Goal: Task Accomplishment & Management: Use online tool/utility

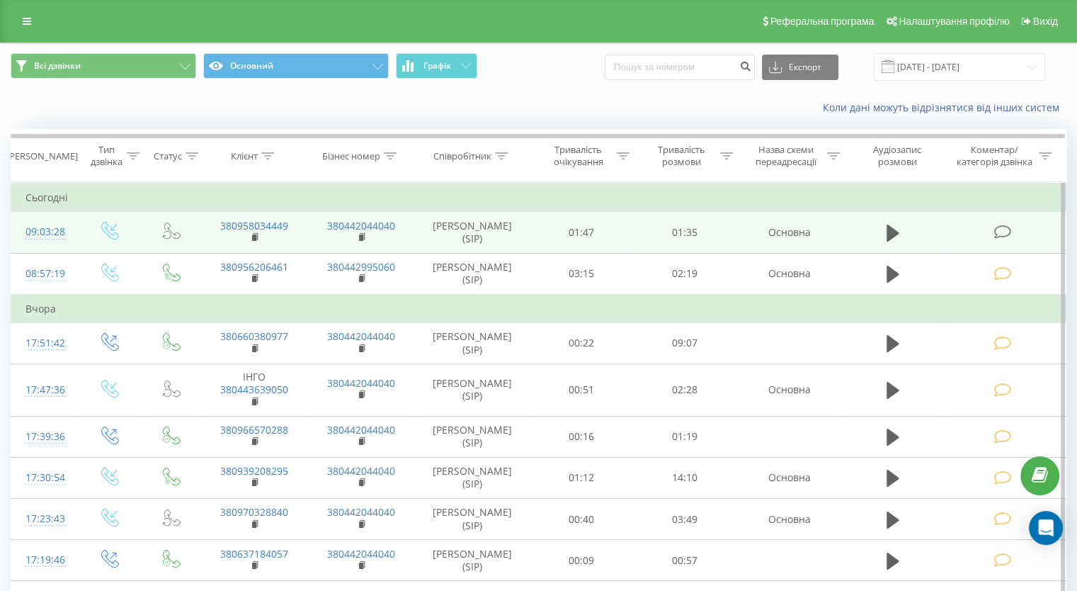
click at [1001, 227] on icon at bounding box center [1003, 231] width 18 height 15
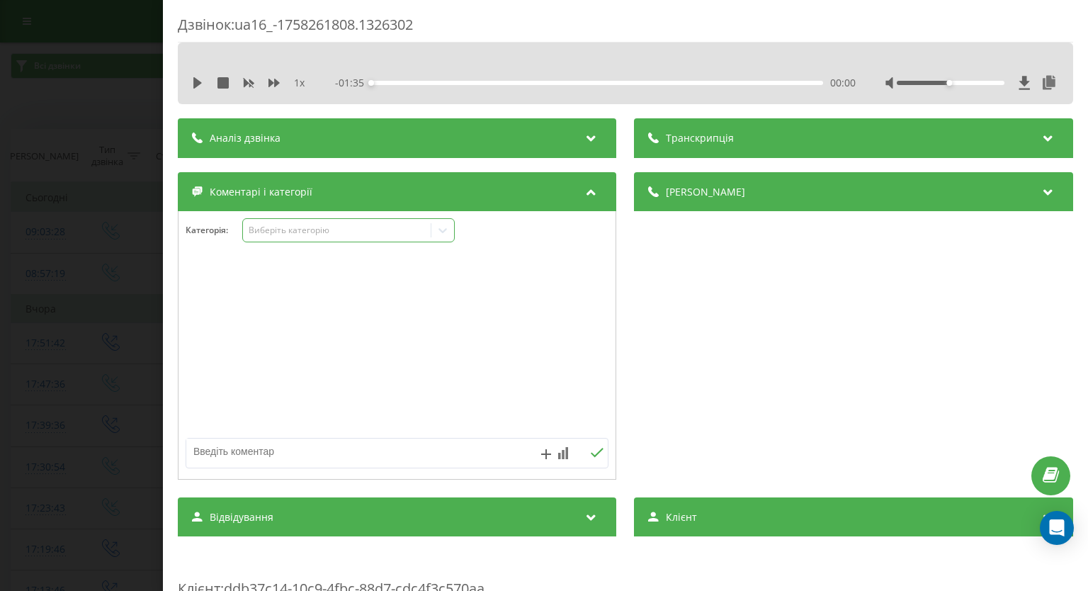
click at [443, 233] on icon at bounding box center [443, 230] width 14 height 14
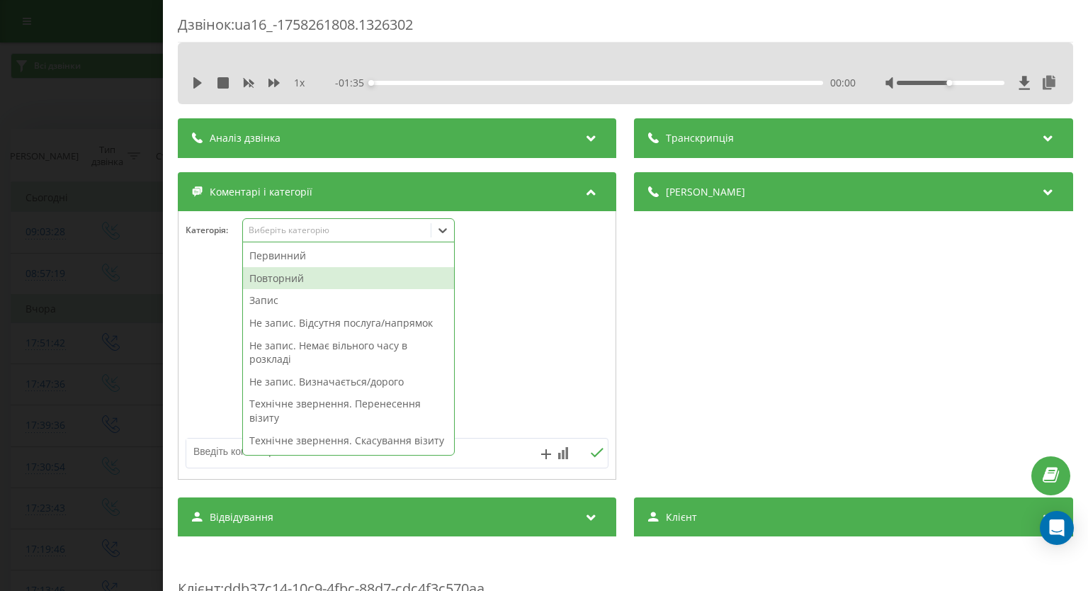
click at [368, 278] on div "Повторний" at bounding box center [348, 278] width 211 height 23
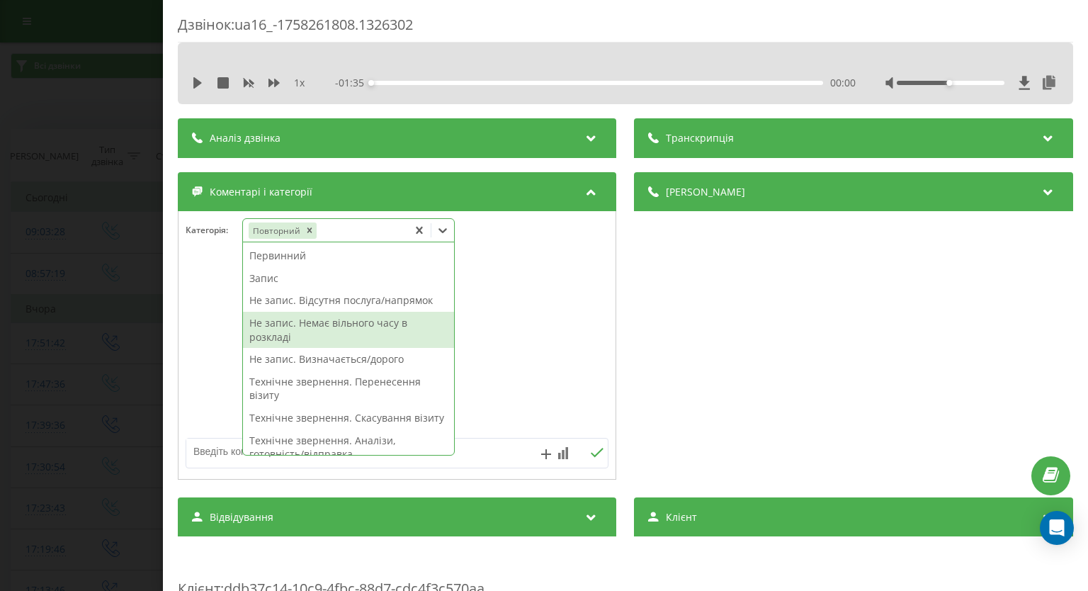
click at [286, 324] on div "Не запис. Немає вільного часу в розкладі" at bounding box center [348, 330] width 211 height 36
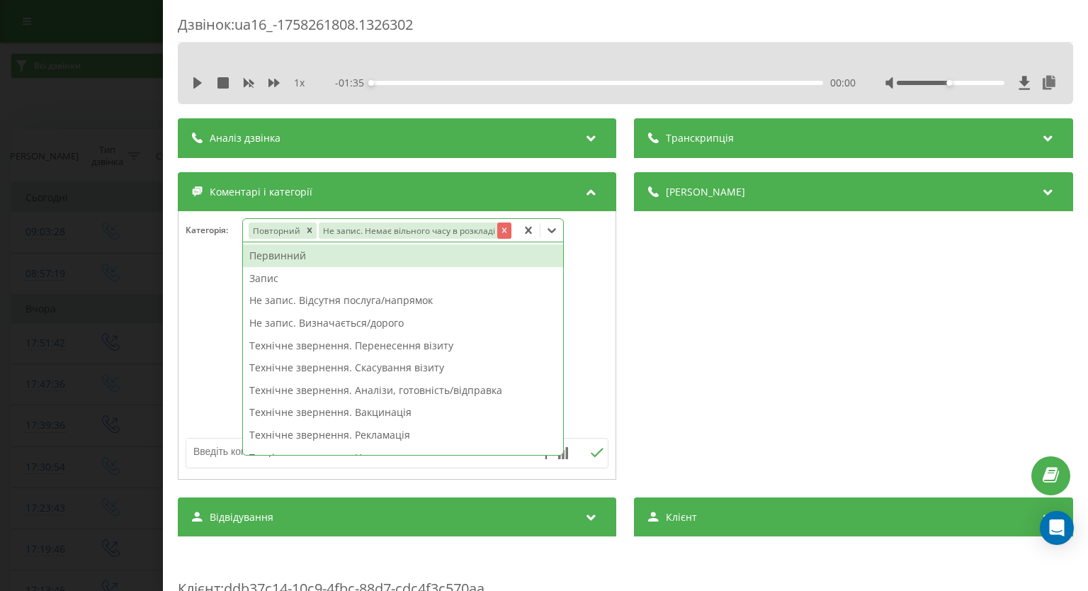
click at [497, 229] on div "Remove Не запис. Немає вільного часу в розкладі" at bounding box center [504, 230] width 14 height 16
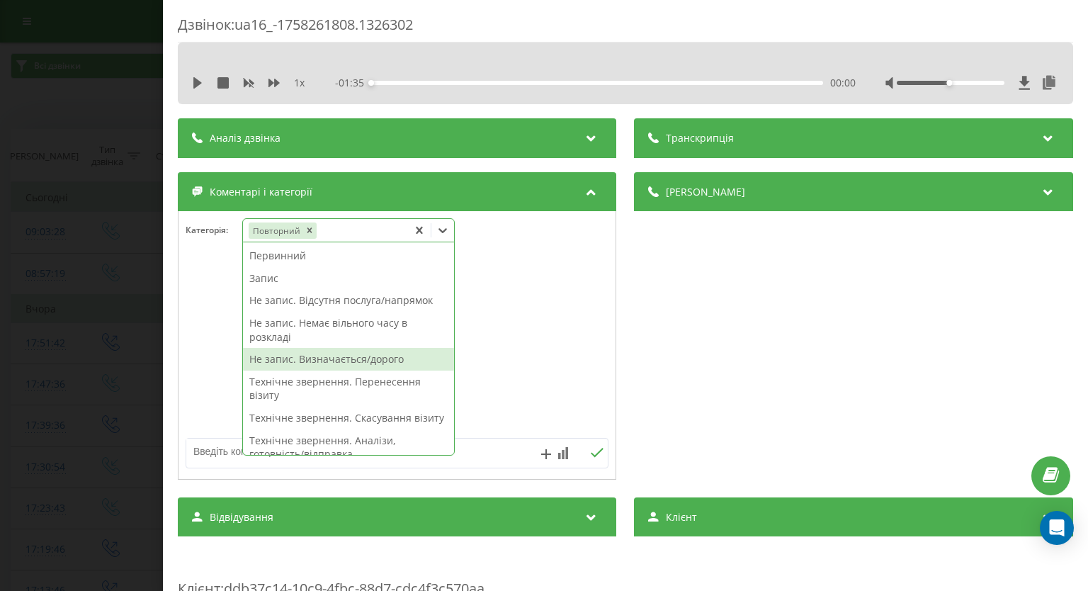
click at [356, 364] on div "Не запис. Визначається/дорого" at bounding box center [348, 359] width 211 height 23
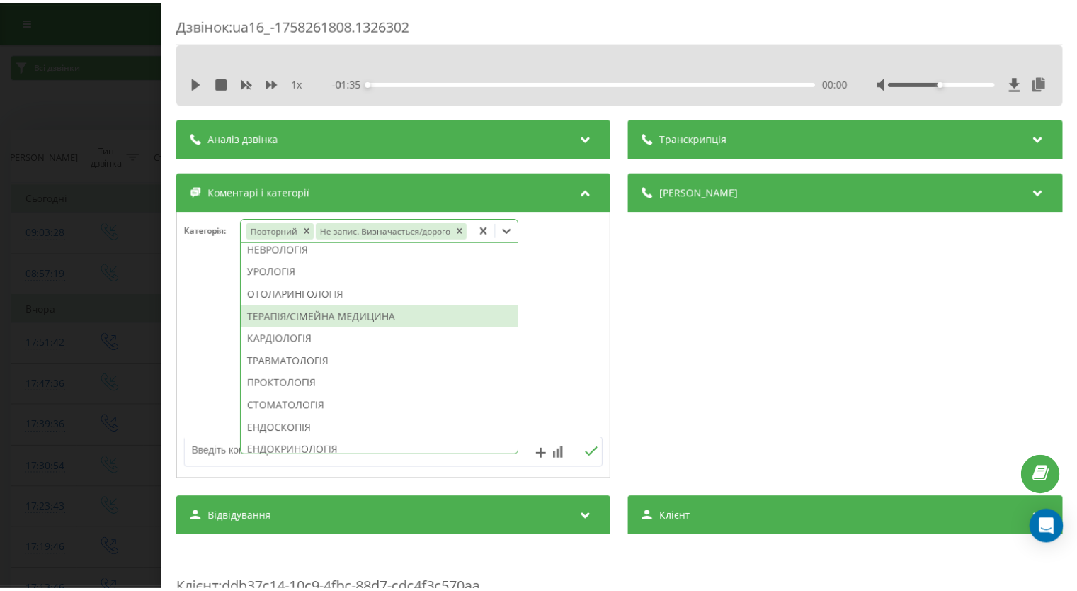
scroll to position [354, 0]
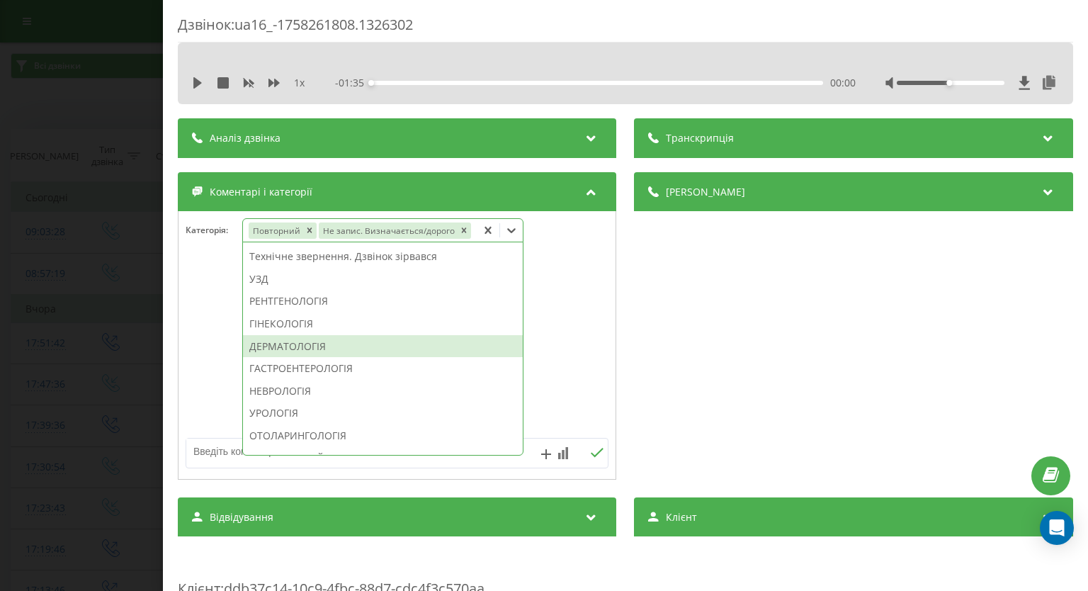
click at [309, 343] on div "ДЕРМАТОЛОГІЯ" at bounding box center [383, 346] width 280 height 23
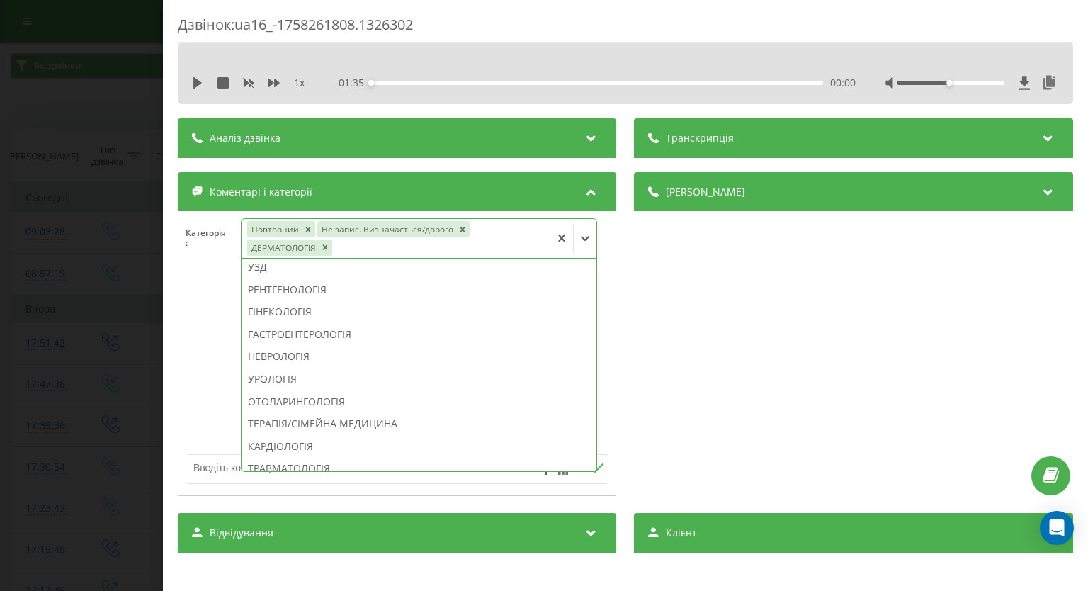
click at [7, 241] on div "Дзвінок : ua16_-1758261808.1326302 1 x - 01:35 00:00 00:00 Транскрипція Для AI-…" at bounding box center [544, 295] width 1088 height 591
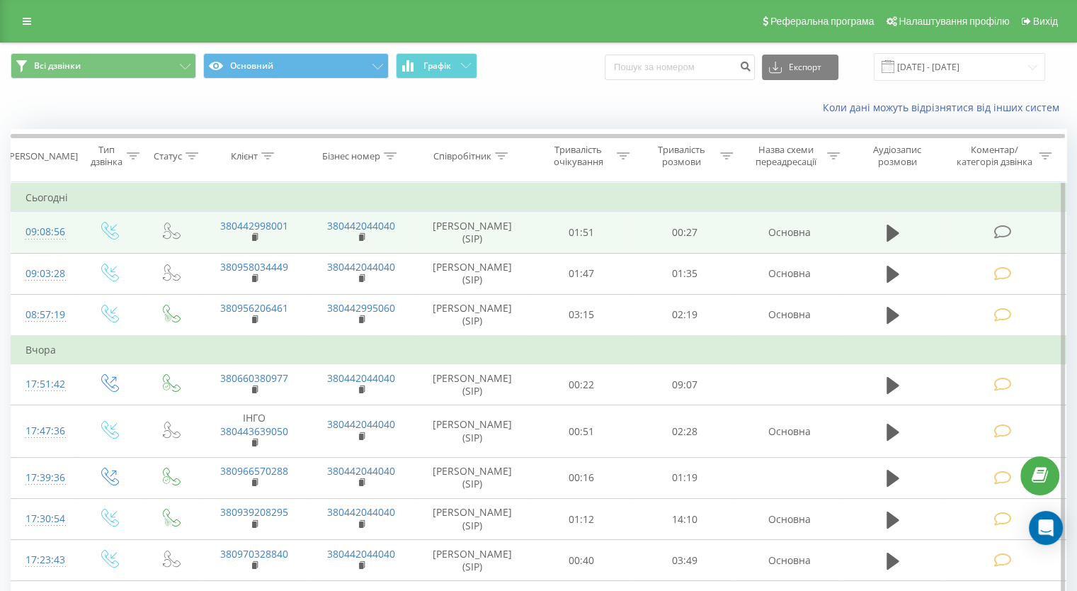
click icon
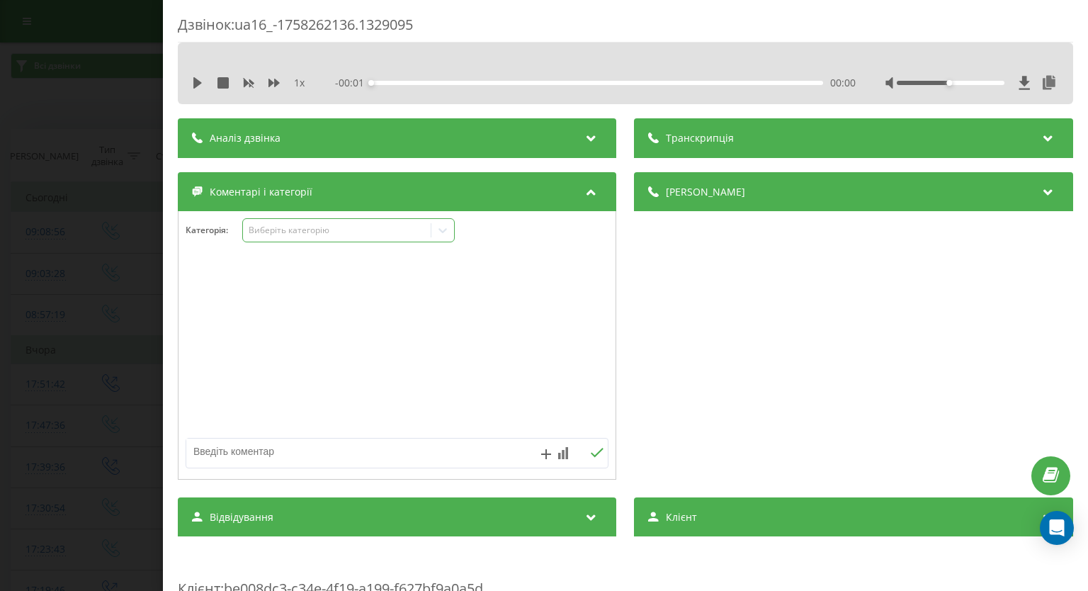
click div
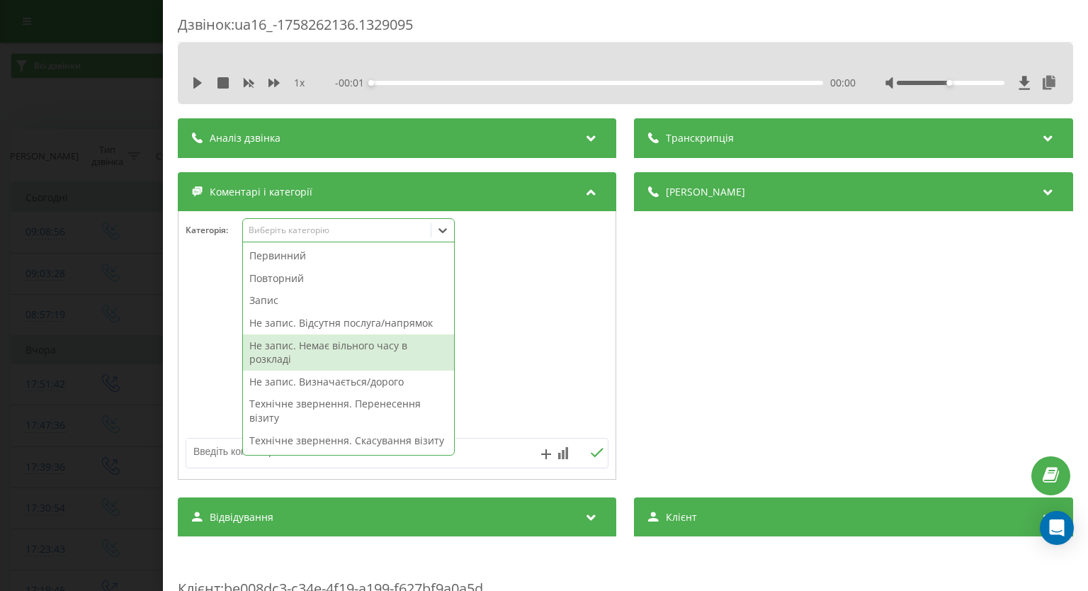
click div "Не запис. Немає вільного часу в розкладі"
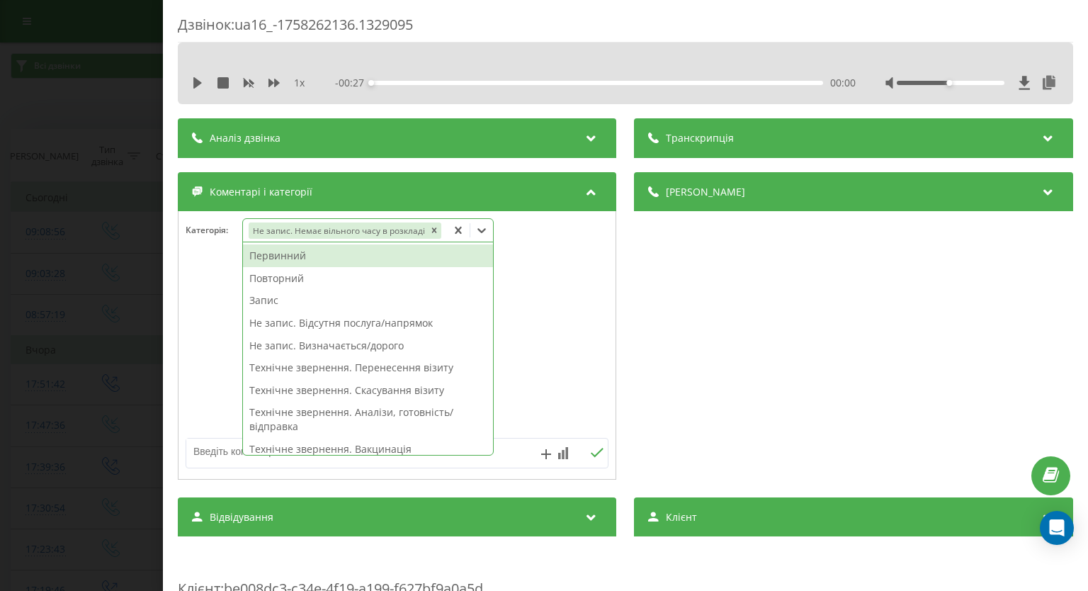
click textarea
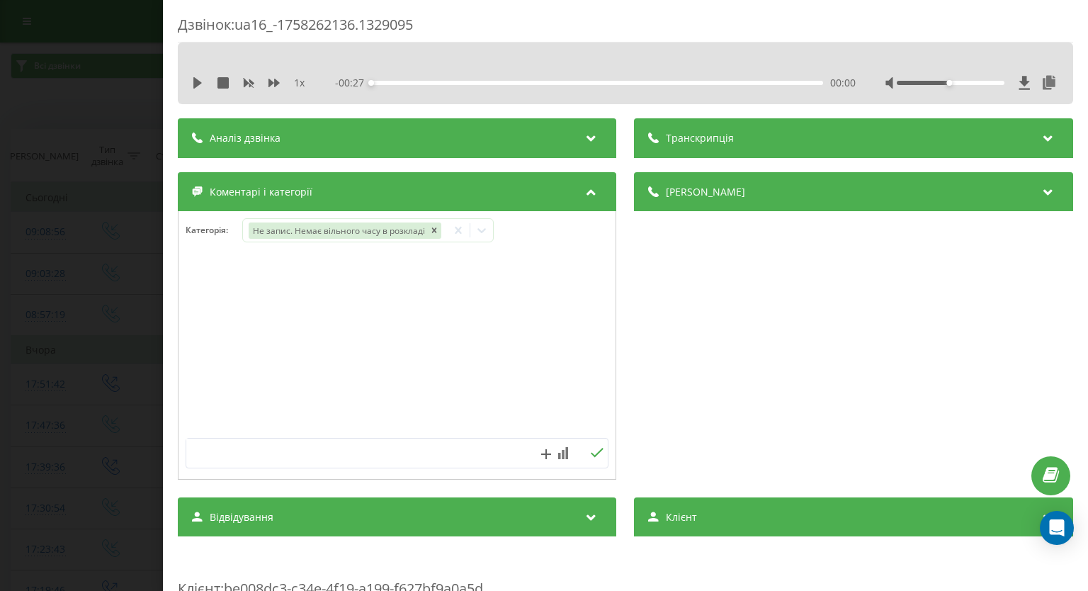
type textarea "К"
type textarea "СК мамографія"
click icon
click div "Дзвінок : ua16_-1758262136.1329095 1 x - 00:27 00:00 00:00 Транскрипція Для AI-…"
click at [443, 234] on icon at bounding box center [443, 230] width 14 height 14
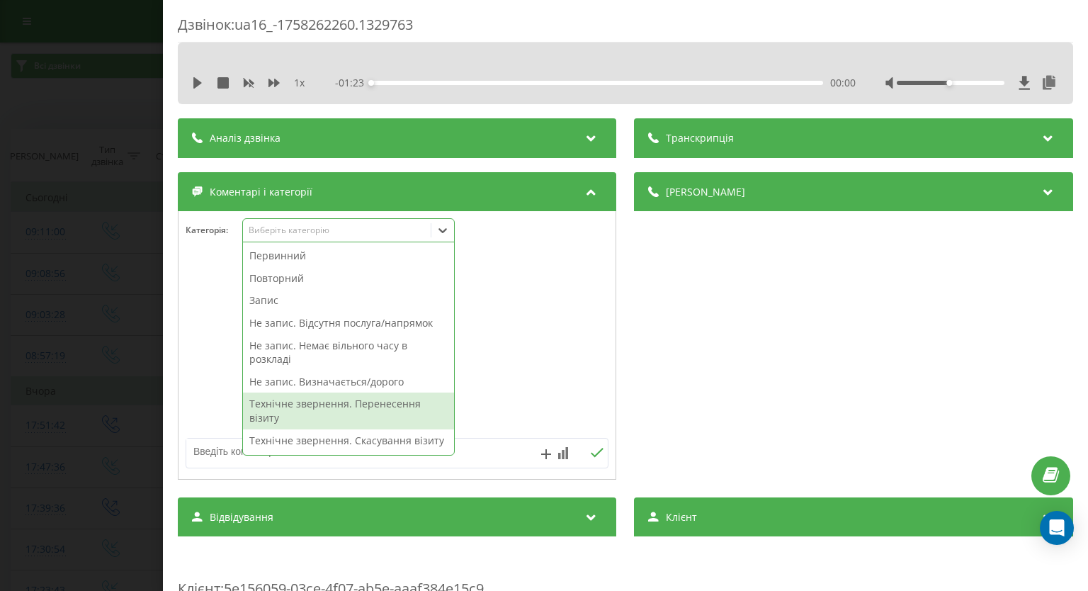
click at [309, 414] on div "Технічне звернення. Перенесення візиту" at bounding box center [348, 410] width 211 height 36
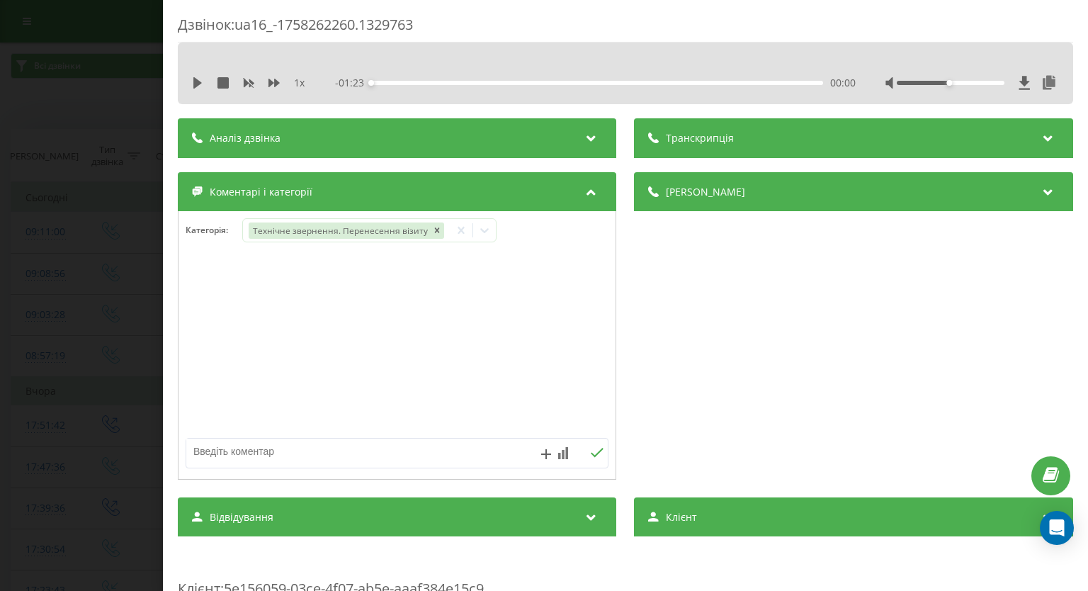
click at [22, 272] on div "Дзвінок : ua16_-1758262260.1329763 1 x - 01:23 00:00 00:00 Транскрипція Для AI-…" at bounding box center [544, 295] width 1088 height 591
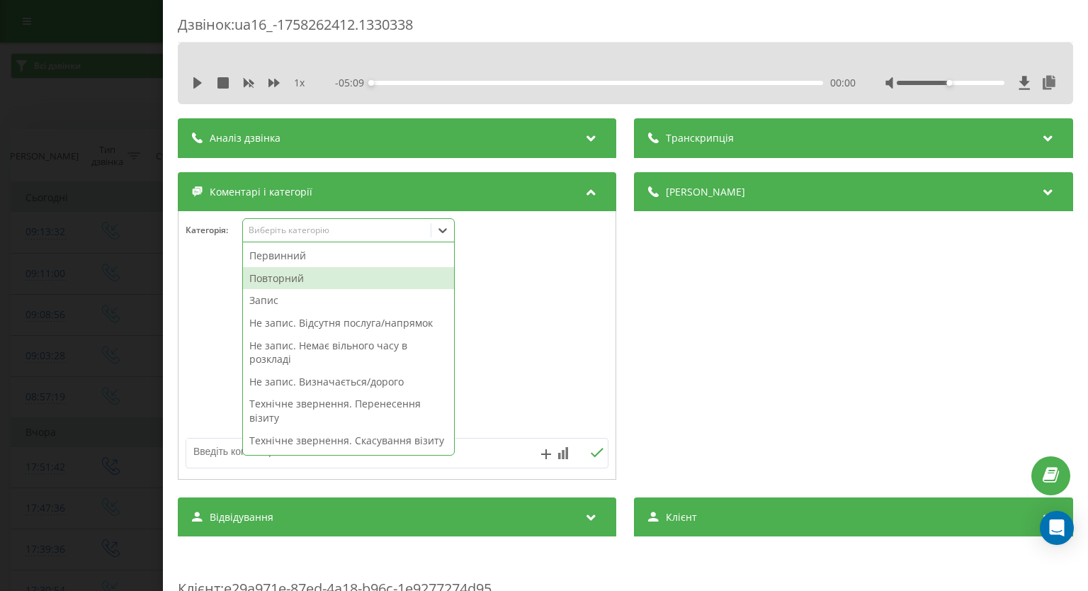
click at [318, 276] on div "Повторний" at bounding box center [348, 278] width 211 height 23
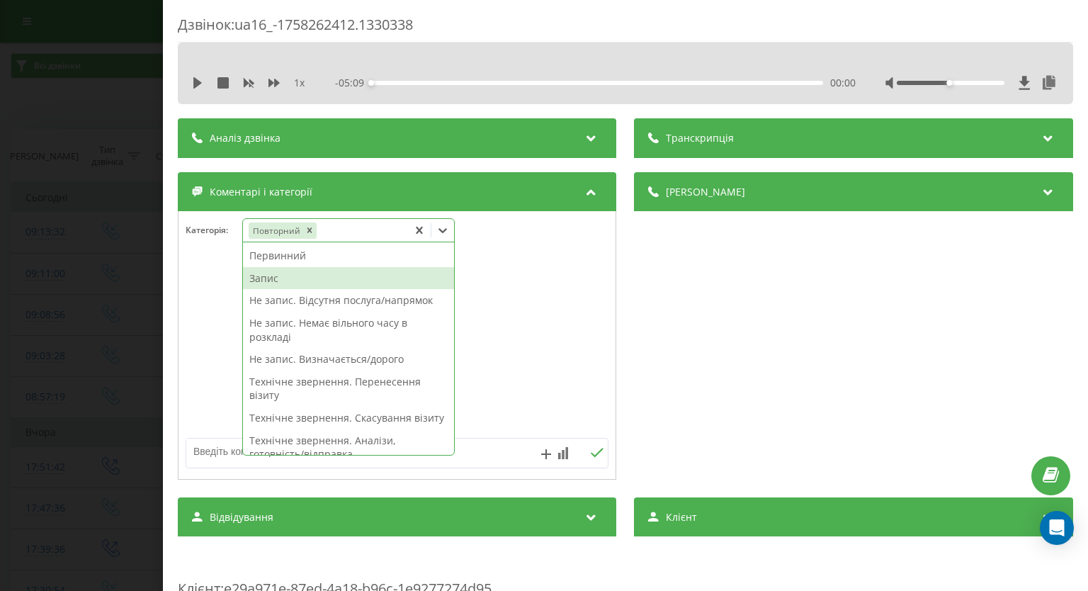
click at [287, 278] on div "Запис" at bounding box center [348, 278] width 211 height 23
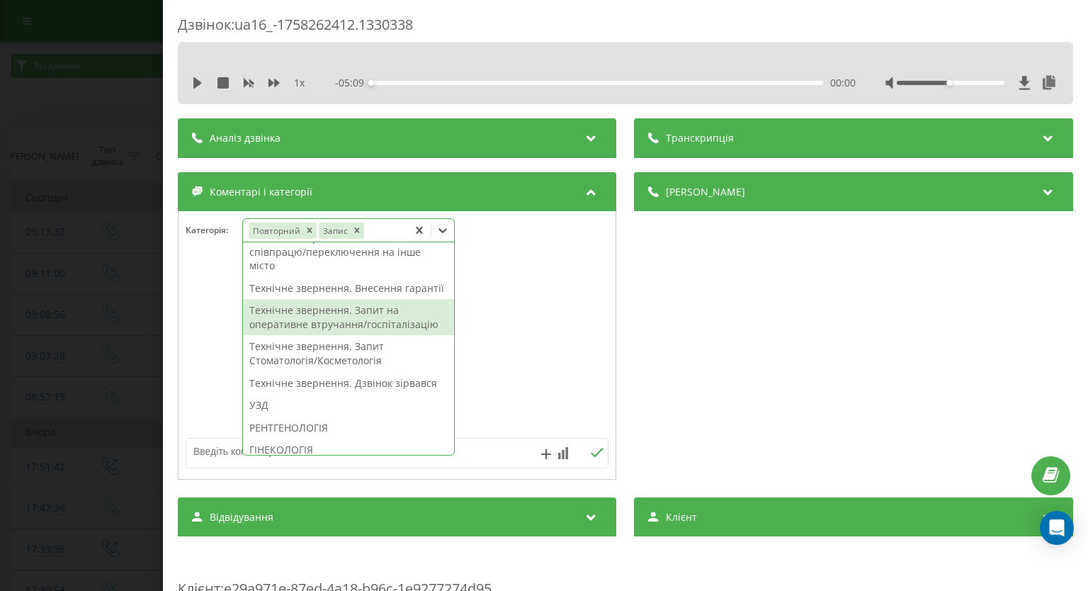
scroll to position [425, 0]
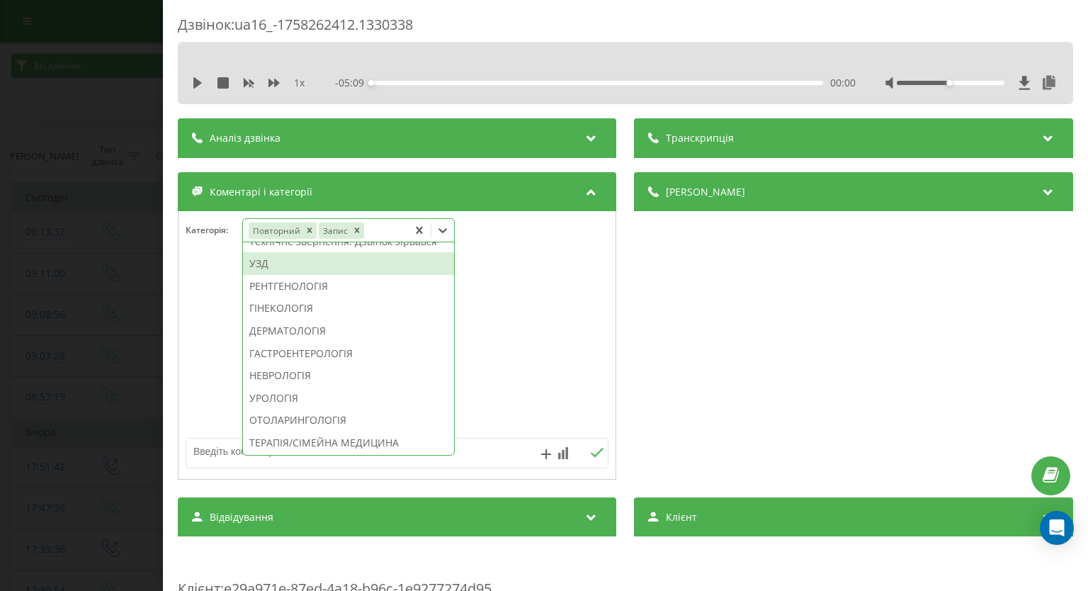
click at [297, 275] on div "УЗД" at bounding box center [348, 263] width 211 height 23
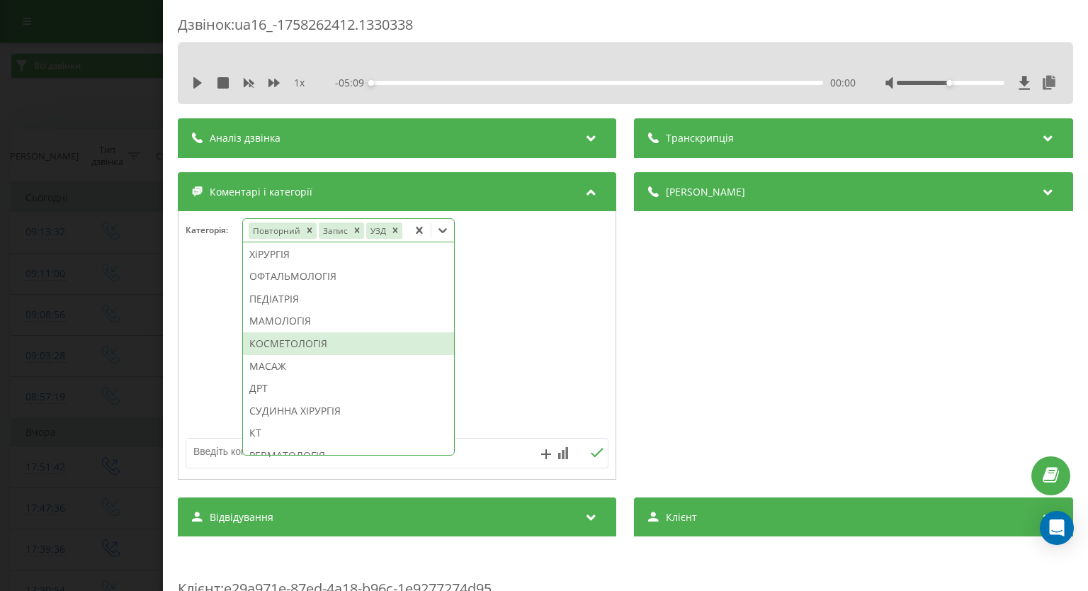
scroll to position [720, 0]
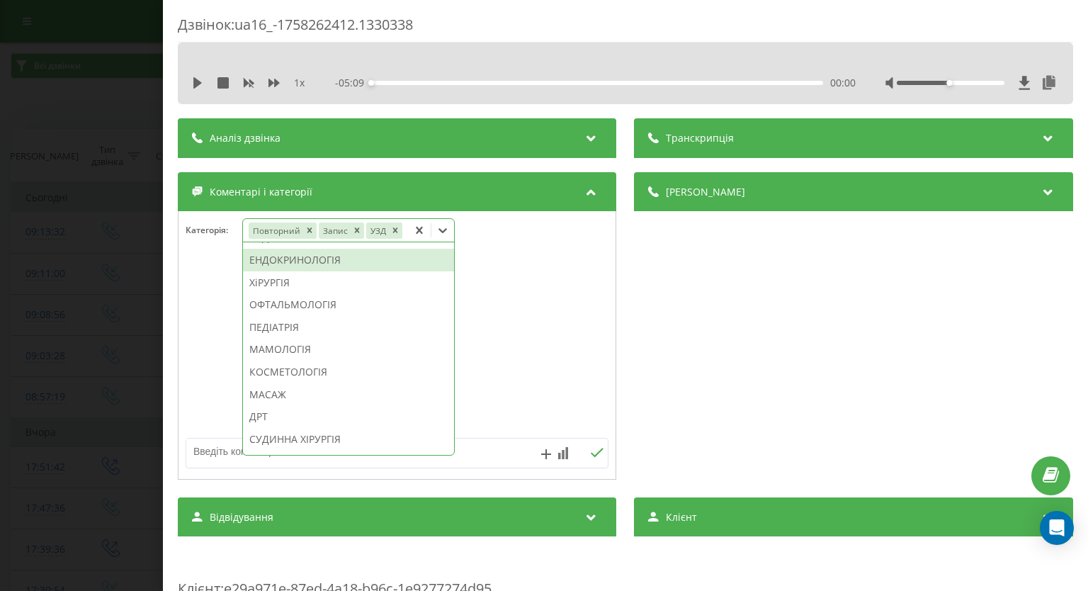
click at [368, 271] on div "ЕНДОКРИНОЛОГІЯ" at bounding box center [348, 260] width 211 height 23
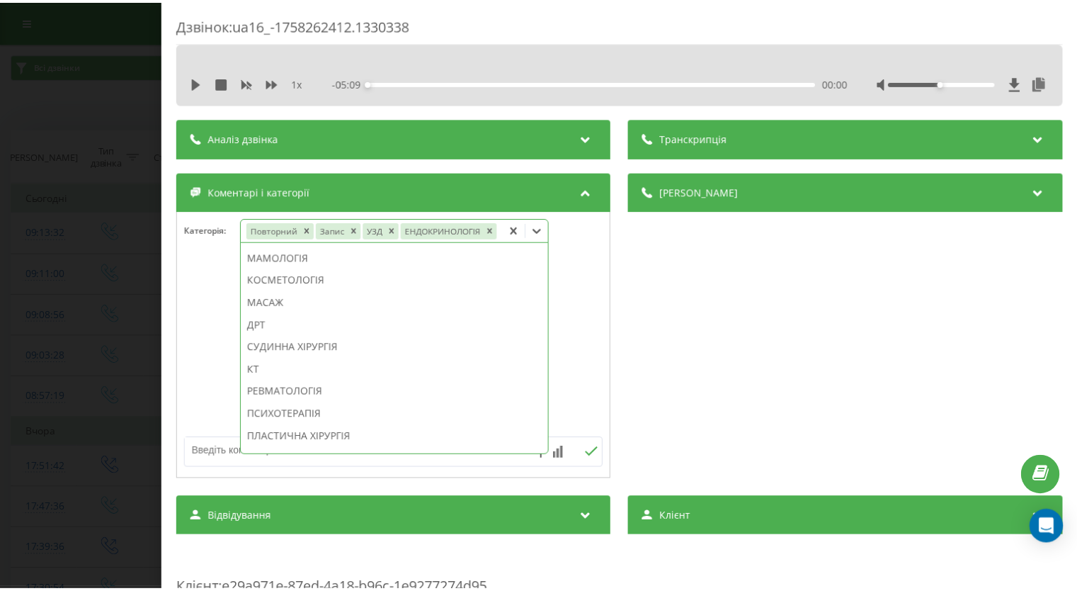
scroll to position [608, 0]
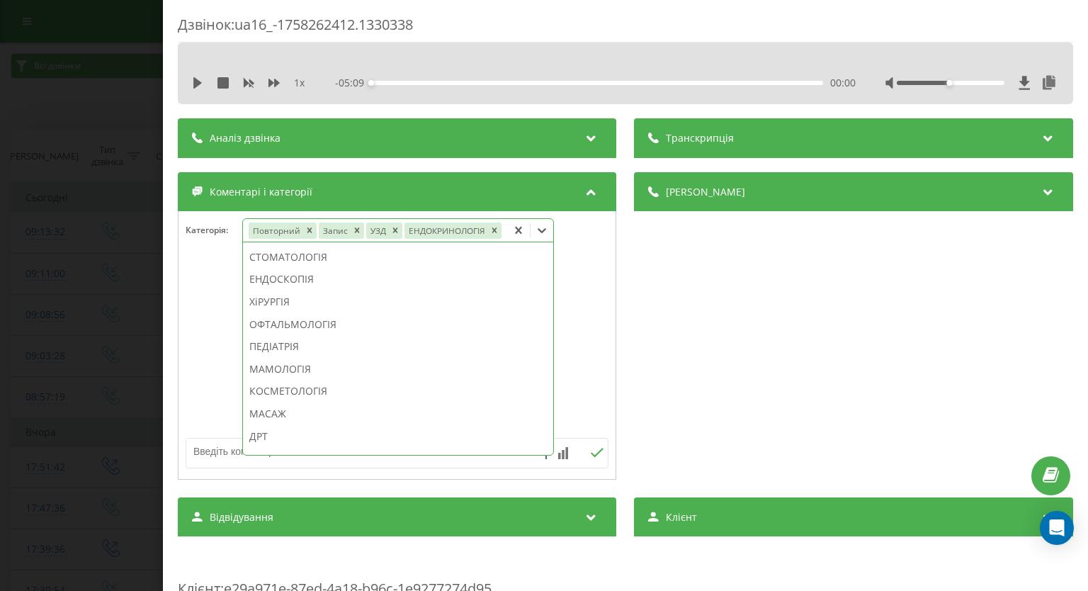
click at [0, 291] on div "Дзвінок : ua16_-1758262412.1330338 1 x - 05:09 00:00 00:00 Транскрипція Для AI-…" at bounding box center [544, 295] width 1088 height 591
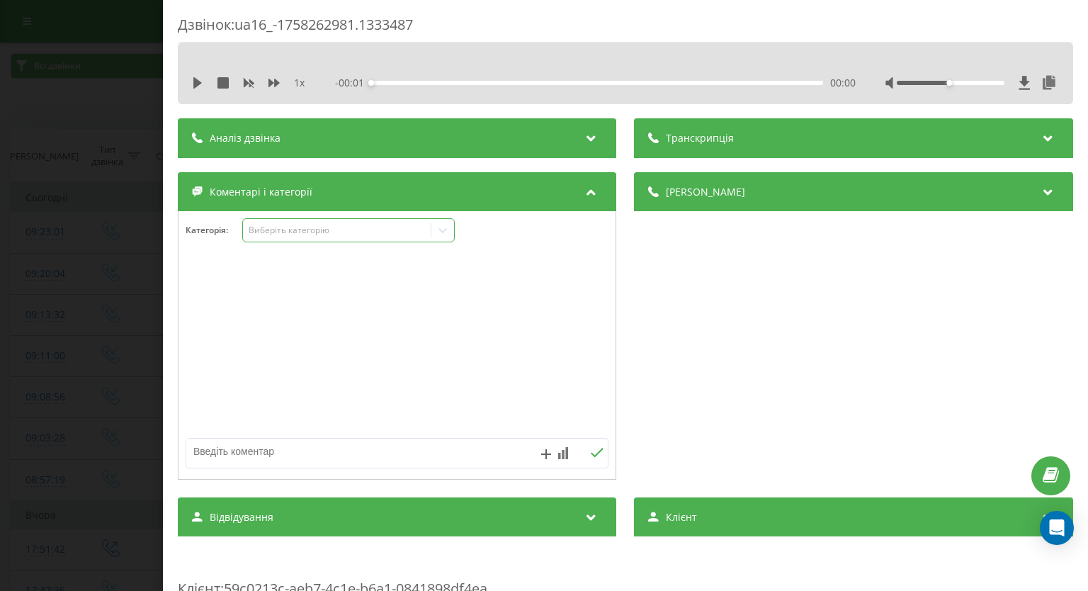
click at [439, 230] on icon at bounding box center [443, 230] width 14 height 14
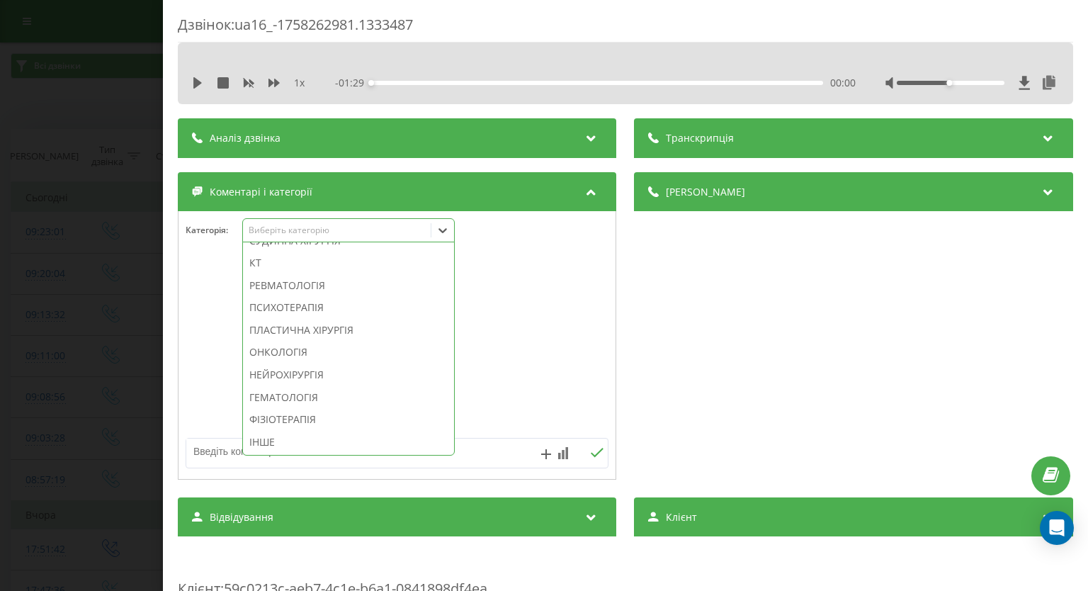
scroll to position [1027, 0]
click at [388, 444] on div "ІНШЕ" at bounding box center [348, 442] width 211 height 23
click at [527, 384] on div at bounding box center [396, 346] width 437 height 170
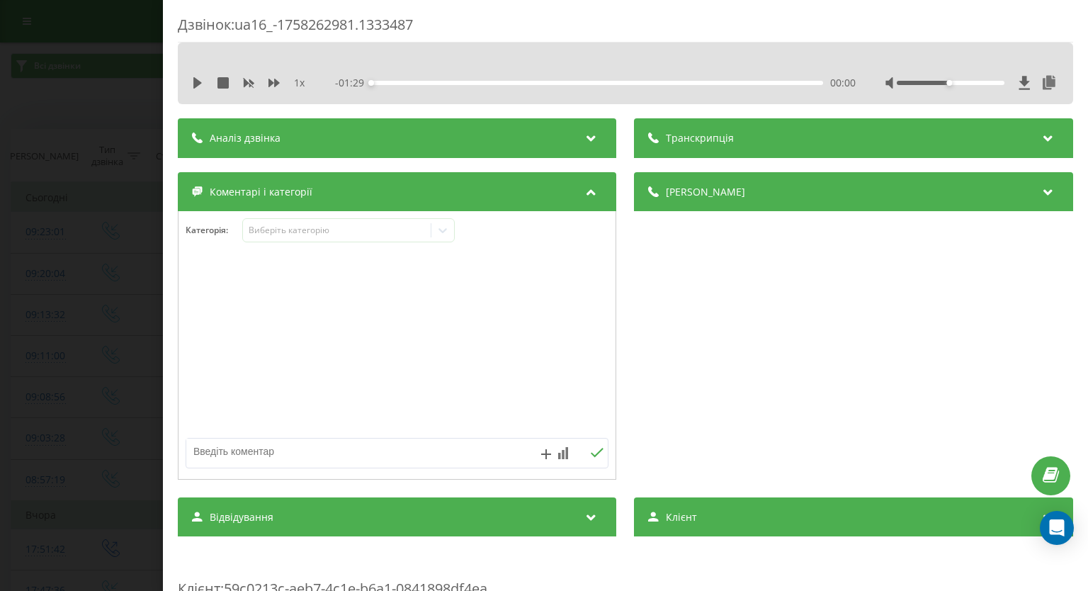
click at [419, 456] on textarea at bounding box center [354, 450] width 337 height 25
type textarea "Ск уточнювала про пульмонолога"
click at [591, 455] on icon at bounding box center [597, 452] width 13 height 9
click at [71, 279] on div "Дзвінок : ua16_-1758262981.1333487 1 x - 01:29 00:00 00:00 Транскрипція Для AI-…" at bounding box center [544, 295] width 1088 height 591
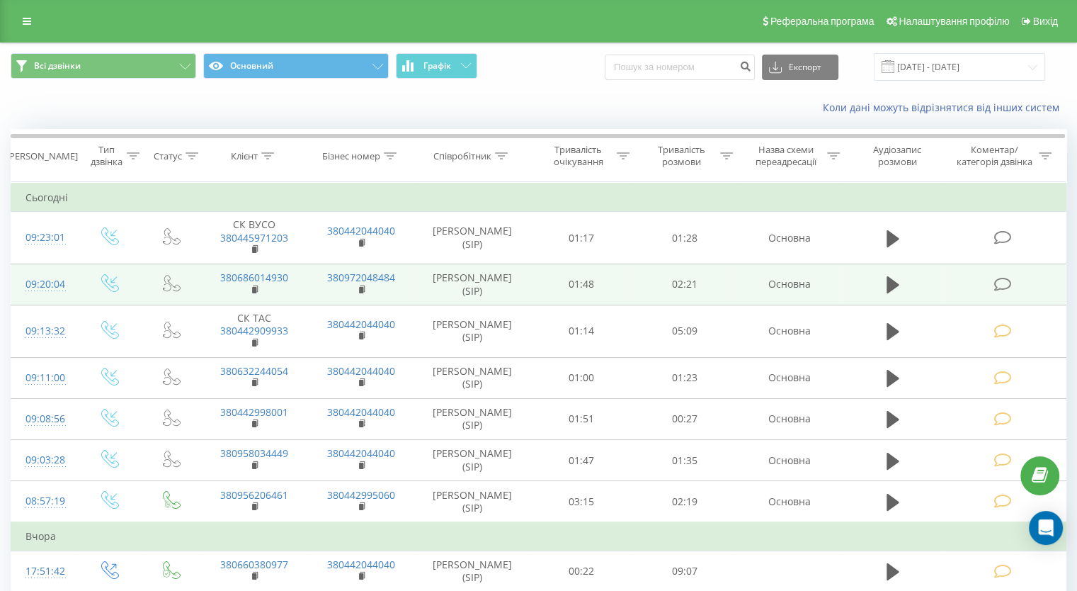
click at [1000, 283] on icon at bounding box center [1003, 284] width 18 height 15
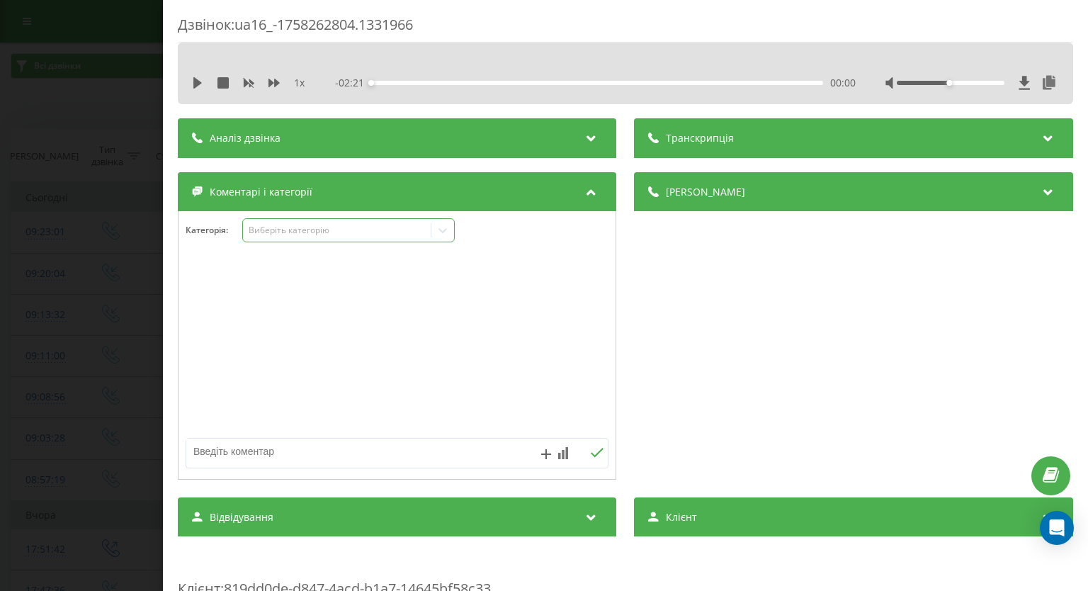
click at [444, 231] on icon at bounding box center [443, 230] width 8 height 5
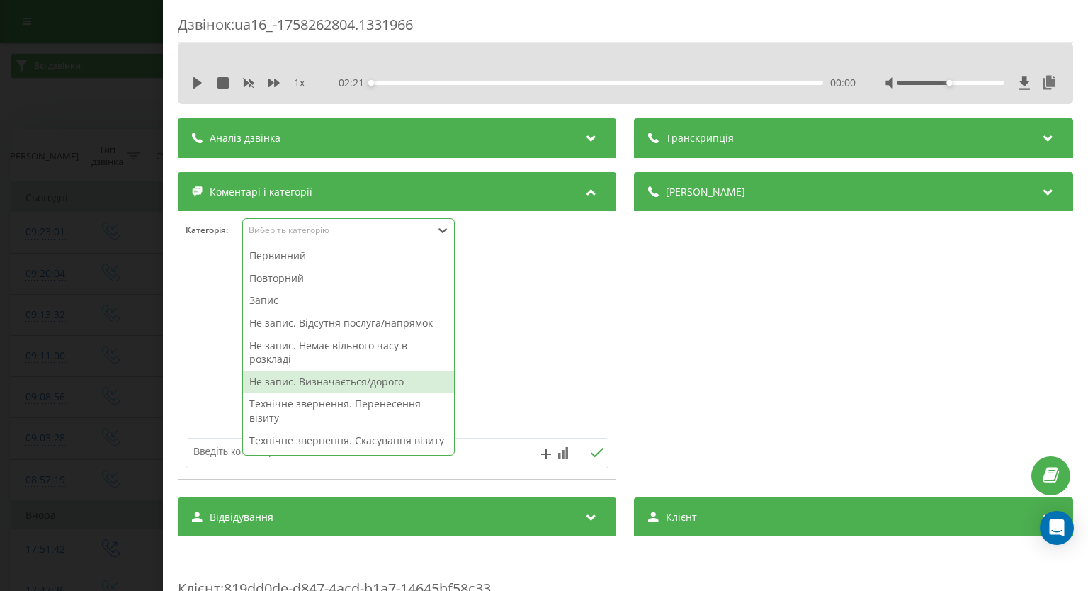
scroll to position [212, 0]
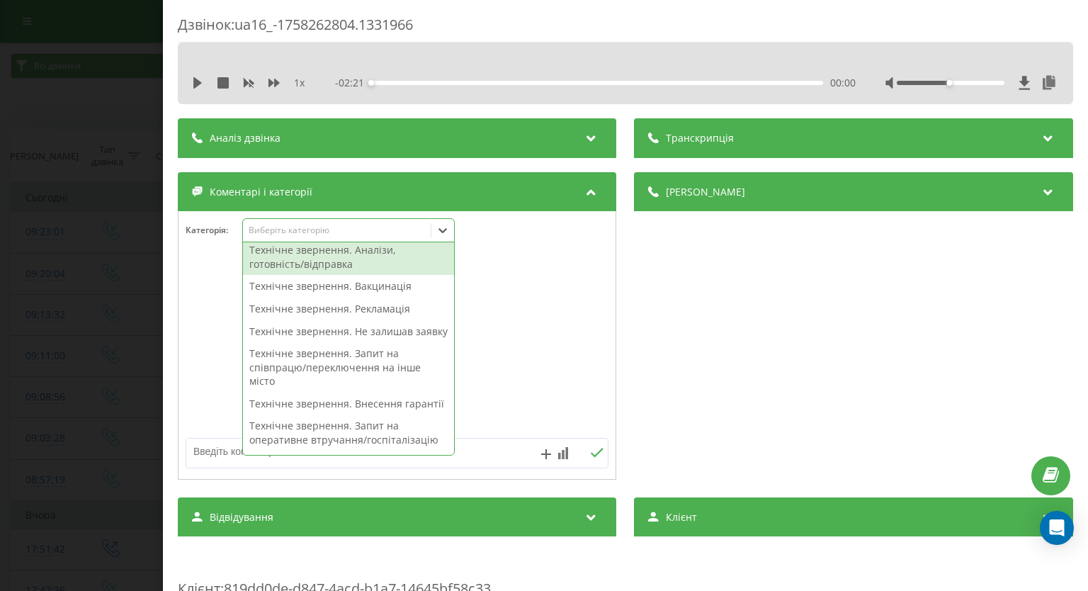
click at [329, 263] on div "Технічне звернення. Аналізи, готовність/відправка" at bounding box center [348, 257] width 211 height 36
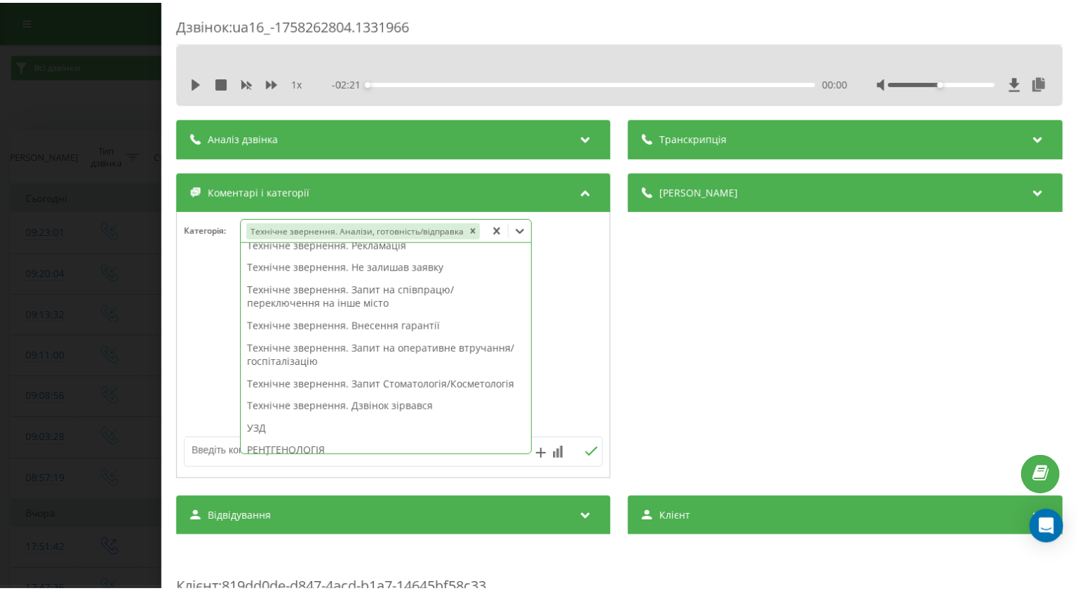
scroll to position [184, 0]
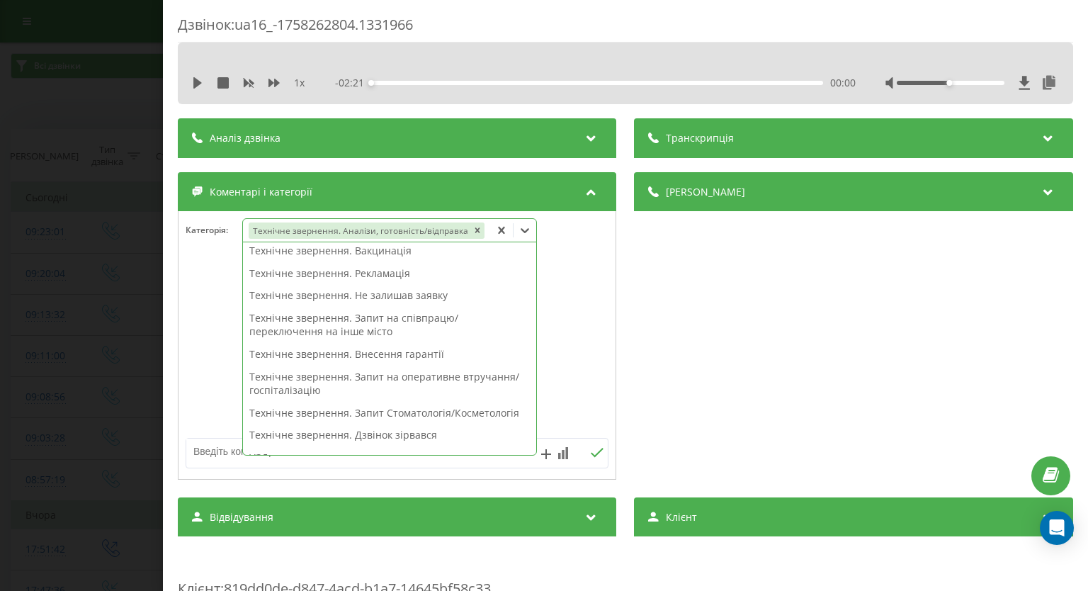
click at [0, 280] on div "Дзвінок : ua16_-1758262804.1331966 1 x - 02:21 00:00 00:00 Транскрипція Для AI-…" at bounding box center [544, 295] width 1088 height 591
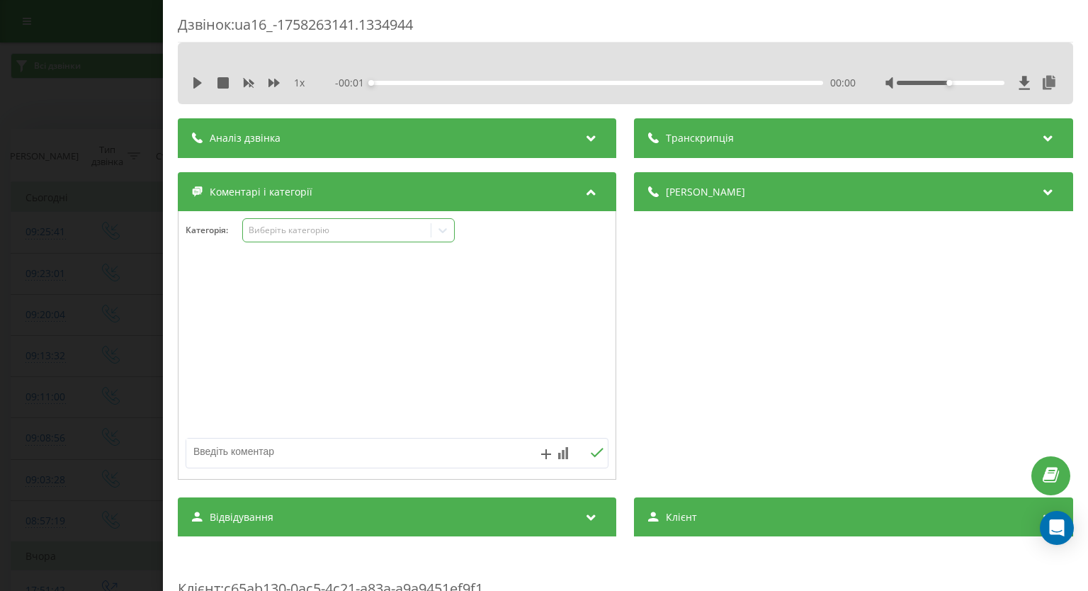
click at [439, 239] on div at bounding box center [442, 230] width 23 height 23
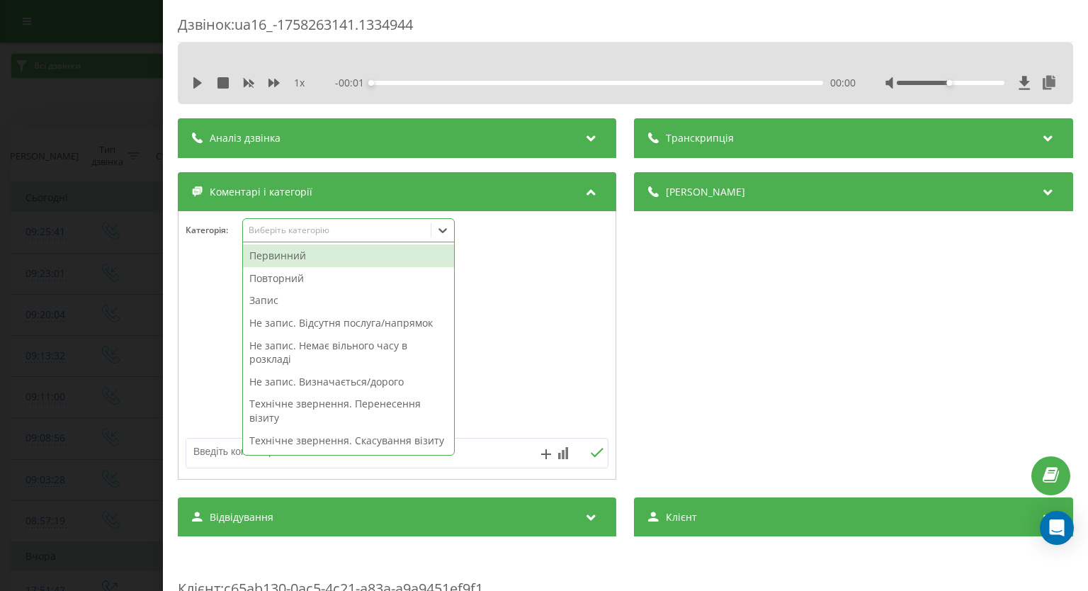
click at [331, 259] on div "Первинний" at bounding box center [348, 255] width 211 height 23
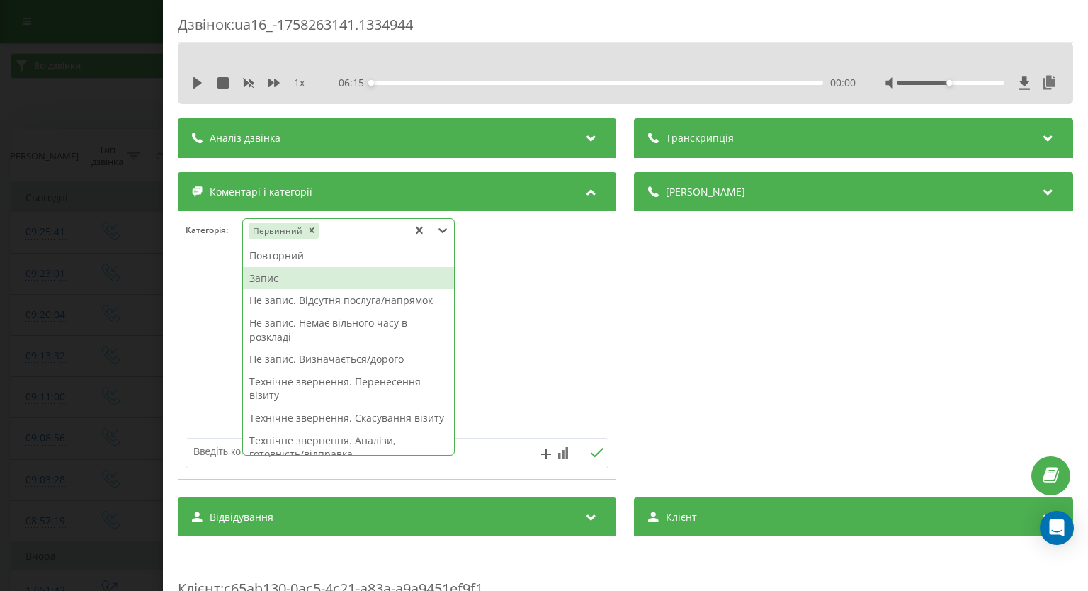
click at [292, 280] on div "Запис" at bounding box center [348, 278] width 211 height 23
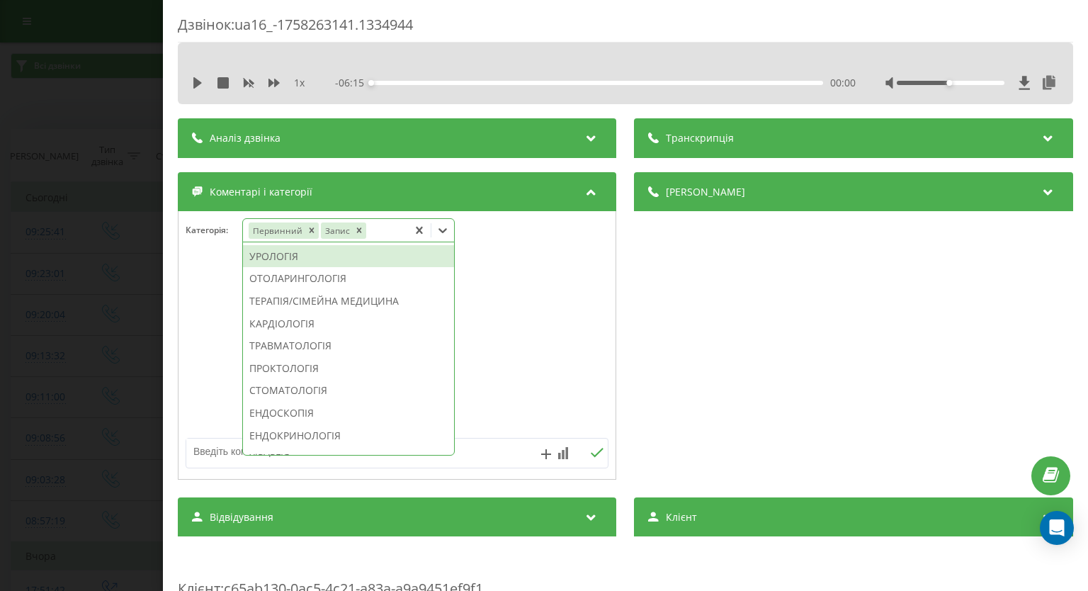
scroll to position [425, 0]
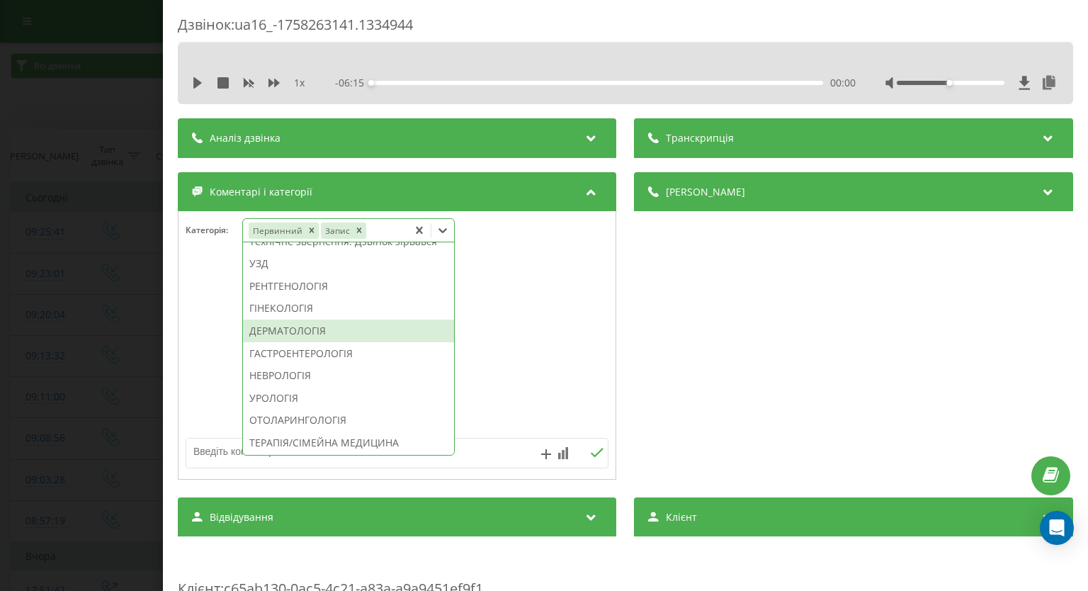
click at [286, 342] on div "ДЕРМАТОЛОГІЯ" at bounding box center [348, 330] width 211 height 23
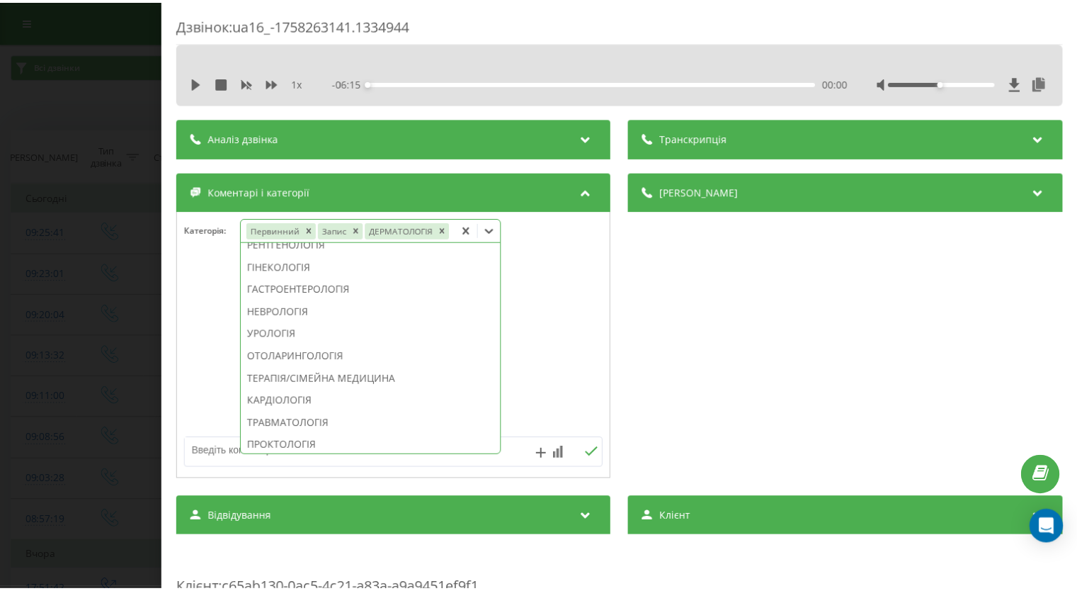
scroll to position [341, 0]
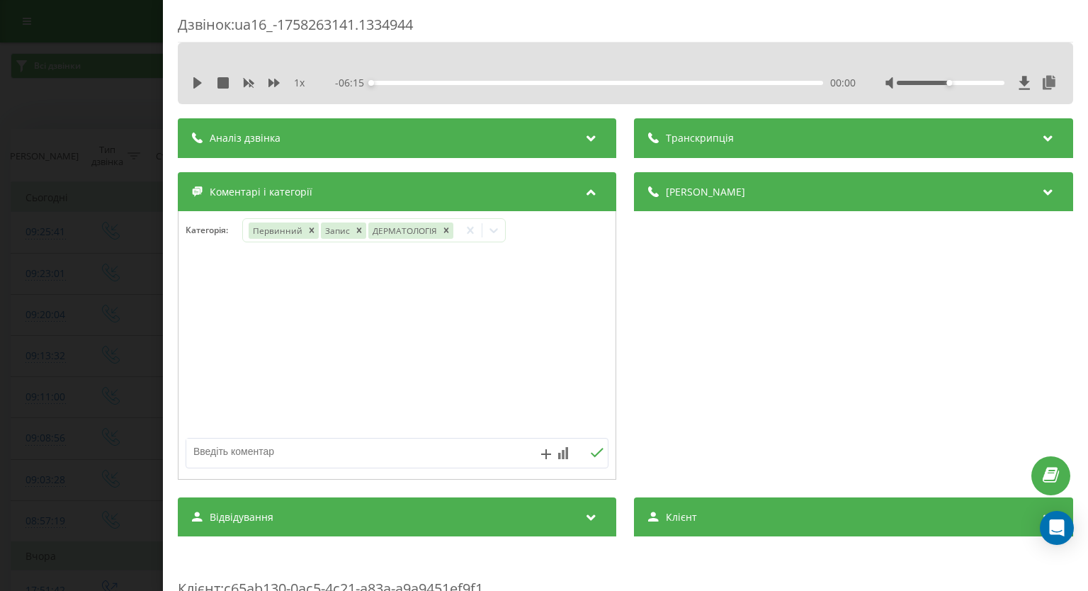
click at [66, 326] on div "Дзвінок : ua16_-1758263141.1334944 1 x - 06:15 00:00 00:00 Транскрипція Для AI-…" at bounding box center [544, 295] width 1088 height 591
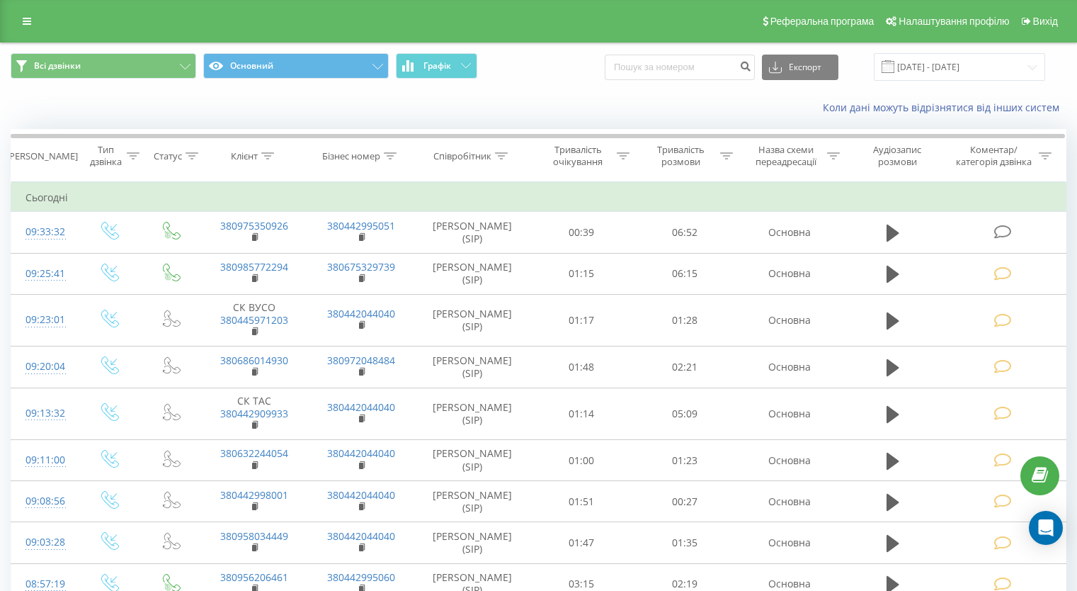
click at [999, 227] on icon at bounding box center [1003, 231] width 18 height 15
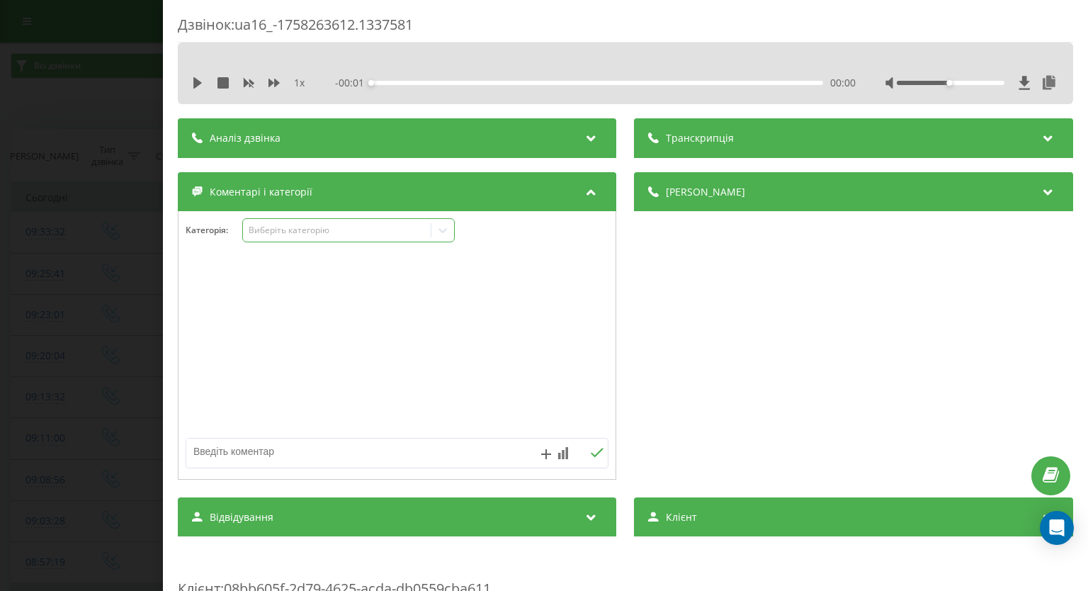
click at [439, 236] on icon at bounding box center [443, 230] width 14 height 14
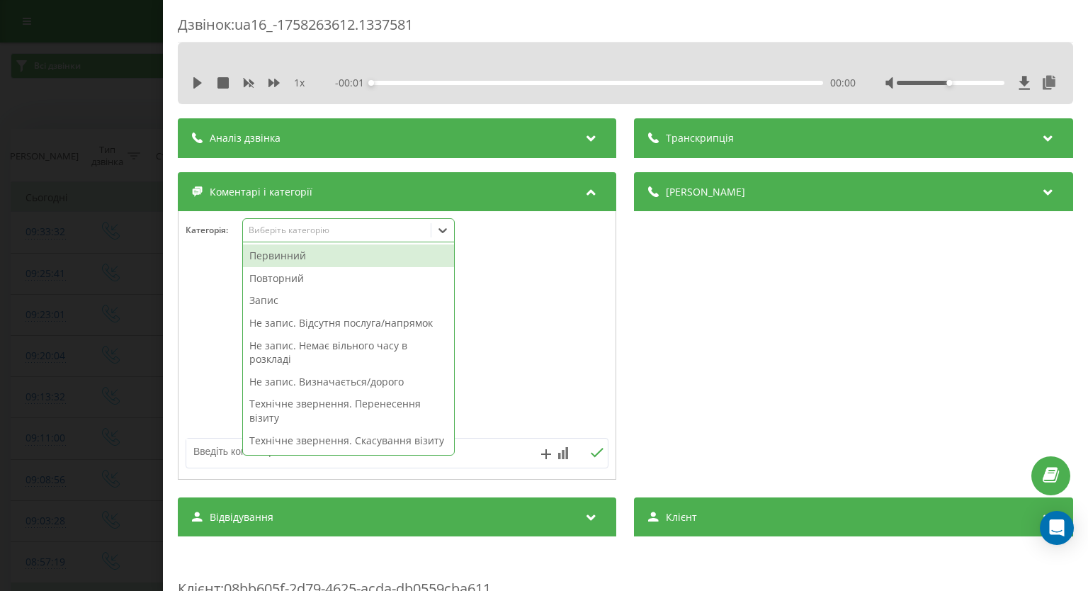
click at [365, 257] on div "Первинний" at bounding box center [348, 255] width 211 height 23
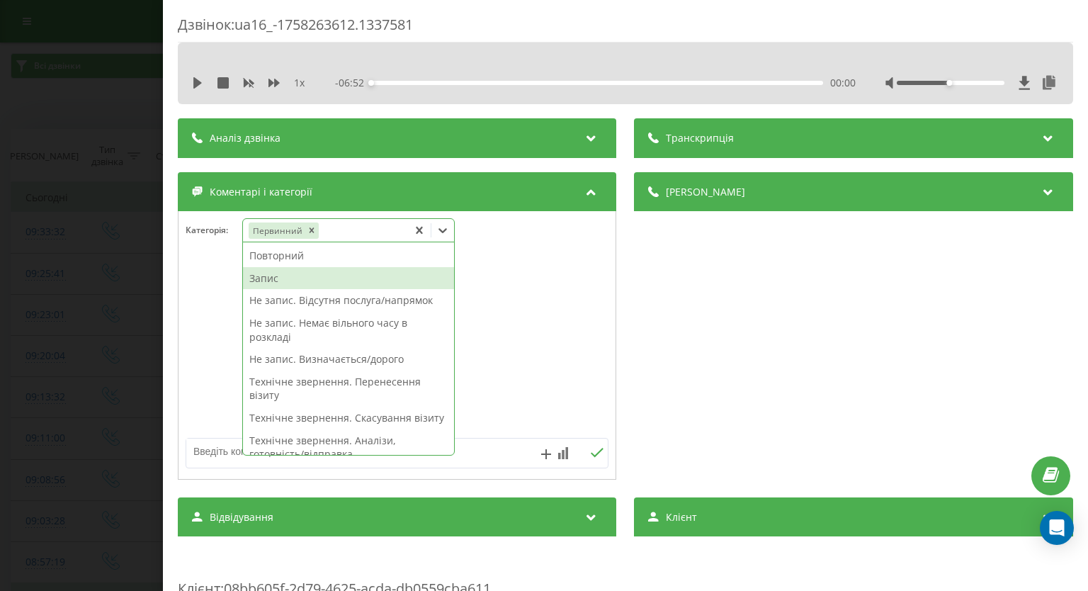
click at [274, 280] on div "Запис" at bounding box center [348, 278] width 211 height 23
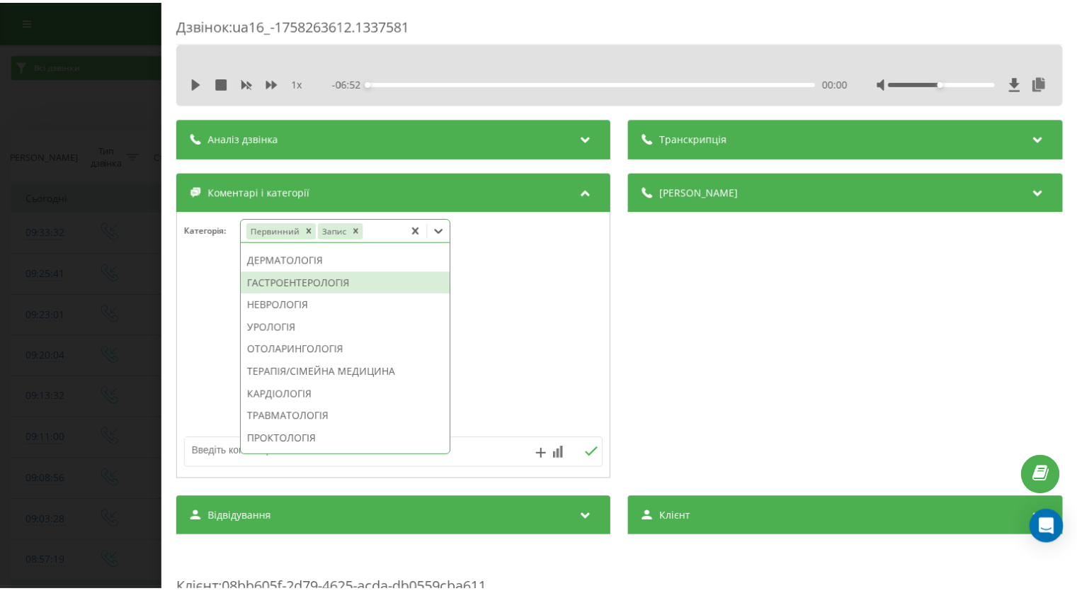
scroll to position [425, 0]
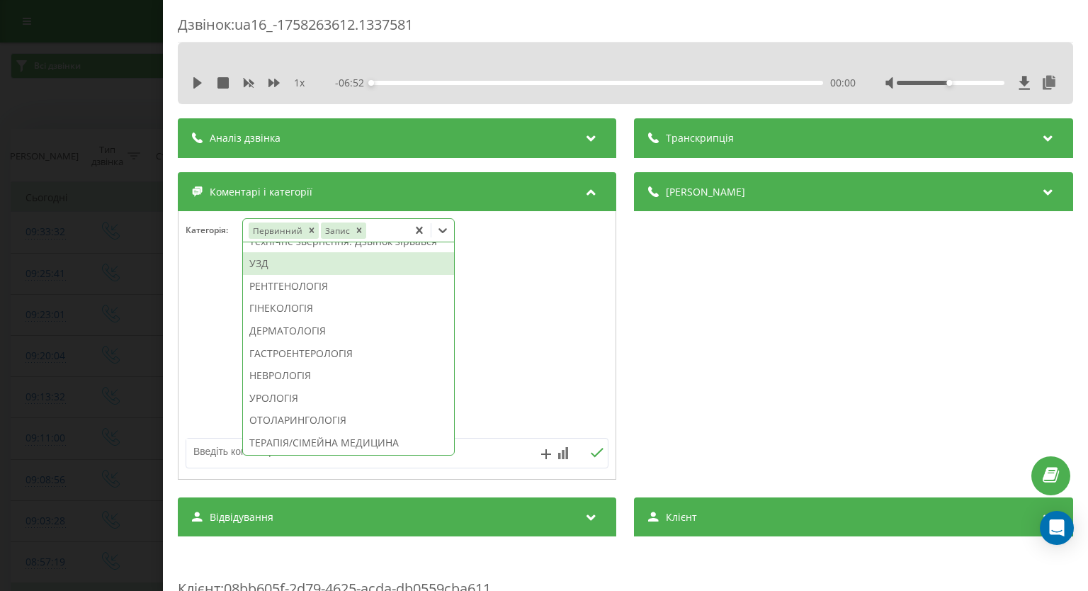
click at [305, 275] on div "УЗД" at bounding box center [348, 263] width 211 height 23
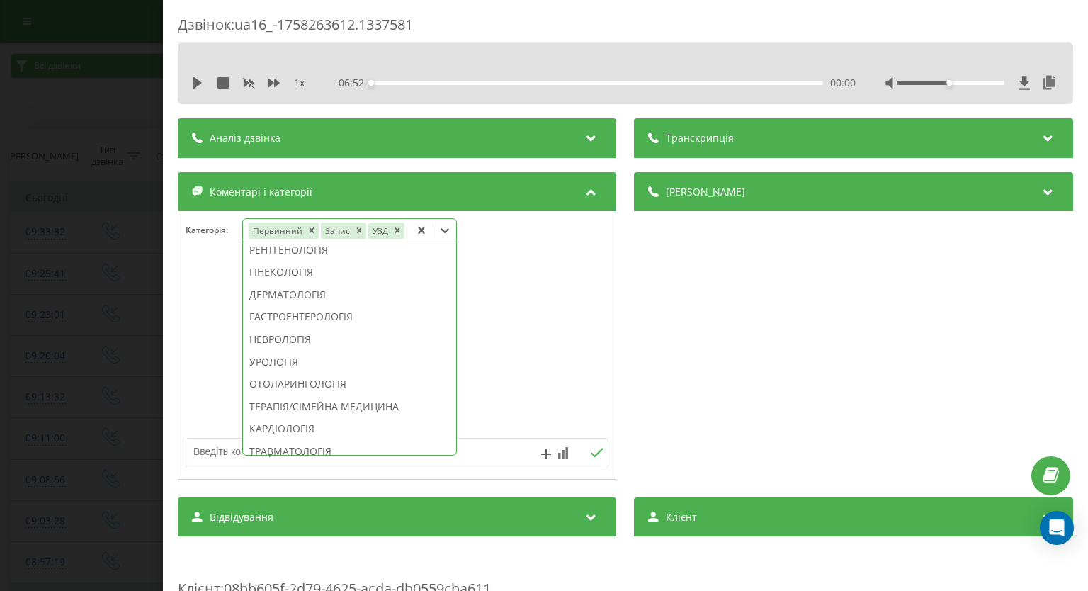
click at [25, 263] on div "Дзвінок : ua16_-1758263612.1337581 1 x - 06:52 00:00 00:00 Транскрипція Для AI-…" at bounding box center [544, 295] width 1088 height 591
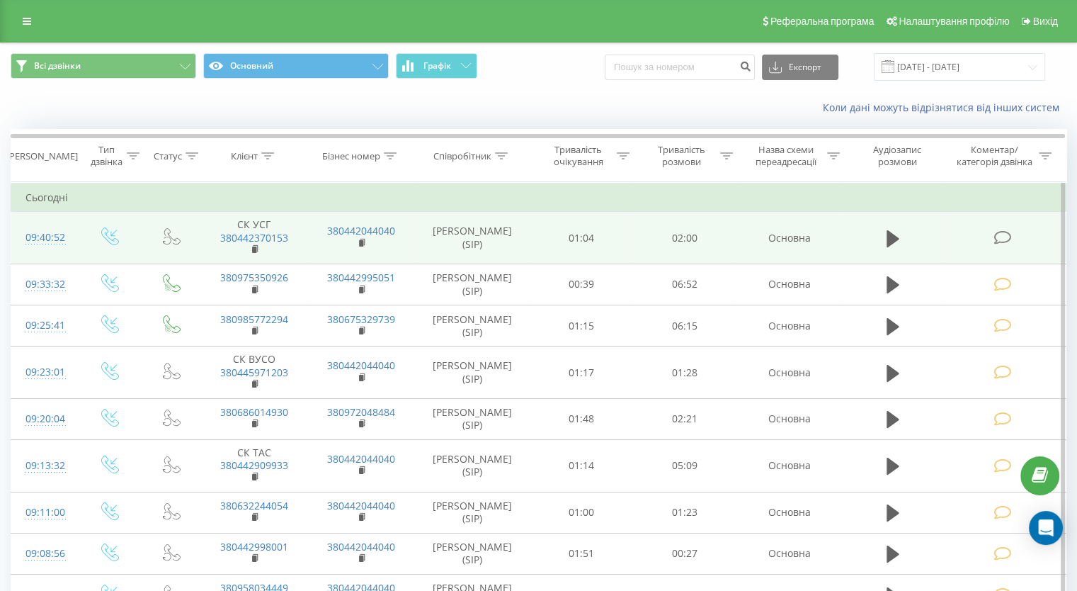
click at [1006, 239] on icon at bounding box center [1003, 237] width 18 height 15
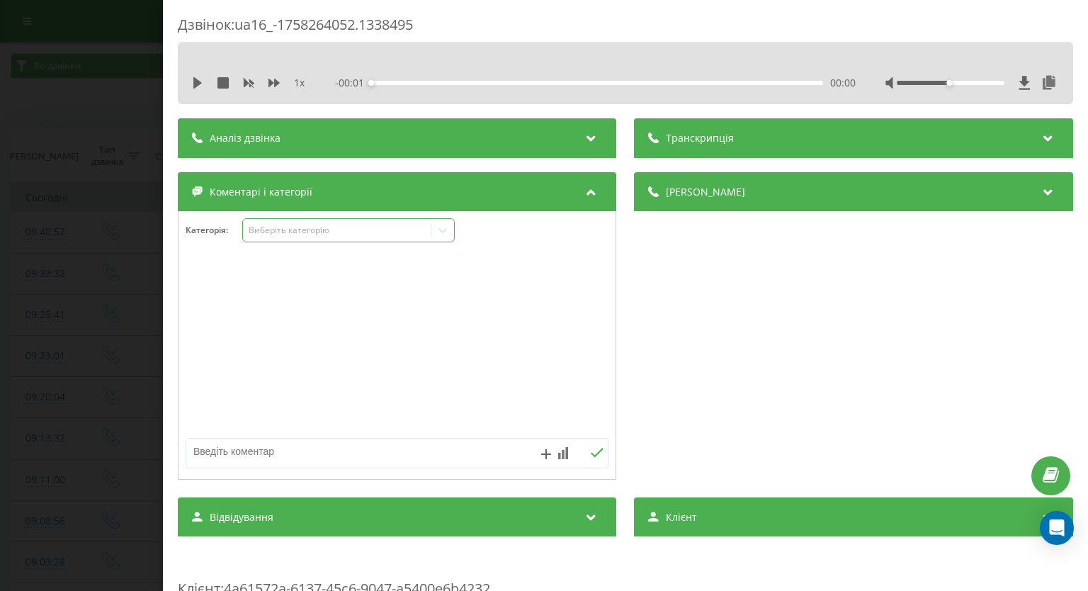
click at [448, 230] on icon at bounding box center [443, 230] width 14 height 14
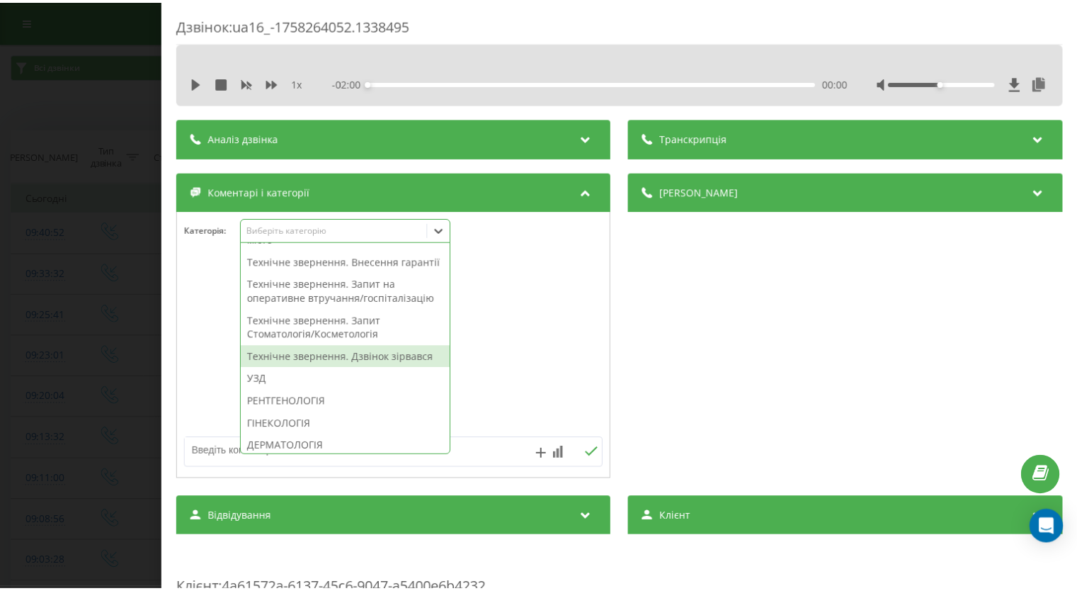
scroll to position [496, 0]
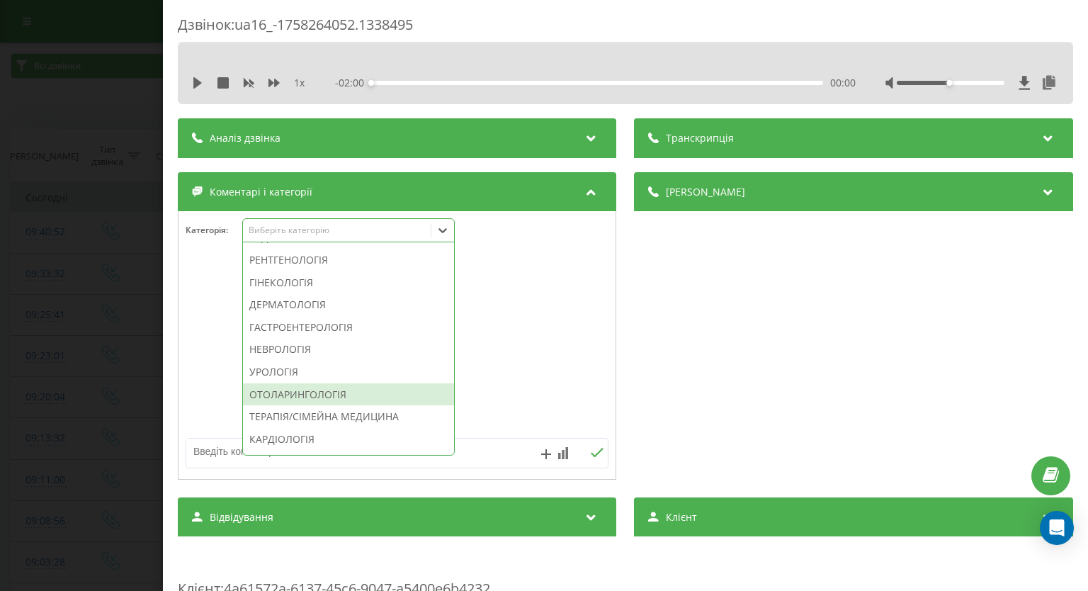
click at [333, 406] on div "ОТОЛАРИНГОЛОГІЯ" at bounding box center [348, 394] width 211 height 23
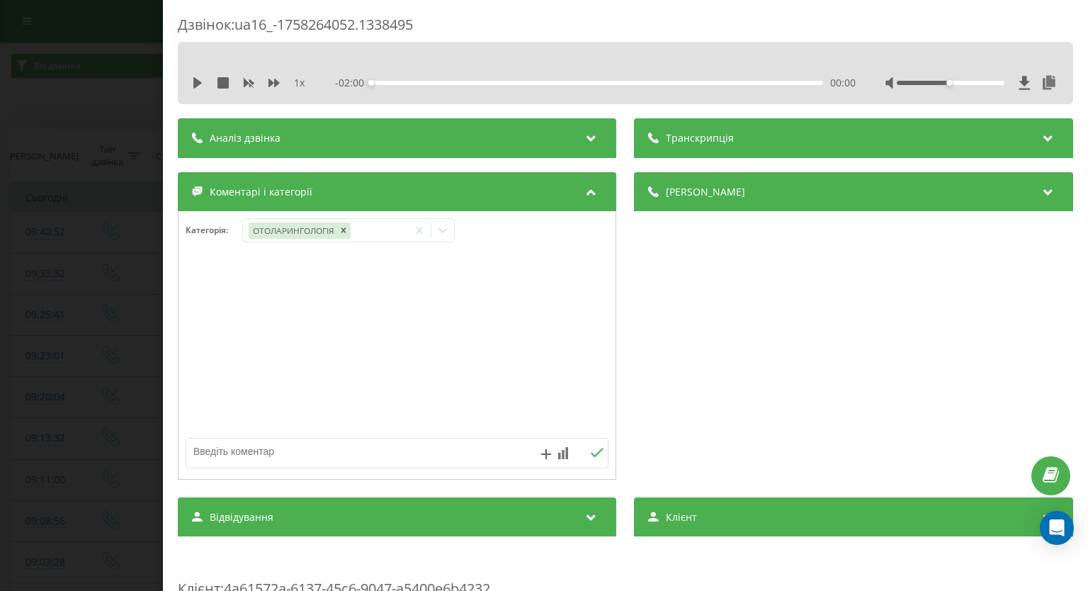
click at [496, 452] on textarea at bounding box center [354, 450] width 337 height 25
type textarea "СК буде погоджувати"
click at [594, 454] on icon at bounding box center [597, 453] width 13 height 10
click at [78, 275] on div "Дзвінок : ua16_-1758264052.1338495 1 x - 02:00 00:00 00:00 Транскрипція Для AI-…" at bounding box center [544, 295] width 1088 height 591
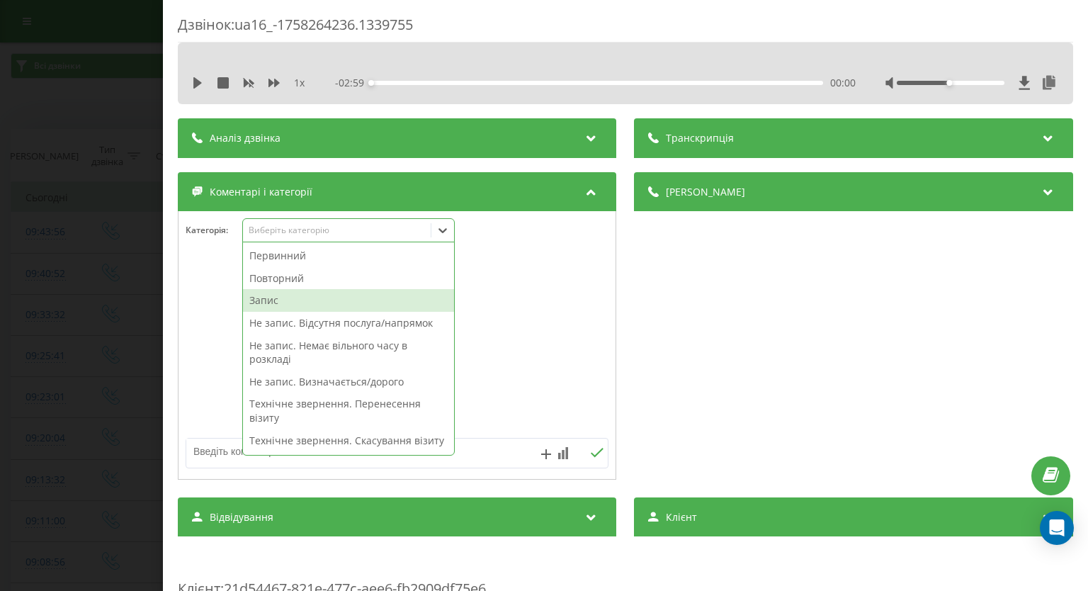
click at [287, 292] on div "Запис" at bounding box center [348, 300] width 211 height 23
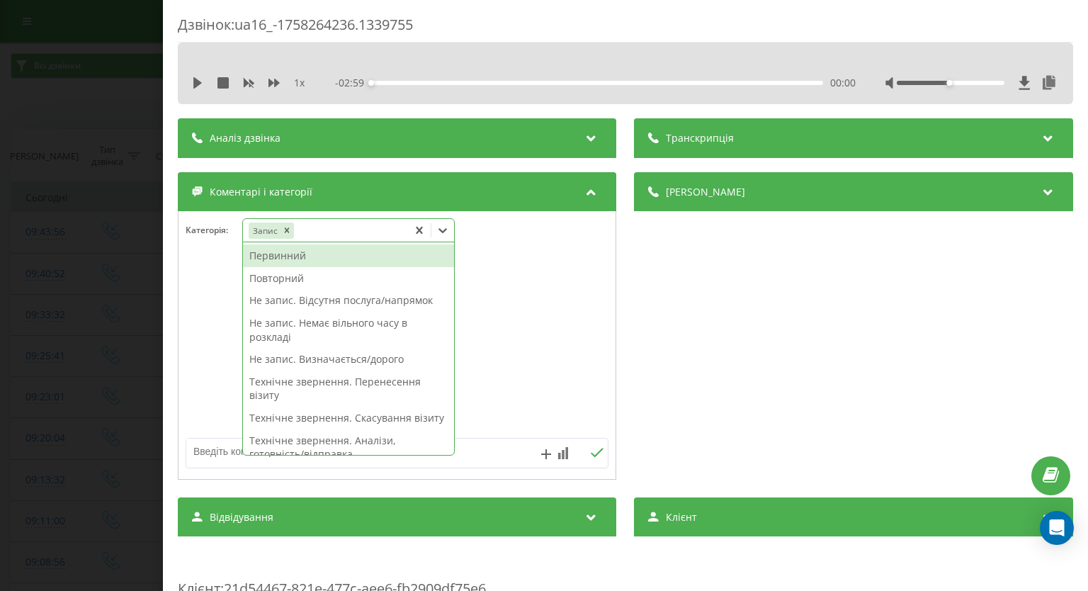
click at [351, 260] on div "Первинний" at bounding box center [348, 255] width 211 height 23
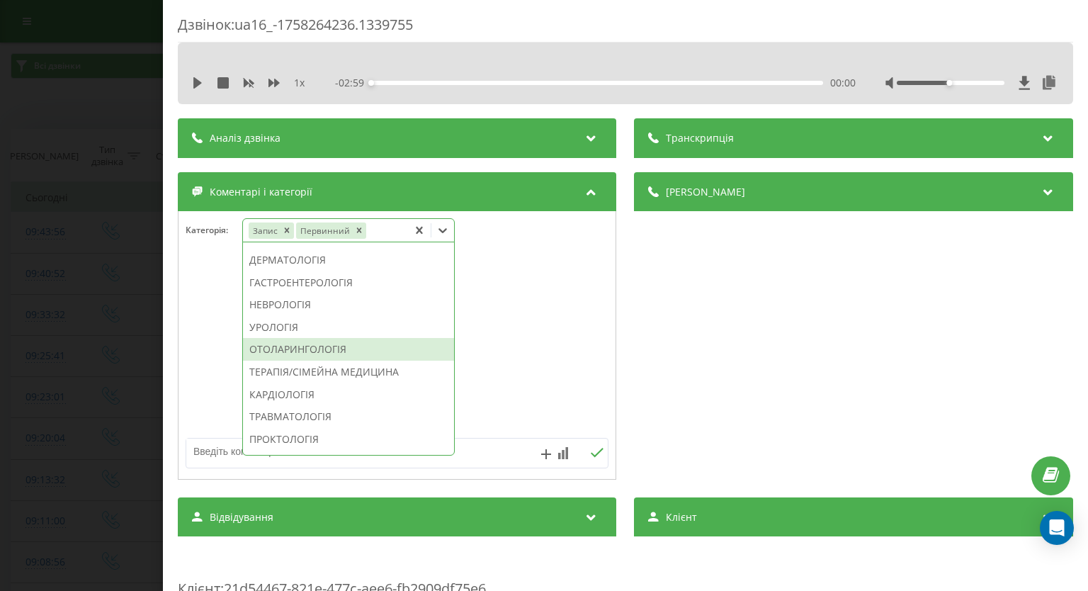
scroll to position [637, 0]
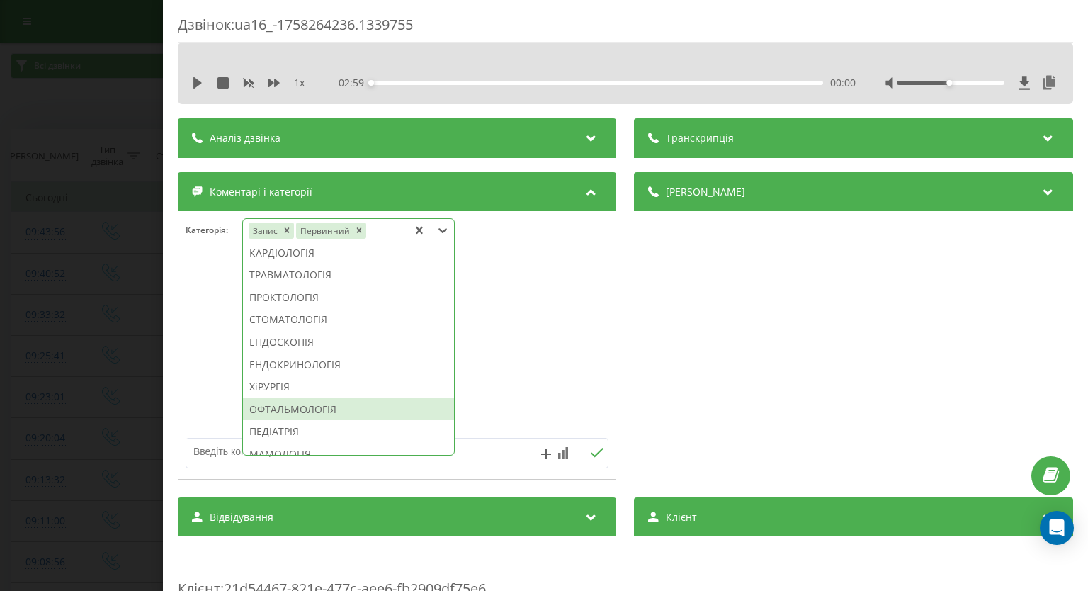
click at [320, 421] on div "ОФТАЛЬМОЛОГІЯ" at bounding box center [348, 409] width 211 height 23
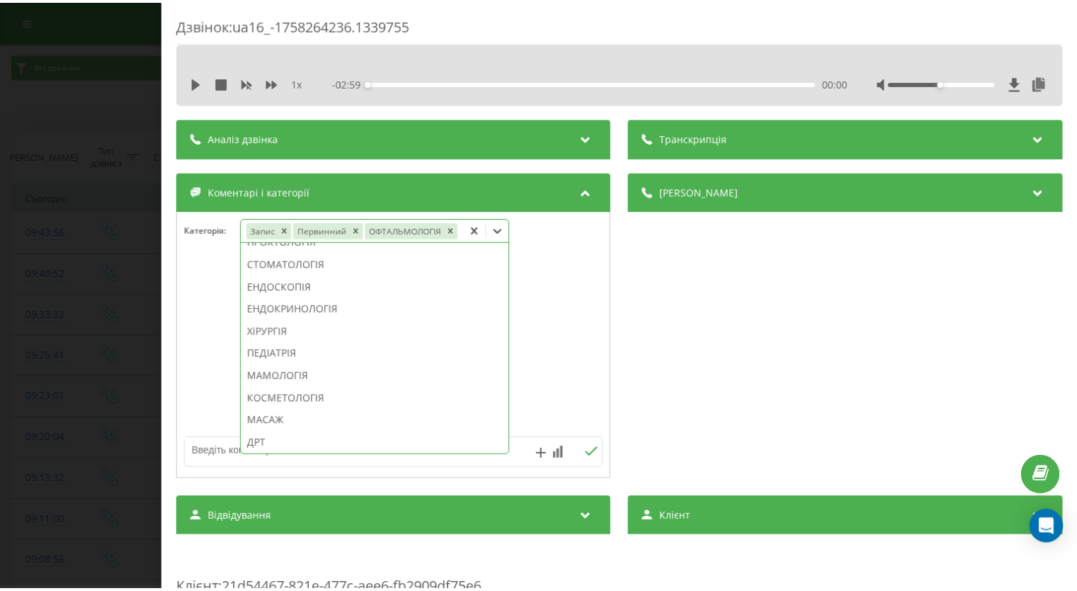
scroll to position [554, 0]
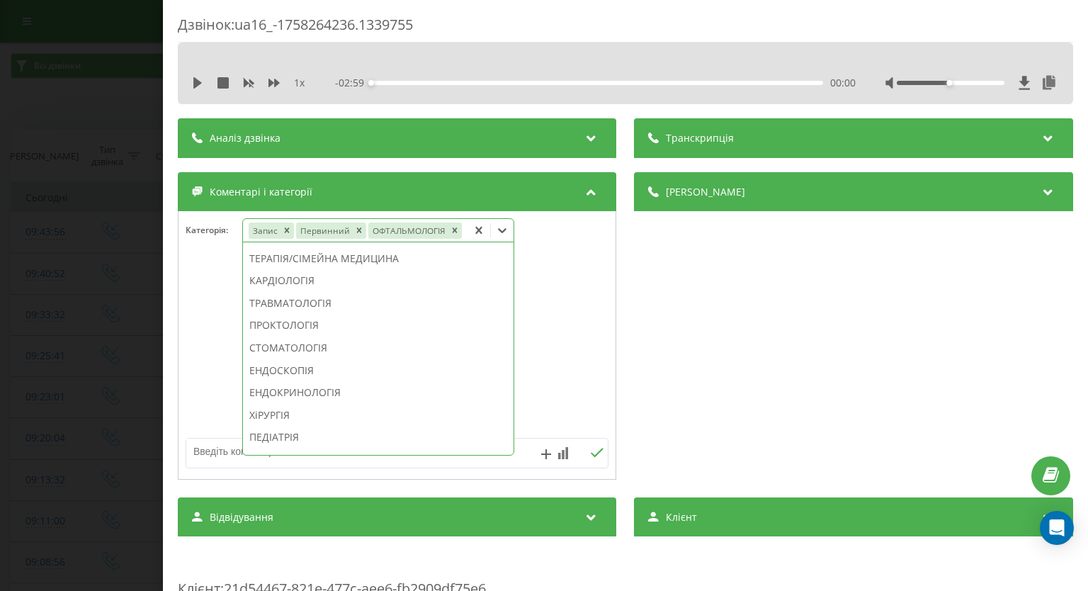
click at [0, 255] on div "Дзвінок : ua16_-1758264236.1339755 1 x - 02:59 00:00 00:00 Транскрипція Для AI-…" at bounding box center [544, 295] width 1088 height 591
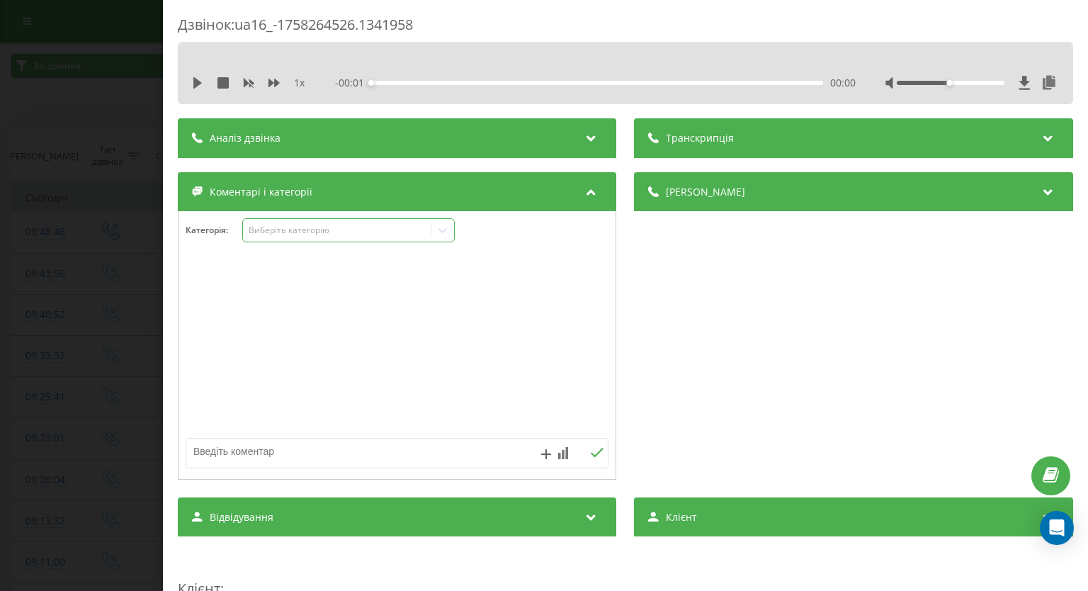
click at [436, 234] on div at bounding box center [442, 230] width 23 height 23
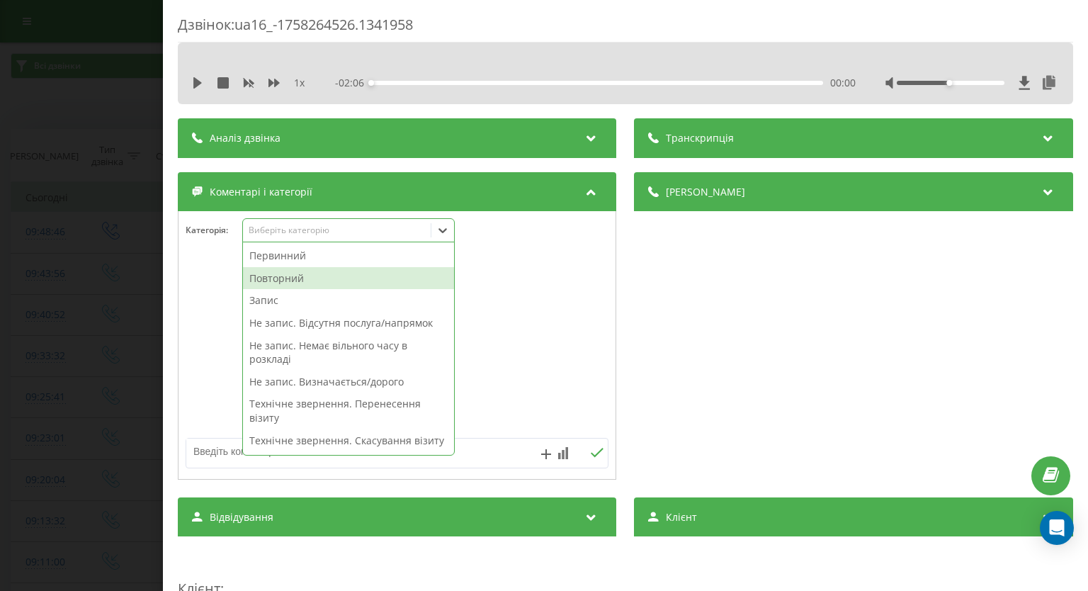
click at [365, 274] on div "Повторний" at bounding box center [348, 278] width 211 height 23
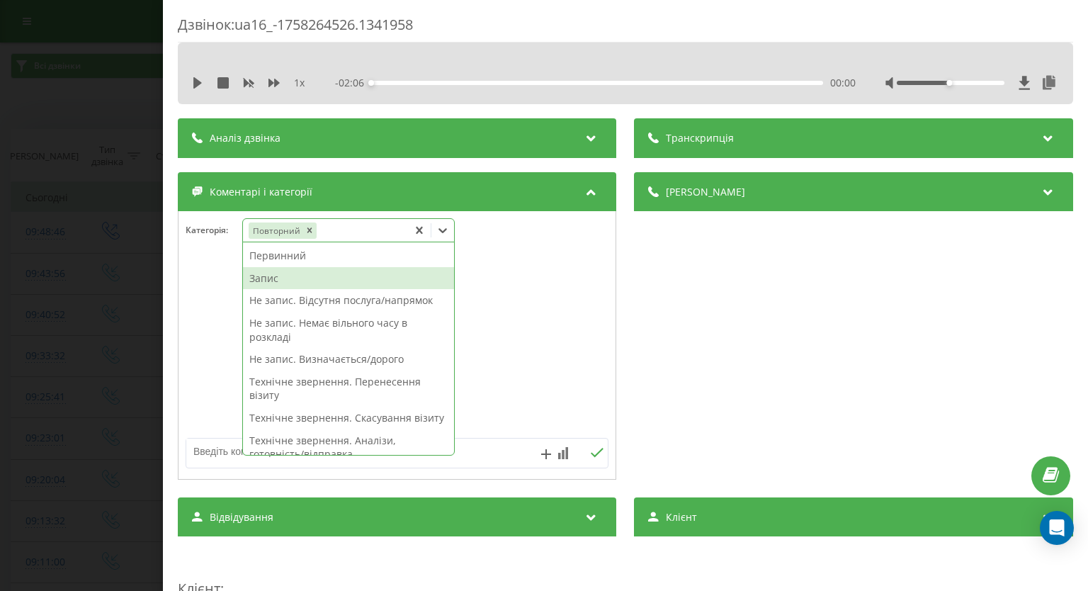
click at [273, 282] on div "Запис" at bounding box center [348, 278] width 211 height 23
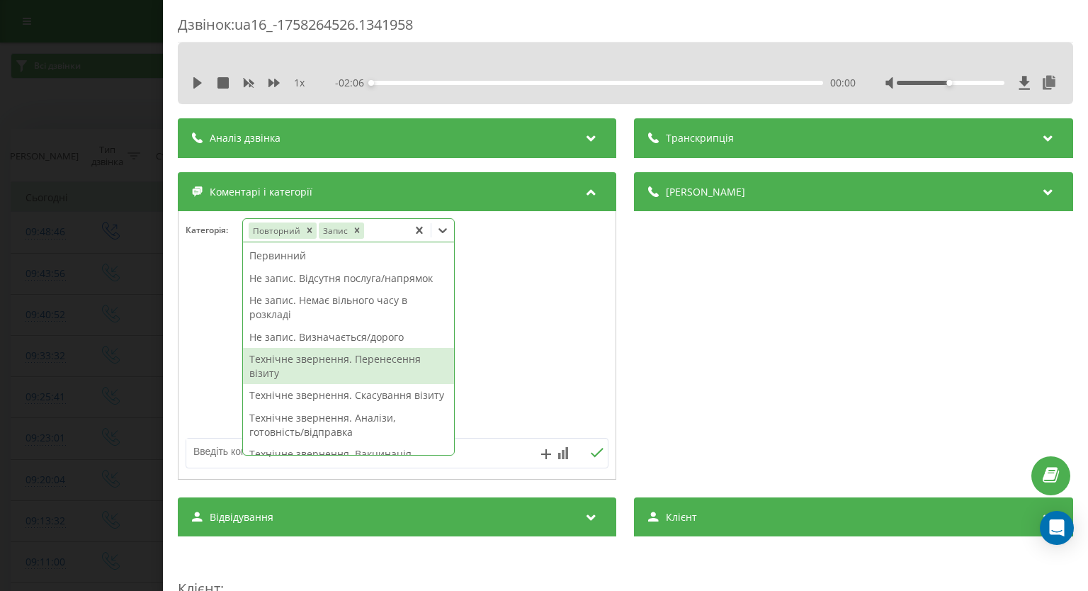
scroll to position [354, 0]
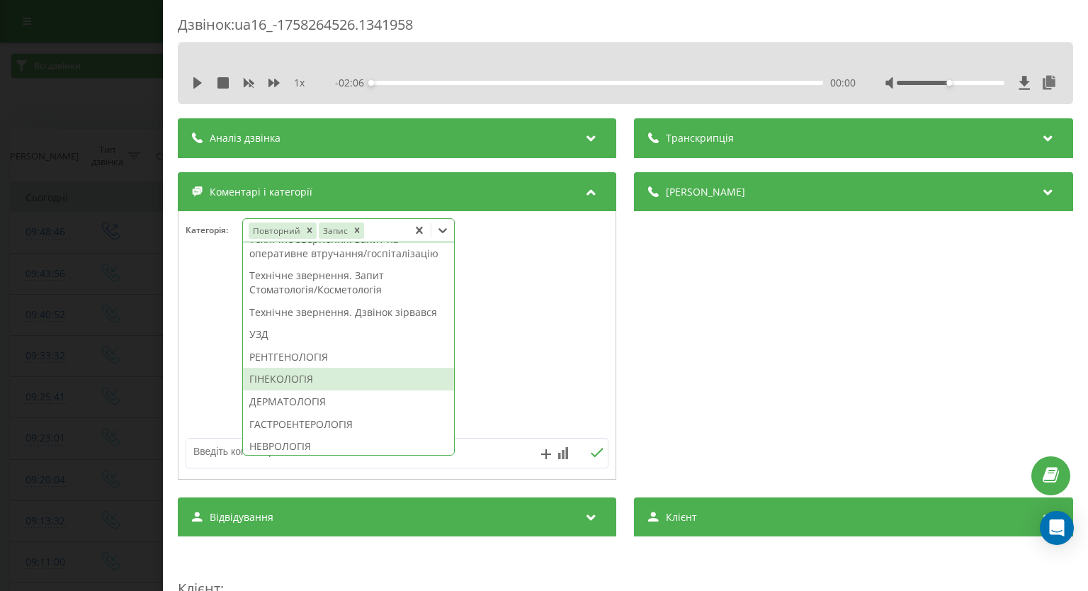
drag, startPoint x: 340, startPoint y: 423, endPoint x: 317, endPoint y: 402, distance: 31.1
click at [340, 390] on div "ГІНЕКОЛОГІЯ" at bounding box center [348, 379] width 211 height 23
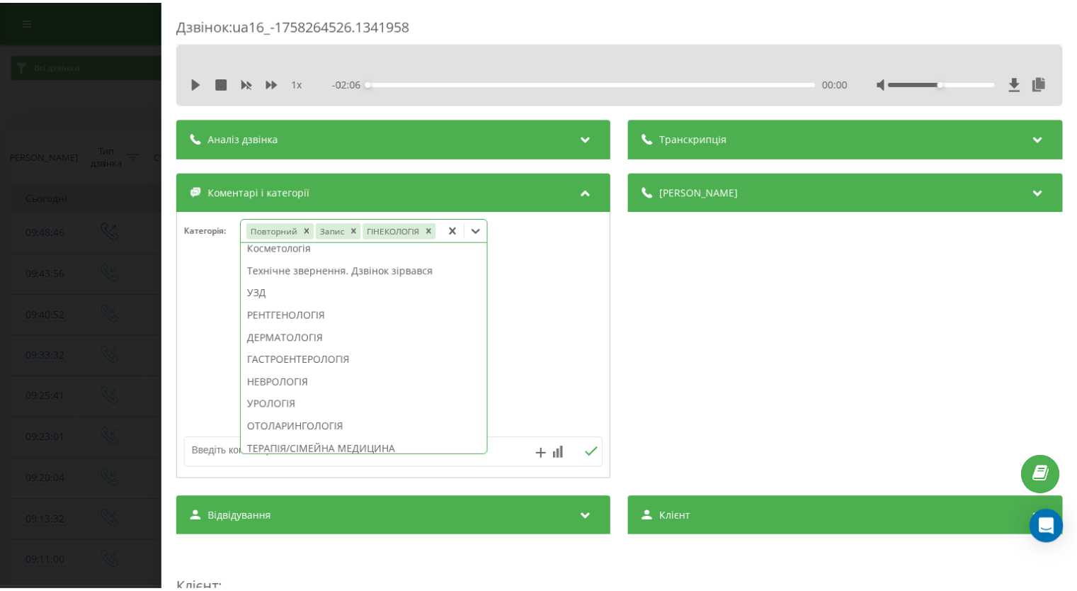
scroll to position [285, 0]
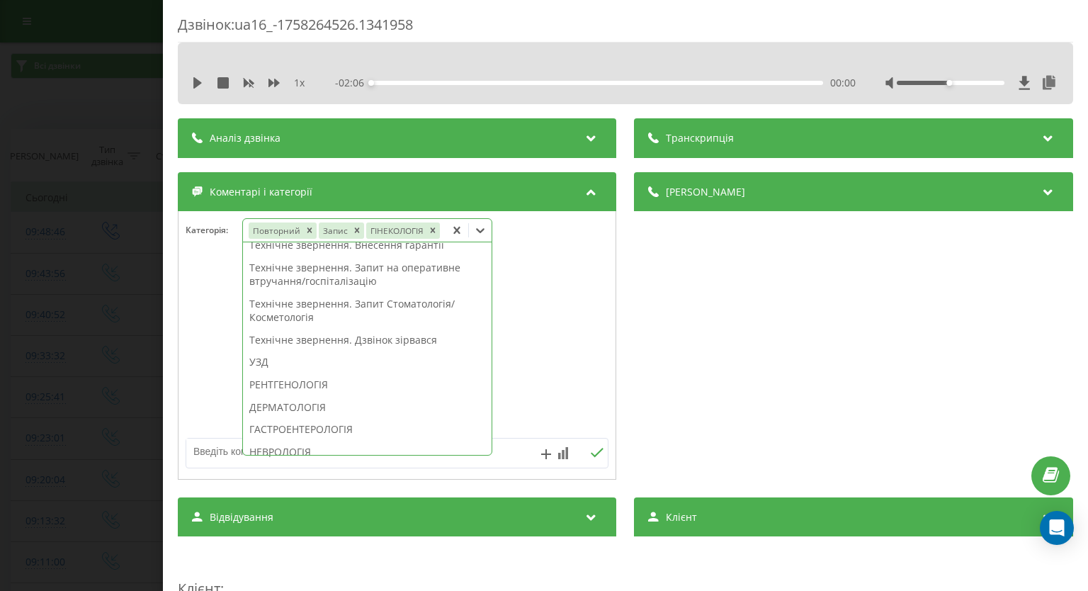
click at [0, 345] on div "Дзвінок : ua16_-1758264526.1341958 1 x - 02:06 00:00 00:00 Транскрипція Для AI-…" at bounding box center [544, 295] width 1088 height 591
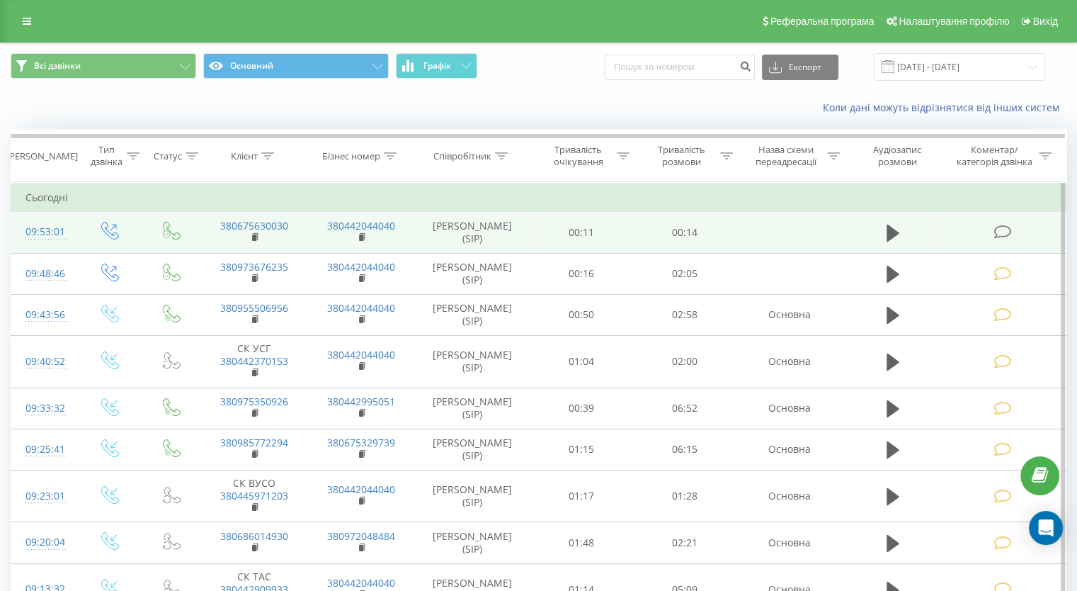
click at [1000, 229] on icon at bounding box center [1003, 231] width 18 height 15
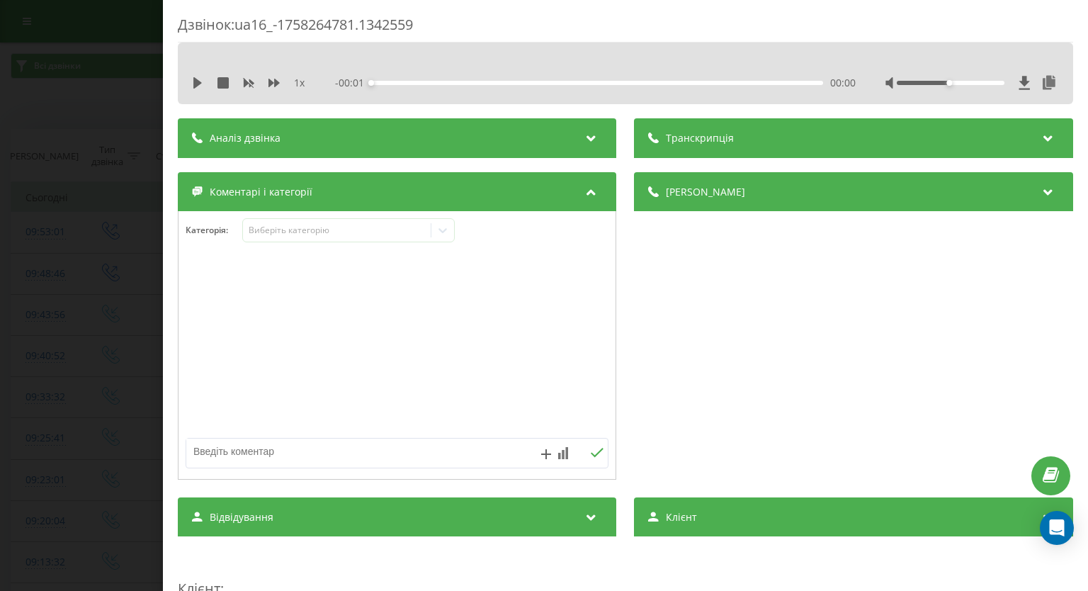
click at [395, 457] on textarea at bounding box center [354, 450] width 337 height 25
paste textarea "вже телефонували"
type textarea "вже телефонували"
click at [591, 452] on icon at bounding box center [597, 453] width 13 height 10
click at [65, 177] on div "Дзвінок : ua16_-1758264781.1342559 1 x - 00:15 00:00 00:00 Транскрипція Для AI-…" at bounding box center [544, 295] width 1088 height 591
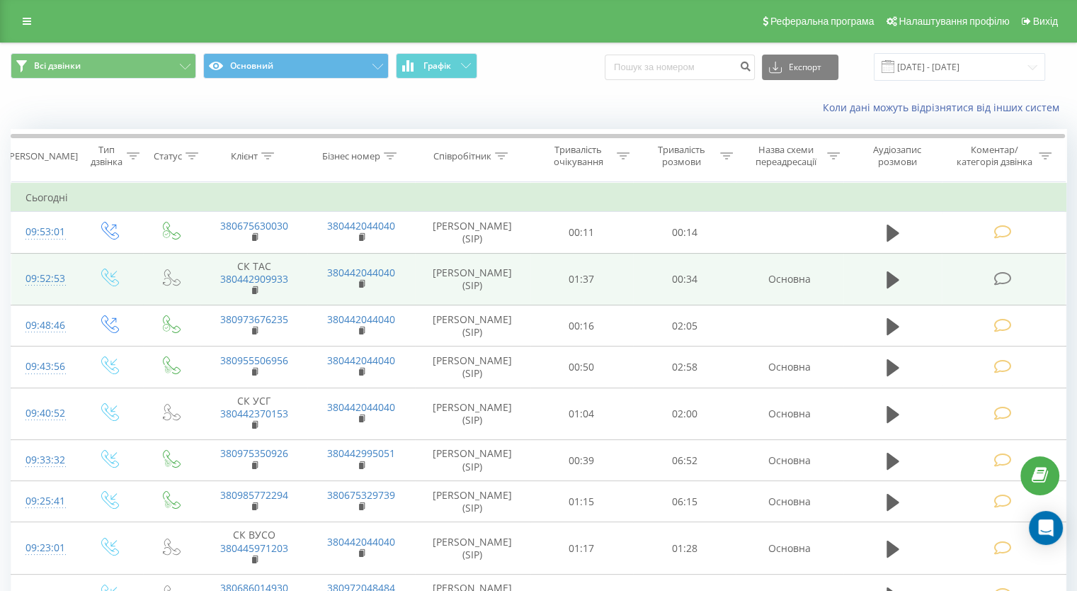
click at [1003, 281] on icon at bounding box center [1003, 278] width 18 height 15
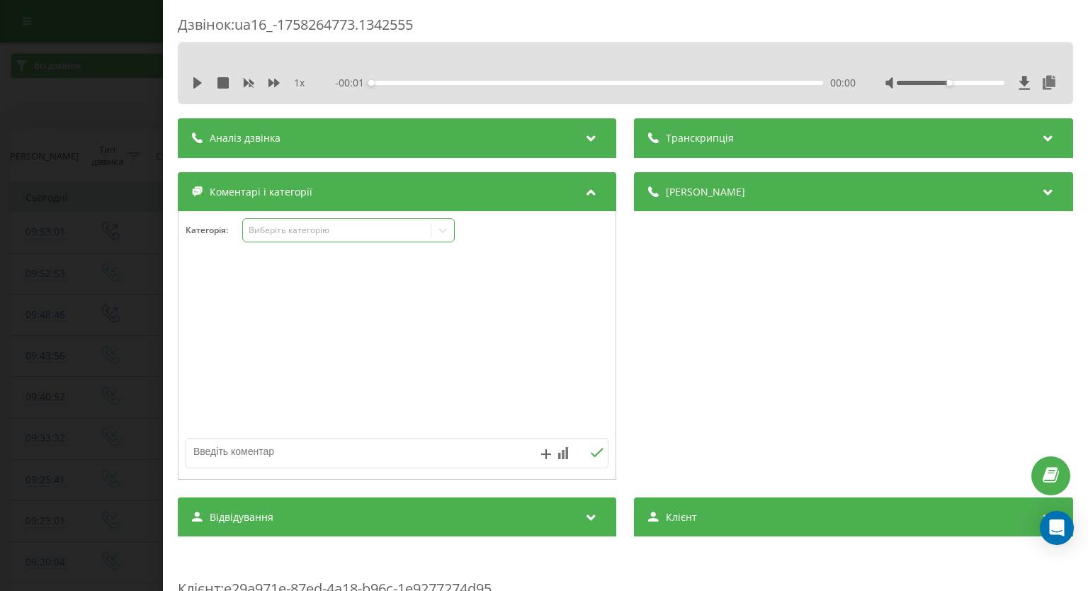
click at [443, 239] on div at bounding box center [442, 230] width 23 height 23
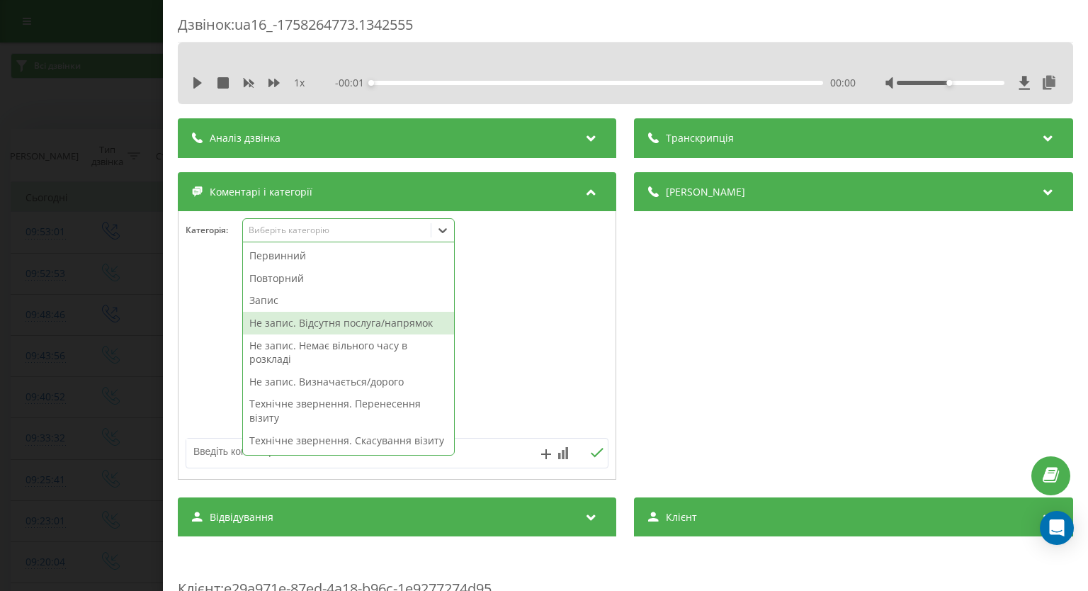
drag, startPoint x: 367, startPoint y: 323, endPoint x: 370, endPoint y: 349, distance: 26.4
click at [366, 324] on div "Не запис. Відсутня послуга/напрямок" at bounding box center [348, 323] width 211 height 23
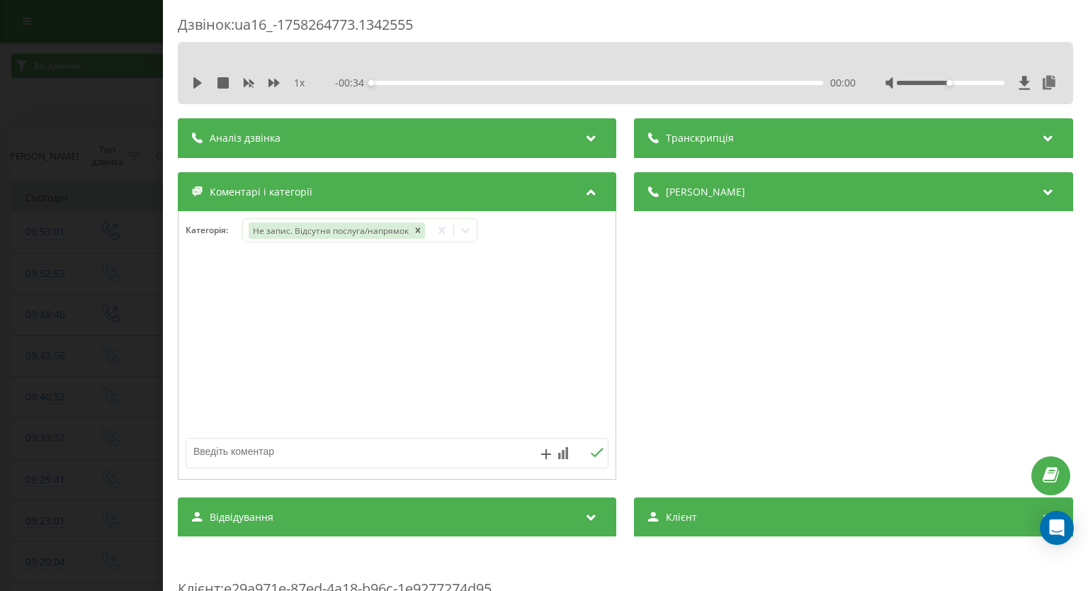
click at [498, 448] on textarea at bounding box center [354, 450] width 337 height 25
type textarea "СК, дит.хірург"
drag, startPoint x: 586, startPoint y: 457, endPoint x: 357, endPoint y: 261, distance: 301.8
click at [586, 457] on button at bounding box center [597, 453] width 22 height 12
click at [48, 256] on div "Дзвінок : ua16_-1758264773.1342555 1 x - 00:34 00:00 00:00 Транскрипція Для AI-…" at bounding box center [544, 295] width 1088 height 591
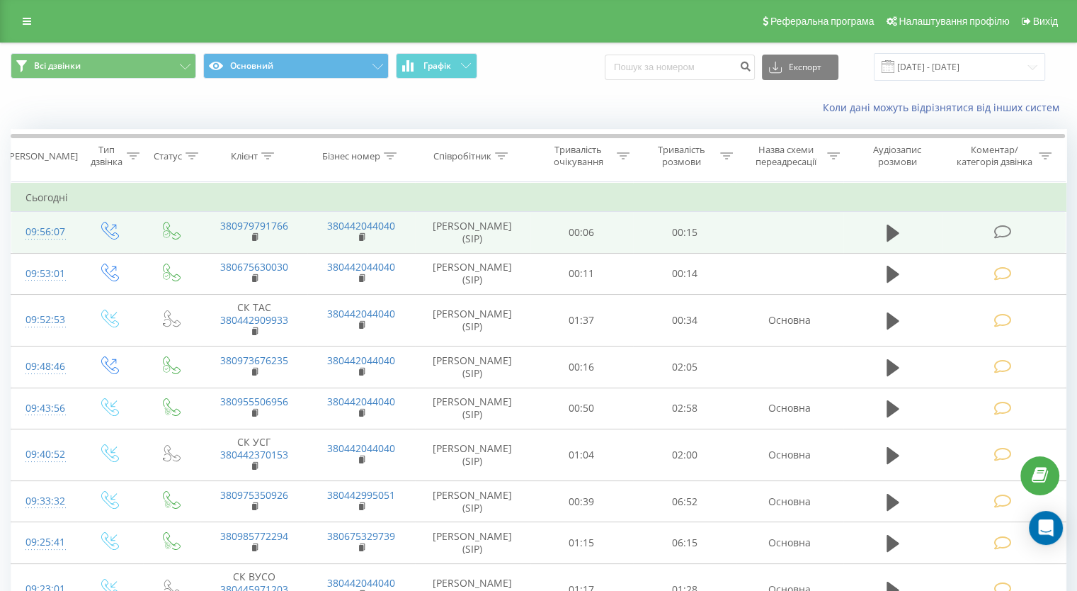
click at [1003, 232] on icon at bounding box center [1003, 231] width 18 height 15
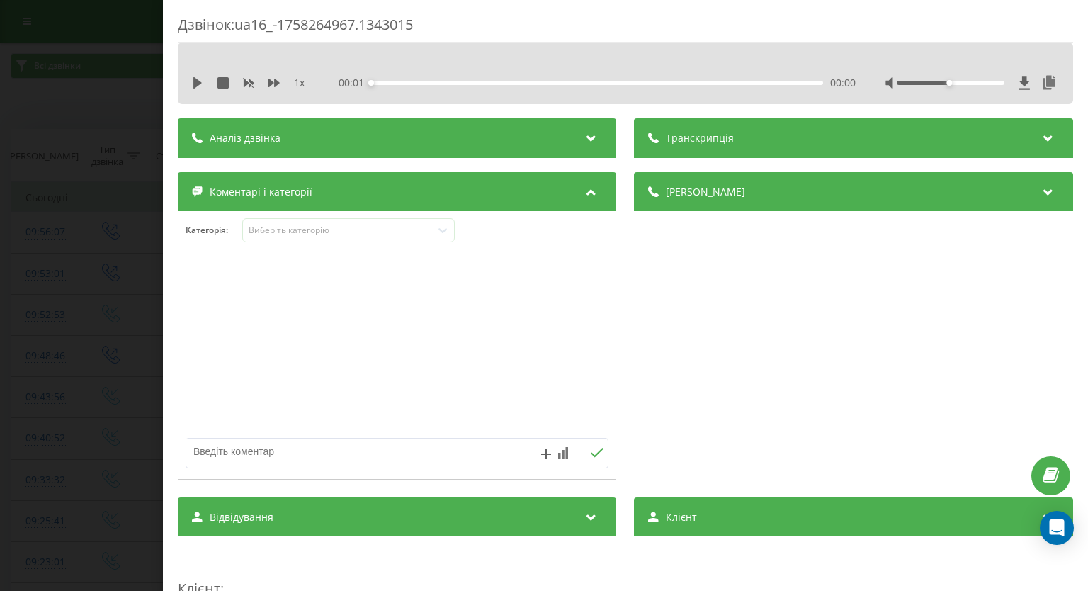
click at [317, 447] on textarea at bounding box center [354, 450] width 337 height 25
paste textarea "вже телефонували"
type textarea "вже телефонували"
click at [589, 447] on button at bounding box center [597, 453] width 22 height 12
click at [112, 334] on div "Дзвінок : ua16_-1758264967.1343015 1 x - 00:16 00:00 00:00 Транскрипція Для AI-…" at bounding box center [544, 295] width 1088 height 591
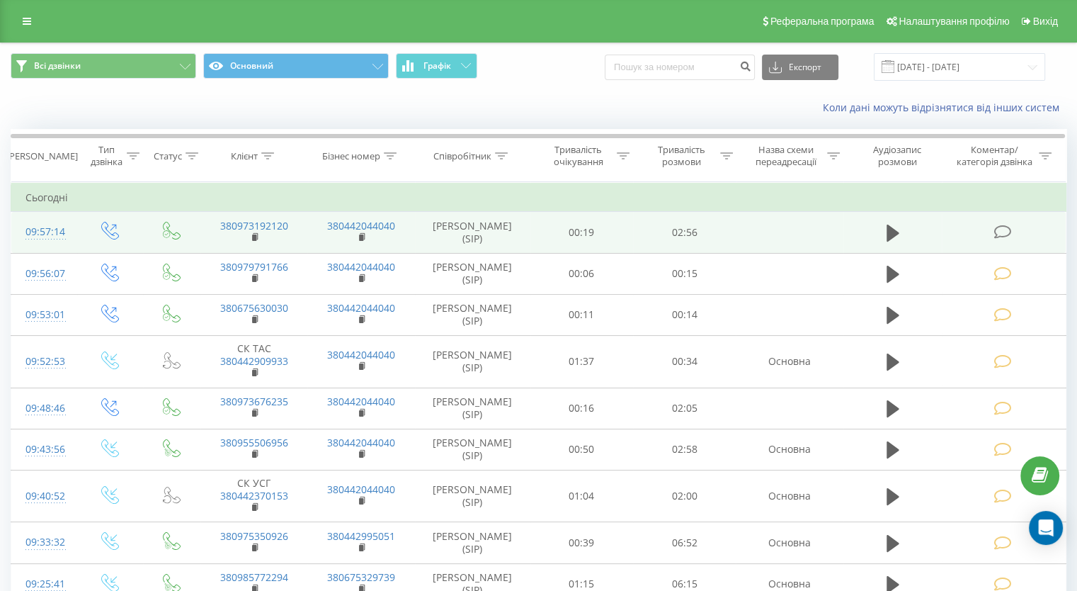
click at [1003, 235] on icon at bounding box center [1003, 231] width 18 height 15
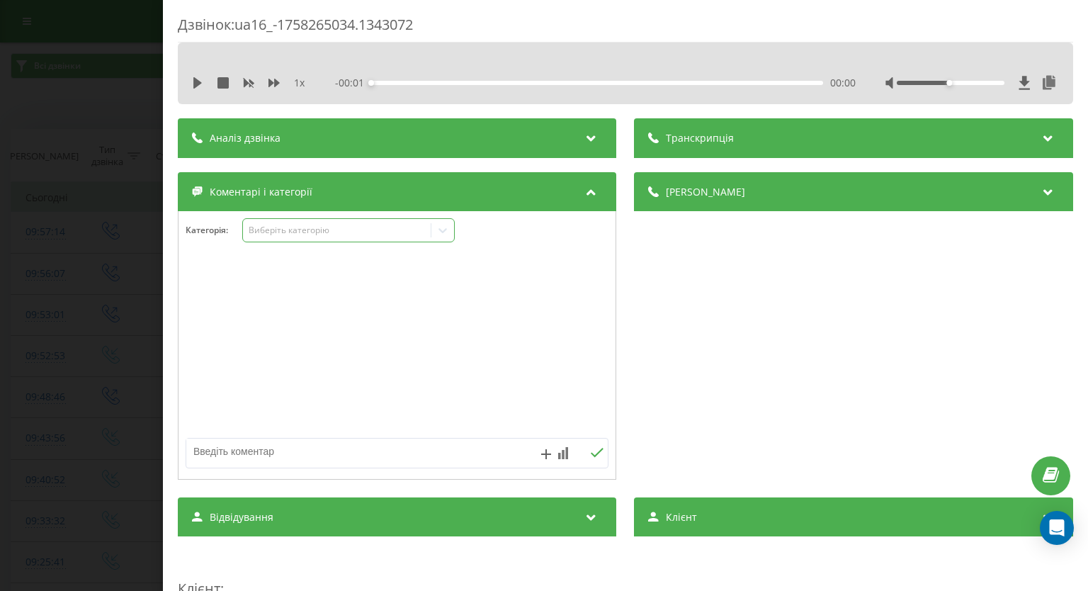
click at [437, 237] on icon at bounding box center [443, 230] width 14 height 14
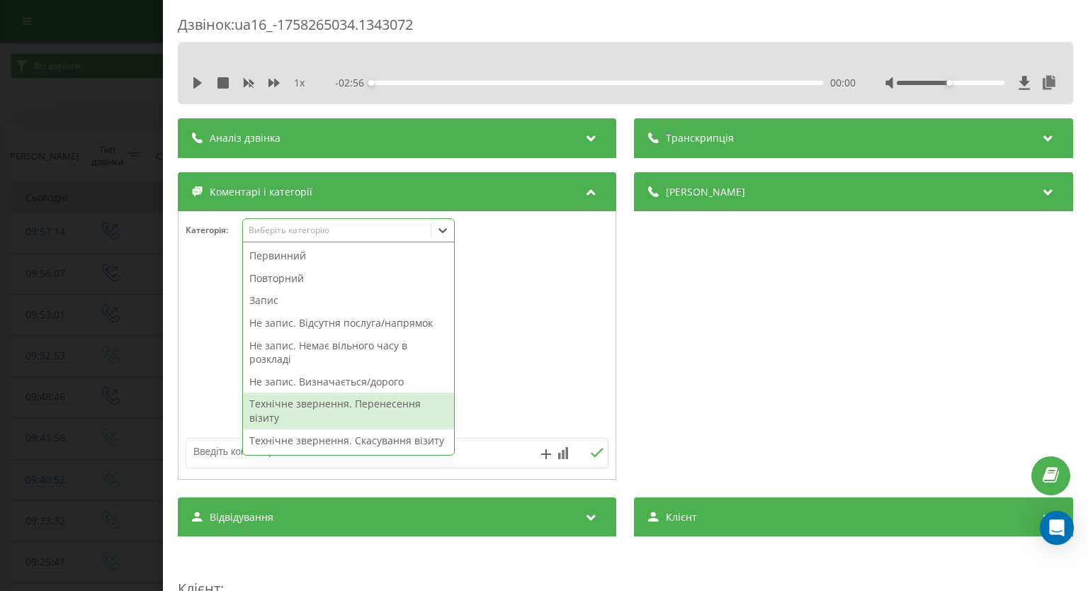
click at [351, 404] on div "Технічне звернення. Перенесення візиту" at bounding box center [348, 410] width 211 height 36
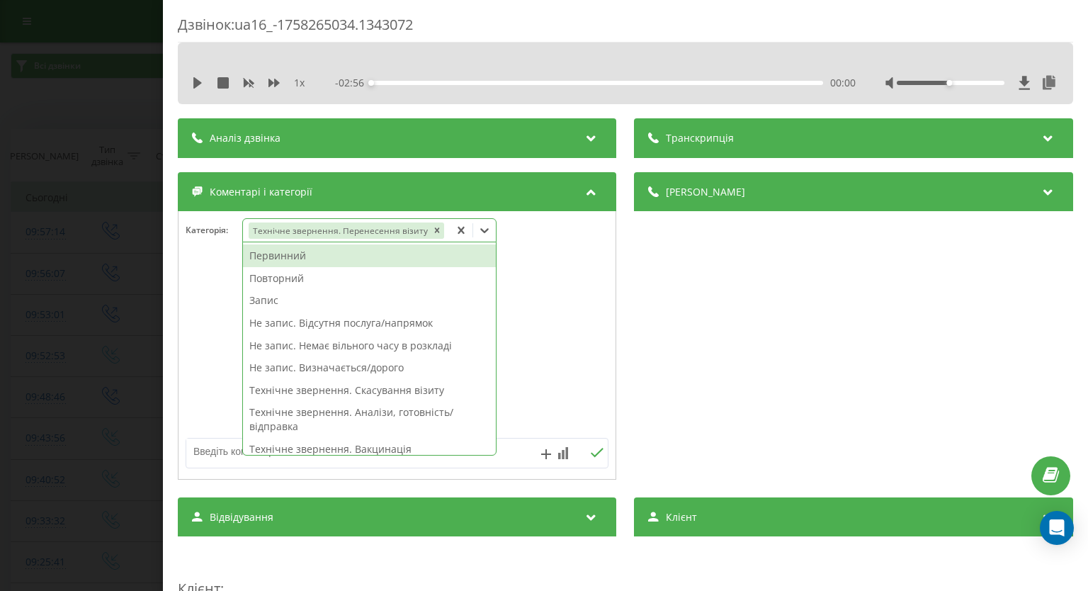
click at [33, 275] on div "Дзвінок : ua16_-1758265034.1343072 1 x - 02:56 00:00 00:00 Транскрипція Для AI-…" at bounding box center [544, 295] width 1088 height 591
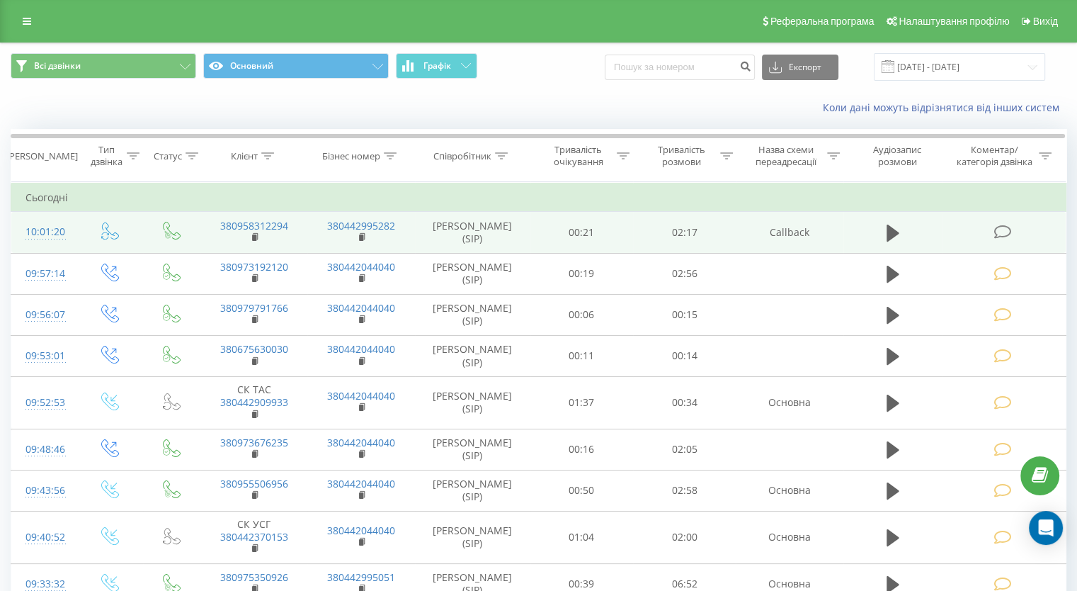
click at [996, 232] on icon at bounding box center [1003, 231] width 18 height 15
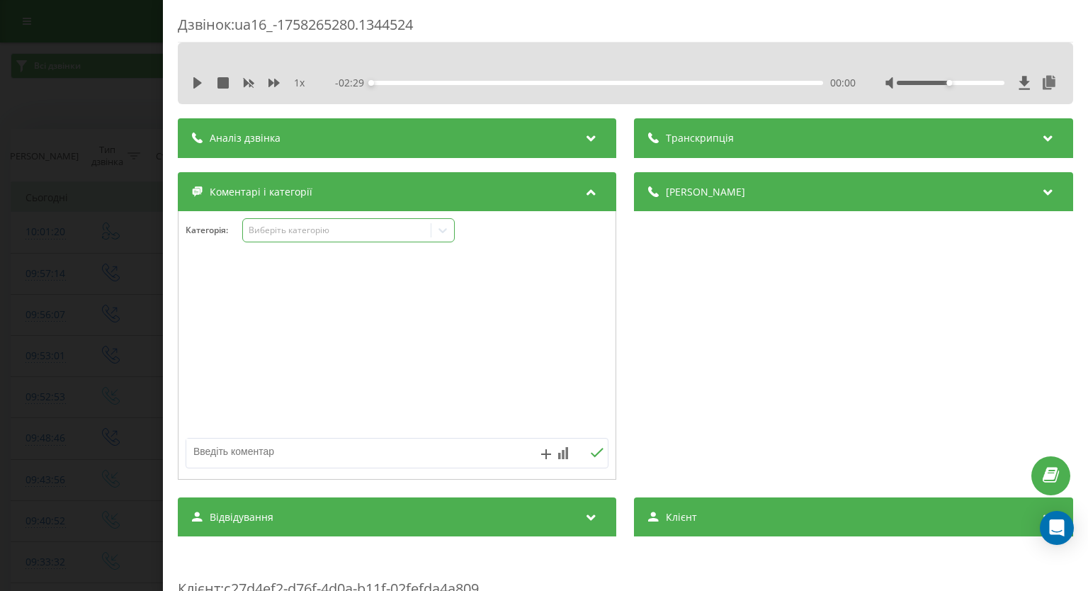
click at [440, 234] on icon at bounding box center [443, 230] width 14 height 14
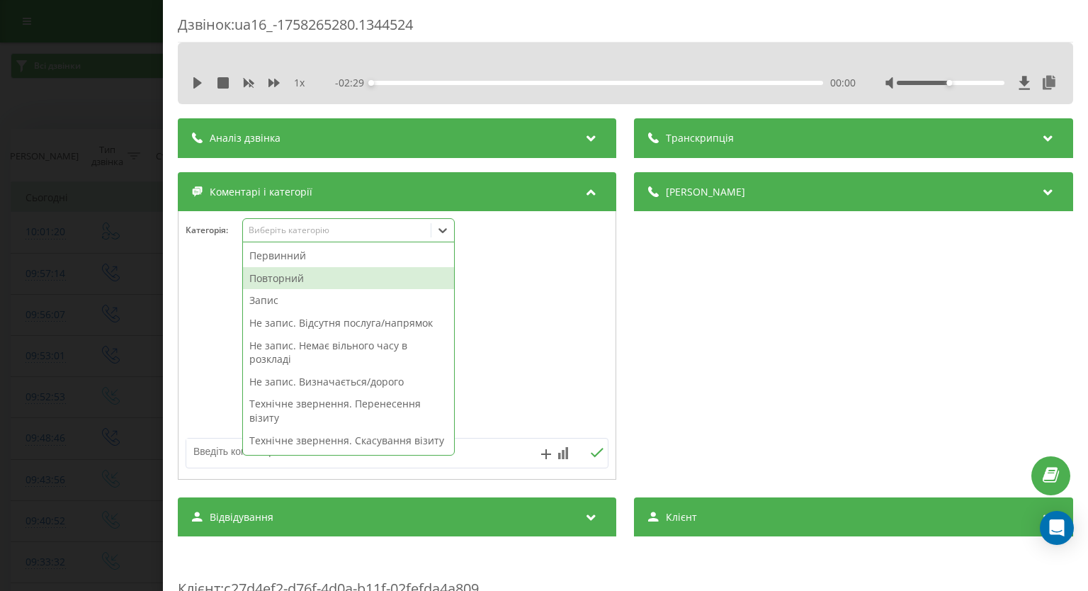
click at [301, 278] on div "Повторний" at bounding box center [348, 278] width 211 height 23
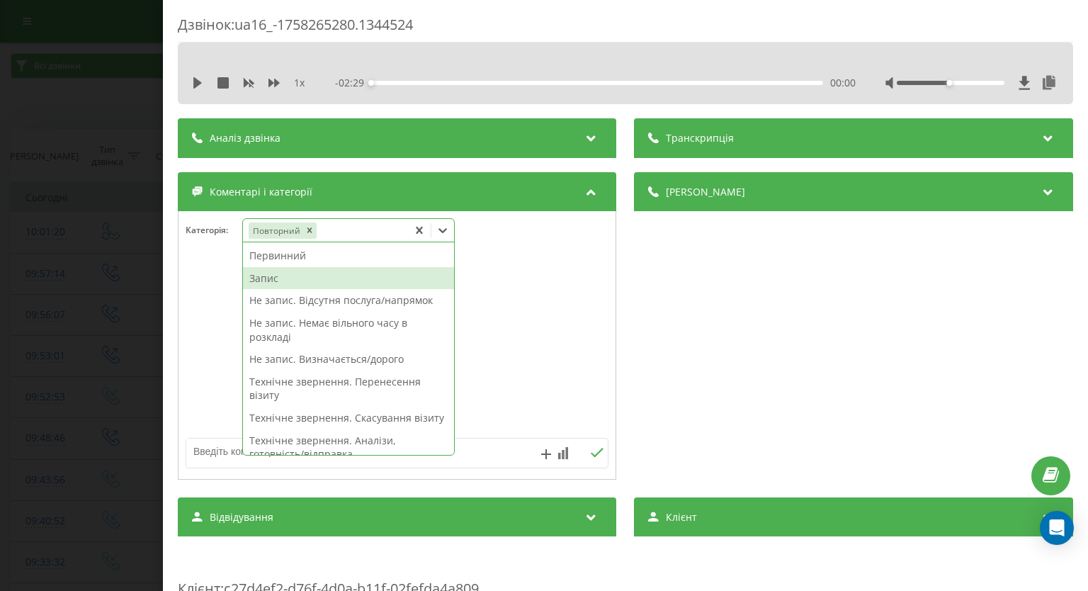
click at [280, 275] on div "Запис" at bounding box center [348, 278] width 211 height 23
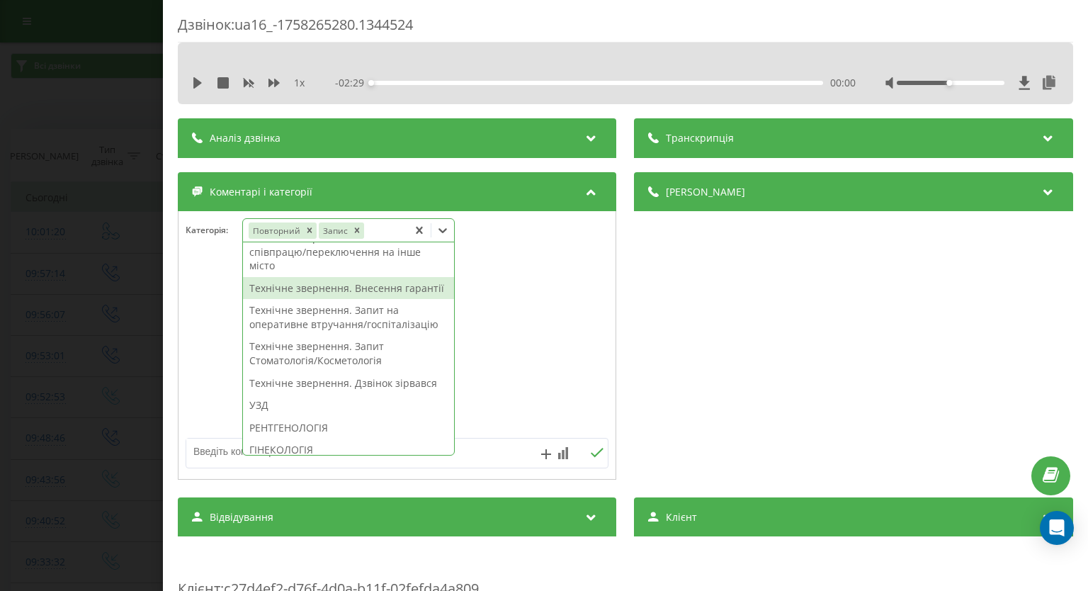
scroll to position [496, 0]
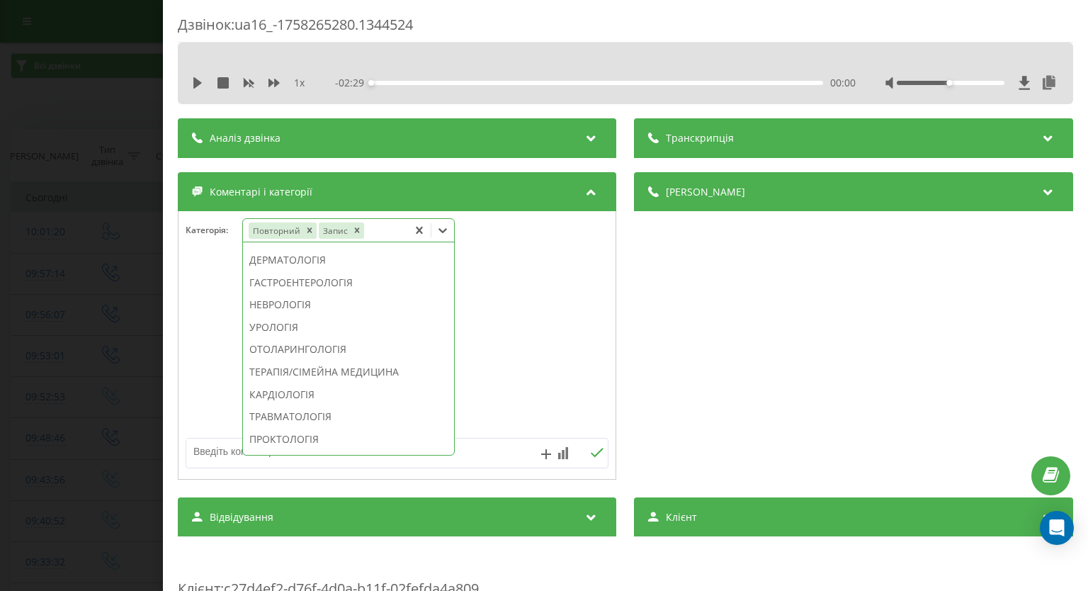
click at [299, 227] on div "РЕНТГЕНОЛОГІЯ" at bounding box center [348, 215] width 211 height 23
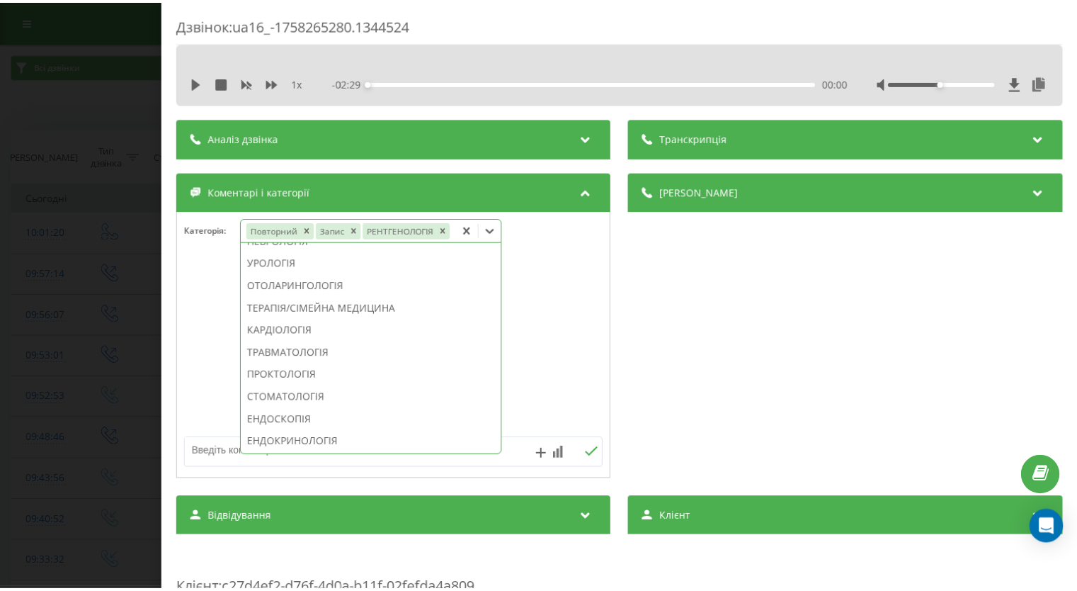
scroll to position [412, 0]
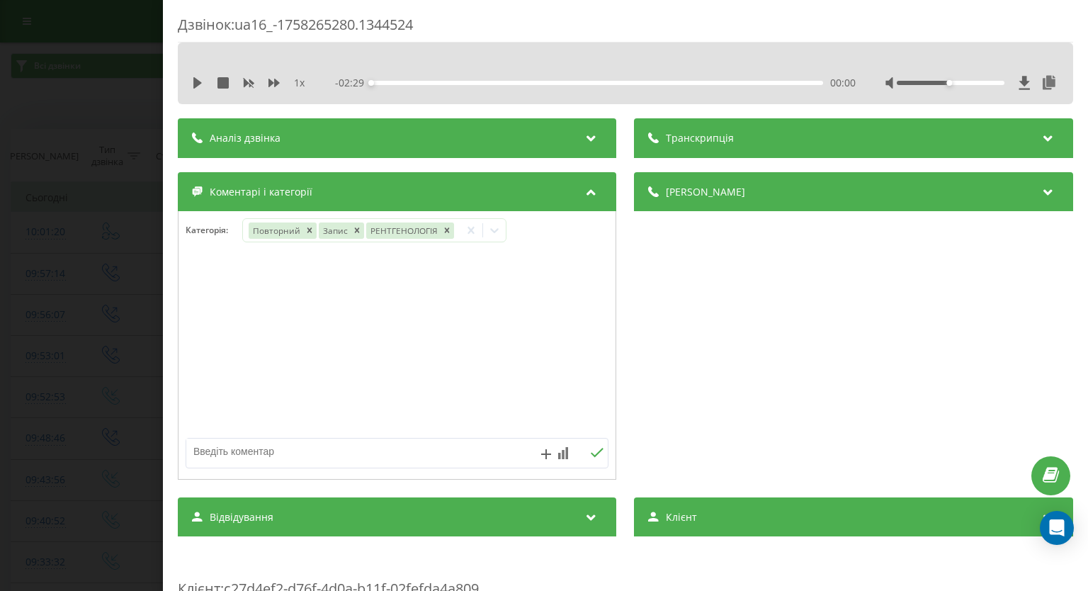
click at [0, 222] on div "Дзвінок : ua16_-1758265280.1344524 1 x - 02:29 00:00 00:00 Транскрипція Для AI-…" at bounding box center [544, 295] width 1088 height 591
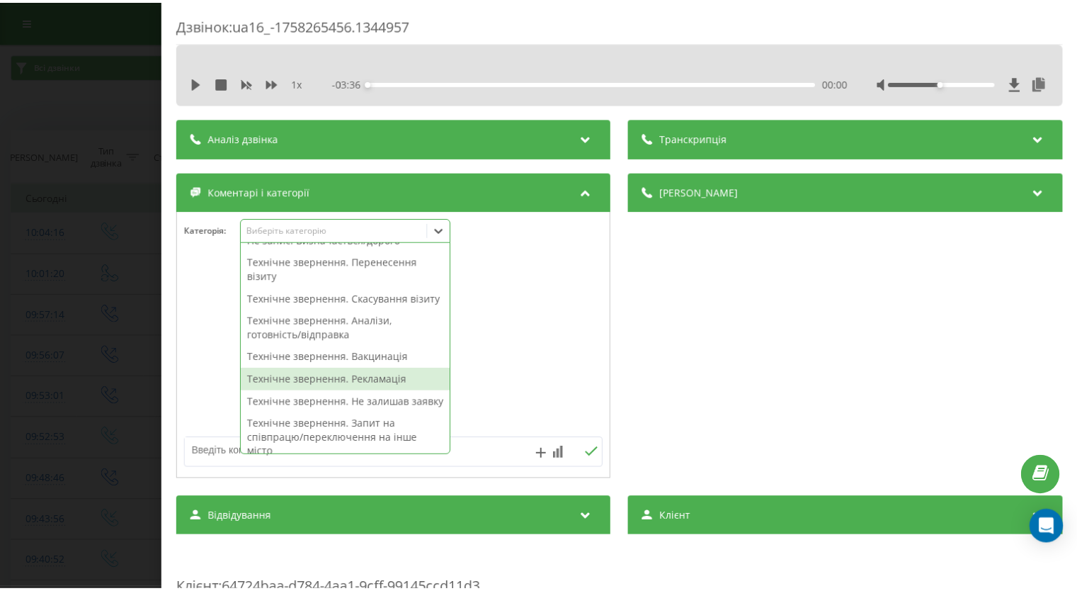
scroll to position [283, 0]
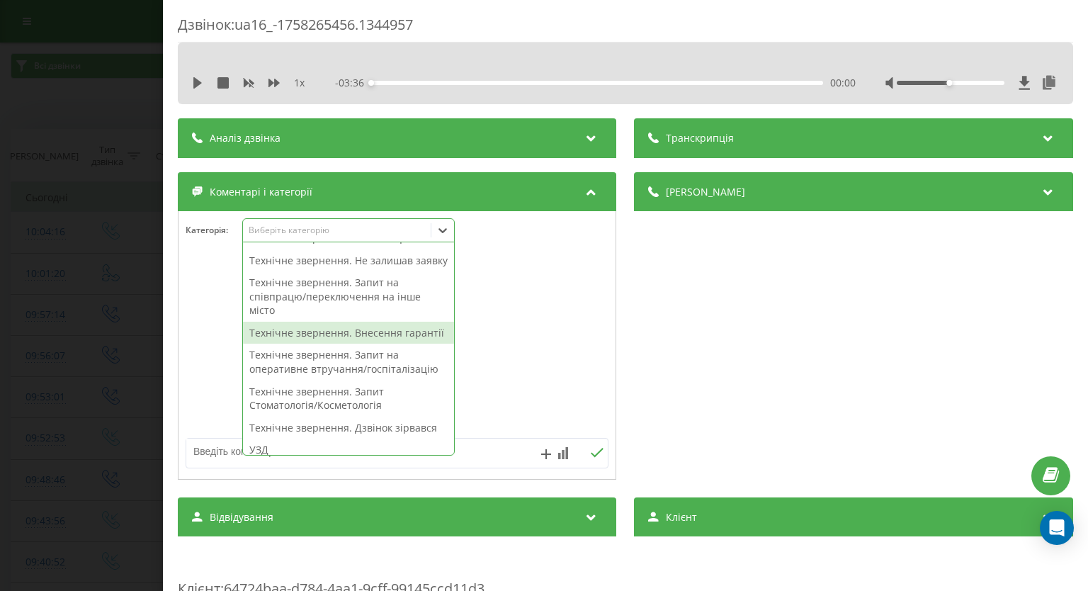
click at [348, 344] on div "Технічне звернення. Внесення гарантії" at bounding box center [348, 333] width 211 height 23
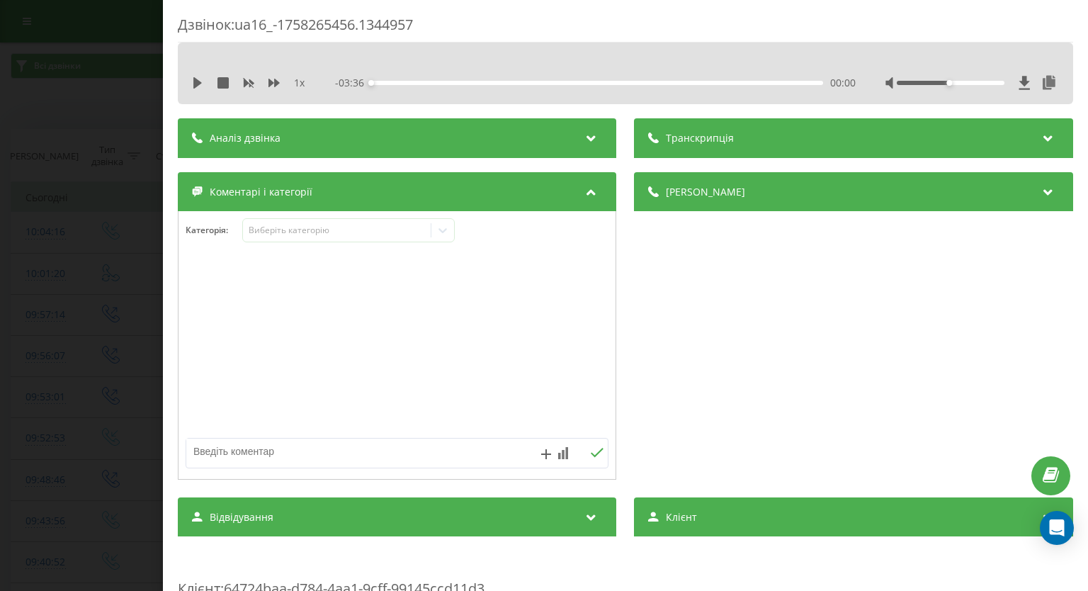
click at [0, 311] on div "Дзвінок : ua16_-1758265456.1344957 1 x - 03:36 00:00 00:00 Транскрипція Для AI-…" at bounding box center [544, 295] width 1088 height 591
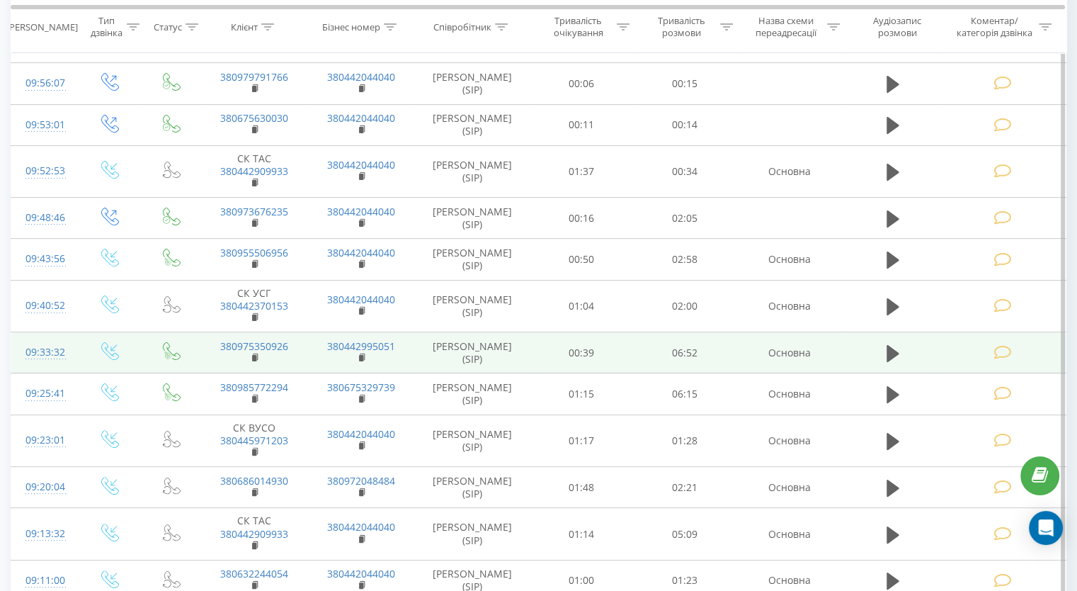
click at [1003, 350] on icon at bounding box center [1003, 352] width 18 height 15
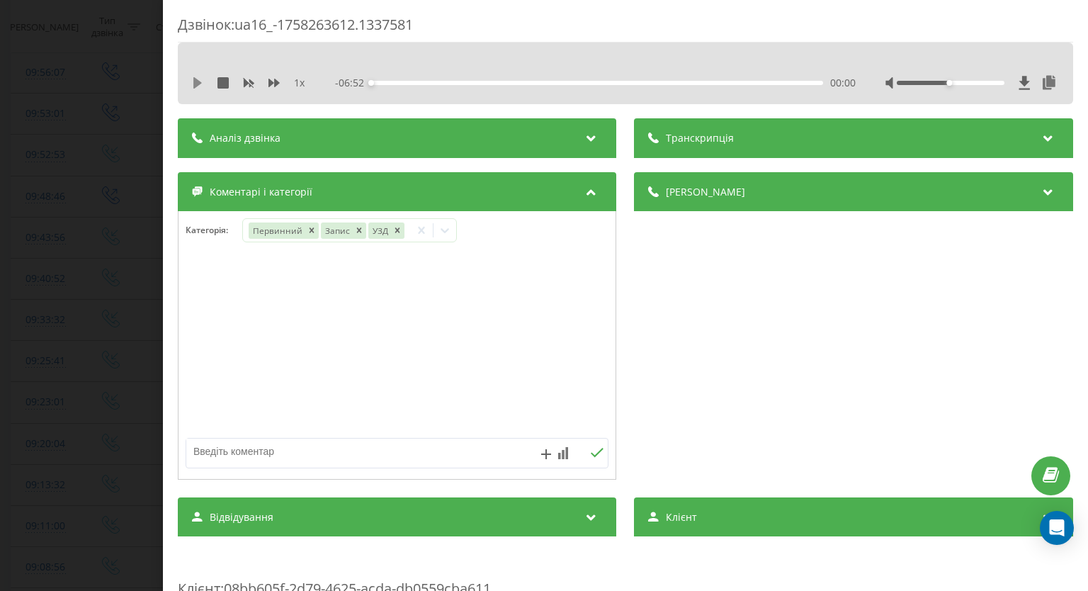
click at [195, 77] on icon at bounding box center [197, 82] width 11 height 11
click at [195, 77] on icon at bounding box center [194, 82] width 3 height 11
click at [53, 157] on div "Дзвінок : ua16_-1758263612.1337581 1 x - 06:39 00:12 00:12 Транскрипція Для AI-…" at bounding box center [544, 295] width 1088 height 591
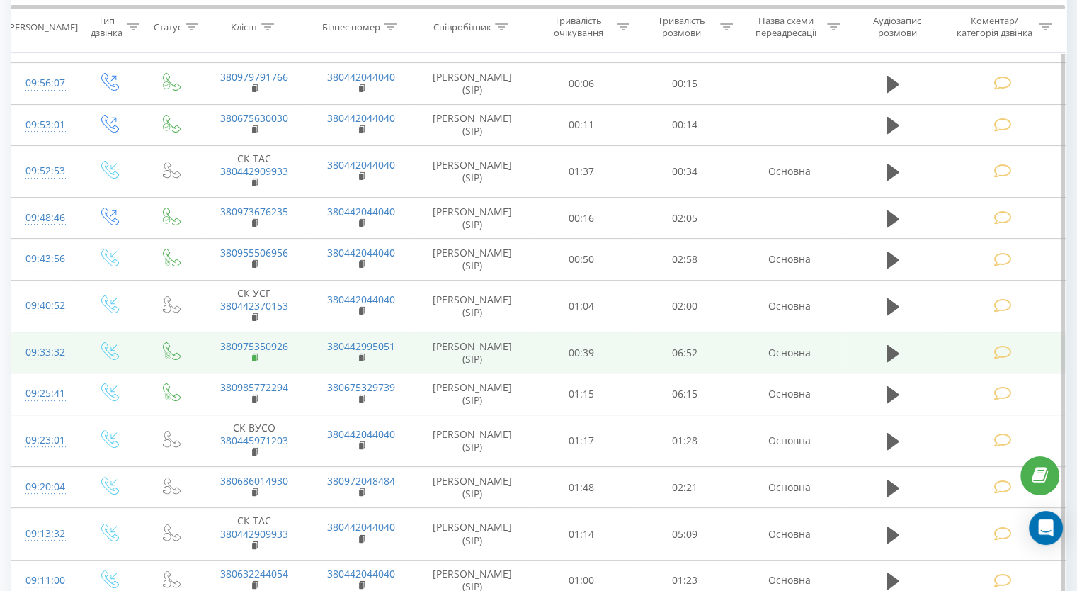
click at [249, 351] on td "380975350926" at bounding box center [253, 352] width 107 height 41
click at [252, 355] on rect at bounding box center [254, 358] width 4 height 6
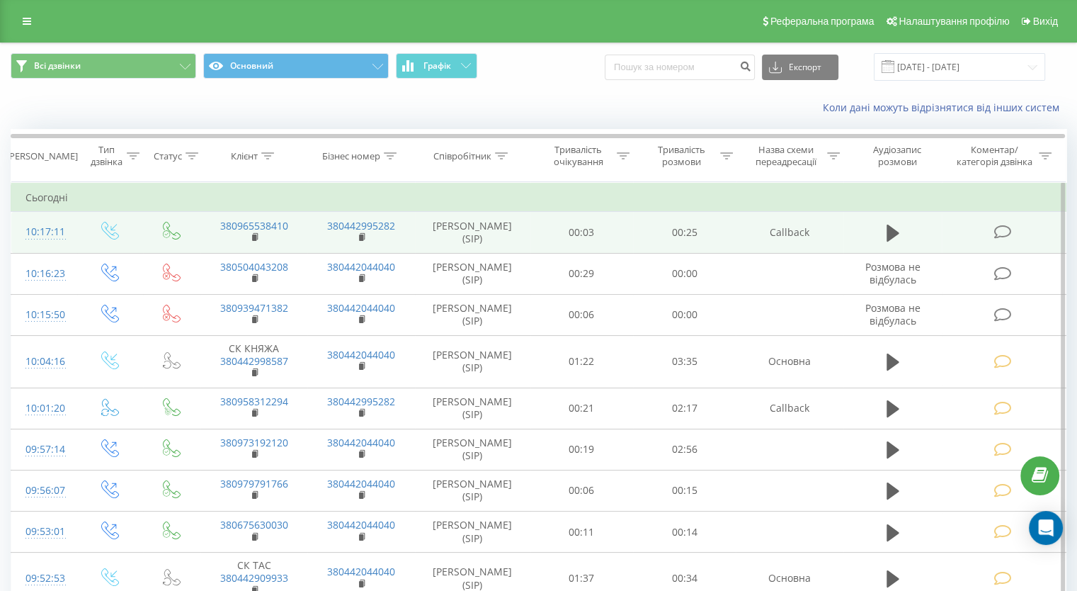
click at [1001, 233] on icon at bounding box center [1003, 231] width 18 height 15
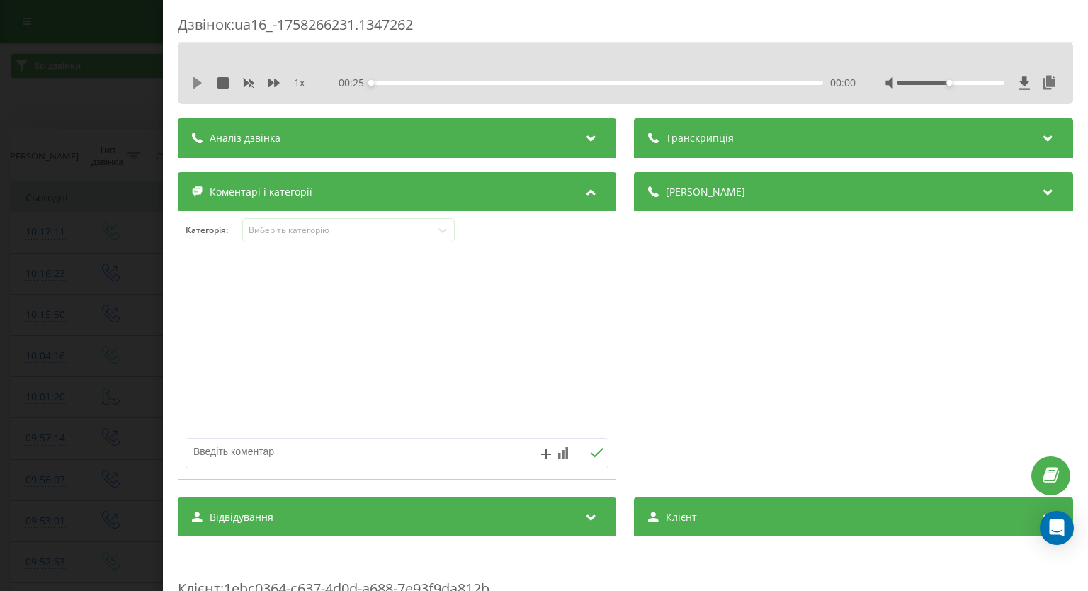
click at [195, 84] on icon at bounding box center [197, 82] width 8 height 11
click at [272, 88] on icon at bounding box center [273, 82] width 11 height 11
click at [331, 455] on textarea at bounding box center [354, 450] width 337 height 25
type textarea "помилково"
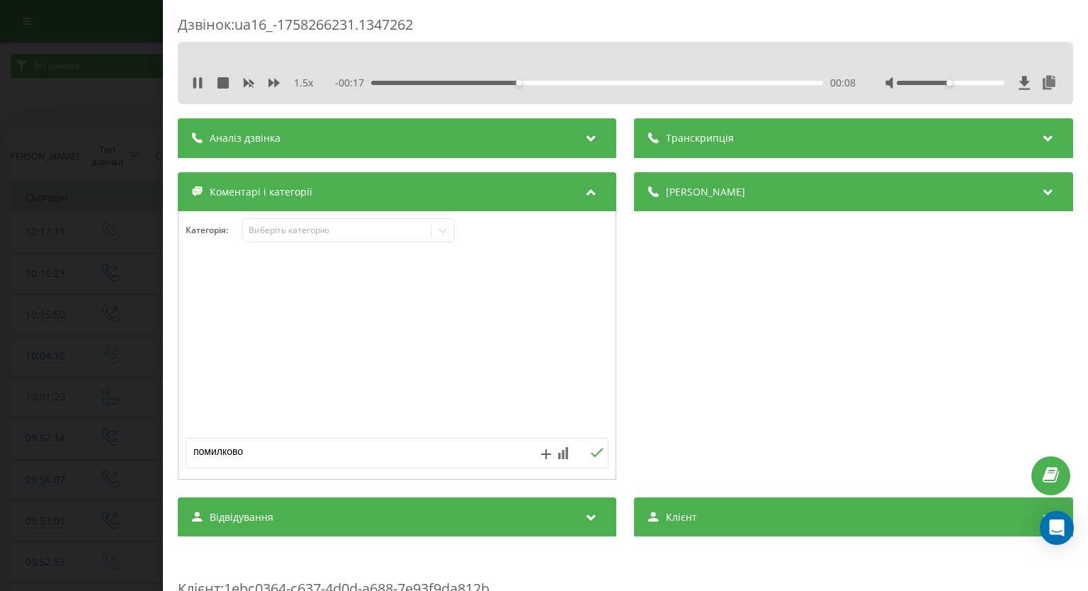
click at [596, 450] on icon at bounding box center [597, 453] width 13 height 10
click at [9, 212] on div "Дзвінок : ua16_-1758266231.1347262 1.5 x - 00:13 00:11 00:11 Транскрипція Для A…" at bounding box center [544, 295] width 1088 height 591
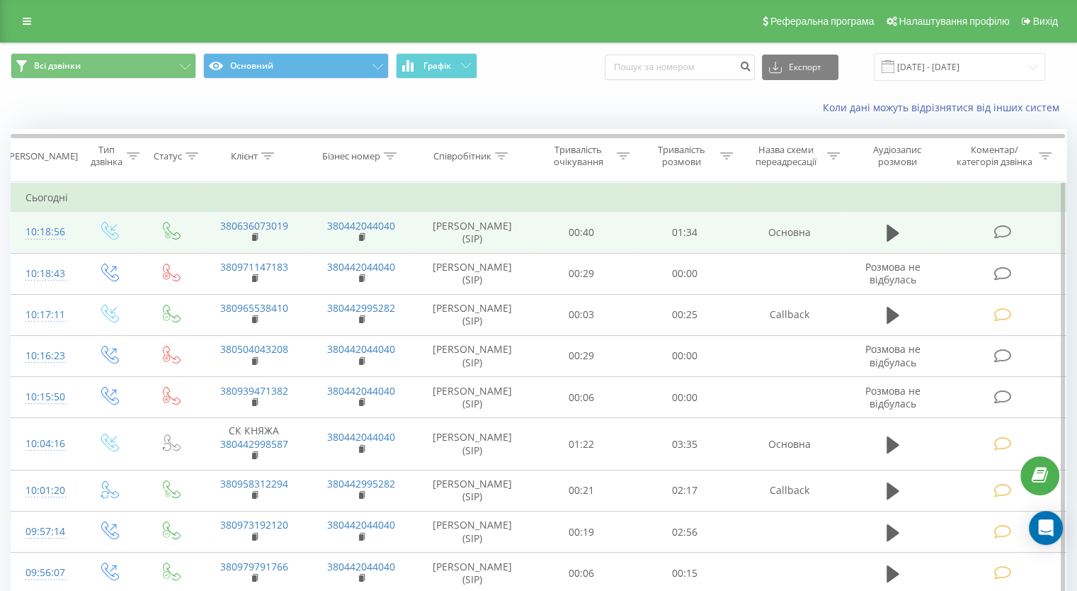
click at [1003, 232] on icon at bounding box center [1003, 231] width 18 height 15
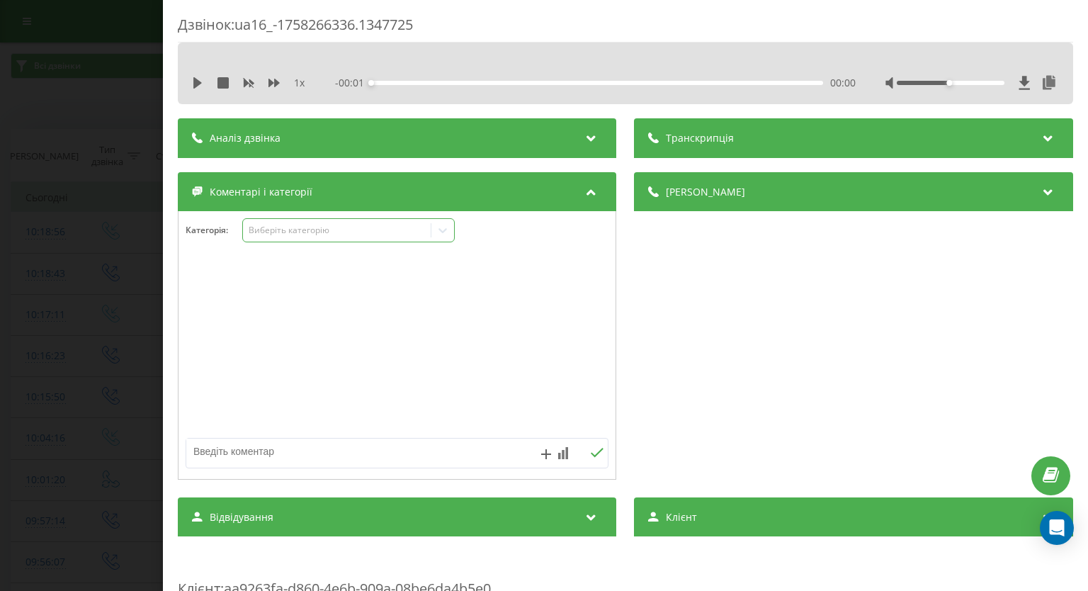
click at [445, 230] on icon at bounding box center [443, 230] width 8 height 5
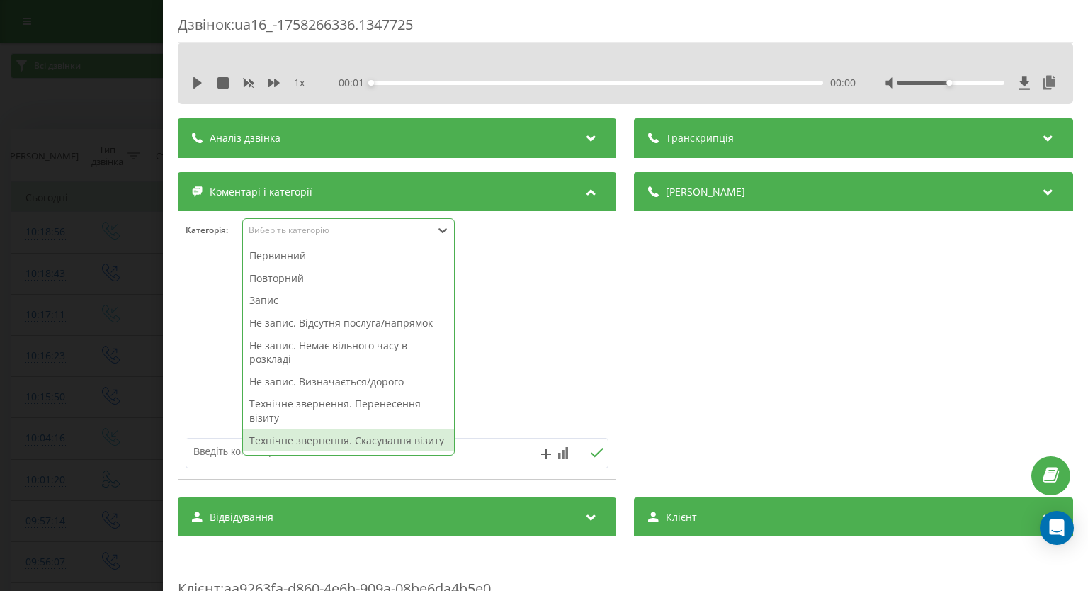
click at [394, 443] on div "Технічне звернення. Скасування візиту" at bounding box center [348, 440] width 211 height 23
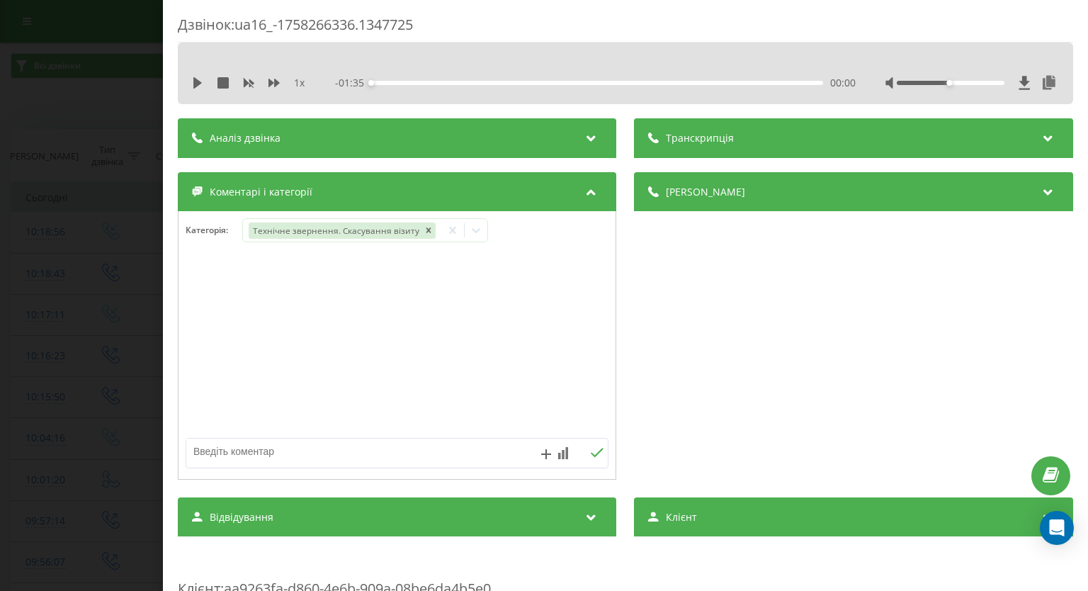
click at [89, 246] on div "Дзвінок : ua16_-1758266336.1347725 1 x - 01:35 00:00 00:00 Транскрипція Для AI-…" at bounding box center [544, 295] width 1088 height 591
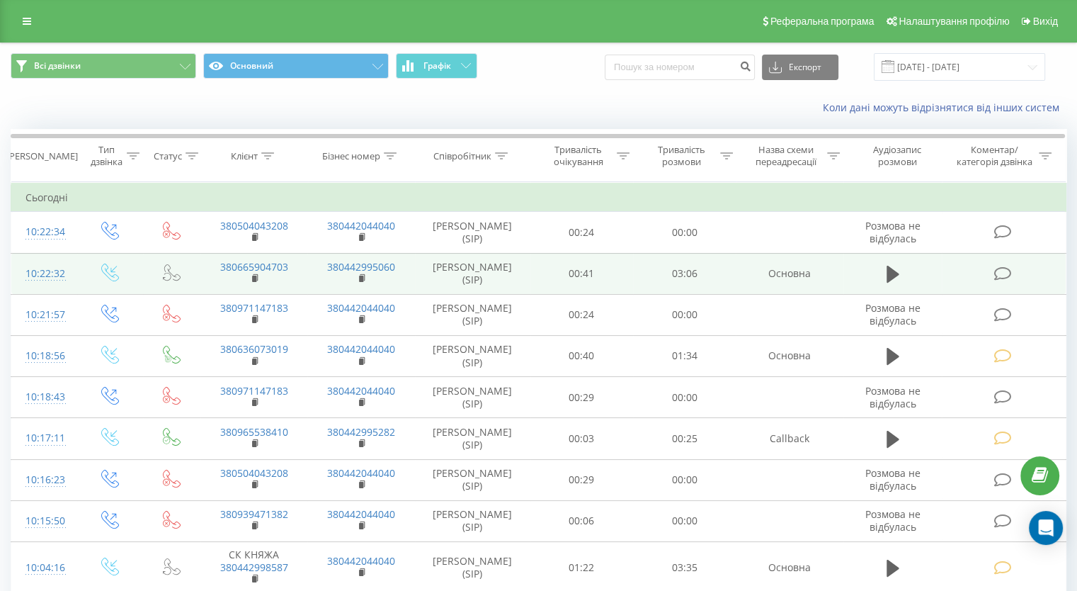
click at [1006, 273] on icon at bounding box center [1003, 273] width 18 height 15
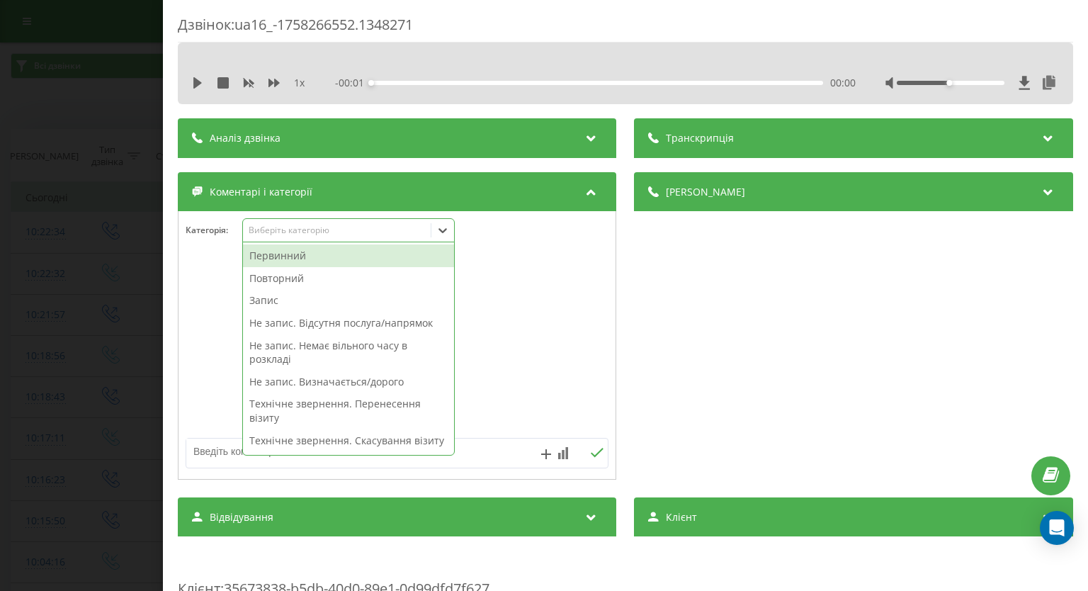
click at [447, 230] on icon at bounding box center [443, 230] width 8 height 5
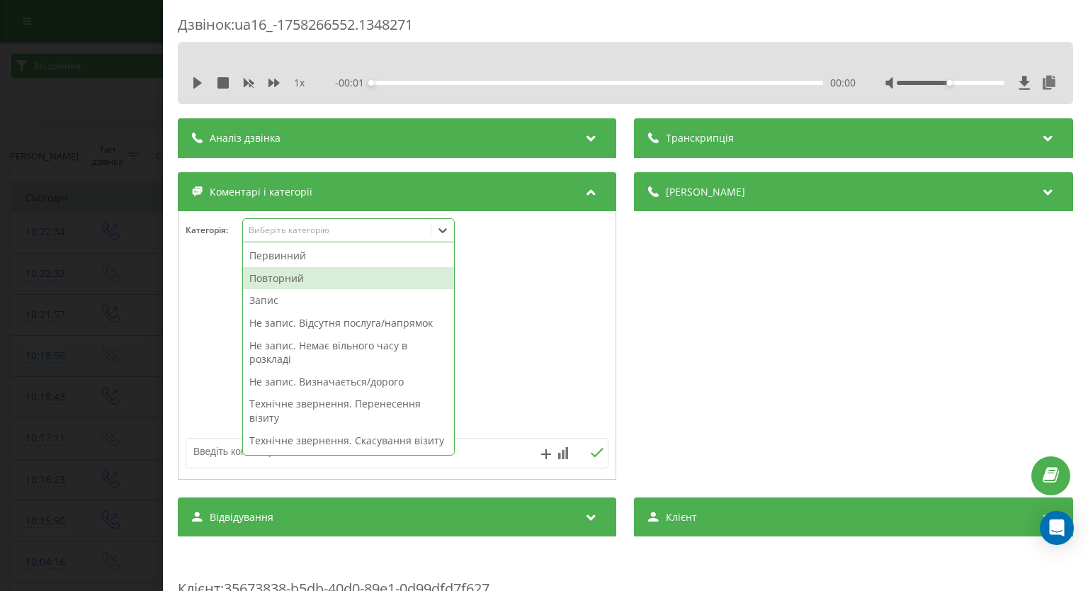
click at [329, 274] on div "Повторний" at bounding box center [348, 278] width 211 height 23
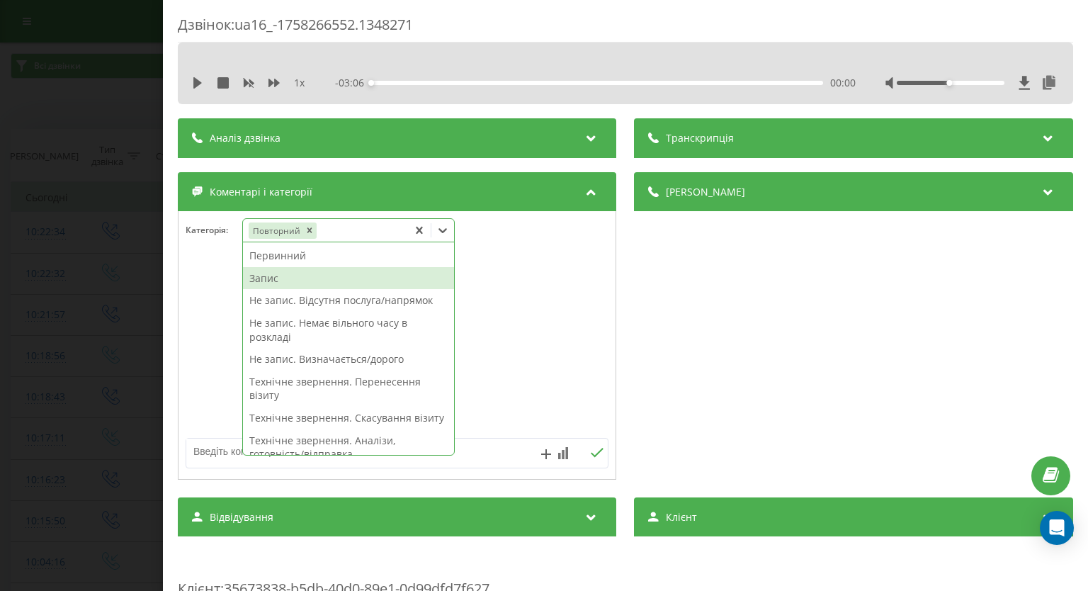
click at [271, 274] on div "Запис" at bounding box center [348, 278] width 211 height 23
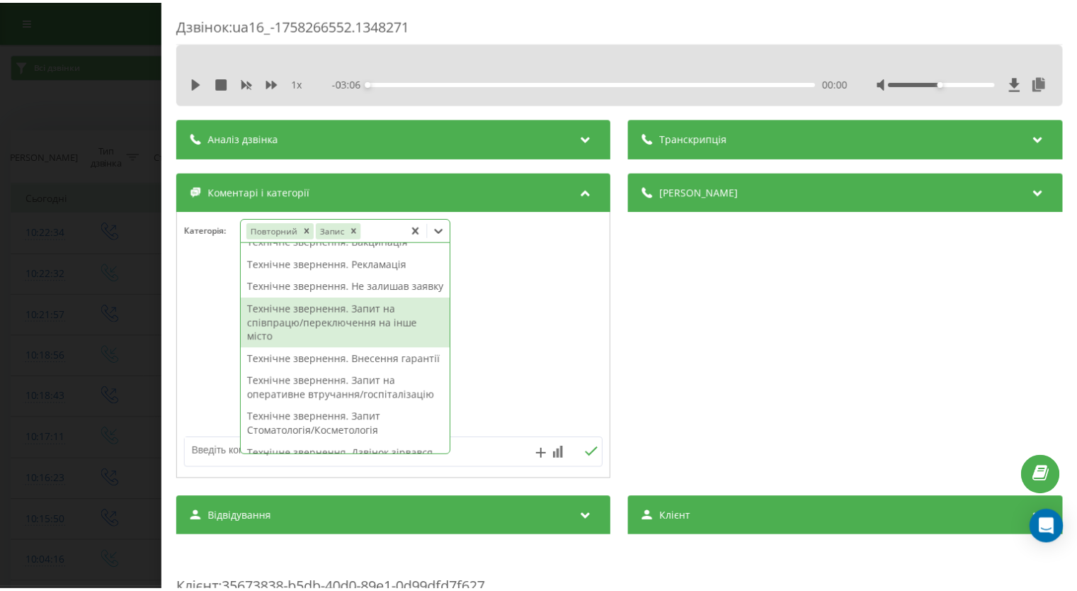
scroll to position [425, 0]
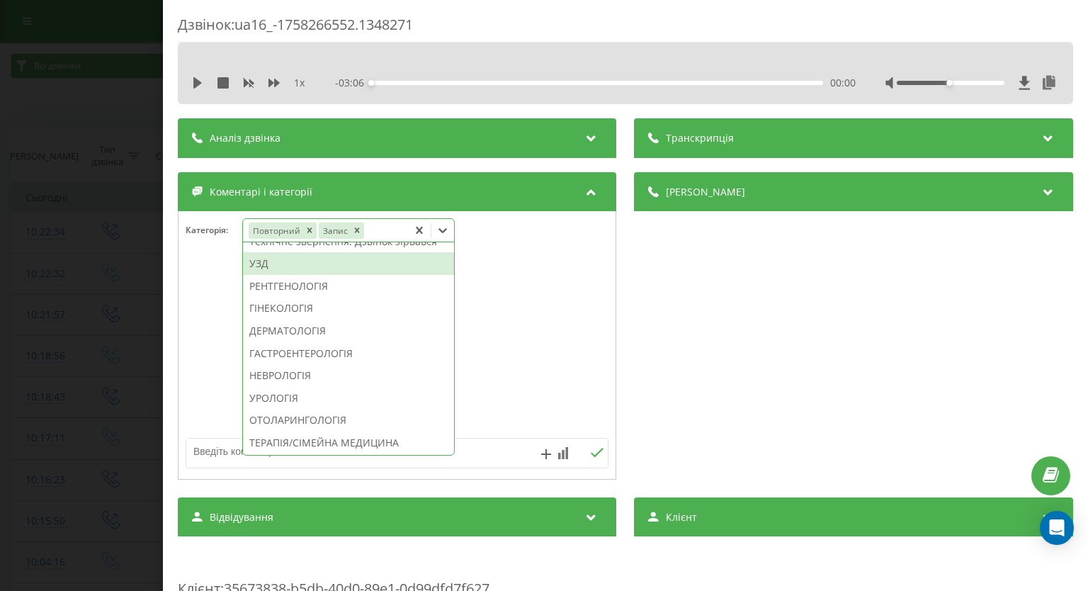
click at [297, 275] on div "УЗД" at bounding box center [348, 263] width 211 height 23
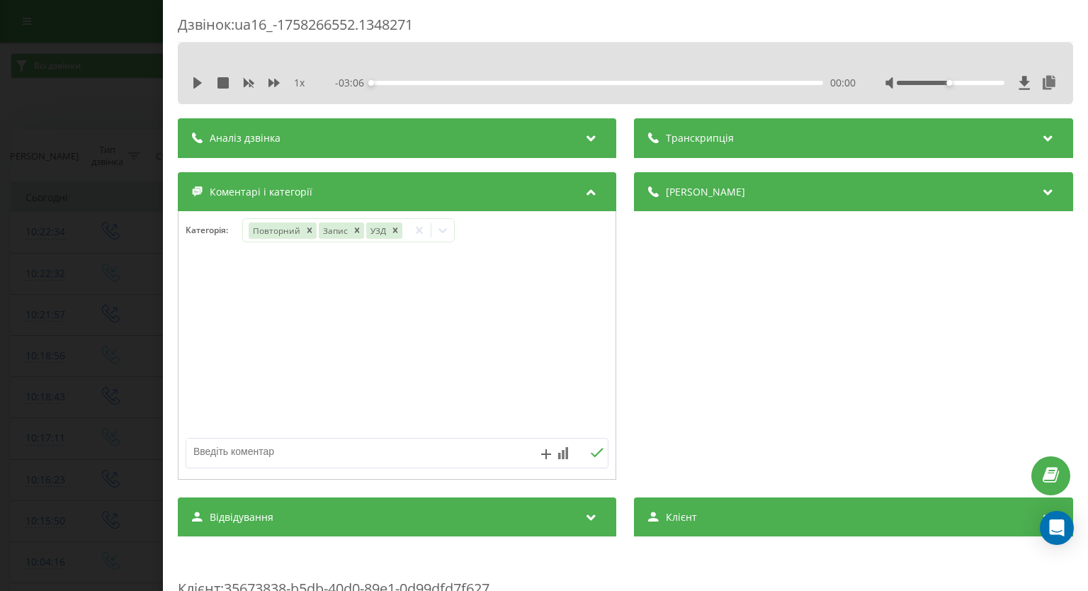
click at [15, 270] on div "Дзвінок : ua16_-1758266552.1348271 1 x - 03:06 00:00 00:00 Транскрипція Для AI-…" at bounding box center [544, 295] width 1088 height 591
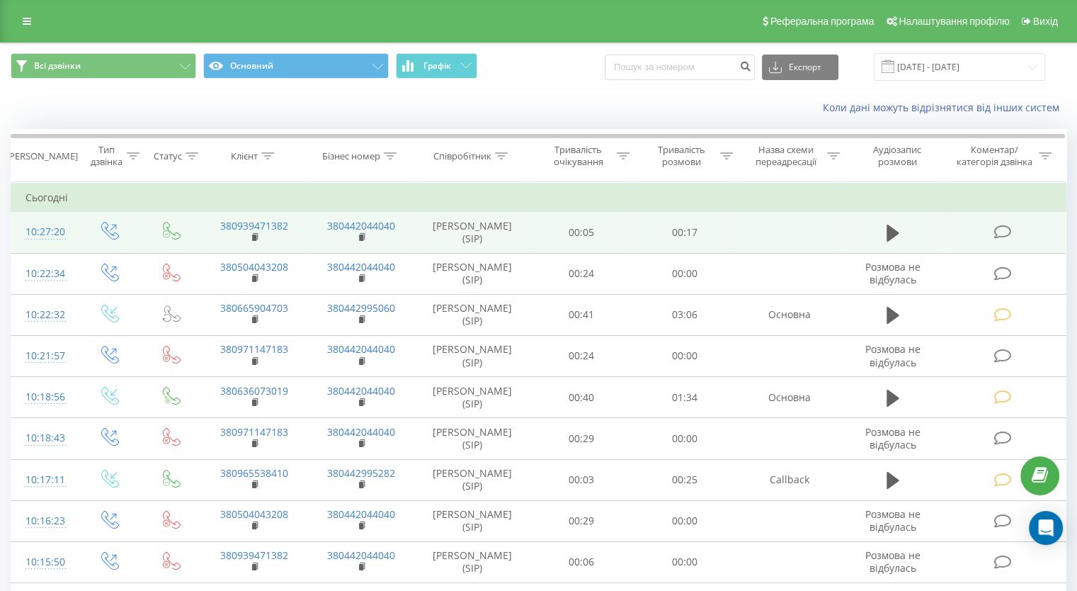
click at [1001, 232] on icon at bounding box center [1003, 231] width 18 height 15
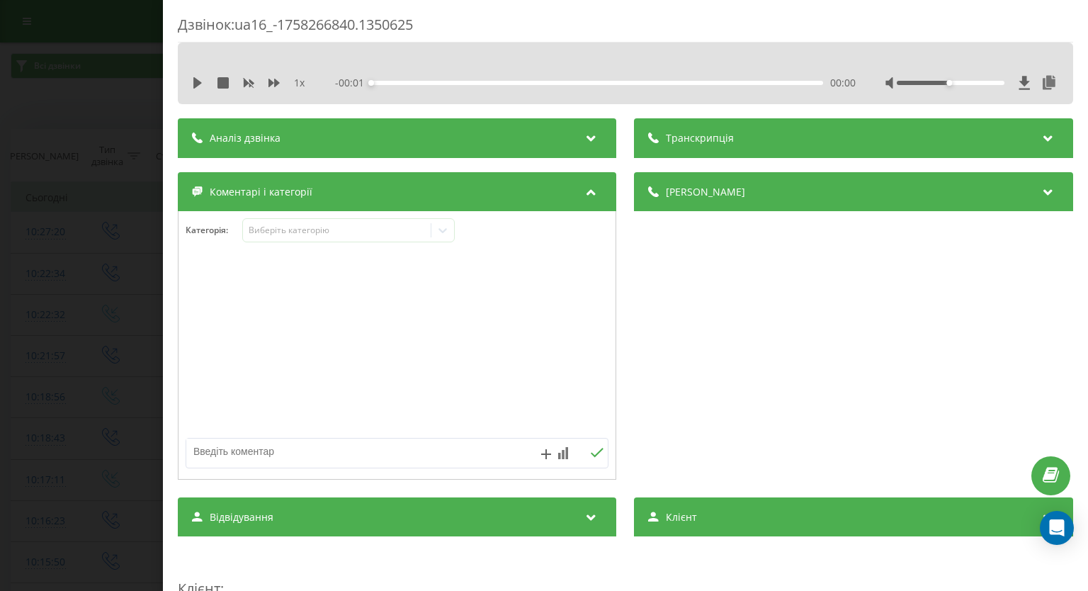
click at [234, 450] on textarea at bounding box center [354, 450] width 337 height 25
paste textarea "380665904703"
drag, startPoint x: 280, startPoint y: 443, endPoint x: 99, endPoint y: 447, distance: 181.3
click at [99, 447] on div "Дзвінок : ua16_-1758266840.1350625 1 x - 00:17 00:00 00:00 Транскрипція Для AI-…" at bounding box center [544, 295] width 1088 height 591
type textarea "вже телефонували"
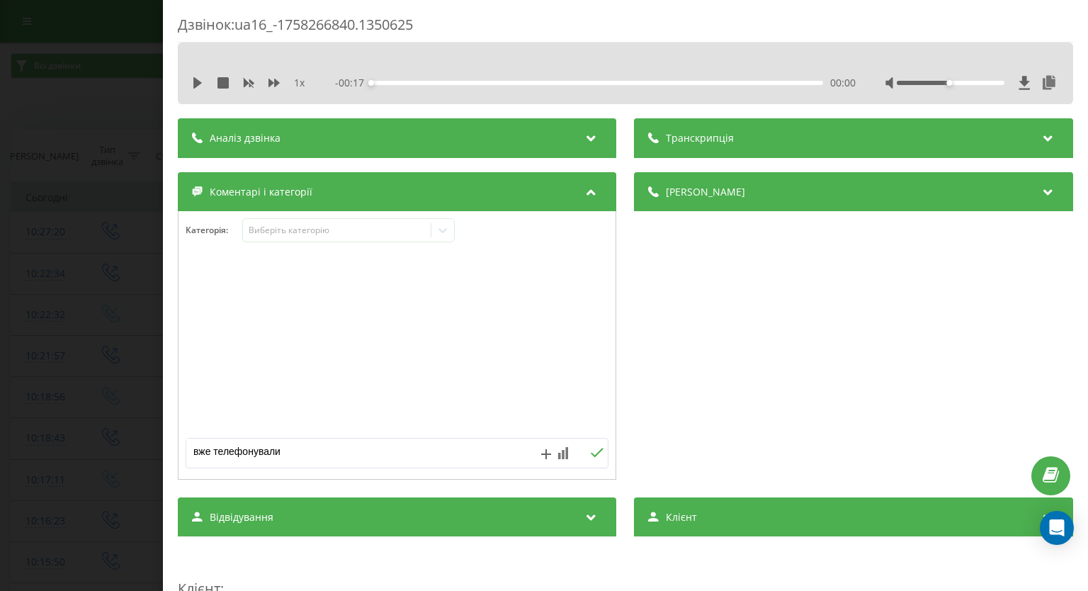
click at [591, 453] on icon at bounding box center [597, 453] width 13 height 10
click at [60, 271] on div "Дзвінок : ua16_-1758266840.1350625 1 x - 00:17 00:00 00:00 Транскрипція Для AI-…" at bounding box center [544, 295] width 1088 height 591
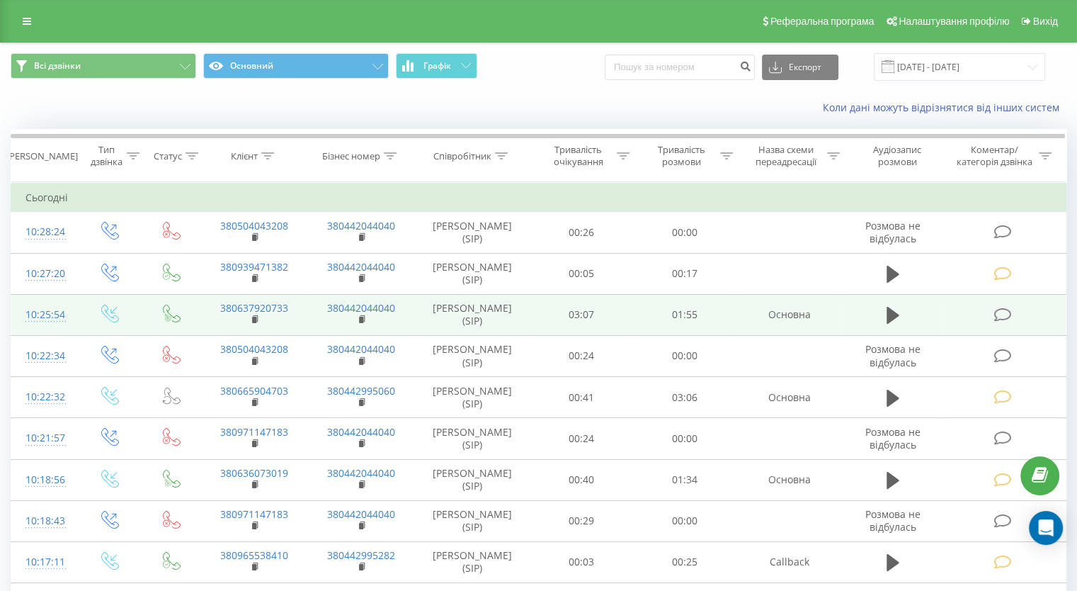
click at [999, 315] on icon at bounding box center [1003, 314] width 18 height 15
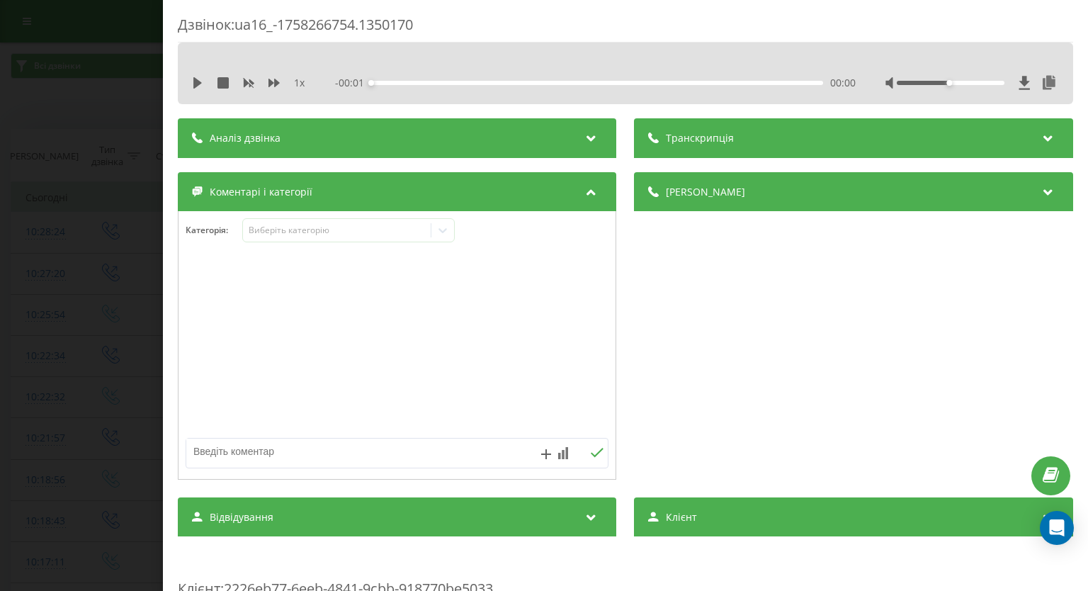
click at [233, 453] on textarea at bounding box center [354, 450] width 337 height 25
type textarea "по відшкодуванню коштів"
click at [591, 450] on icon at bounding box center [597, 453] width 13 height 10
drag, startPoint x: 0, startPoint y: 233, endPoint x: 47, endPoint y: 162, distance: 84.9
click at [0, 233] on div "Дзвінок : ua16_-1758266754.1350170 1 x - 01:55 00:00 00:00 Транскрипція Для AI-…" at bounding box center [544, 295] width 1088 height 591
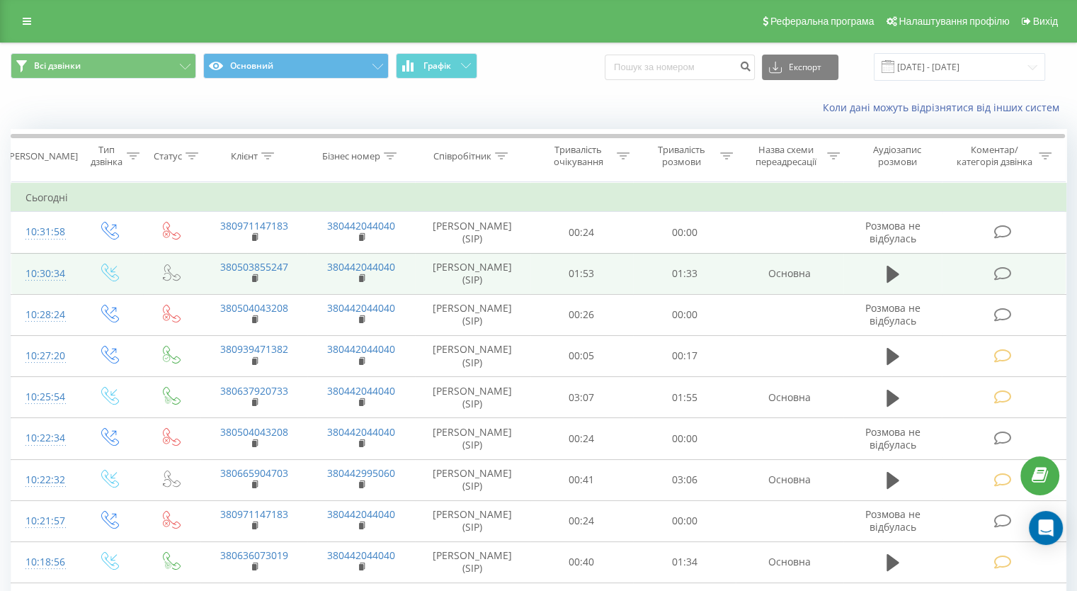
click at [999, 271] on icon at bounding box center [1003, 273] width 18 height 15
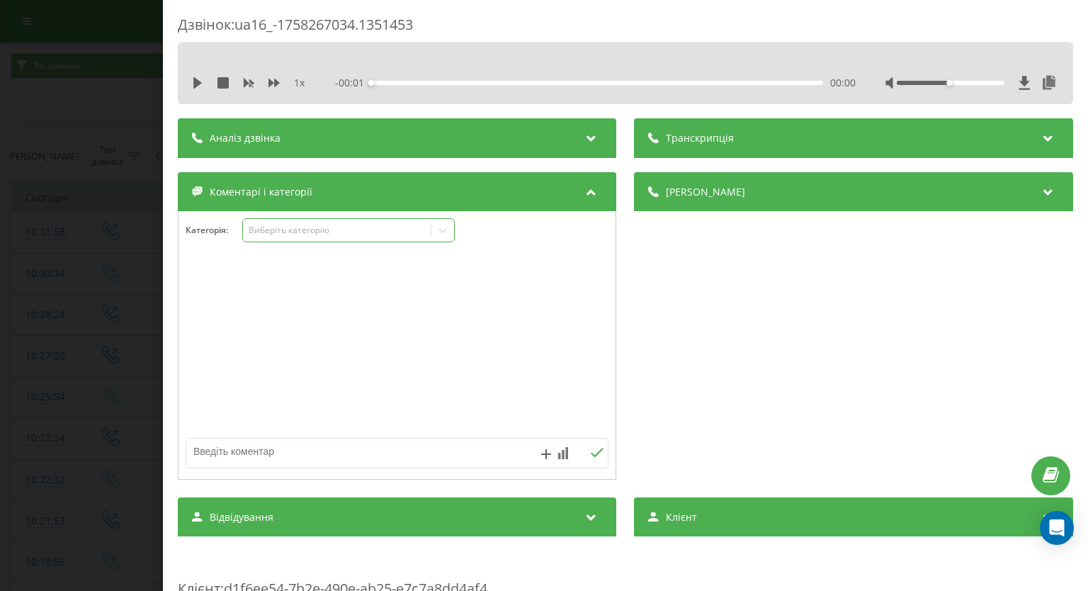
click at [447, 229] on icon at bounding box center [443, 230] width 14 height 14
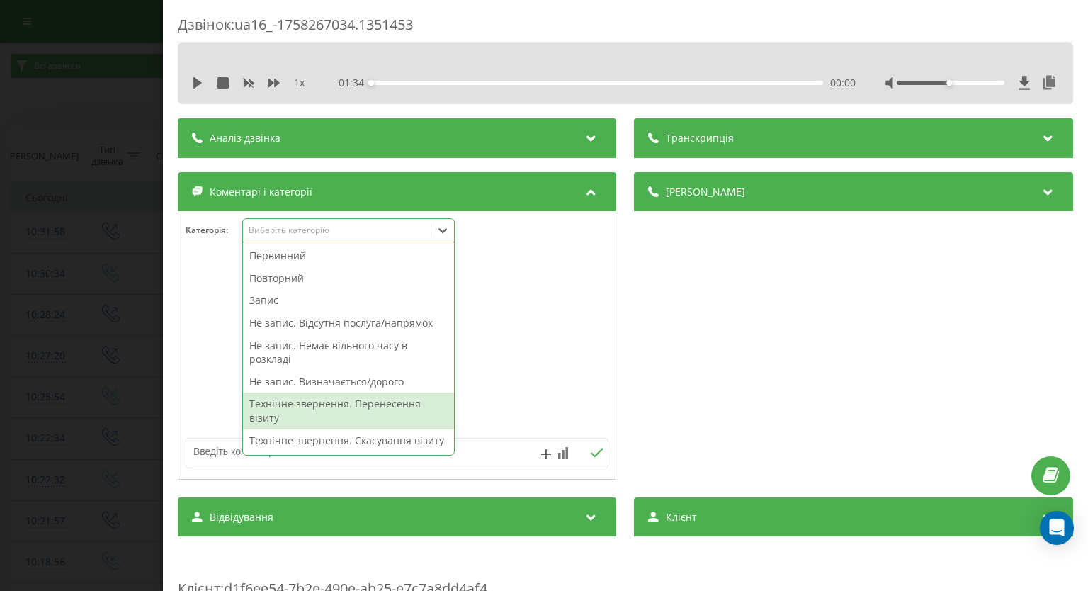
click at [329, 393] on div "Технічне звернення. Перенесення візиту" at bounding box center [348, 410] width 211 height 36
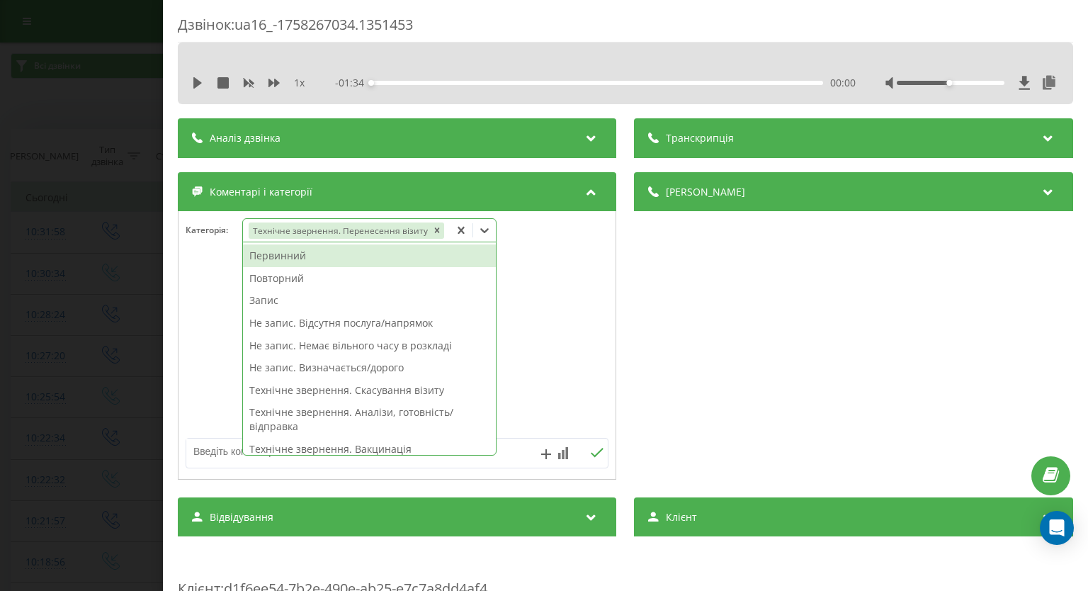
click at [23, 234] on div "Дзвінок : ua16_-1758267034.1351453 1 x - 01:34 00:00 00:00 Транскрипція Для AI-…" at bounding box center [544, 295] width 1088 height 591
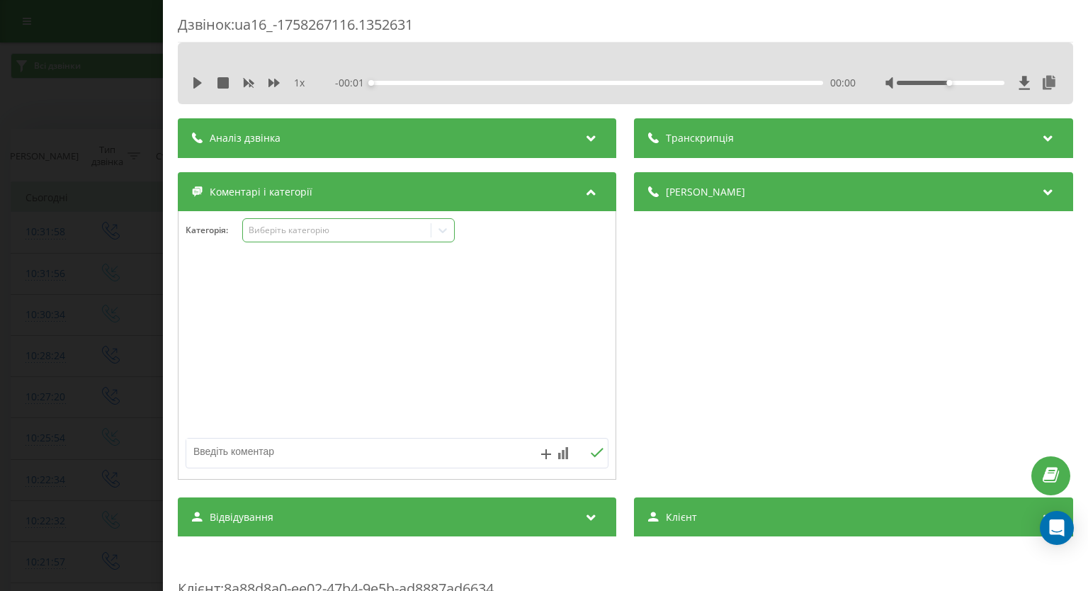
click at [447, 232] on icon at bounding box center [443, 230] width 14 height 14
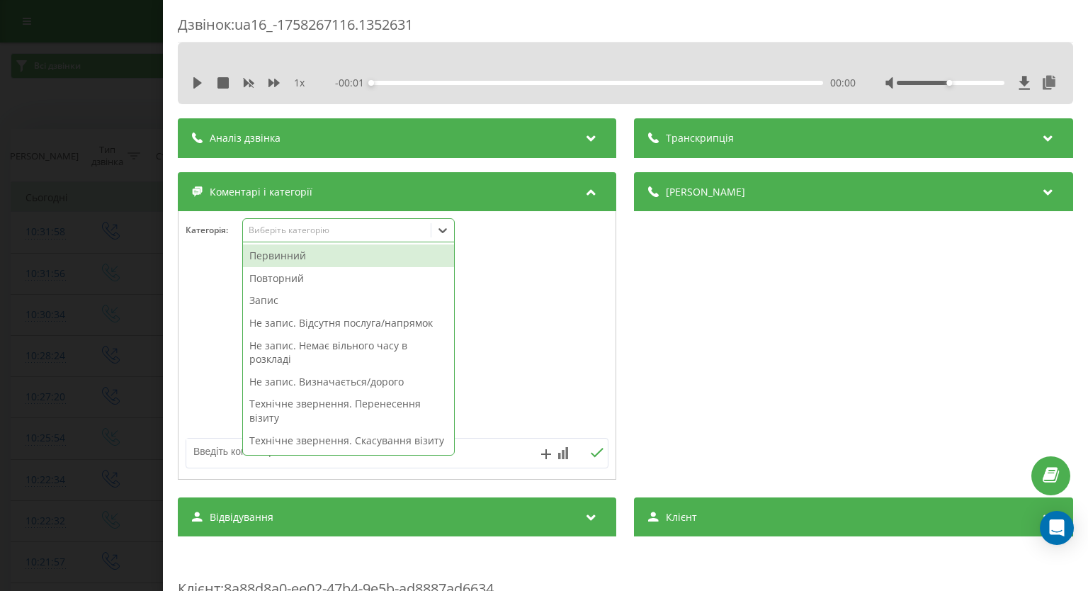
click at [318, 253] on div "Первинний" at bounding box center [348, 255] width 211 height 23
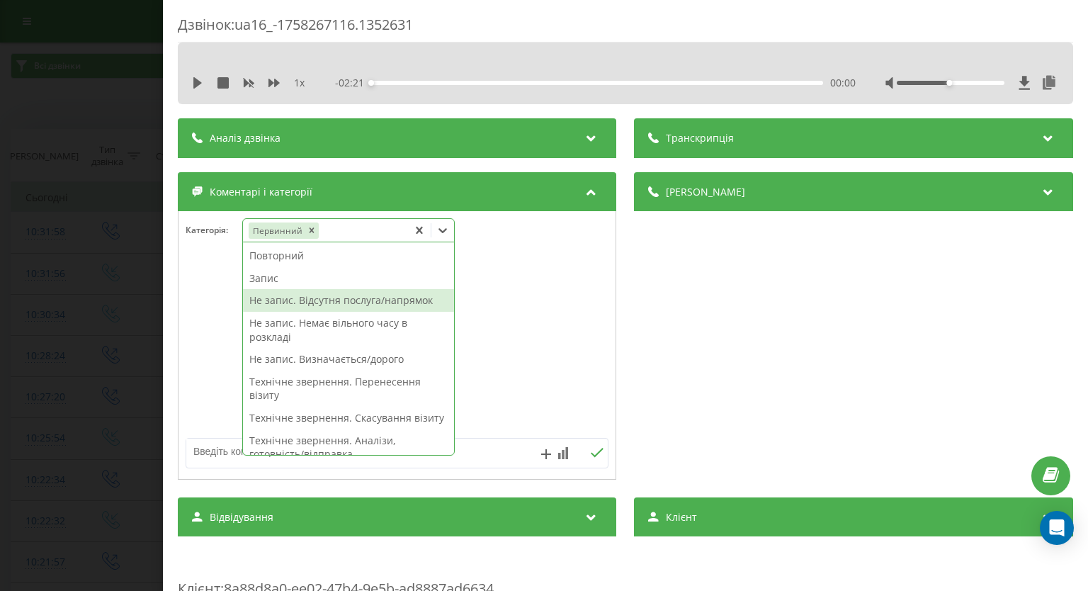
click at [280, 293] on div "Не запис. Відсутня послуга/напрямок" at bounding box center [348, 300] width 211 height 23
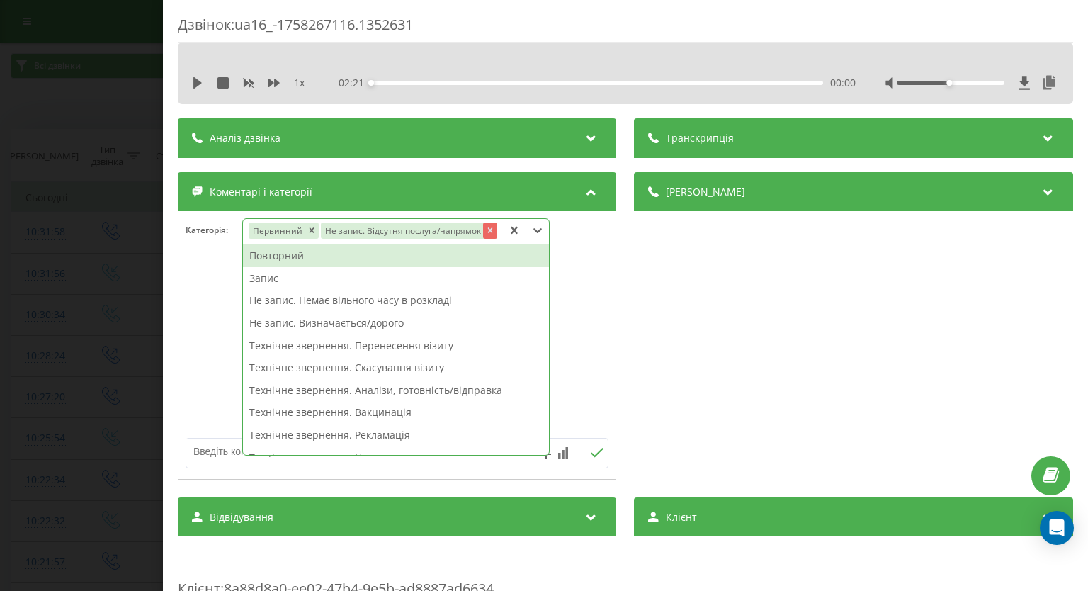
click at [485, 229] on icon "Remove Не запис. Відсутня послуга/напрямок" at bounding box center [490, 230] width 10 height 10
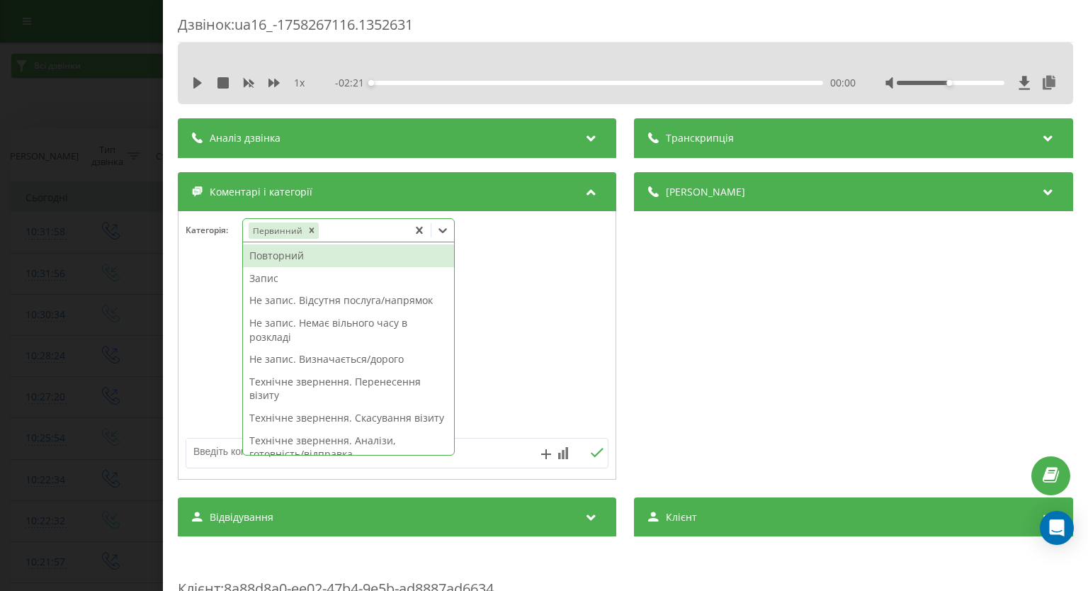
click at [269, 275] on div "Запис" at bounding box center [348, 278] width 211 height 23
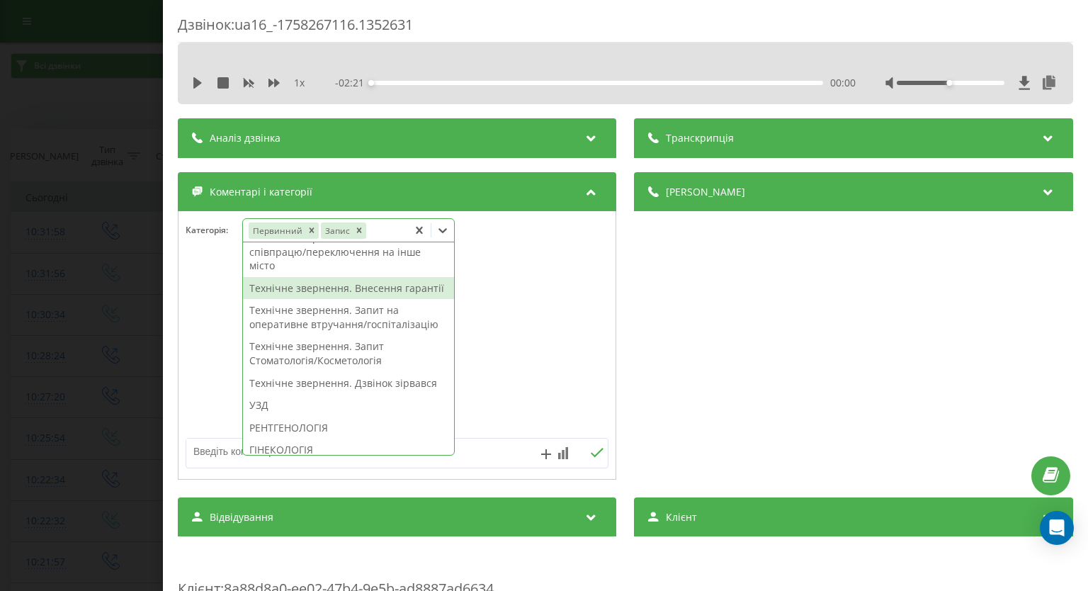
scroll to position [496, 0]
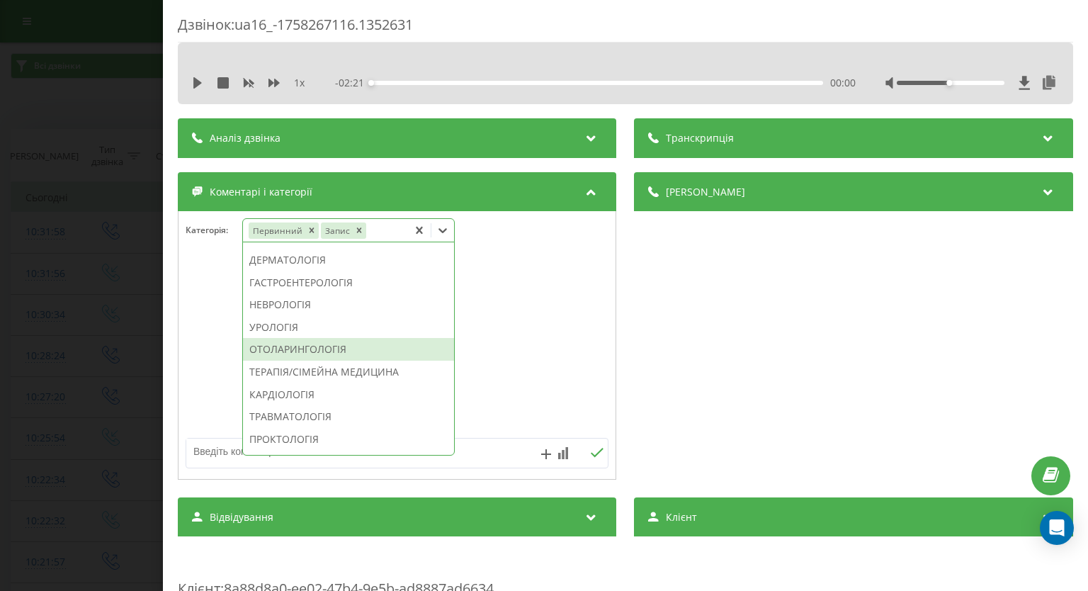
click at [319, 360] on div "ОТОЛАРИНГОЛОГІЯ" at bounding box center [348, 349] width 211 height 23
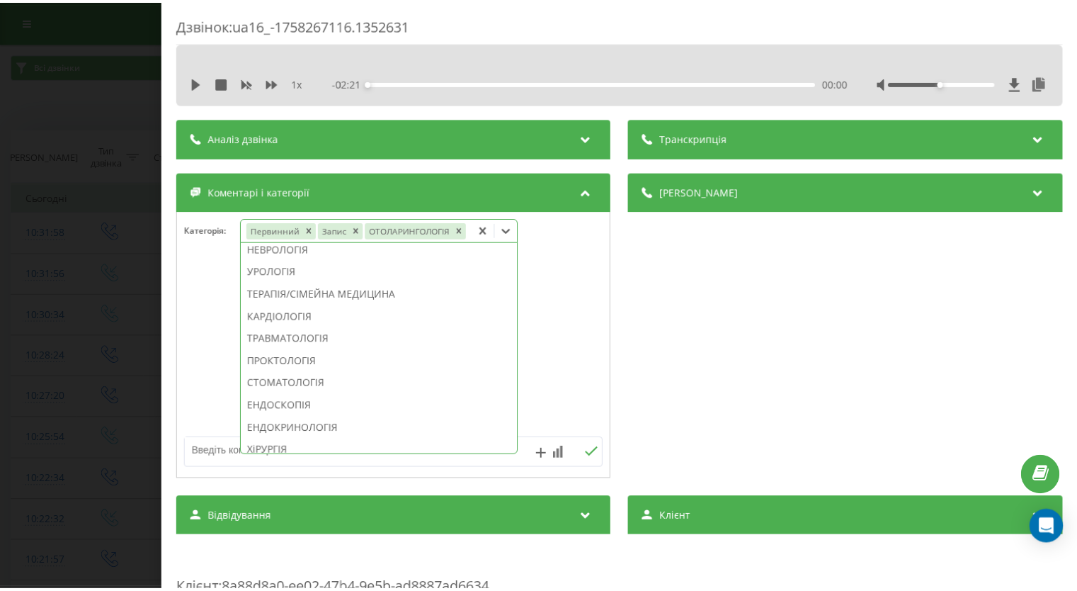
scroll to position [399, 0]
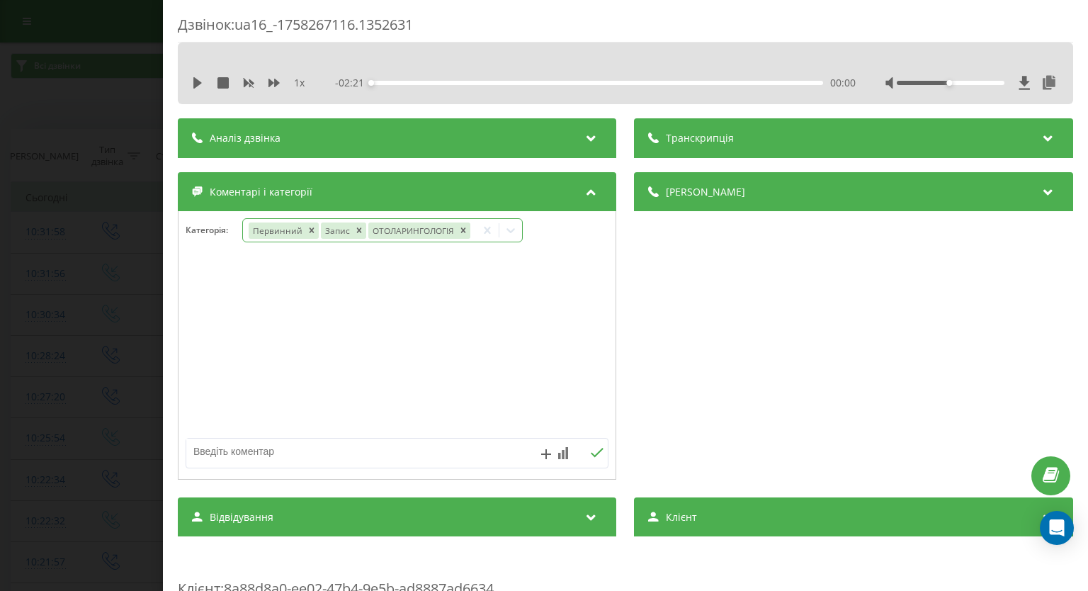
click at [22, 331] on div "Дзвінок : ua16_-1758267116.1352631 1 x - 02:21 00:00 00:00 Транскрипція Для AI-…" at bounding box center [544, 295] width 1088 height 591
click at [440, 233] on icon at bounding box center [443, 230] width 14 height 14
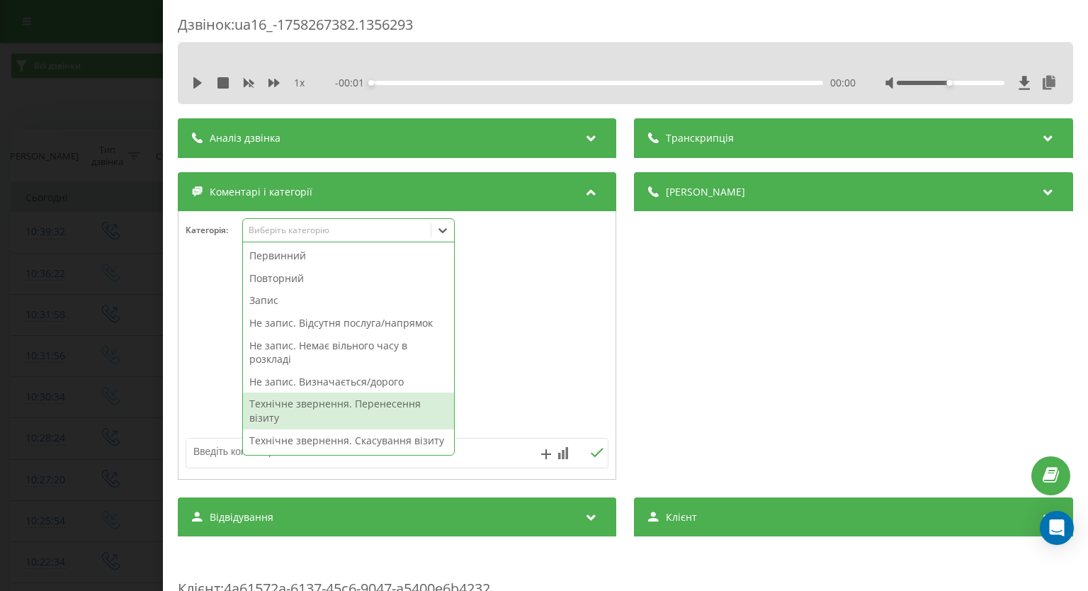
click at [342, 404] on div "Технічне звернення. Перенесення візиту" at bounding box center [348, 410] width 211 height 36
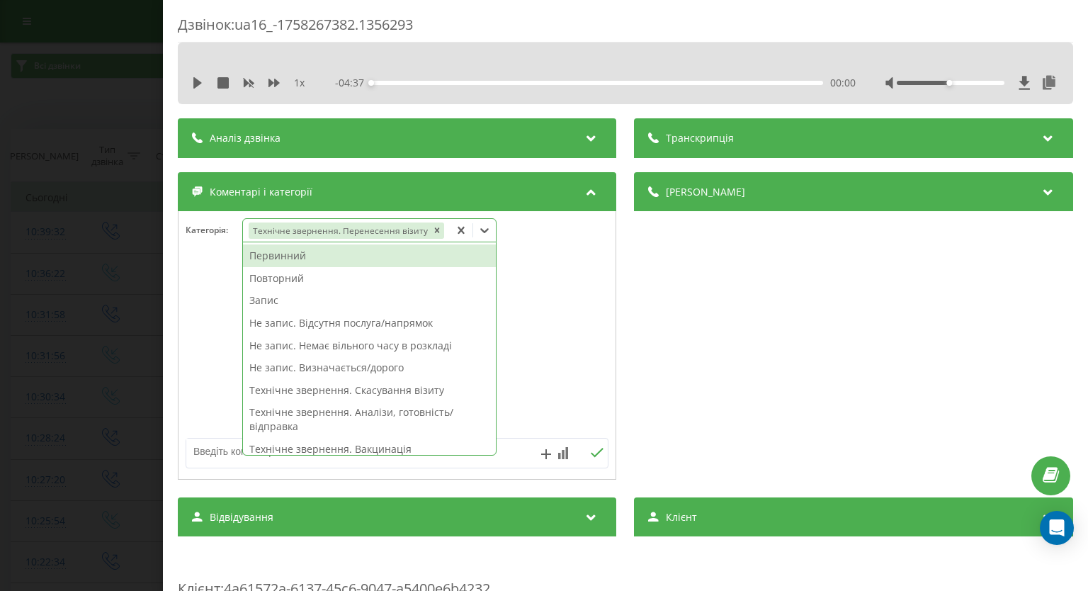
click at [79, 303] on div "Дзвінок : ua16_-1758267382.1356293 1 x - 04:37 00:00 00:00 Транскрипція Для AI-…" at bounding box center [544, 295] width 1088 height 591
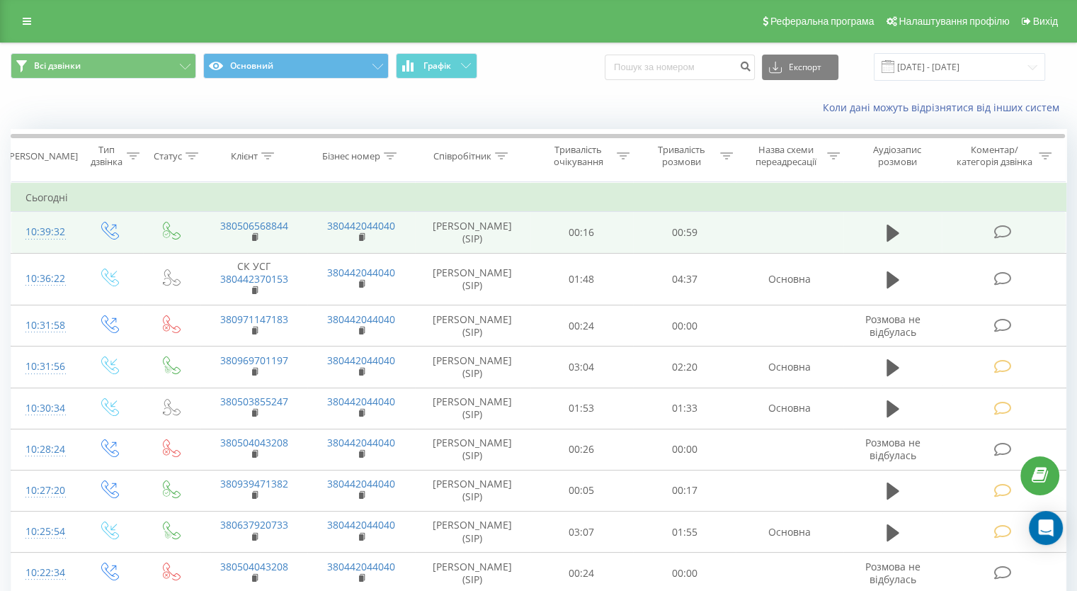
click at [1001, 227] on icon at bounding box center [1003, 231] width 18 height 15
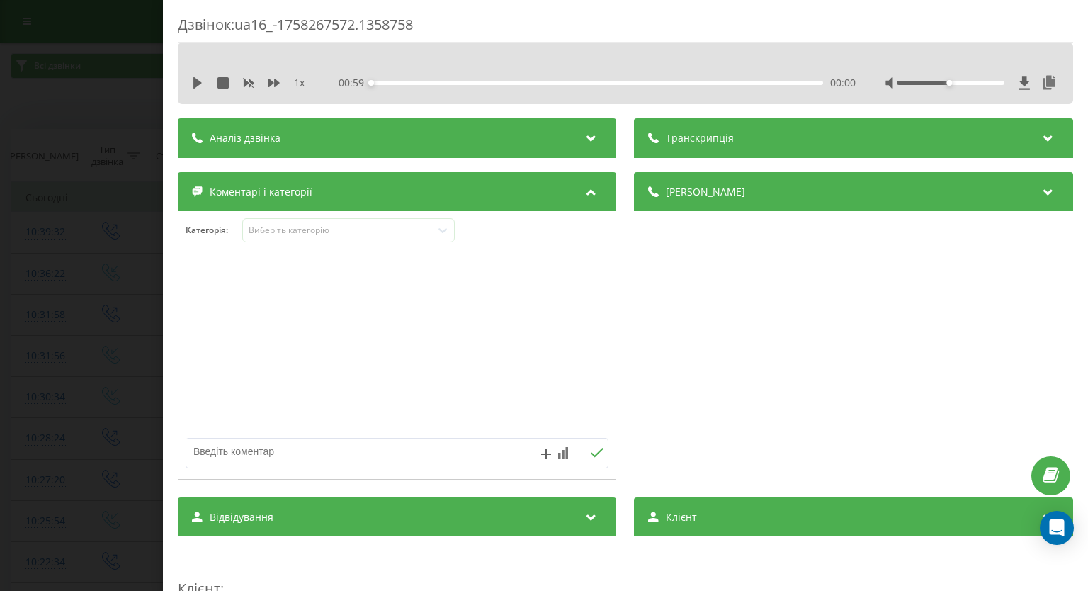
click at [329, 456] on textarea at bounding box center [354, 450] width 337 height 25
type textarea "внутрішній"
click at [595, 454] on icon at bounding box center [597, 453] width 13 height 10
click at [94, 133] on div "Дзвінок : ua16_-1758267572.1358758 1 x - 00:59 00:00 00:00 Транскрипція Для AI-…" at bounding box center [544, 295] width 1088 height 591
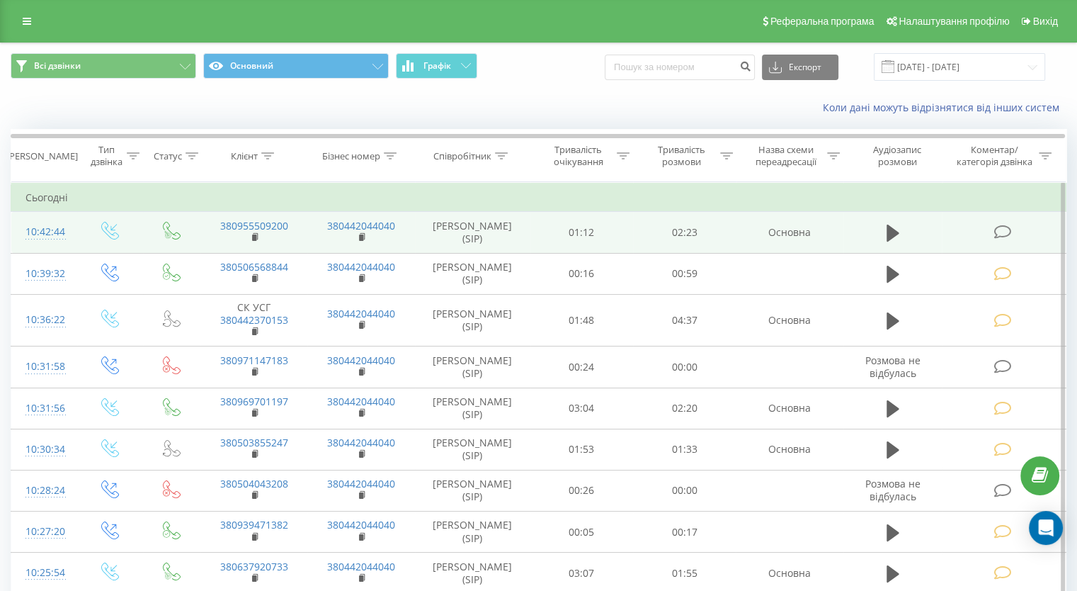
click at [998, 230] on icon at bounding box center [1003, 231] width 18 height 15
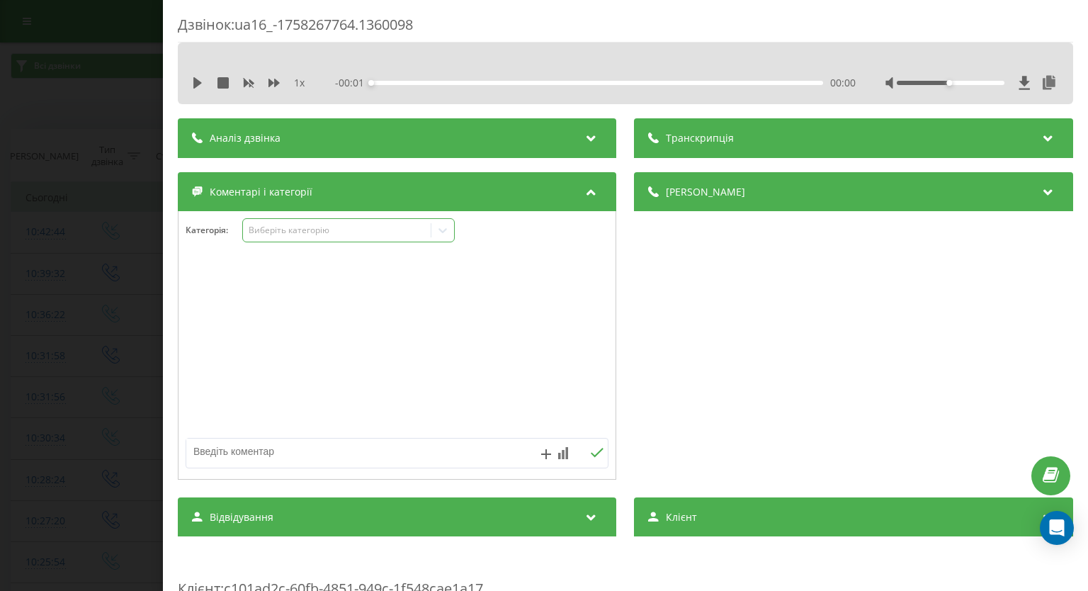
click at [448, 232] on icon at bounding box center [443, 230] width 14 height 14
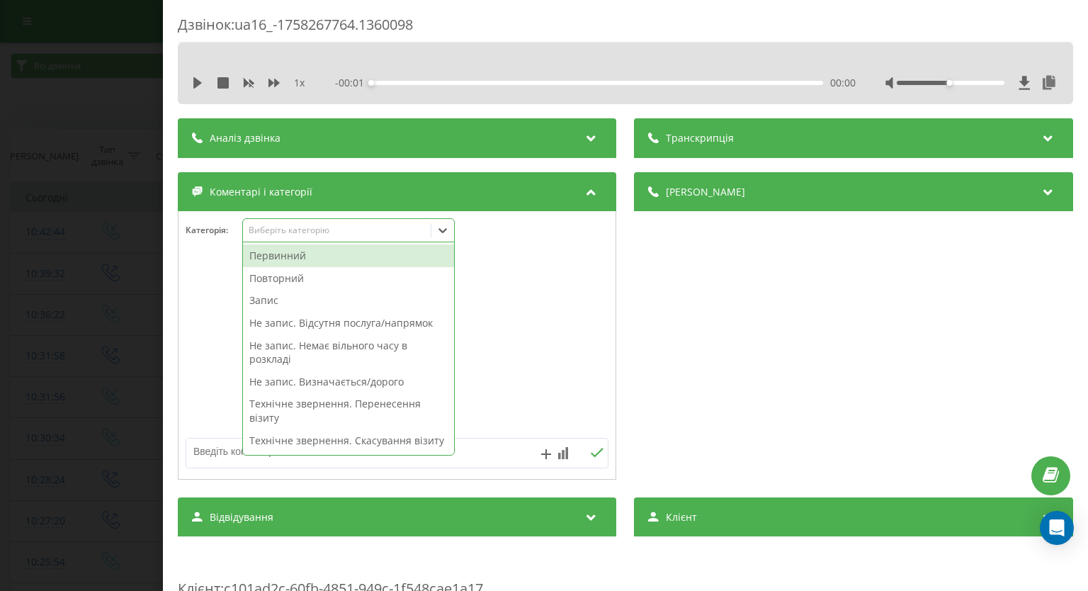
click at [357, 256] on div "Первинний" at bounding box center [348, 255] width 211 height 23
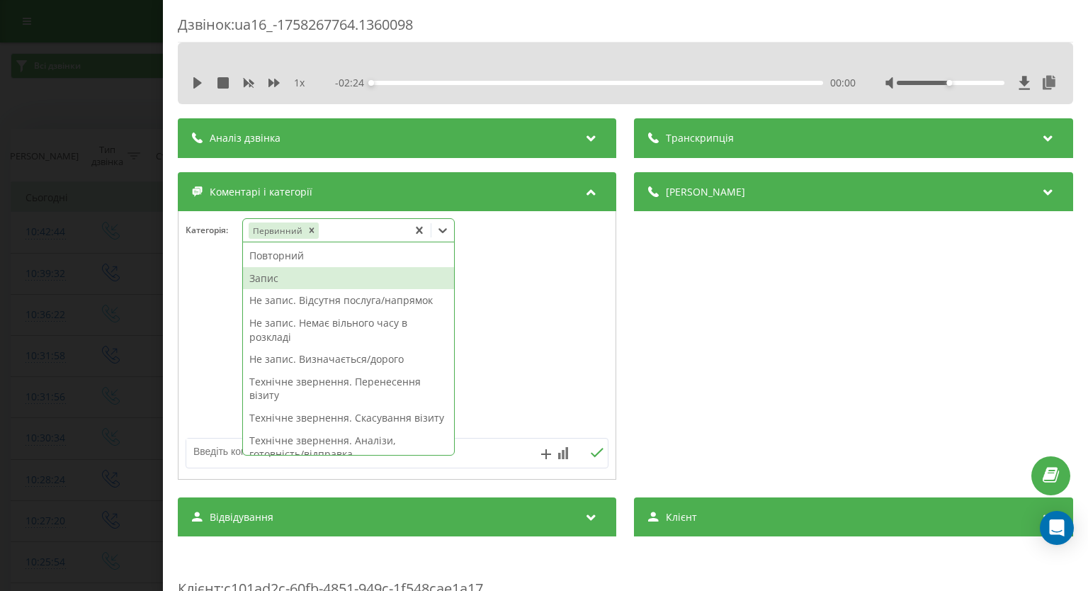
click at [319, 273] on div "Запис" at bounding box center [348, 278] width 211 height 23
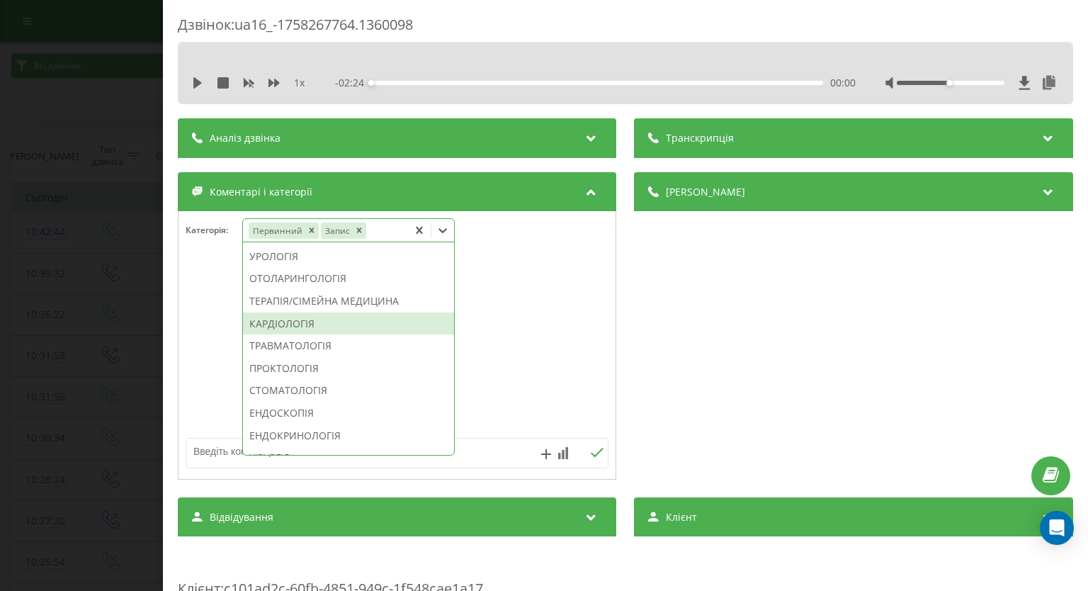
scroll to position [637, 0]
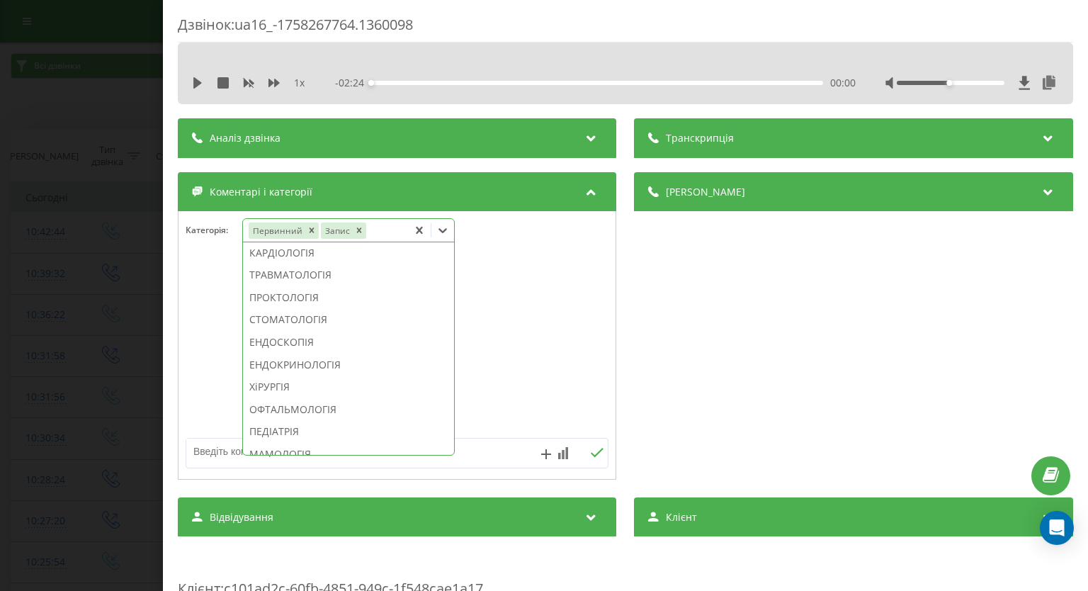
click at [369, 241] on div "ТЕРАПІЯ/СІМЕЙНА МЕДИЦИНА" at bounding box center [348, 230] width 211 height 23
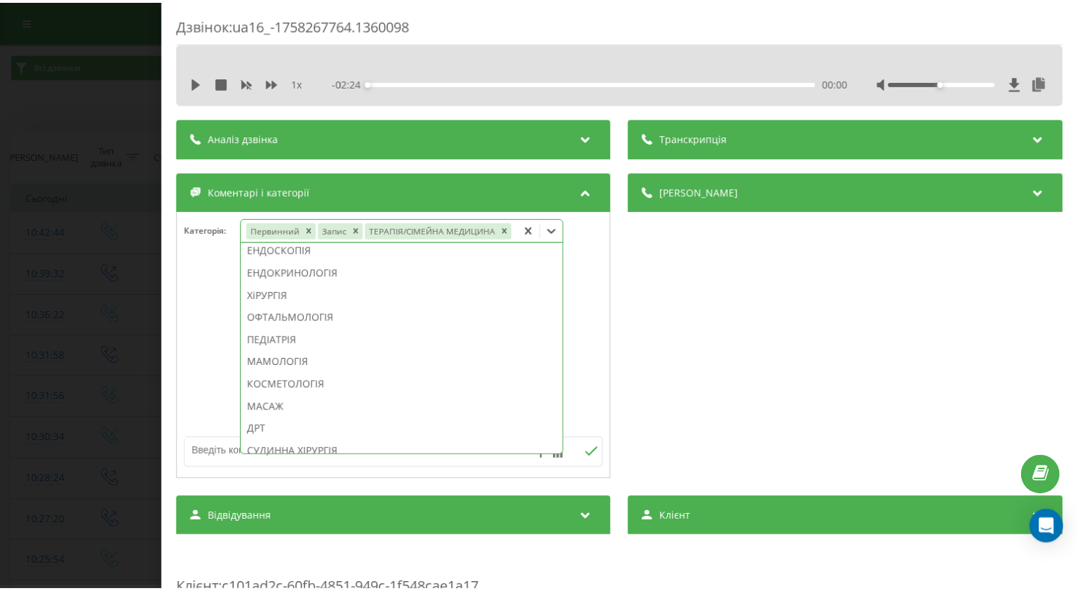
scroll to position [526, 0]
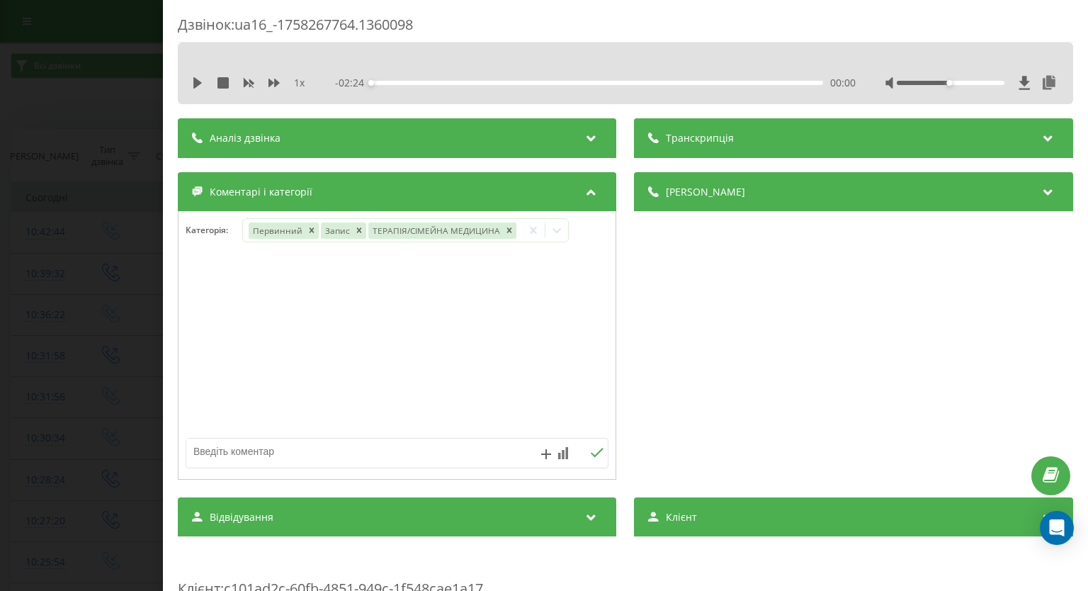
click at [0, 242] on div "Дзвінок : ua16_-1758267764.1360098 1 x - 02:24 00:00 00:00 Транскрипція Для AI-…" at bounding box center [544, 295] width 1088 height 591
click at [229, 453] on textarea at bounding box center [354, 450] width 337 height 25
paste textarea "вже телефонували"
type textarea "вже телефонували"
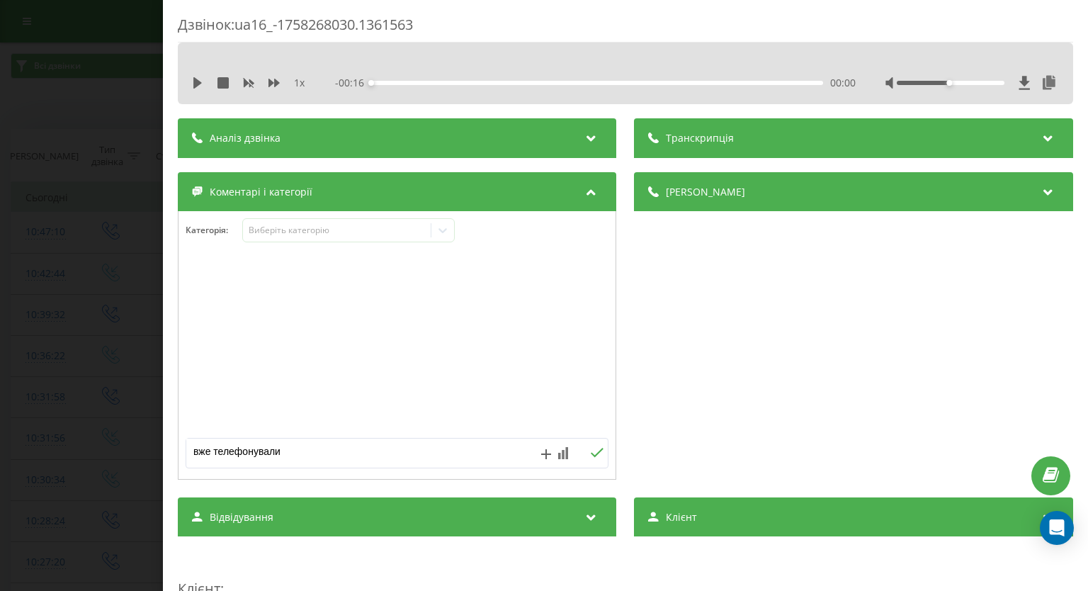
click at [591, 453] on icon at bounding box center [597, 453] width 13 height 10
click at [110, 299] on div "Дзвінок : ua16_-1758268030.1361563 1 x - 00:16 00:00 00:00 Транскрипція Для AI-…" at bounding box center [544, 295] width 1088 height 591
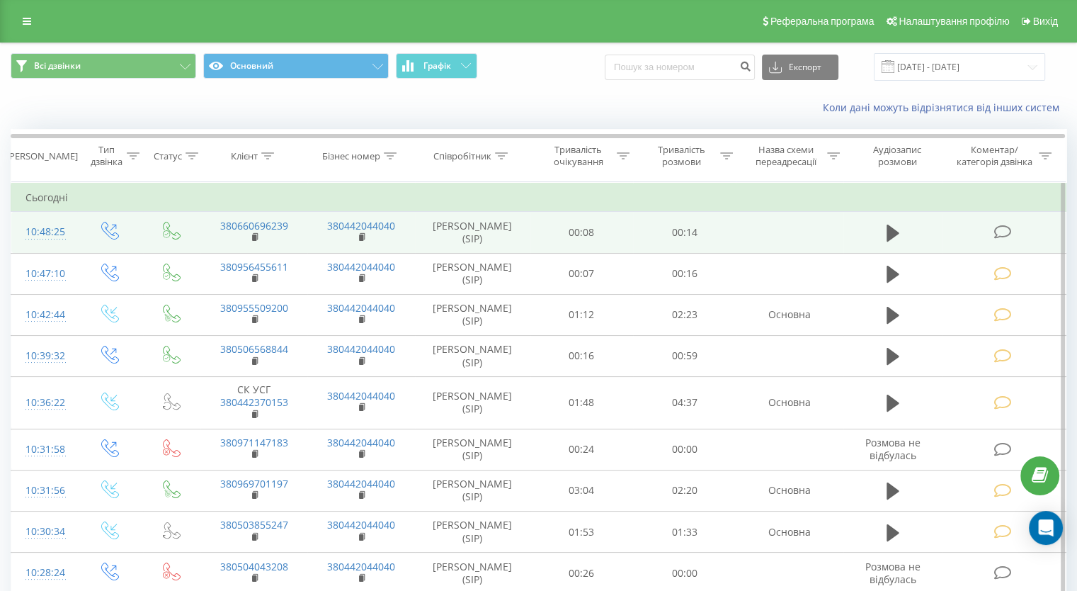
click at [1006, 233] on icon at bounding box center [1003, 231] width 18 height 15
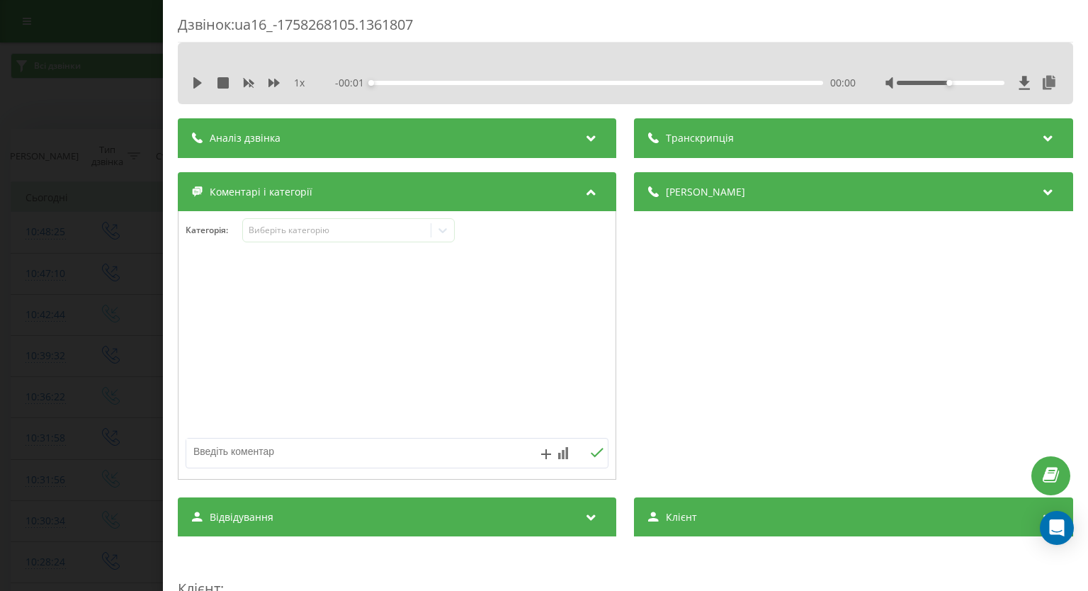
click at [264, 460] on textarea at bounding box center [354, 450] width 337 height 25
type textarea "вже телефонували"
click at [597, 451] on icon at bounding box center [597, 453] width 13 height 10
click at [80, 191] on div "Дзвінок : ua16_-1758268105.1361807 1 x - 00:14 00:00 00:00 Транскрипція Для AI-…" at bounding box center [544, 295] width 1088 height 591
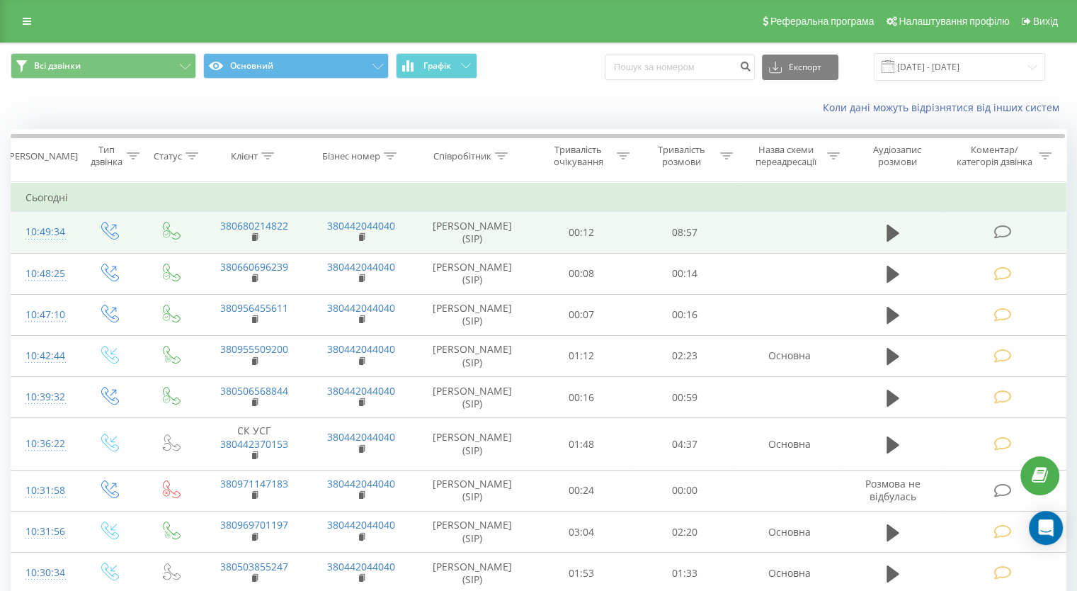
click at [996, 224] on icon at bounding box center [1003, 231] width 18 height 15
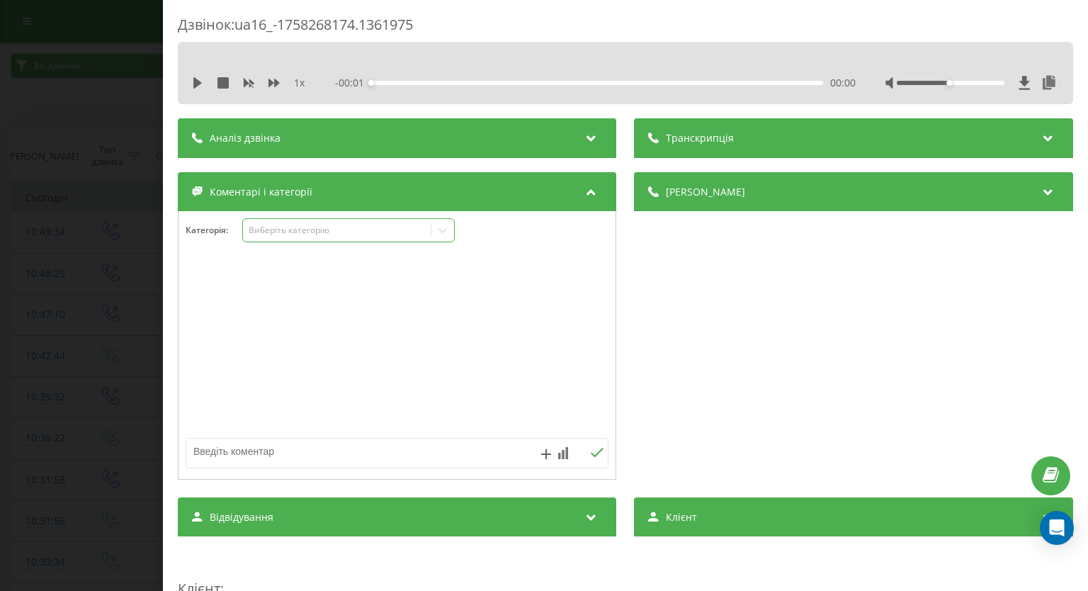
click at [443, 230] on icon at bounding box center [443, 230] width 14 height 14
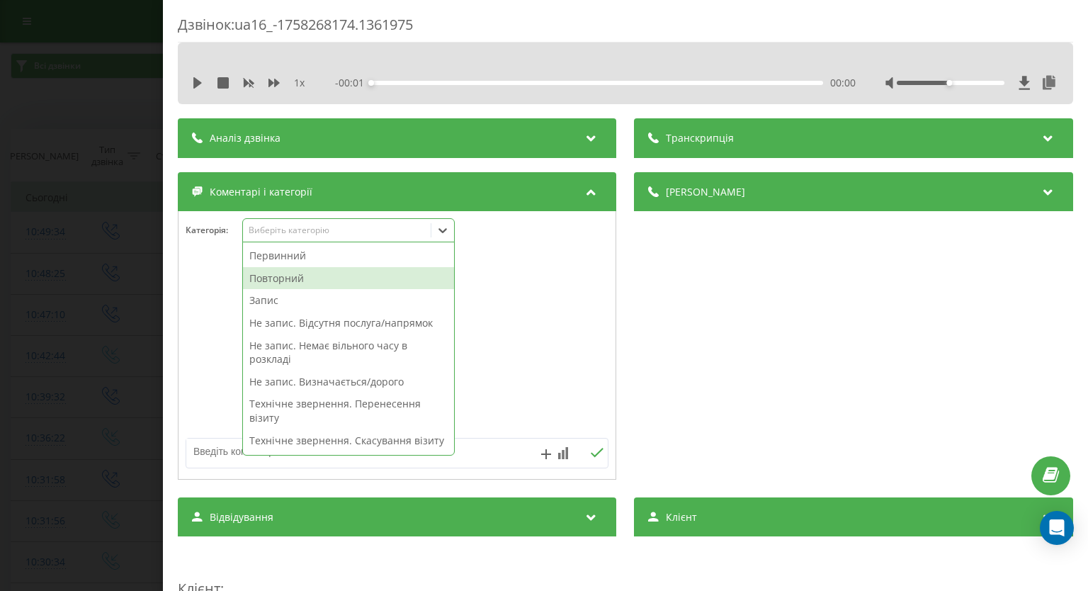
click at [337, 271] on div "Повторний" at bounding box center [348, 278] width 211 height 23
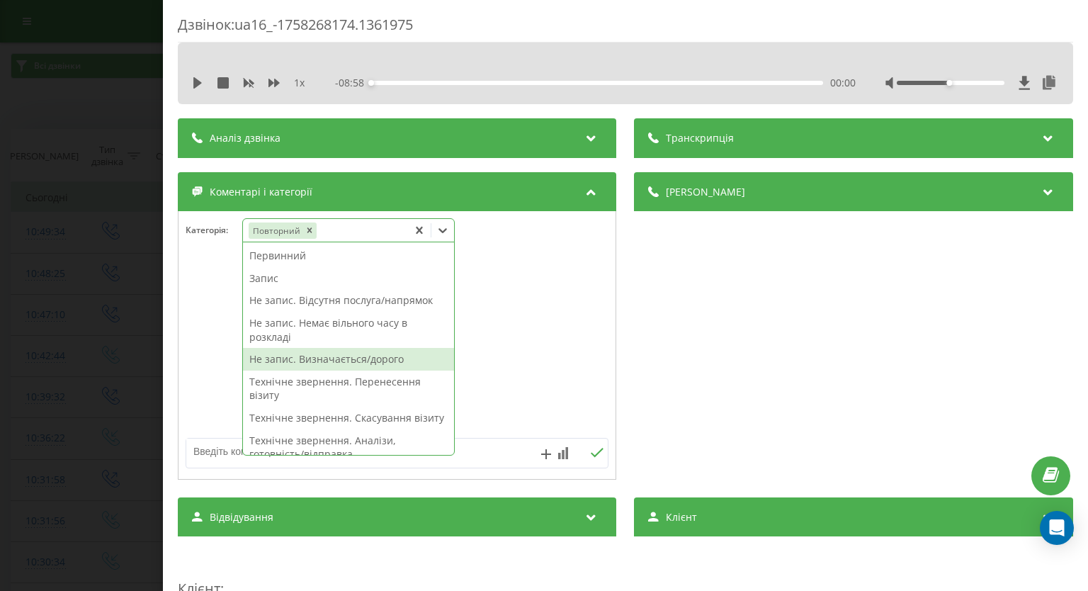
click at [323, 368] on div "Не запис. Визначається/дорого" at bounding box center [348, 359] width 211 height 23
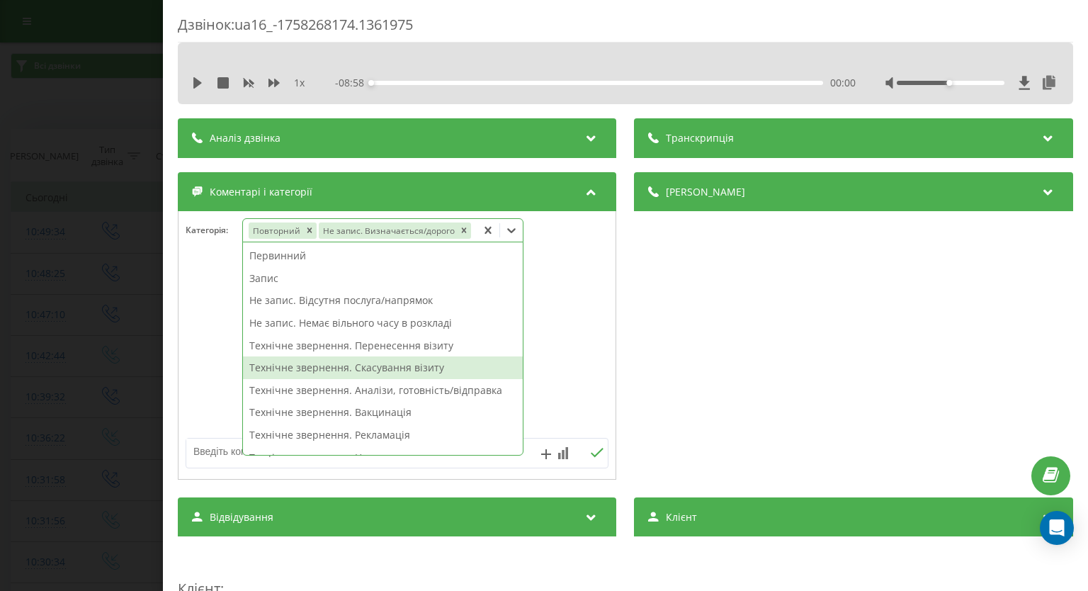
scroll to position [212, 0]
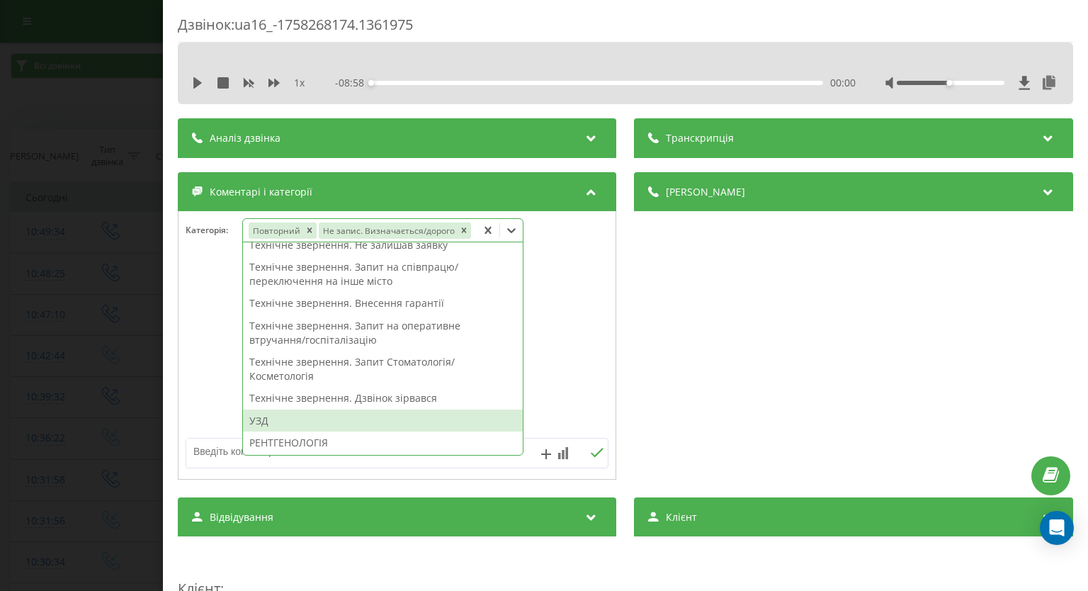
click at [338, 417] on div "УЗД" at bounding box center [383, 420] width 280 height 23
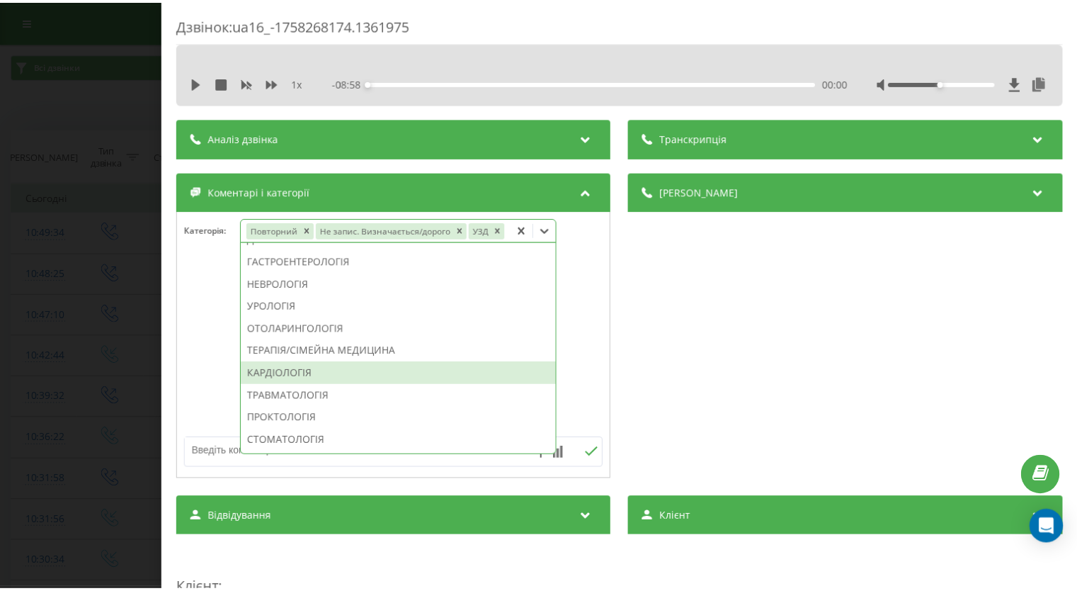
scroll to position [388, 0]
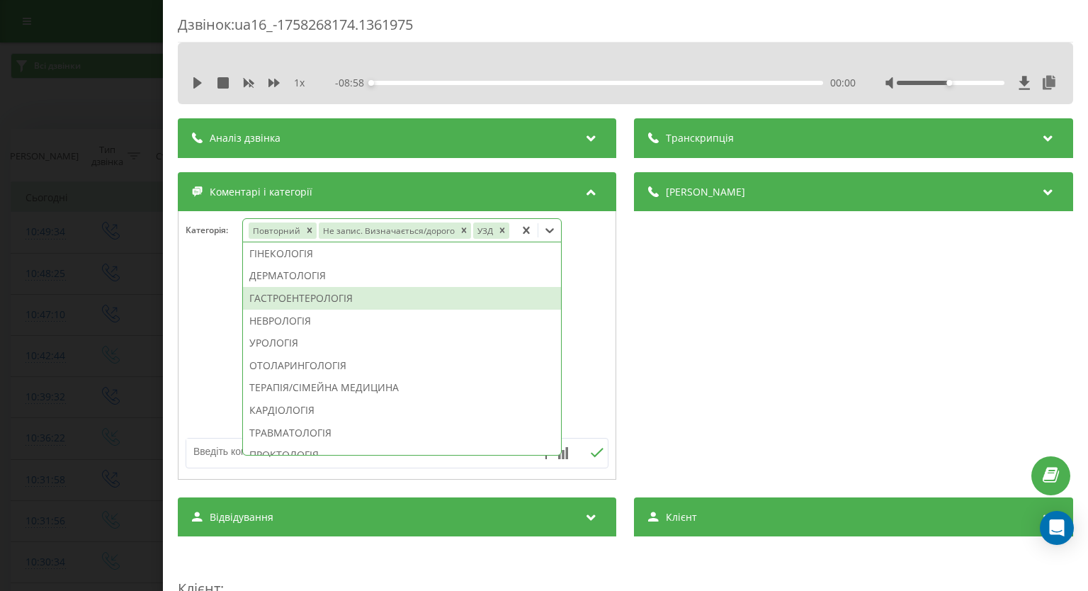
click at [322, 291] on div "ГАСТРОЕНТЕРОЛОГІЯ" at bounding box center [402, 298] width 318 height 23
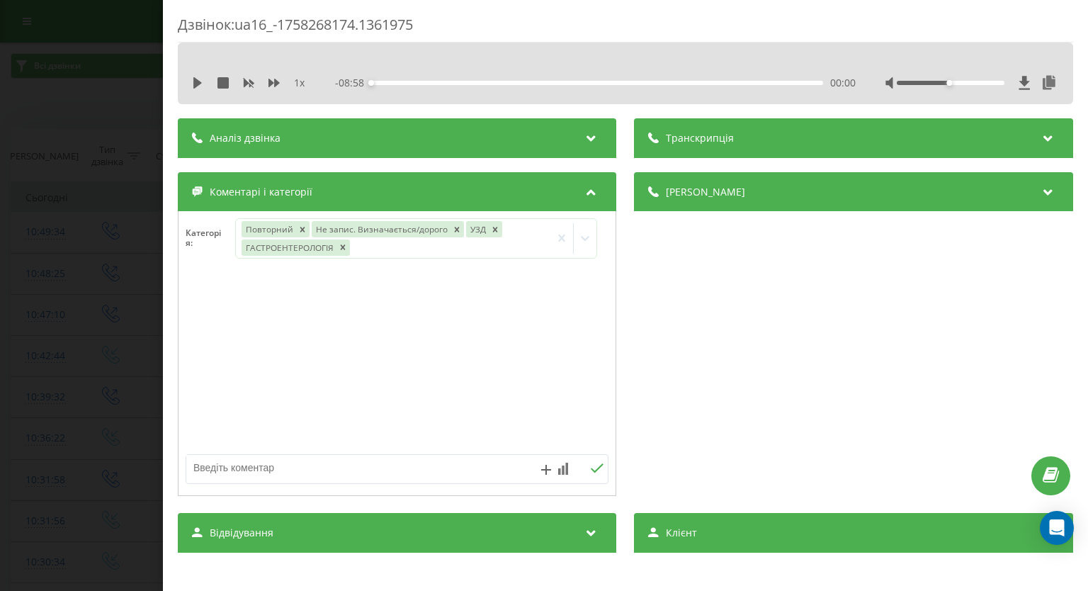
click at [0, 240] on div "Дзвінок : ua16_-1758268174.1361975 1 x - 08:58 00:00 00:00 Транскрипція Для AI-…" at bounding box center [544, 295] width 1088 height 591
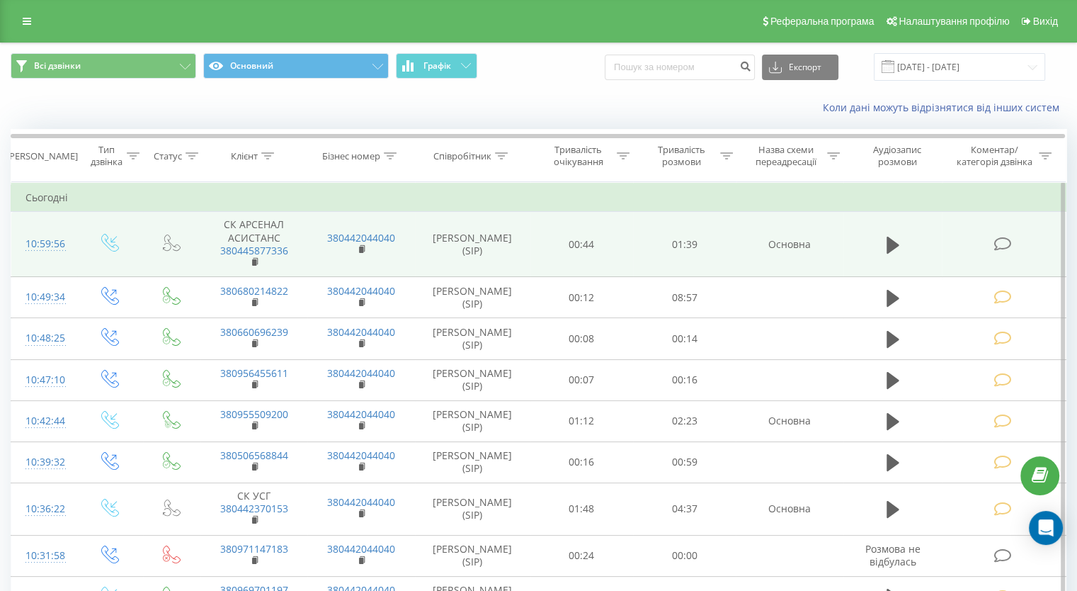
click at [1001, 238] on icon at bounding box center [1003, 244] width 18 height 15
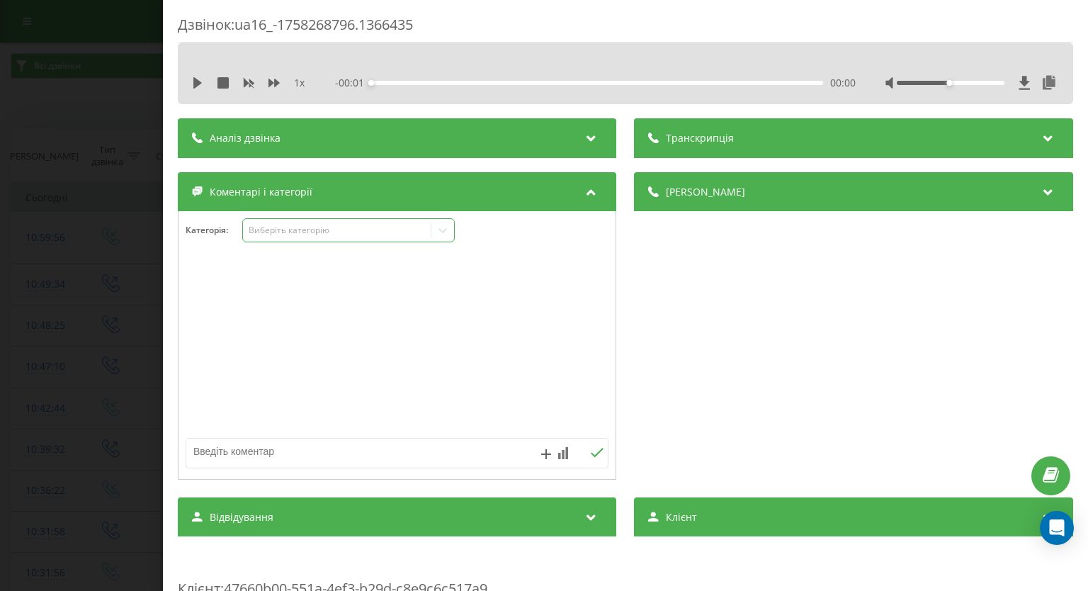
click at [438, 231] on icon at bounding box center [443, 230] width 14 height 14
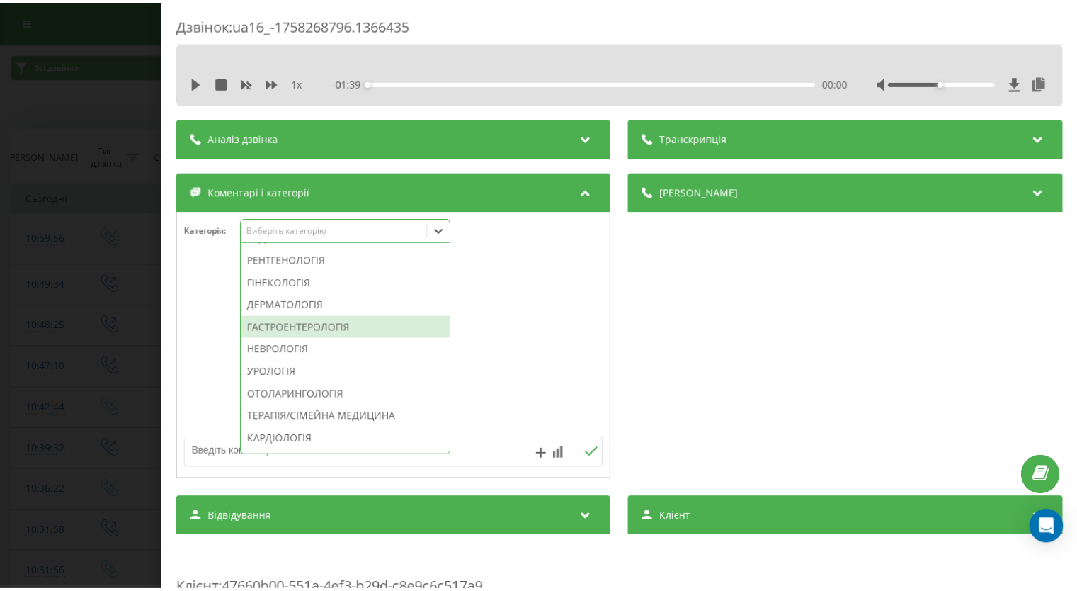
scroll to position [567, 0]
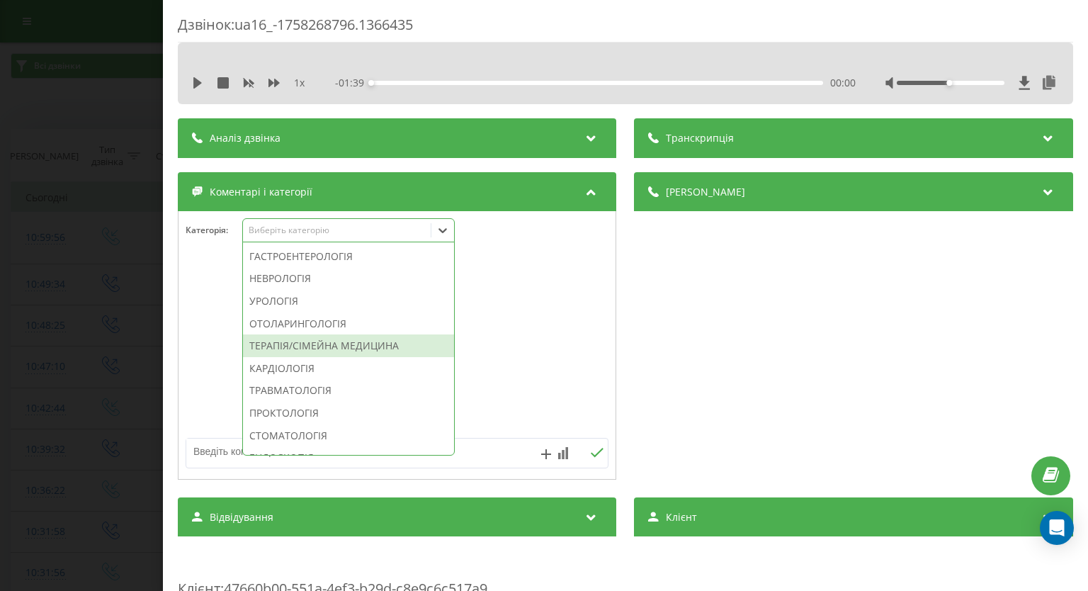
click at [317, 357] on div "ТЕРАПІЯ/СІМЕЙНА МЕДИЦИНА" at bounding box center [348, 345] width 211 height 23
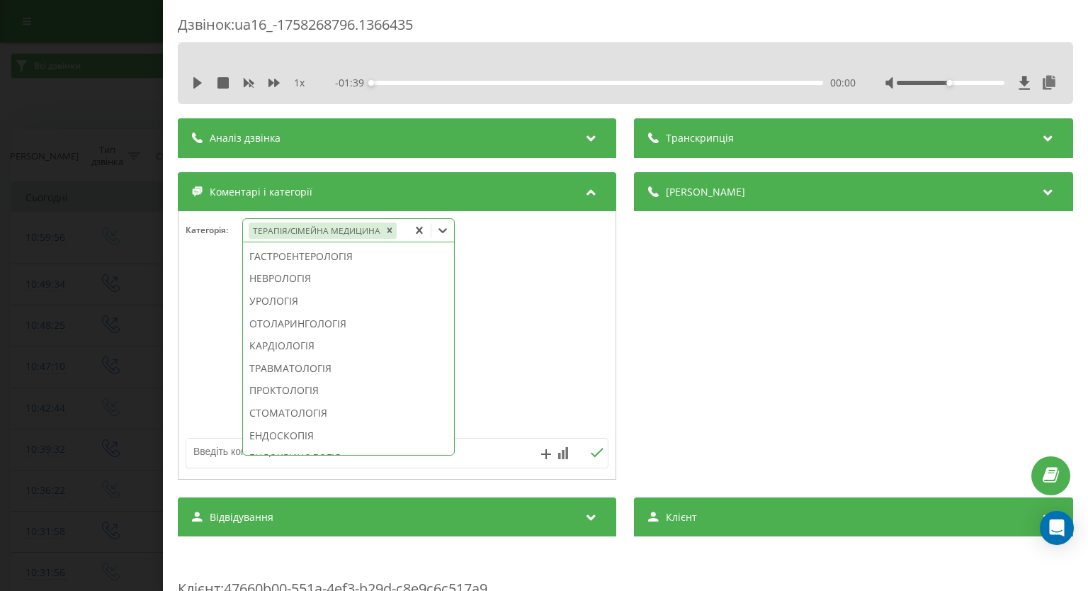
click at [498, 451] on textarea at bounding box center [354, 450] width 337 height 25
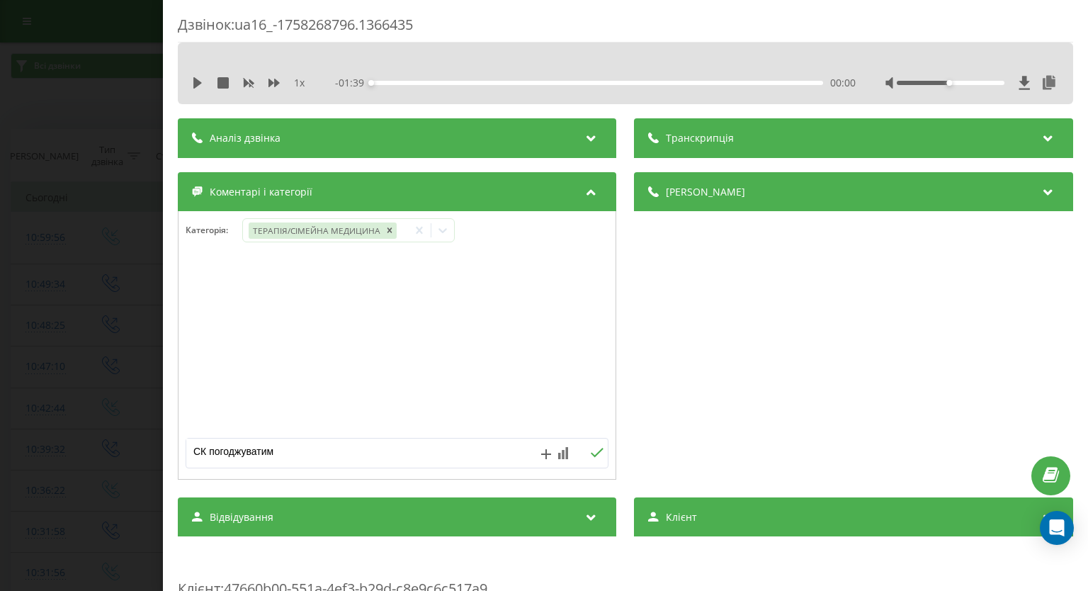
type textarea "СК погоджуватиме"
click at [591, 451] on icon at bounding box center [597, 453] width 13 height 10
click at [40, 287] on div "Дзвінок : ua16_-1758268796.1366435 1 x - 01:39 00:00 00:00 Транскрипція Для AI-…" at bounding box center [544, 295] width 1088 height 591
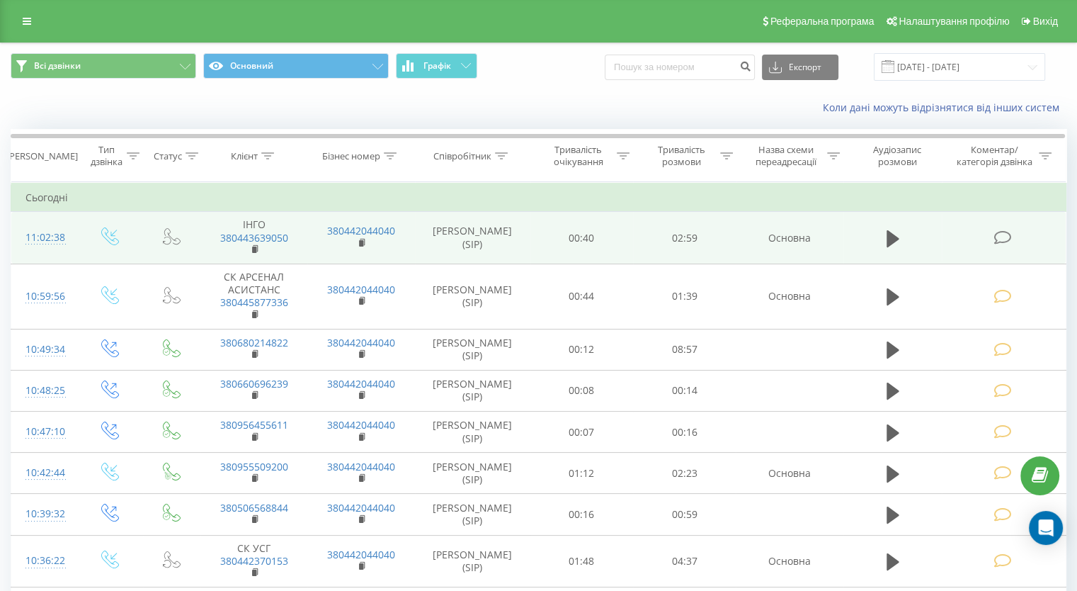
click at [996, 237] on icon at bounding box center [1003, 237] width 18 height 15
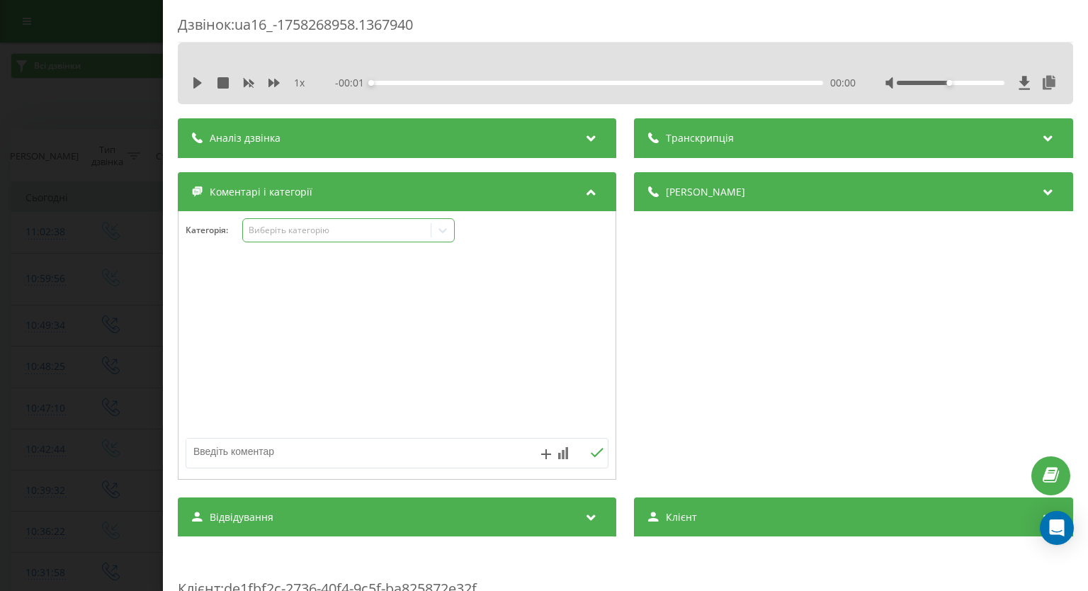
click at [443, 233] on icon at bounding box center [443, 230] width 14 height 14
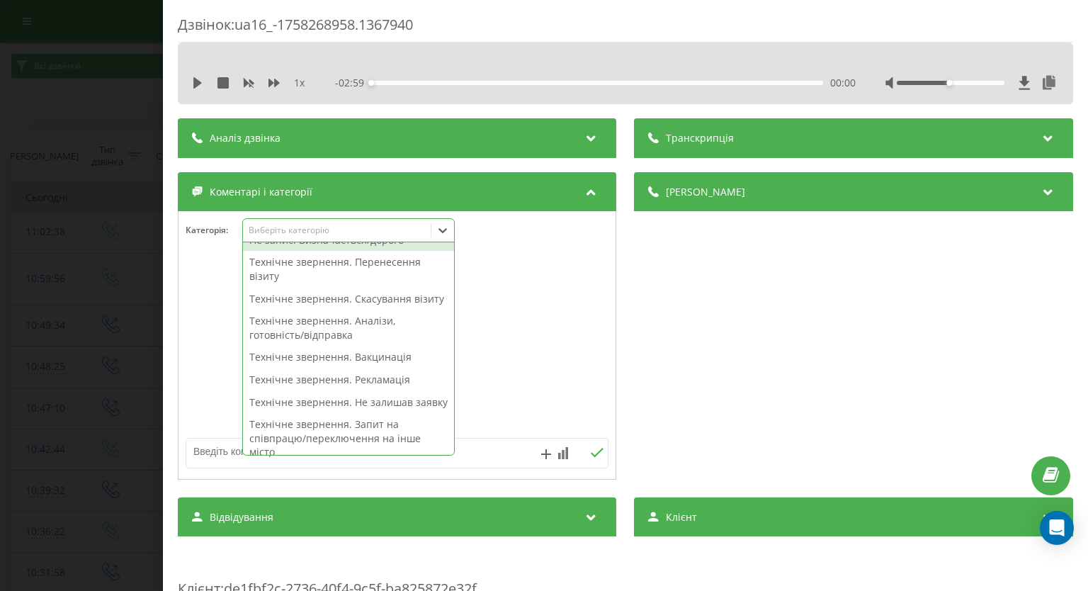
scroll to position [283, 0]
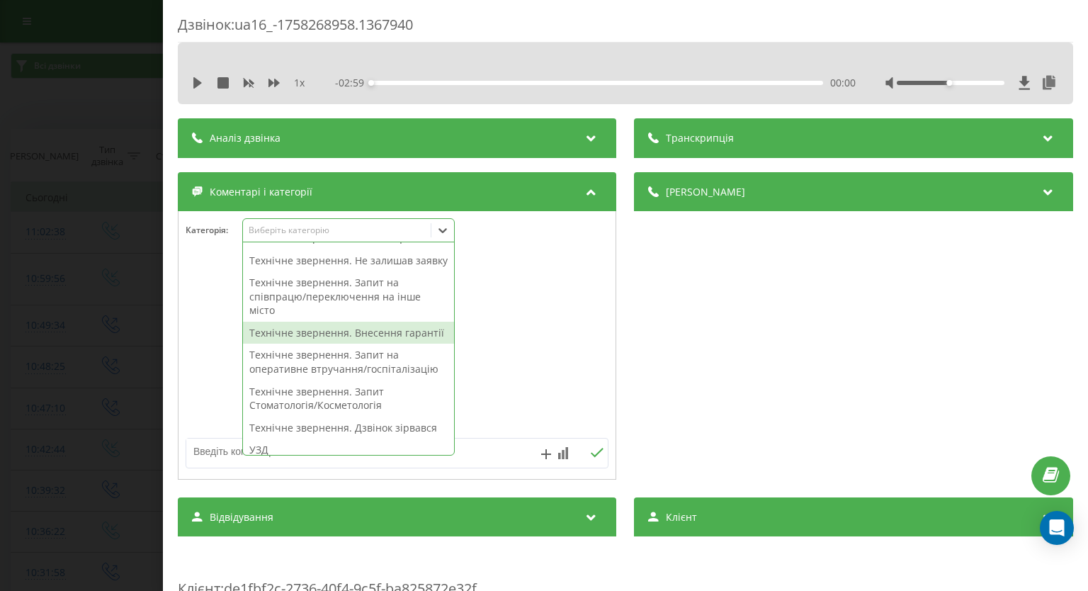
click at [382, 344] on div "Технічне звернення. Внесення гарантії" at bounding box center [348, 333] width 211 height 23
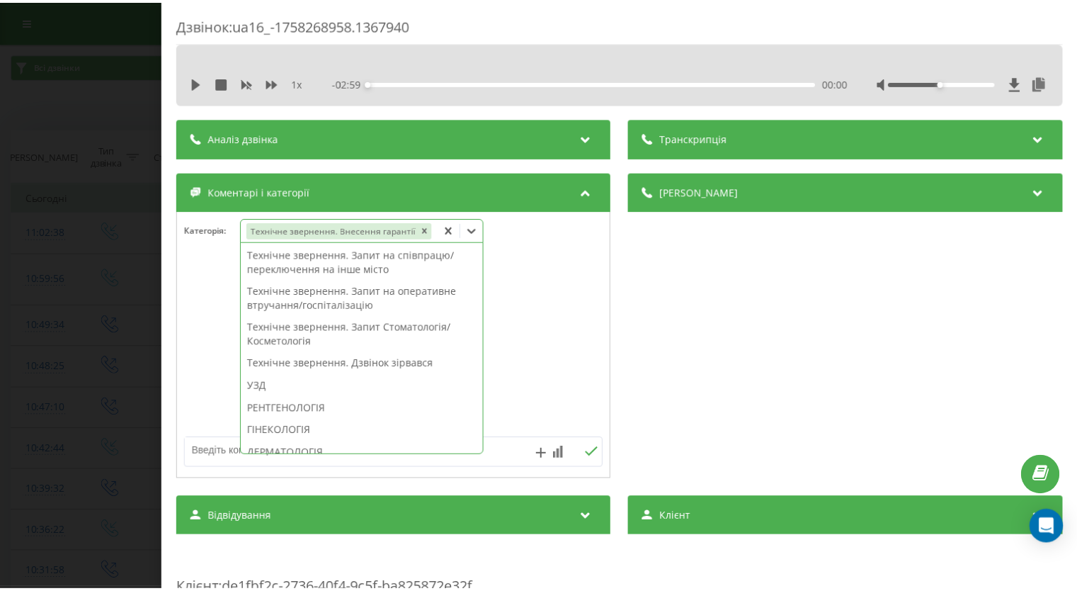
scroll to position [241, 0]
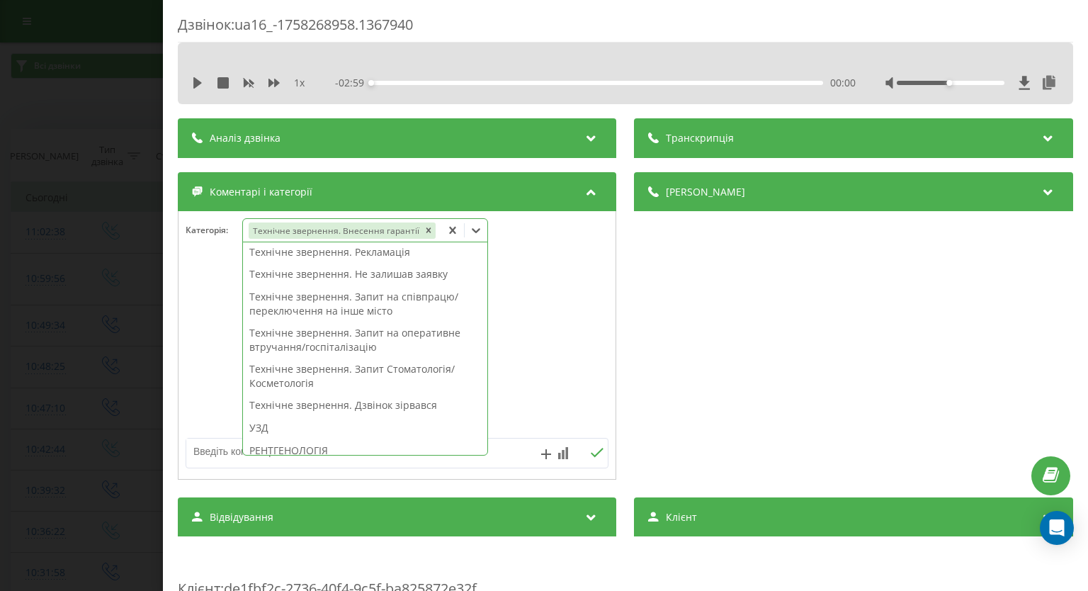
click at [28, 328] on div "Дзвінок : ua16_-1758268958.1367940 1 x - 02:59 00:00 00:00 Транскрипція Для AI-…" at bounding box center [544, 295] width 1088 height 591
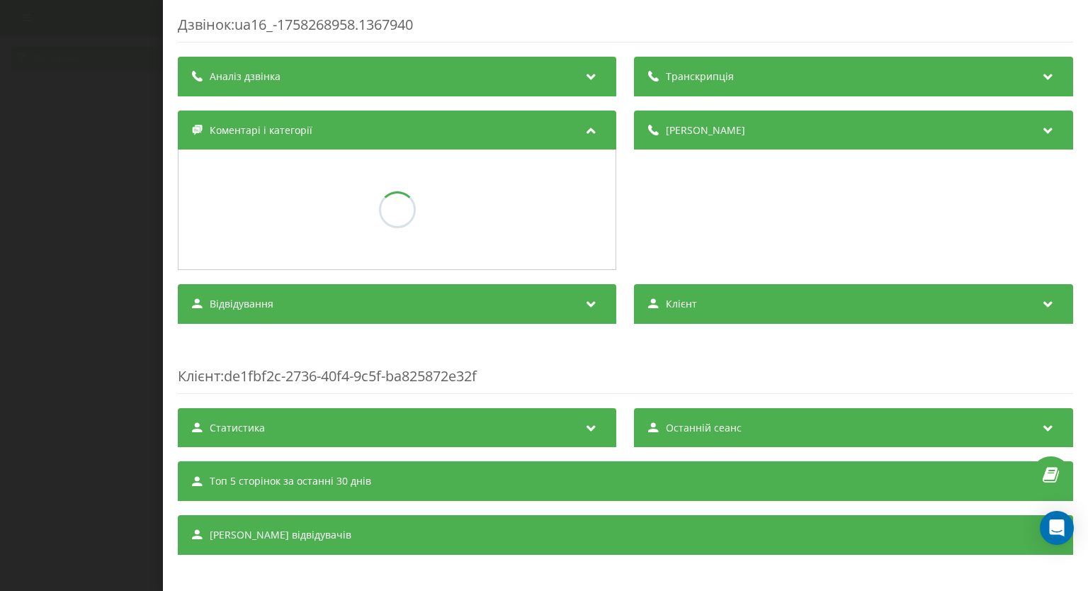
click at [52, 207] on div "Дзвінок : ua16_-1758268958.1367940 Транскрипція Аналіз дзвінка Деталі дзвінка К…" at bounding box center [544, 295] width 1088 height 591
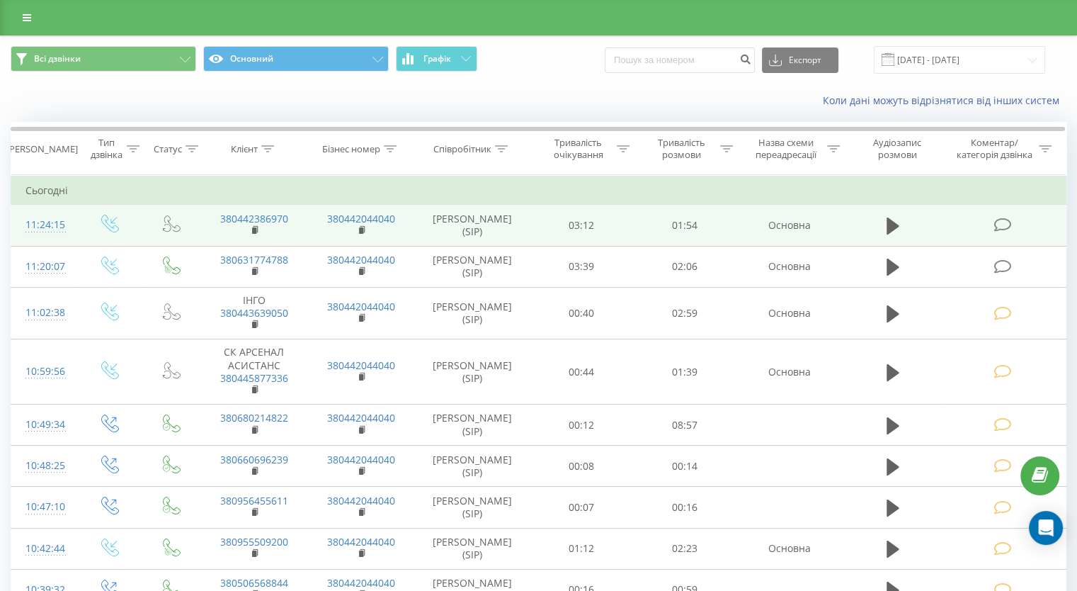
click at [996, 220] on icon at bounding box center [1003, 224] width 18 height 15
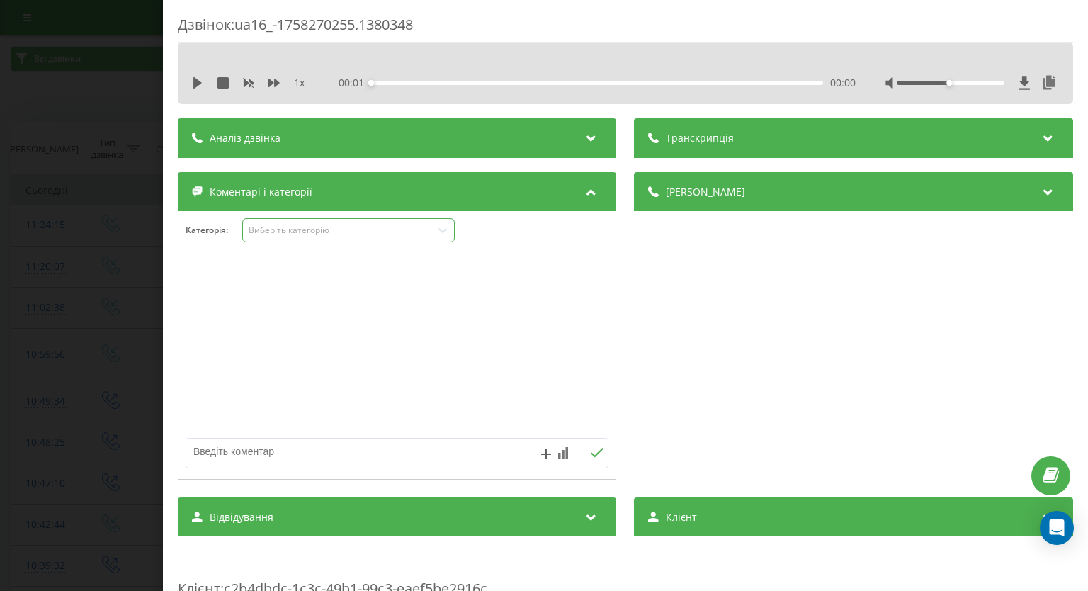
click at [445, 236] on icon at bounding box center [443, 230] width 14 height 14
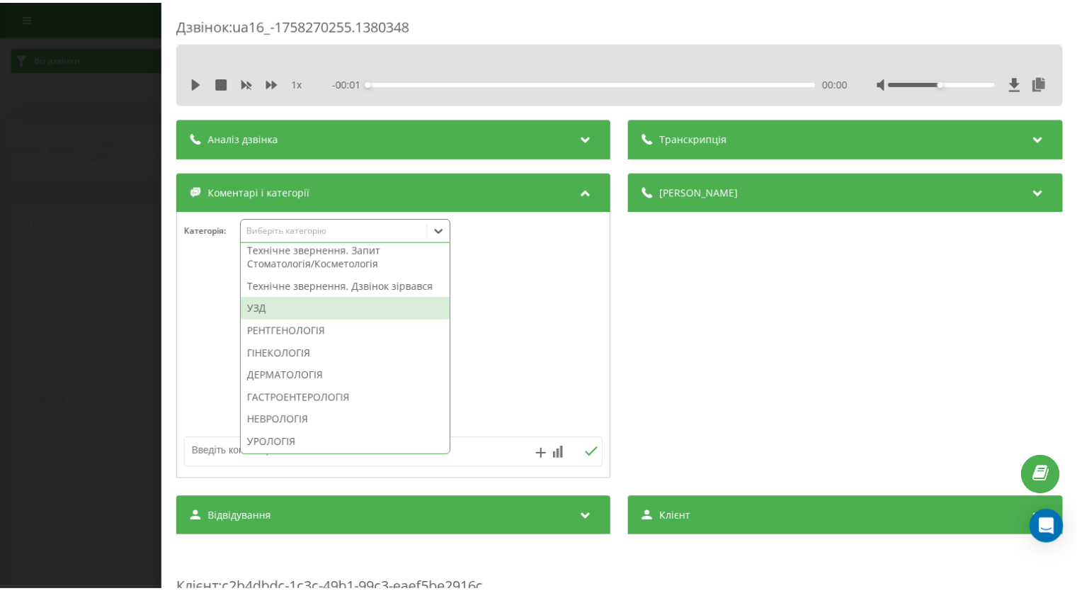
scroll to position [496, 0]
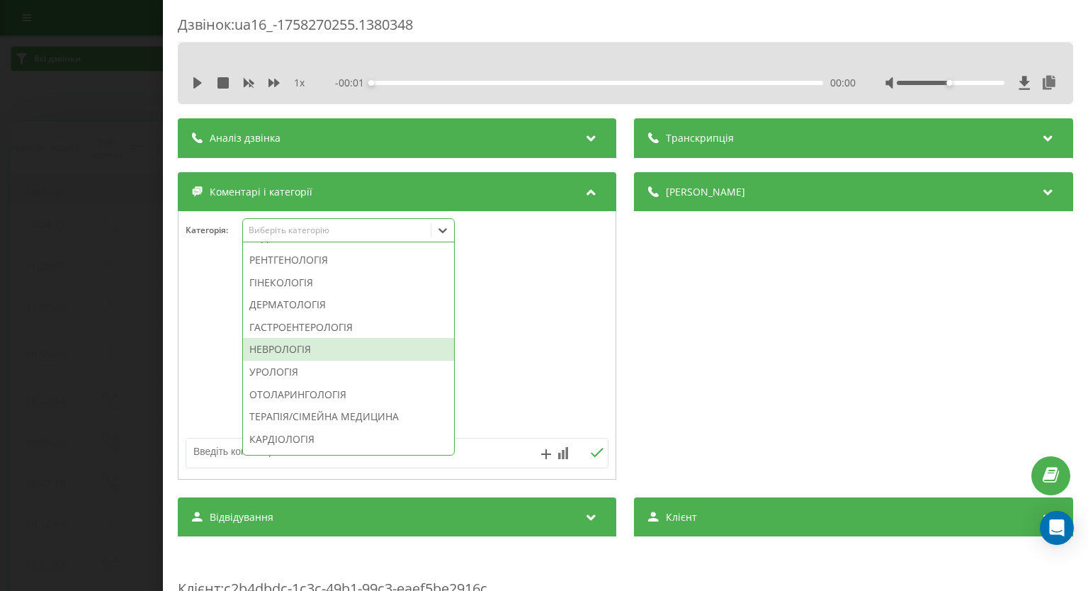
click at [302, 360] on div "НЕВРОЛОГІЯ" at bounding box center [348, 349] width 211 height 23
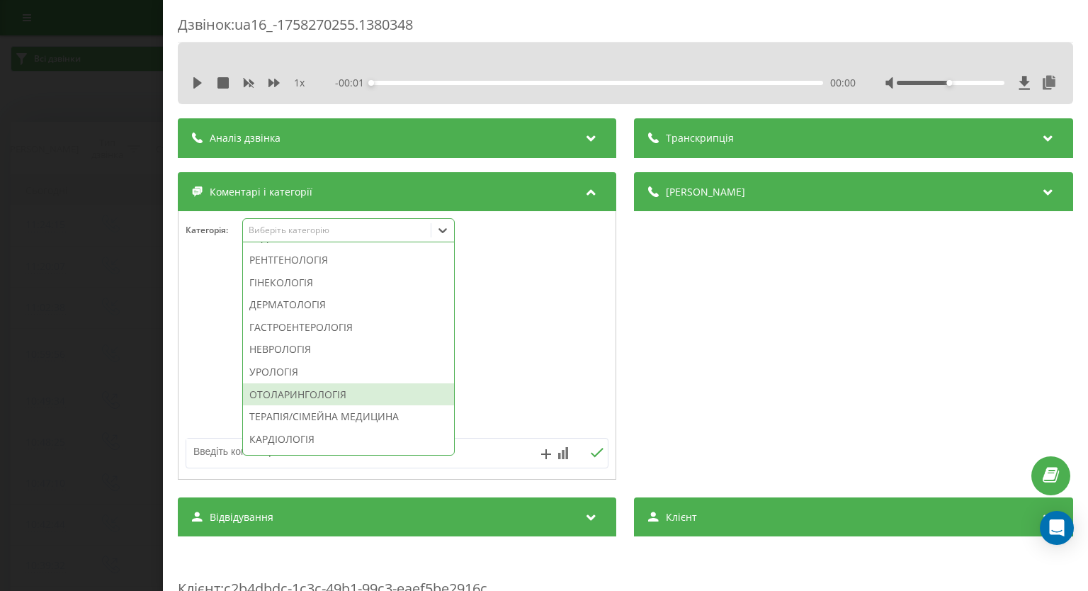
click at [494, 454] on textarea at bounding box center [354, 450] width 337 height 25
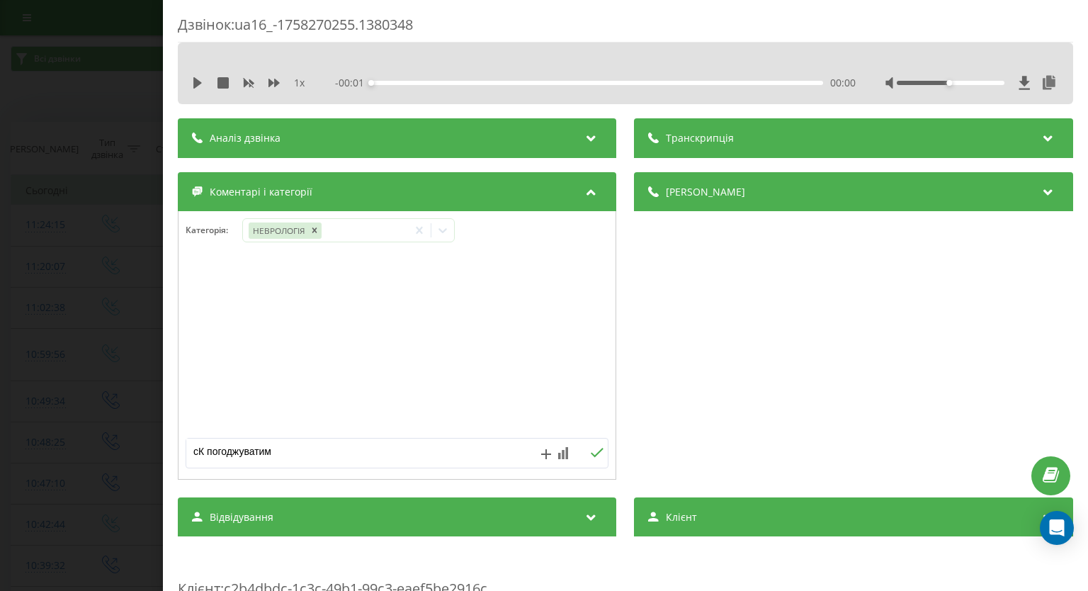
type textarea "сК погоджуватиме"
click at [591, 457] on icon at bounding box center [597, 453] width 13 height 10
click at [84, 372] on div "Дзвінок : ua16_-1758270255.1380348 1 x - 00:01 00:00 00:00 Транскрипція Для AI-…" at bounding box center [544, 295] width 1088 height 591
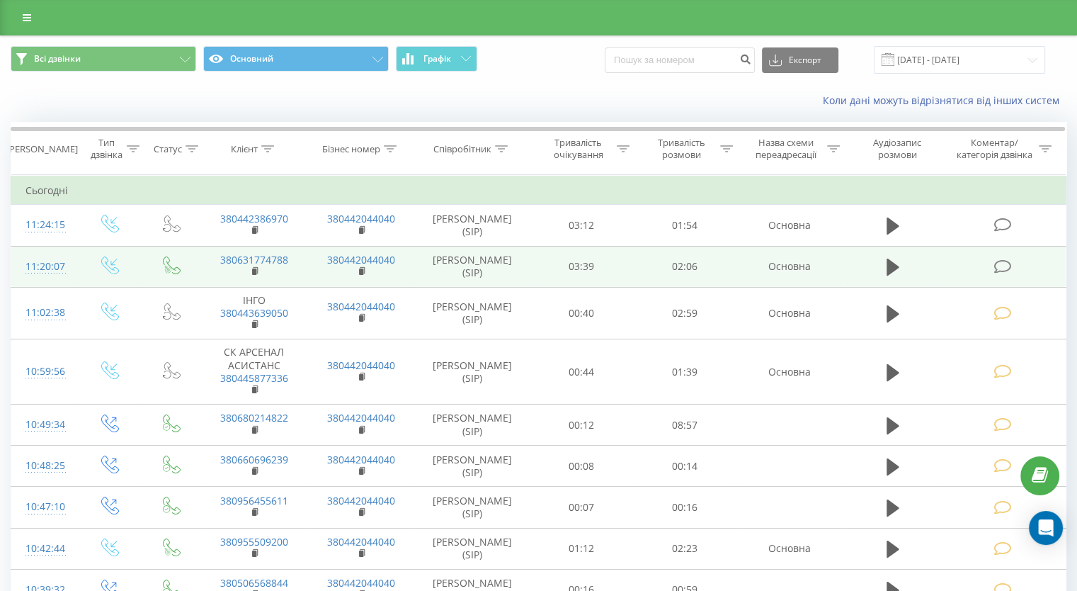
click at [996, 264] on icon at bounding box center [1003, 266] width 18 height 15
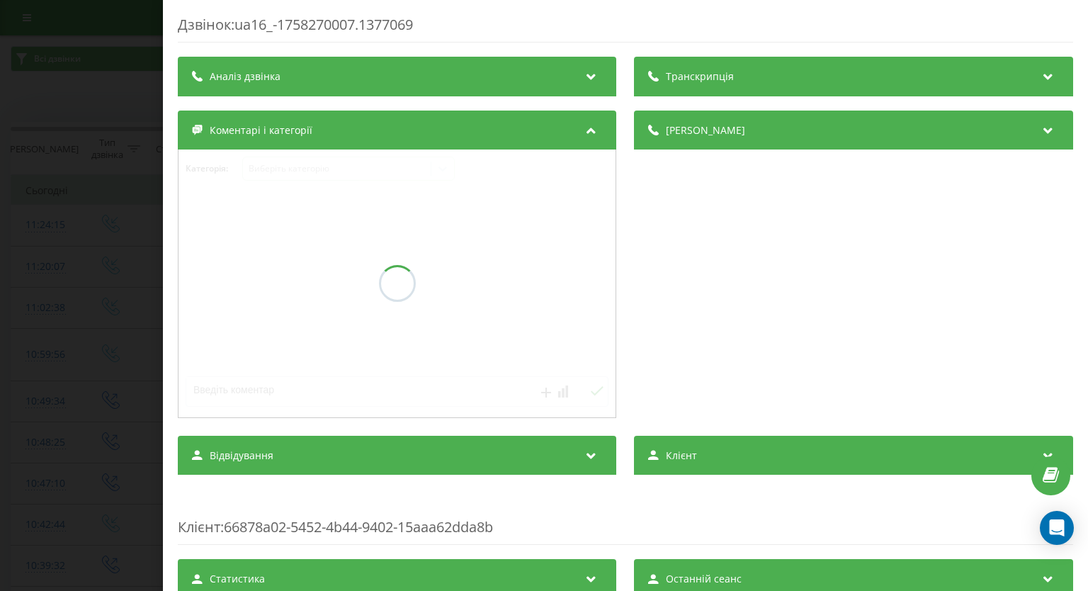
click at [142, 243] on div "Дзвінок : ua16_-1758270007.1377069 Транскрипція Для AI-аналізу майбутніх дзвінк…" at bounding box center [544, 295] width 1088 height 591
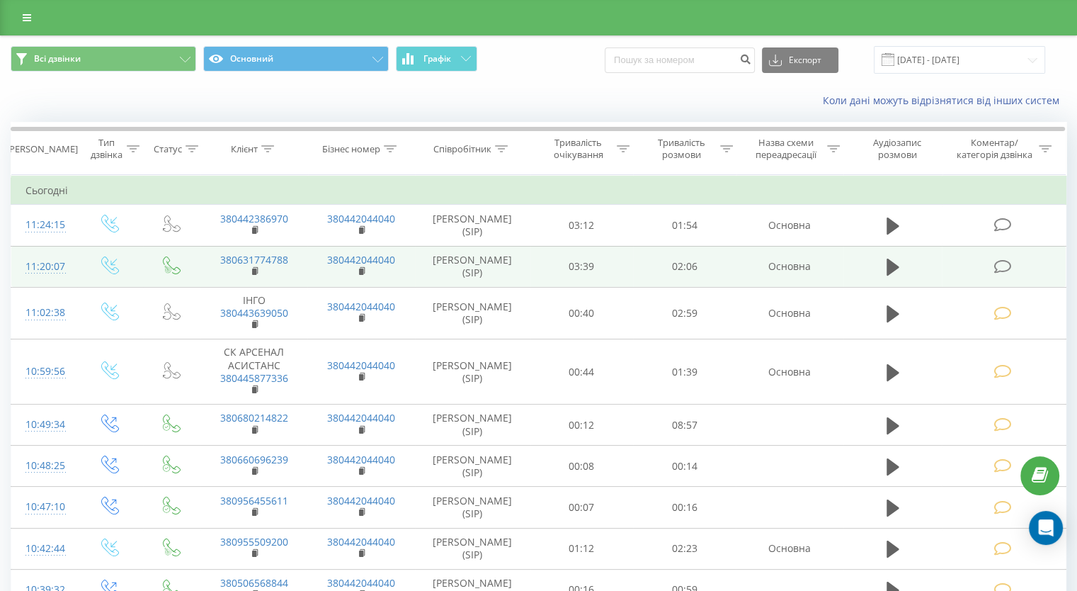
click at [1003, 272] on icon at bounding box center [1003, 266] width 18 height 15
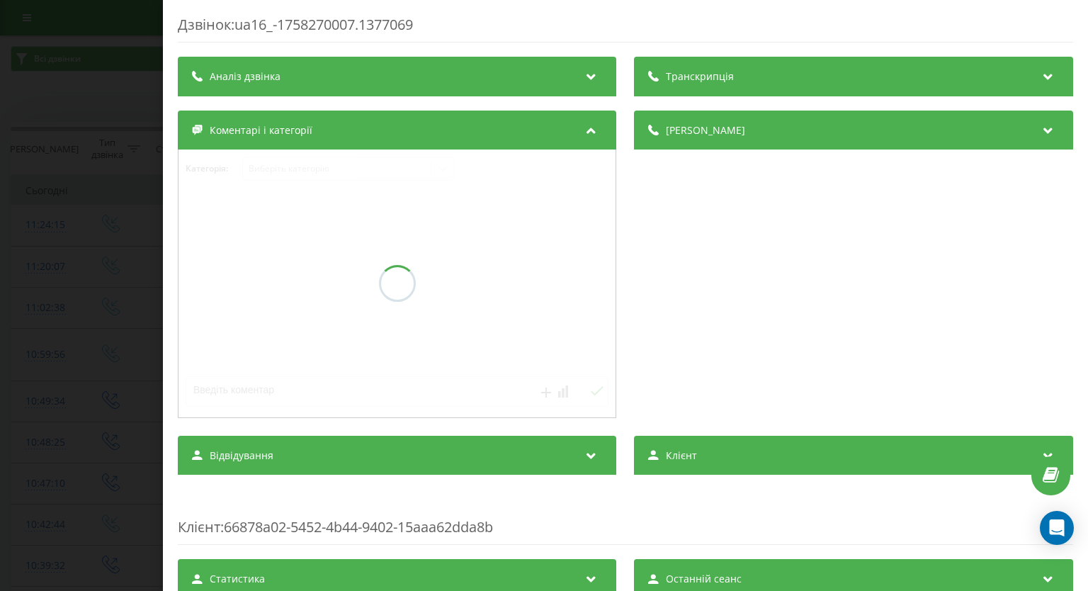
click at [76, 174] on div "Дзвінок : ua16_-1758270007.1377069 Транскрипція Для AI-аналізу майбутніх дзвінк…" at bounding box center [544, 295] width 1088 height 591
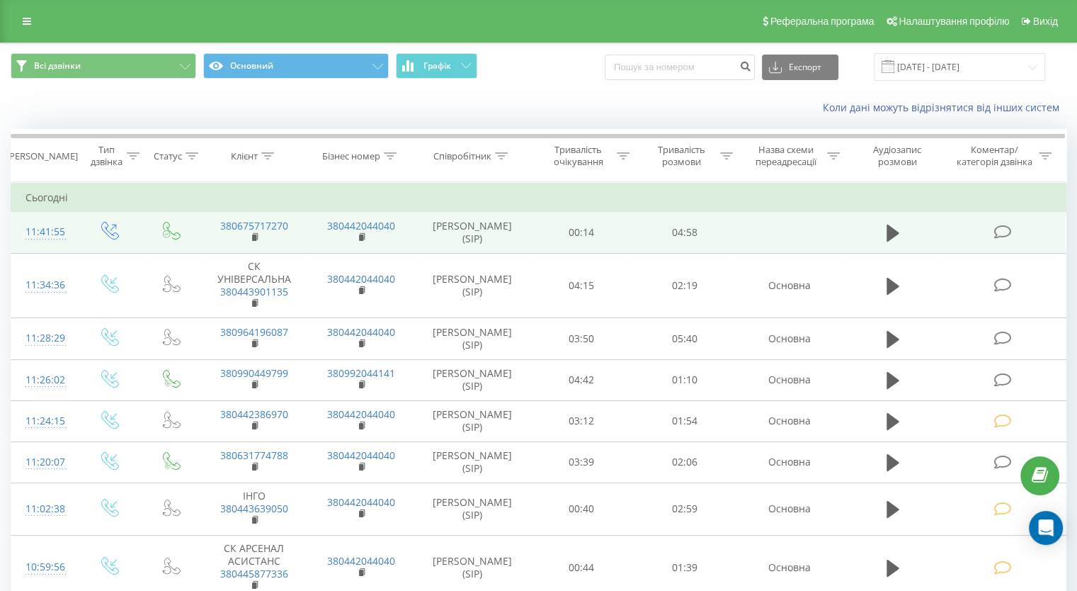
click at [1002, 229] on icon at bounding box center [1003, 231] width 18 height 15
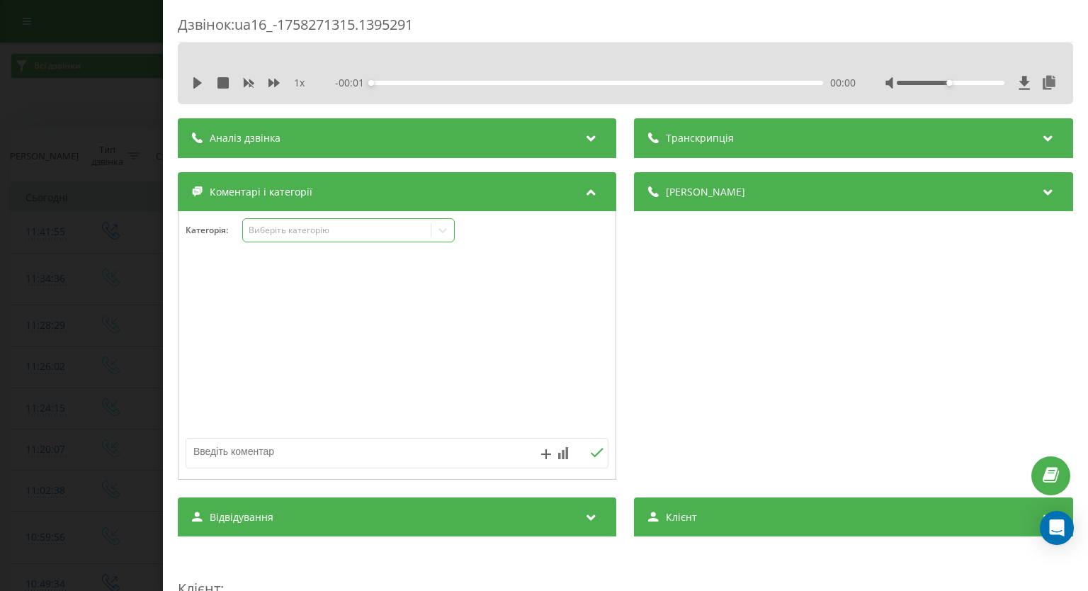
click at [448, 229] on icon at bounding box center [443, 230] width 14 height 14
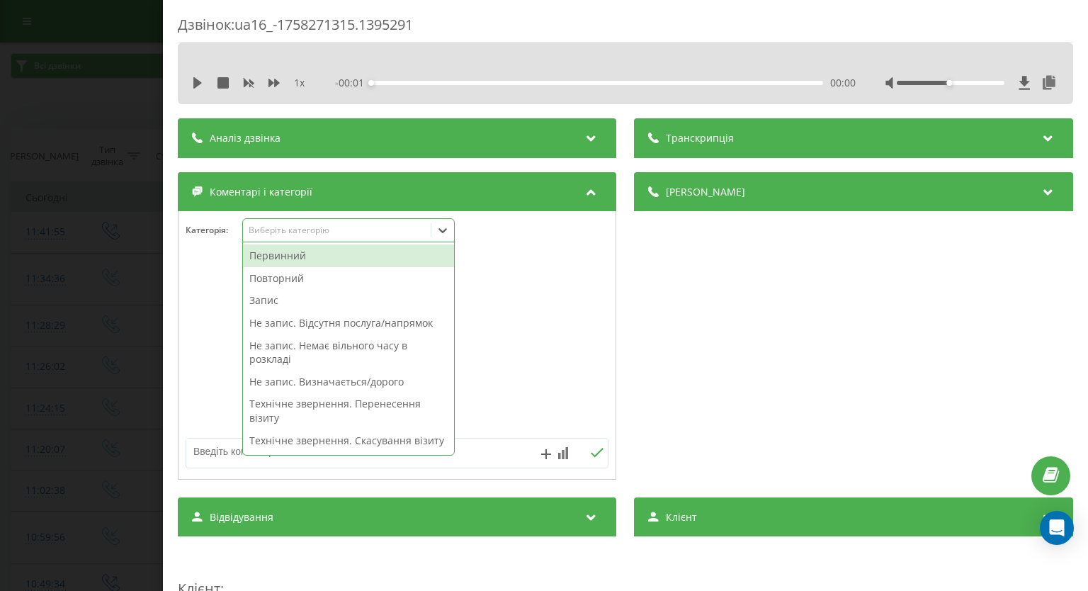
click at [343, 258] on div "Первинний" at bounding box center [348, 255] width 211 height 23
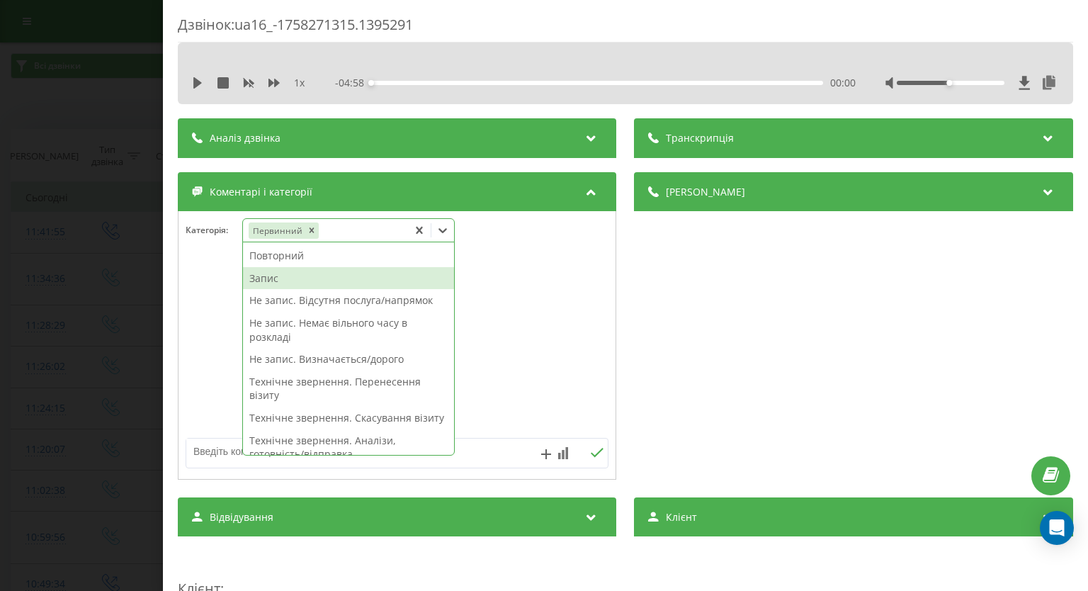
click at [292, 278] on div "Запис" at bounding box center [348, 278] width 211 height 23
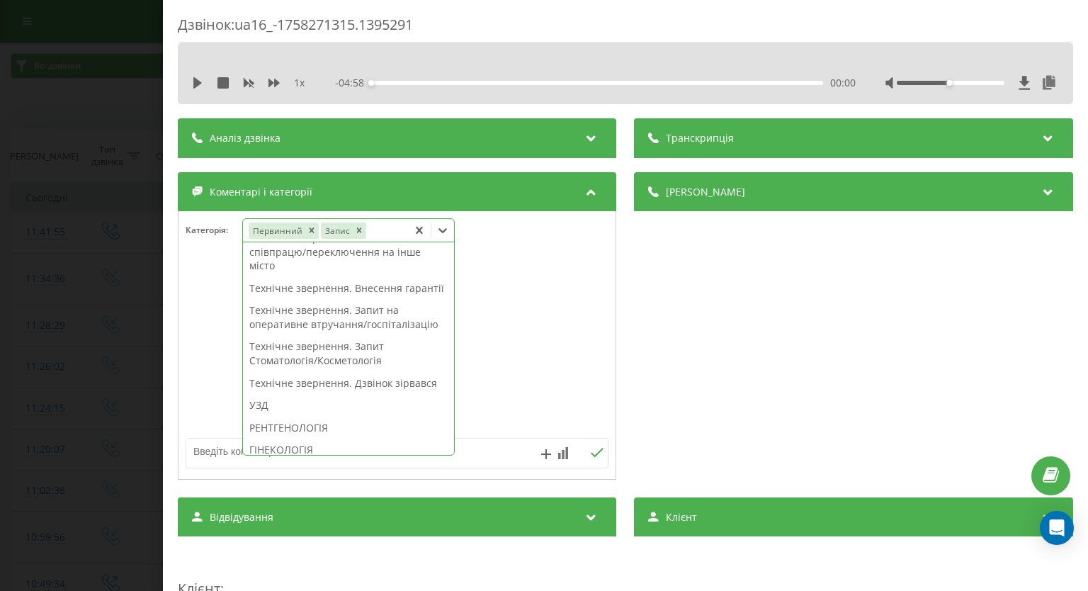
scroll to position [496, 0]
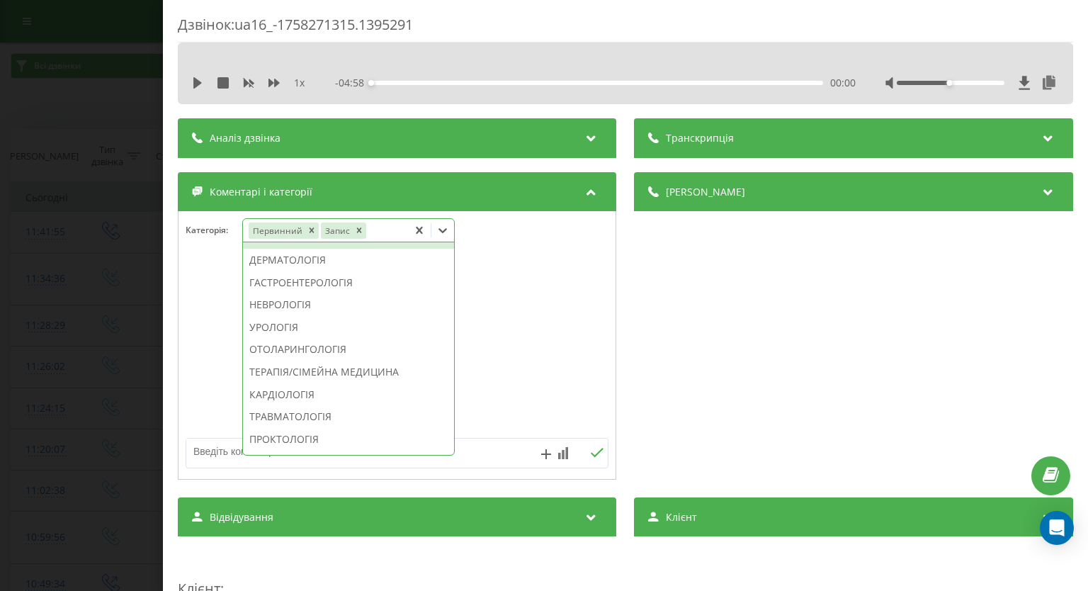
click at [295, 249] on div "ГІНЕКОЛОГІЯ" at bounding box center [348, 237] width 211 height 23
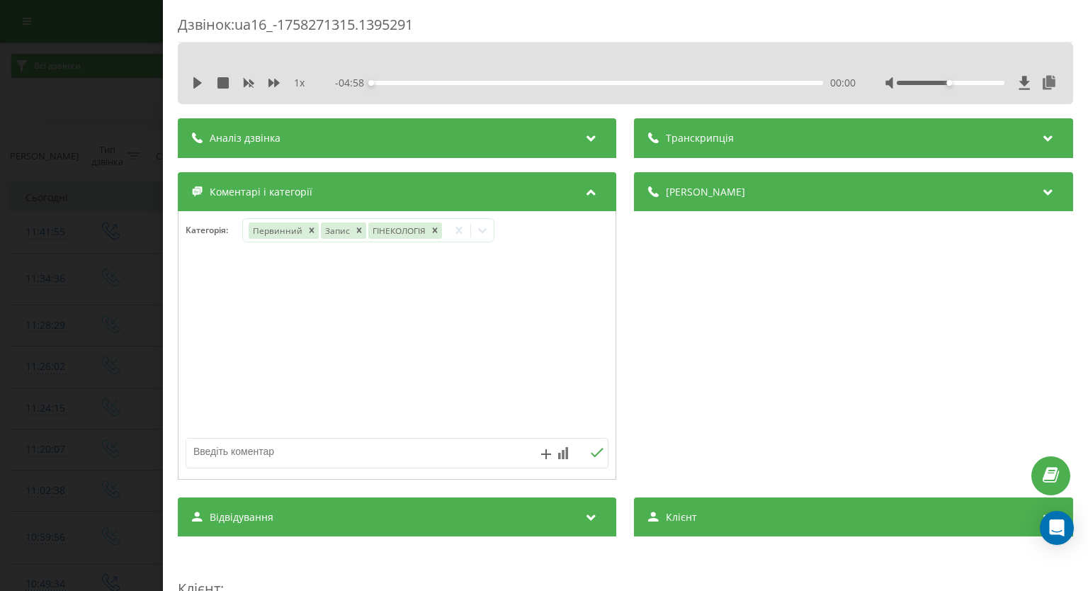
click at [102, 264] on div "Дзвінок : ua16_-1758271315.1395291 1 x - 04:58 00:00 00:00 Транскрипція Для AI-…" at bounding box center [544, 295] width 1088 height 591
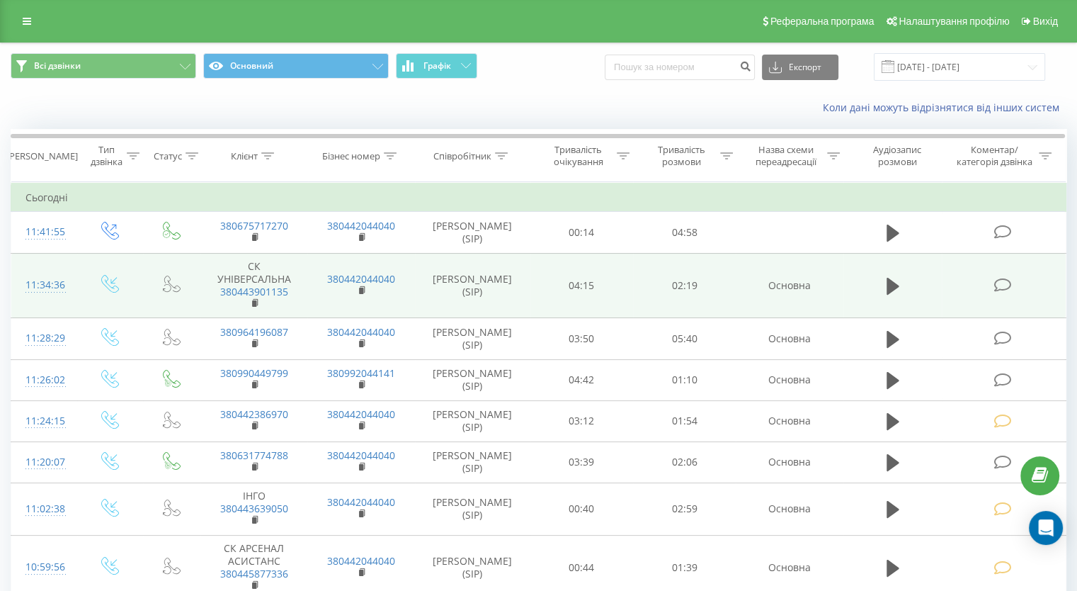
click at [999, 287] on icon at bounding box center [1003, 285] width 18 height 15
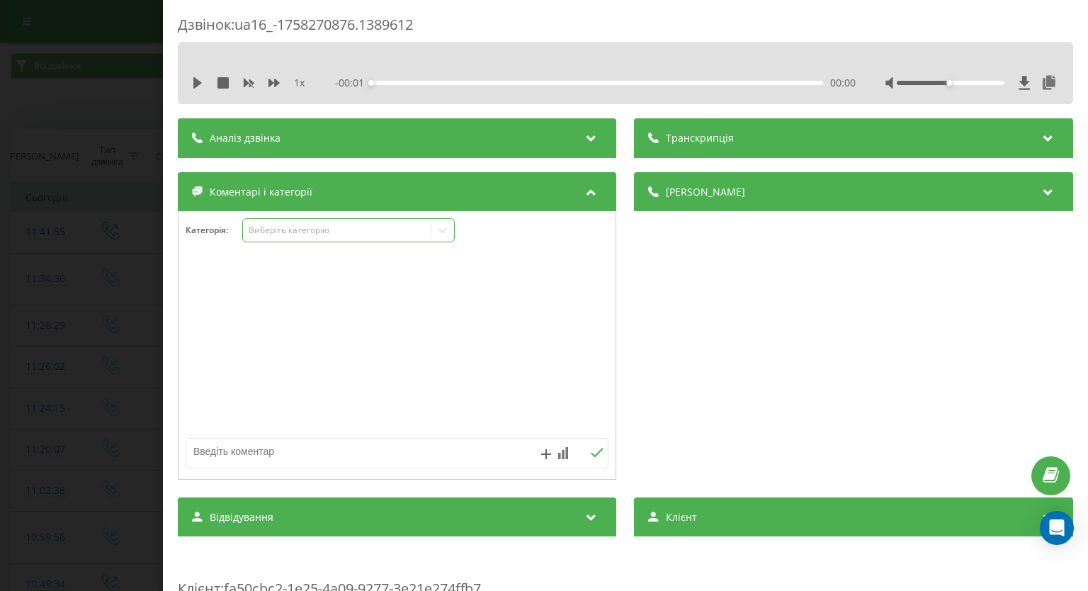
click at [441, 231] on icon at bounding box center [443, 230] width 14 height 14
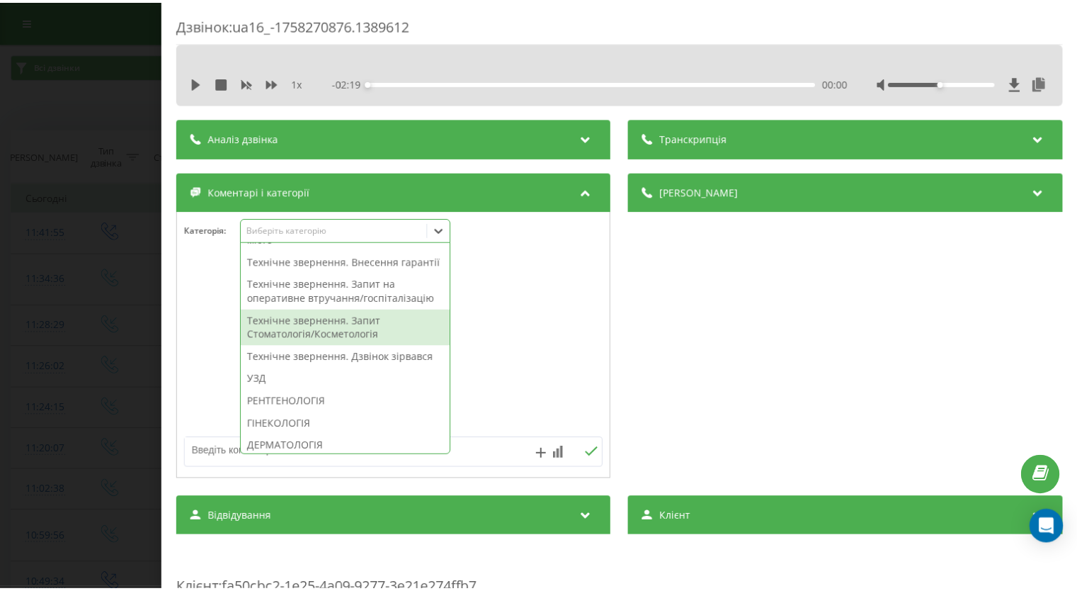
scroll to position [496, 0]
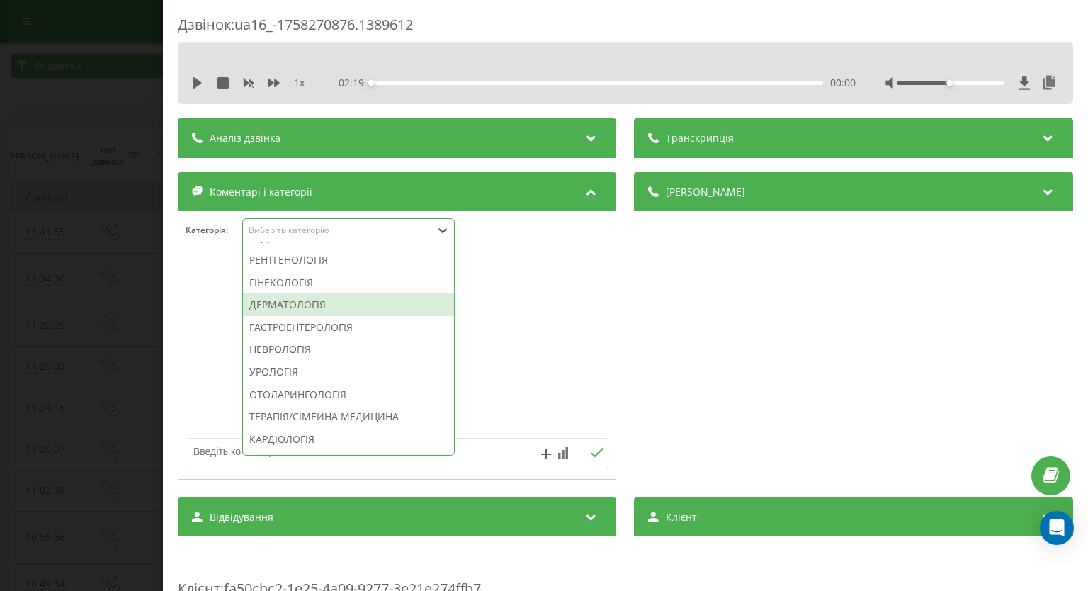
click at [322, 316] on div "ДЕРМАТОЛОГІЯ" at bounding box center [348, 304] width 211 height 23
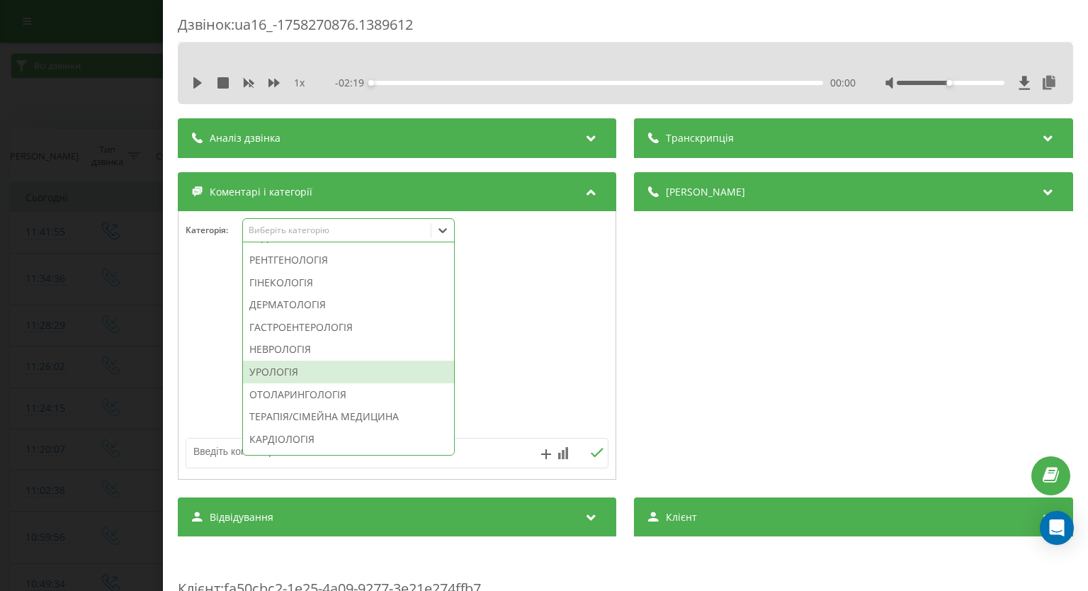
click at [487, 454] on textarea at bounding box center [354, 450] width 337 height 25
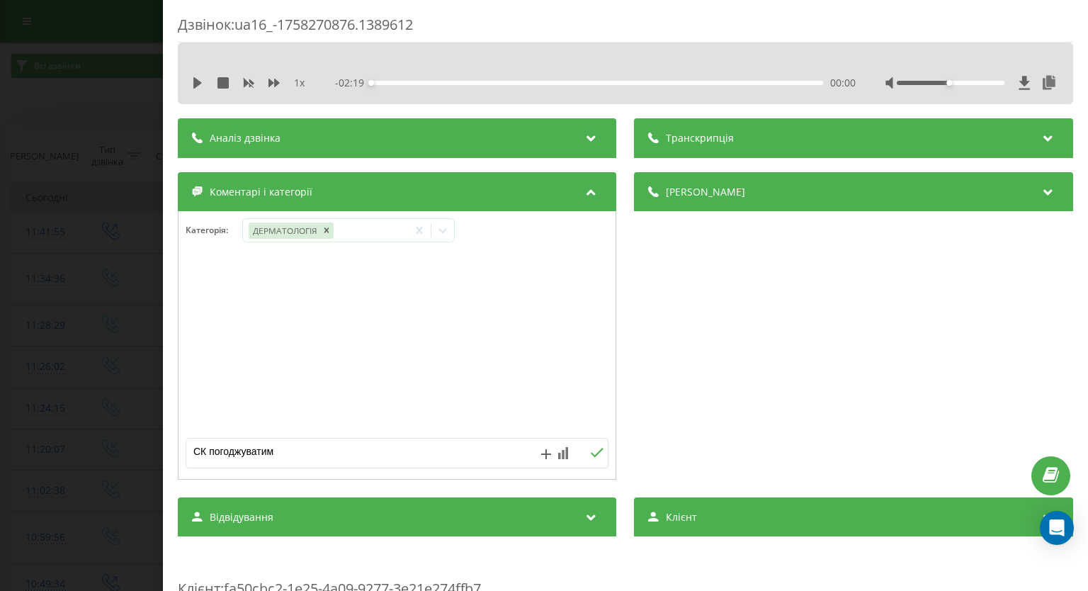
type textarea "СК погоджуватиме"
click at [591, 450] on icon at bounding box center [597, 453] width 13 height 10
click at [55, 227] on div "Дзвінок : ua16_-1758270876.1389612 1 x - 02:19 00:00 00:00 Транскрипція Для AI-…" at bounding box center [544, 295] width 1088 height 591
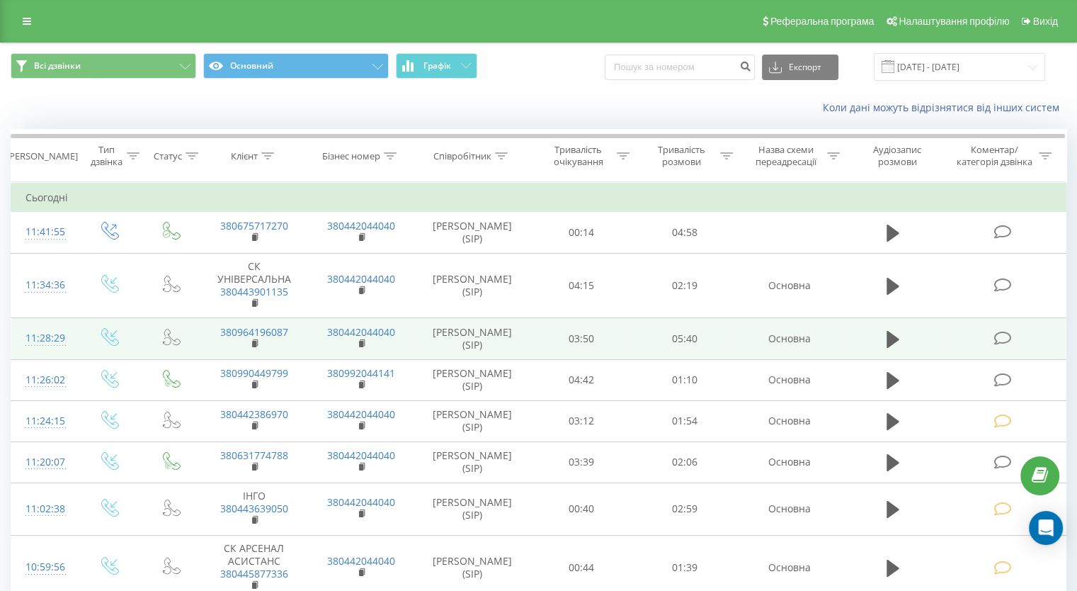
click at [1003, 340] on icon at bounding box center [1003, 338] width 18 height 15
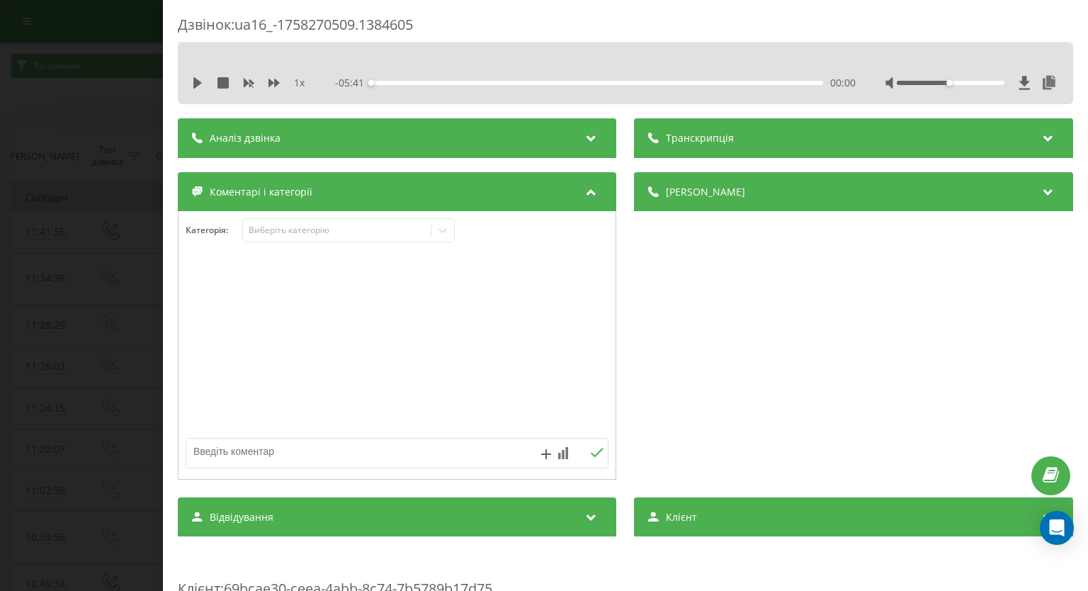
click at [329, 460] on textarea at bounding box center [354, 450] width 337 height 25
type textarea "уточнення по візиту"
click at [586, 457] on button at bounding box center [597, 453] width 22 height 12
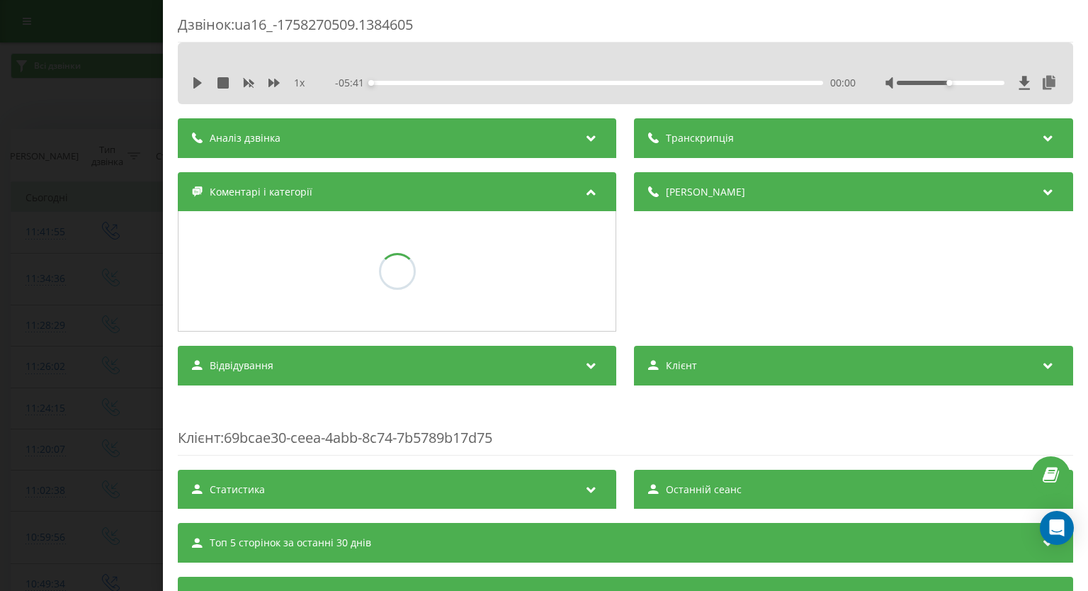
drag, startPoint x: 94, startPoint y: 328, endPoint x: 127, endPoint y: 314, distance: 35.9
click at [93, 328] on div "Дзвінок : ua16_-1758270509.1384605 1 x - 05:41 00:00 00:00 Транскрипція Для AI-…" at bounding box center [544, 295] width 1088 height 591
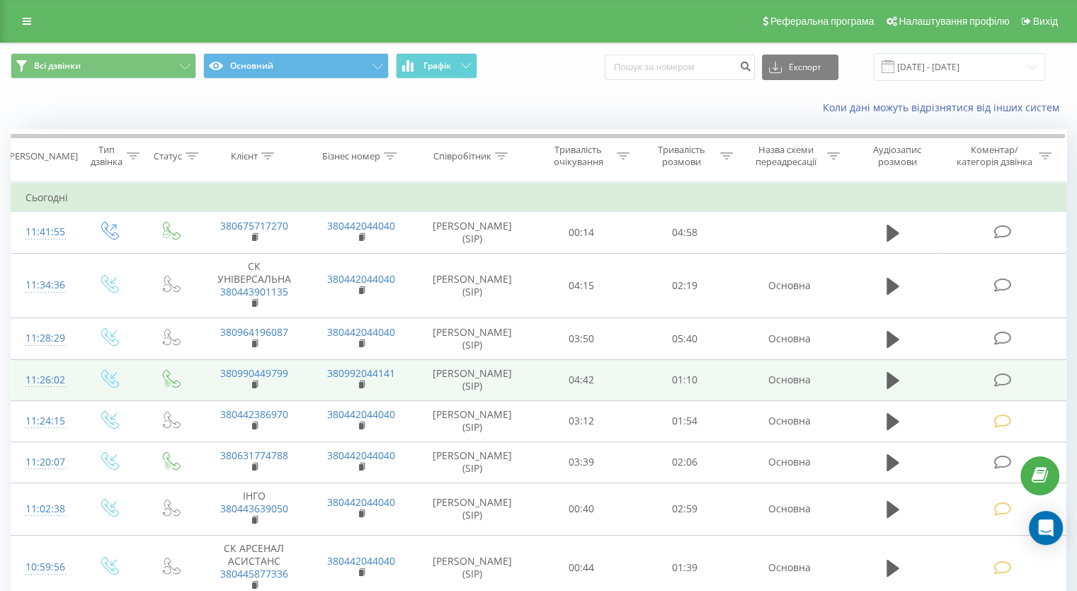
click at [1003, 380] on icon at bounding box center [1003, 380] width 18 height 15
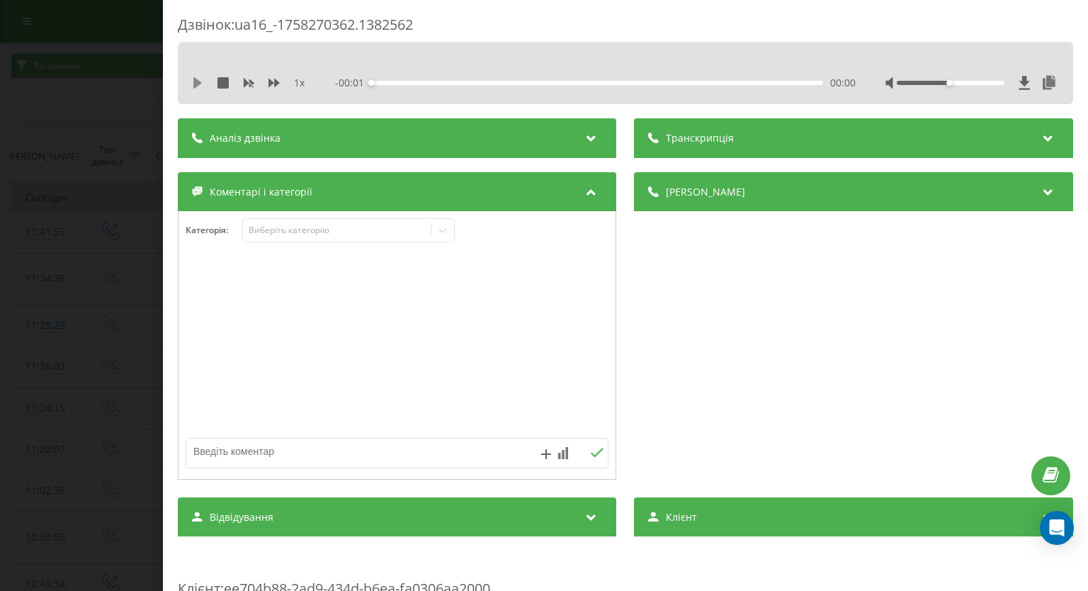
click at [197, 86] on icon at bounding box center [197, 82] width 8 height 11
click at [275, 77] on icon at bounding box center [273, 82] width 11 height 11
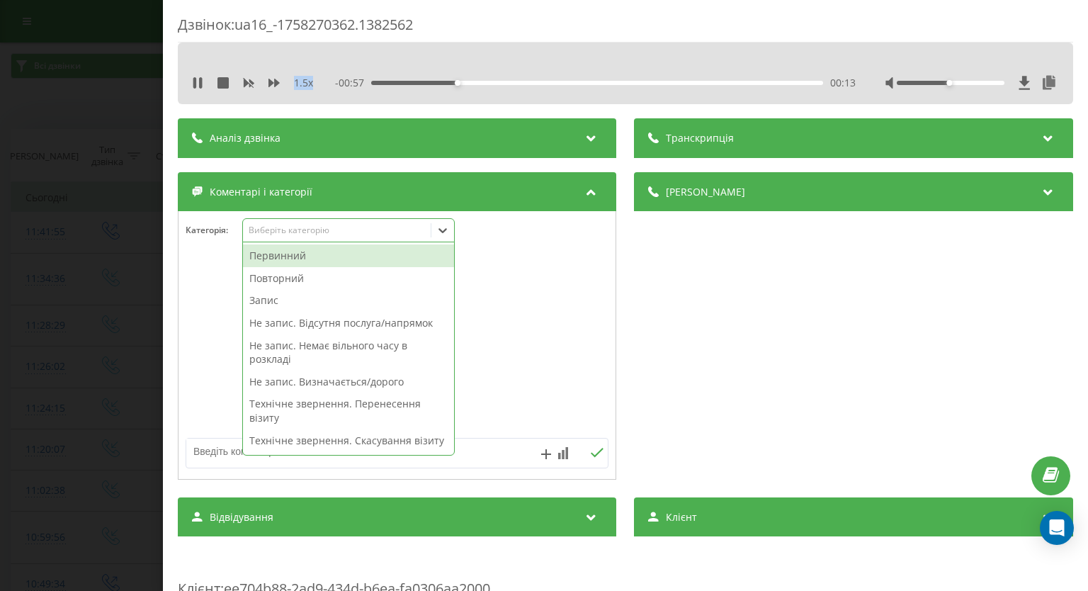
click at [443, 233] on icon at bounding box center [443, 230] width 8 height 5
click at [351, 437] on div "Технічне звернення. Скасування візиту" at bounding box center [348, 440] width 211 height 23
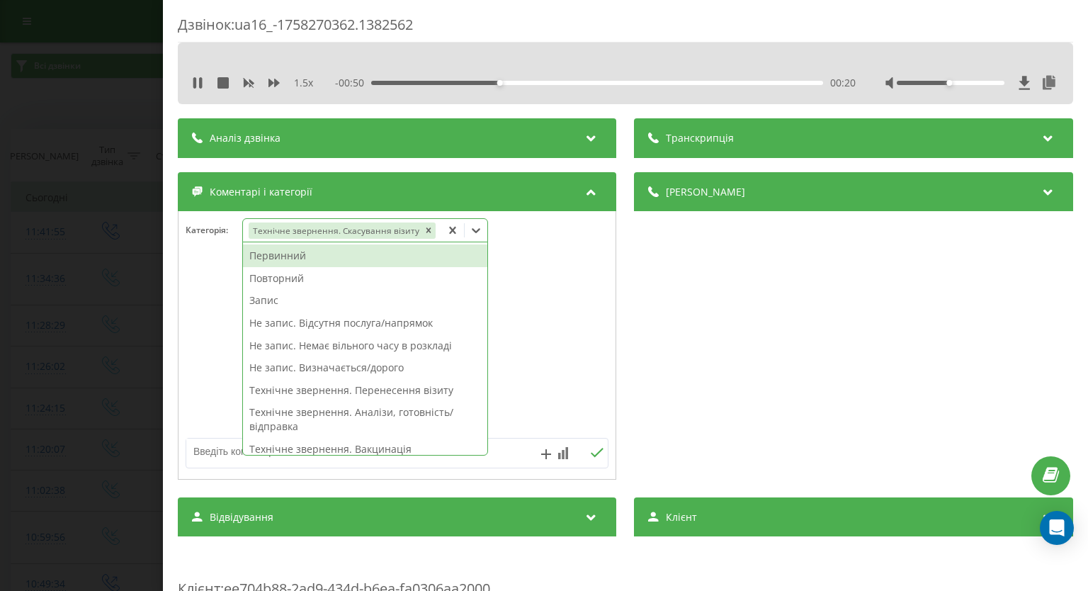
click at [60, 308] on div "Дзвінок : ua16_-1758270362.1382562 1.5 x - 00:50 00:20 00:20 Транскрипція Для A…" at bounding box center [544, 295] width 1088 height 591
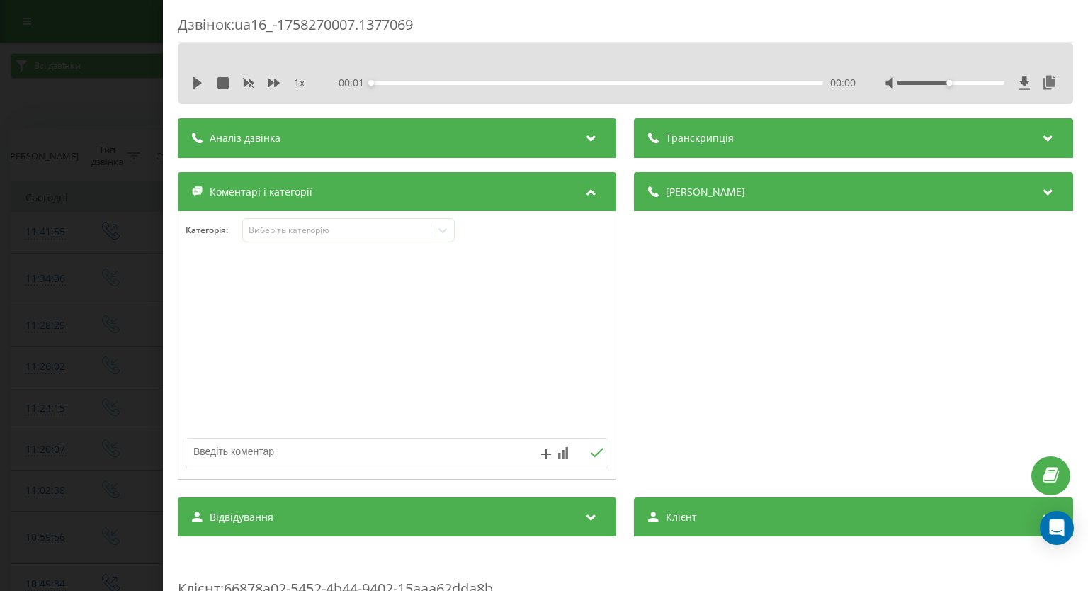
click at [194, 83] on icon at bounding box center [197, 82] width 8 height 11
click at [272, 80] on icon at bounding box center [273, 82] width 11 height 11
click at [271, 80] on icon at bounding box center [273, 83] width 11 height 8
click at [440, 233] on icon at bounding box center [443, 230] width 14 height 14
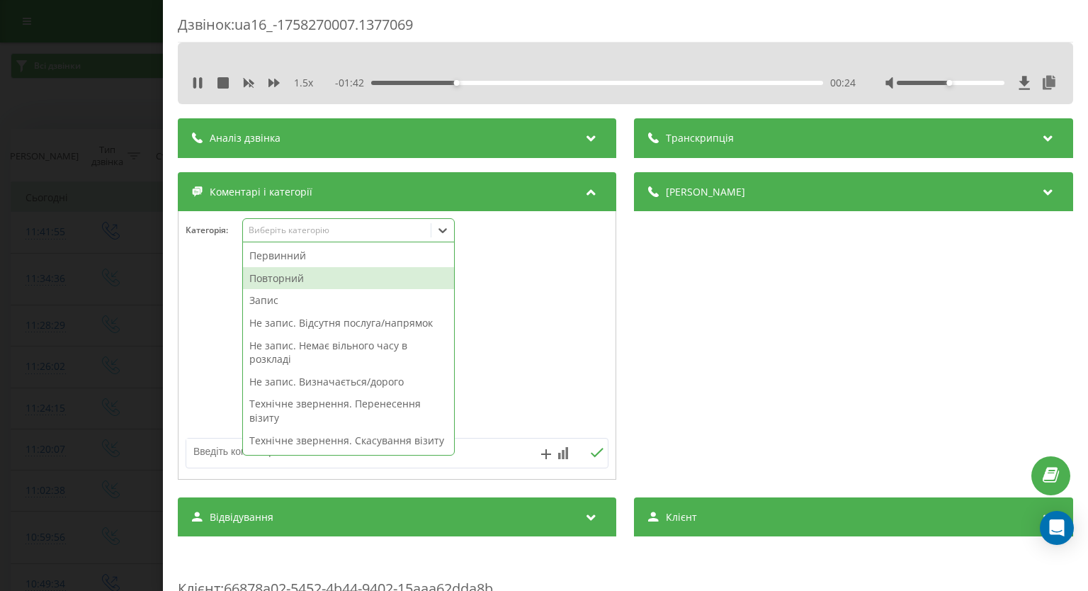
click at [324, 275] on div "Повторний" at bounding box center [348, 278] width 211 height 23
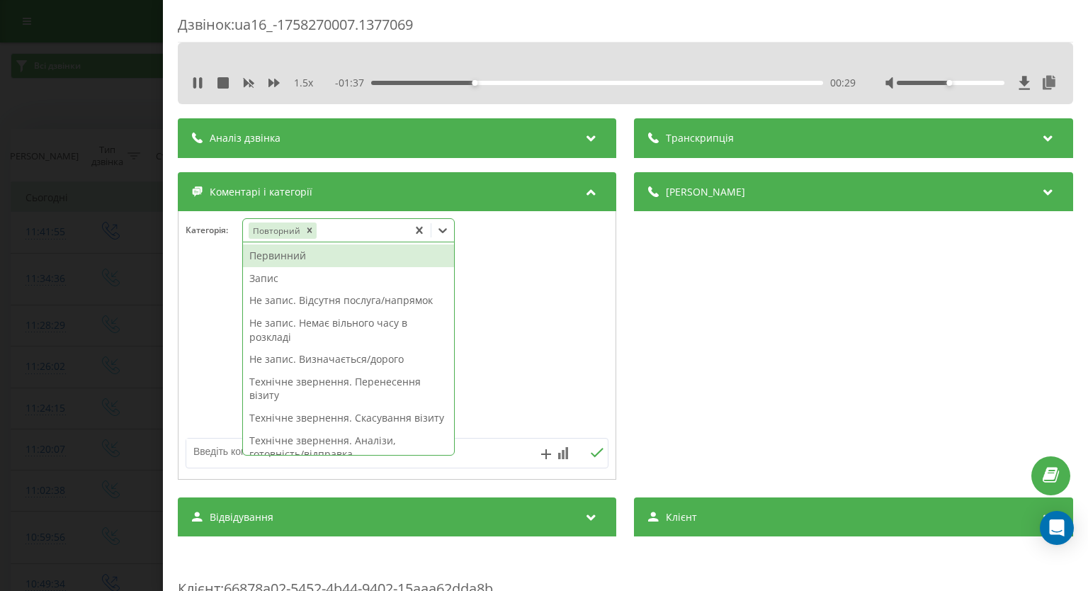
click at [266, 278] on div "Запис" at bounding box center [348, 278] width 211 height 23
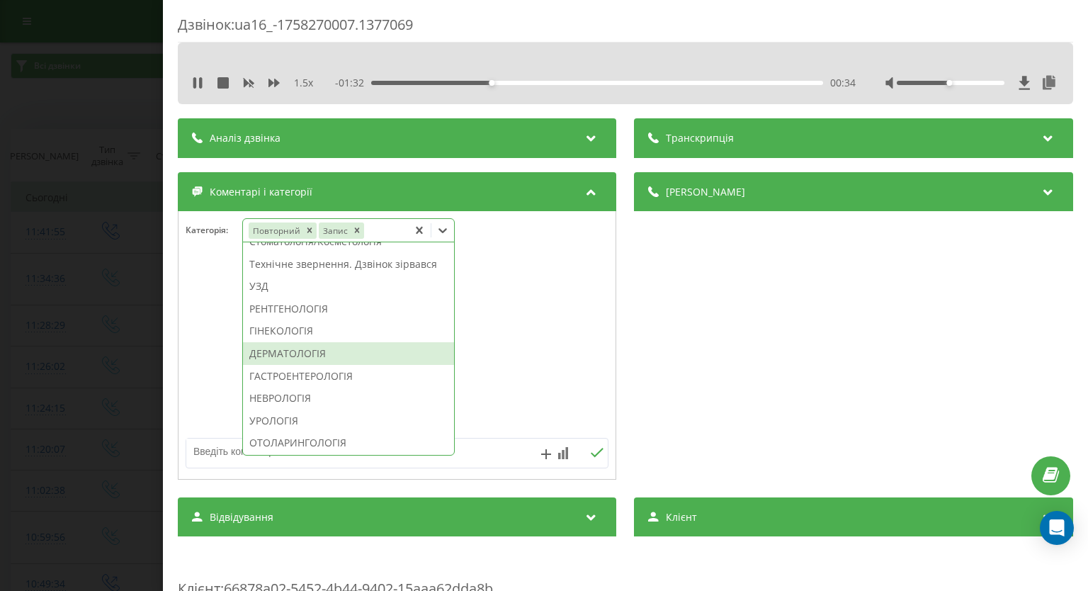
scroll to position [544, 0]
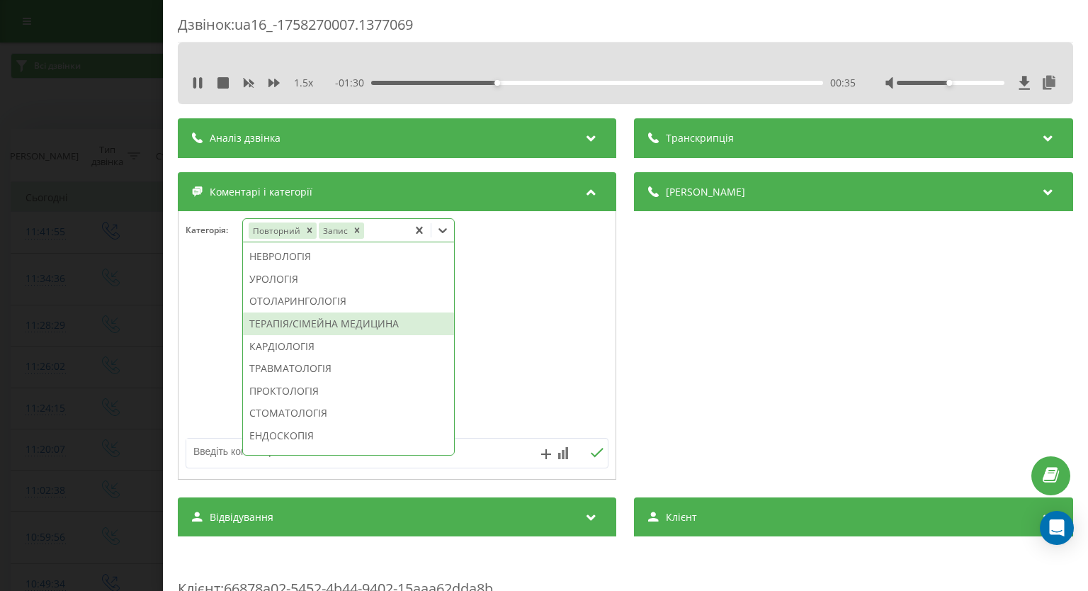
click at [348, 335] on div "ТЕРАПІЯ/СІМЕЙНА МЕДИЦИНА" at bounding box center [348, 323] width 211 height 23
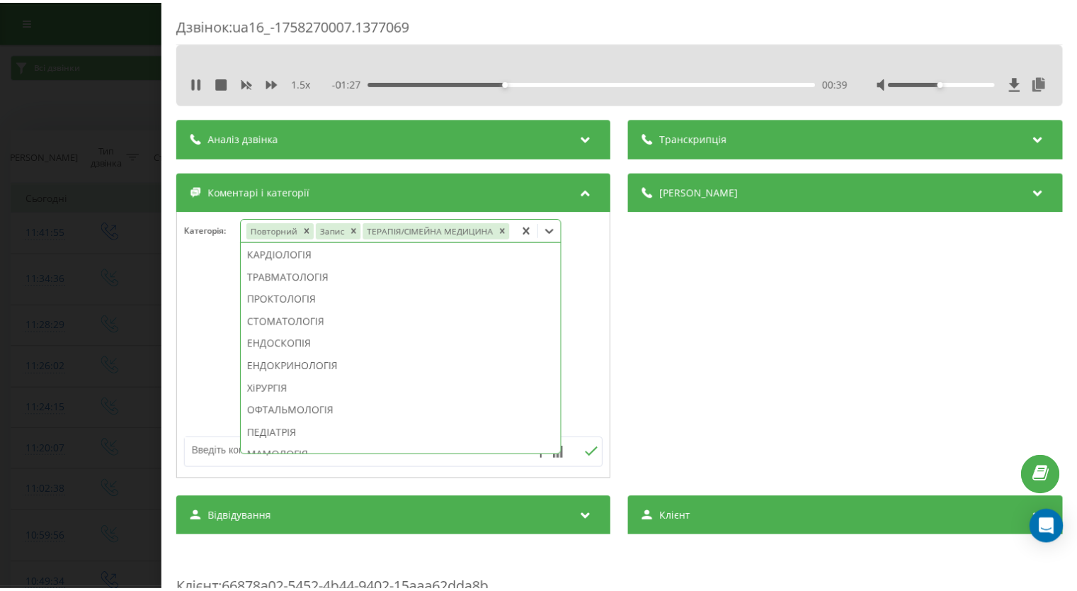
scroll to position [433, 0]
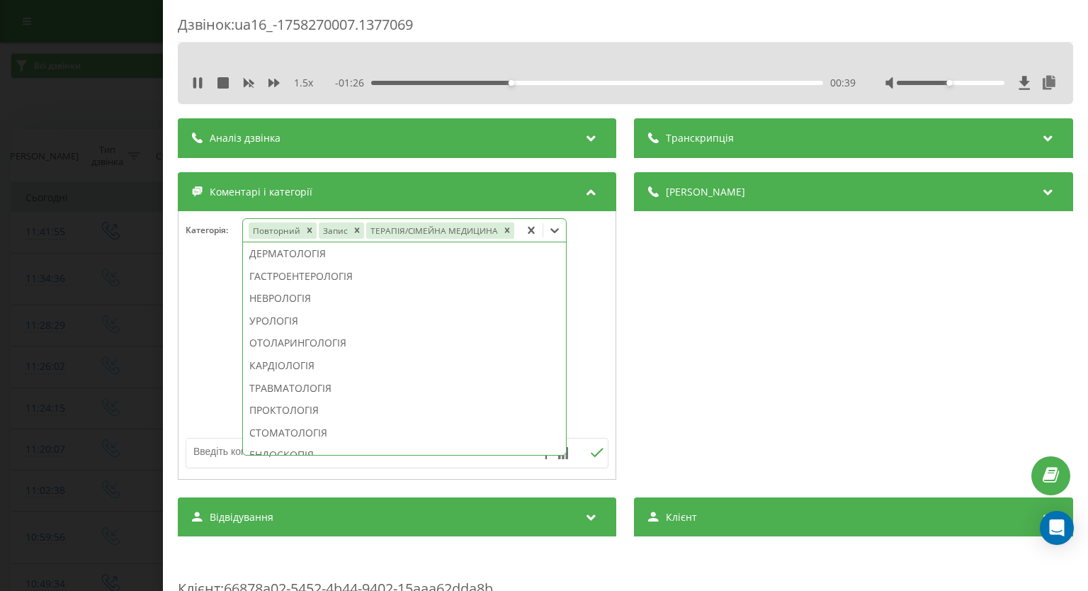
click at [14, 314] on div "Дзвінок : ua16_-1758270007.1377069 1.5 x - 01:26 00:39 00:39 Транскрипція Для A…" at bounding box center [544, 295] width 1088 height 591
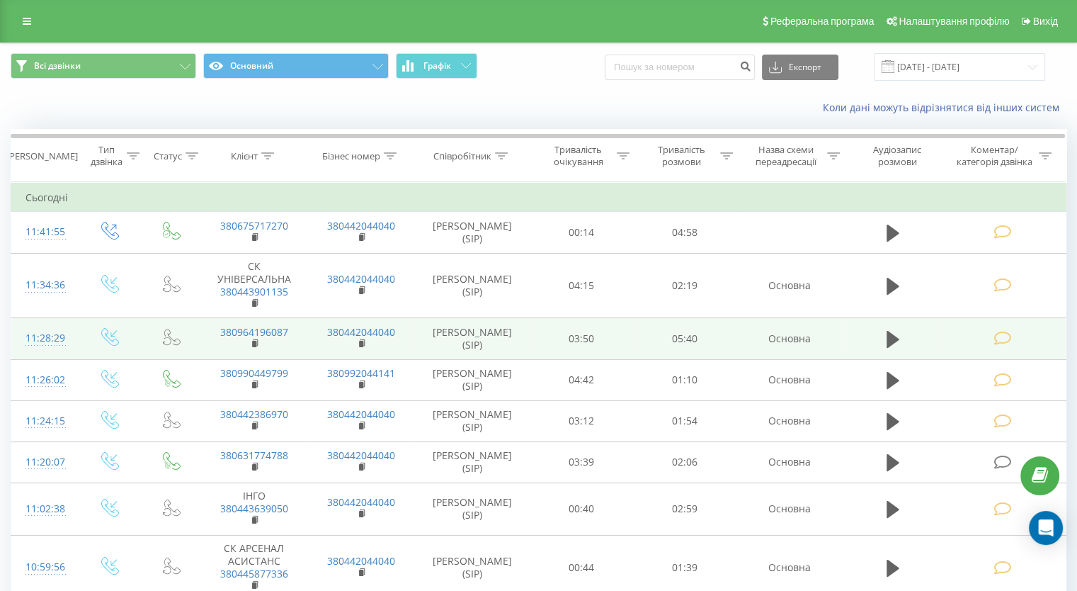
scroll to position [142, 0]
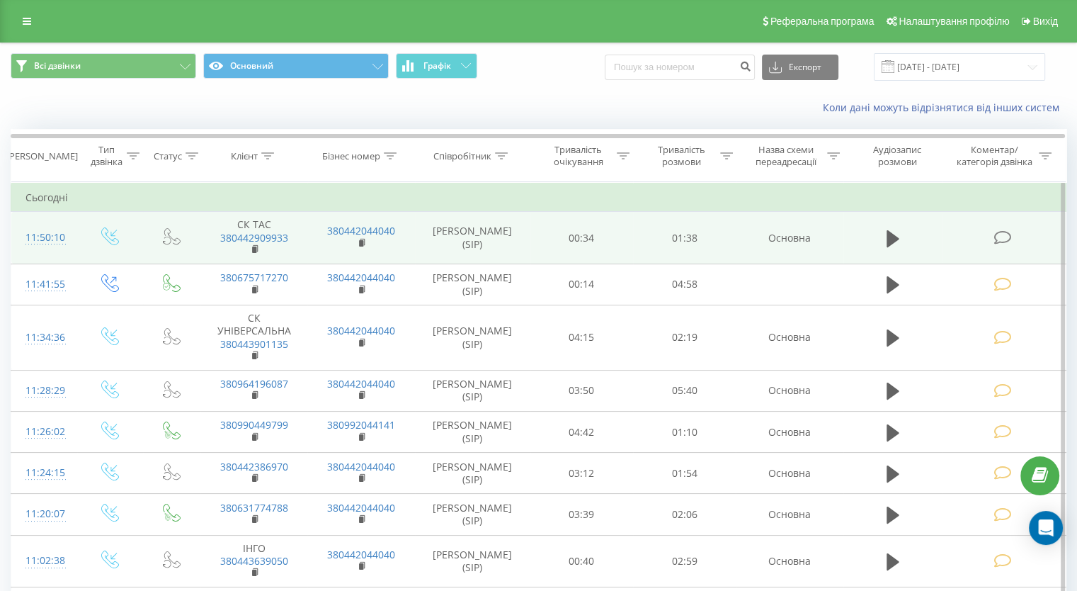
click at [1007, 232] on icon at bounding box center [1003, 237] width 18 height 15
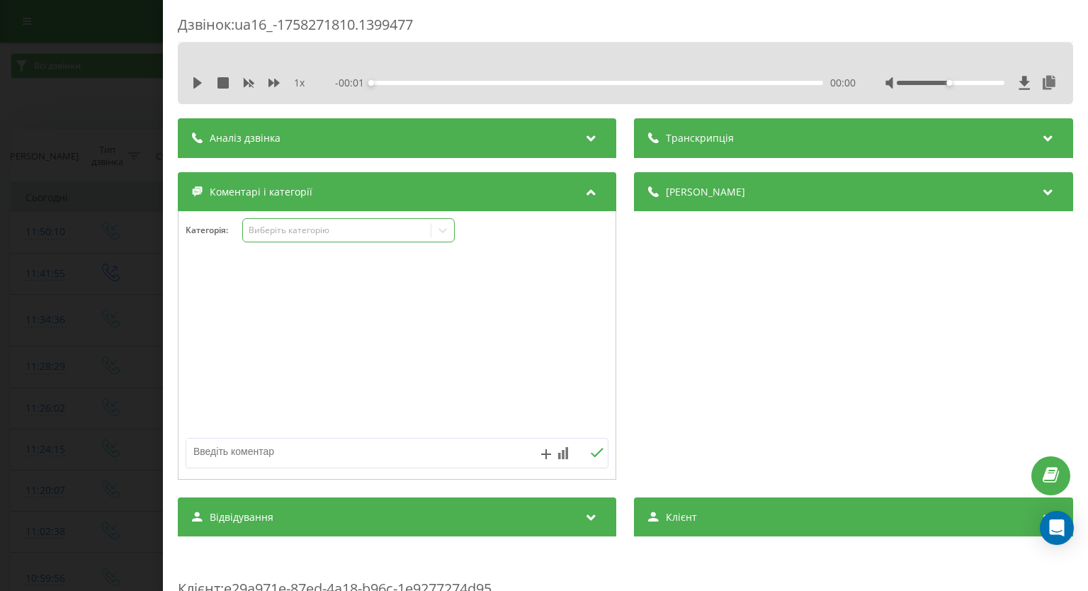
click at [449, 233] on icon at bounding box center [443, 230] width 14 height 14
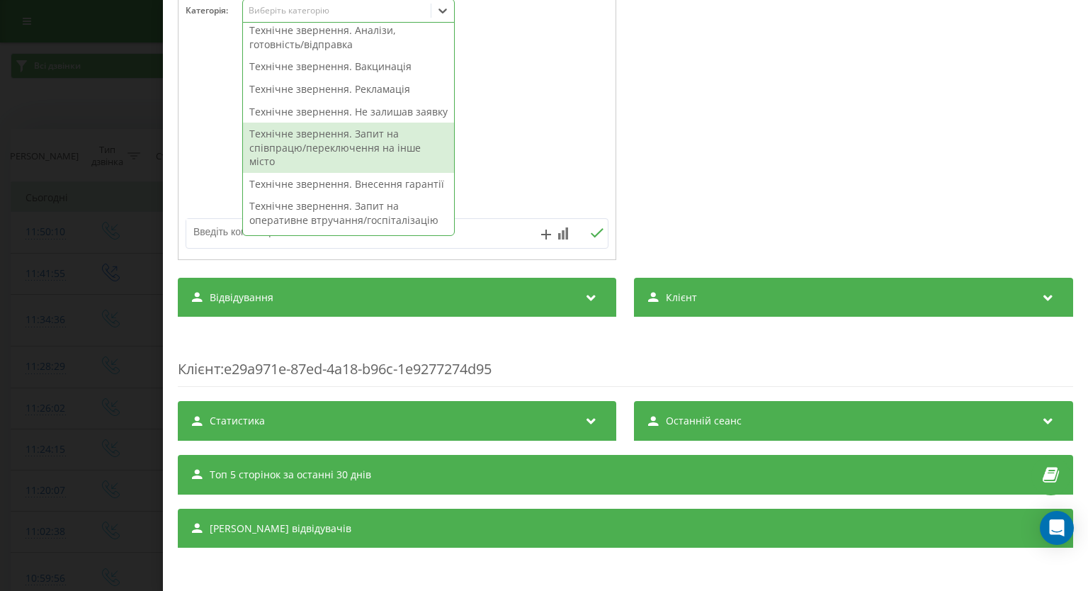
scroll to position [496, 0]
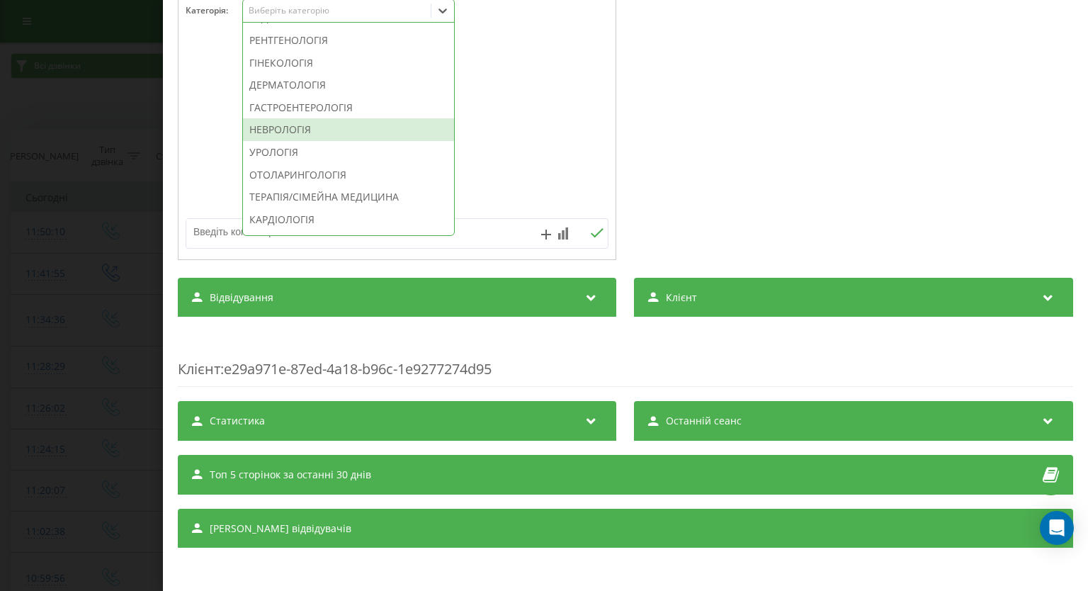
click at [324, 141] on div "НЕВРОЛОГІЯ" at bounding box center [348, 129] width 211 height 23
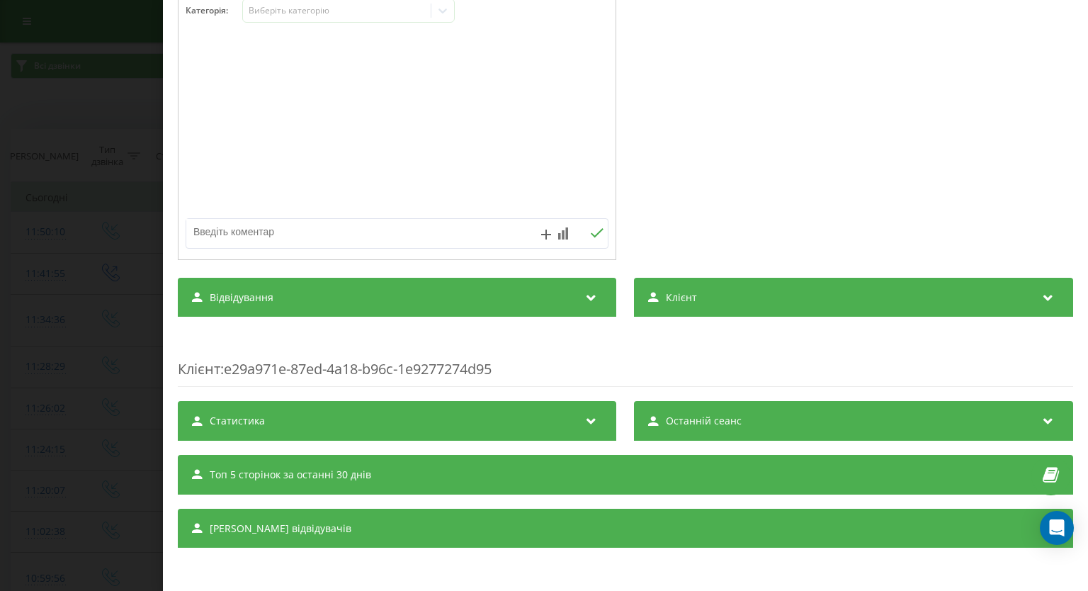
click at [477, 227] on textarea at bounding box center [354, 231] width 337 height 25
type textarea "СК погоджуватиме"
click at [595, 229] on icon at bounding box center [597, 233] width 13 height 10
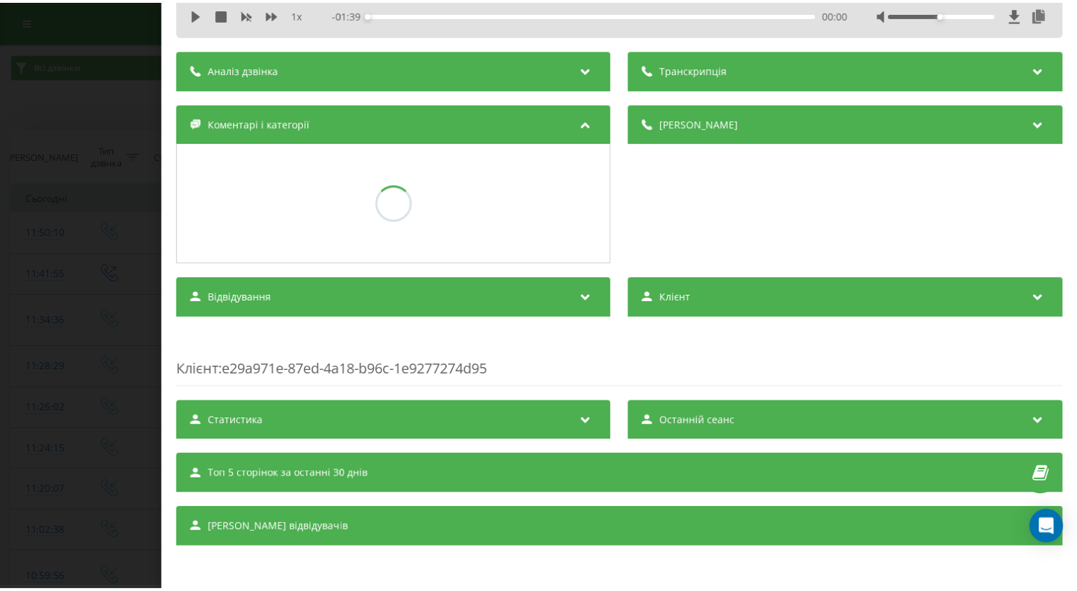
scroll to position [70, 0]
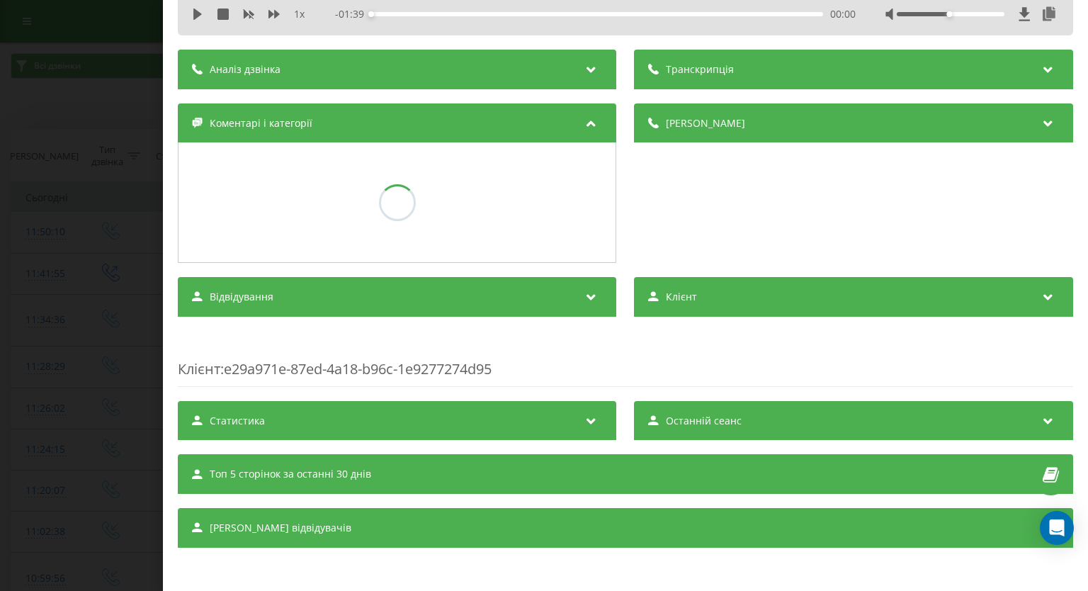
click at [59, 170] on div "Дзвінок : ua16_-1758271810.1399477 1 x - 01:39 00:00 00:00 Транскрипція Для AI-…" at bounding box center [544, 295] width 1088 height 591
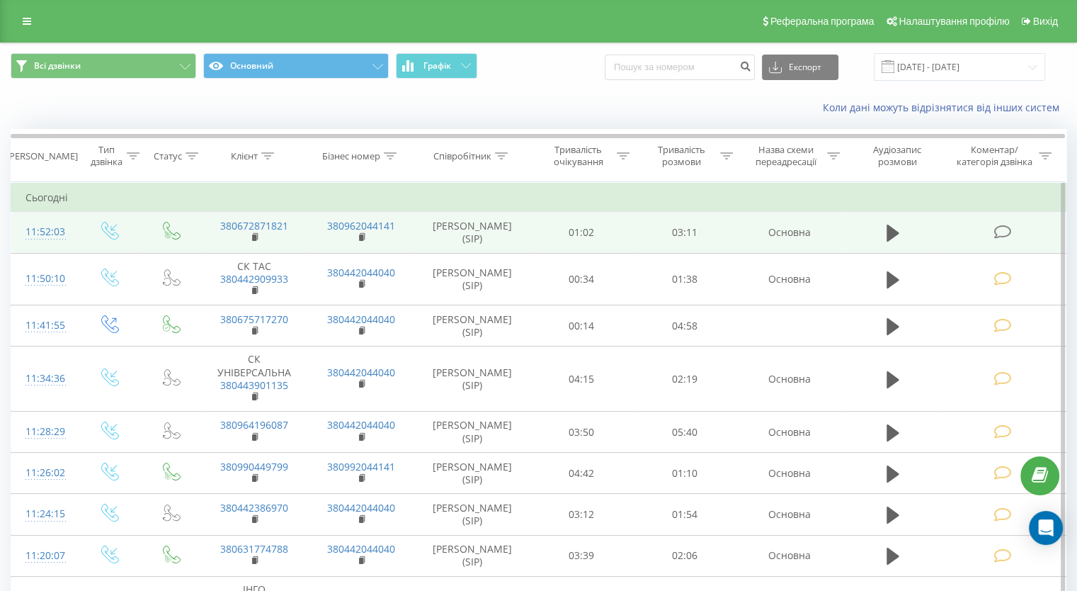
click at [1008, 239] on td at bounding box center [1004, 232] width 124 height 41
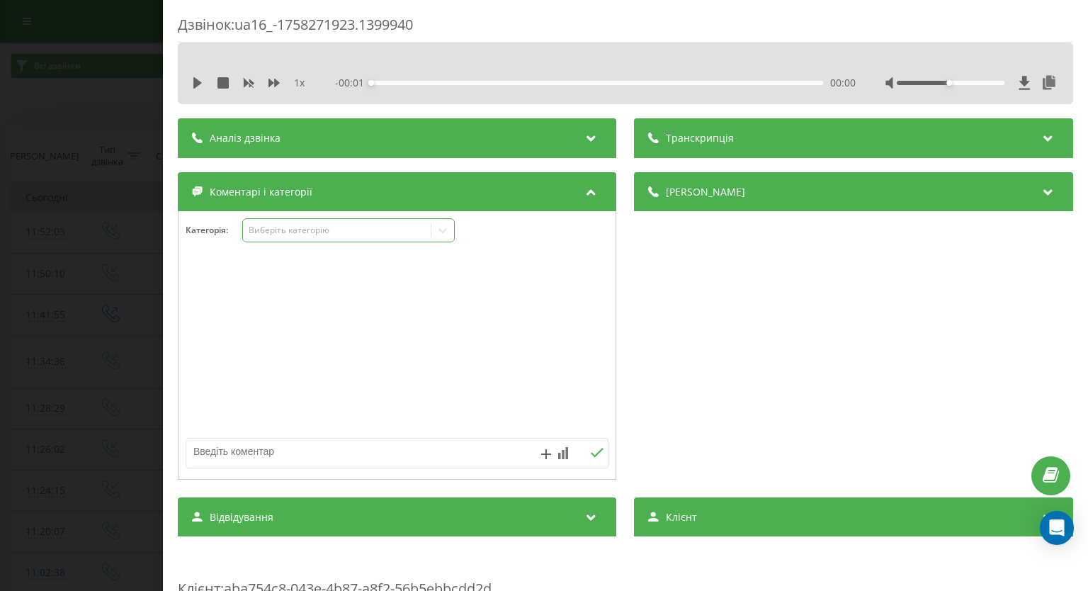
click at [448, 241] on div "Виберіть категорію" at bounding box center [348, 230] width 212 height 24
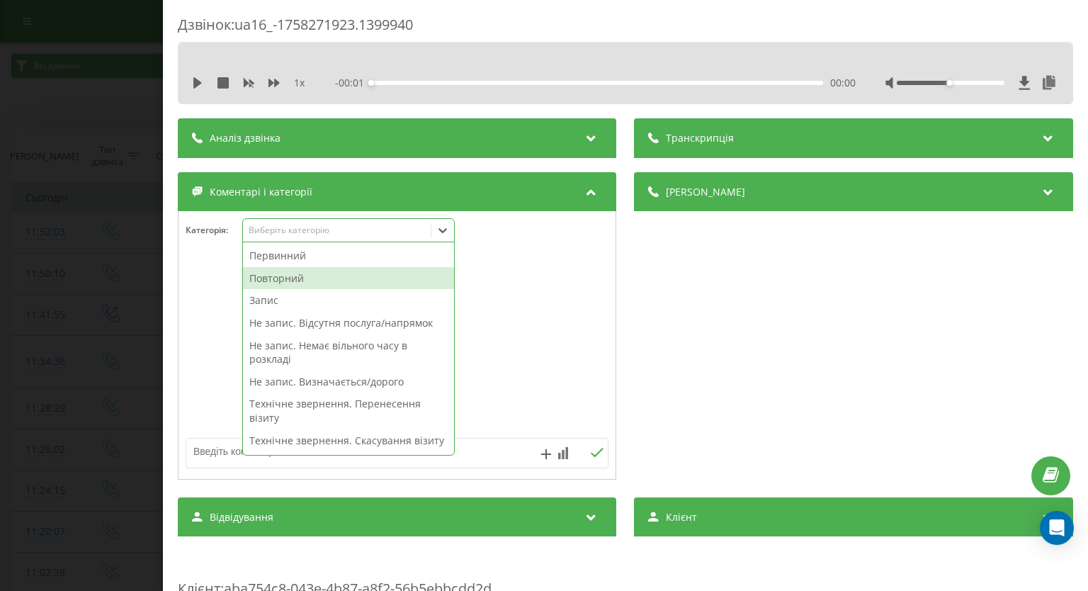
click at [312, 281] on div "Повторний" at bounding box center [348, 278] width 211 height 23
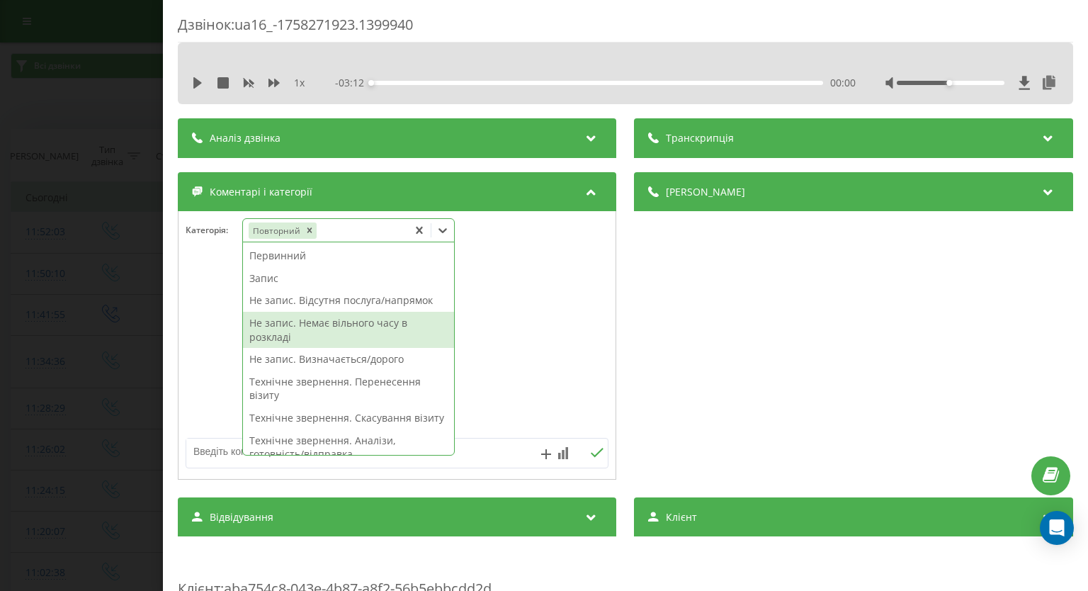
click at [306, 330] on div "Не запис. Немає вільного часу в розкладі" at bounding box center [348, 330] width 211 height 36
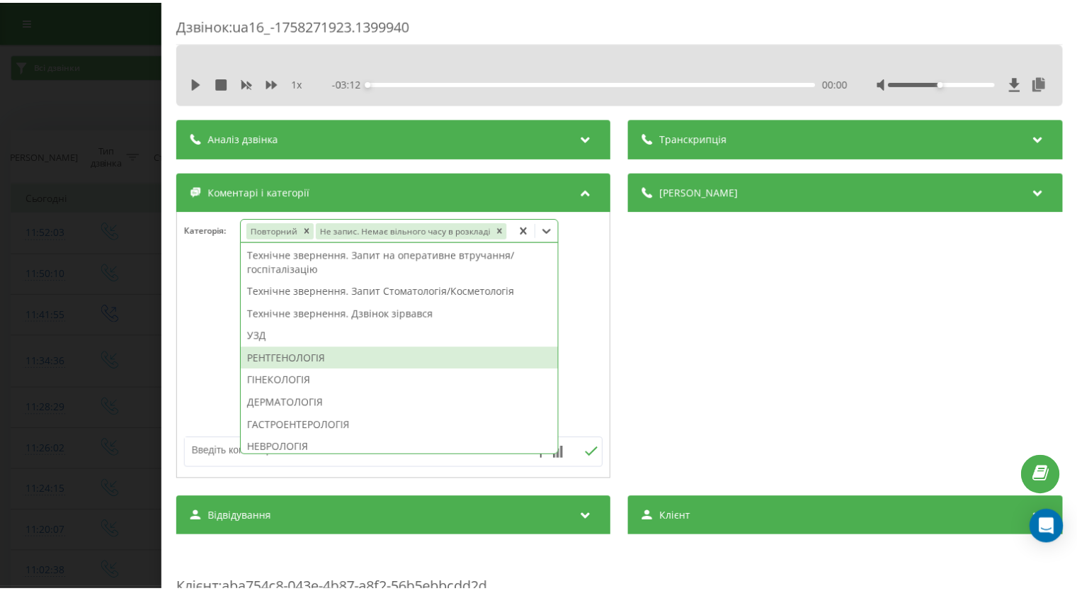
scroll to position [425, 0]
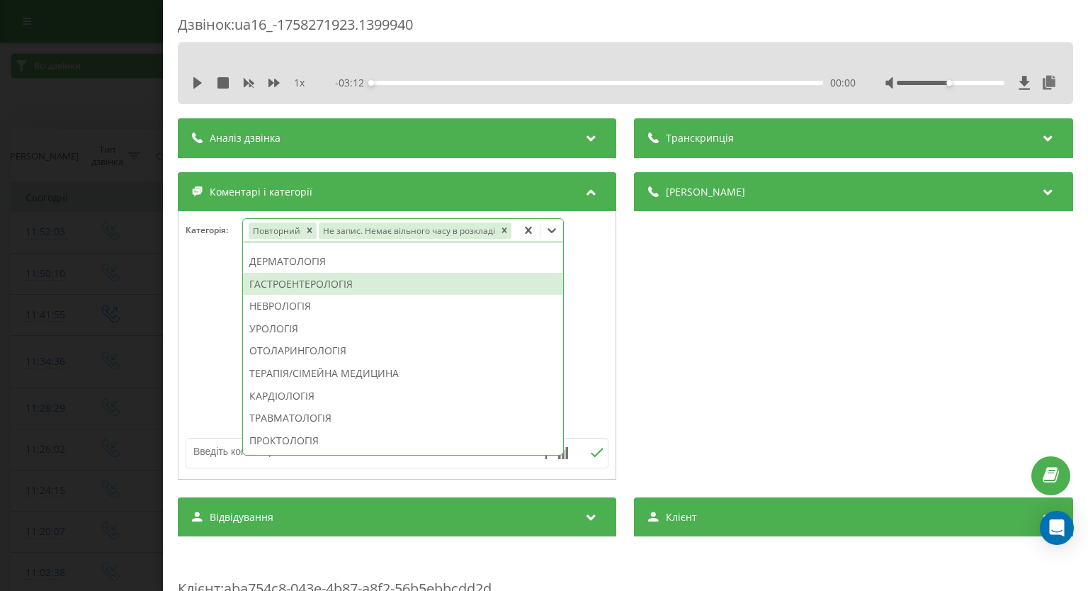
click at [351, 287] on div "ГАСТРОЕНТЕРОЛОГІЯ" at bounding box center [403, 284] width 320 height 23
click at [86, 273] on div "Дзвінок : ua16_-1758271923.1399940 1 x - 03:12 00:00 00:00 Транскрипція Для AI-…" at bounding box center [544, 295] width 1088 height 591
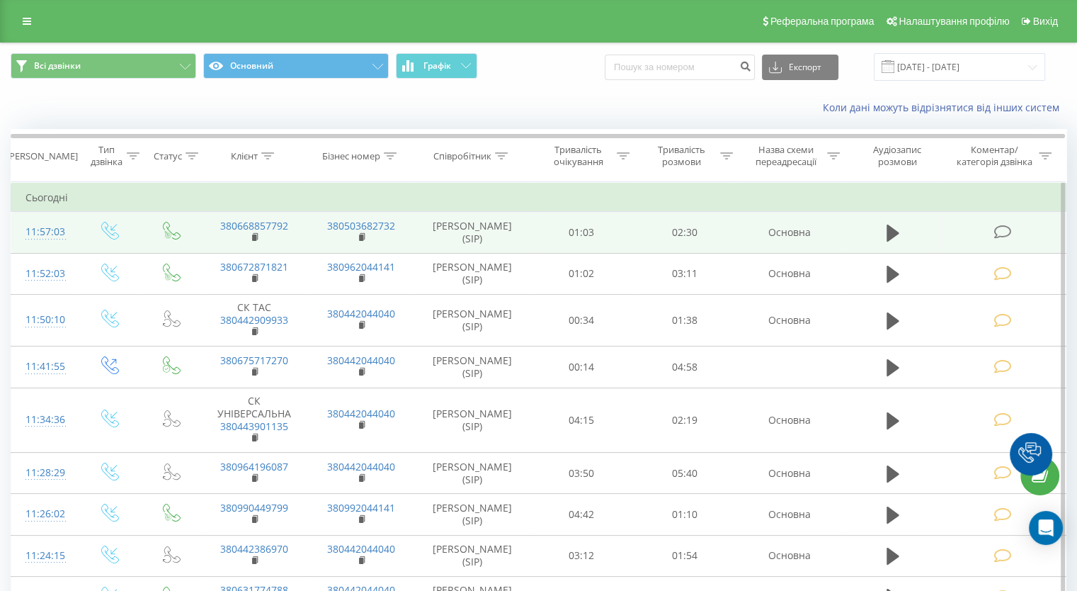
click at [1003, 232] on icon at bounding box center [1003, 231] width 18 height 15
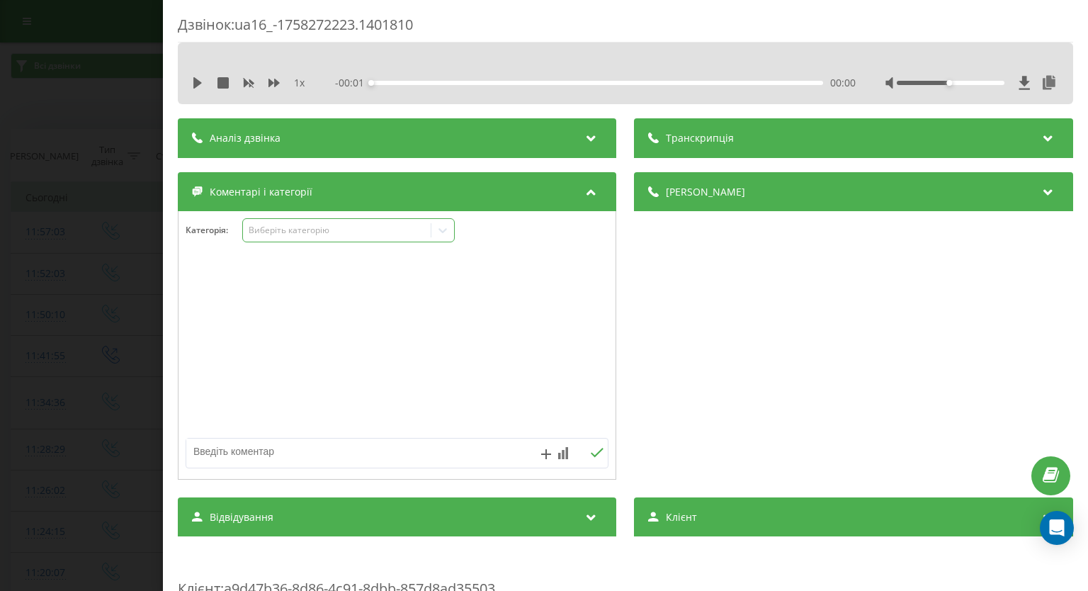
click at [443, 232] on icon at bounding box center [443, 230] width 8 height 5
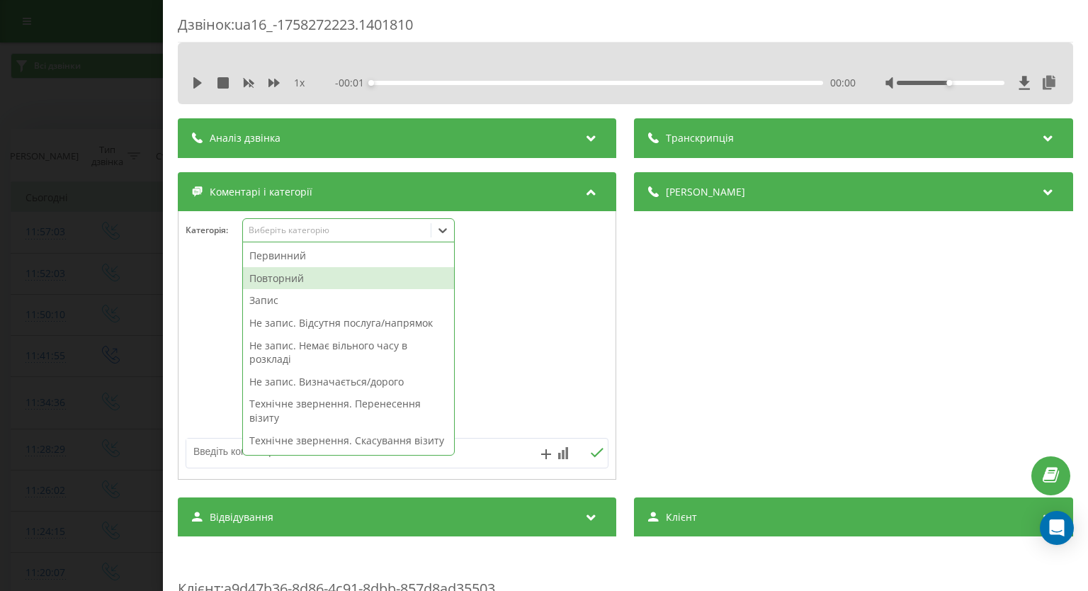
click at [300, 281] on div "Повторний" at bounding box center [348, 278] width 211 height 23
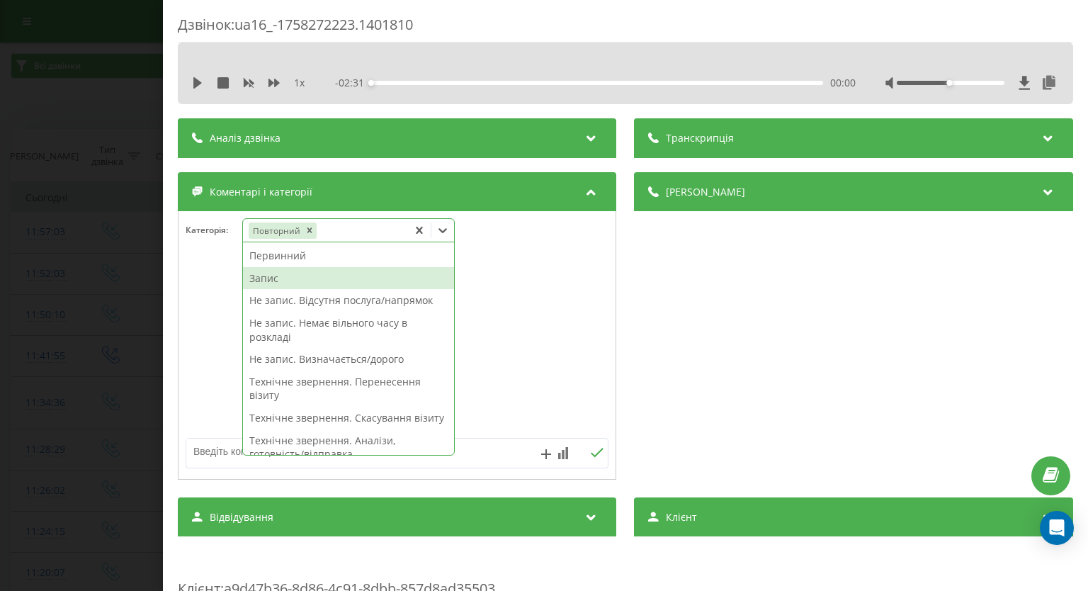
click at [269, 280] on div "Запис" at bounding box center [348, 278] width 211 height 23
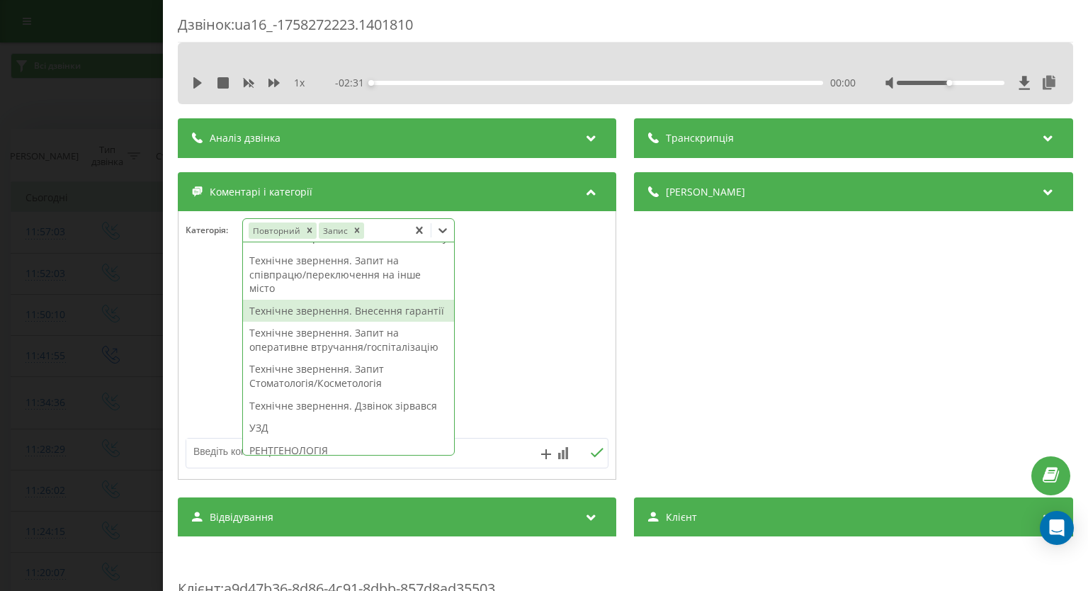
scroll to position [473, 0]
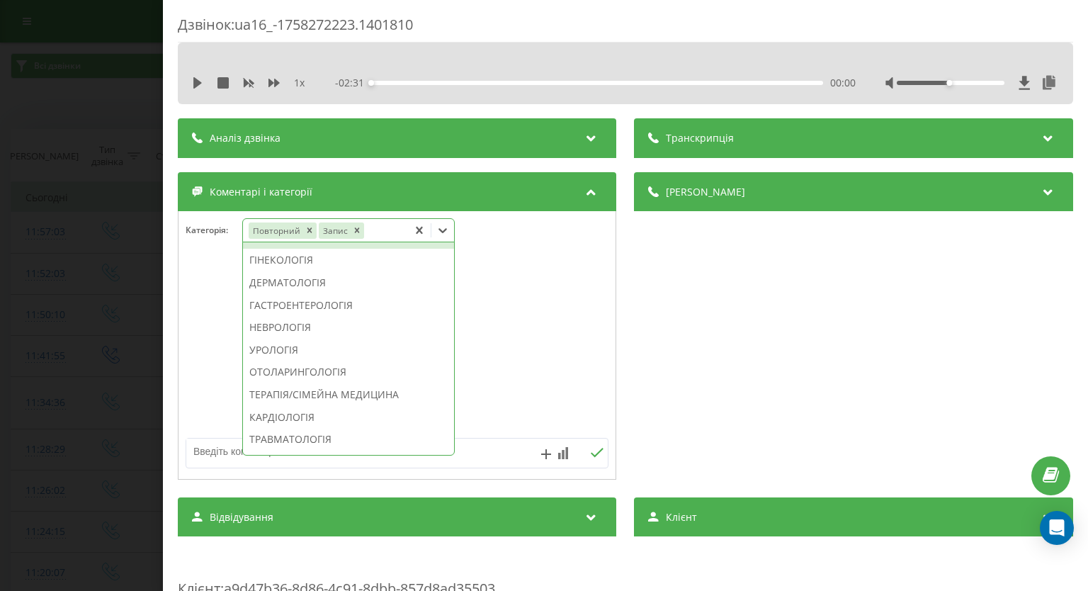
click at [300, 249] on div "РЕНТГЕНОЛОГІЯ" at bounding box center [348, 238] width 211 height 23
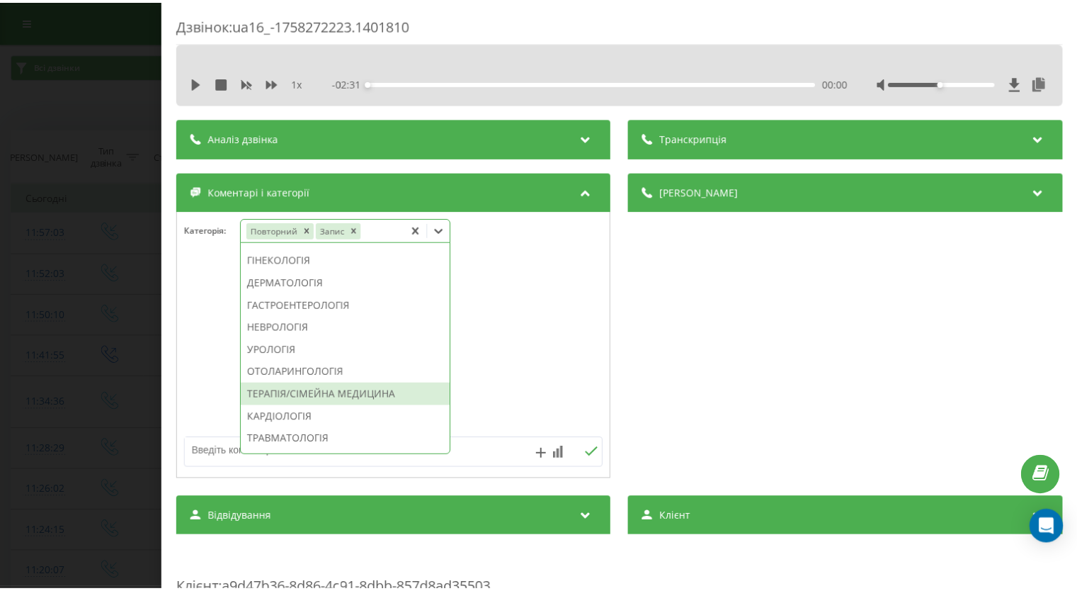
scroll to position [390, 0]
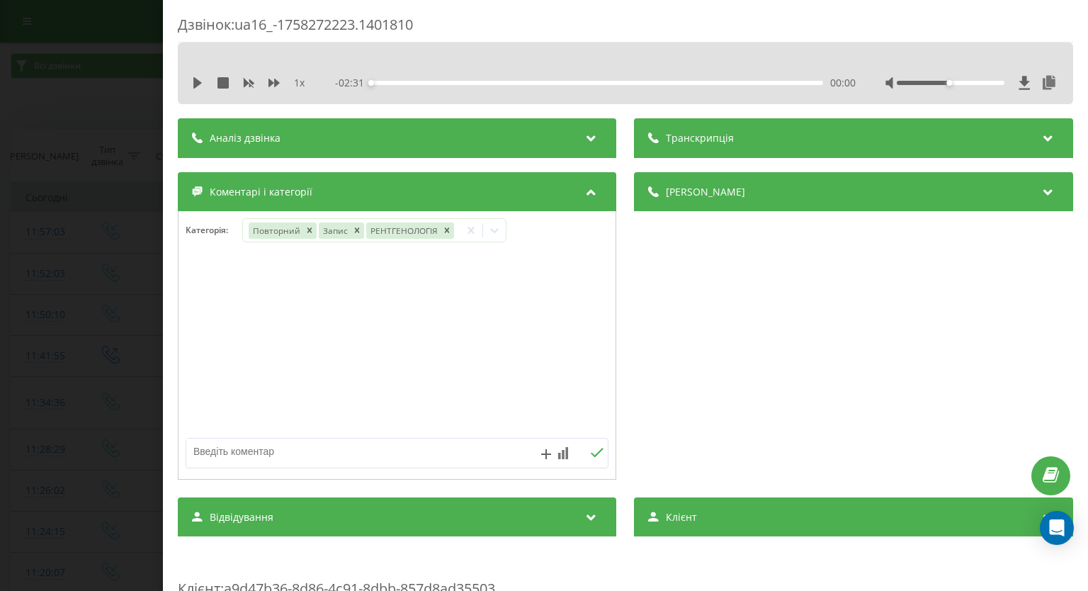
click at [91, 342] on div "Дзвінок : ua16_-1758272223.1401810 1 x - 02:31 00:00 00:00 Транскрипція Для AI-…" at bounding box center [544, 295] width 1088 height 591
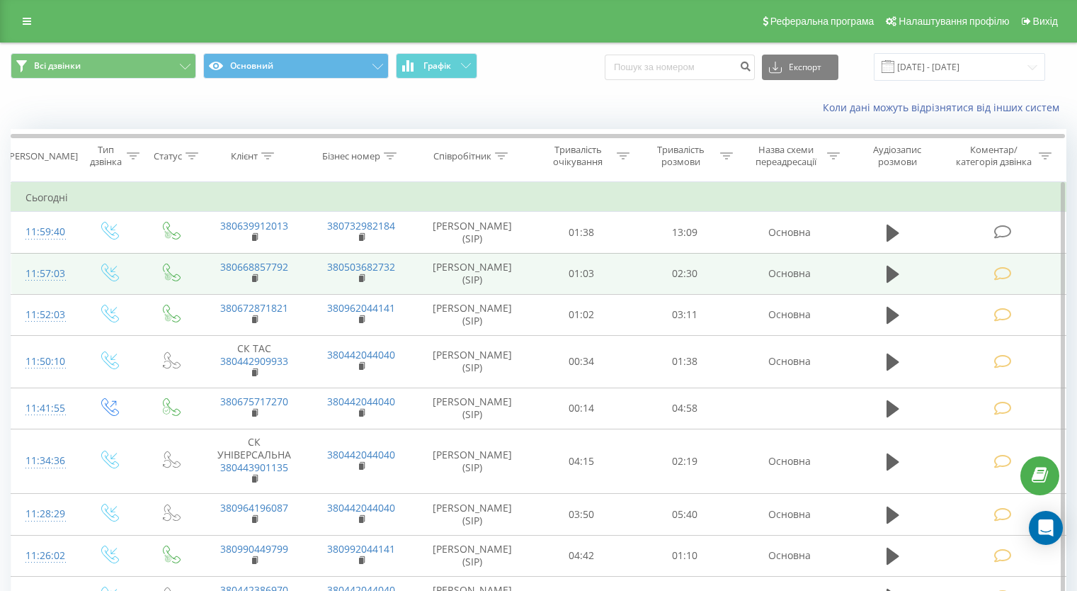
click at [1006, 231] on icon at bounding box center [1003, 231] width 18 height 15
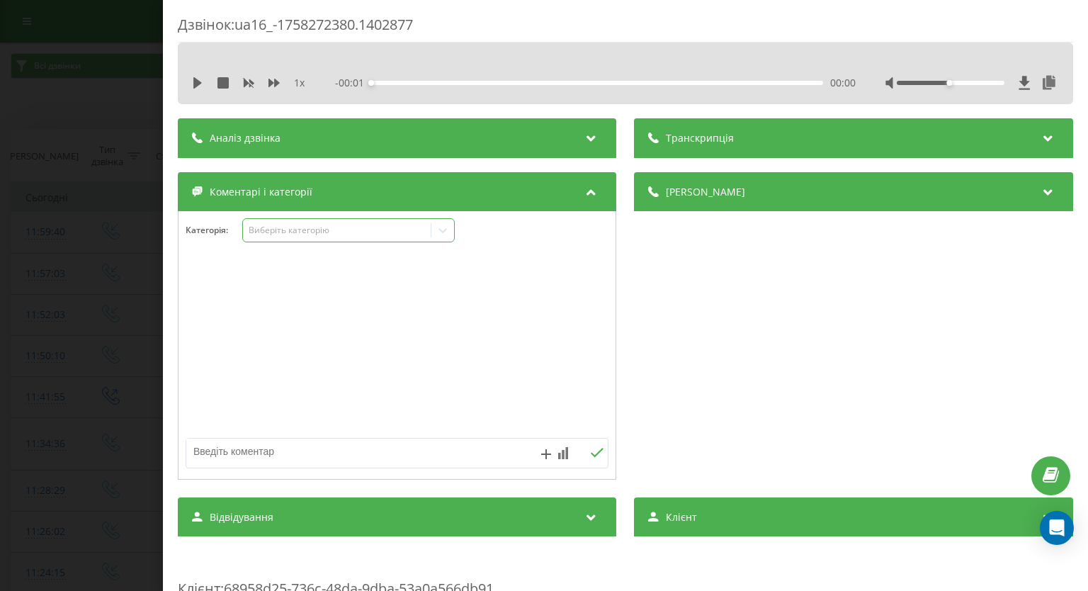
click at [440, 234] on icon at bounding box center [443, 230] width 14 height 14
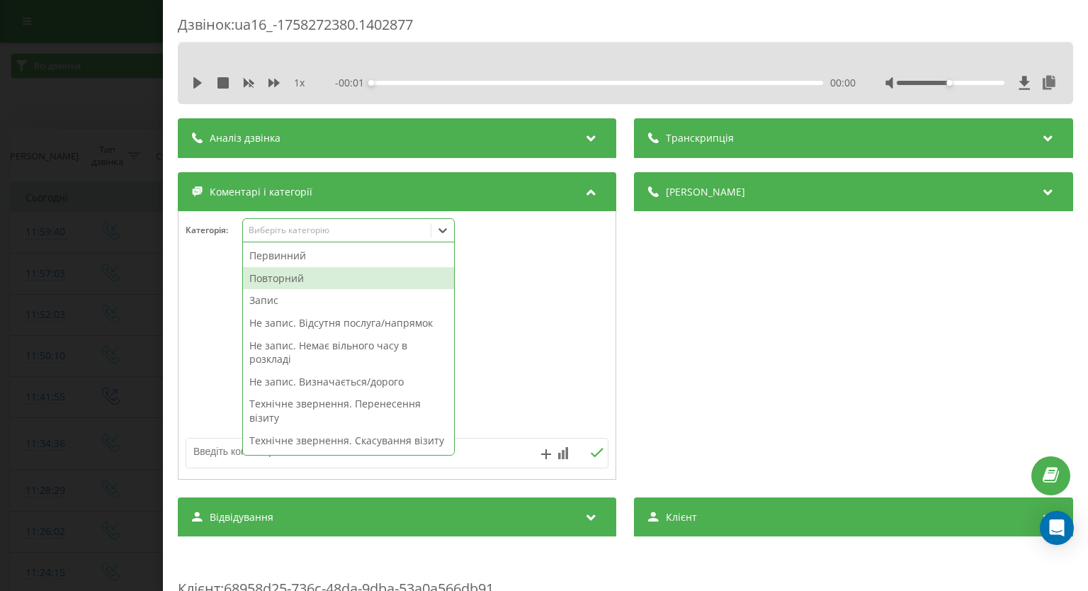
click at [362, 282] on div "Повторний" at bounding box center [348, 278] width 211 height 23
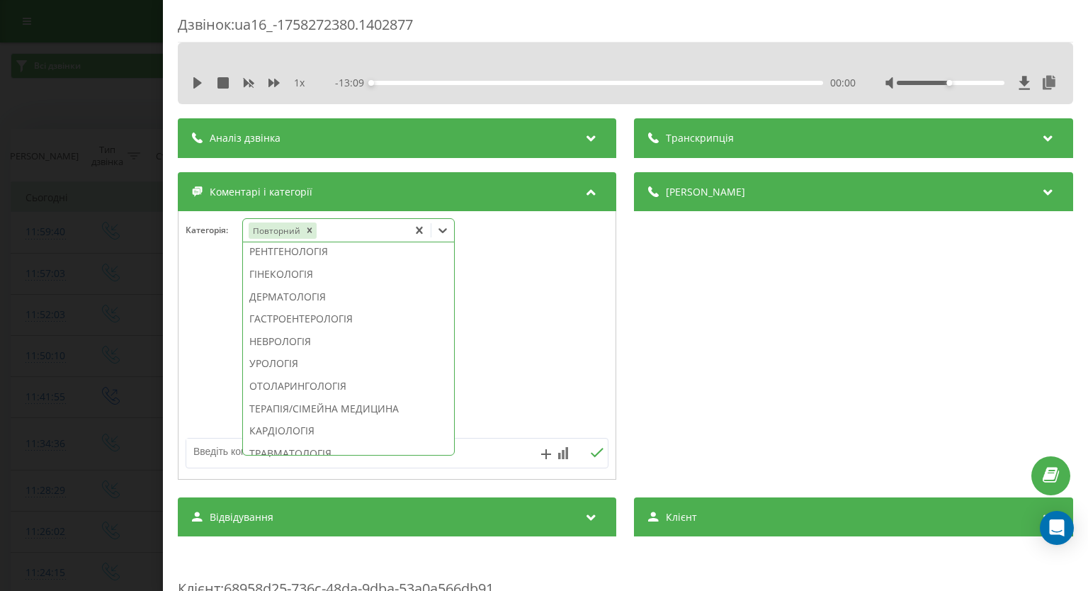
scroll to position [510, 0]
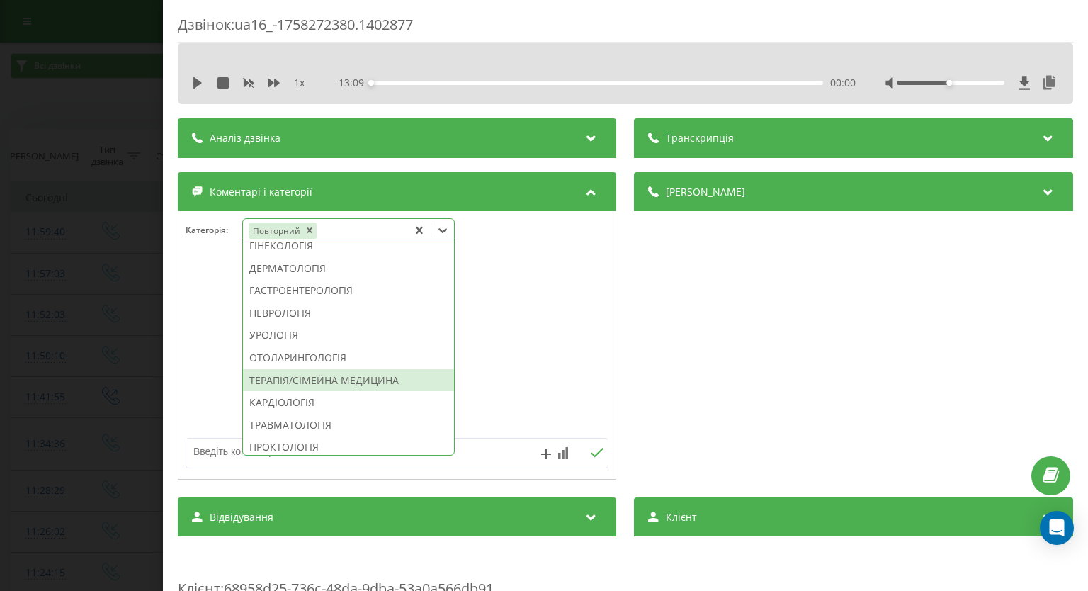
click at [369, 392] on div "ТЕРАПІЯ/СІМЕЙНА МЕДИЦИНА" at bounding box center [348, 380] width 211 height 23
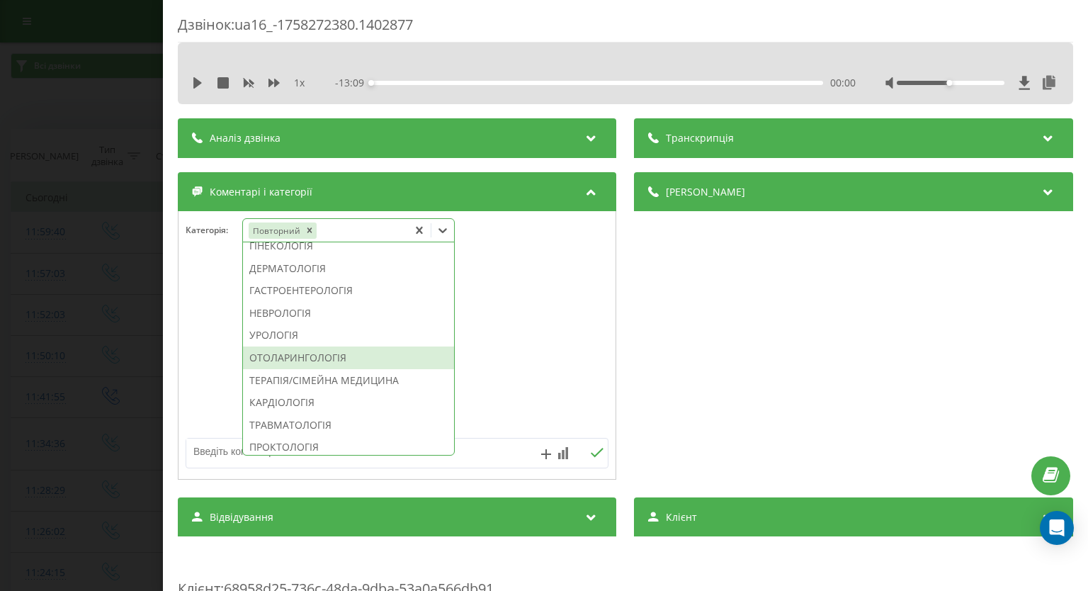
scroll to position [413, 0]
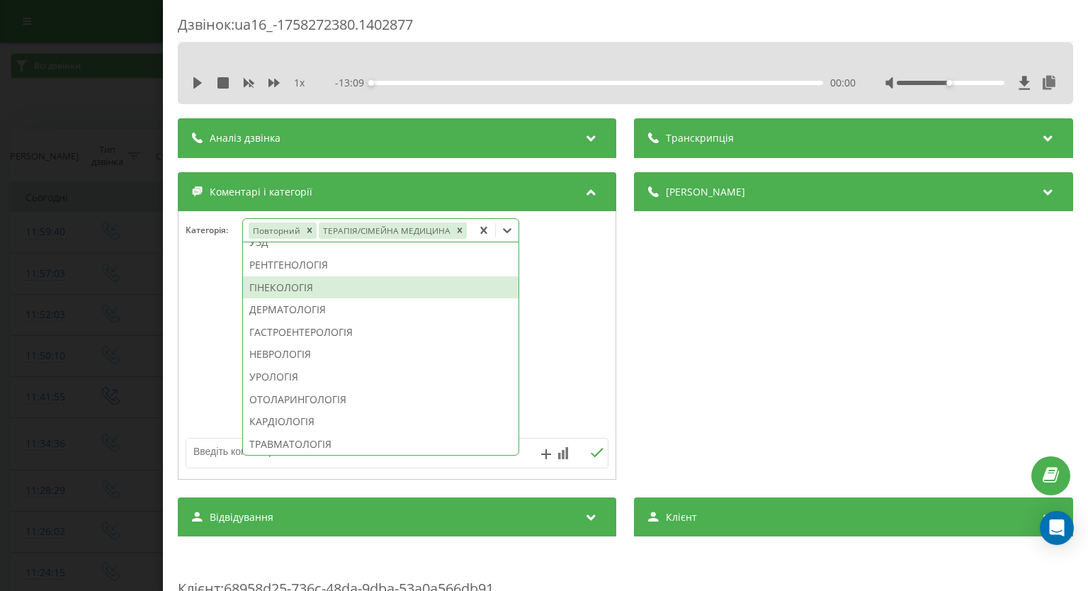
click at [317, 291] on div "ГІНЕКОЛОГІЯ" at bounding box center [380, 287] width 275 height 23
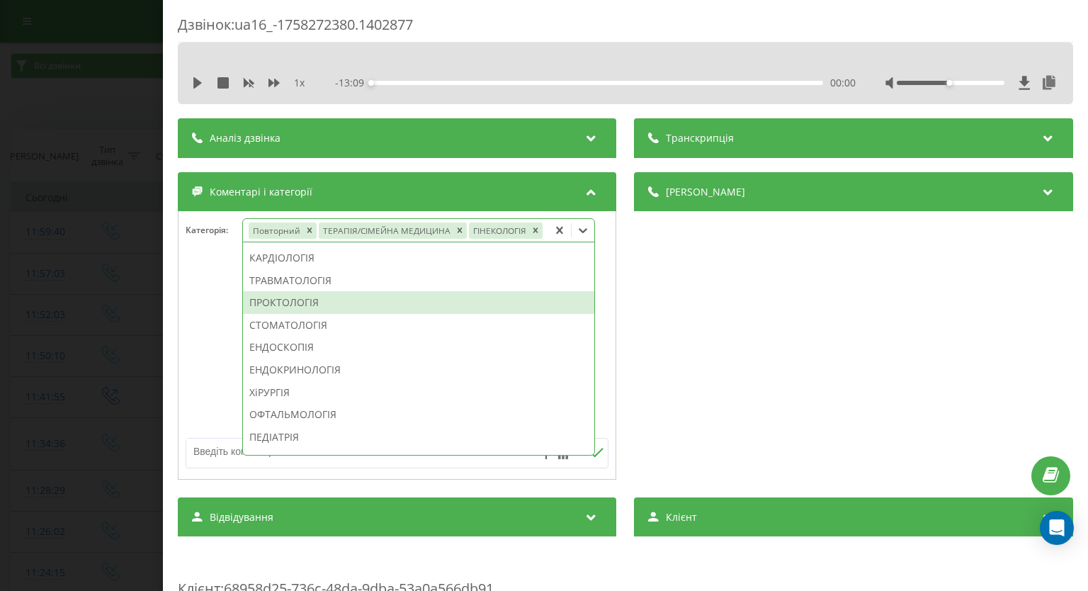
scroll to position [597, 0]
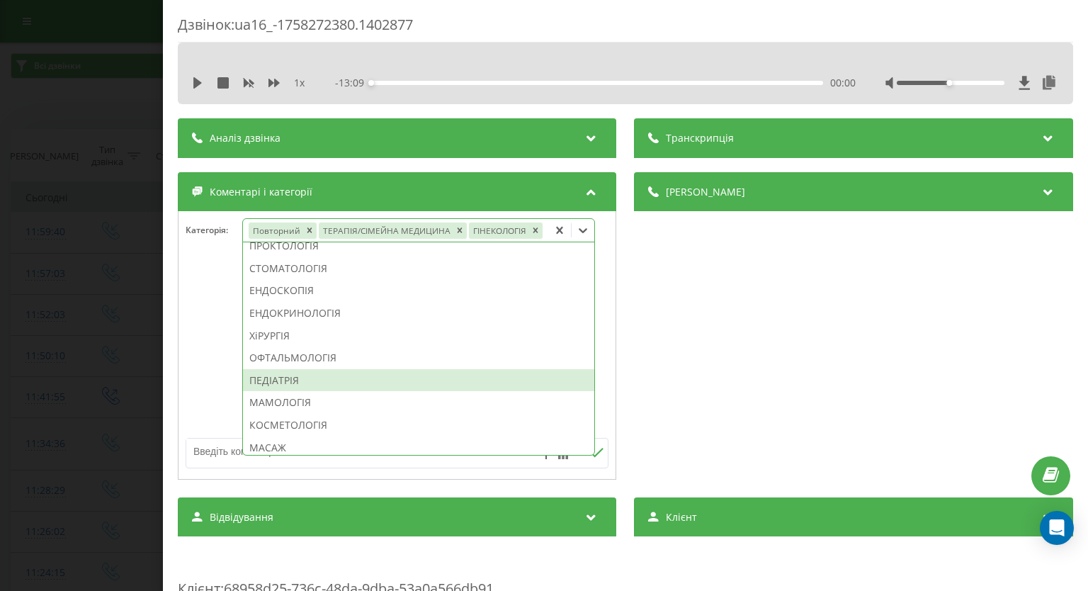
click at [357, 392] on div "ПЕДІАТРІЯ" at bounding box center [418, 380] width 351 height 23
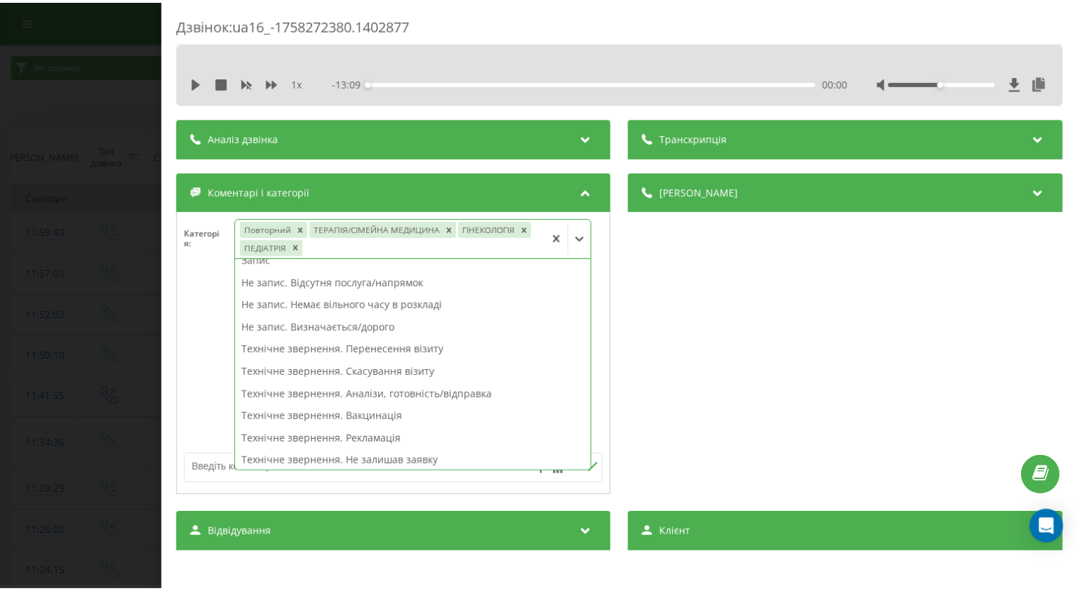
scroll to position [0, 0]
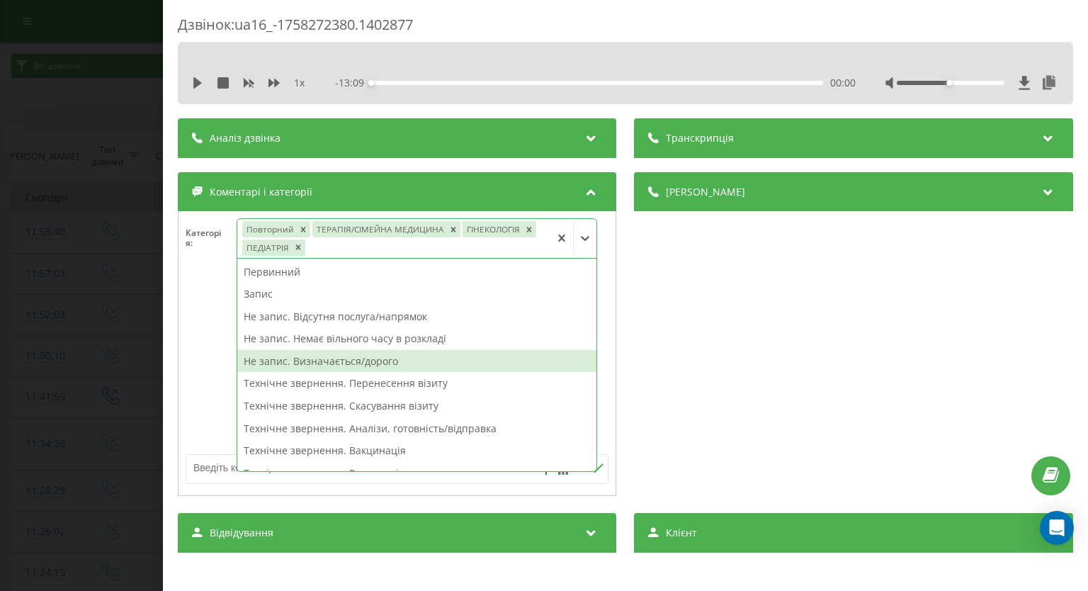
click at [414, 363] on div "Не запис. Визначається/дорого" at bounding box center [416, 361] width 359 height 23
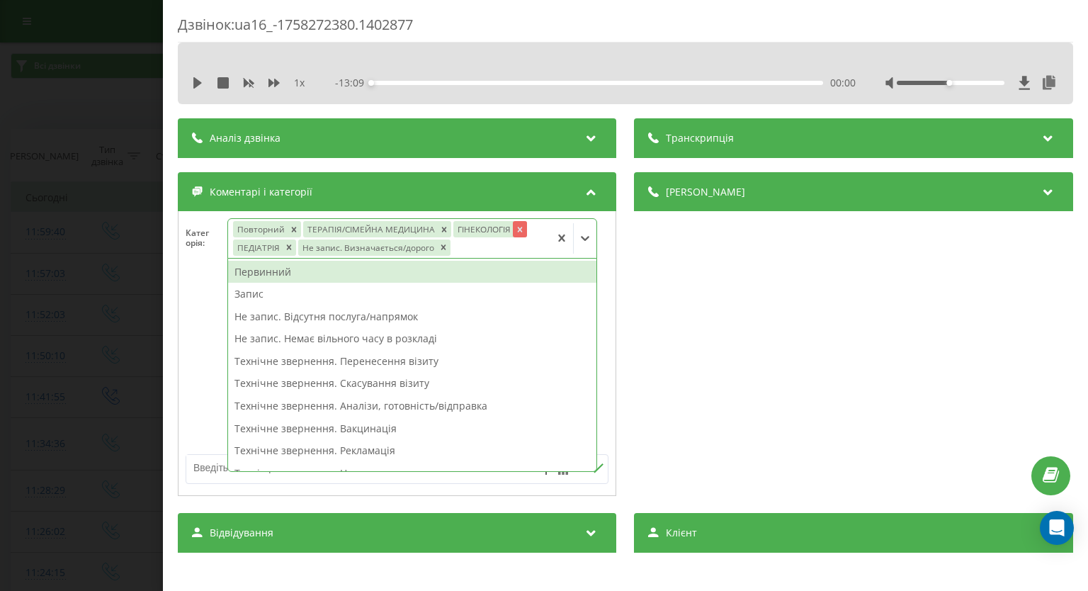
click at [516, 231] on icon "Remove ГІНЕКОЛОГІЯ" at bounding box center [521, 229] width 10 height 10
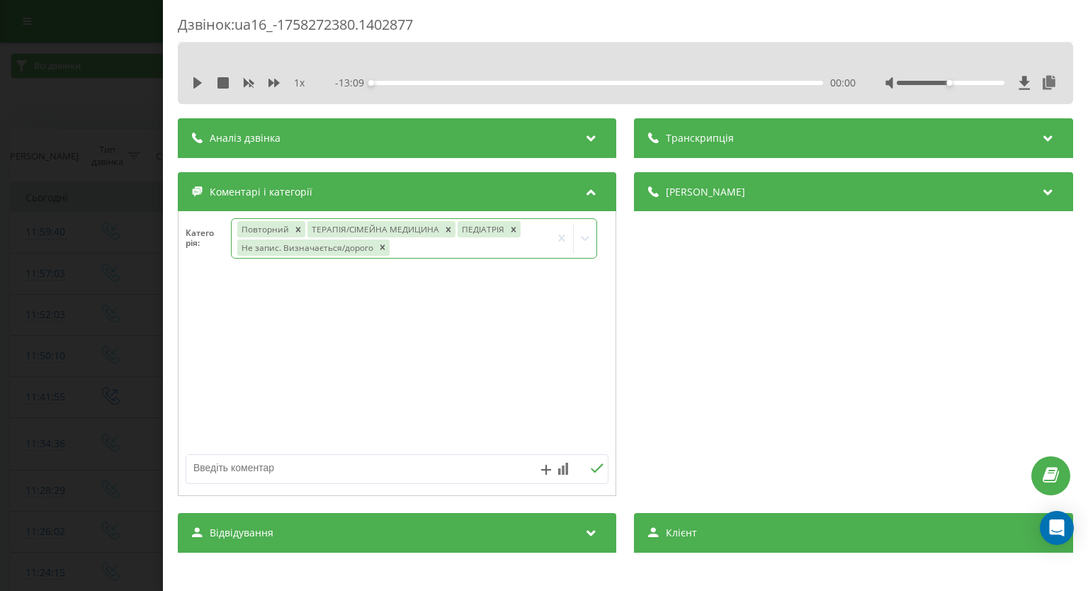
click at [17, 312] on div "Дзвінок : ua16_-1758272380.1402877 1 x - 13:09 00:00 00:00 Транскрипція Для AI-…" at bounding box center [544, 295] width 1088 height 591
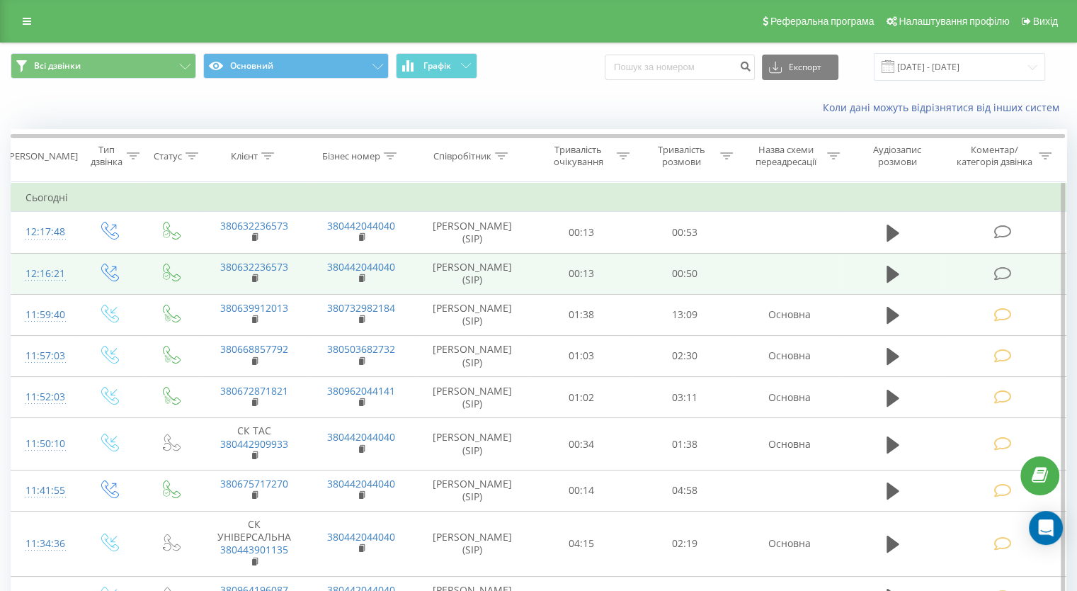
click at [999, 275] on icon at bounding box center [1003, 273] width 18 height 15
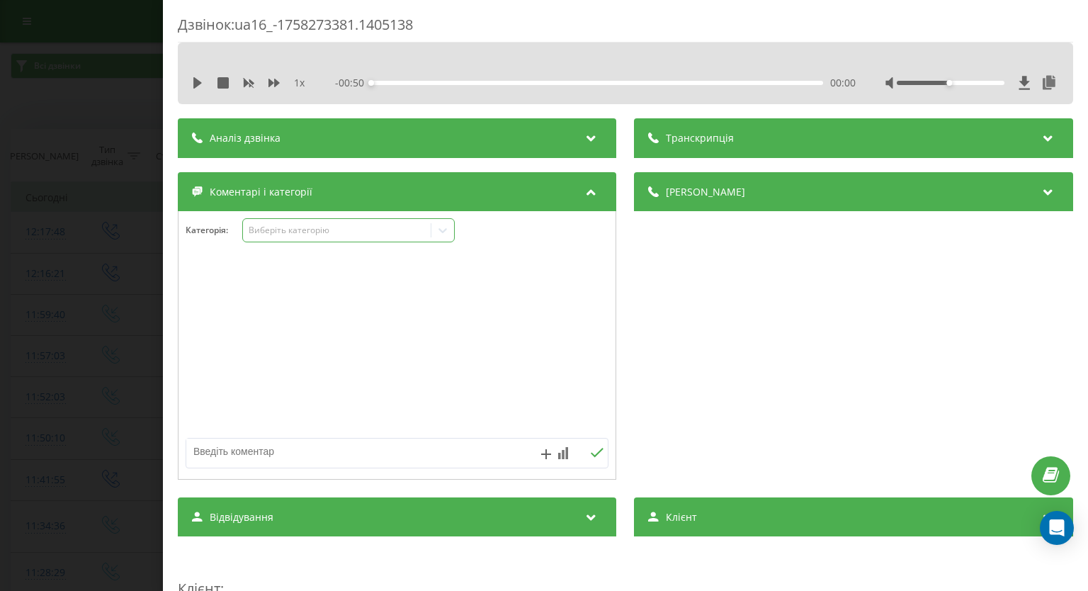
click at [441, 231] on icon at bounding box center [443, 230] width 14 height 14
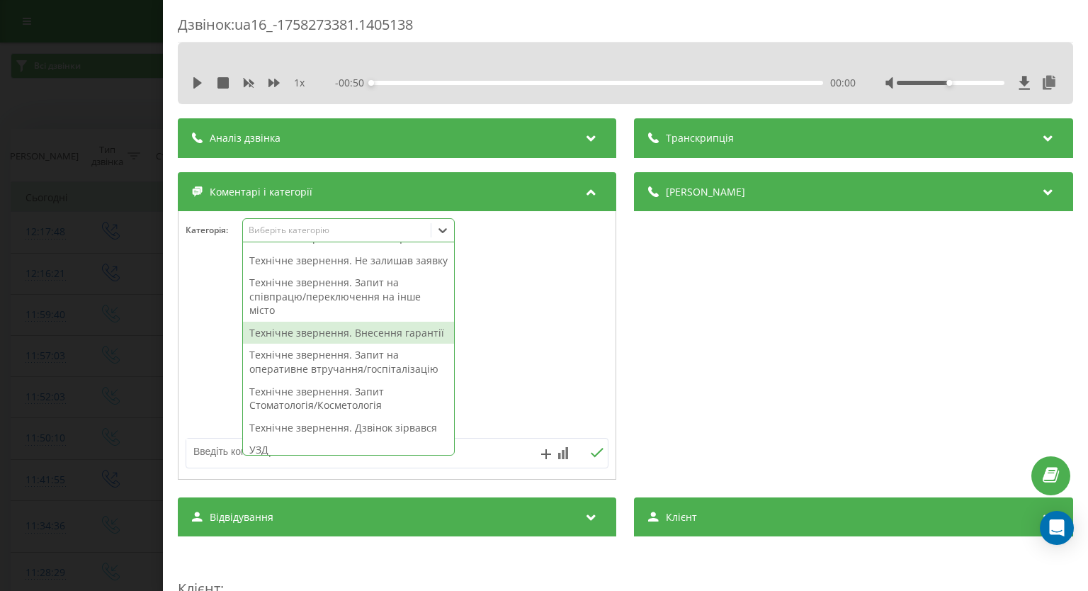
scroll to position [425, 0]
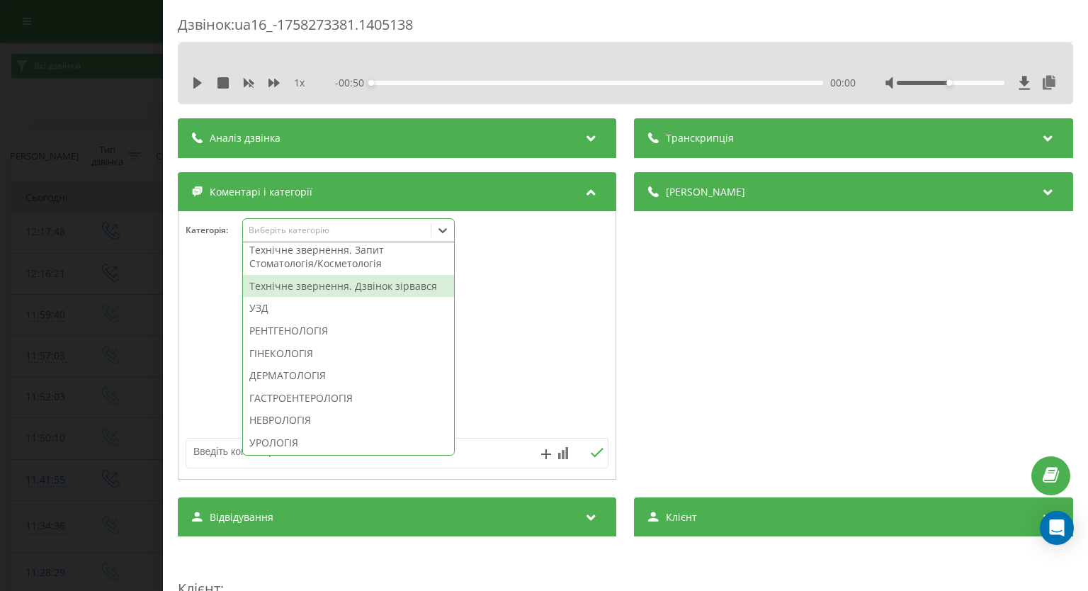
click at [351, 297] on div "Технічне звернення. Дзвінок зірвався" at bounding box center [348, 286] width 211 height 23
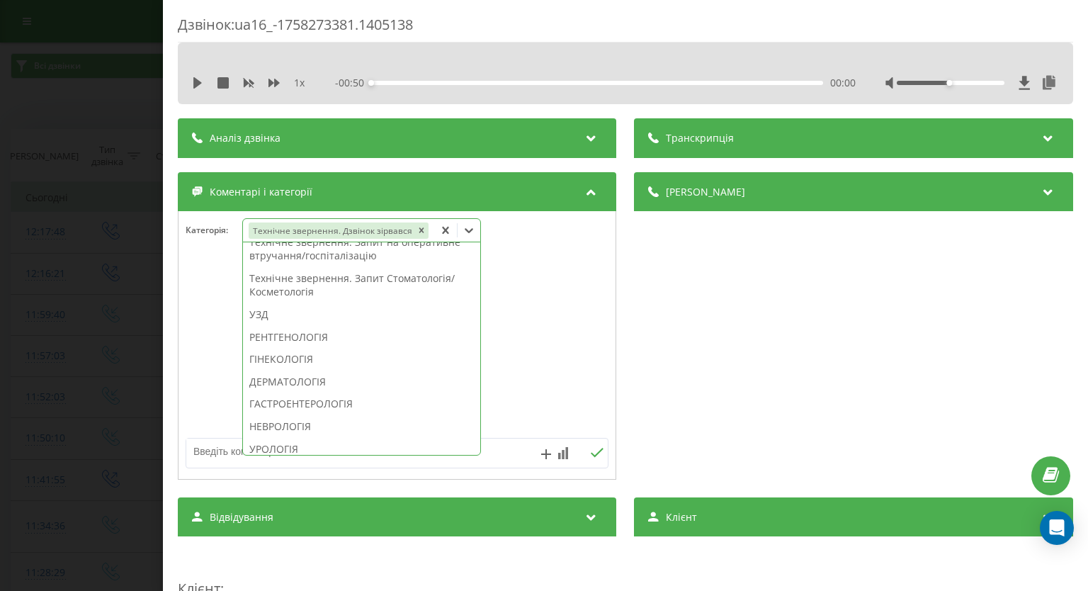
click at [30, 295] on div "Дзвінок : ua16_-1758273381.1405138 1 x - 00:50 00:00 00:00 Транскрипція Для AI-…" at bounding box center [544, 295] width 1088 height 591
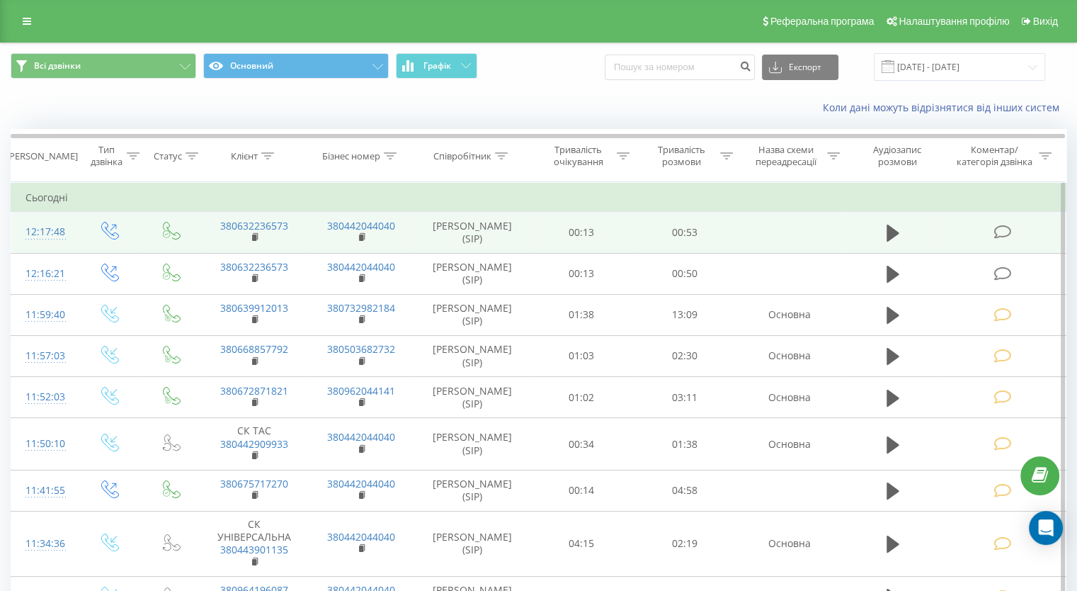
click at [1006, 229] on icon at bounding box center [1003, 231] width 18 height 15
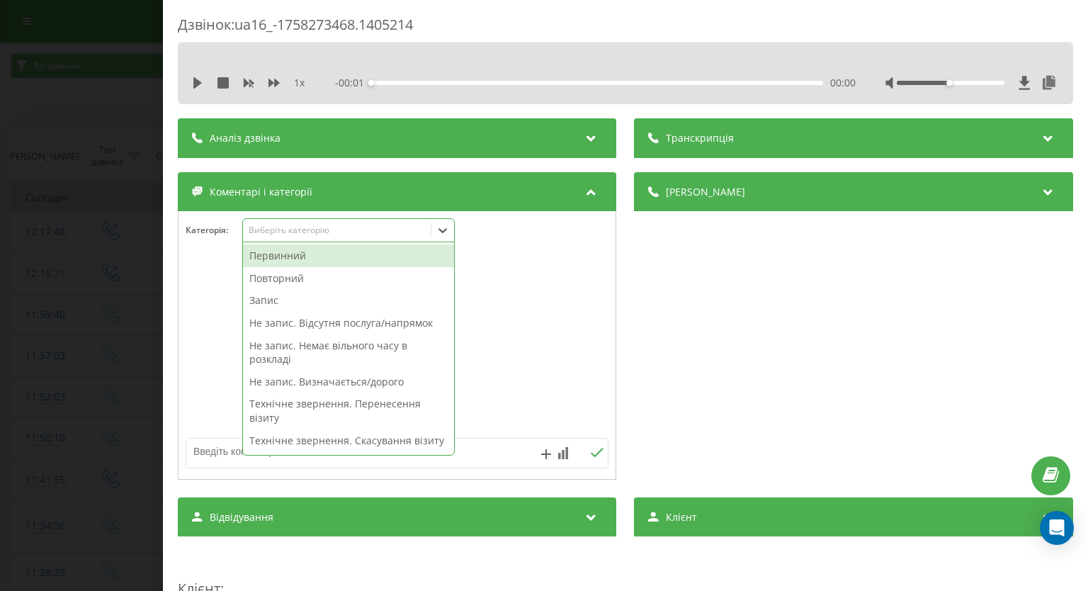
click at [436, 232] on icon at bounding box center [443, 230] width 14 height 14
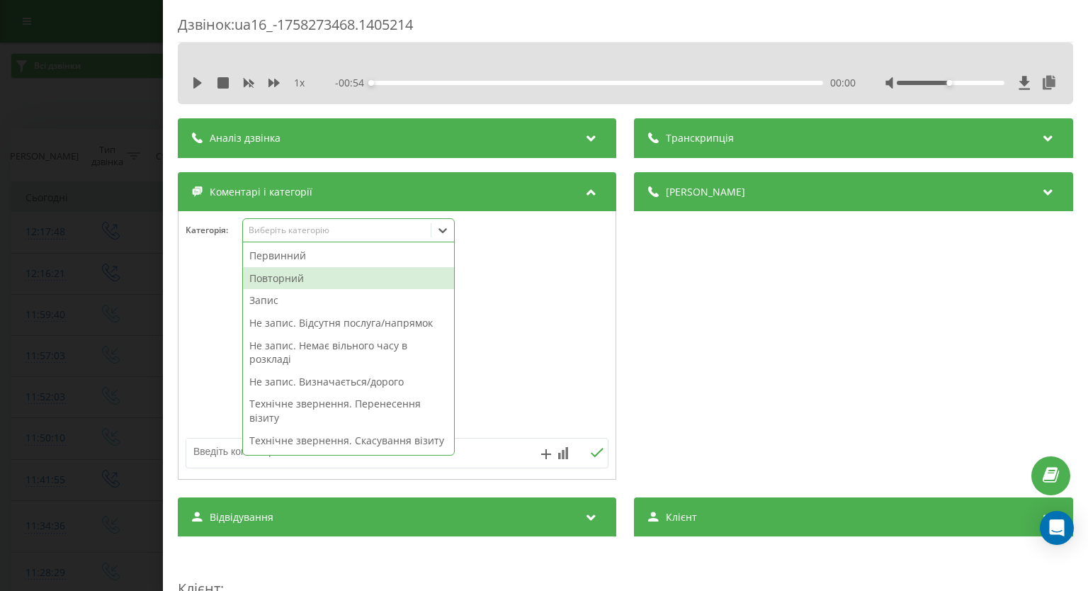
click at [367, 278] on div "Повторний" at bounding box center [348, 278] width 211 height 23
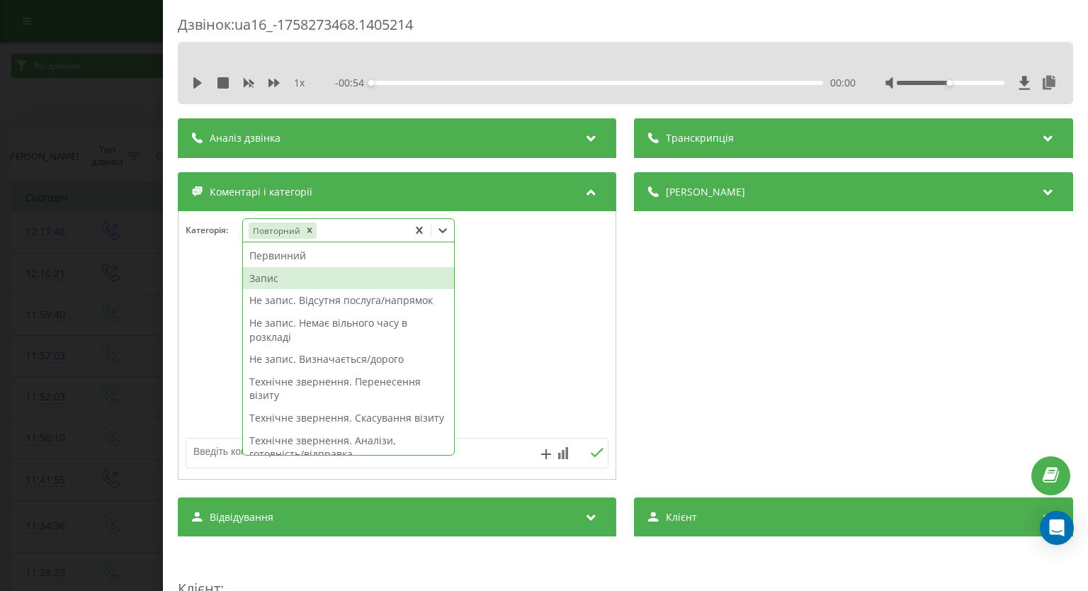
click at [357, 275] on div "Запис" at bounding box center [348, 278] width 211 height 23
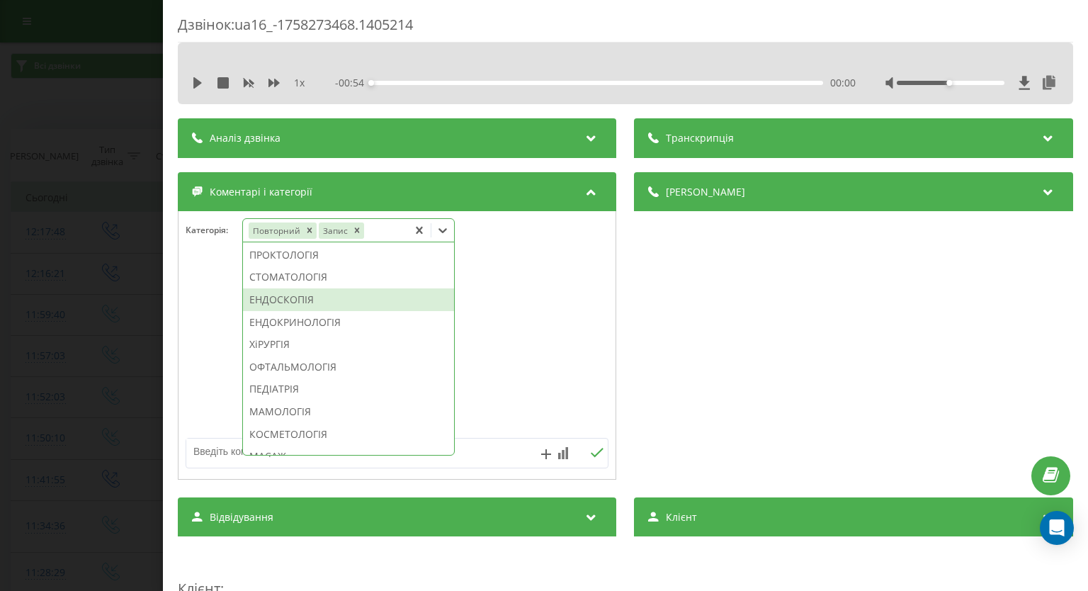
scroll to position [708, 0]
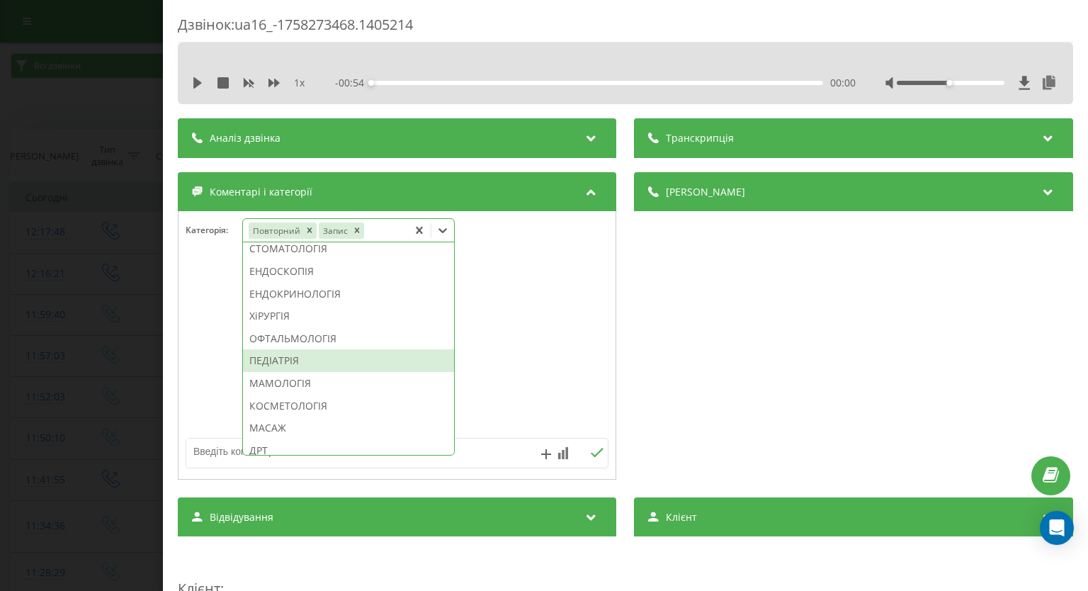
click at [354, 372] on div "ПЕДІАТРІЯ" at bounding box center [348, 360] width 211 height 23
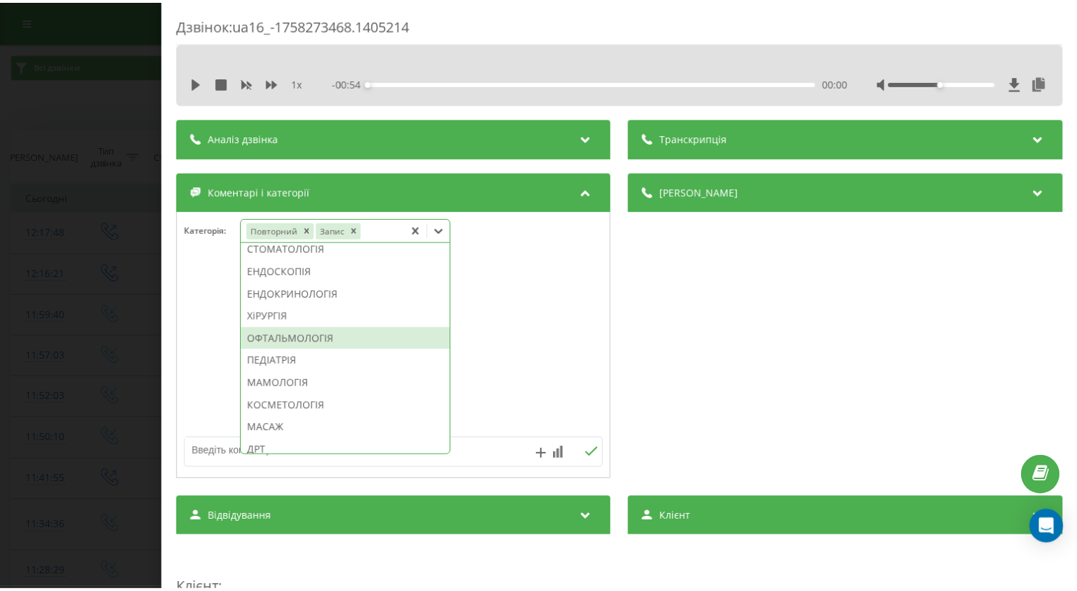
scroll to position [625, 0]
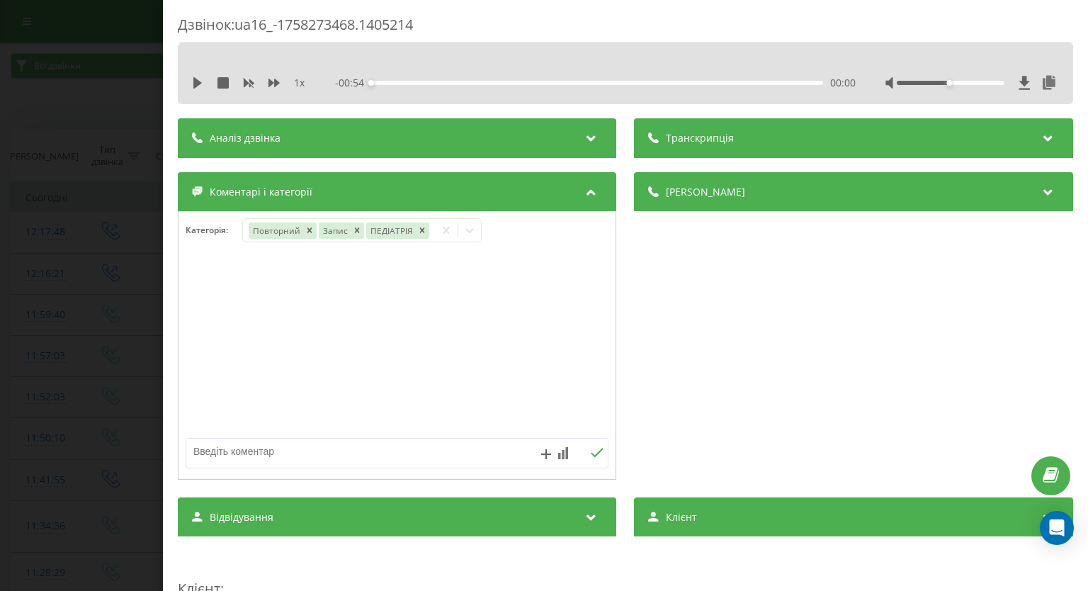
click at [62, 327] on div "Дзвінок : ua16_-1758273468.1405214 1 x - 00:54 00:00 00:00 Транскрипція Для AI-…" at bounding box center [544, 295] width 1088 height 591
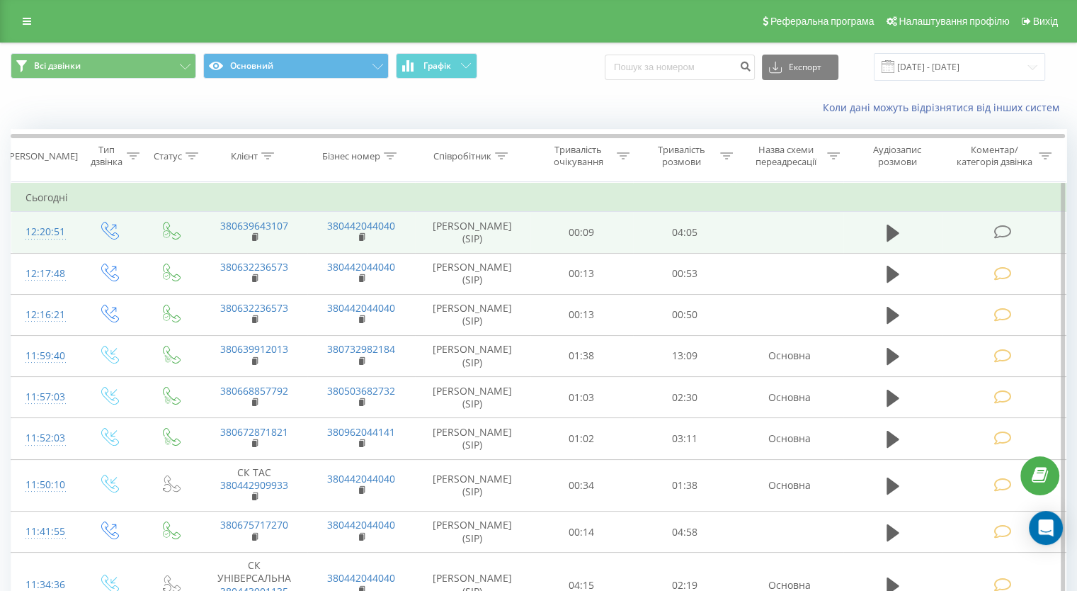
click at [999, 233] on icon at bounding box center [1003, 231] width 18 height 15
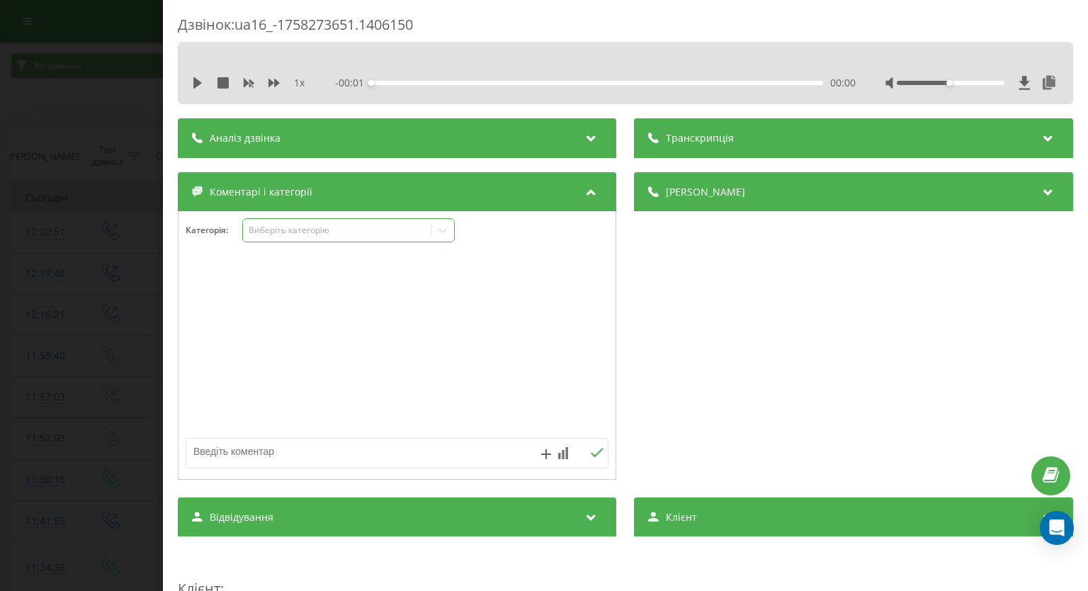
click at [442, 233] on icon at bounding box center [443, 230] width 14 height 14
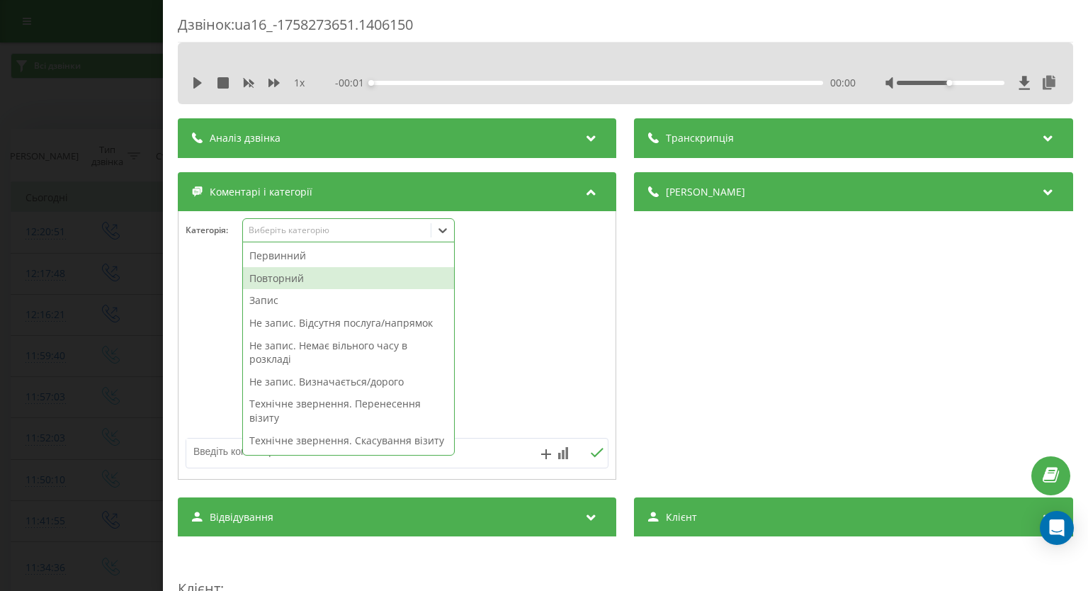
click at [357, 285] on div "Повторний" at bounding box center [348, 278] width 211 height 23
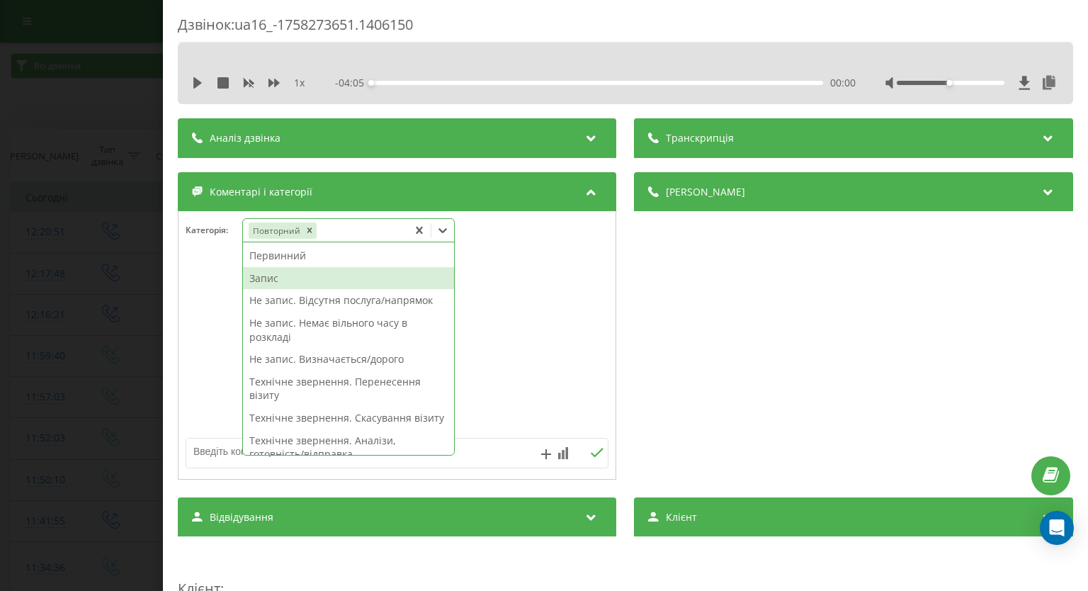
click at [294, 271] on div "Запис" at bounding box center [348, 278] width 211 height 23
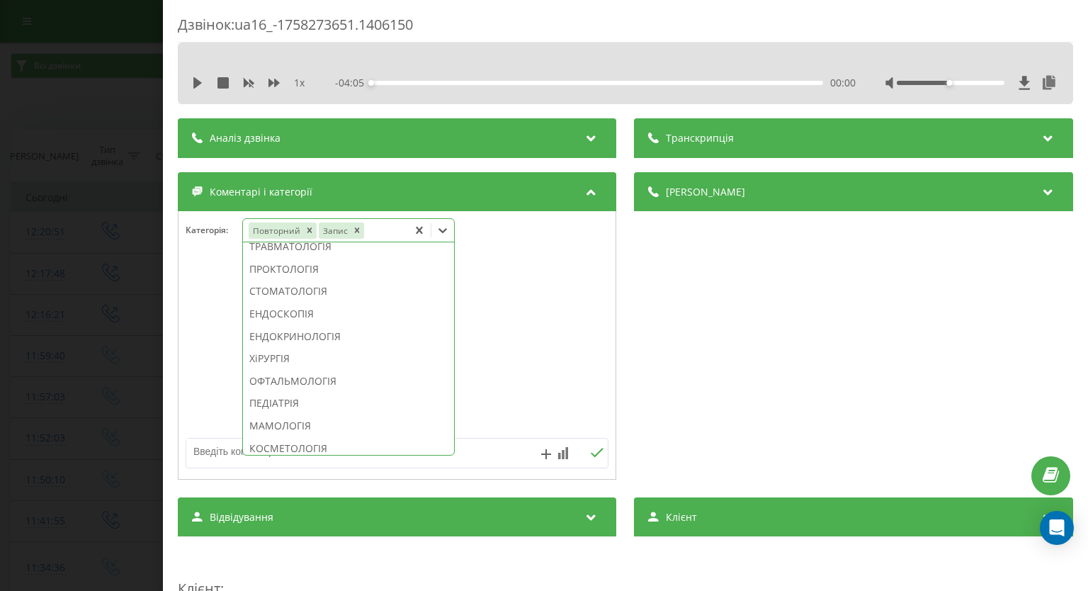
scroll to position [694, 0]
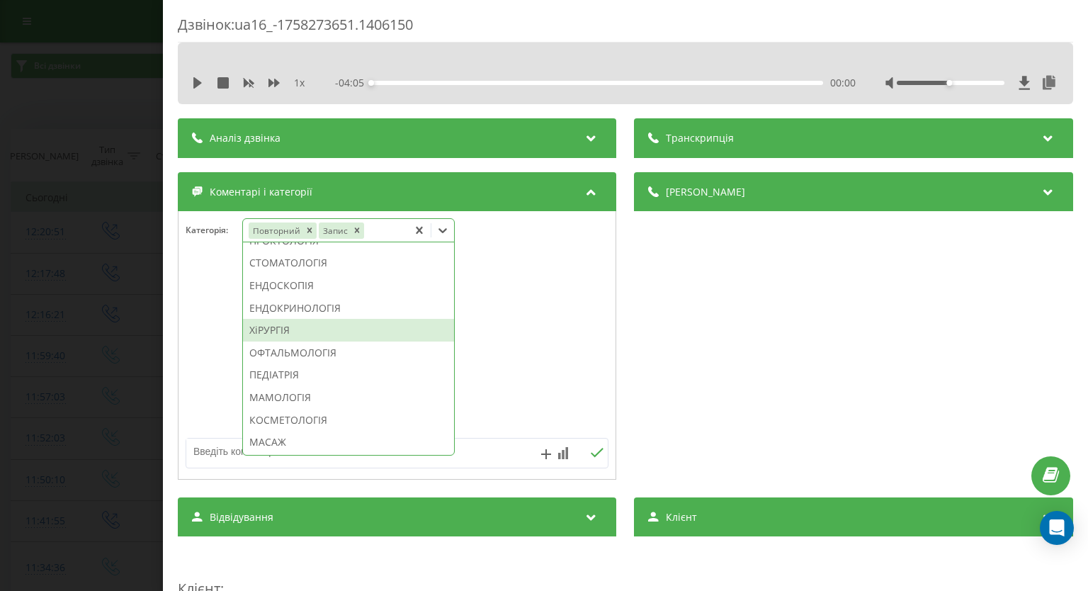
click at [394, 341] on div "ХіРУРГІЯ" at bounding box center [348, 330] width 211 height 23
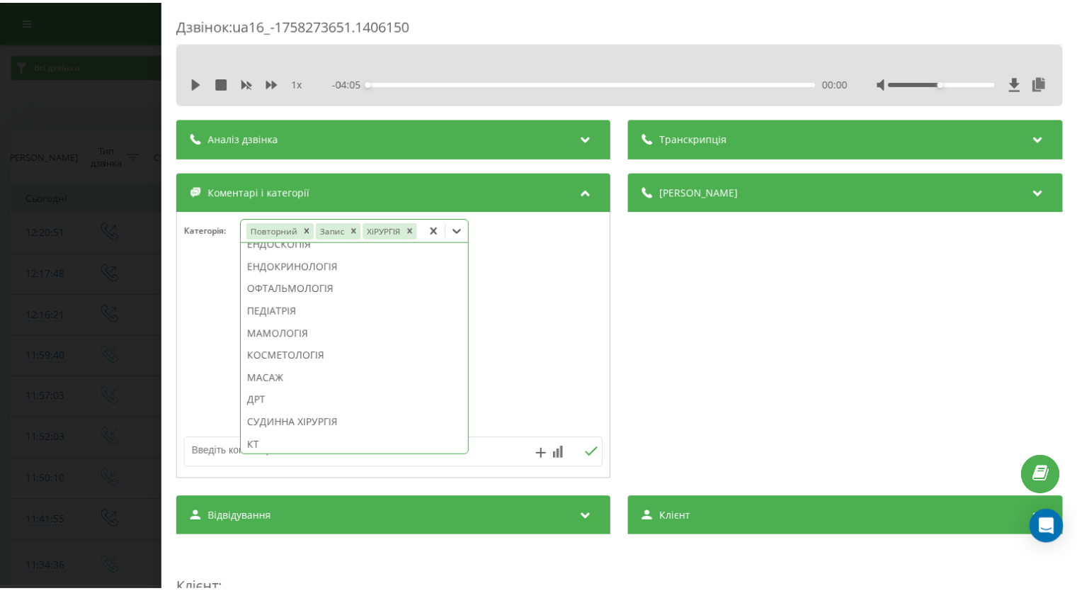
scroll to position [610, 0]
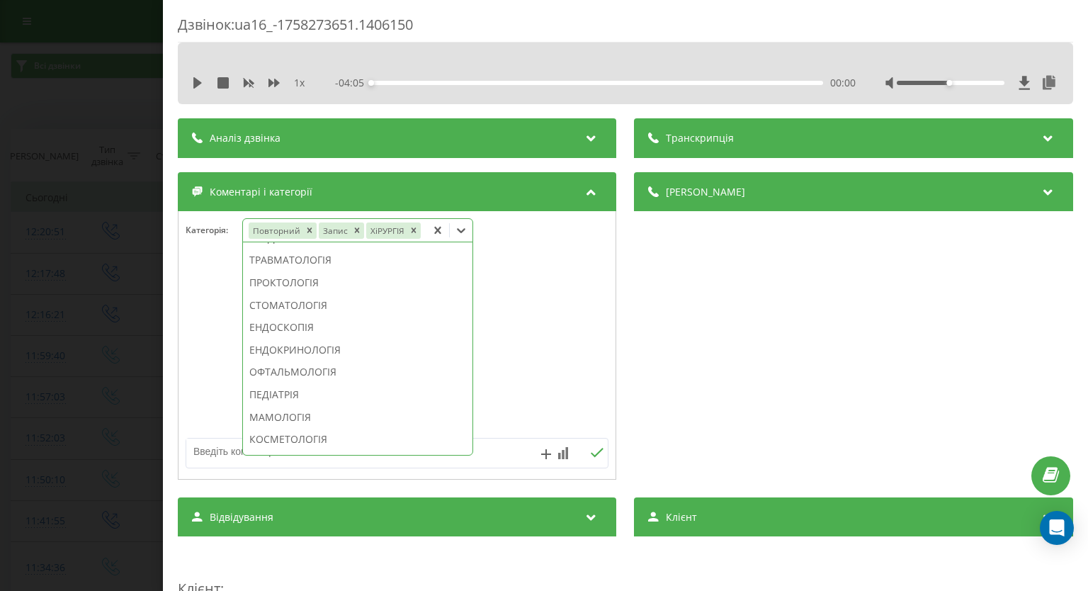
click at [48, 309] on div "Дзвінок : ua16_-1758273651.1406150 1 x - 04:05 00:00 00:00 Транскрипція Для AI-…" at bounding box center [544, 295] width 1088 height 591
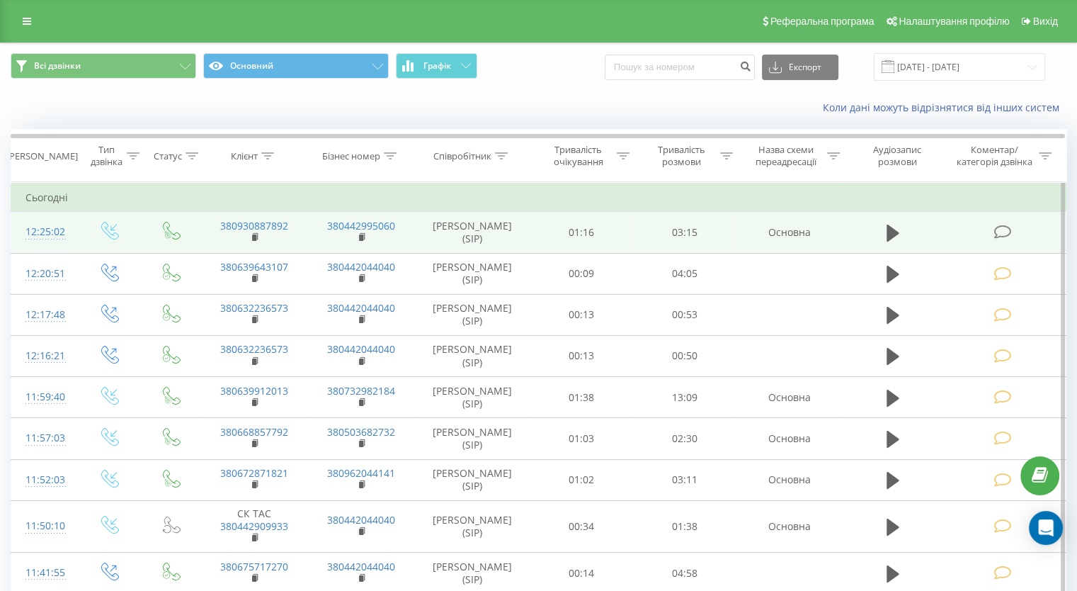
click at [1003, 230] on icon at bounding box center [1003, 231] width 18 height 15
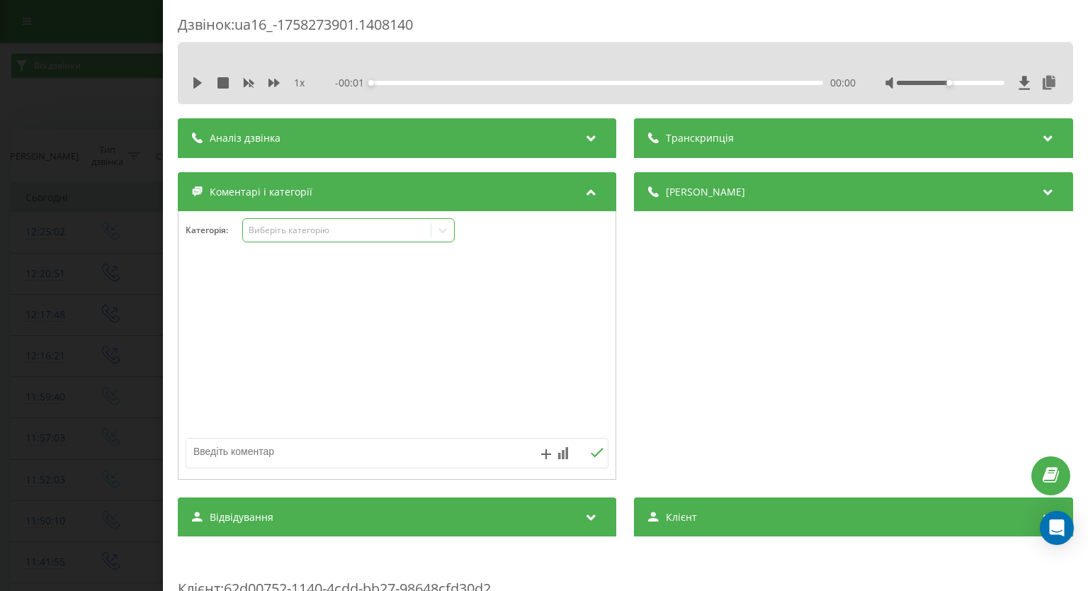
click at [446, 227] on icon at bounding box center [443, 230] width 14 height 14
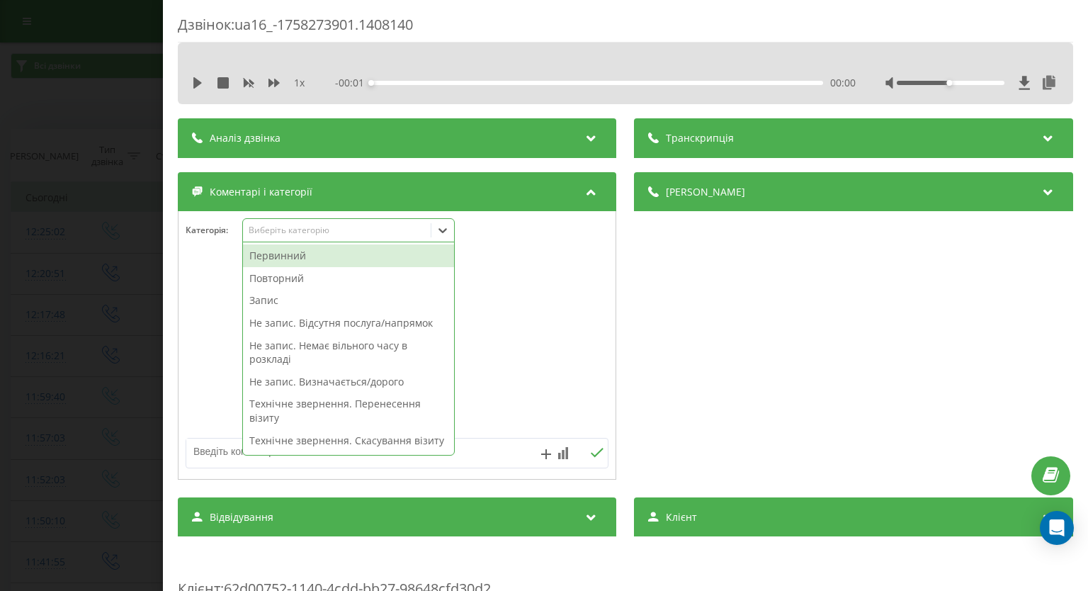
click at [361, 258] on div "Первинний" at bounding box center [348, 255] width 211 height 23
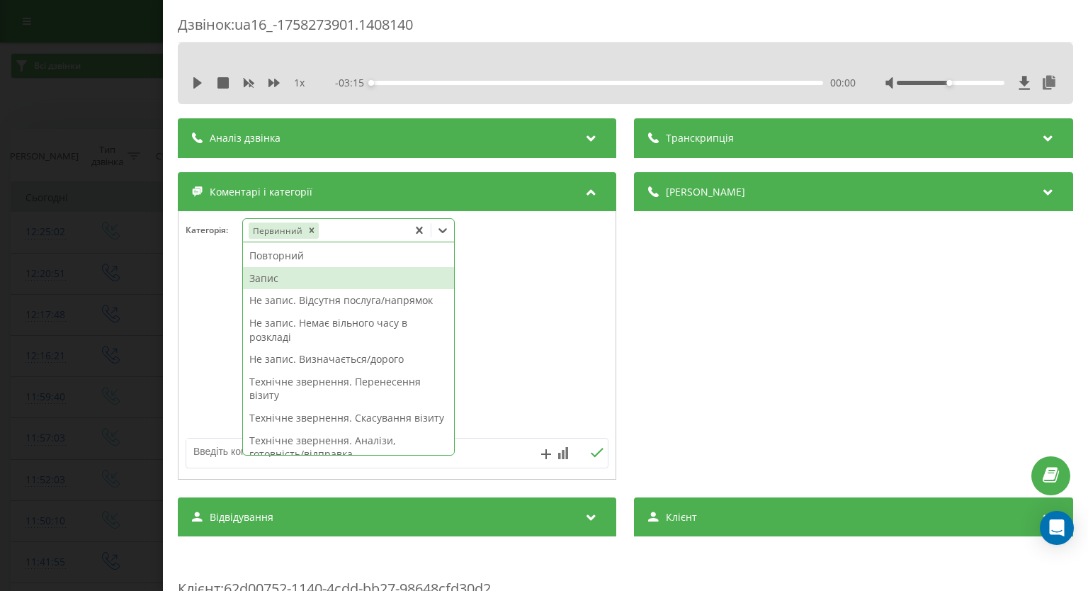
click at [295, 278] on div "Запис" at bounding box center [348, 278] width 211 height 23
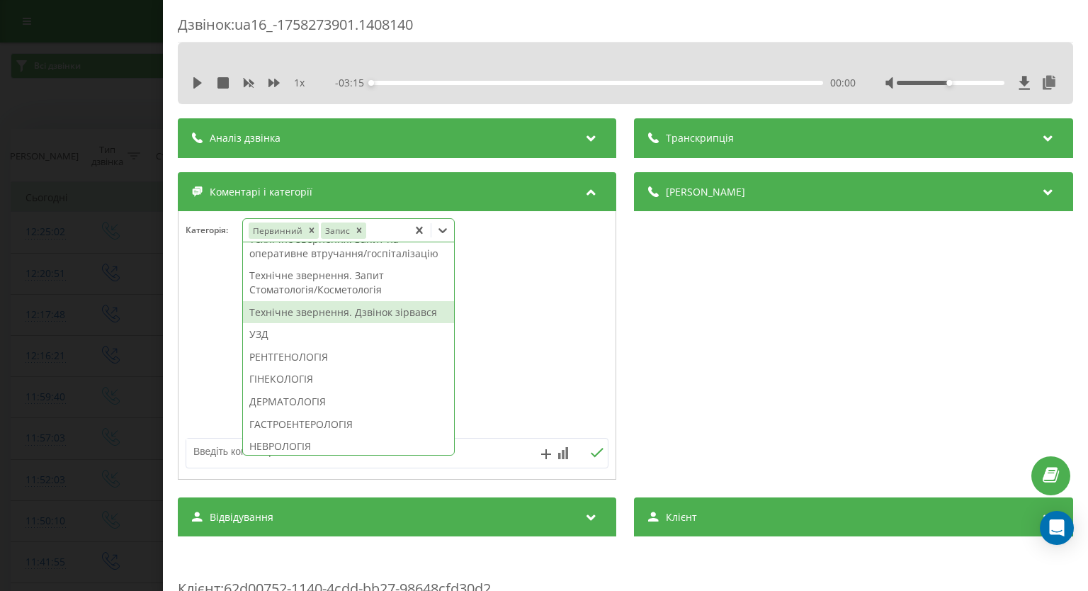
scroll to position [567, 0]
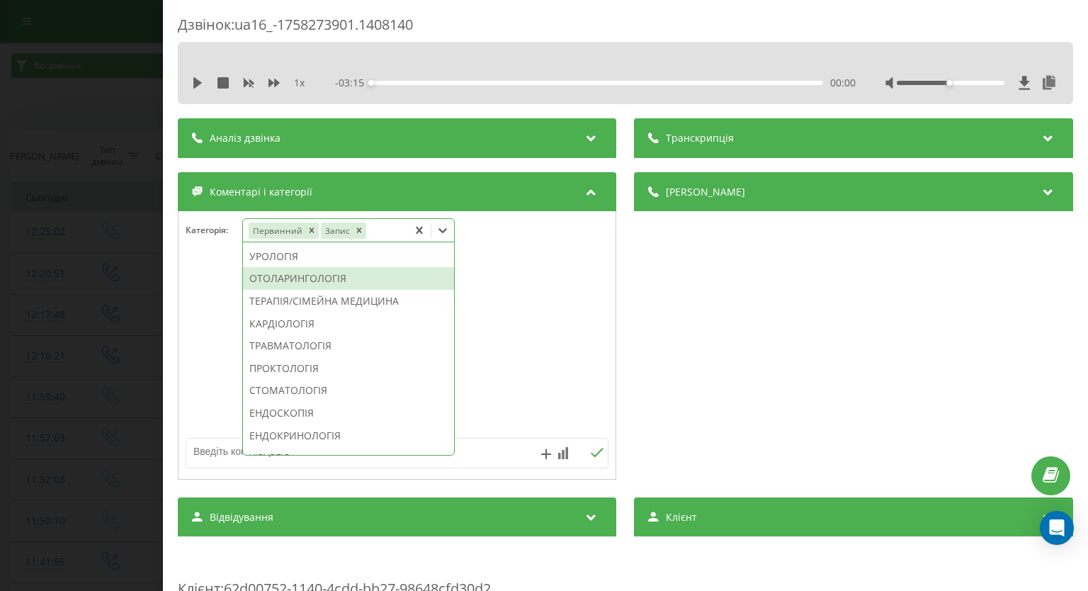
click at [325, 290] on div "ОТОЛАРИНГОЛОГІЯ" at bounding box center [348, 278] width 211 height 23
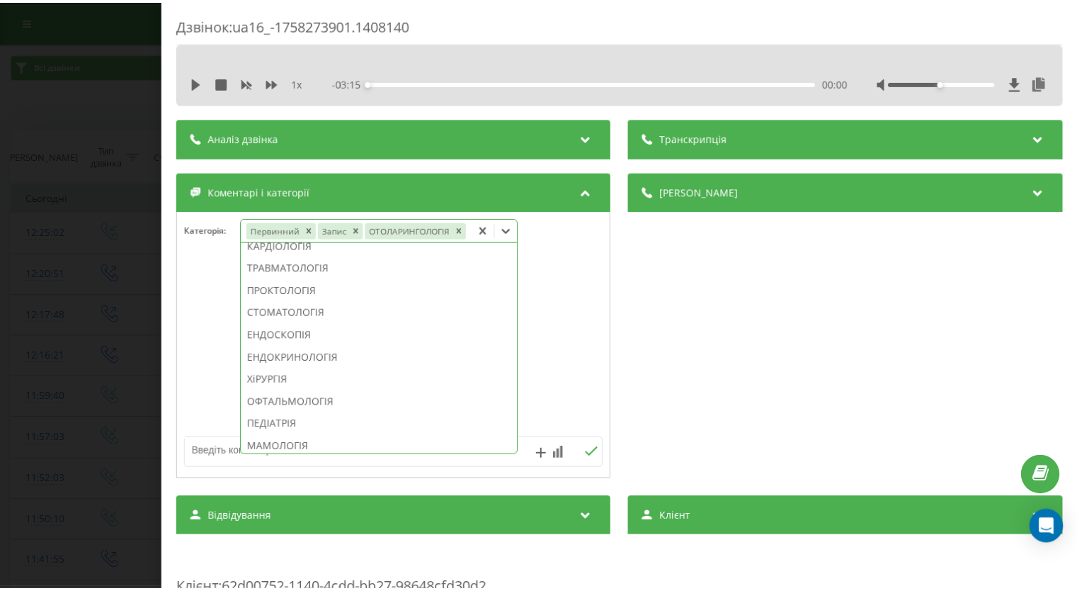
scroll to position [469, 0]
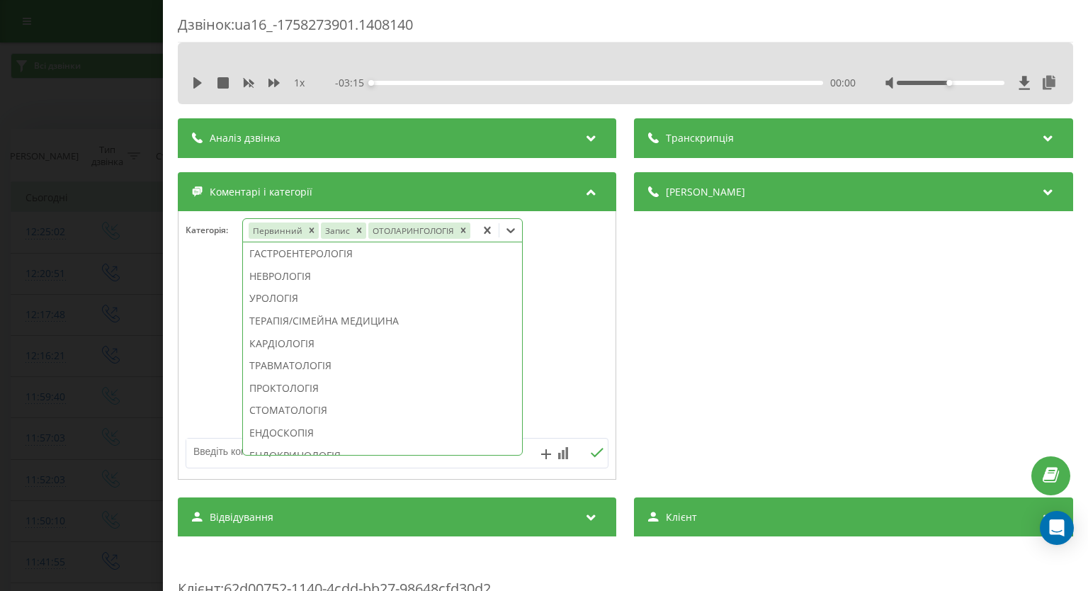
click at [0, 268] on div "Дзвінок : ua16_-1758273901.1408140 1 x - 03:15 00:00 00:00 Транскрипція Для AI-…" at bounding box center [544, 295] width 1088 height 591
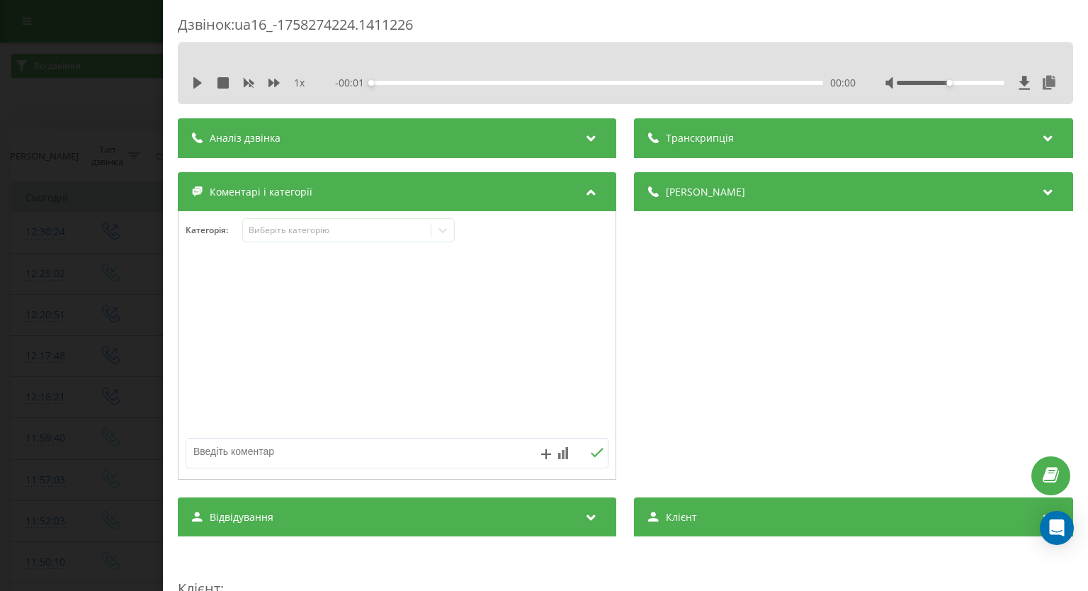
click at [346, 461] on textarea at bounding box center [354, 450] width 337 height 25
paste textarea "вже телефонували"
type textarea "вже телефонували"
click at [591, 453] on icon at bounding box center [597, 452] width 13 height 9
click at [0, 237] on div "Дзвінок : ua16_-1758274224.1411226 1 x - 00:13 00:00 00:00 Транскрипція Для AI-…" at bounding box center [544, 295] width 1088 height 591
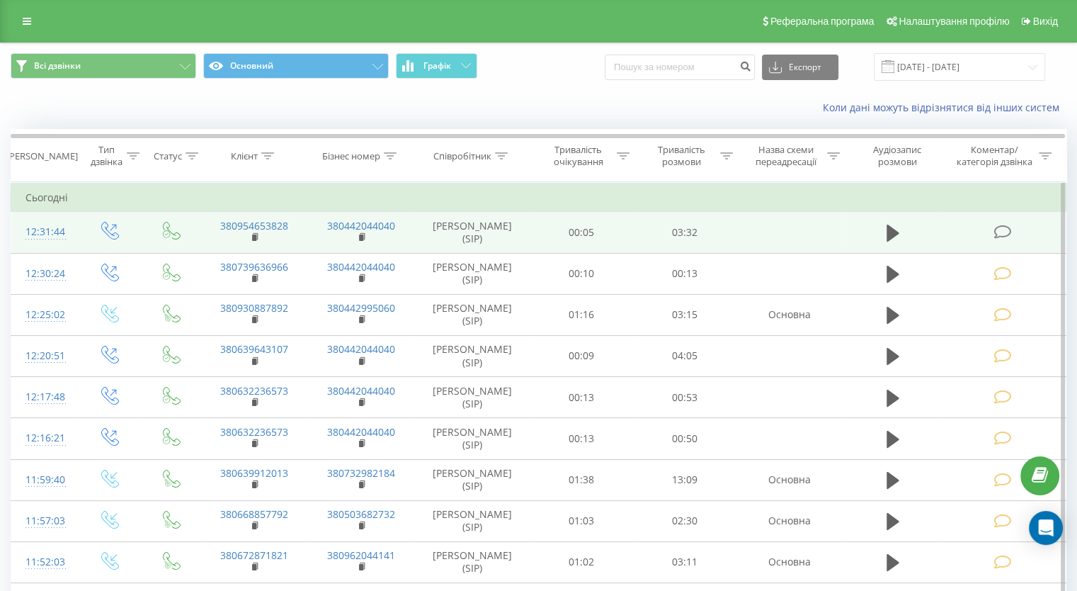
click at [1006, 227] on icon at bounding box center [1003, 231] width 18 height 15
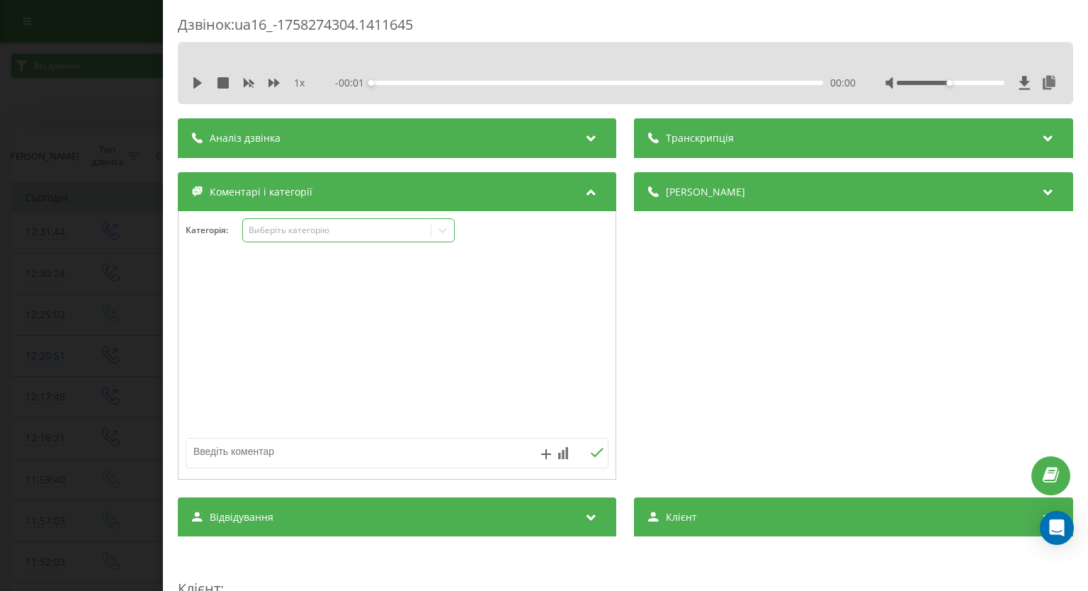
click at [443, 232] on icon at bounding box center [443, 230] width 8 height 5
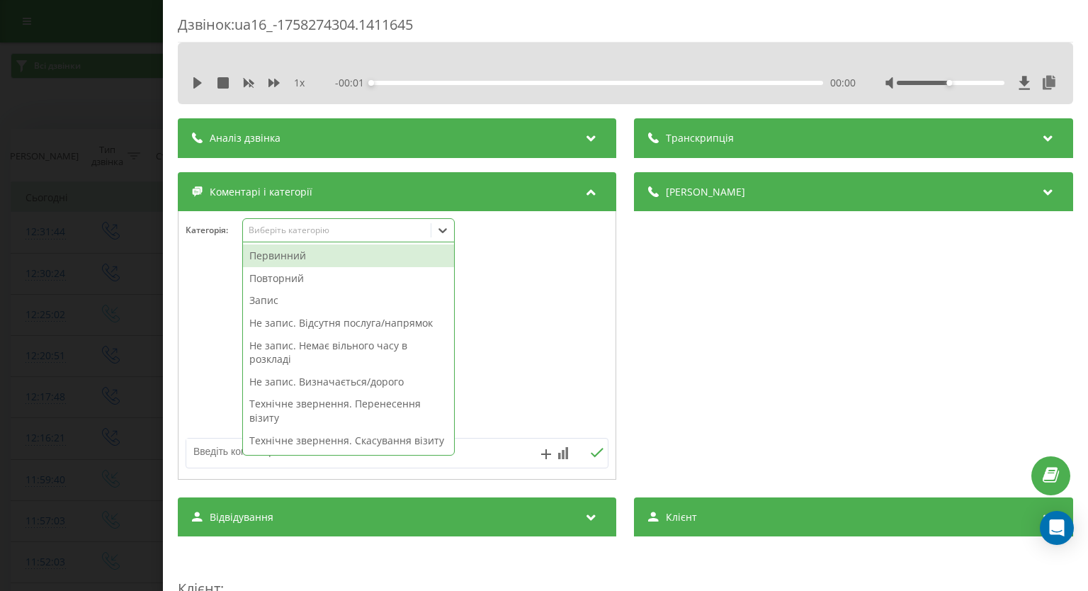
click at [365, 259] on div "Первинний" at bounding box center [348, 255] width 211 height 23
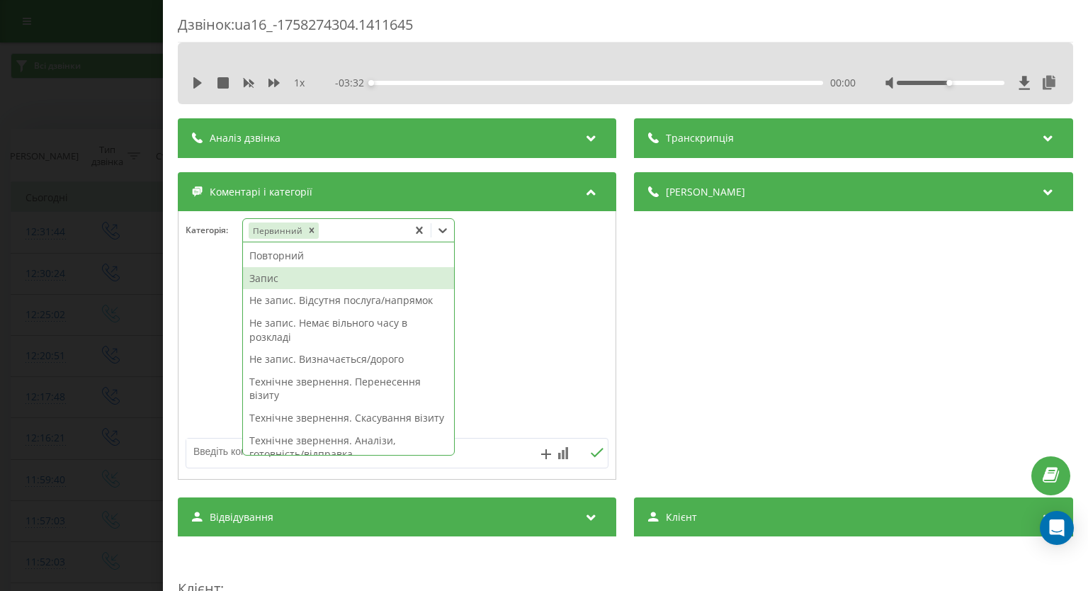
click at [315, 280] on div "Запис" at bounding box center [348, 278] width 211 height 23
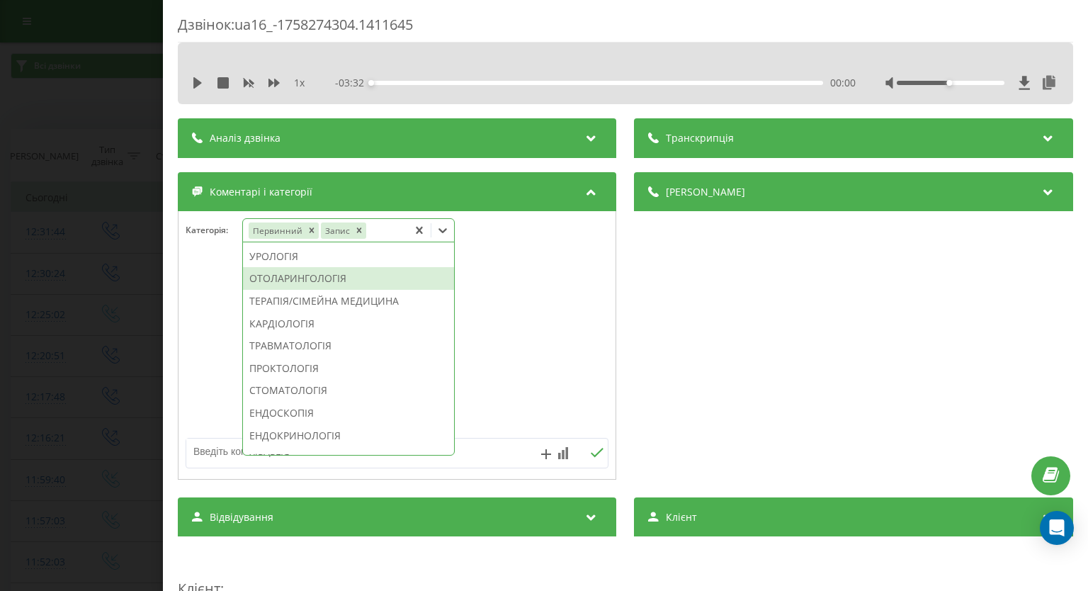
scroll to position [637, 0]
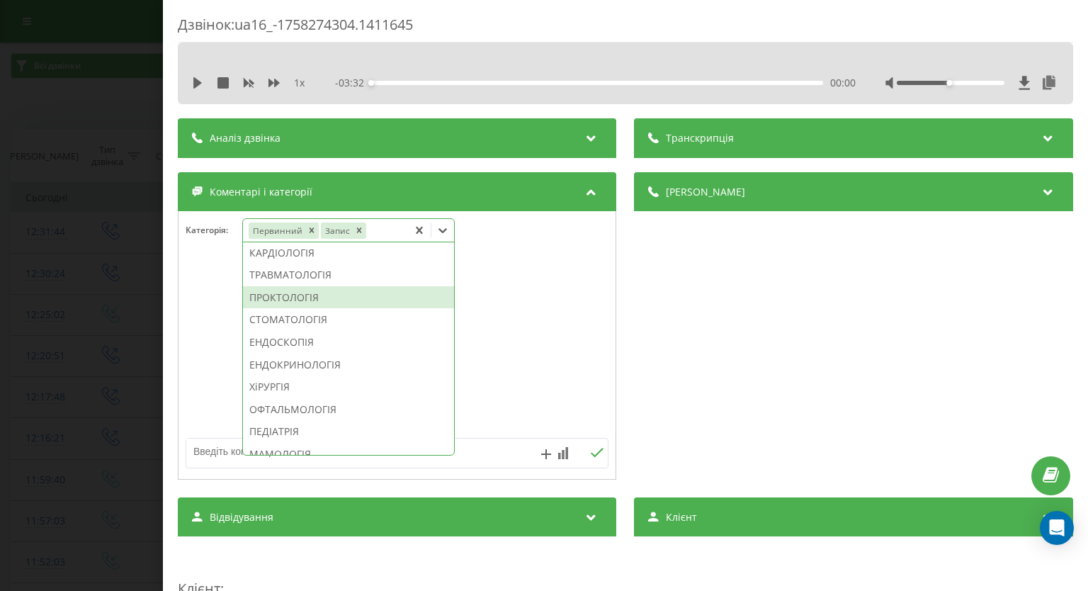
click at [312, 309] on div "ПРОКТОЛОГІЯ" at bounding box center [348, 297] width 211 height 23
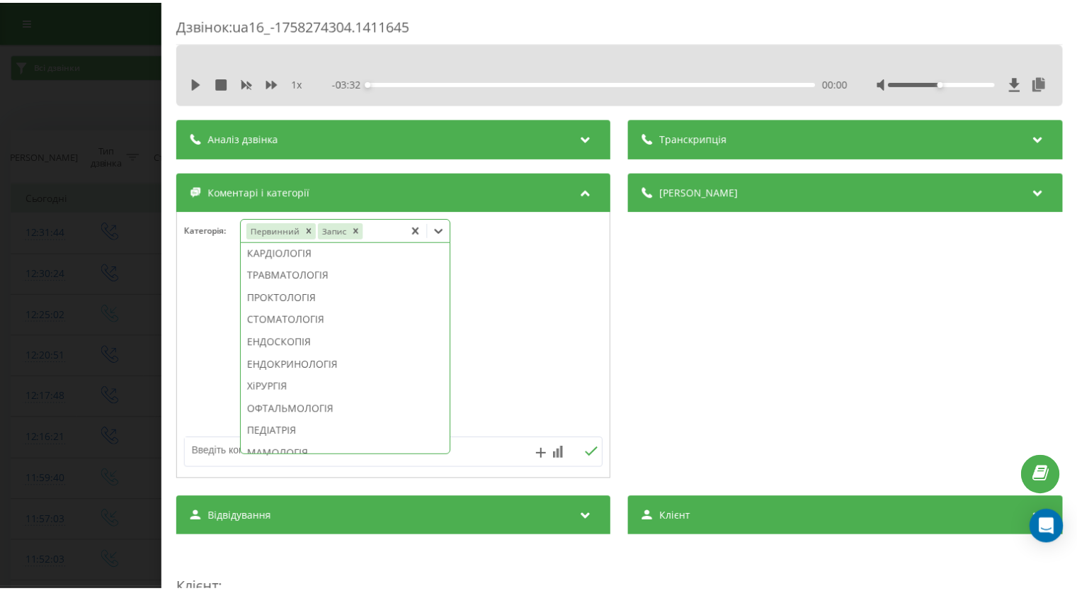
scroll to position [554, 0]
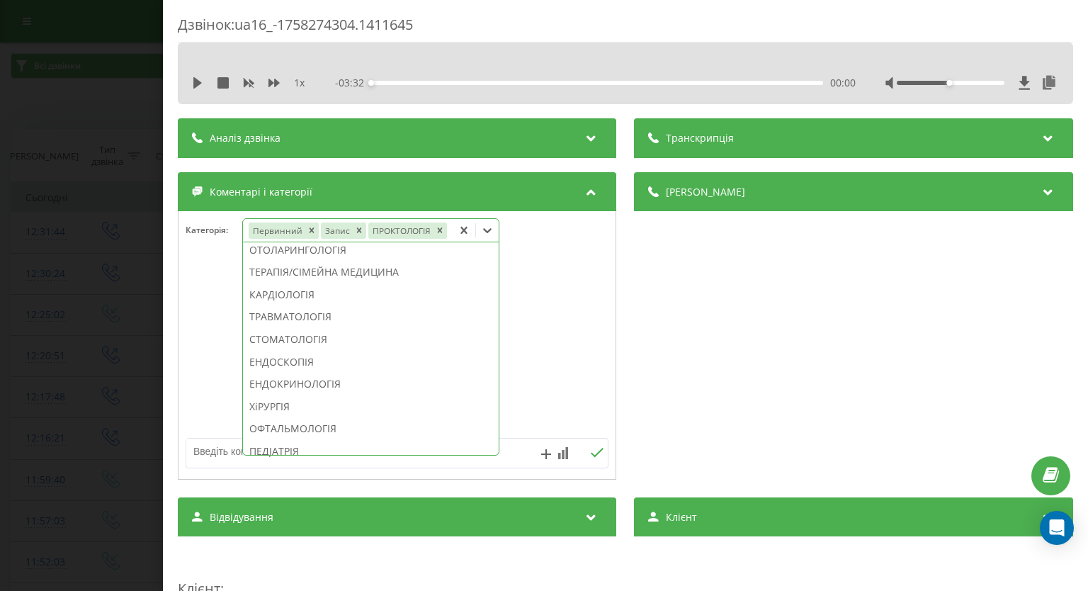
click at [33, 161] on div "Дзвінок : ua16_-1758274304.1411645 1 x - 03:32 00:00 00:00 Транскрипція Для AI-…" at bounding box center [544, 295] width 1088 height 591
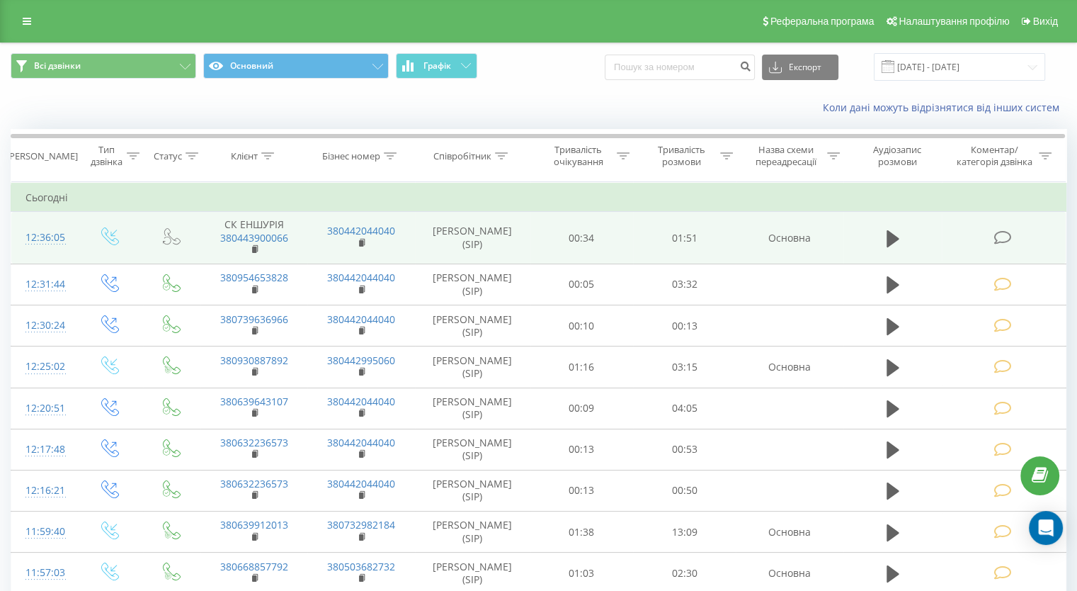
click at [1002, 239] on icon at bounding box center [1003, 237] width 18 height 15
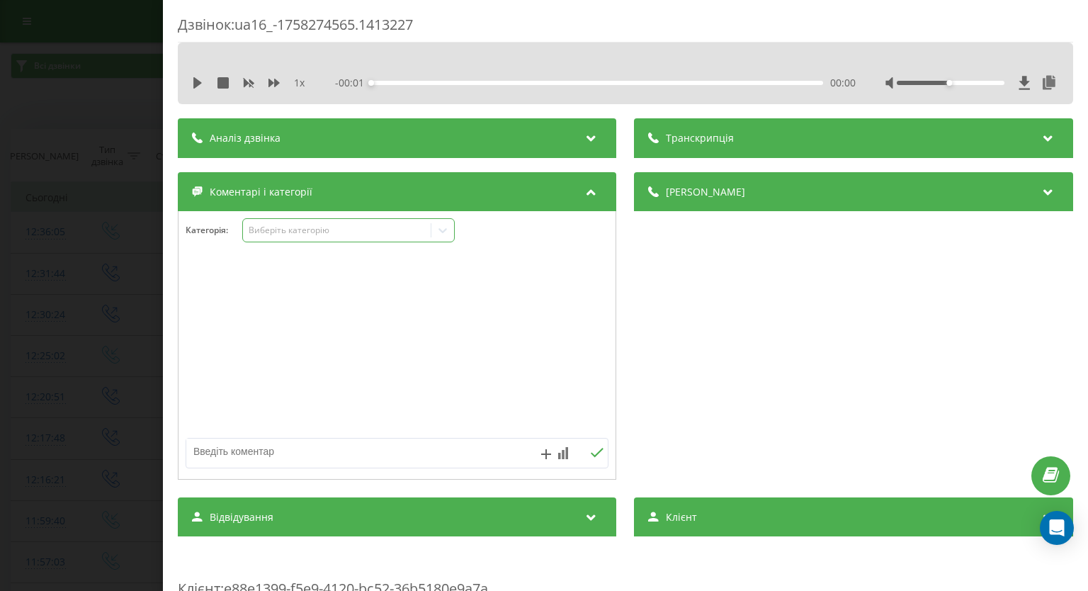
click at [452, 229] on div at bounding box center [442, 230] width 23 height 23
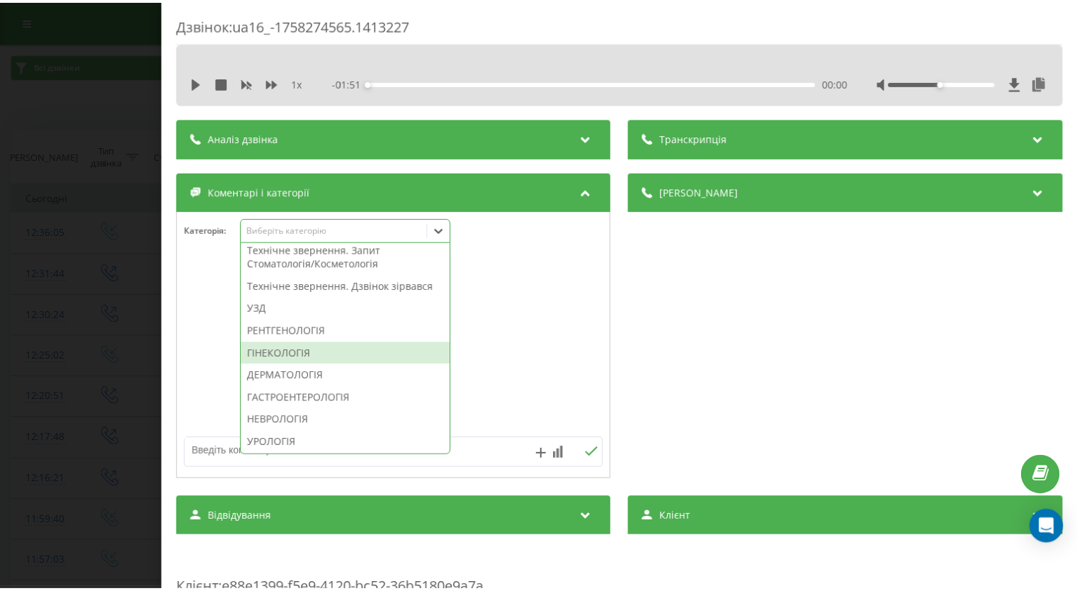
scroll to position [567, 0]
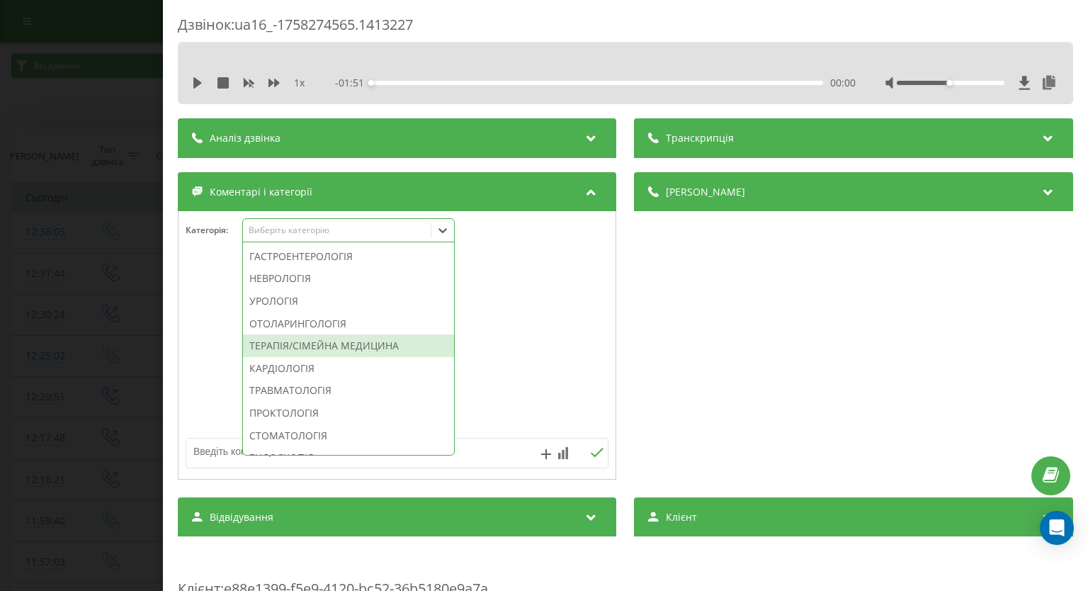
click at [326, 357] on div "ТЕРАПІЯ/СІМЕЙНА МЕДИЦИНА" at bounding box center [348, 345] width 211 height 23
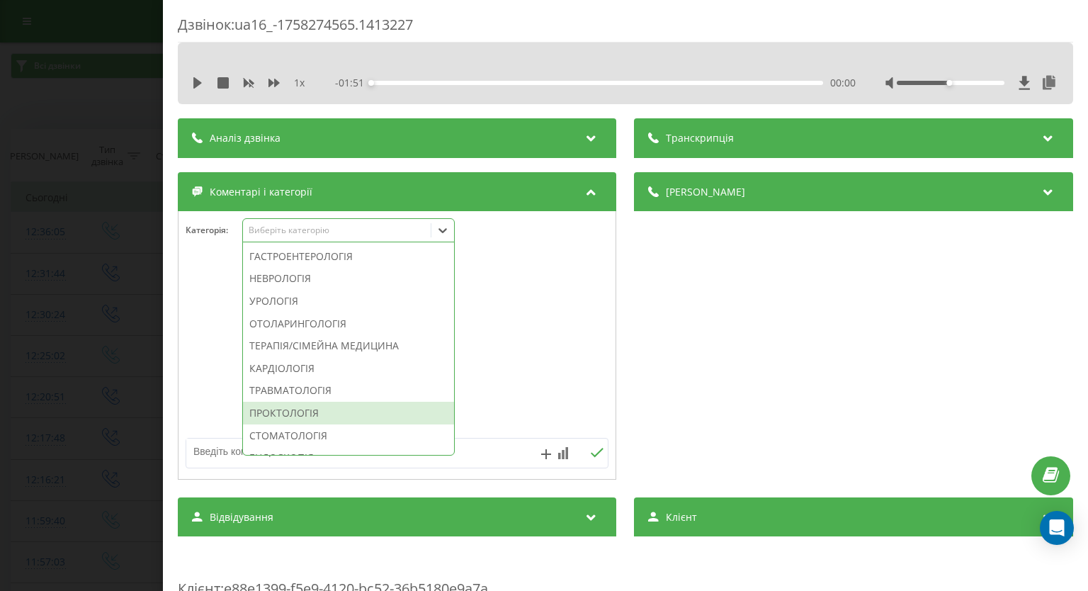
click at [496, 456] on textarea at bounding box center [354, 450] width 337 height 25
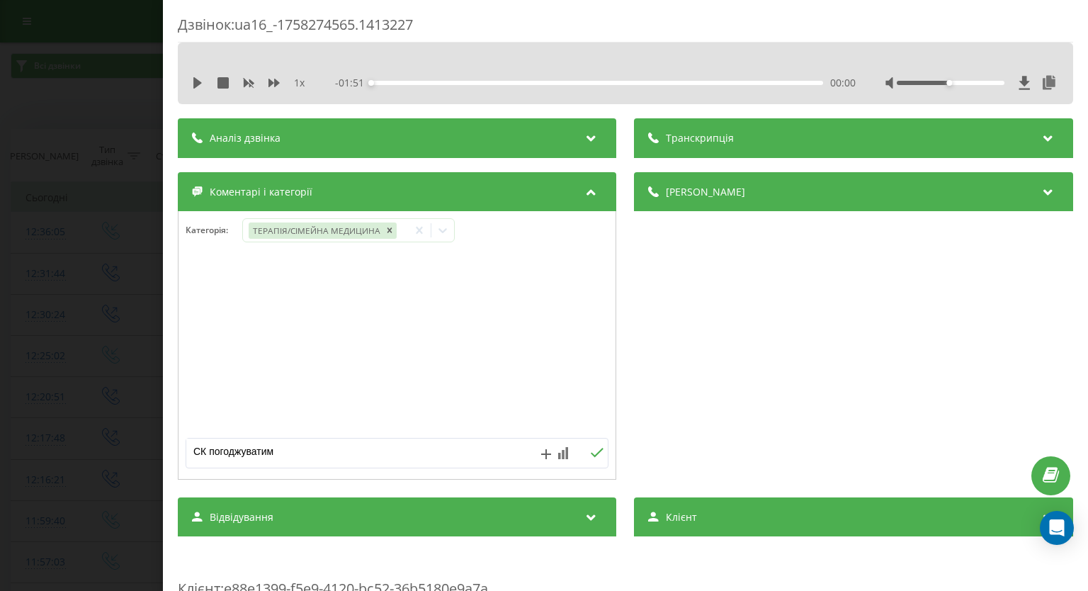
type textarea "СК погоджуватиме"
click at [591, 452] on icon at bounding box center [597, 453] width 13 height 10
click at [65, 312] on div "Дзвінок : ua16_-1758274565.1413227 1 x - 01:51 00:00 00:00 Транскрипція Для AI-…" at bounding box center [544, 295] width 1088 height 591
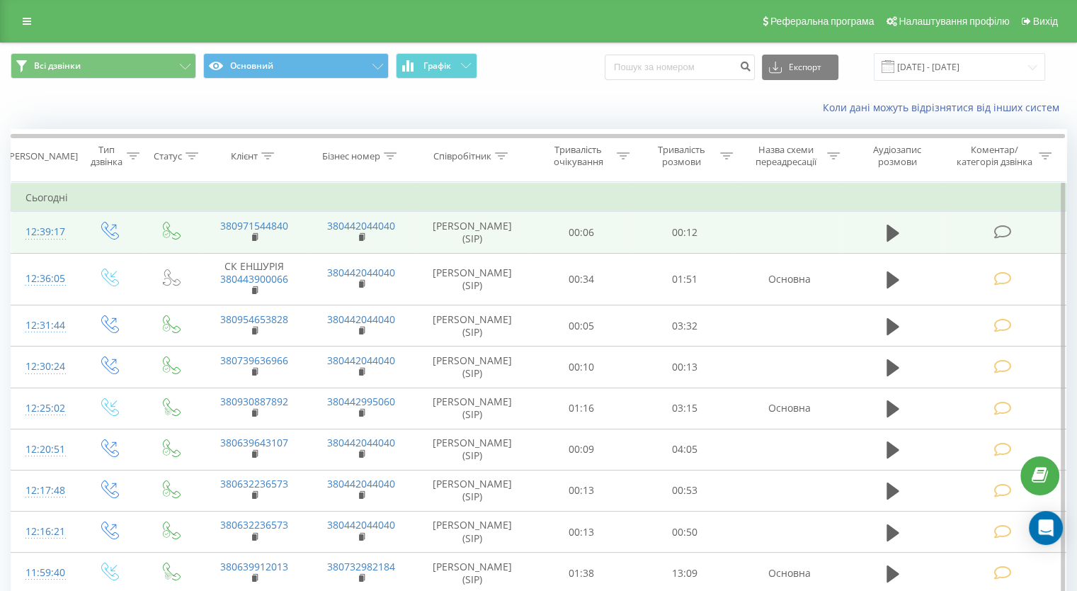
click at [1003, 236] on icon at bounding box center [1003, 231] width 18 height 15
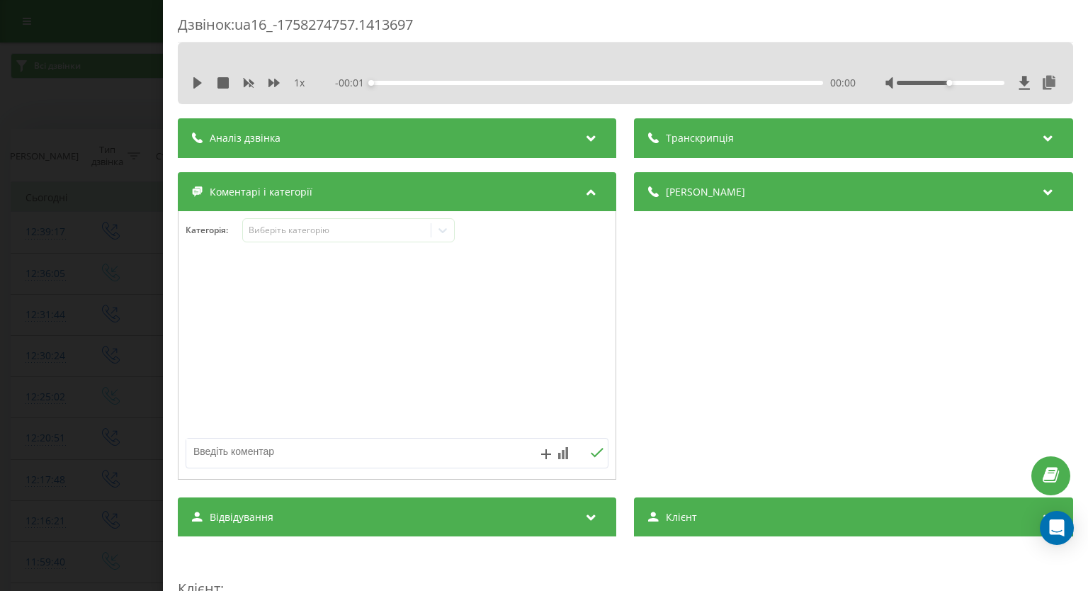
click at [297, 450] on textarea at bounding box center [354, 450] width 337 height 25
paste textarea "вже телефонували"
type textarea "вже телефонували"
click at [595, 457] on icon at bounding box center [597, 453] width 13 height 10
click at [86, 301] on div "Дзвінок : ua16_-1758274757.1413697 1 x - 00:13 00:00 00:00 Транскрипція Для AI-…" at bounding box center [544, 295] width 1088 height 591
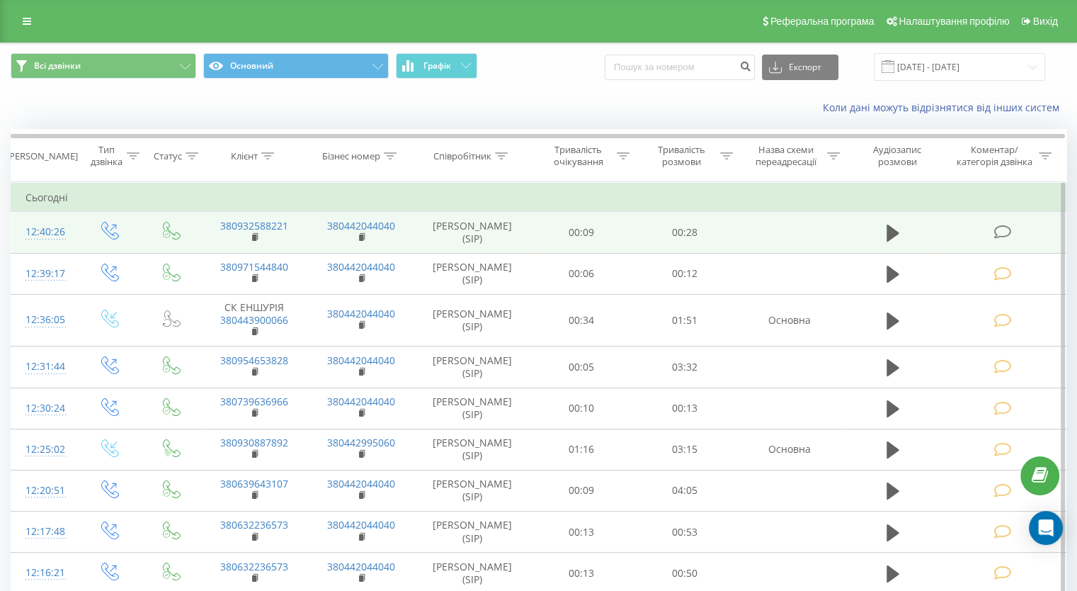
click at [1000, 229] on icon at bounding box center [1003, 231] width 18 height 15
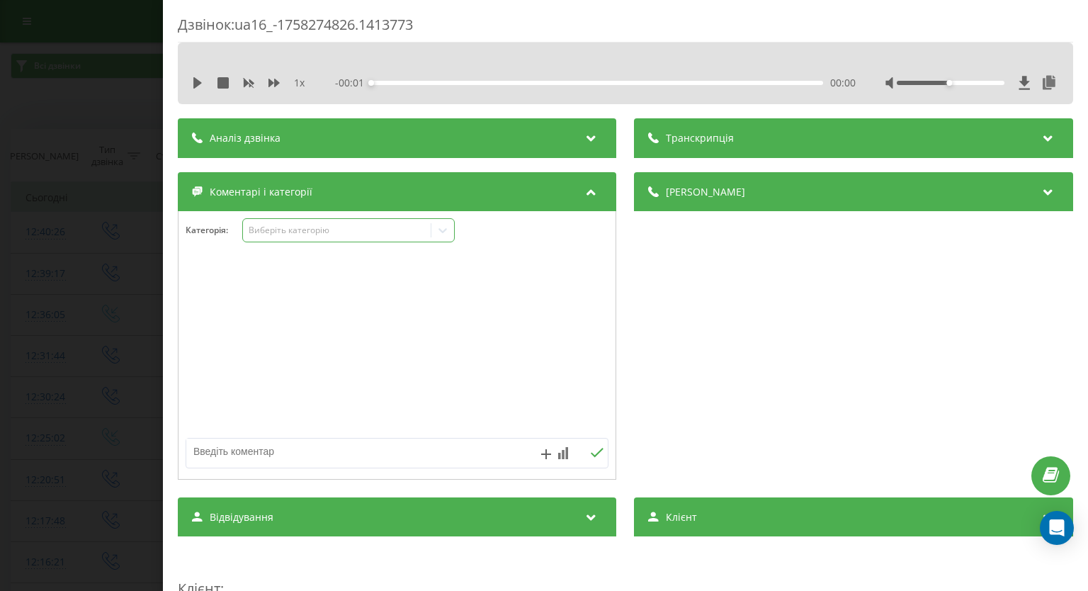
click at [441, 227] on icon at bounding box center [443, 230] width 14 height 14
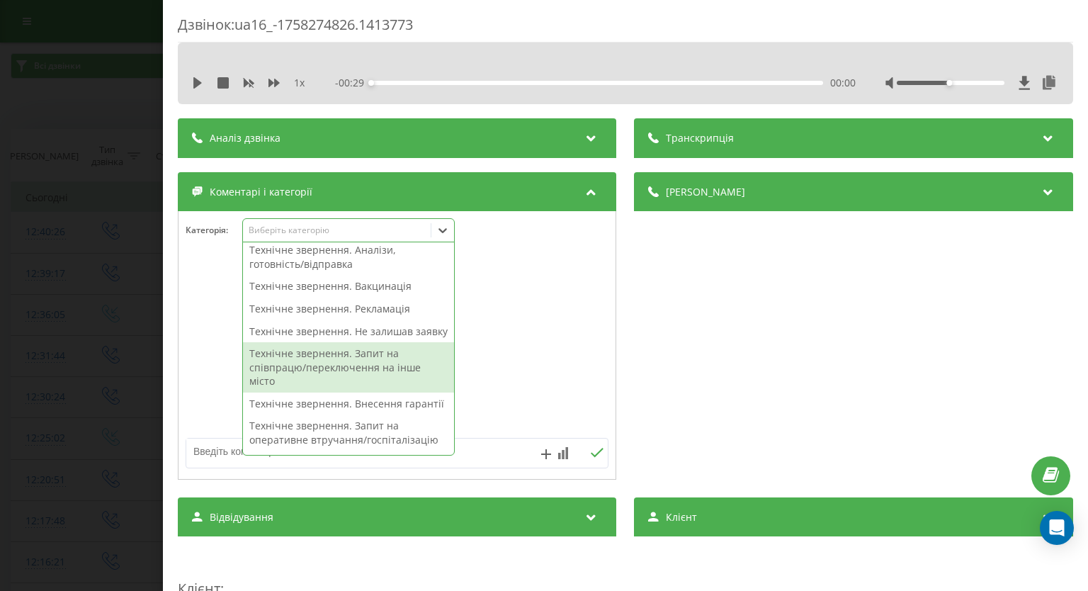
scroll to position [283, 0]
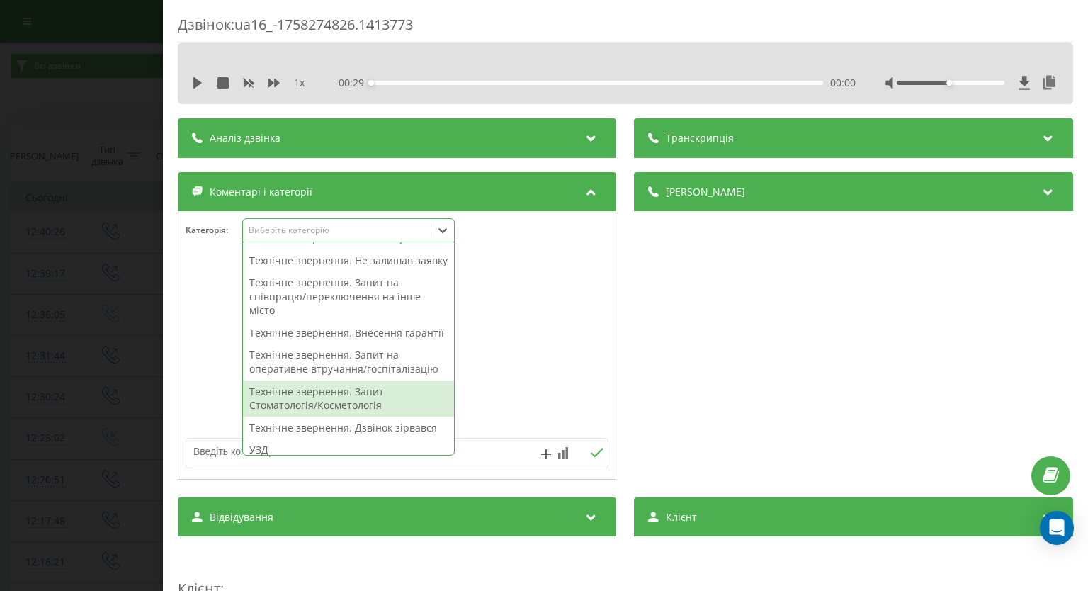
click at [356, 416] on div "Технічне звернення. Запит Стоматологія/Косметологія" at bounding box center [348, 398] width 211 height 36
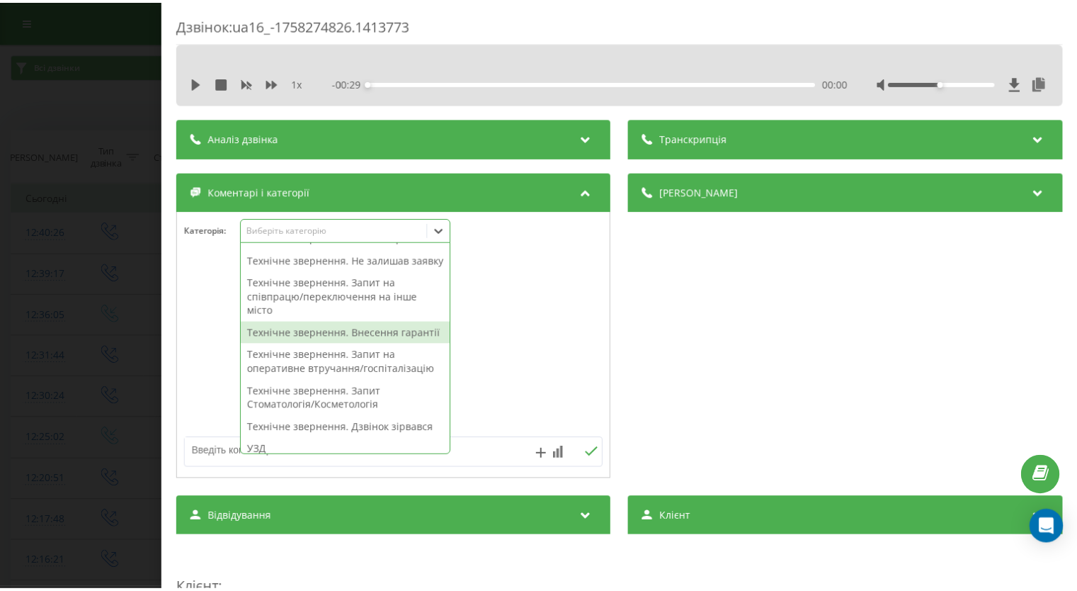
scroll to position [227, 0]
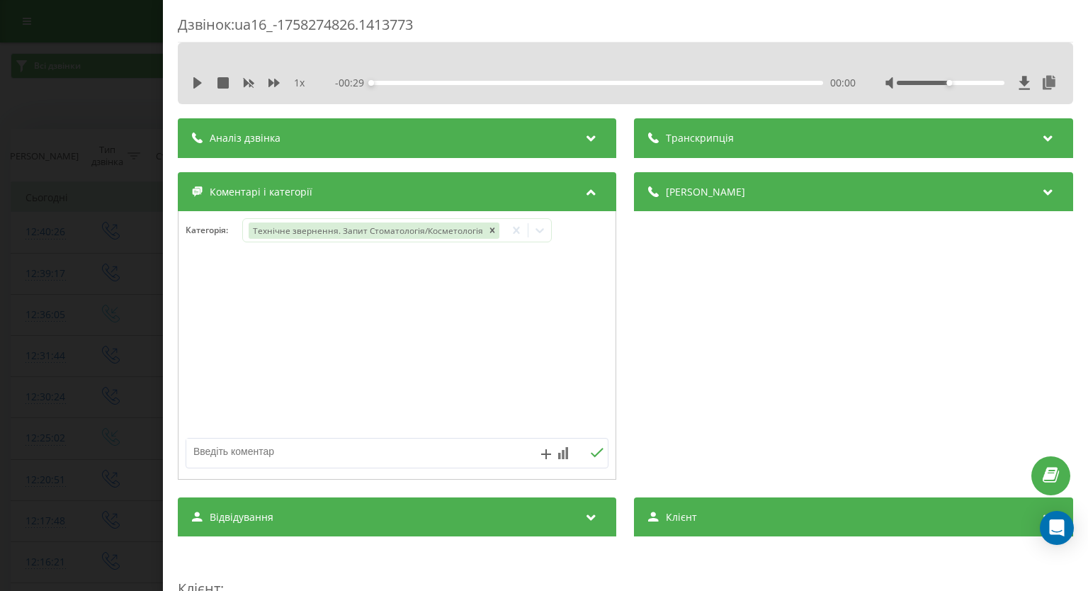
click at [74, 246] on div "Дзвінок : ua16_-1758274826.1413773 1 x - 00:29 00:00 00:00 Транскрипція Для AI-…" at bounding box center [544, 295] width 1088 height 591
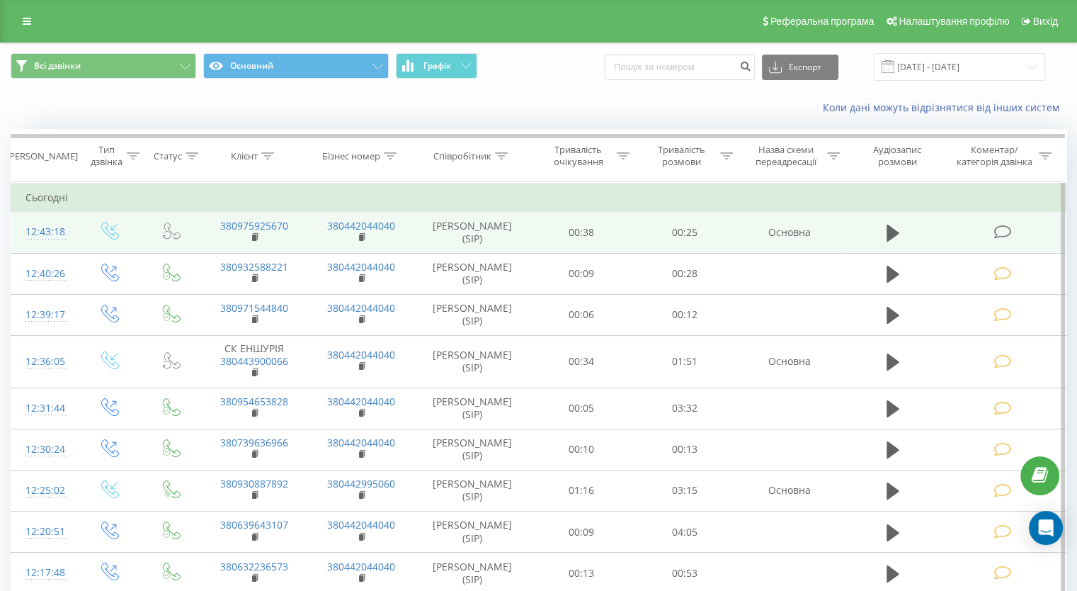
click at [1003, 227] on icon at bounding box center [1003, 231] width 18 height 15
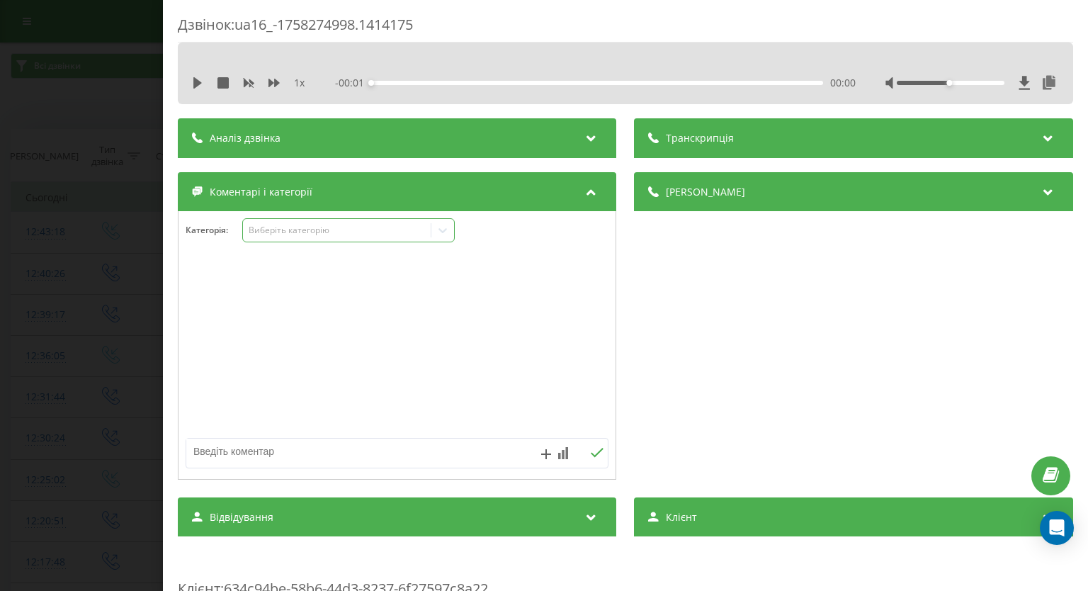
click at [442, 230] on icon at bounding box center [443, 230] width 8 height 5
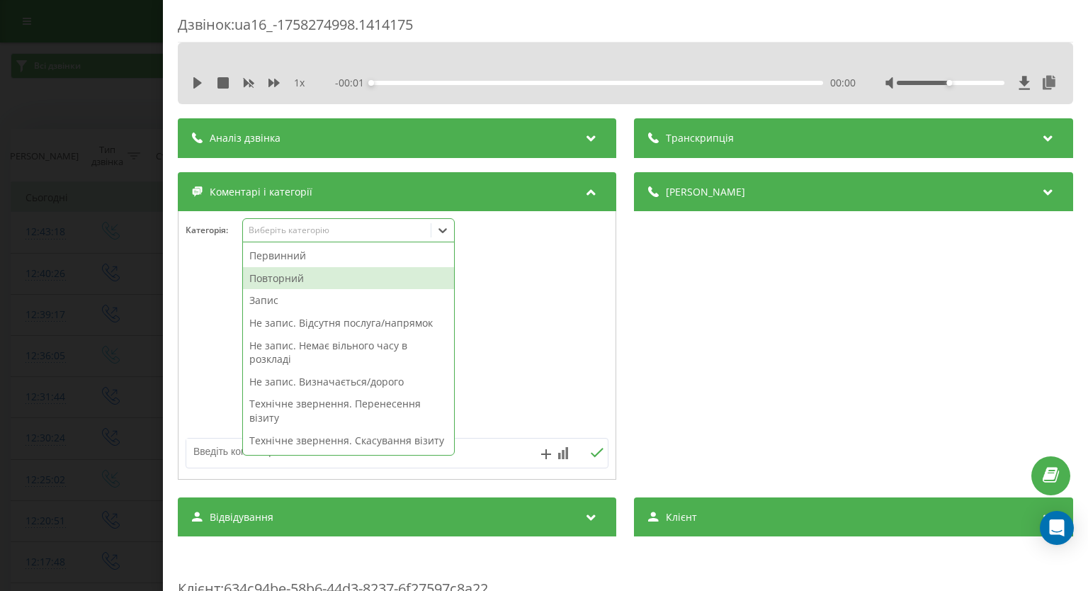
click at [340, 280] on div "Повторний" at bounding box center [348, 278] width 211 height 23
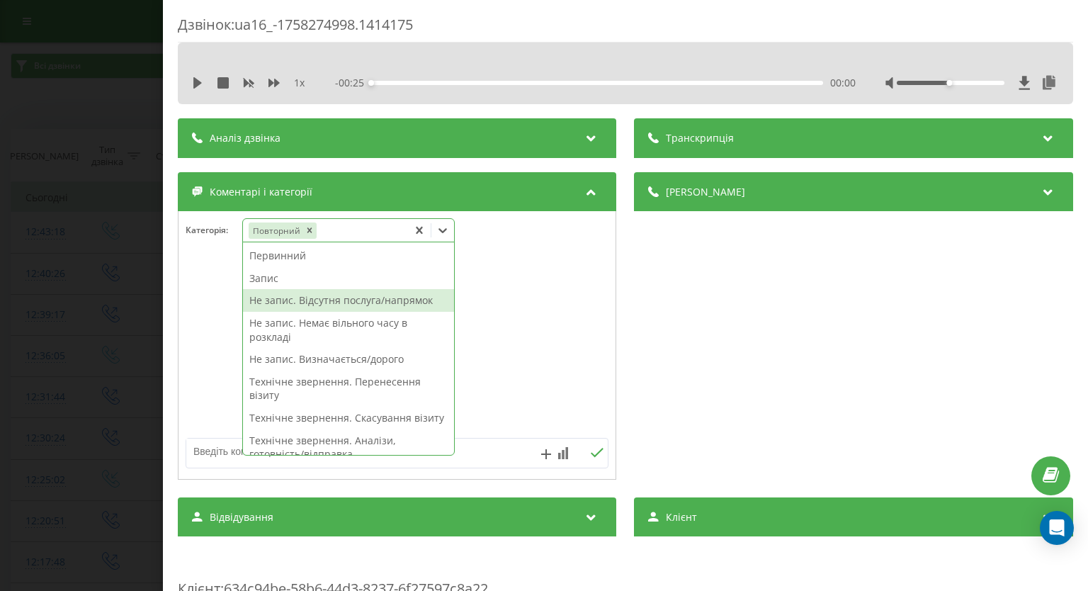
click at [355, 300] on div "Не запис. Відсутня послуга/напрямок" at bounding box center [348, 300] width 211 height 23
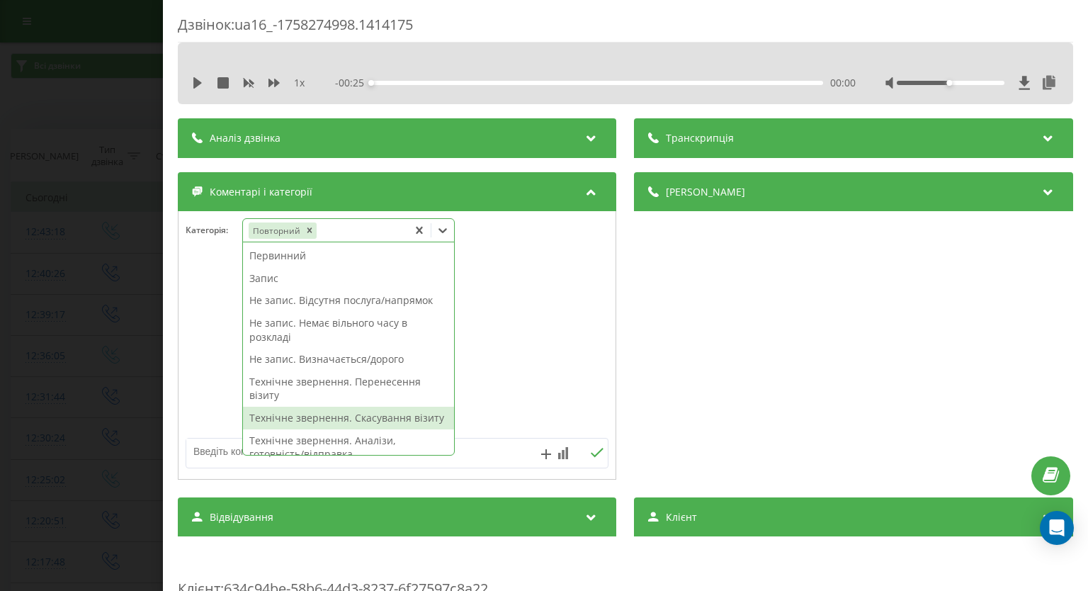
click at [479, 453] on textarea at bounding box center [354, 450] width 337 height 25
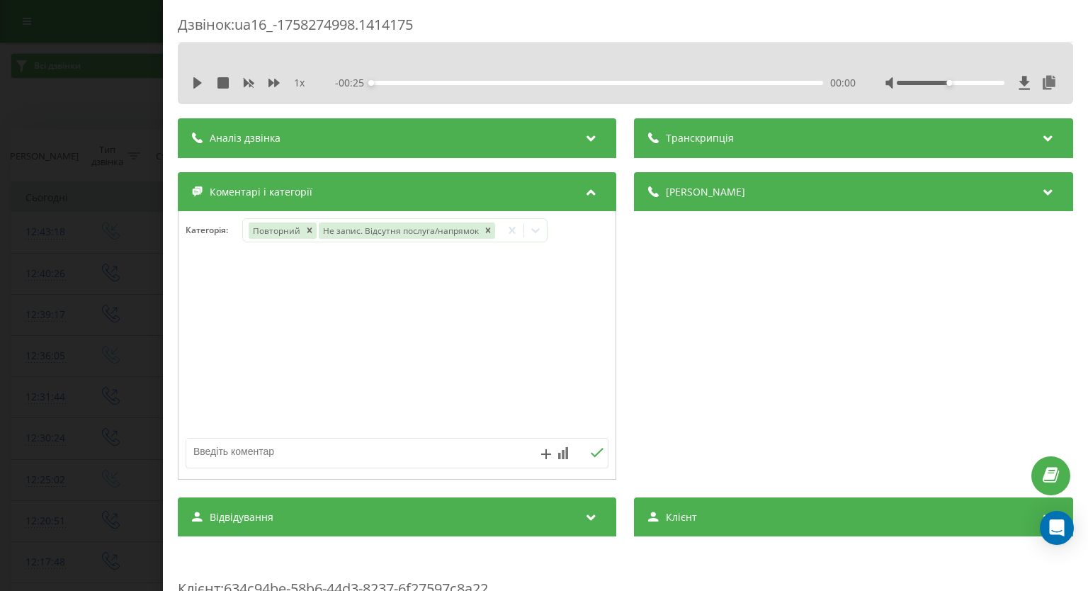
click at [479, 453] on textarea at bounding box center [354, 450] width 337 height 25
type textarea "мрт"
click at [592, 453] on icon at bounding box center [597, 453] width 13 height 10
click at [65, 298] on div "Дзвінок : ua16_-1758274998.1414175 1 x - 00:25 00:00 00:00 Транскрипція Для AI-…" at bounding box center [544, 295] width 1088 height 591
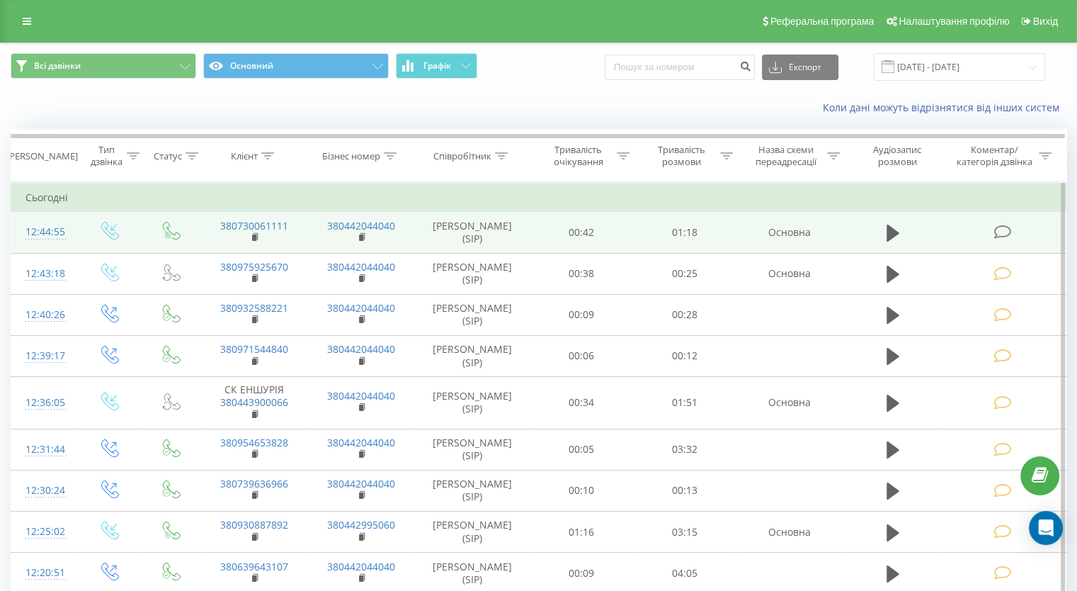
click at [999, 229] on icon at bounding box center [1003, 231] width 18 height 15
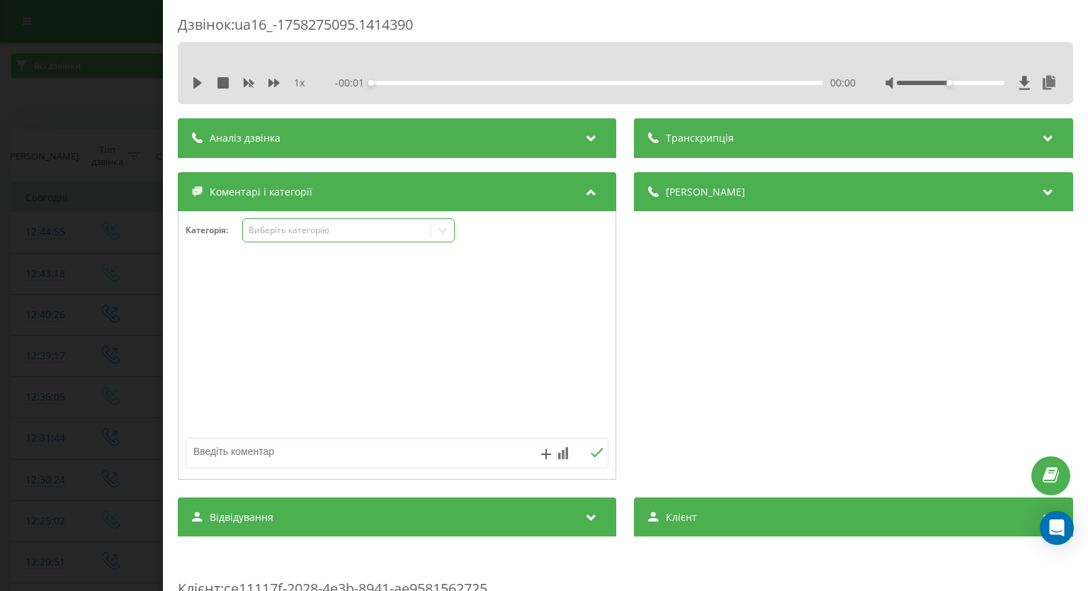
click at [426, 227] on div "Виберіть категорію" at bounding box center [337, 230] width 188 height 13
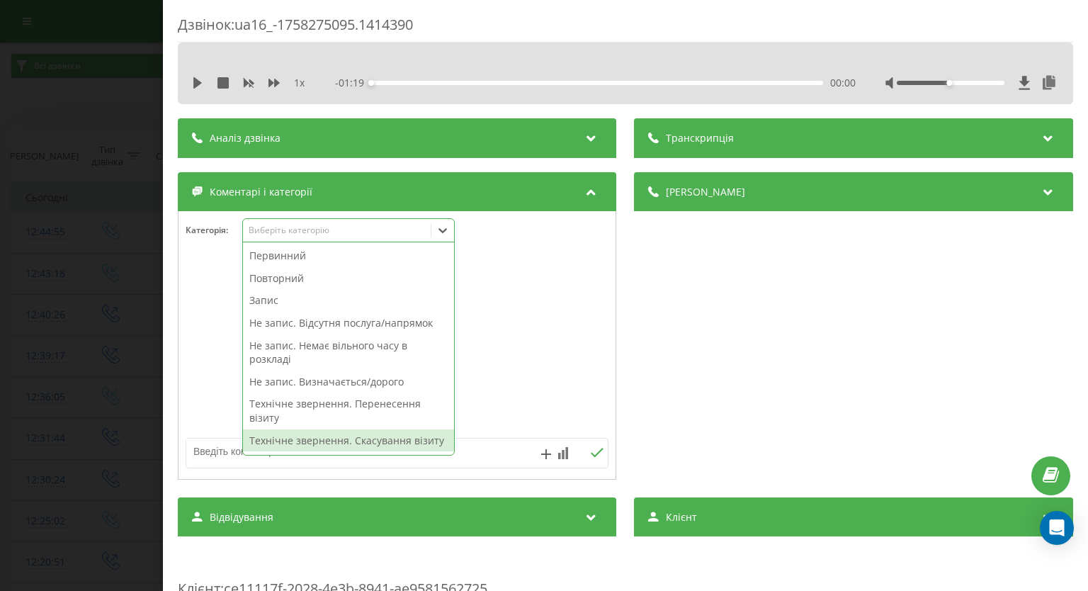
click at [322, 436] on div "Технічне звернення. Скасування візиту" at bounding box center [348, 440] width 211 height 23
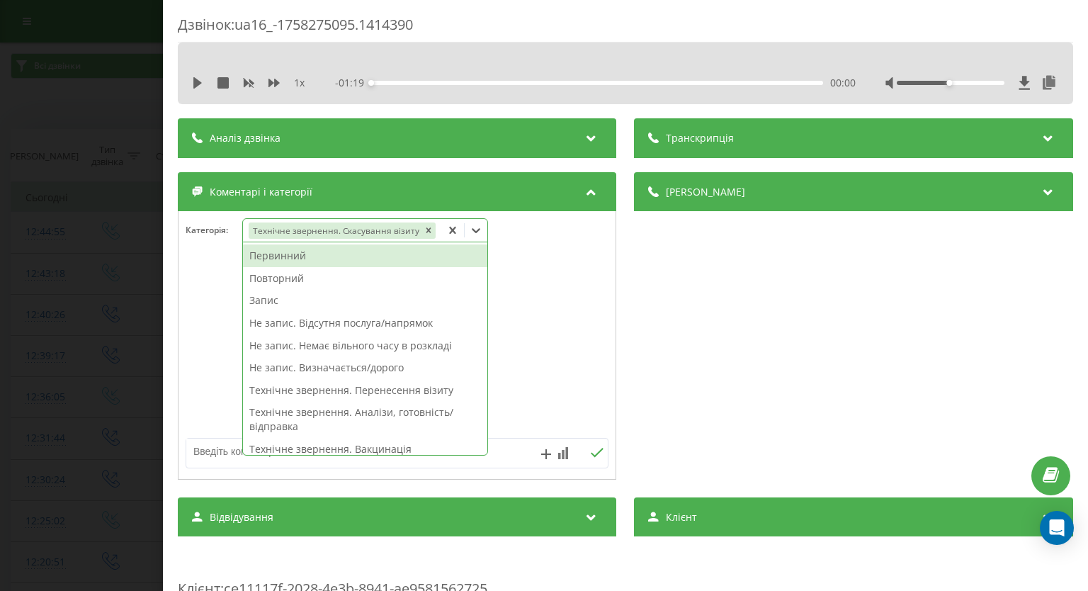
click at [52, 292] on div "Дзвінок : ua16_-1758275095.1414390 1 x - 01:19 00:00 00:00 Транскрипція Для AI-…" at bounding box center [544, 295] width 1088 height 591
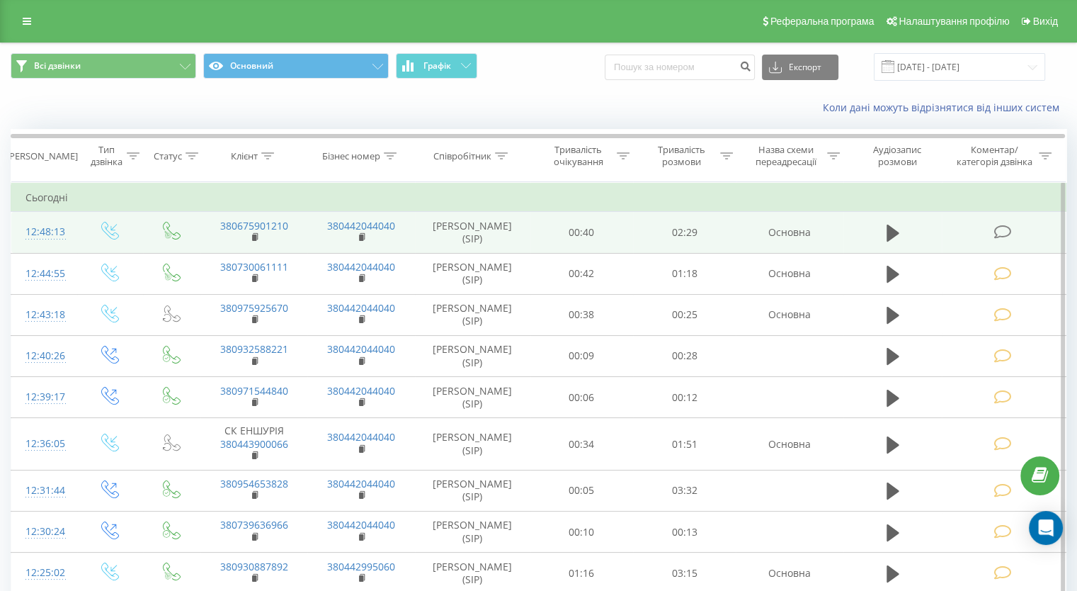
click at [1001, 233] on icon at bounding box center [1003, 231] width 18 height 15
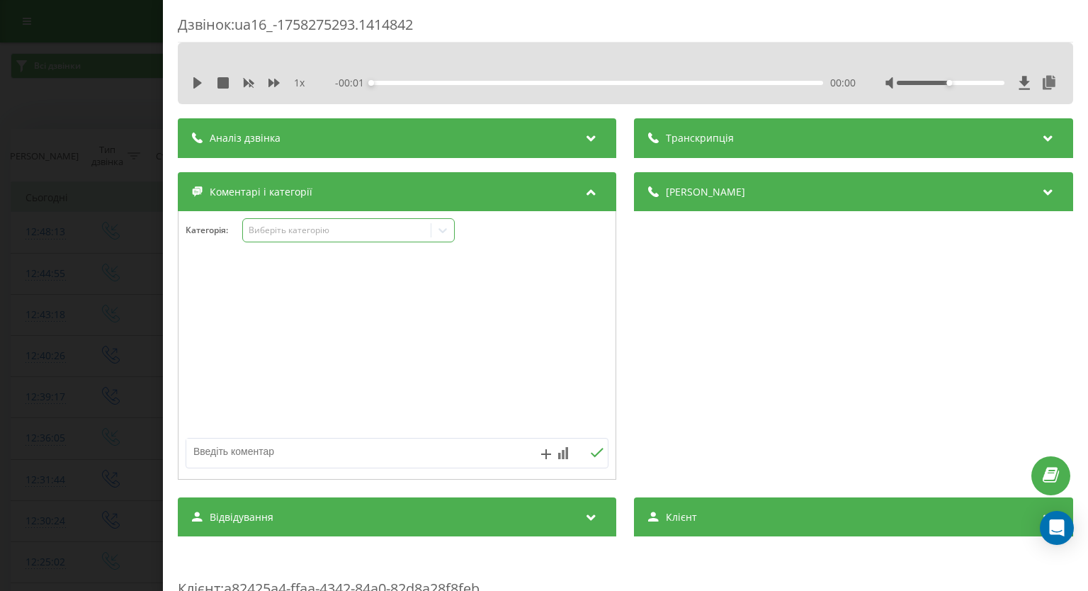
click at [438, 232] on icon at bounding box center [443, 230] width 14 height 14
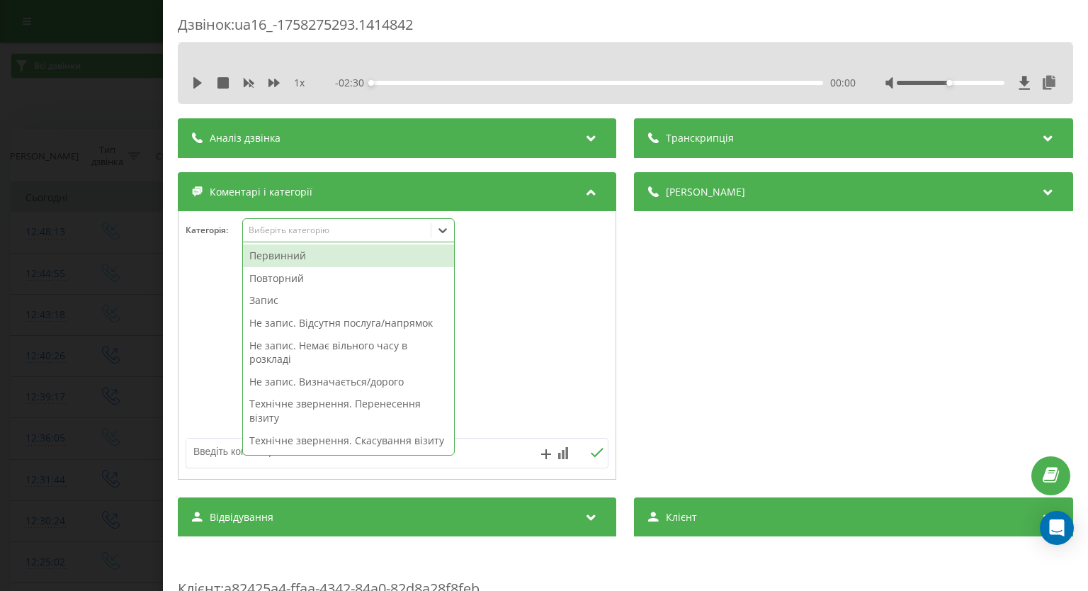
click at [334, 258] on div "Первинний" at bounding box center [348, 255] width 211 height 23
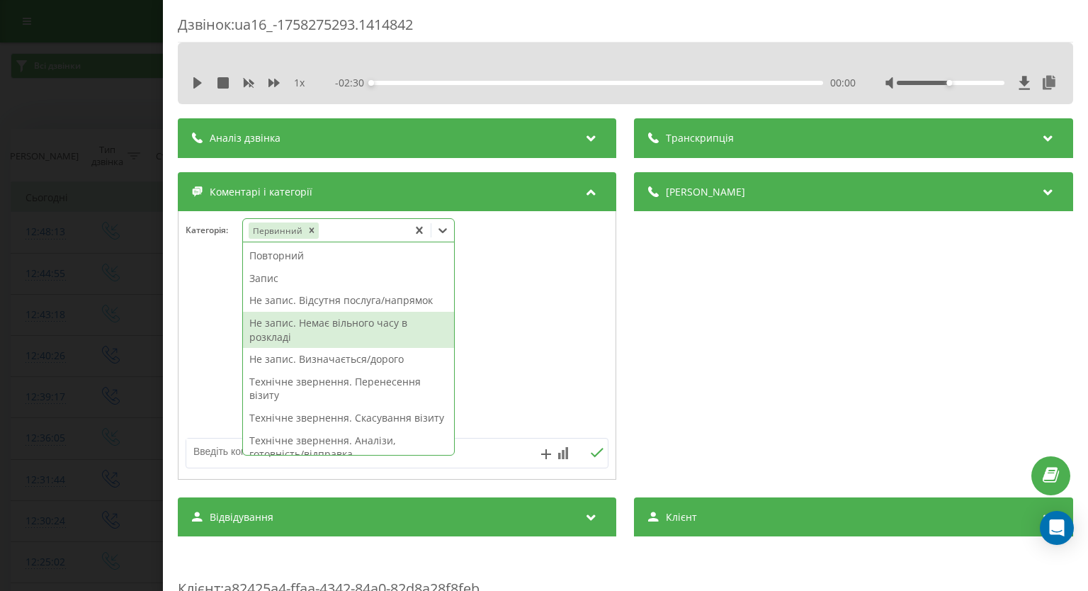
click at [326, 327] on div "Не запис. Немає вільного часу в розкладі" at bounding box center [348, 330] width 211 height 36
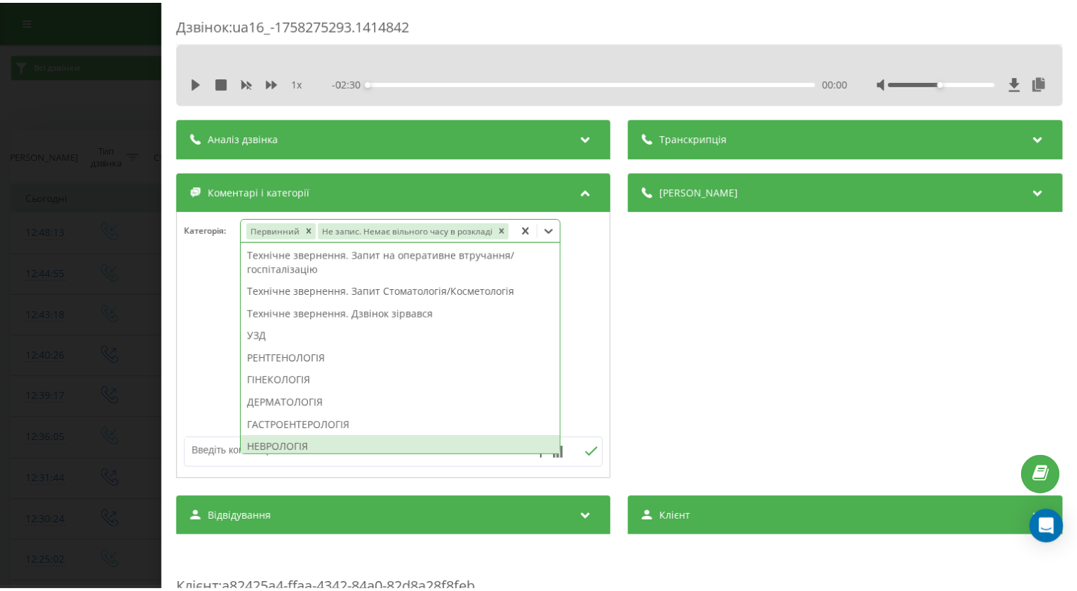
scroll to position [363, 0]
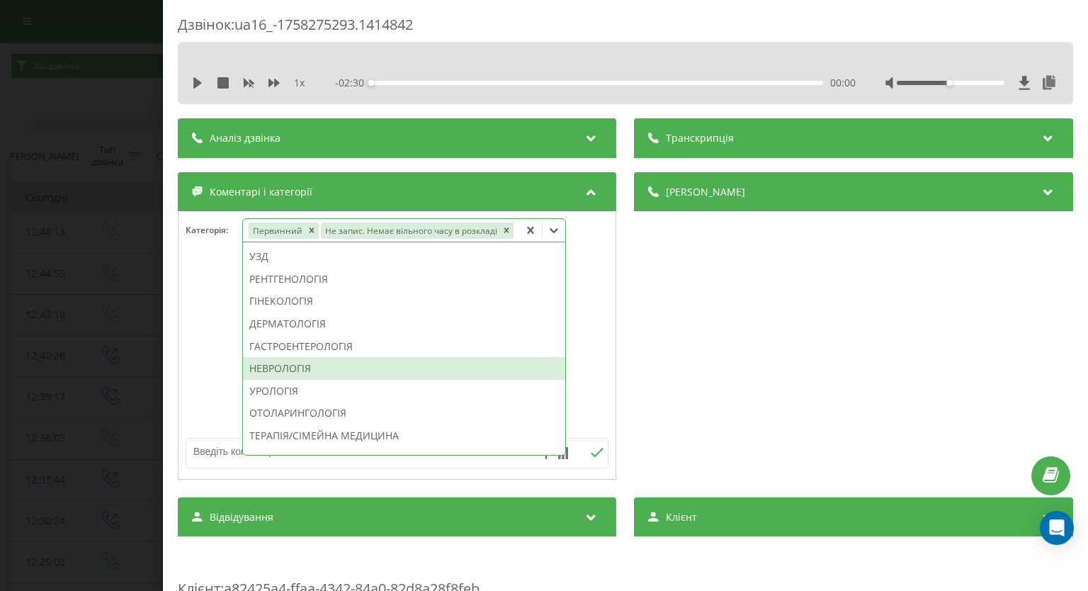
click at [324, 374] on div "НЕВРОЛОГІЯ" at bounding box center [404, 368] width 322 height 23
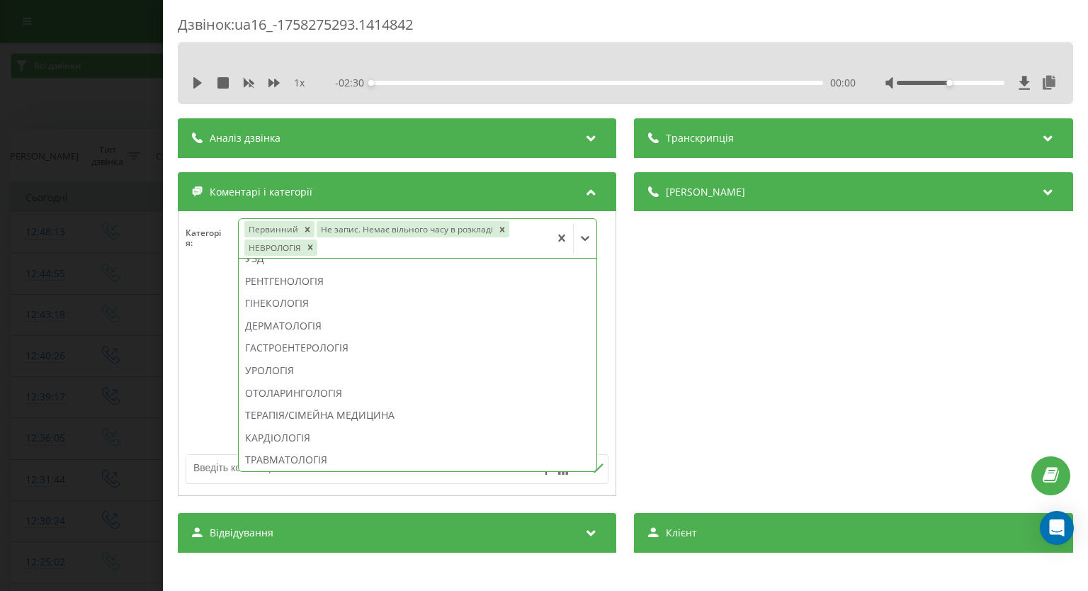
drag, startPoint x: 0, startPoint y: 328, endPoint x: 533, endPoint y: 97, distance: 580.4
click at [0, 327] on div "Дзвінок : ua16_-1758275293.1414842 1 x - 02:30 00:00 00:00 Транскрипція Для AI-…" at bounding box center [544, 295] width 1088 height 591
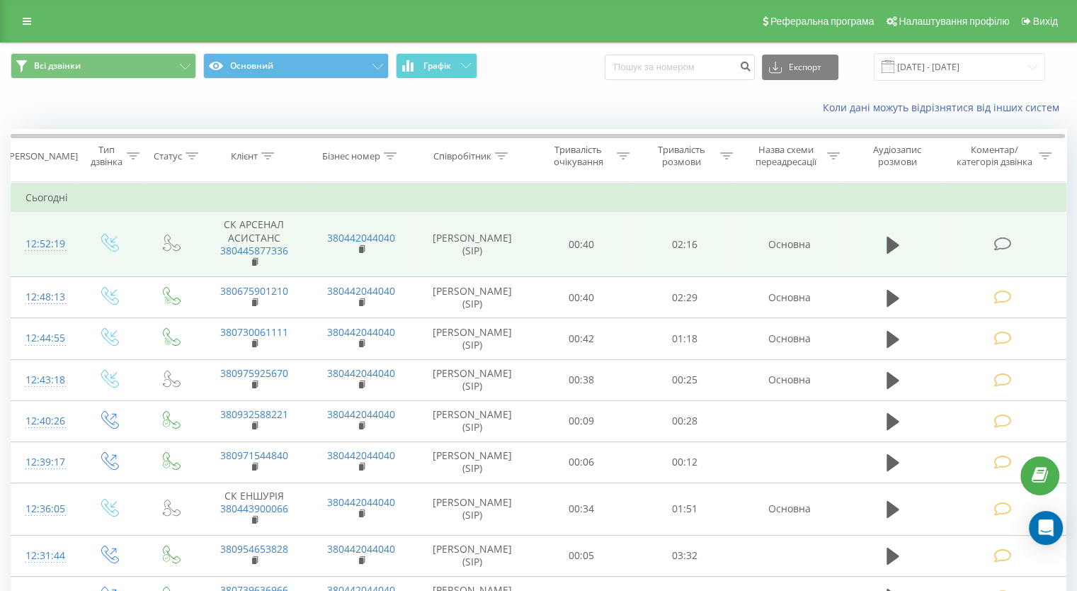
click at [997, 241] on icon at bounding box center [1003, 244] width 18 height 15
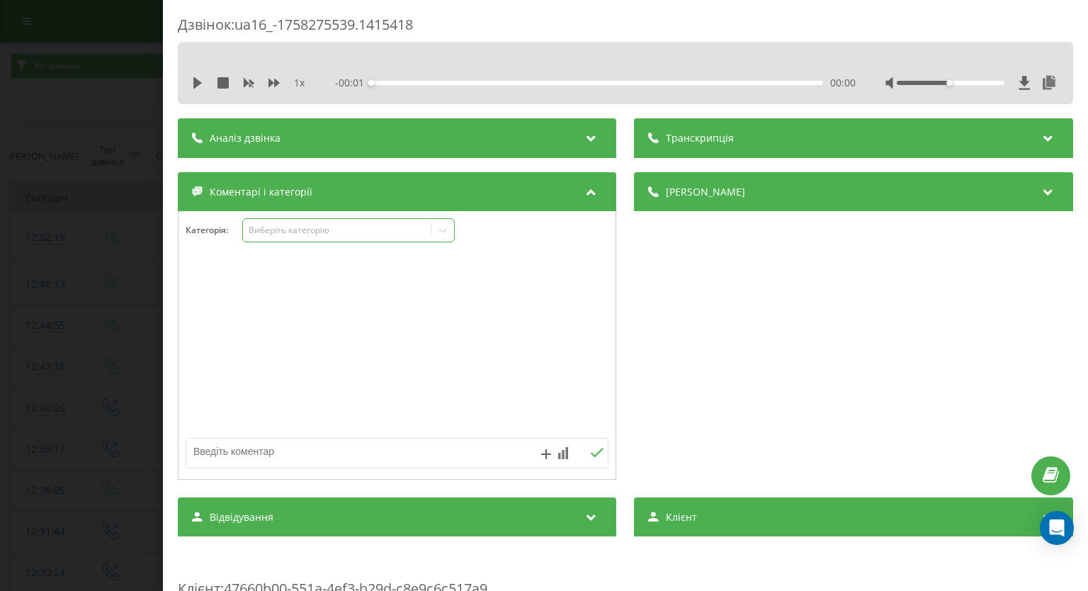
click at [445, 236] on icon at bounding box center [443, 230] width 14 height 14
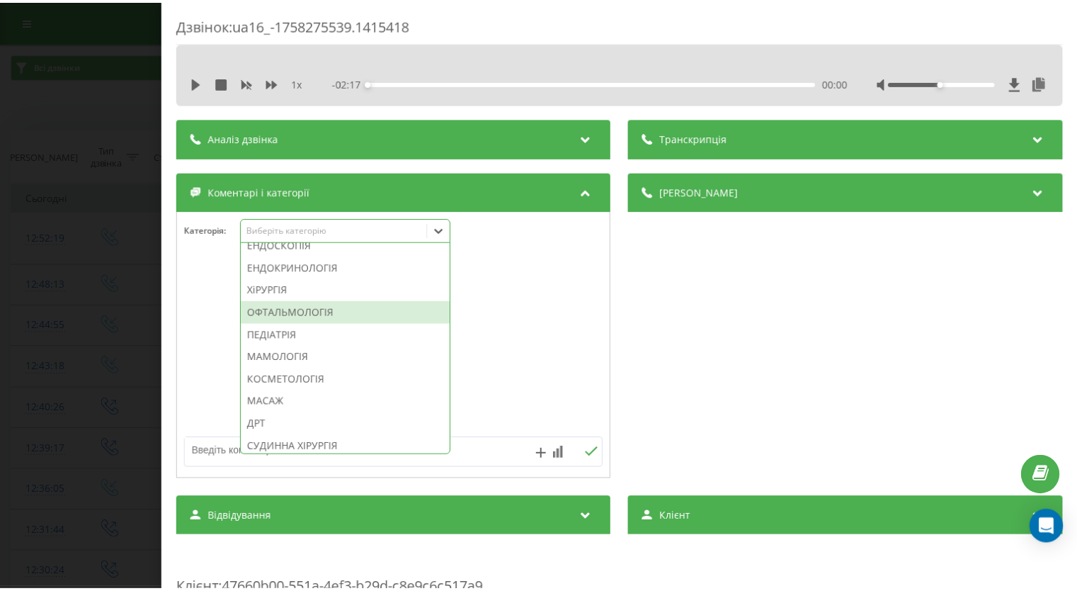
scroll to position [921, 0]
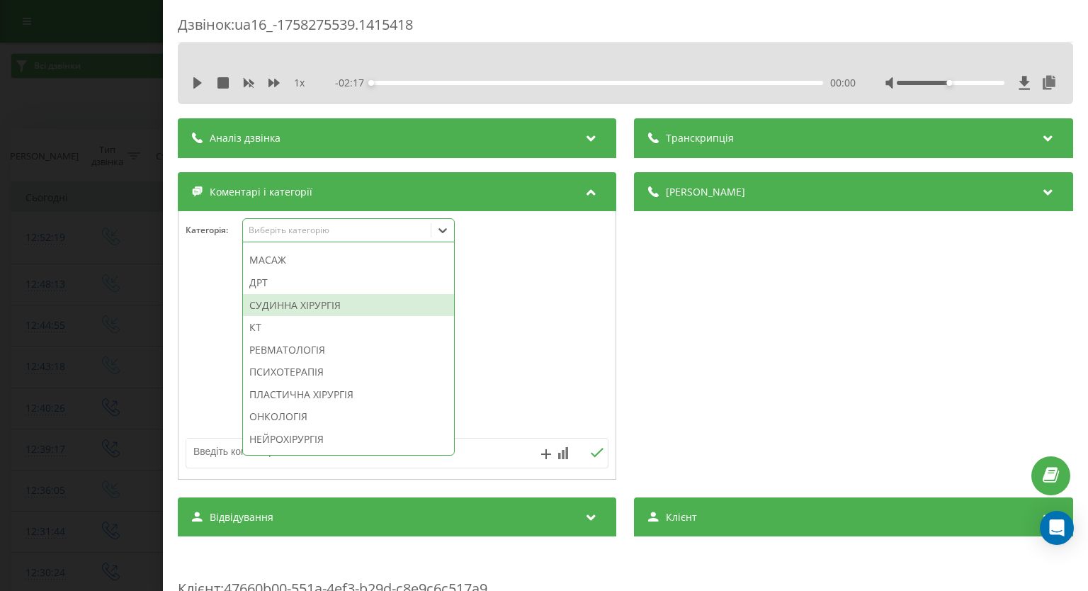
click at [380, 317] on div "СУДИННА ХІРУРГІЯ" at bounding box center [348, 305] width 211 height 23
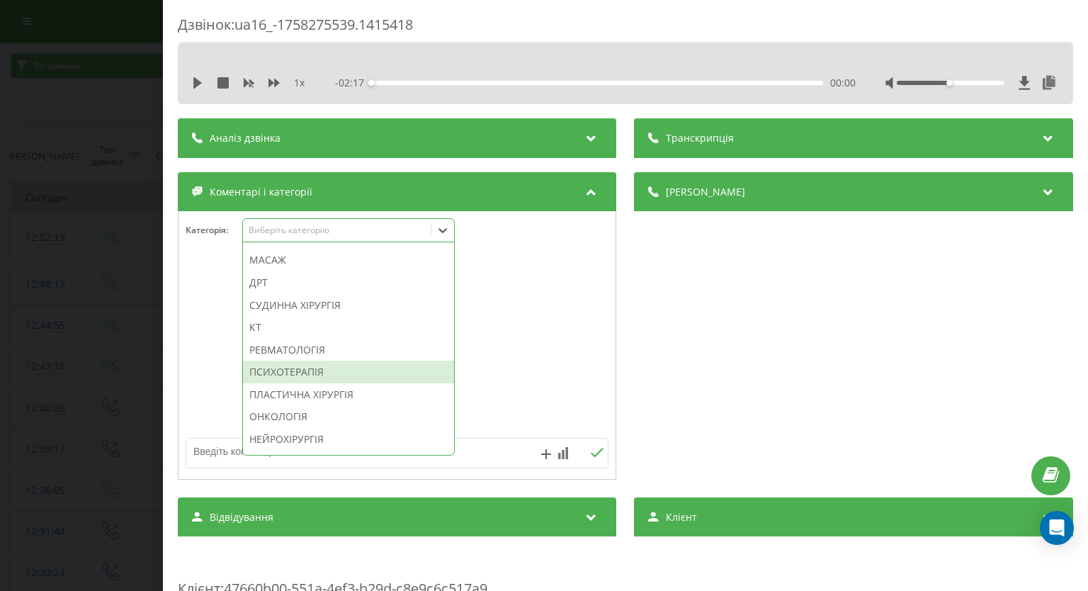
click at [493, 453] on textarea at bounding box center [354, 450] width 337 height 25
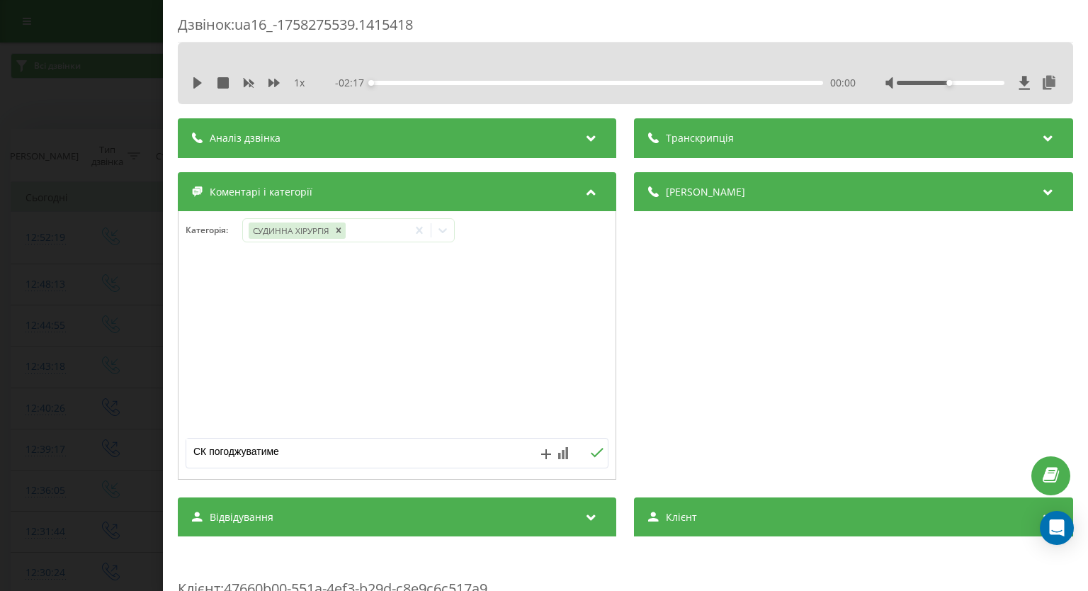
type textarea "СК погоджуватиме"
click at [593, 455] on icon at bounding box center [597, 453] width 13 height 10
click at [33, 274] on div "Дзвінок : ua16_-1758275539.1415418 1 x - 02:17 00:00 00:00 Транскрипція Для AI-…" at bounding box center [544, 295] width 1088 height 591
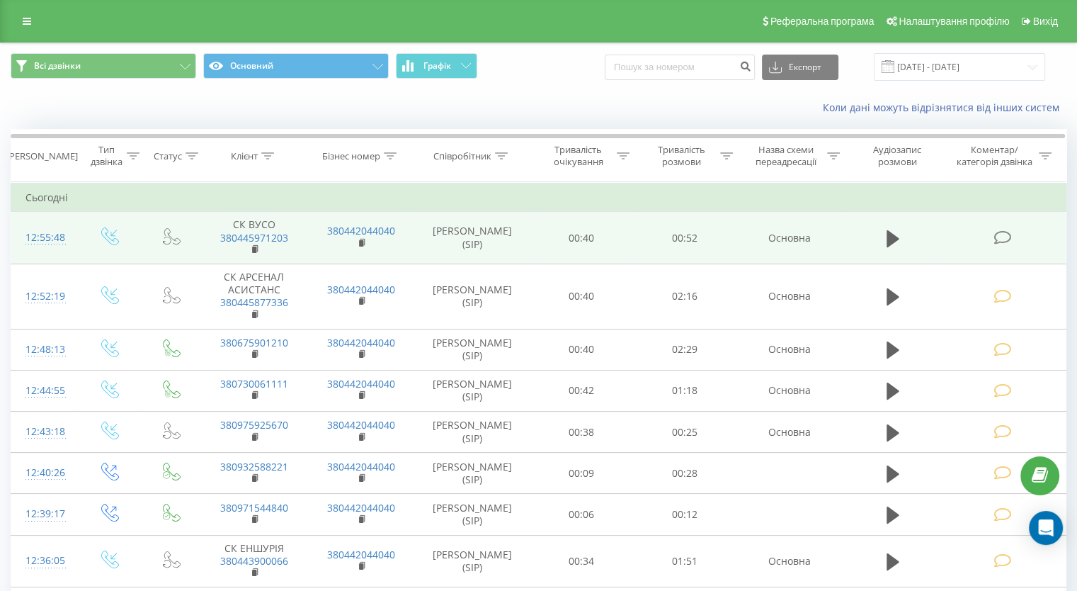
click at [1004, 239] on icon at bounding box center [1003, 237] width 18 height 15
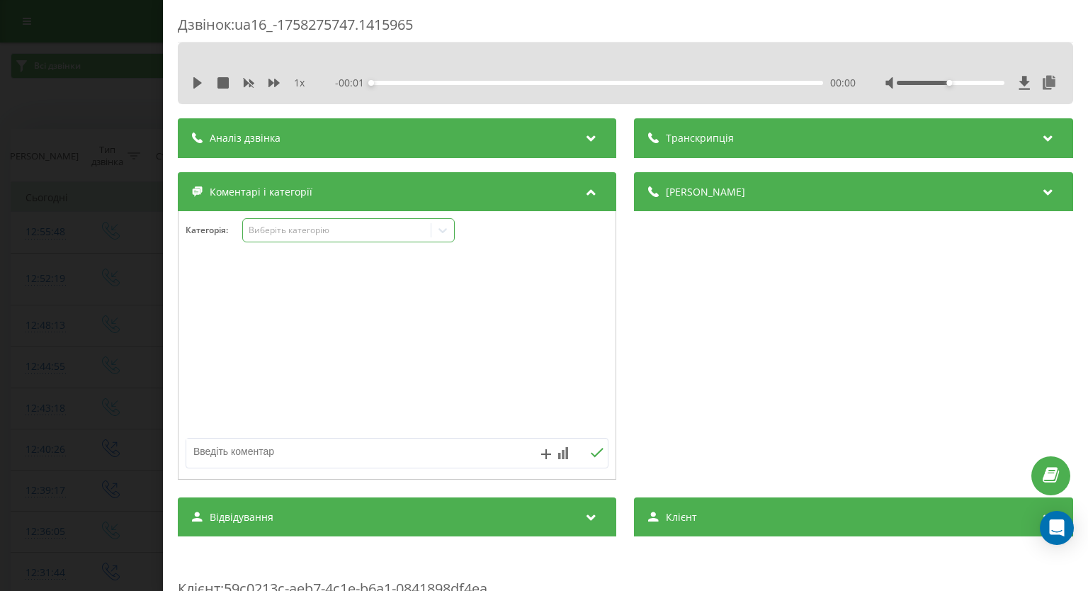
click at [447, 234] on icon at bounding box center [443, 230] width 14 height 14
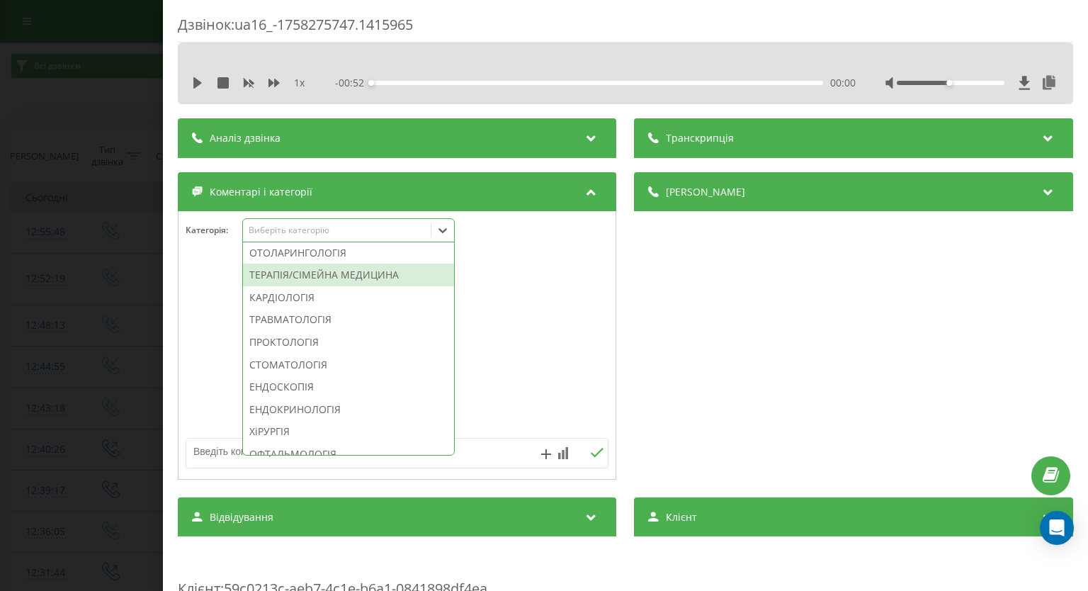
scroll to position [708, 0]
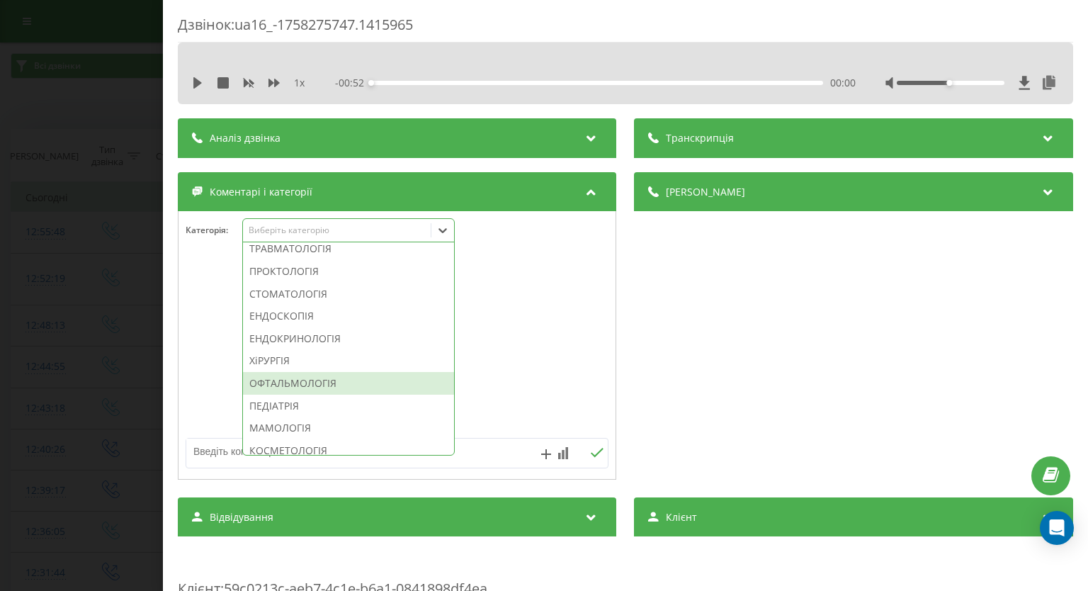
click at [343, 394] on div "ОФТАЛЬМОЛОГІЯ" at bounding box center [348, 383] width 211 height 23
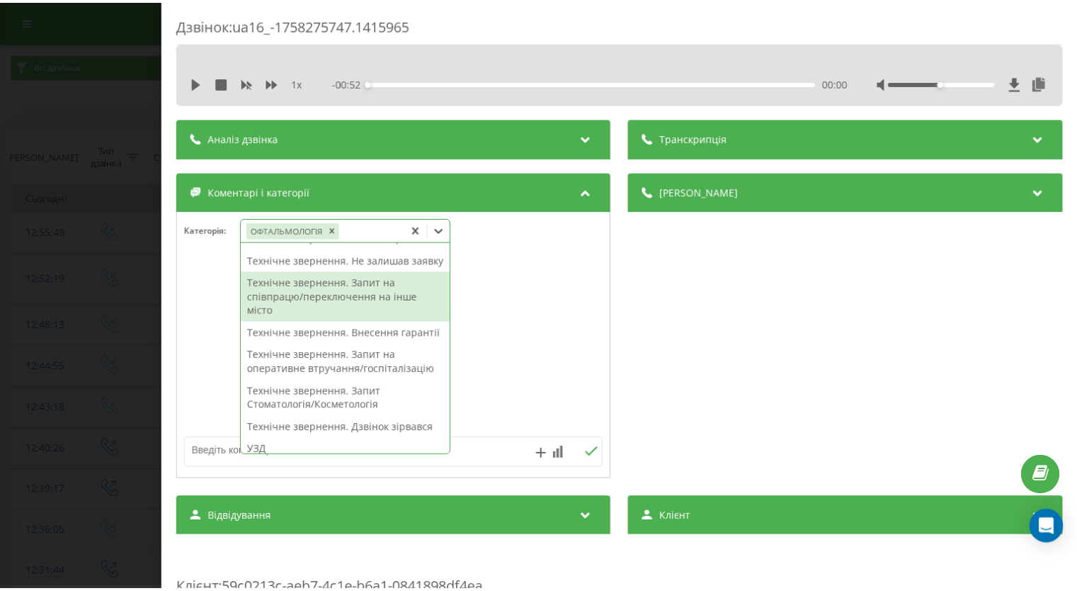
scroll to position [0, 0]
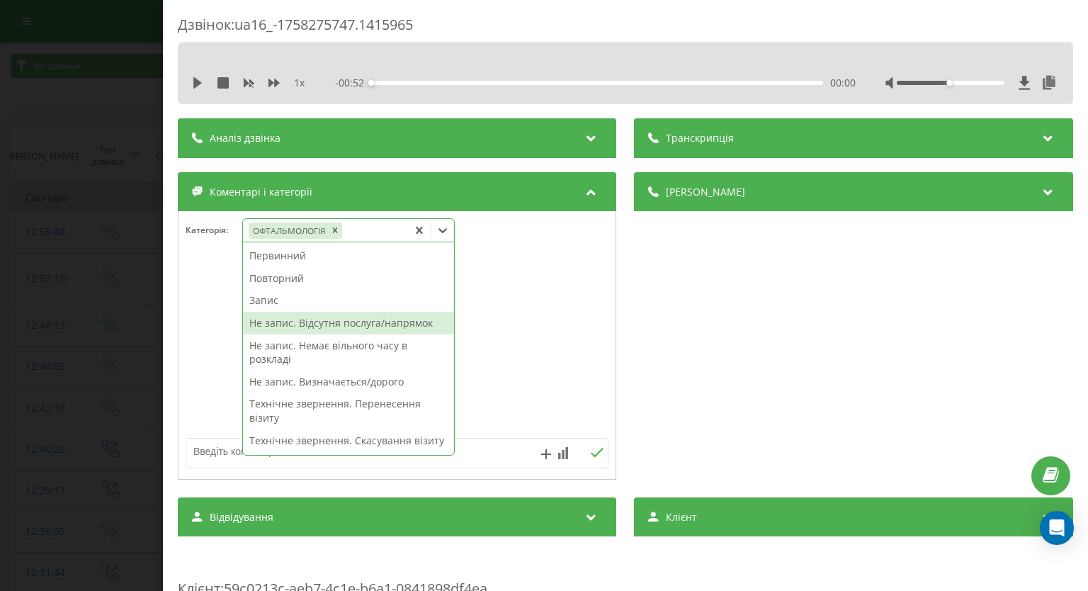
click at [391, 322] on div "Не запис. Відсутня послуга/напрямок" at bounding box center [348, 323] width 211 height 23
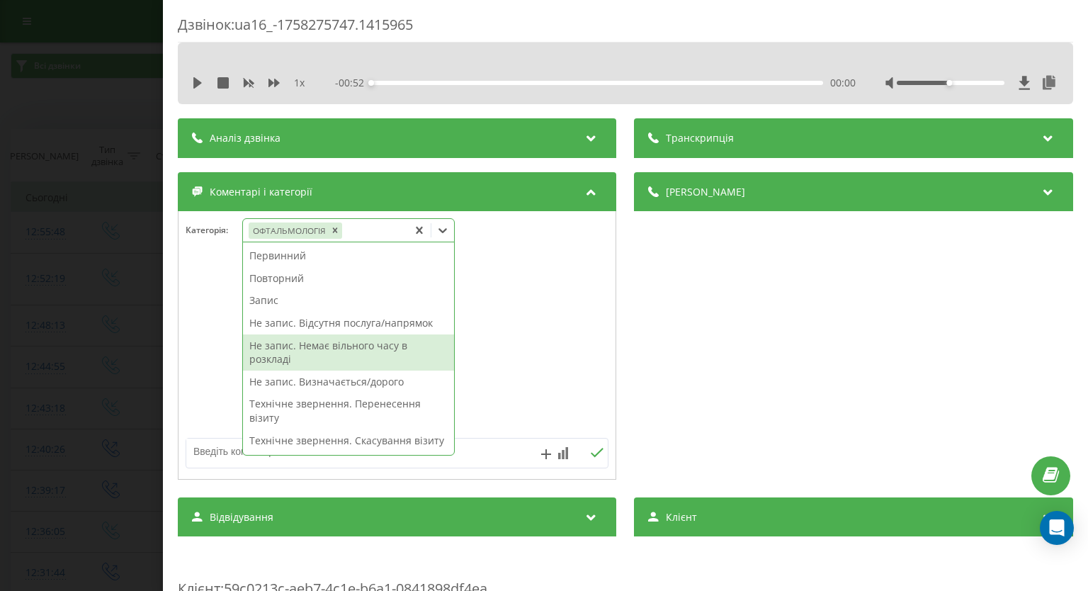
click at [482, 450] on textarea at bounding box center [354, 450] width 337 height 25
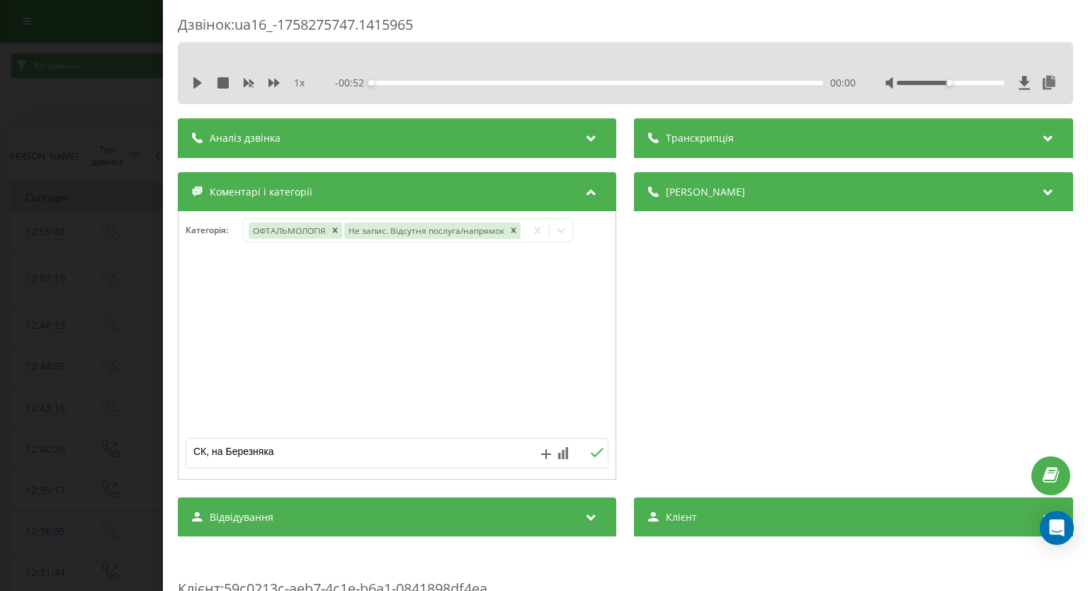
type textarea "СК, на Березняках"
click at [591, 449] on icon at bounding box center [597, 453] width 13 height 10
click at [120, 236] on div "Дзвінок : ua16_-1758275747.1415965 1 x - 00:52 00:00 00:00 Транскрипція Для AI-…" at bounding box center [544, 295] width 1088 height 591
click at [443, 229] on icon at bounding box center [443, 230] width 14 height 14
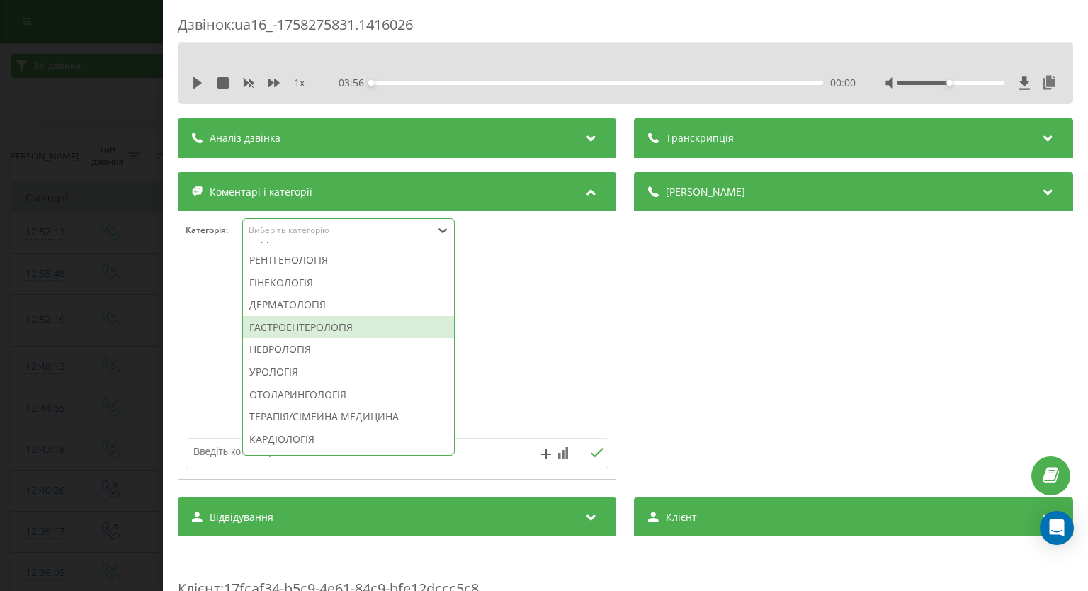
scroll to position [637, 0]
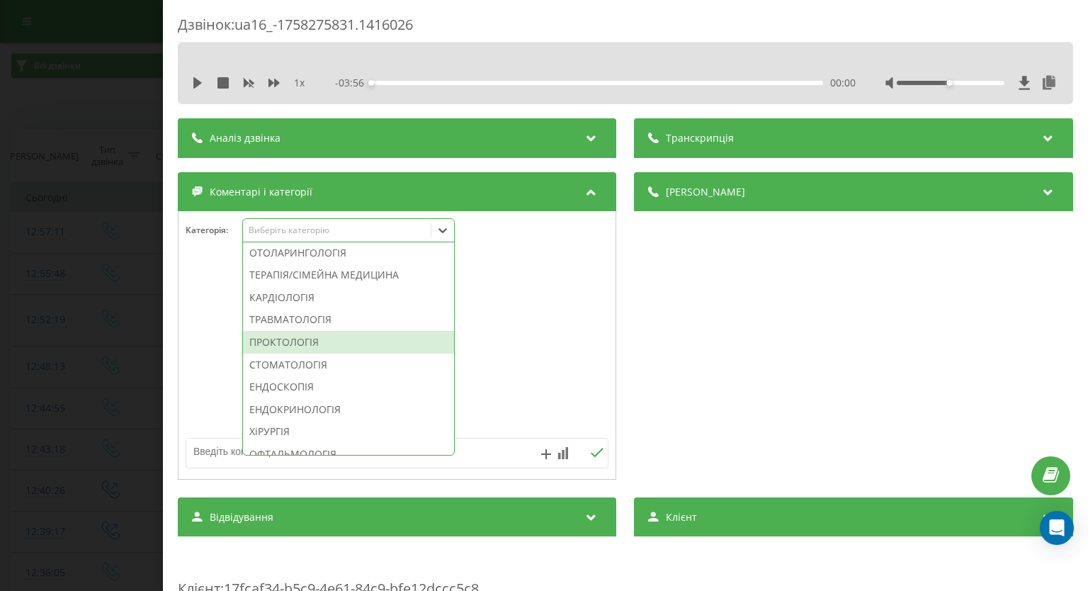
click at [320, 353] on div "ПРОКТОЛОГІЯ" at bounding box center [348, 342] width 211 height 23
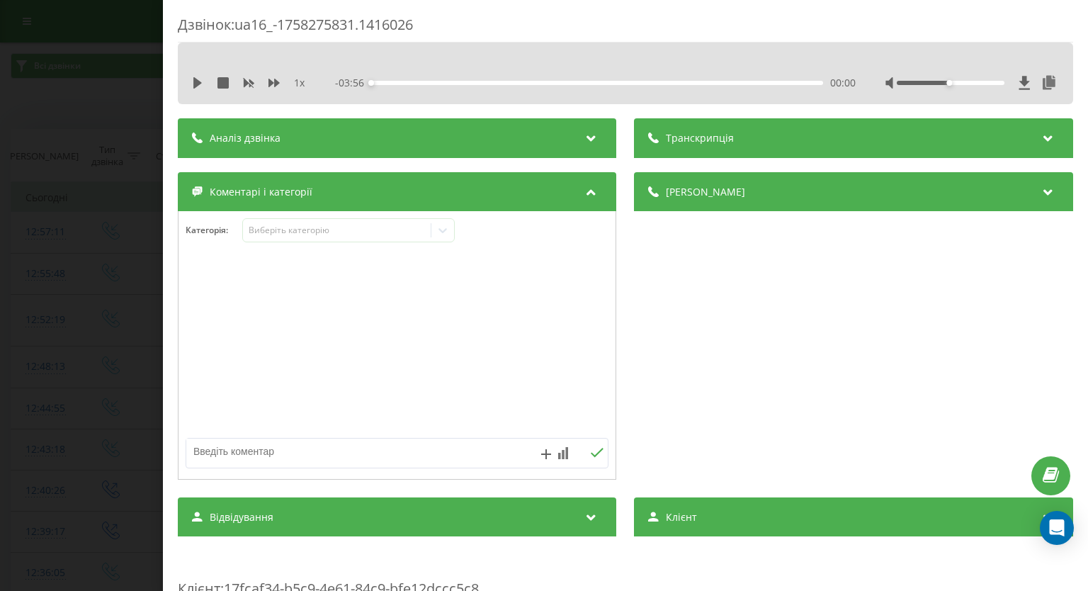
click at [484, 451] on textarea at bounding box center [354, 450] width 337 height 25
type textarea "СК погоджуватиме"
click at [598, 458] on button at bounding box center [597, 453] width 22 height 12
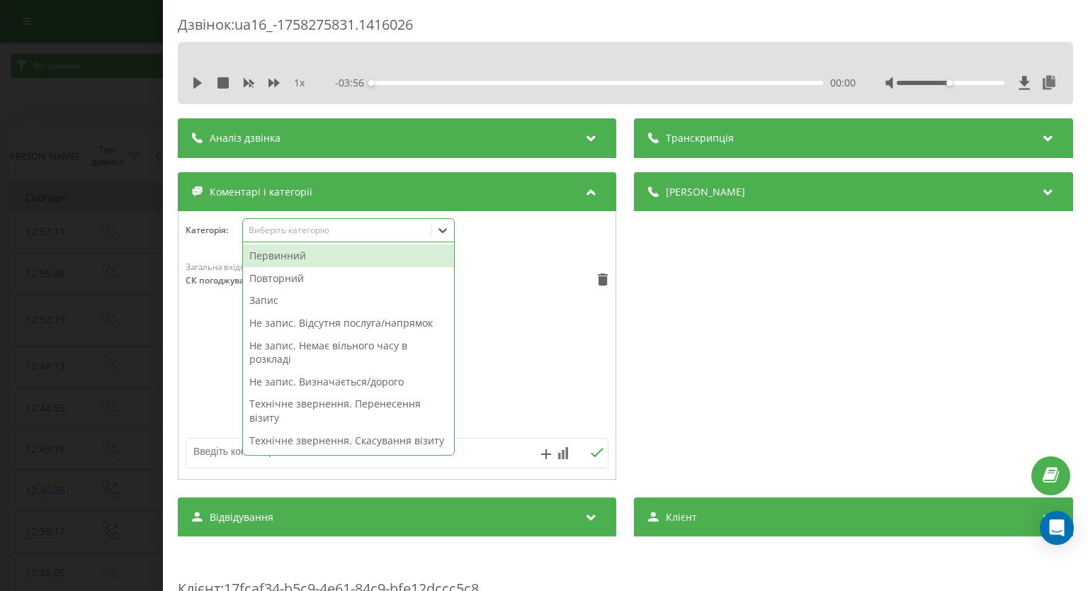
click at [445, 239] on div at bounding box center [442, 230] width 23 height 23
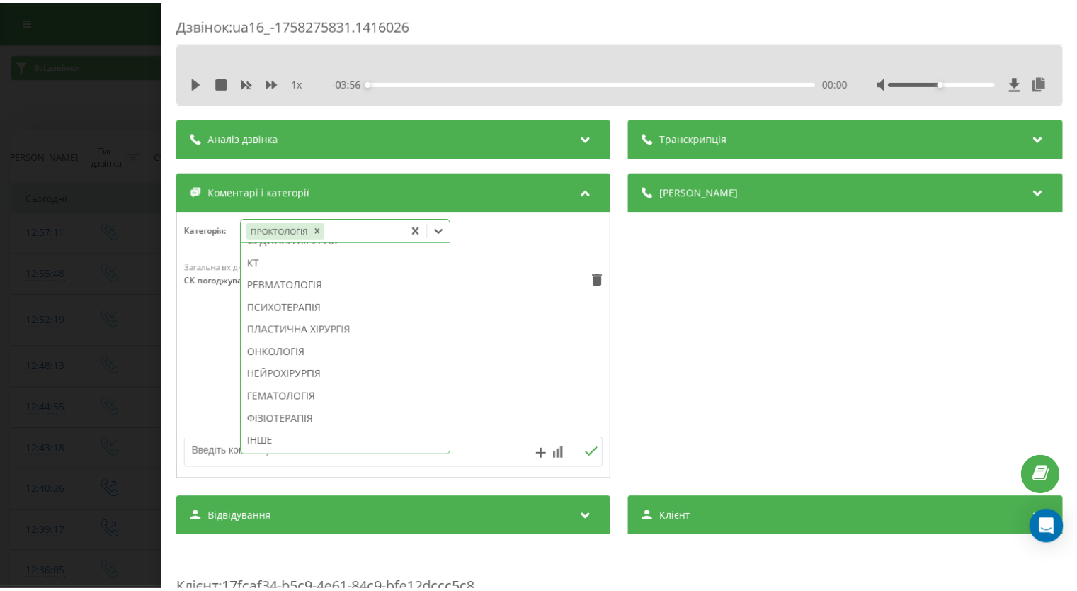
scroll to position [1004, 0]
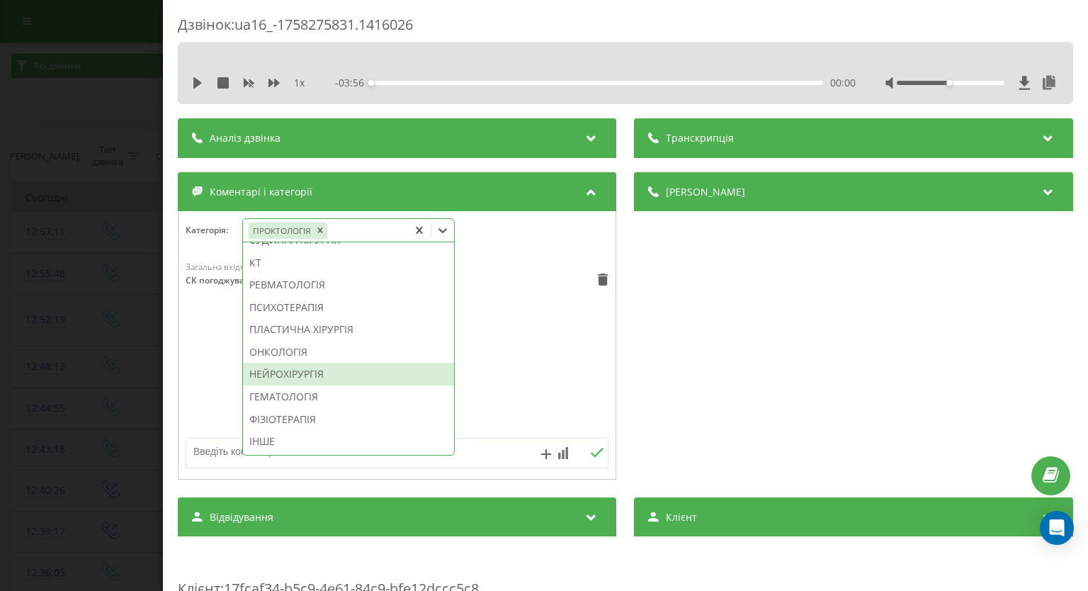
click at [508, 332] on div "Загальна вхідна чотирнад... 13:03, 19 Вересня 2025 СК погоджуватиме" at bounding box center [396, 346] width 437 height 170
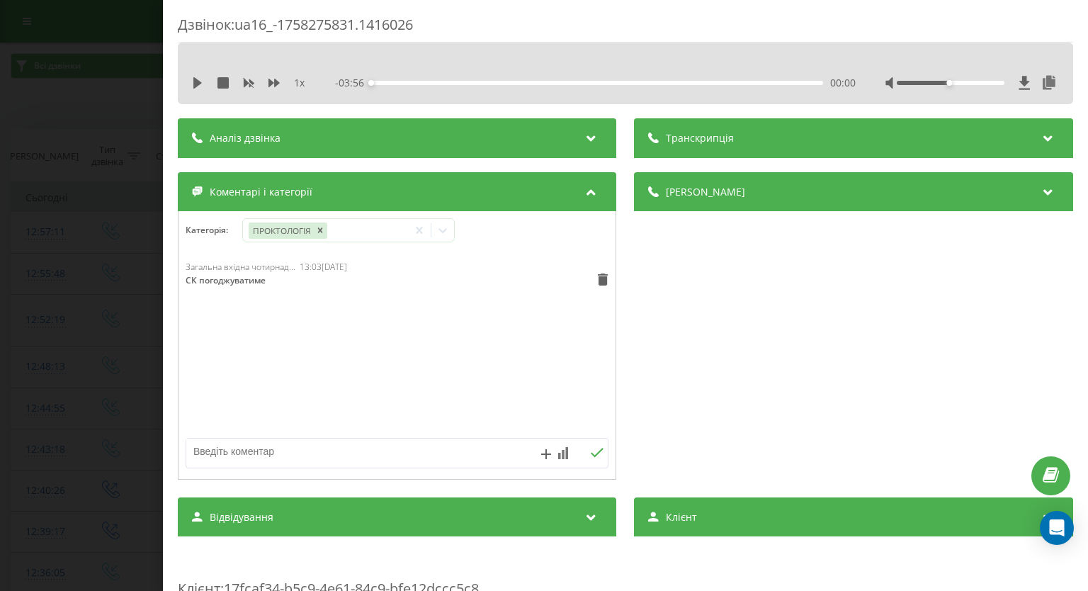
click at [56, 246] on div "Дзвінок : ua16_-1758275831.1416026 1 x - 03:56 00:00 00:00 Транскрипція Для AI-…" at bounding box center [544, 295] width 1088 height 591
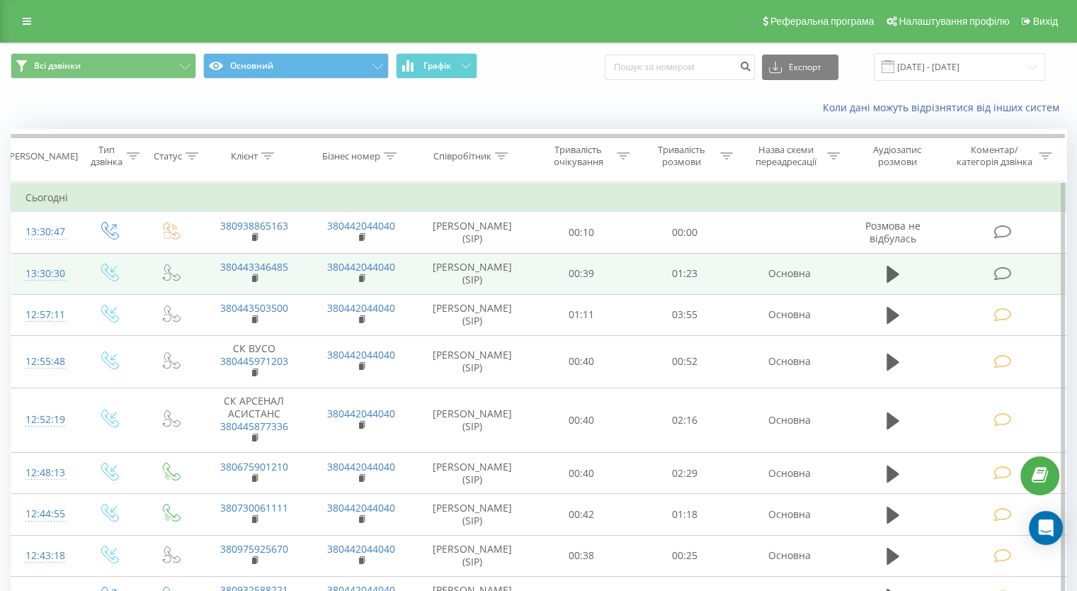
click at [999, 273] on icon at bounding box center [1003, 273] width 18 height 15
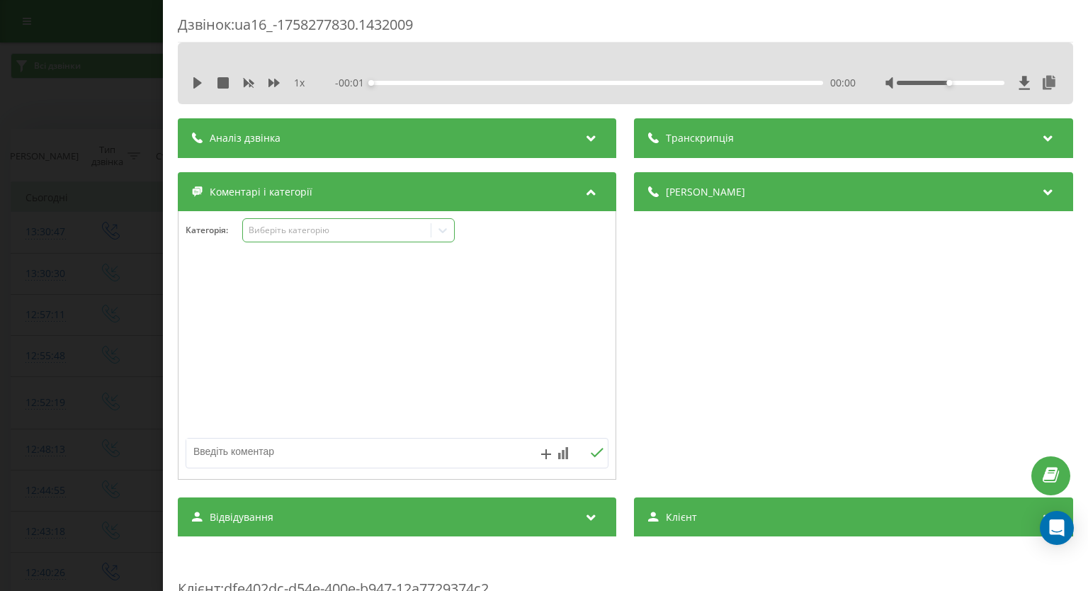
click at [448, 233] on icon at bounding box center [443, 230] width 14 height 14
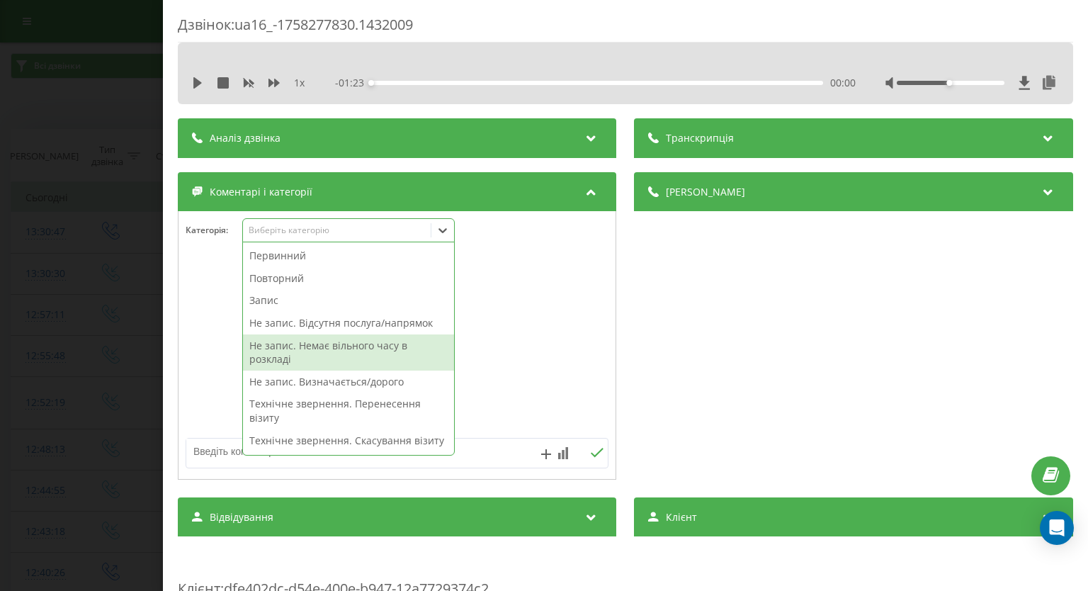
click at [372, 346] on div "Не запис. Немає вільного часу в розкладі" at bounding box center [348, 352] width 211 height 36
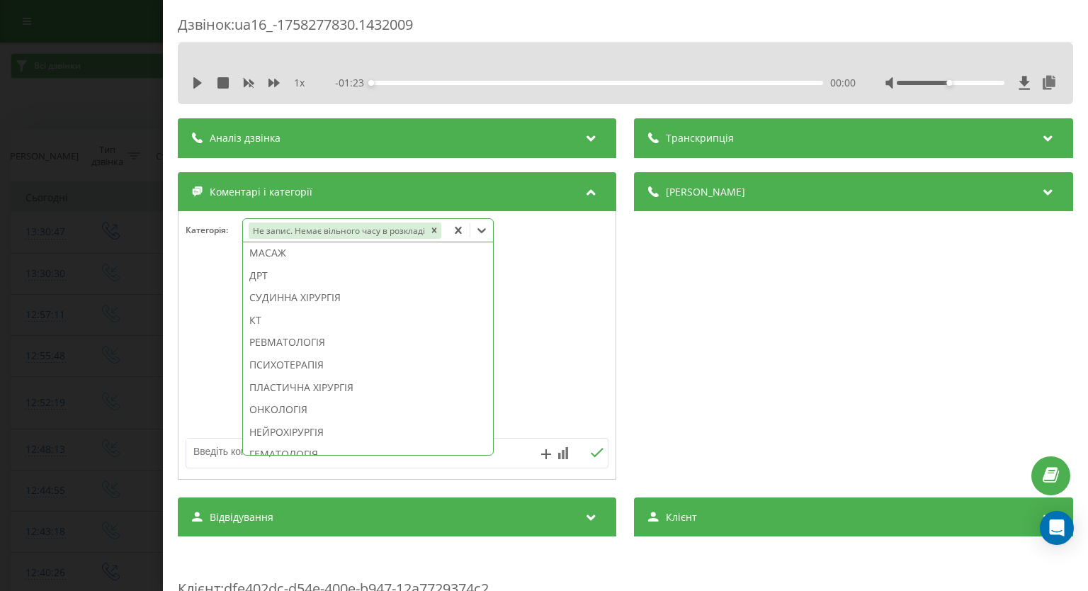
scroll to position [892, 0]
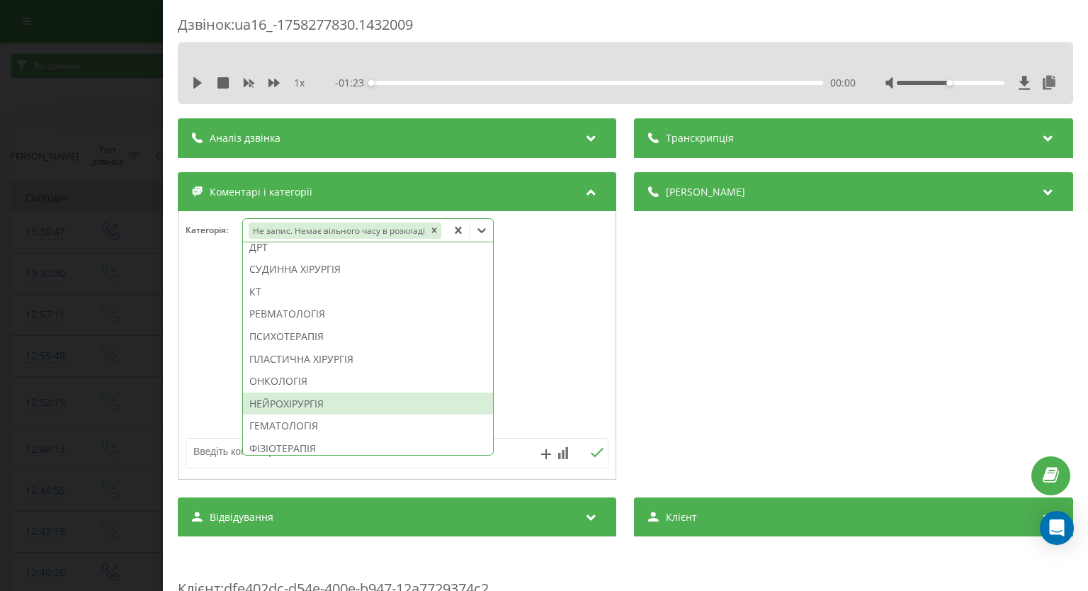
click at [398, 408] on div "НЕЙРОХІРУРГІЯ" at bounding box center [368, 403] width 250 height 23
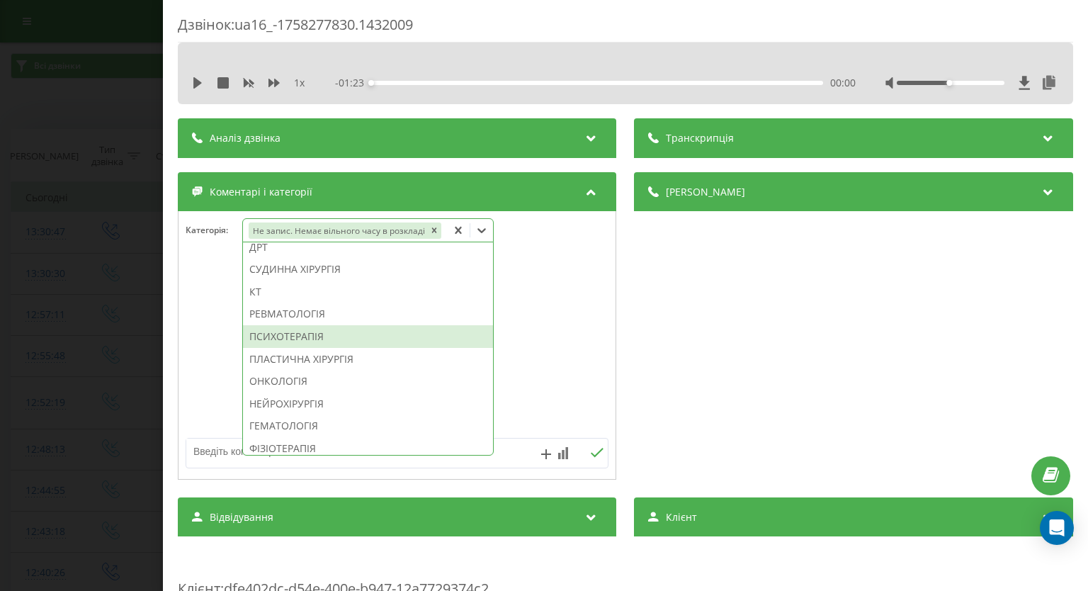
click at [493, 343] on div "ПСИХОТЕРАПІЯ" at bounding box center [368, 336] width 250 height 23
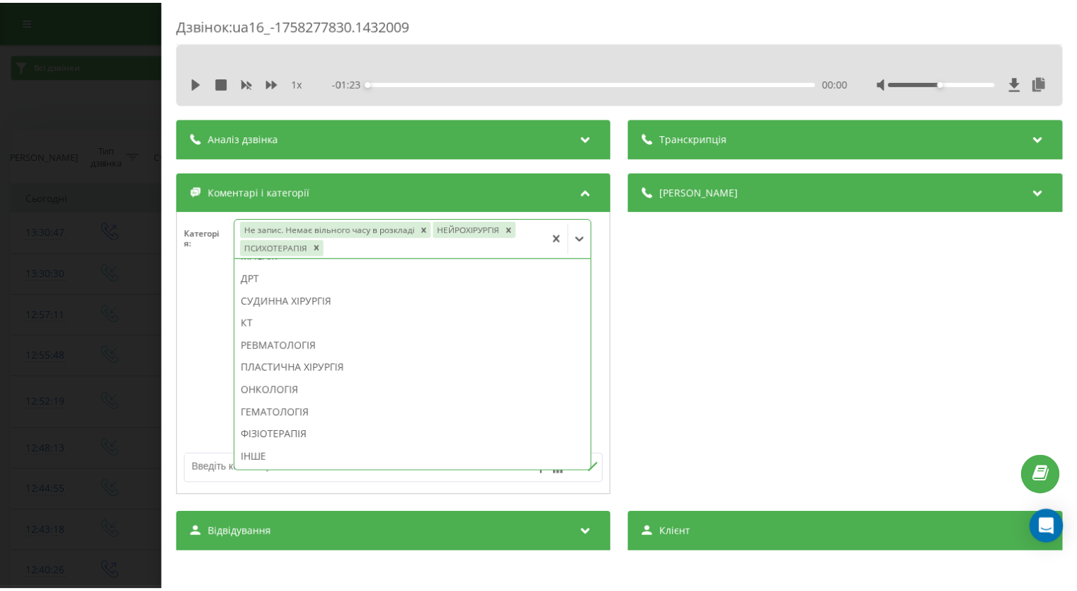
scroll to position [849, 0]
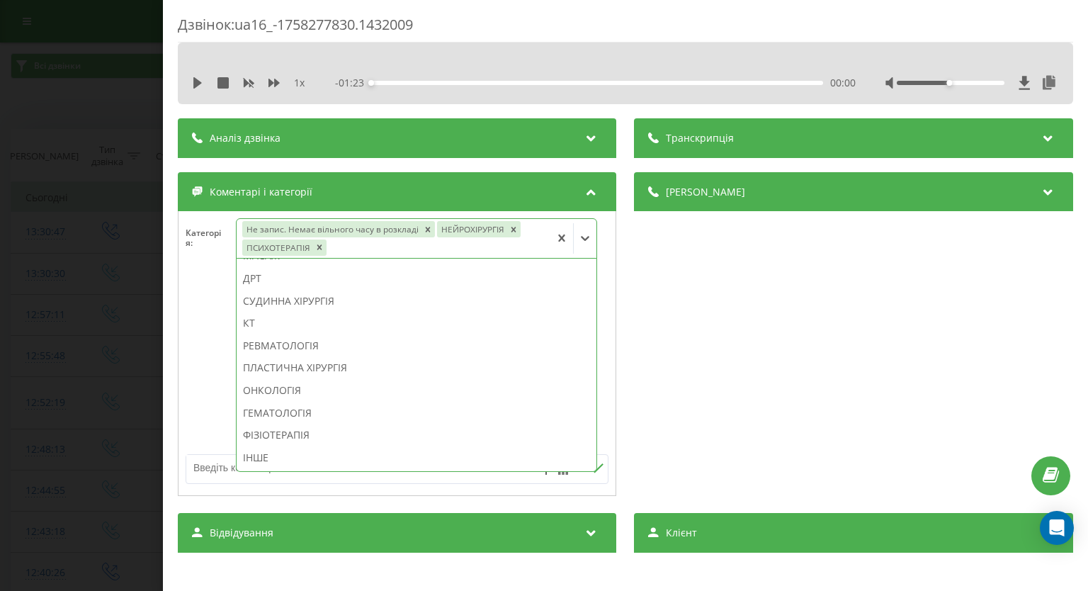
click at [190, 270] on div "Категорія : option ПСИХОТЕРАПІЯ, selected. 46 results available. Use Up and Dow…" at bounding box center [396, 247] width 437 height 58
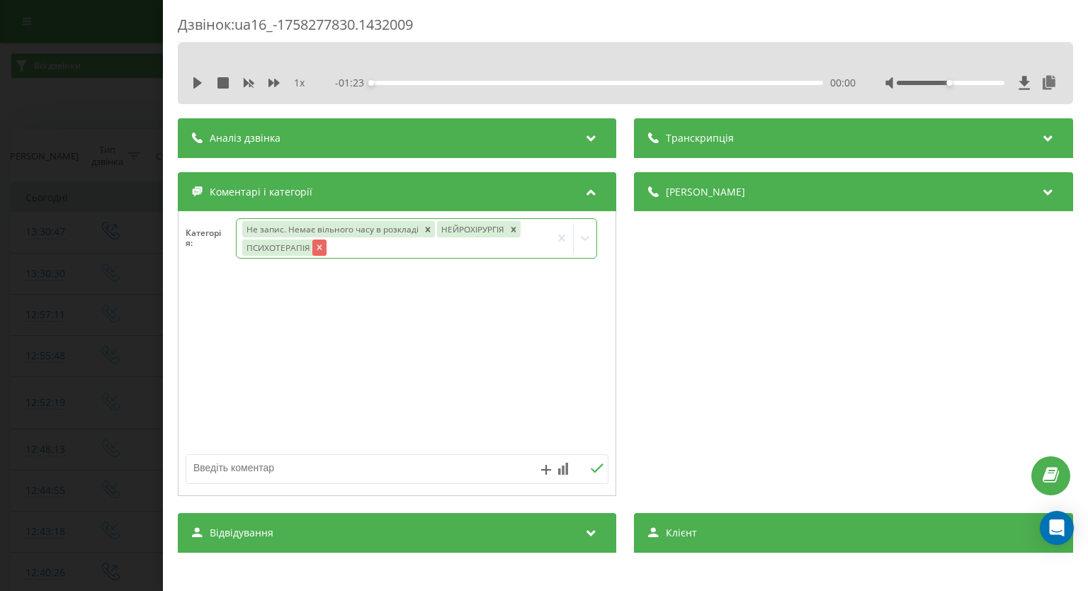
click at [317, 247] on icon "Remove ПСИХОТЕРАПІЯ" at bounding box center [319, 247] width 10 height 10
click at [282, 471] on textarea at bounding box center [354, 467] width 337 height 25
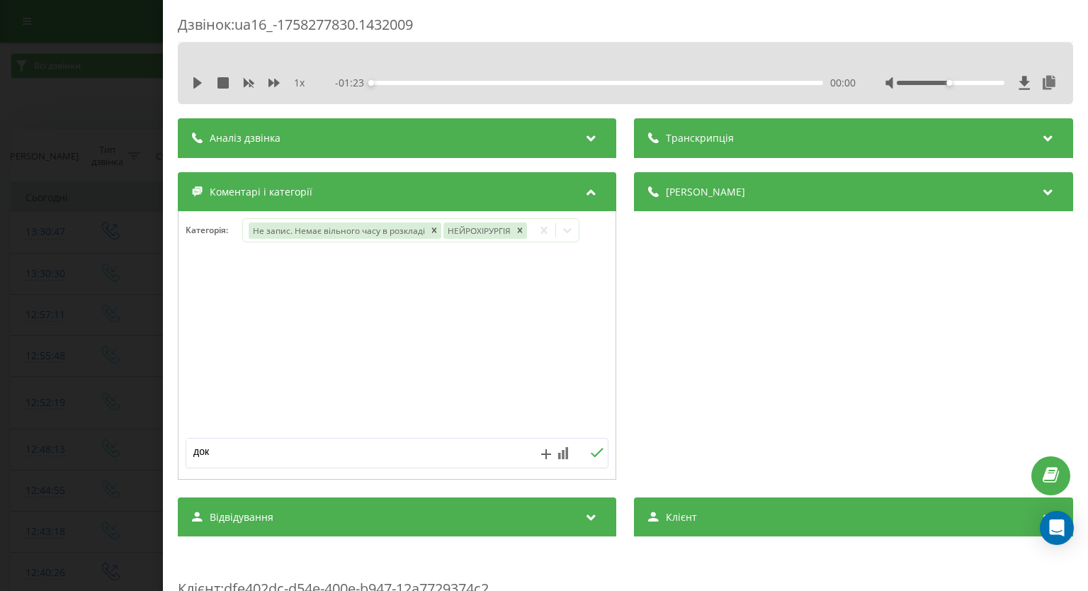
type textarea "доки"
click at [592, 457] on button at bounding box center [597, 453] width 22 height 12
click at [28, 252] on div "Дзвінок : ua16_-1758277830.1432009 1 x - 01:23 00:00 00:00 Транскрипція Для AI-…" at bounding box center [544, 295] width 1088 height 591
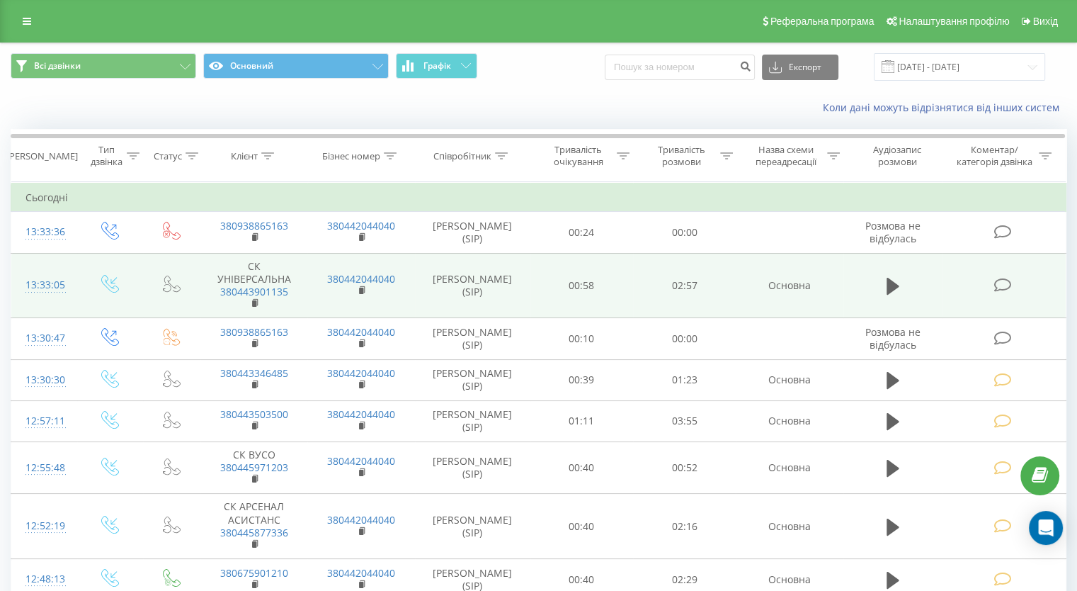
click at [999, 286] on icon at bounding box center [1003, 285] width 18 height 15
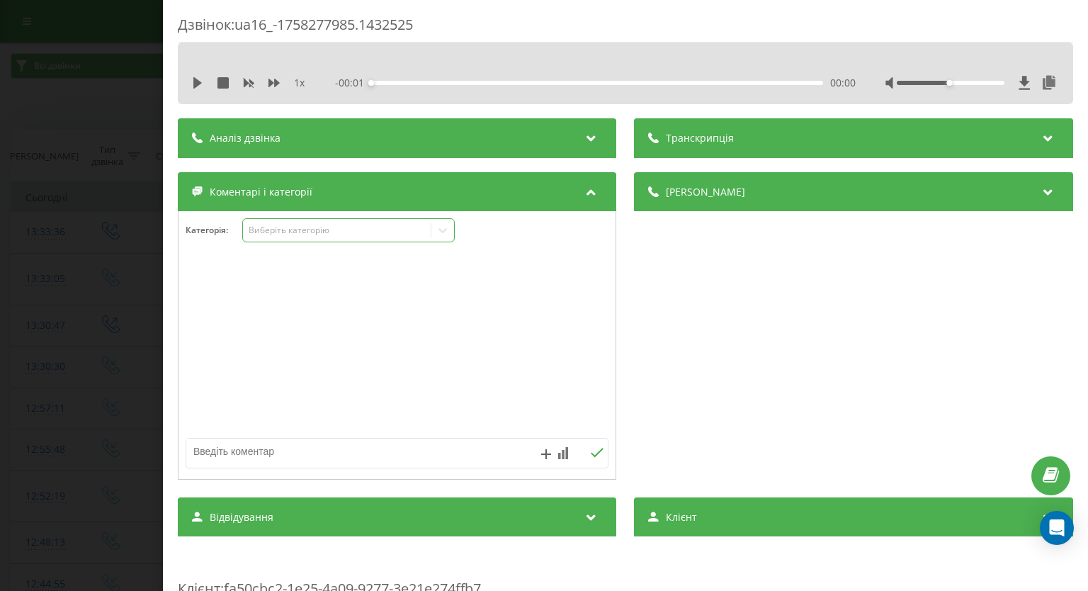
click at [445, 230] on icon at bounding box center [443, 230] width 8 height 5
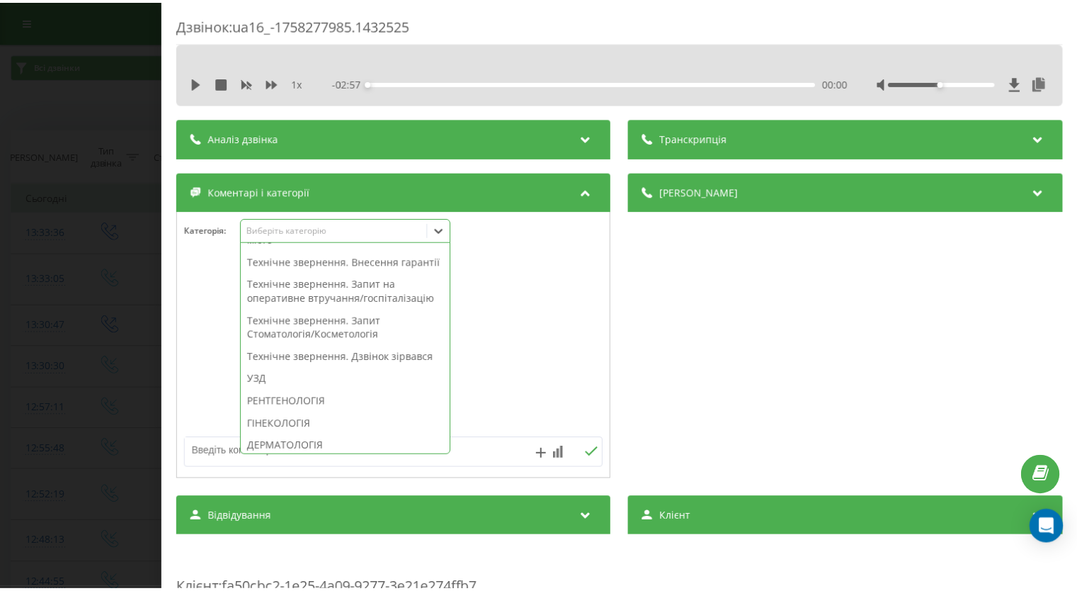
scroll to position [496, 0]
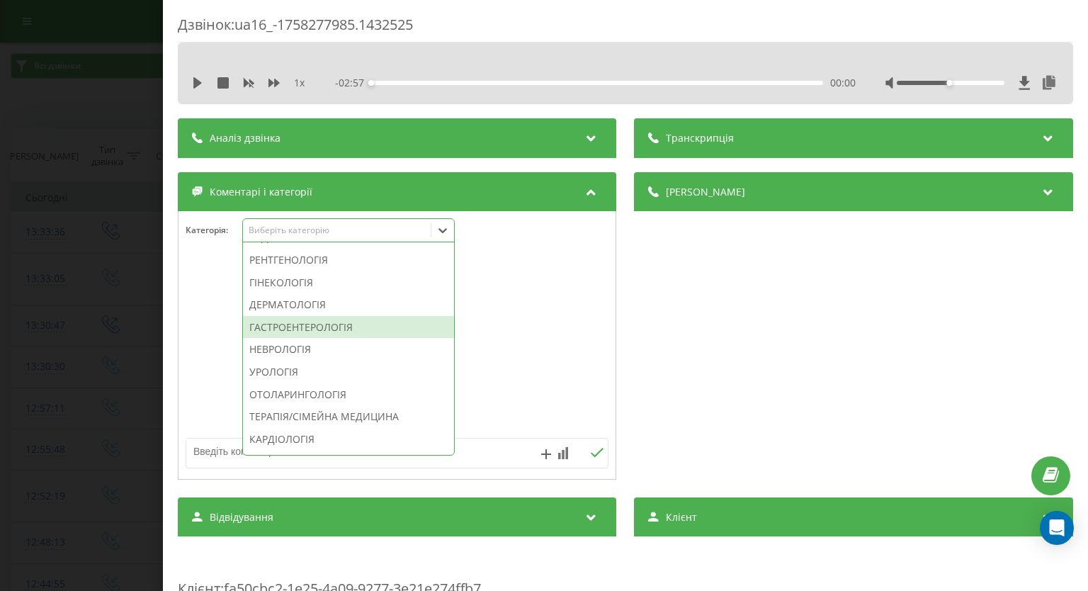
click at [326, 339] on div "ГАСТРОЕНТЕРОЛОГІЯ" at bounding box center [348, 327] width 211 height 23
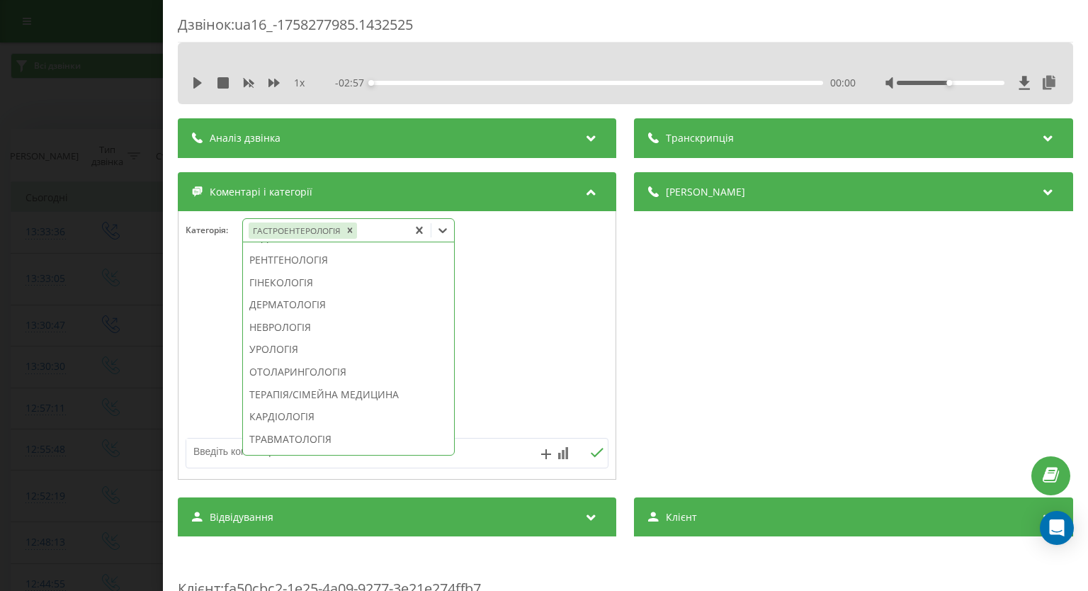
click at [475, 448] on textarea at bounding box center [354, 450] width 337 height 25
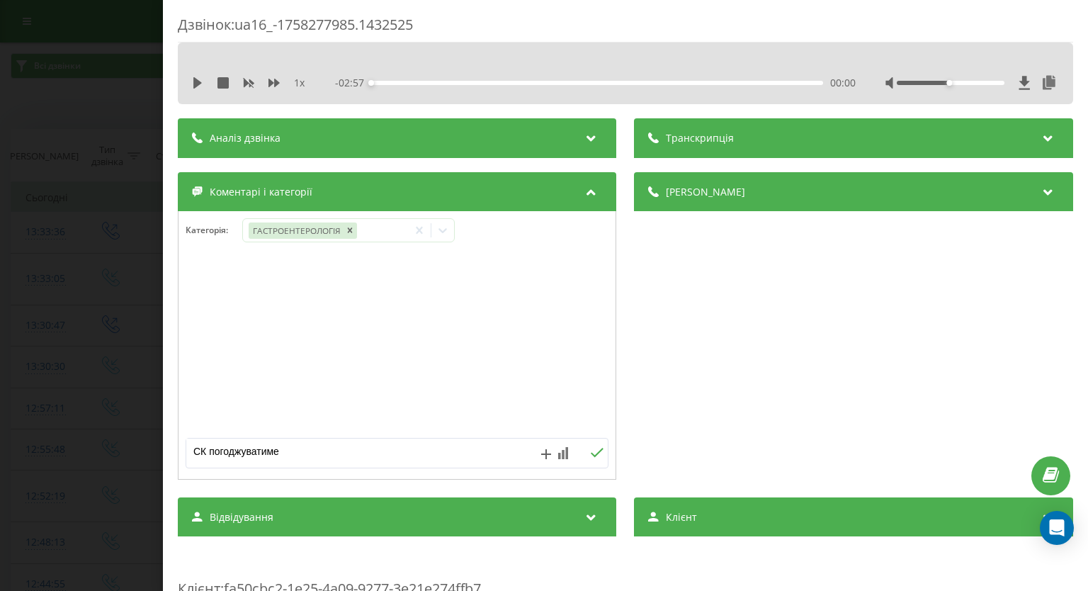
type textarea "СК погоджуватиме"
click at [586, 460] on div "СК погоджуватиме" at bounding box center [397, 453] width 423 height 30
click at [591, 451] on icon at bounding box center [597, 453] width 13 height 10
click at [0, 268] on div "Дзвінок : ua16_-1758277985.1432525 1 x - 02:57 00:00 00:00 Транскрипція Для AI-…" at bounding box center [544, 295] width 1088 height 591
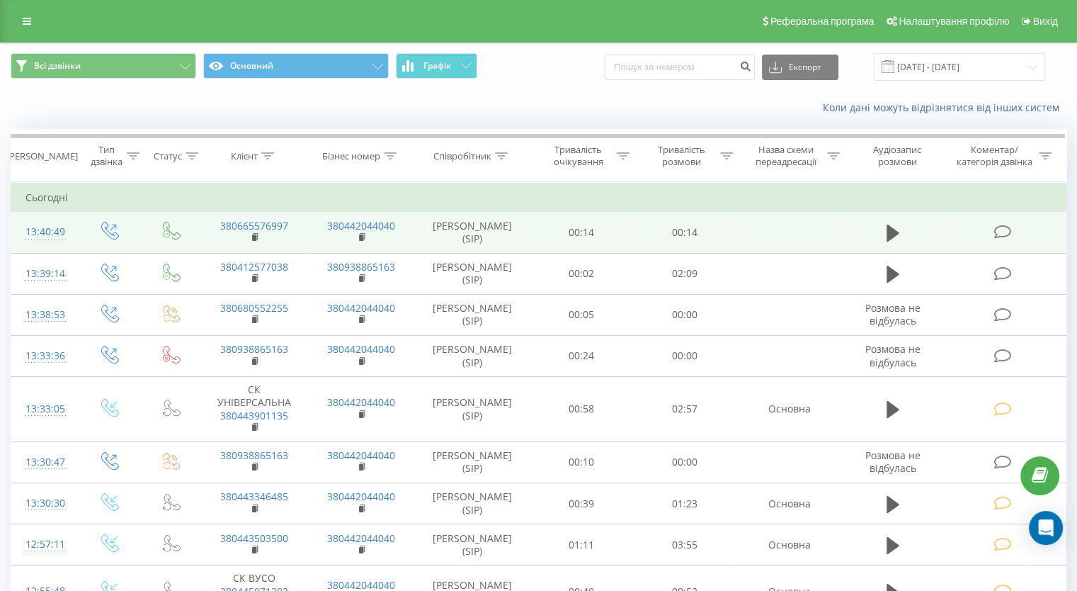
click at [1001, 231] on icon at bounding box center [1003, 231] width 18 height 15
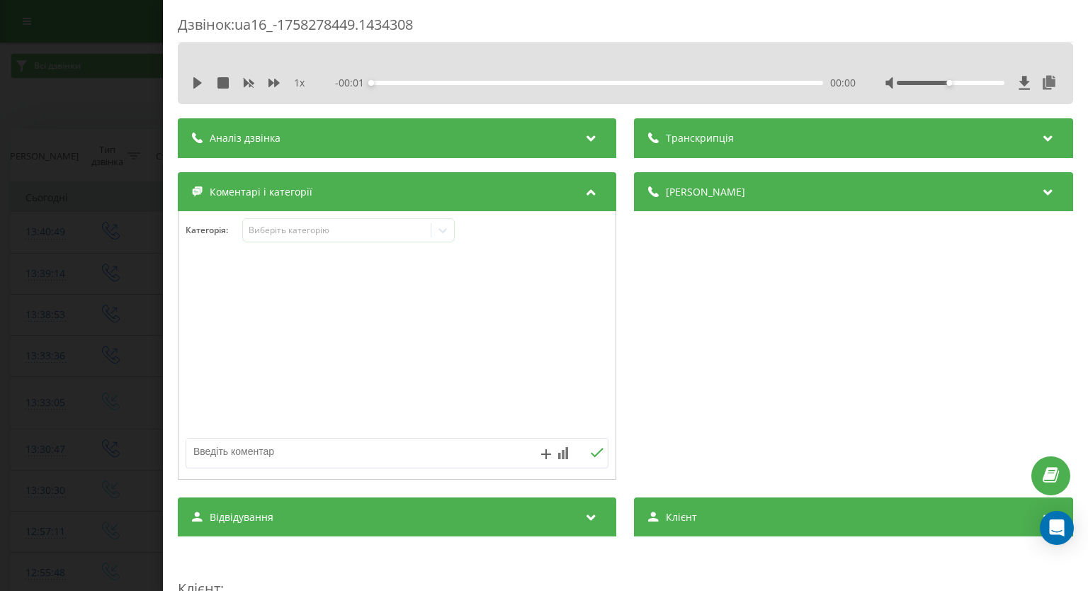
click at [514, 454] on textarea at bounding box center [354, 450] width 337 height 25
paste textarea "вже телефонували"
type textarea "вже телефонували"
click at [586, 450] on button at bounding box center [597, 453] width 22 height 12
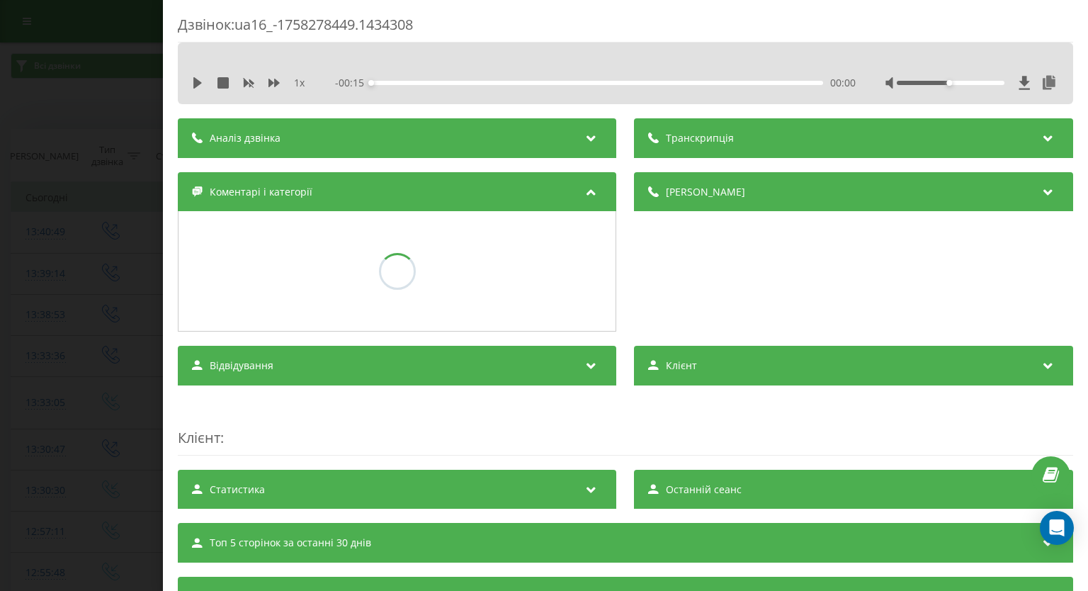
click at [79, 302] on div "Дзвінок : ua16_-1758278449.1434308 1 x - 00:15 00:00 00:00 Транскрипція Для AI-…" at bounding box center [544, 295] width 1088 height 591
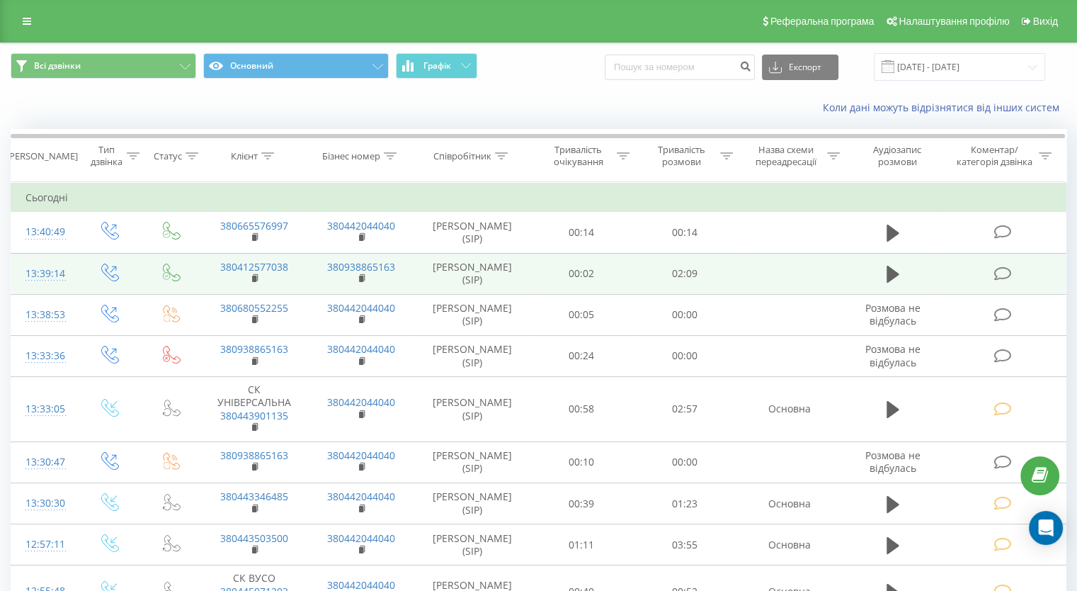
click at [1000, 267] on icon at bounding box center [1003, 273] width 18 height 15
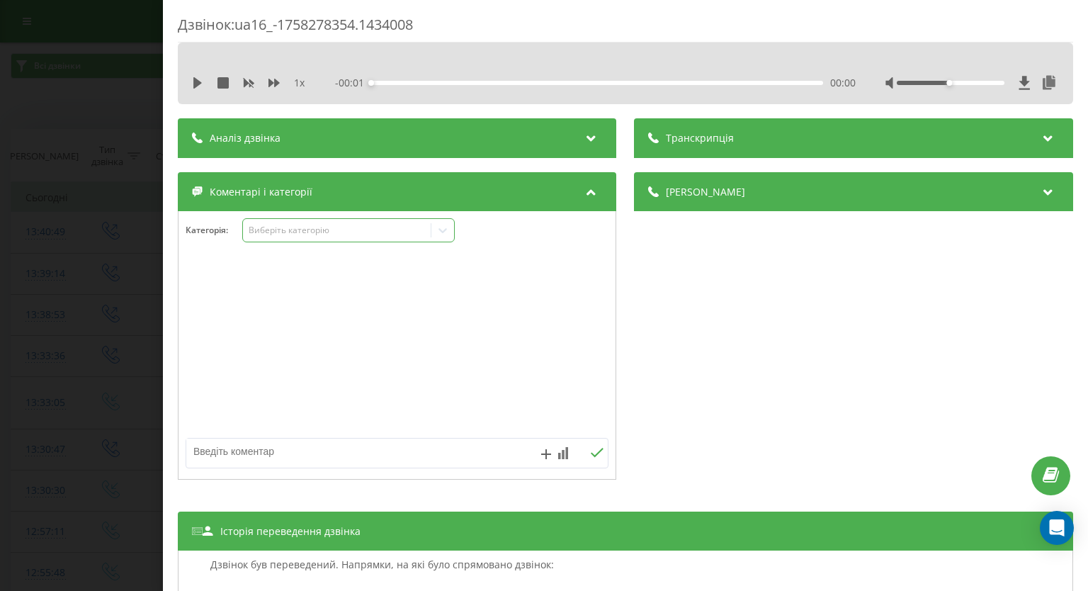
click at [438, 234] on icon at bounding box center [443, 230] width 14 height 14
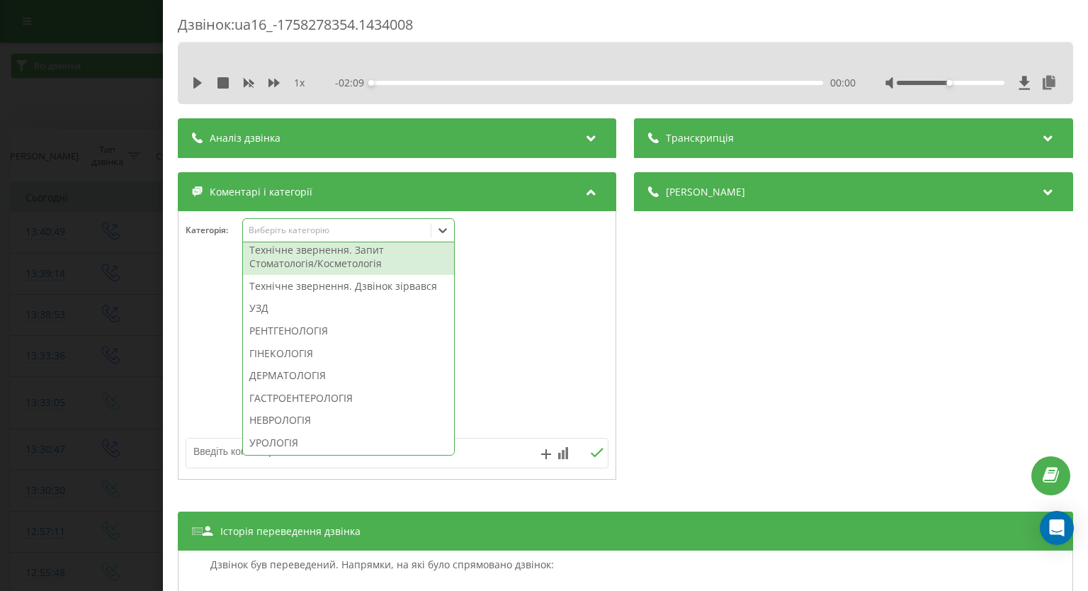
scroll to position [354, 0]
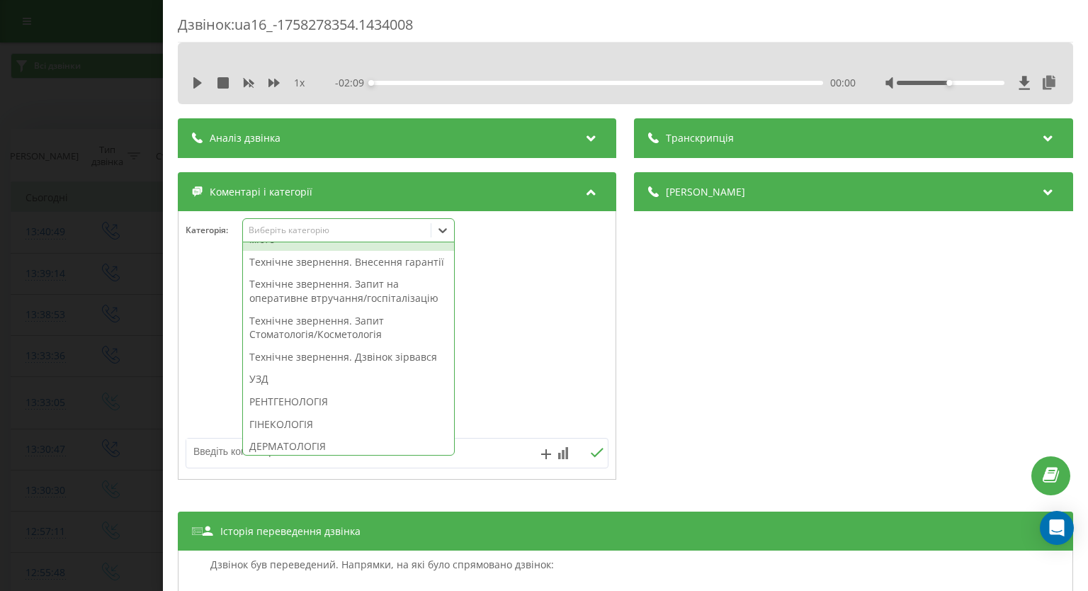
click at [324, 251] on div "Технічне звернення. Запит на співпрацю/переключення на інше місто" at bounding box center [348, 225] width 211 height 50
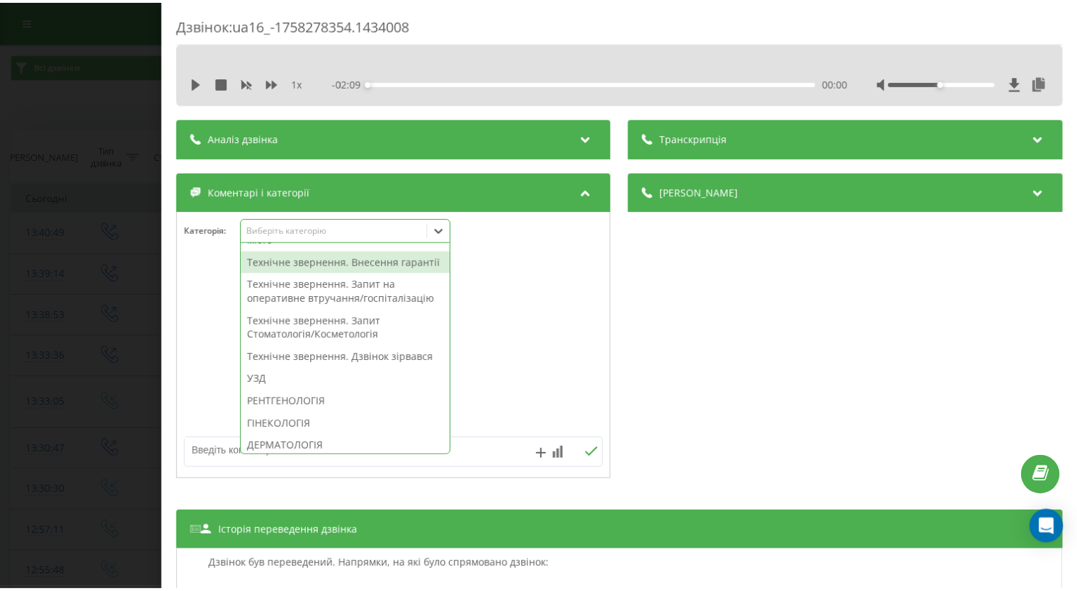
scroll to position [234, 0]
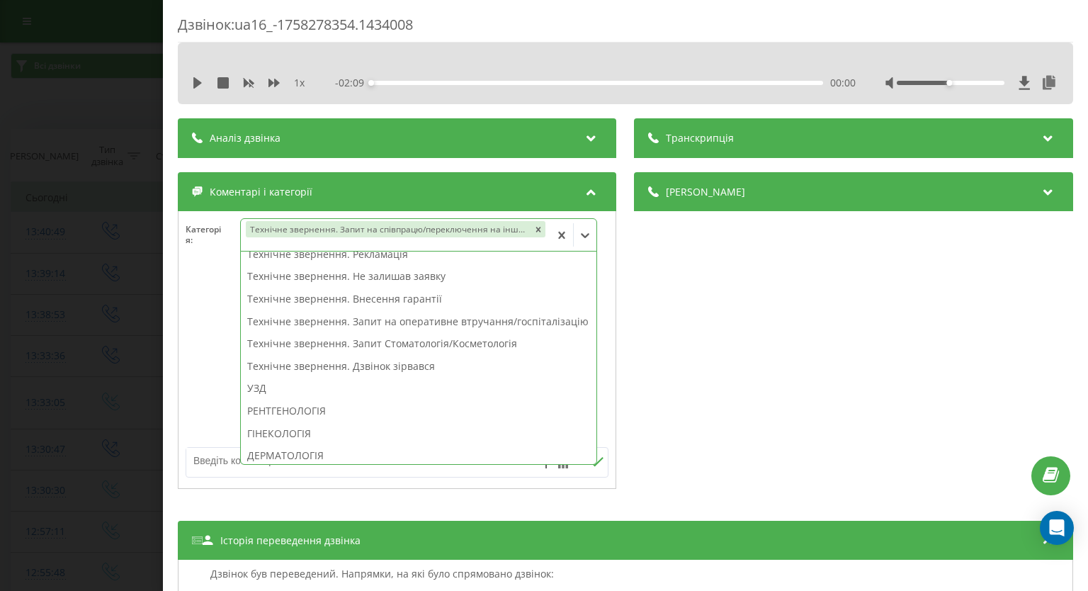
click at [0, 261] on div "Дзвінок : ua16_-1758278354.1434008 1 x - 02:09 00:00 00:00 Транскрипція Для AI-…" at bounding box center [544, 295] width 1088 height 591
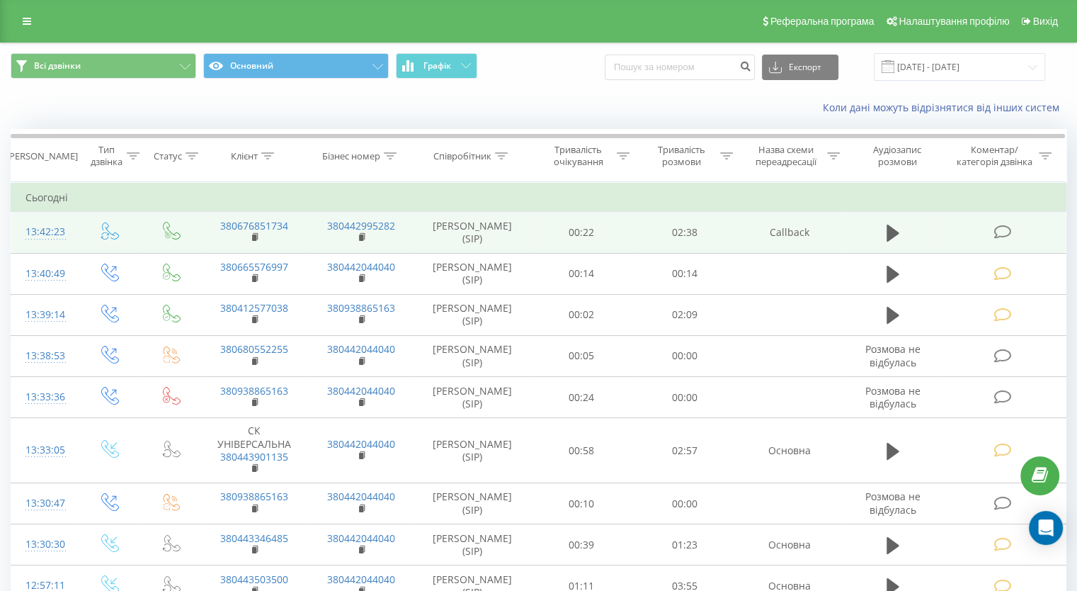
click at [997, 228] on icon at bounding box center [1003, 231] width 18 height 15
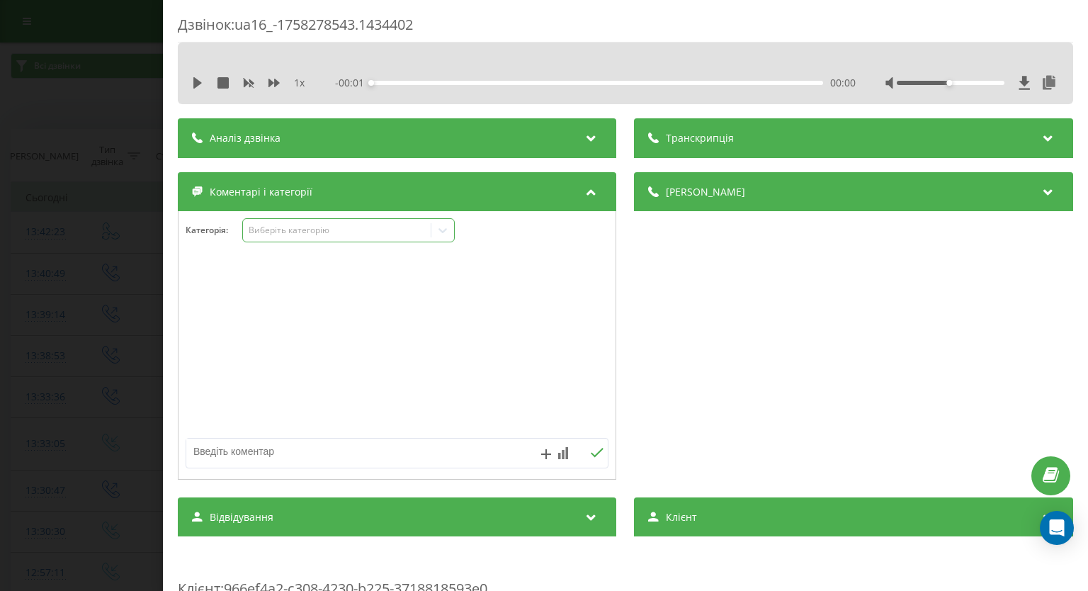
click at [445, 232] on icon at bounding box center [443, 230] width 8 height 5
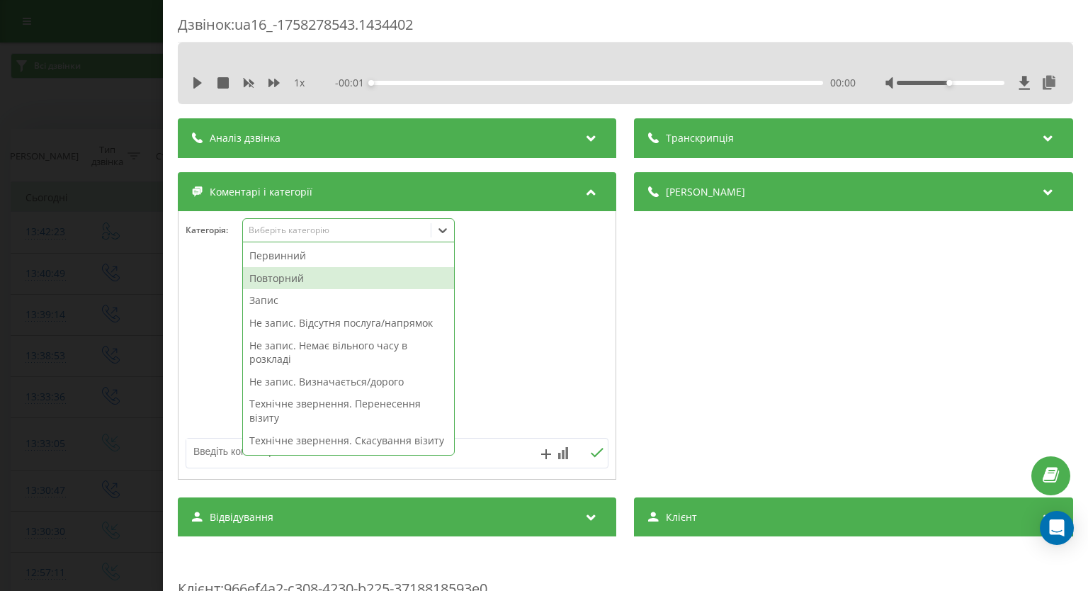
click at [385, 279] on div "Повторний" at bounding box center [348, 278] width 211 height 23
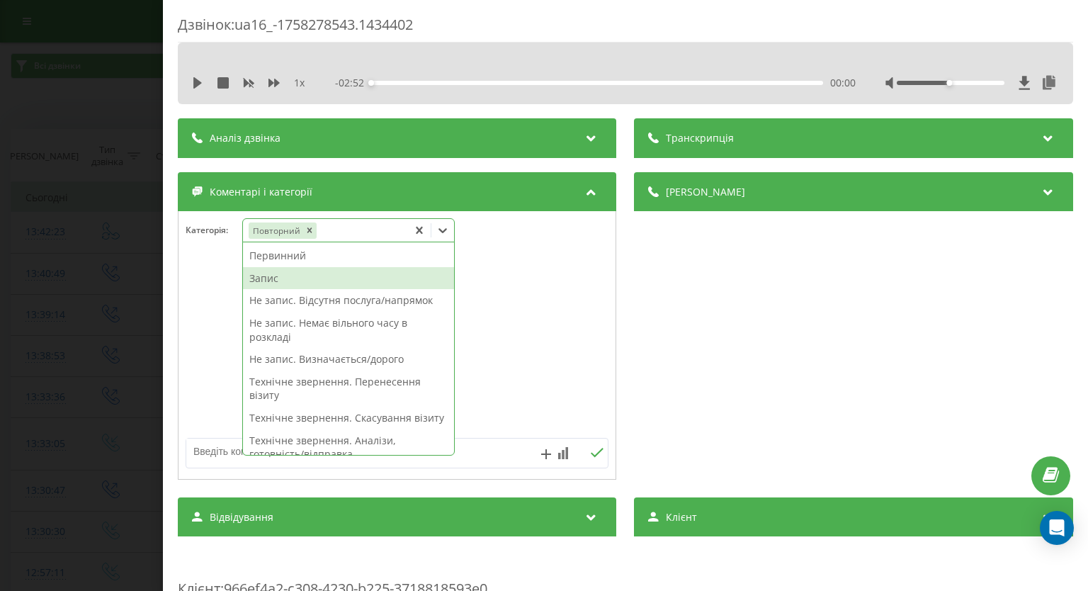
click at [322, 280] on div "Запис" at bounding box center [348, 278] width 211 height 23
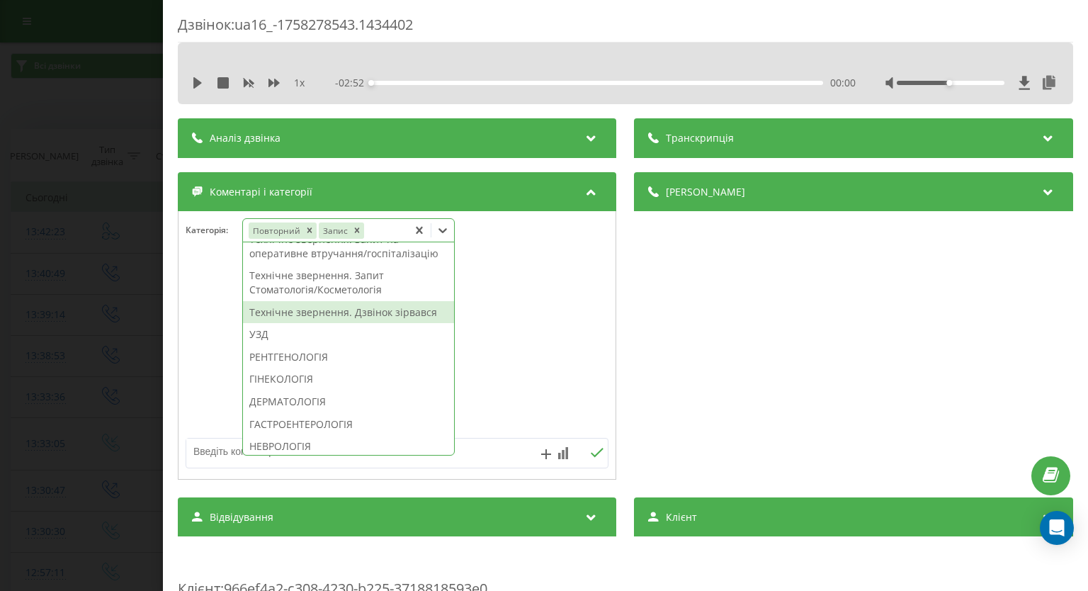
scroll to position [496, 0]
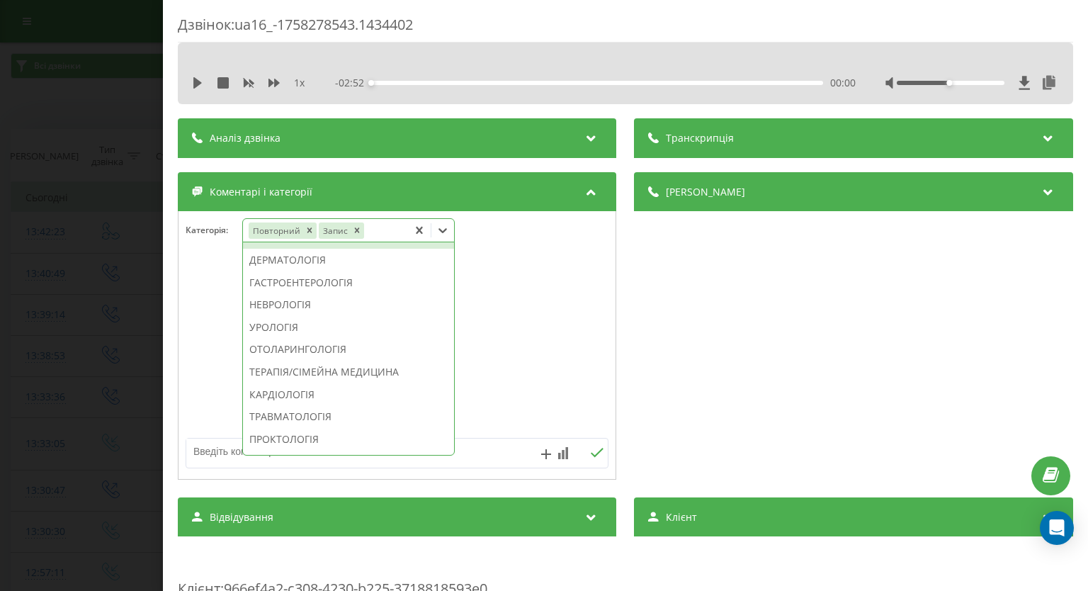
click at [331, 249] on div "ГІНЕКОЛОГІЯ" at bounding box center [348, 237] width 211 height 23
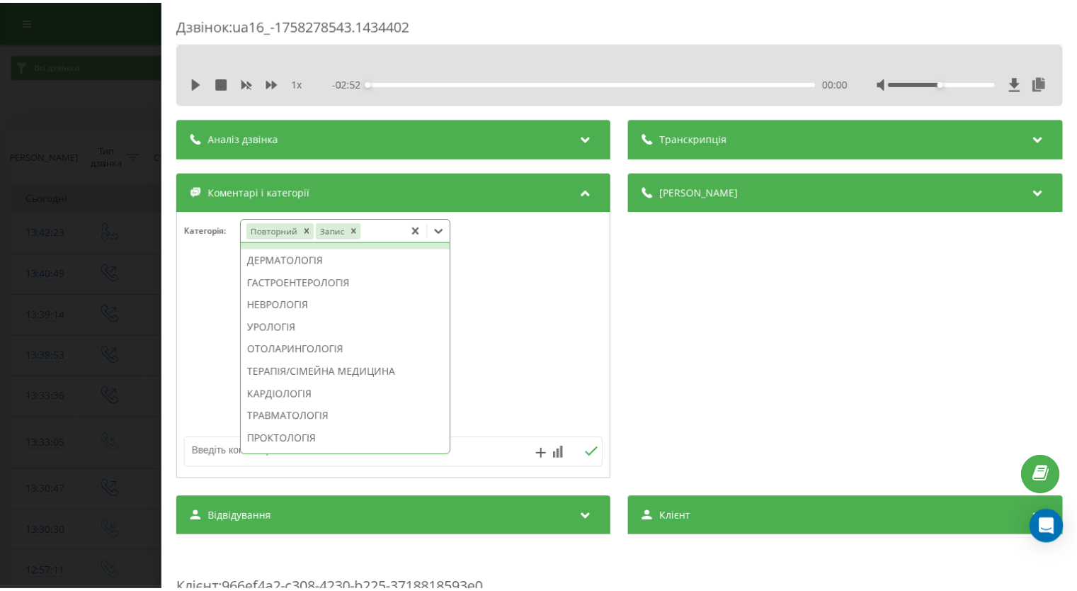
scroll to position [412, 0]
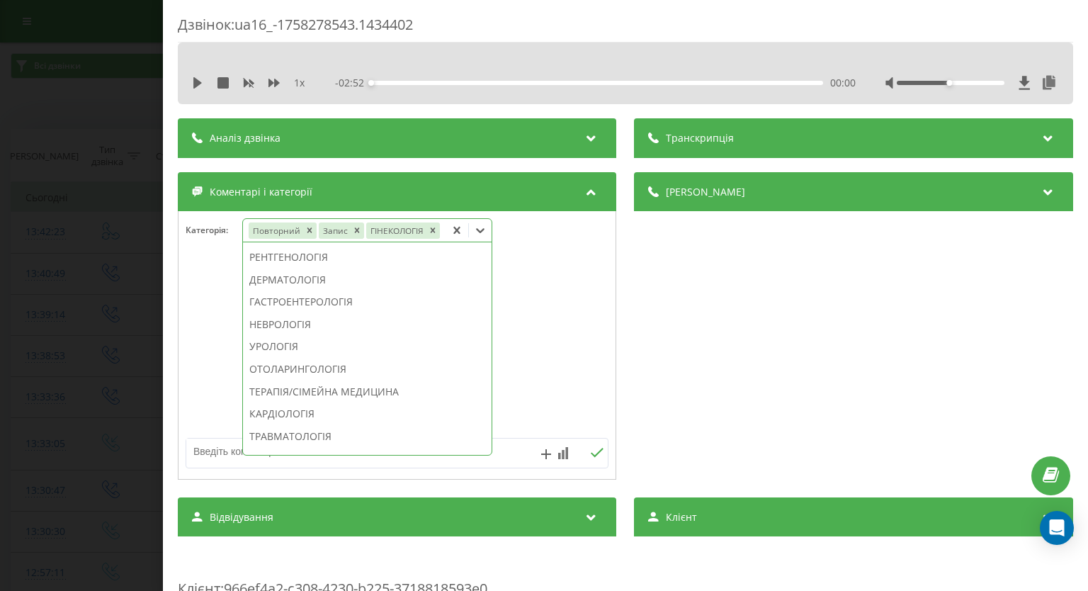
click at [0, 270] on div "Дзвінок : ua16_-1758278543.1434402 1 x - 02:52 00:00 00:00 Транскрипція Для AI-…" at bounding box center [544, 295] width 1088 height 591
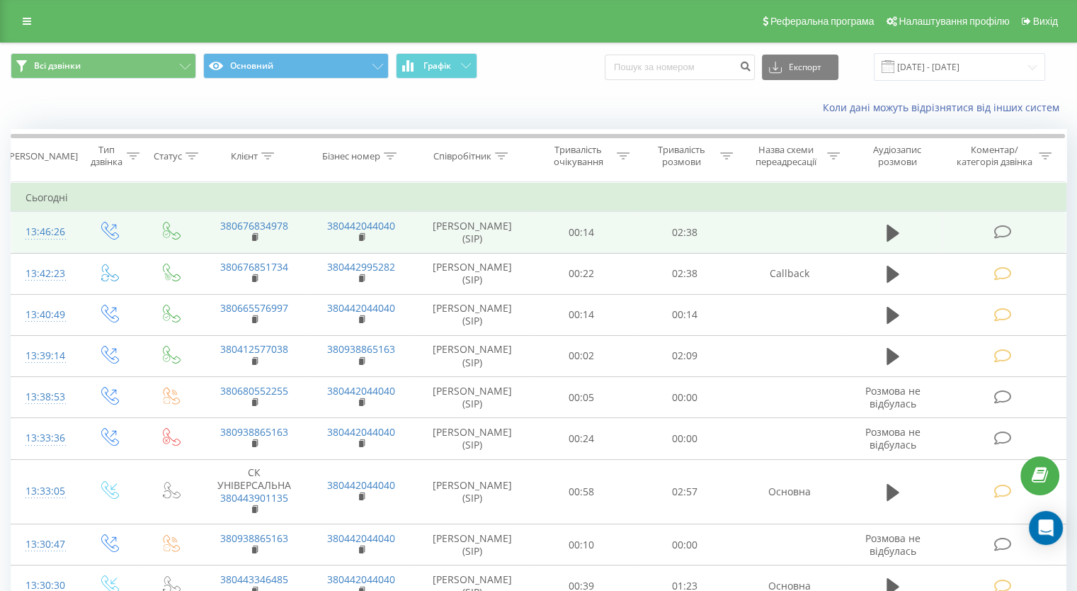
click at [995, 232] on icon at bounding box center [1003, 231] width 18 height 15
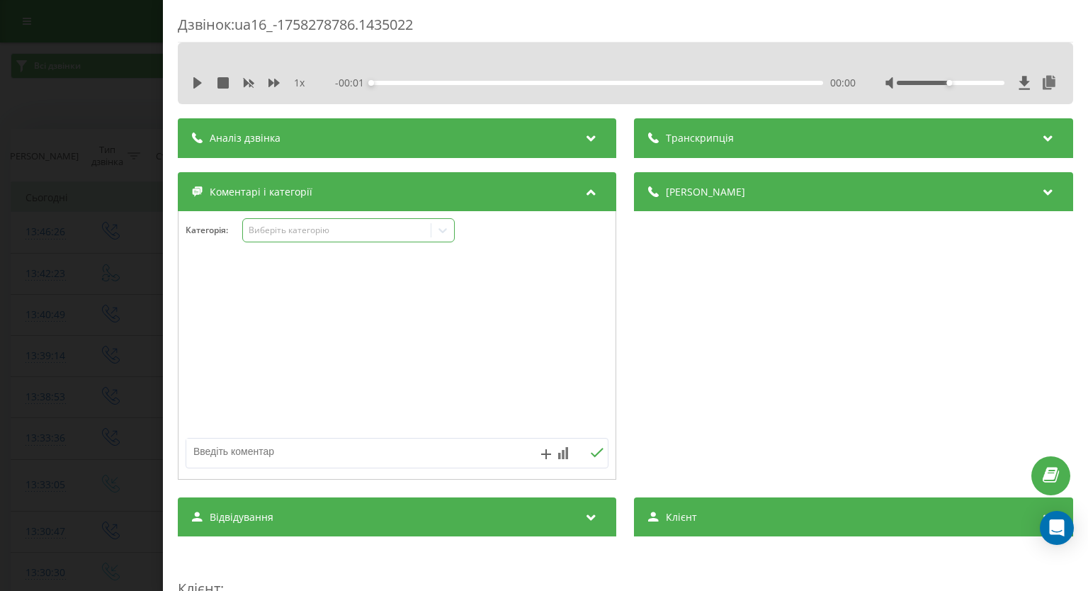
click at [445, 223] on icon at bounding box center [443, 230] width 14 height 14
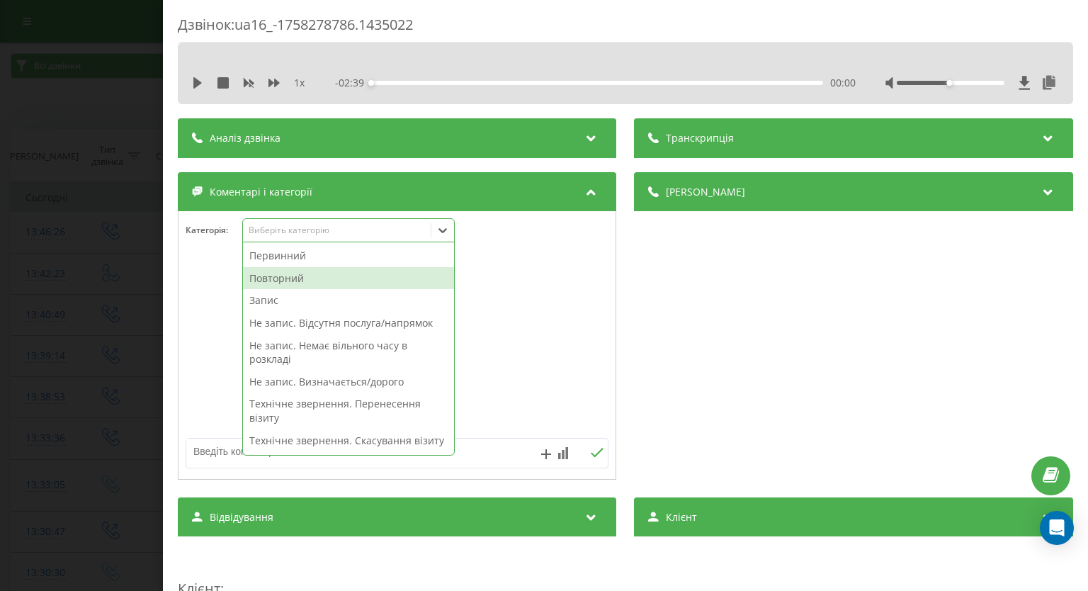
click at [378, 276] on div "Повторний" at bounding box center [348, 278] width 211 height 23
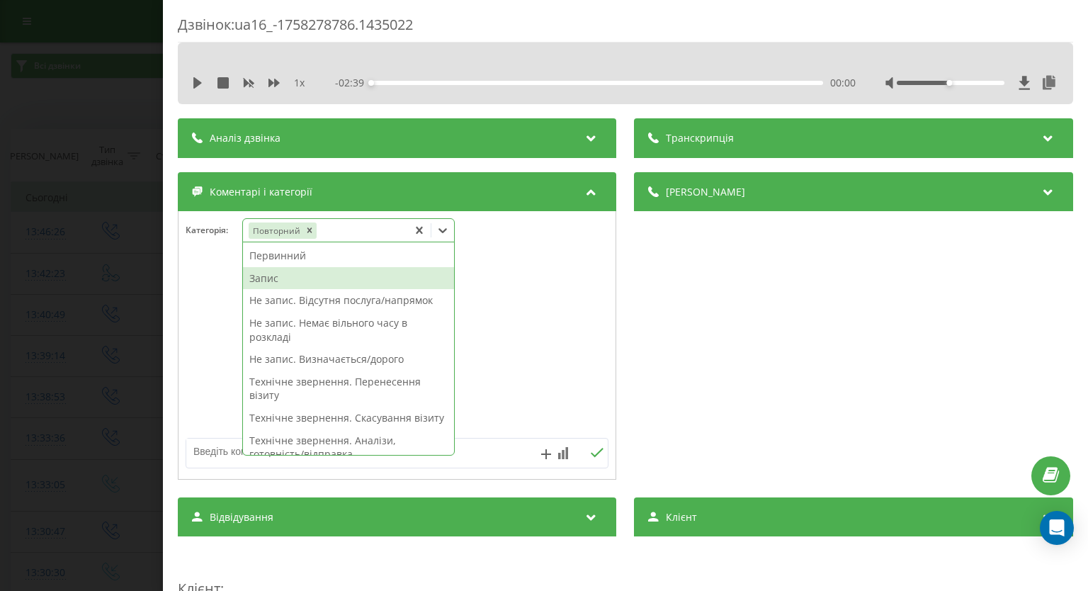
click at [317, 280] on div "Запис" at bounding box center [348, 278] width 211 height 23
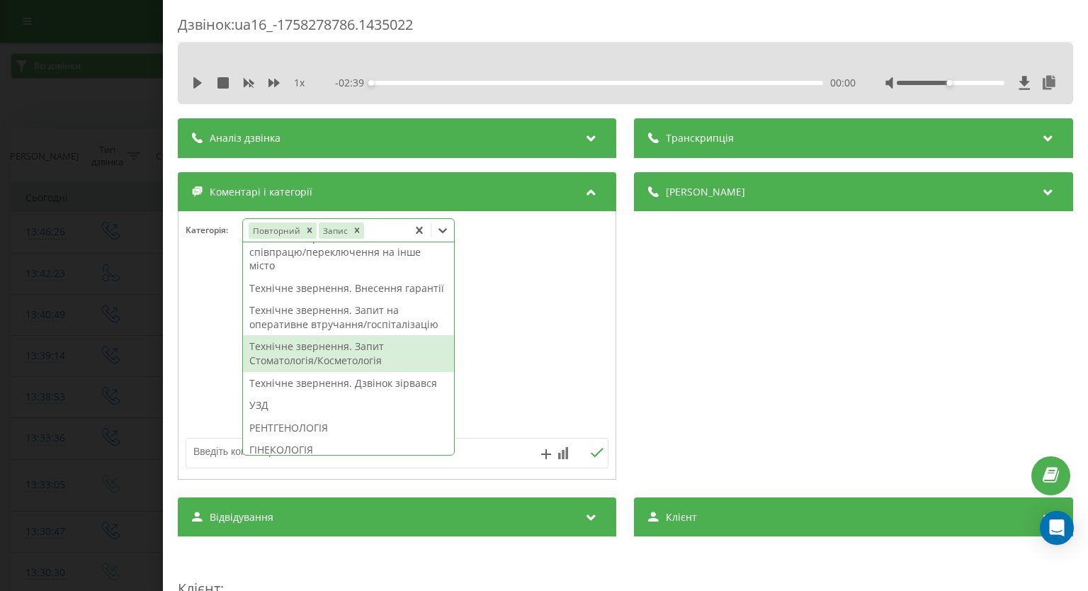
scroll to position [425, 0]
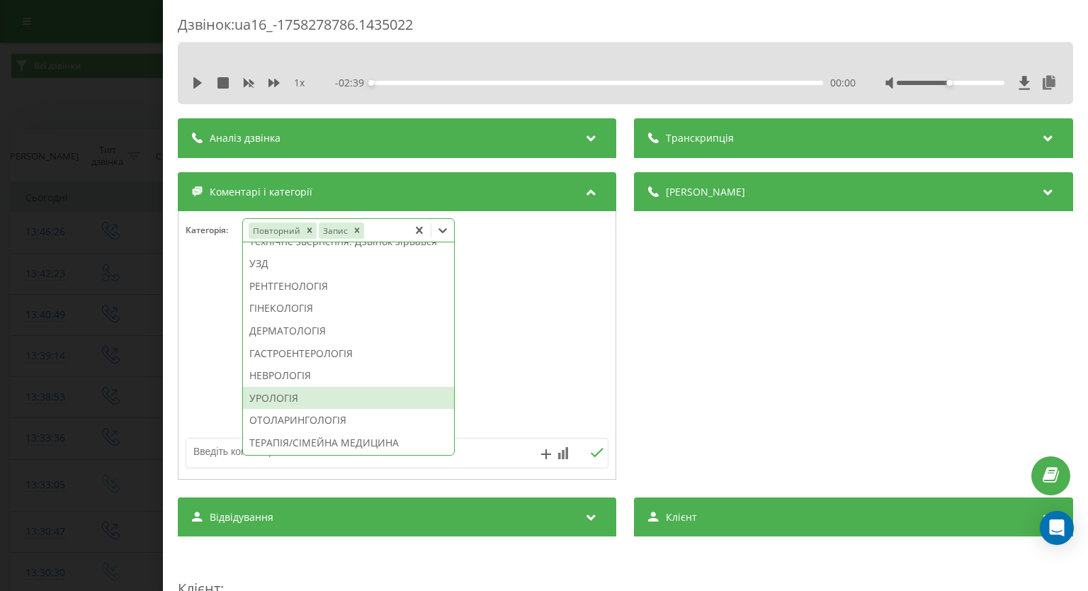
click at [335, 409] on div "УРОЛОГІЯ" at bounding box center [348, 398] width 211 height 23
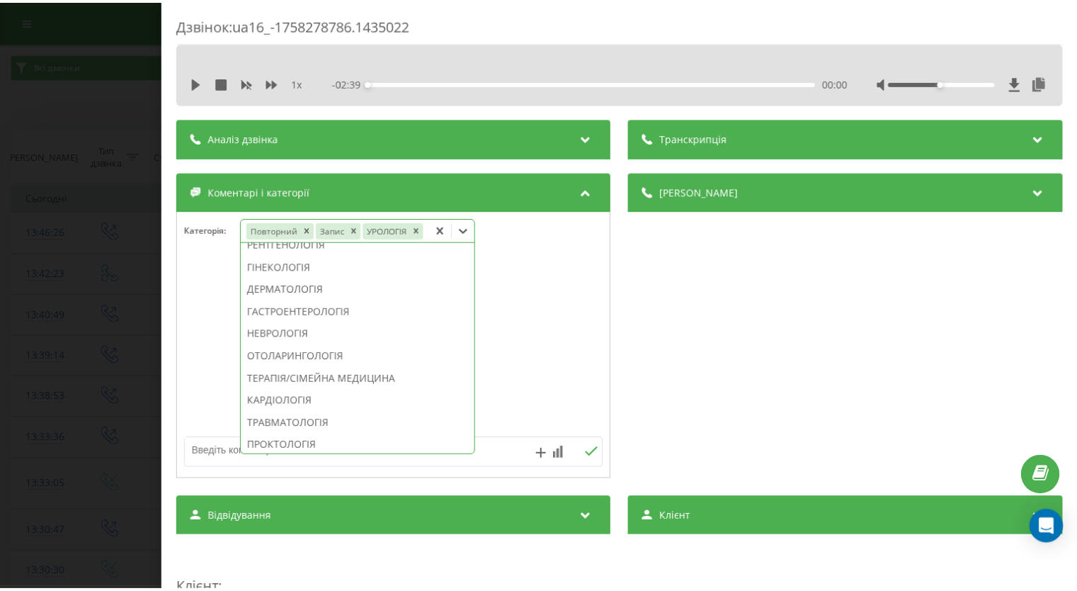
scroll to position [341, 0]
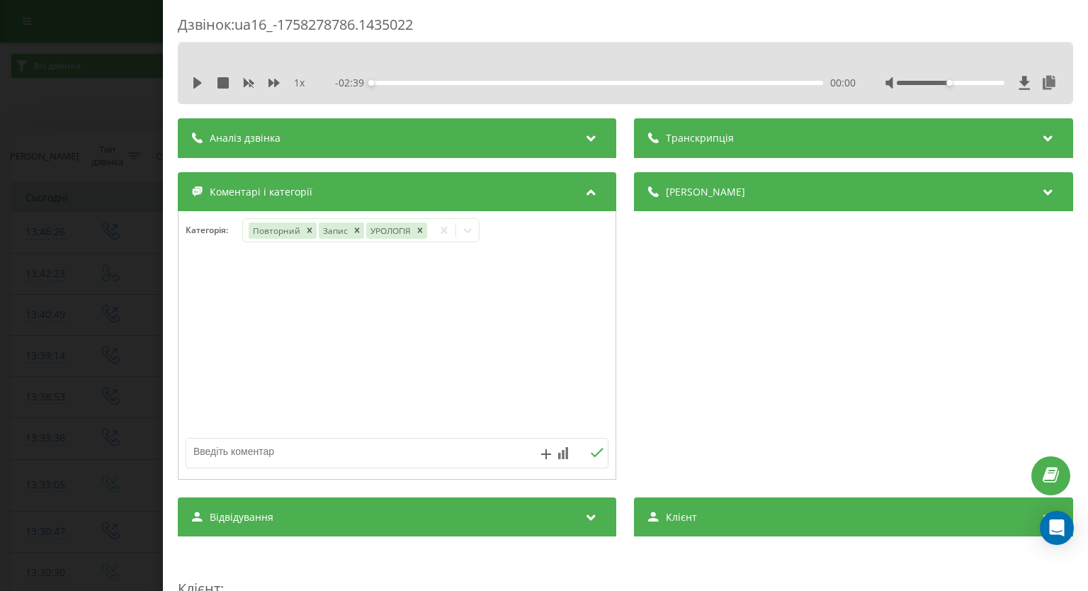
click at [0, 298] on div "Дзвінок : ua16_-1758278786.1435022 1 x - 02:39 00:00 00:00 Транскрипція Для AI-…" at bounding box center [544, 295] width 1088 height 591
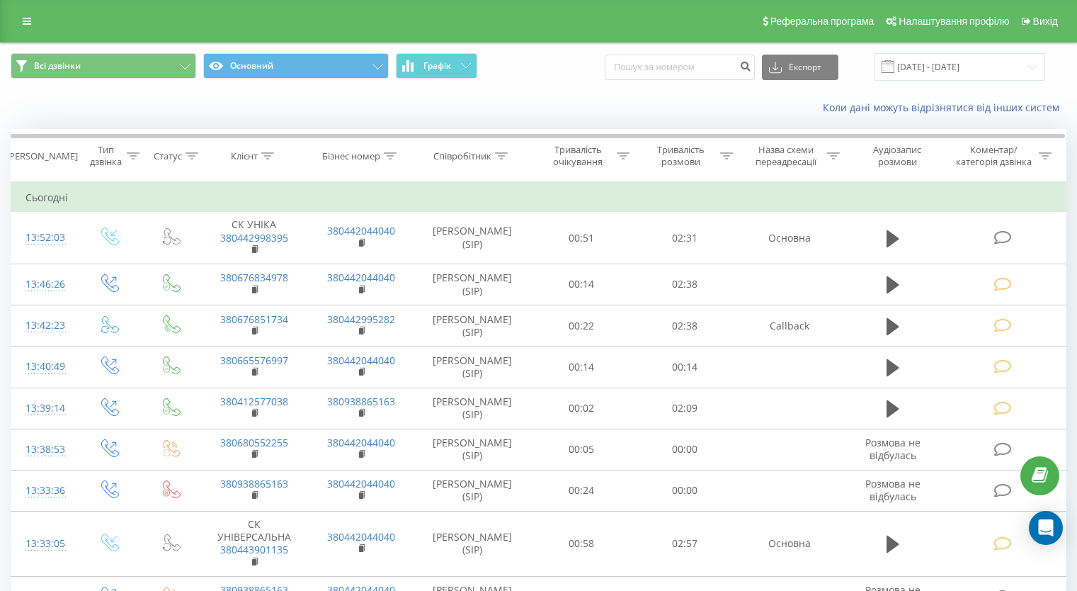
click at [991, 239] on td at bounding box center [1004, 238] width 124 height 52
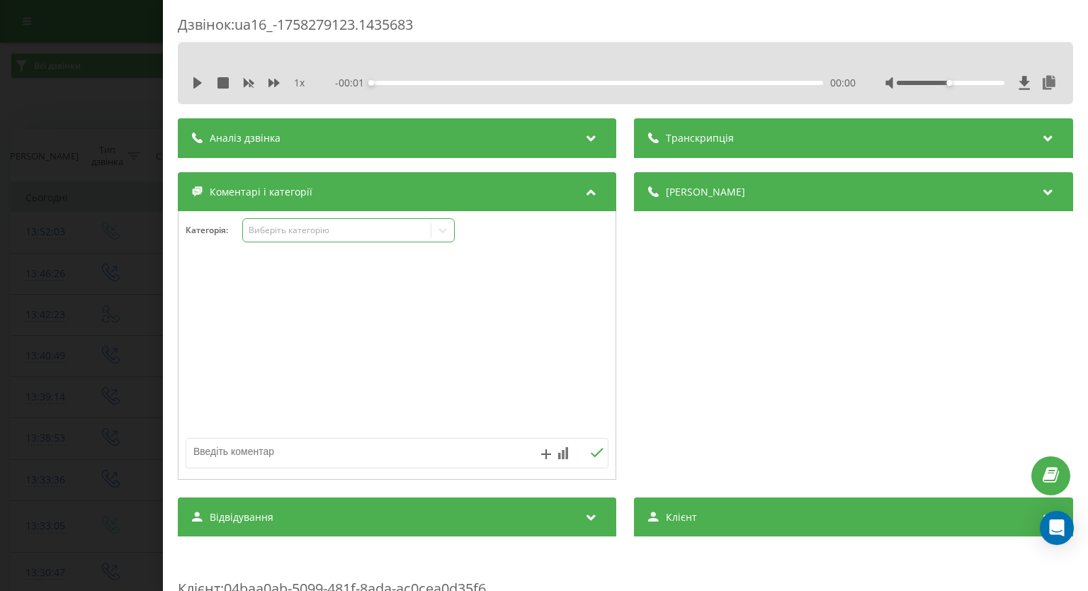
click at [442, 233] on icon at bounding box center [443, 230] width 14 height 14
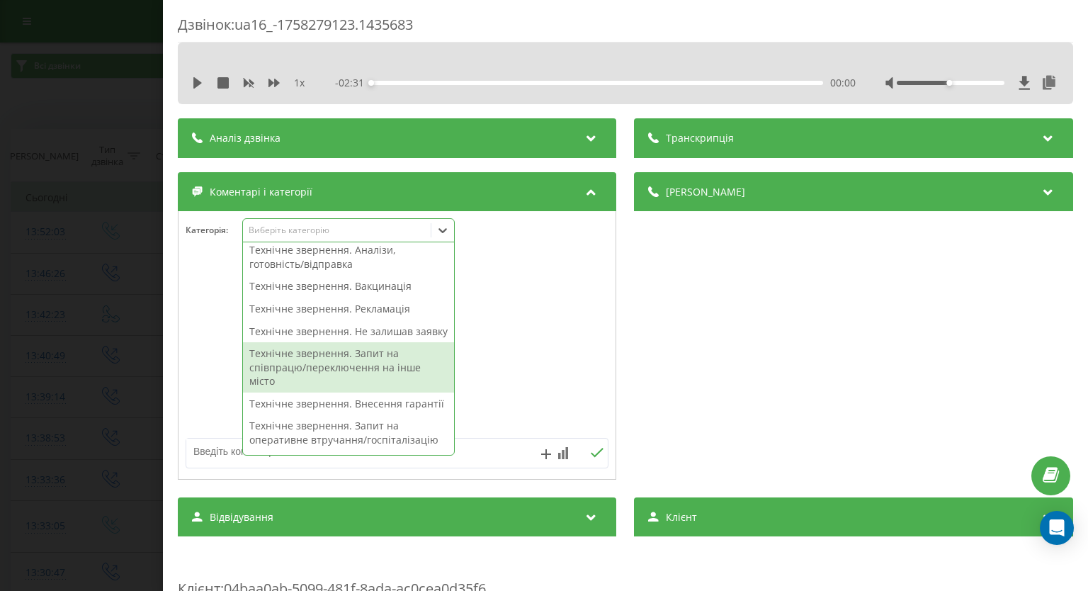
scroll to position [283, 0]
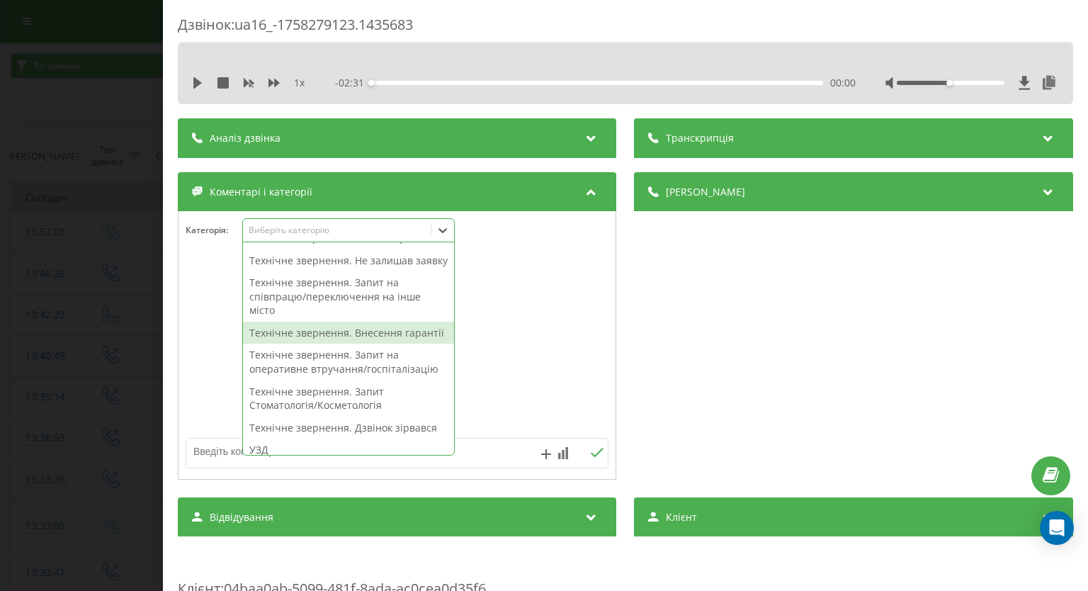
click at [354, 344] on div "Технічне звернення. Внесення гарантії" at bounding box center [348, 333] width 211 height 23
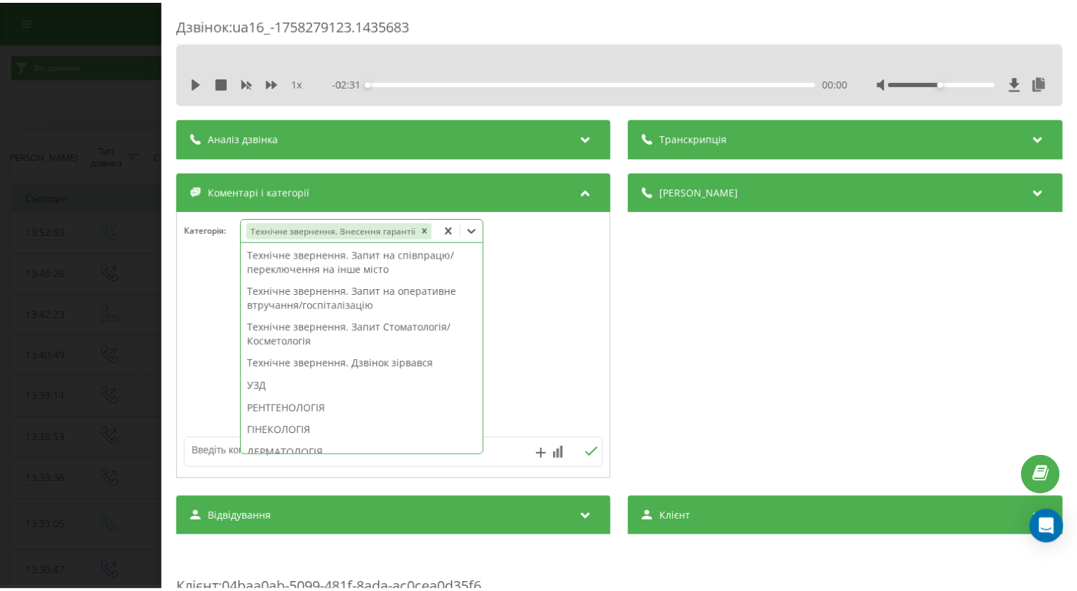
scroll to position [241, 0]
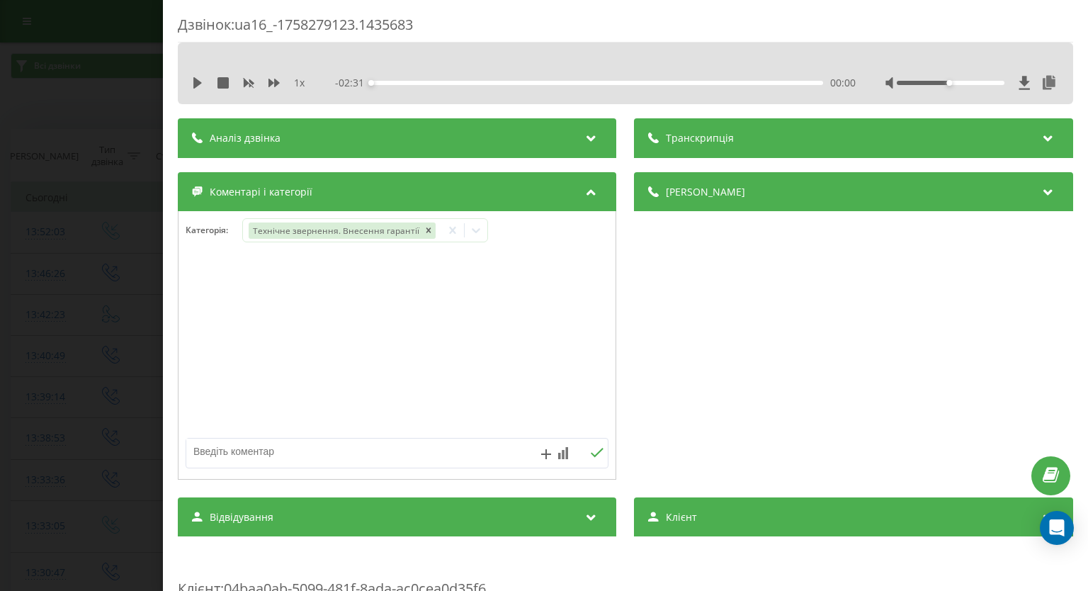
click at [28, 306] on div "Дзвінок : ua16_-1758279123.1435683 1 x - 02:31 00:00 00:00 Транскрипція Для AI-…" at bounding box center [544, 295] width 1088 height 591
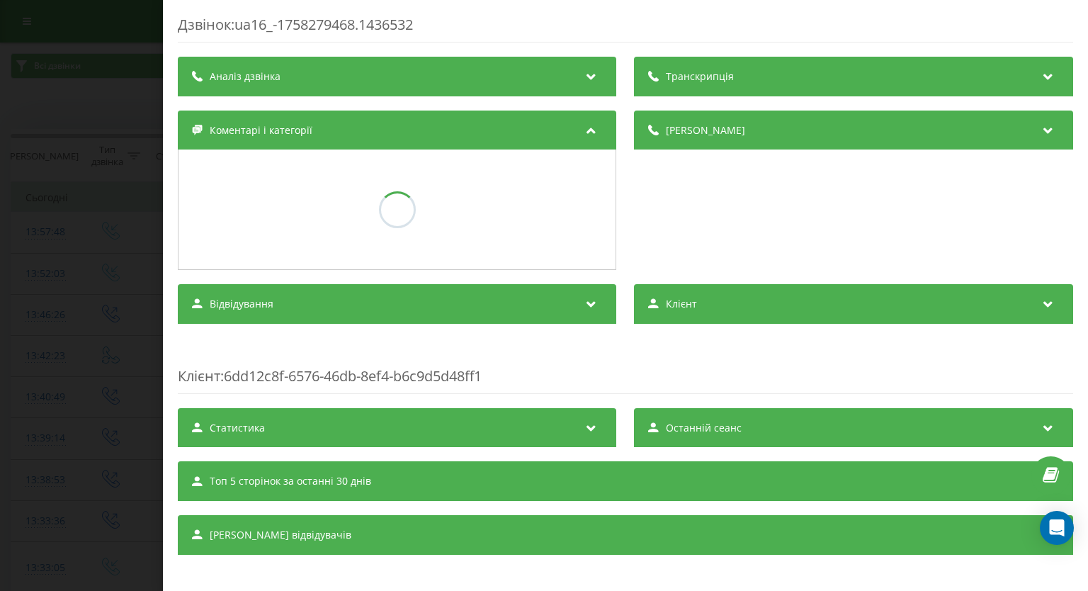
click at [998, 227] on div "[PERSON_NAME]" at bounding box center [854, 190] width 438 height 160
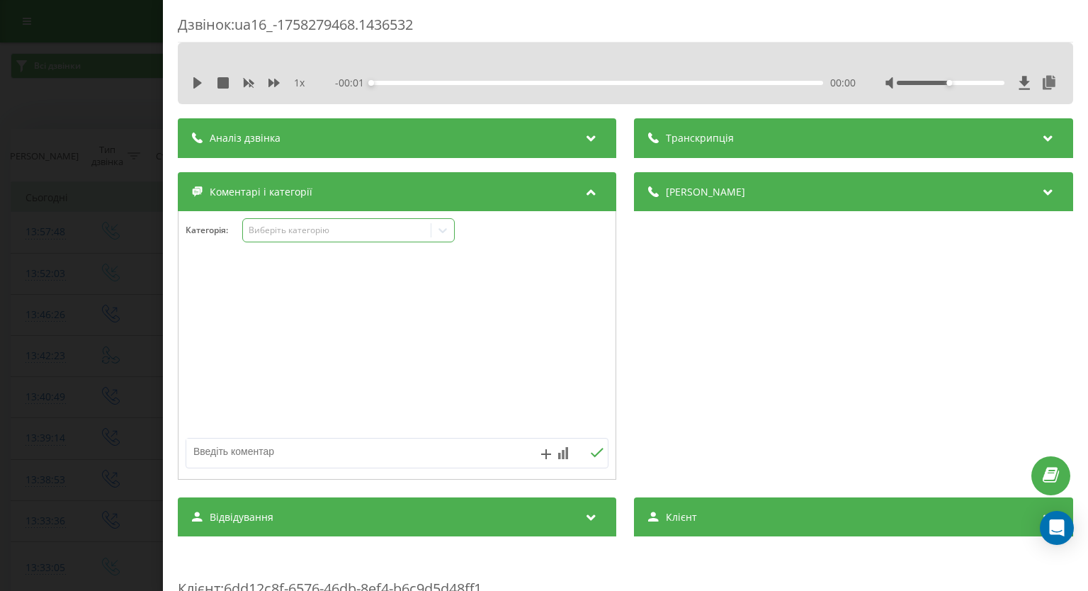
click at [447, 236] on icon at bounding box center [443, 230] width 14 height 14
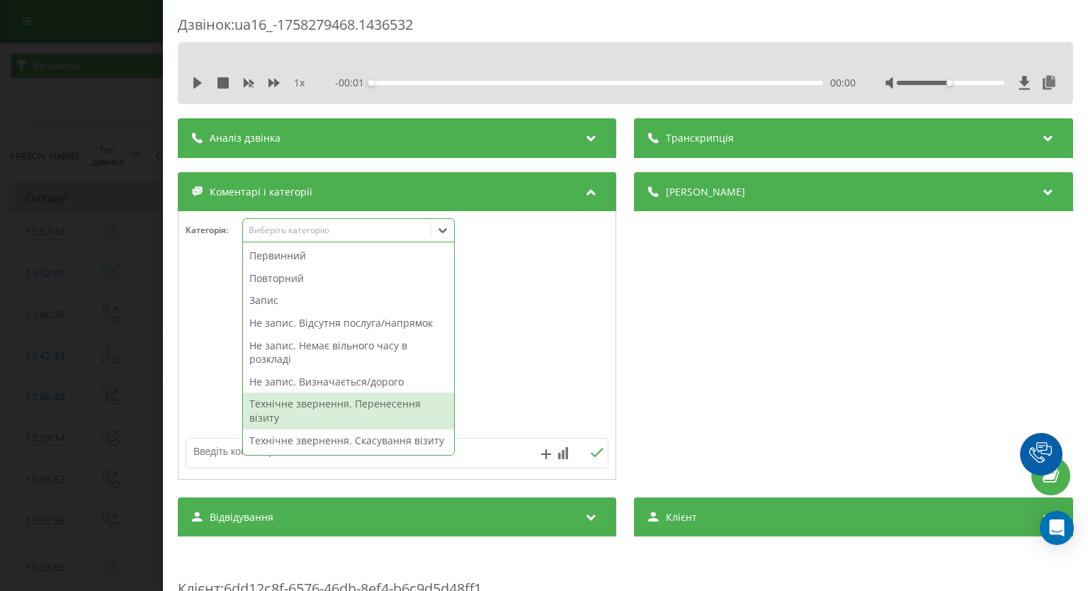
click at [411, 406] on div "Технічне звернення. Перенесення візиту" at bounding box center [348, 410] width 211 height 36
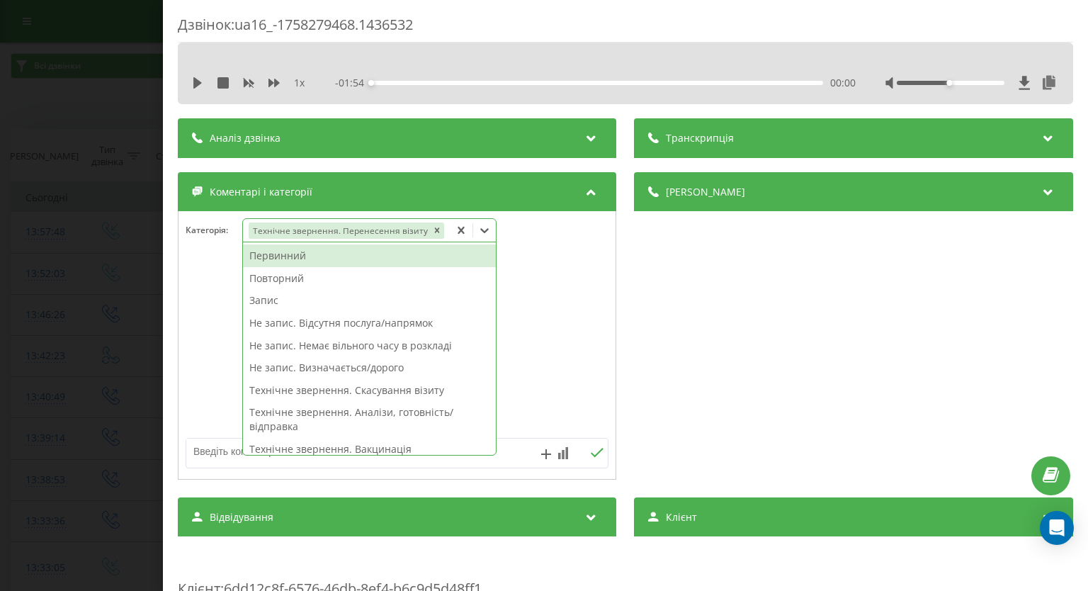
click at [72, 319] on div "Дзвінок : ua16_-1758279468.1436532 1 x - 01:54 00:00 00:00 Транскрипція Для AI-…" at bounding box center [544, 295] width 1088 height 591
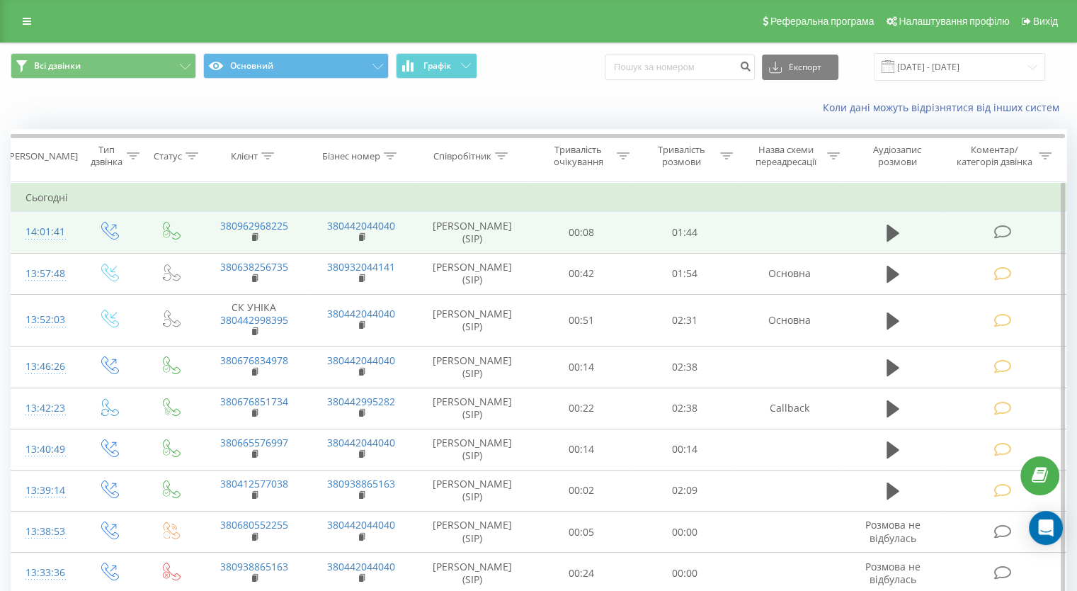
click at [1005, 228] on icon at bounding box center [1003, 231] width 18 height 15
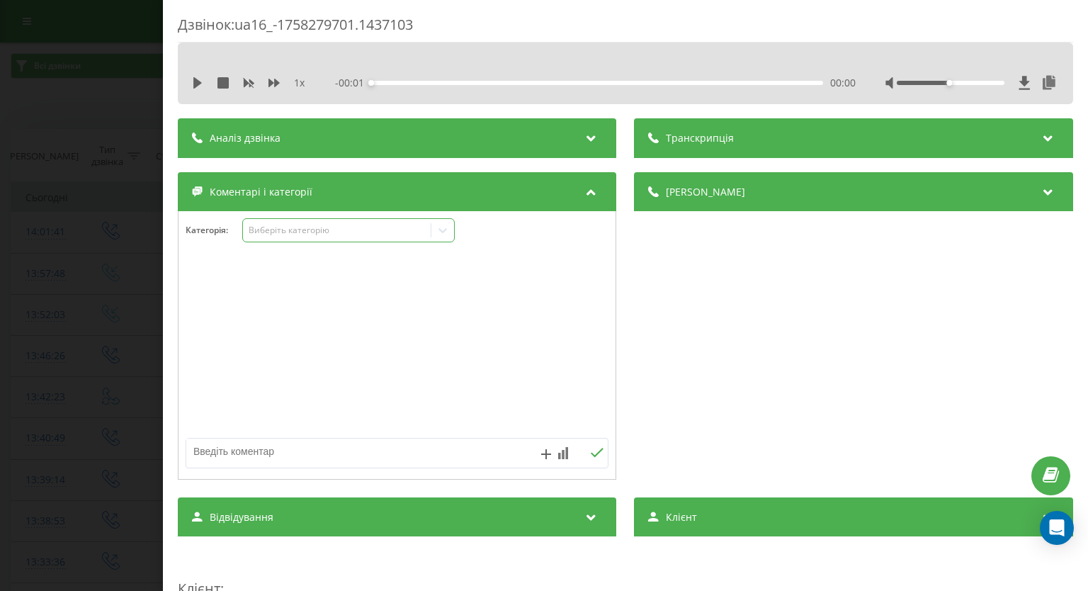
click at [442, 233] on icon at bounding box center [443, 230] width 14 height 14
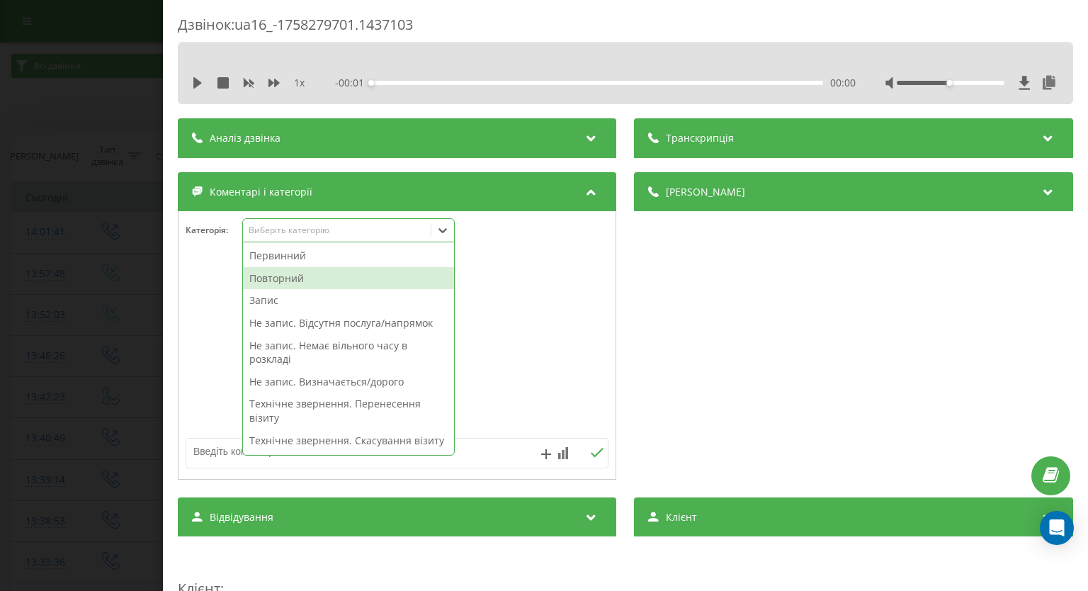
click at [346, 280] on div "Повторний" at bounding box center [348, 278] width 211 height 23
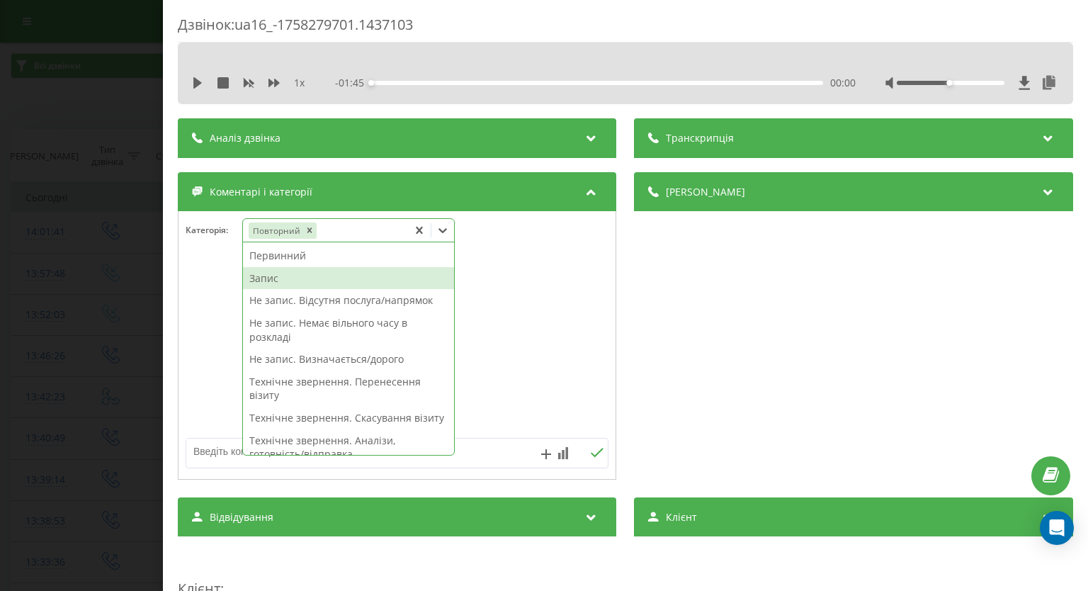
click at [312, 279] on div "Запис" at bounding box center [348, 278] width 211 height 23
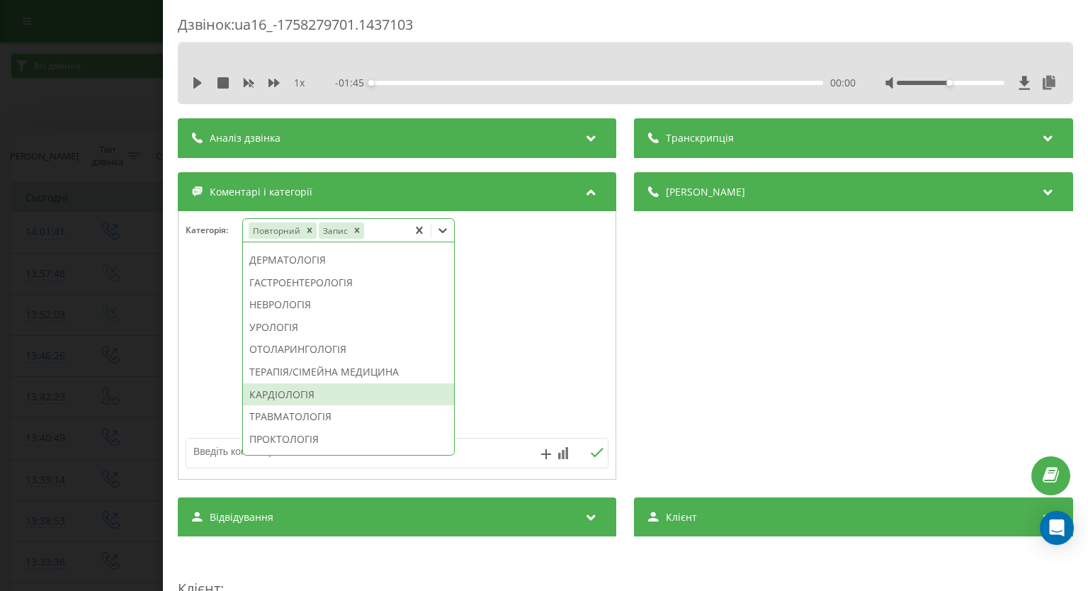
scroll to position [681, 0]
click at [317, 399] on div "ПЕДІАТРІЯ" at bounding box center [348, 387] width 211 height 23
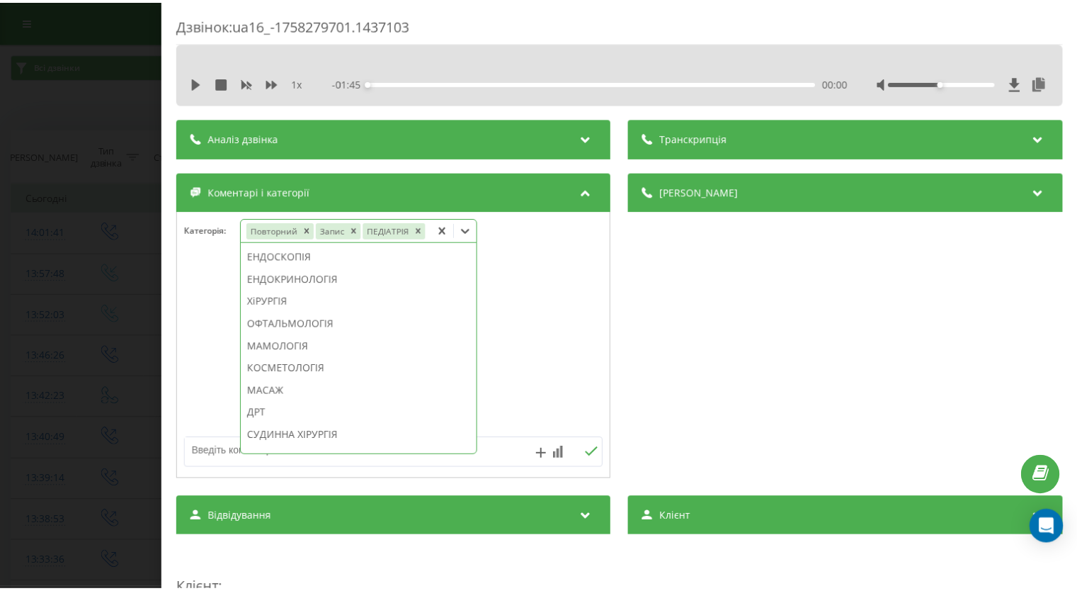
scroll to position [598, 0]
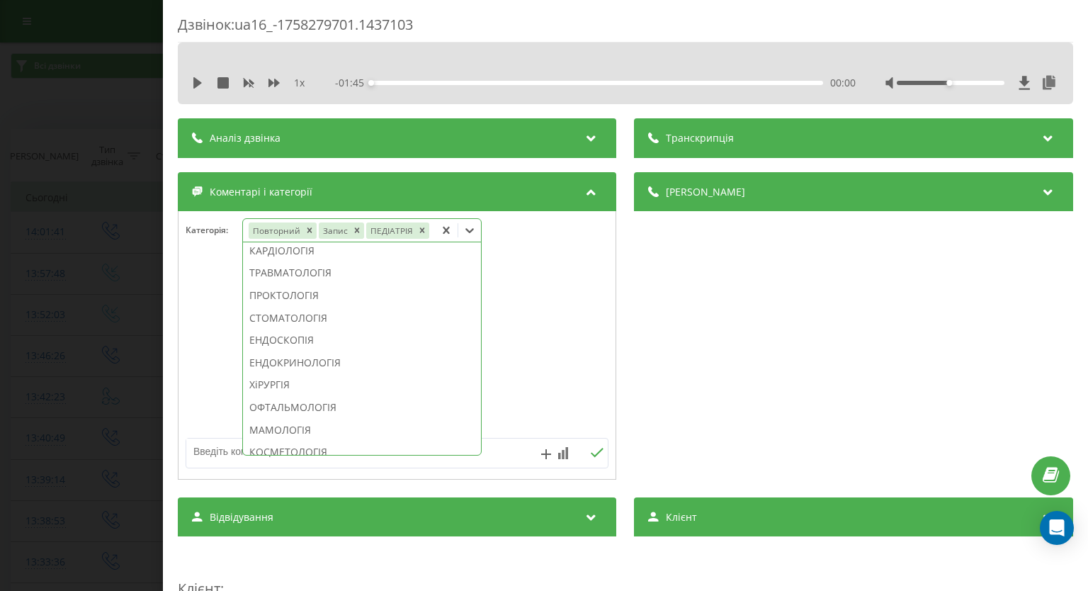
click at [78, 333] on div "Дзвінок : ua16_-1758279701.1437103 1 x - 01:45 00:00 00:00 Транскрипція Для AI-…" at bounding box center [544, 295] width 1088 height 591
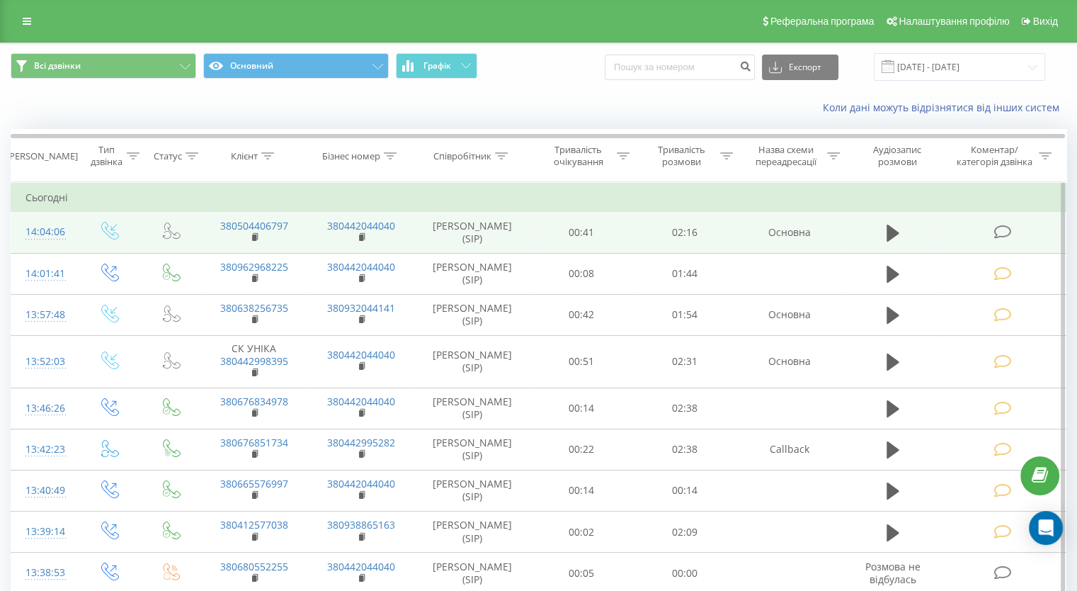
click at [994, 230] on icon at bounding box center [1003, 231] width 18 height 15
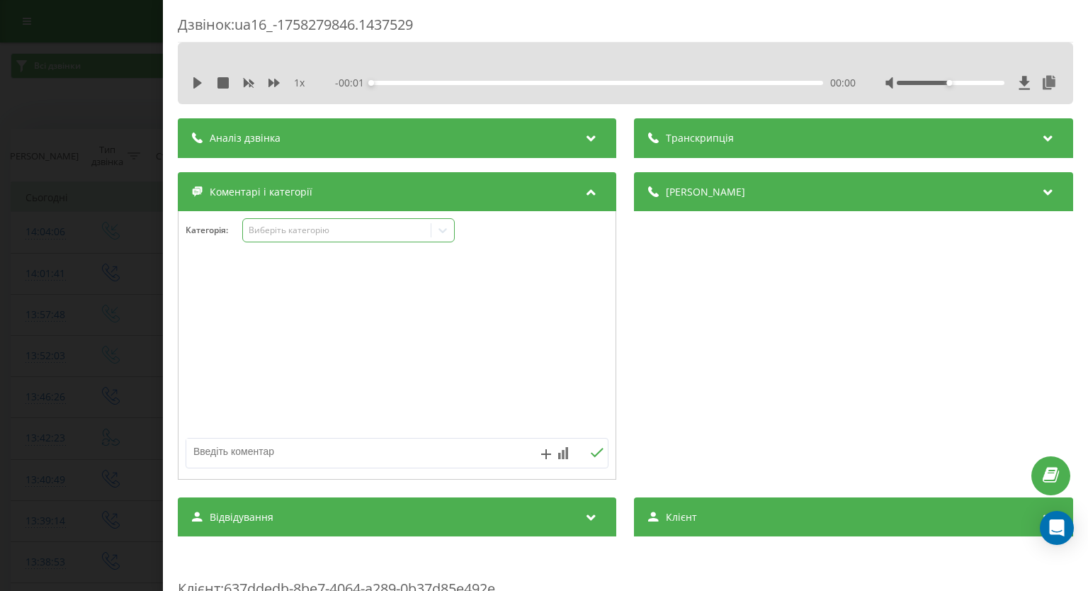
click at [443, 233] on icon at bounding box center [443, 230] width 14 height 14
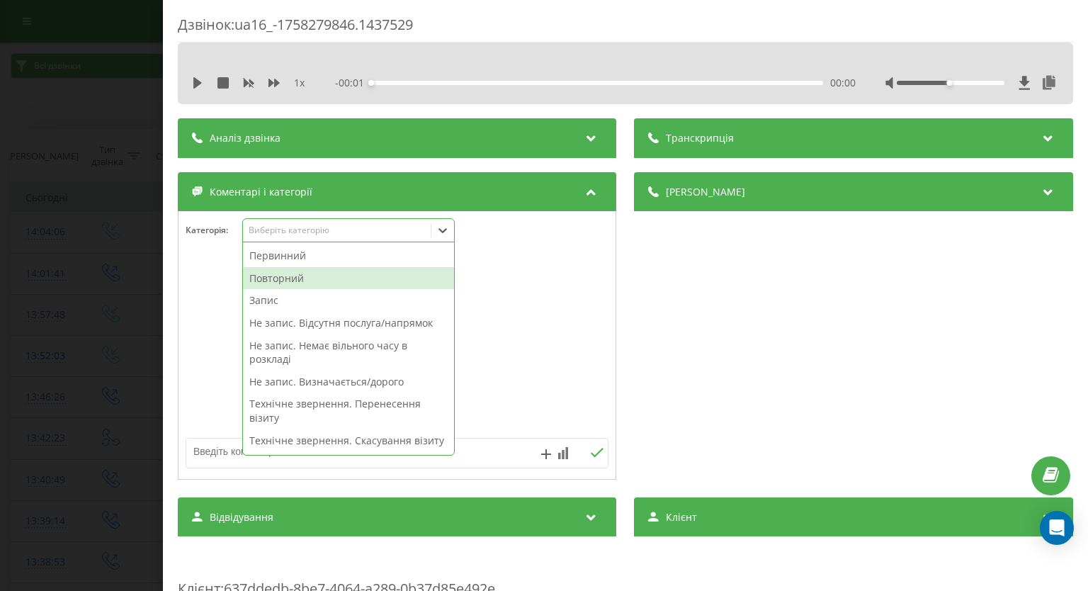
click at [393, 278] on div "Повторний" at bounding box center [348, 278] width 211 height 23
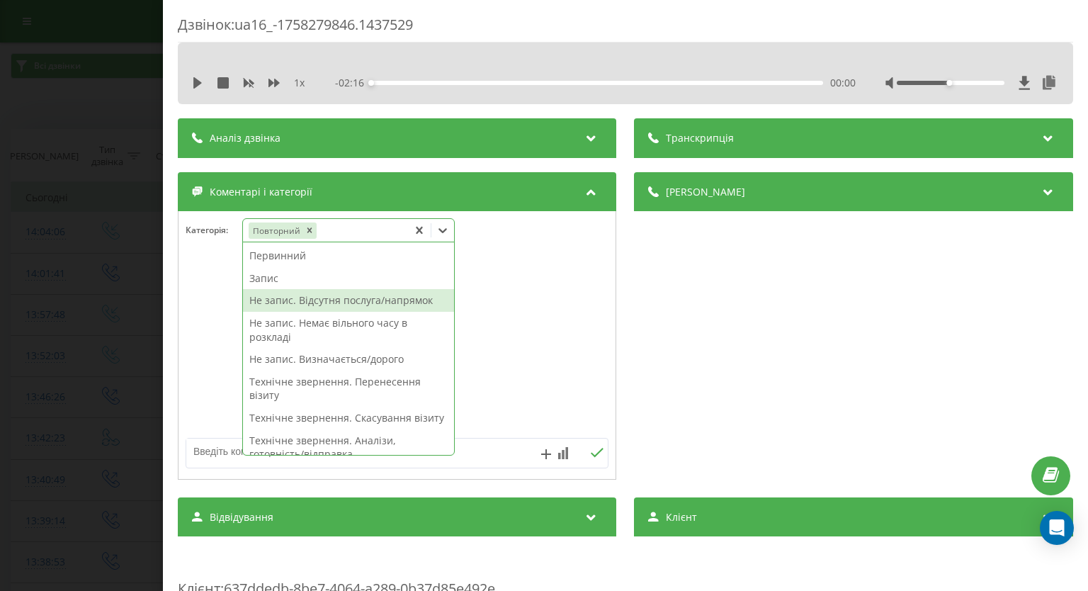
click at [309, 292] on div "Не запис. Відсутня послуга/напрямок" at bounding box center [348, 300] width 211 height 23
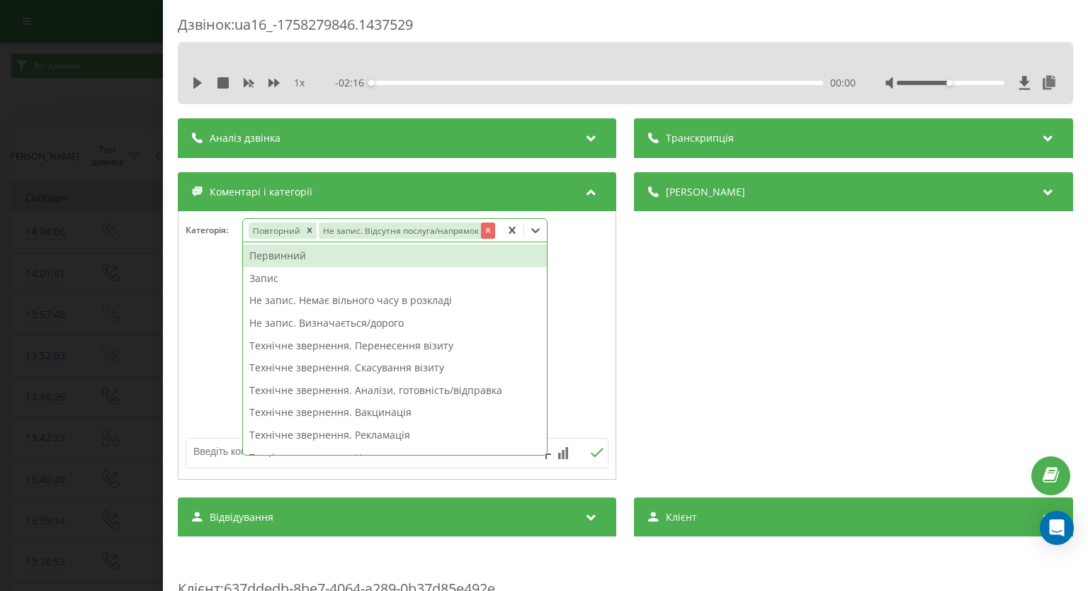
click at [485, 233] on icon "Remove Не запис. Відсутня послуга/напрямок" at bounding box center [488, 230] width 10 height 10
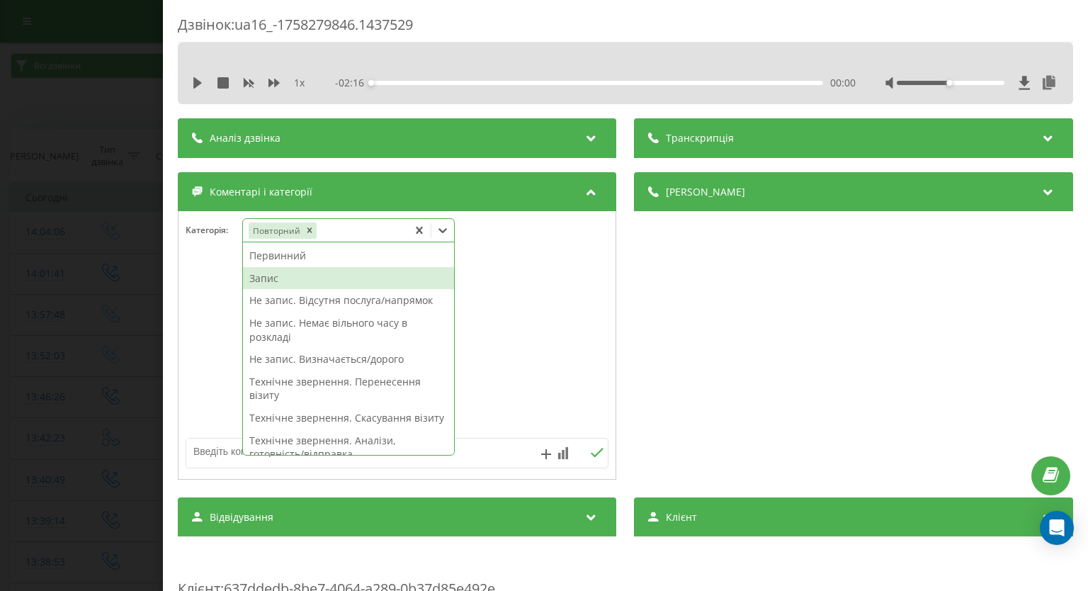
click at [323, 278] on div "Запис" at bounding box center [348, 278] width 211 height 23
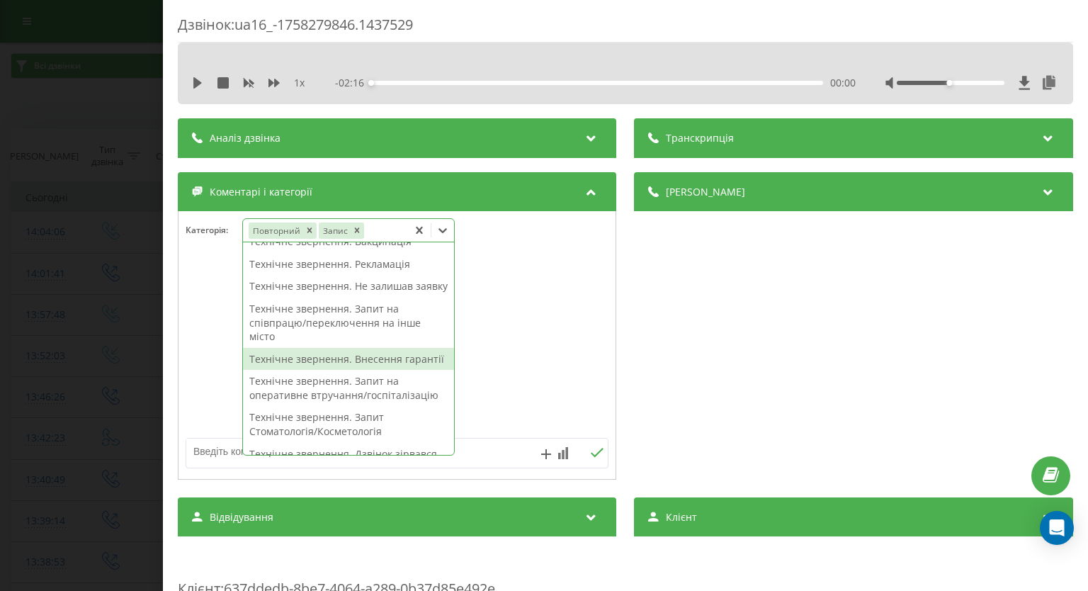
scroll to position [496, 0]
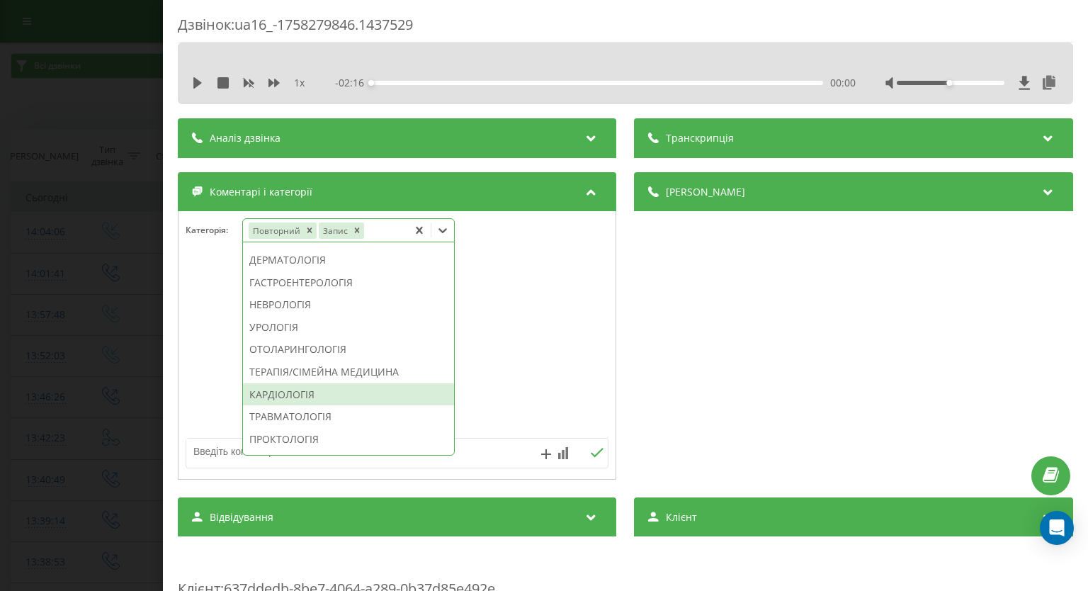
click at [313, 406] on div "КАРДІОЛОГІЯ" at bounding box center [348, 394] width 211 height 23
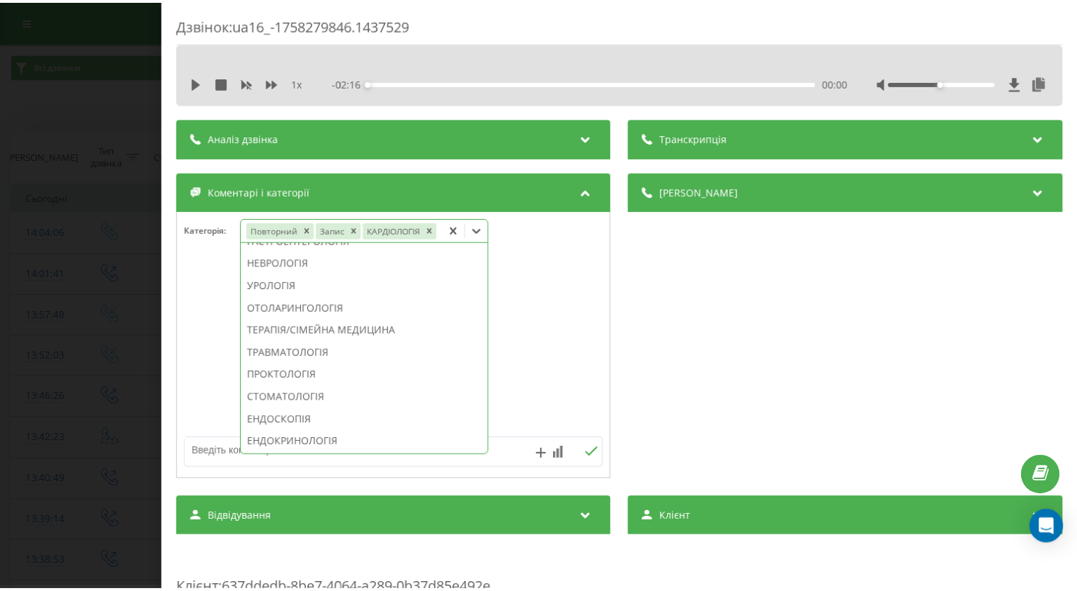
scroll to position [412, 0]
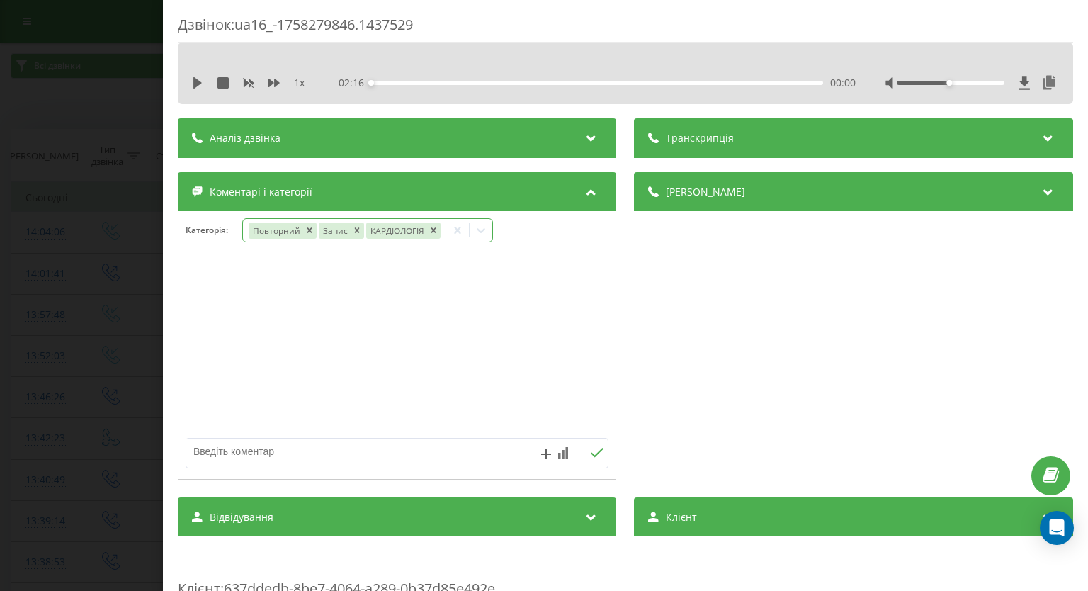
click at [0, 287] on div "Дзвінок : ua16_-1758279846.1437529 1 x - 02:16 00:00 00:00 Транскрипція Для AI-…" at bounding box center [544, 295] width 1088 height 591
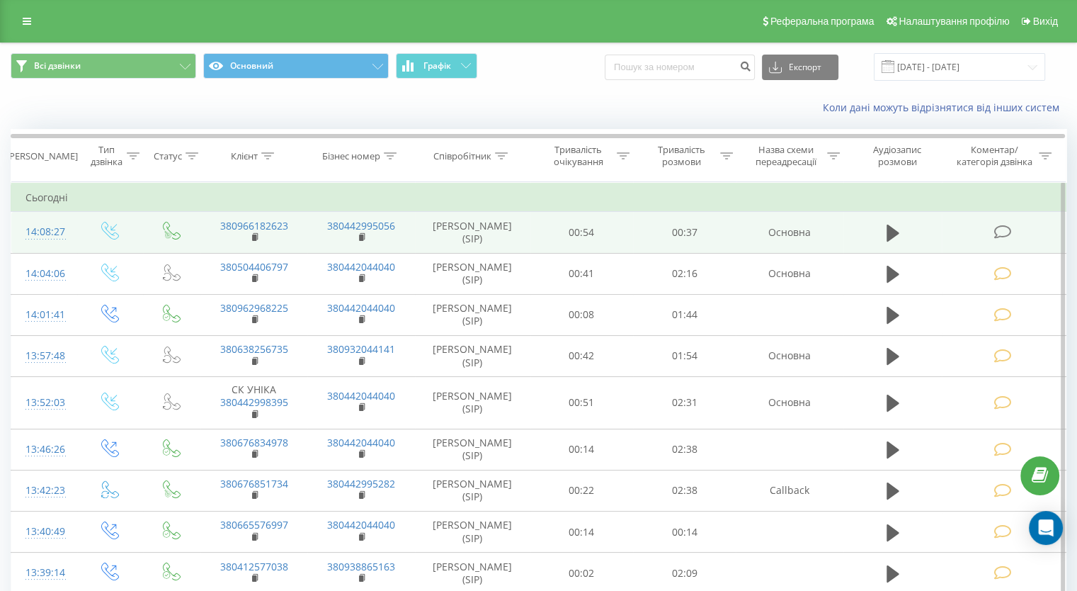
click at [1008, 231] on icon at bounding box center [1003, 231] width 18 height 15
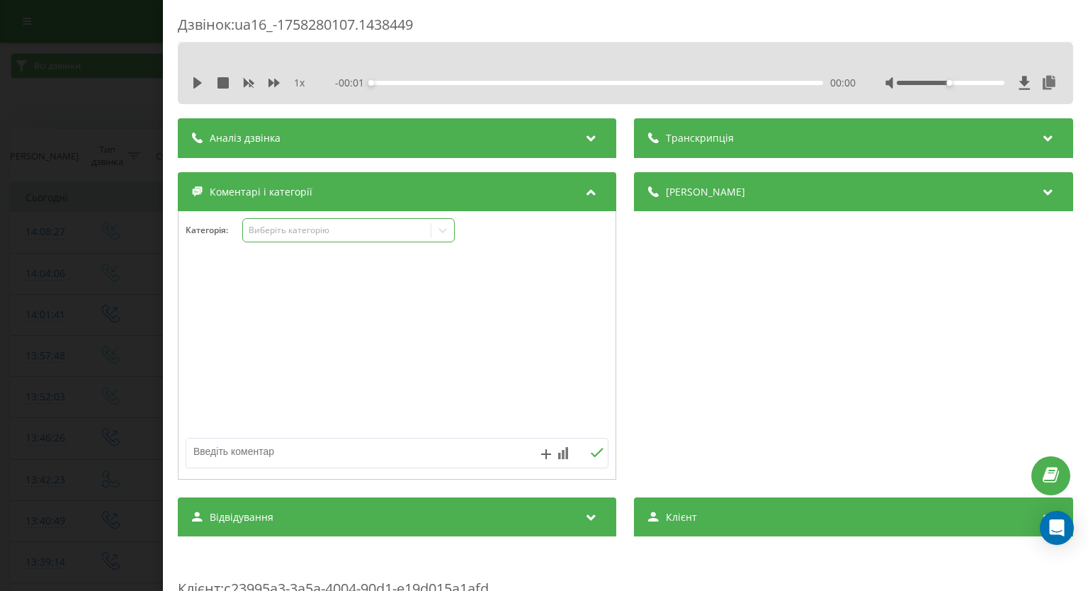
click at [449, 233] on icon at bounding box center [443, 230] width 14 height 14
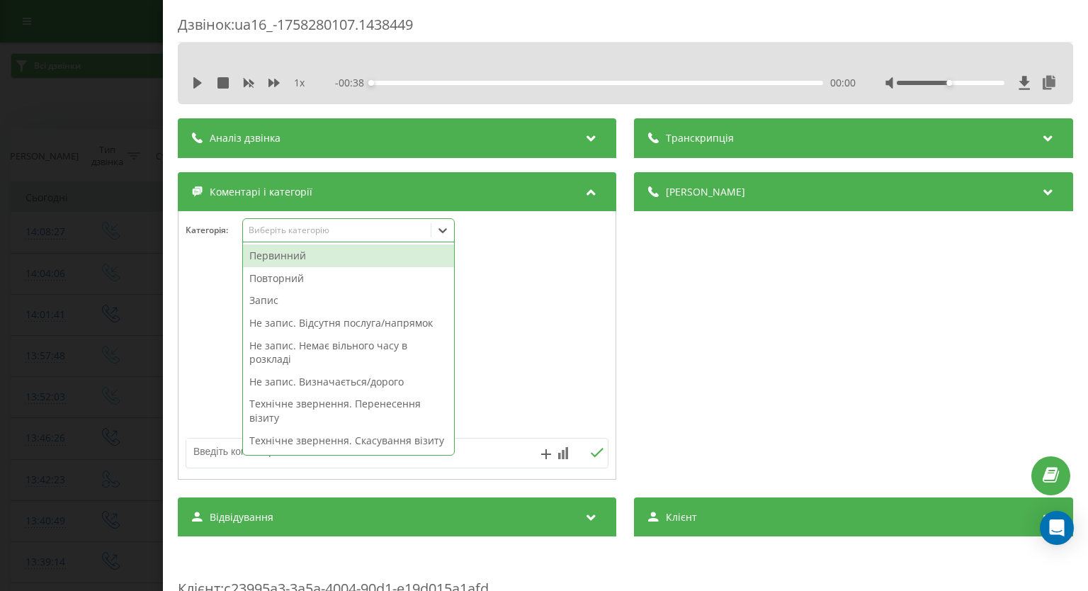
click at [375, 256] on div "Первинний" at bounding box center [348, 255] width 211 height 23
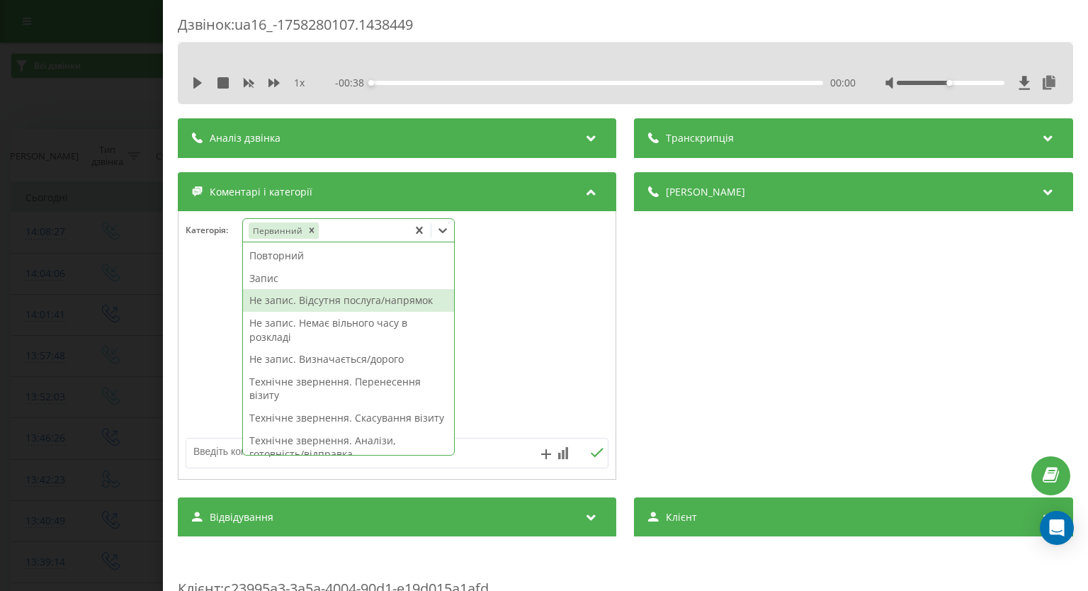
click at [334, 301] on div "Не запис. Відсутня послуга/напрямок" at bounding box center [348, 300] width 211 height 23
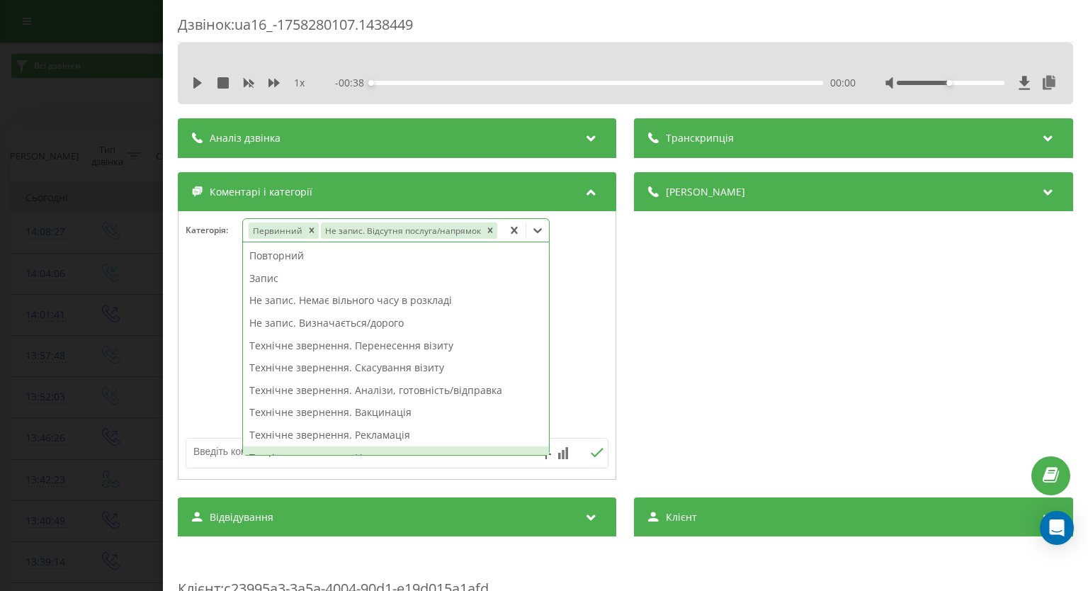
click at [436, 470] on div at bounding box center [396, 368] width 437 height 215
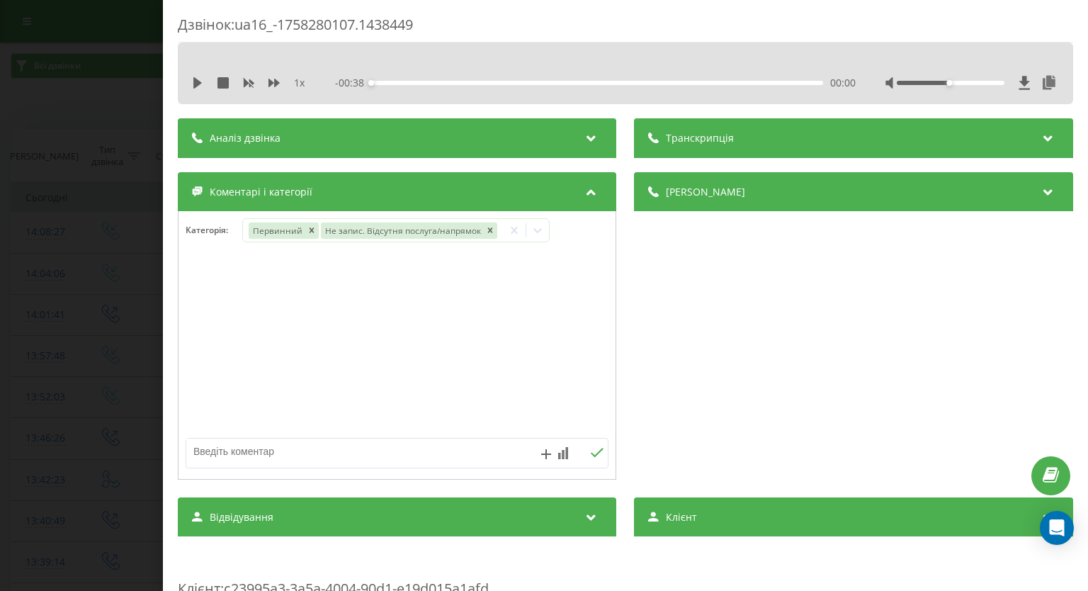
click at [438, 453] on textarea at bounding box center [354, 450] width 337 height 25
type textarea "дит.кардіолог"
click at [596, 445] on div "дит.кардіолог" at bounding box center [397, 453] width 423 height 30
click at [586, 458] on button at bounding box center [597, 453] width 22 height 12
click at [103, 309] on div "Дзвінок : ua16_-1758280107.1438449 1 x - 00:38 00:00 00:00 Транскрипція Для AI-…" at bounding box center [544, 295] width 1088 height 591
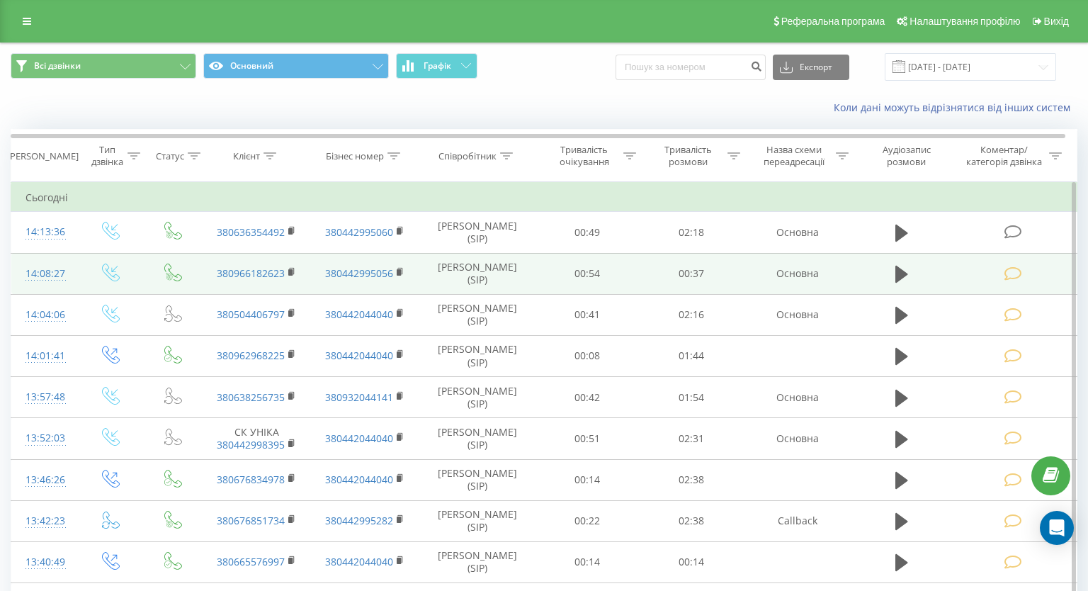
click at [1006, 230] on icon at bounding box center [1012, 231] width 18 height 15
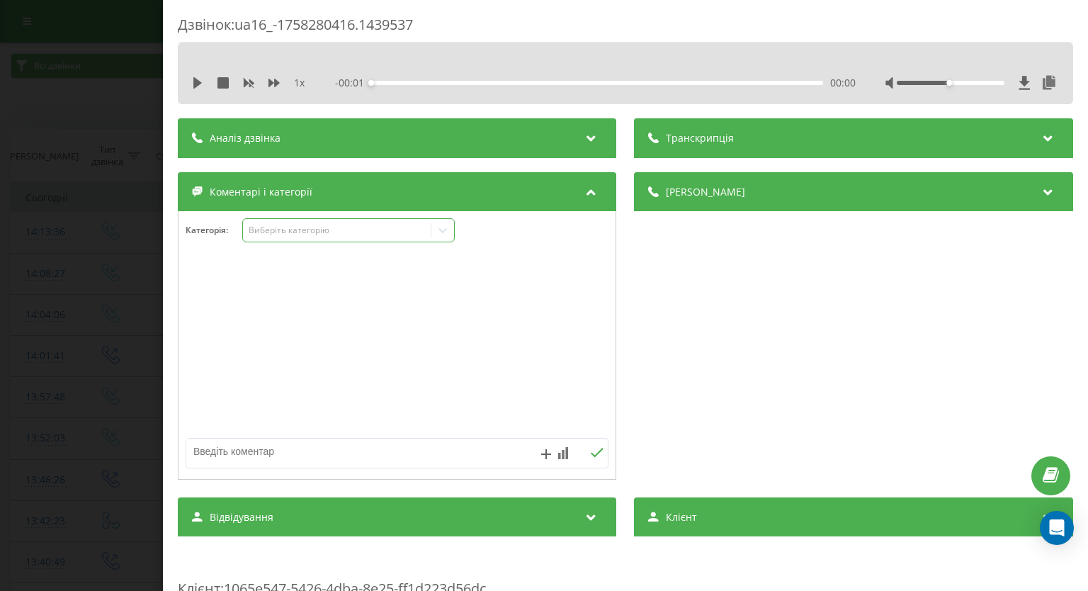
click at [450, 232] on icon at bounding box center [443, 230] width 14 height 14
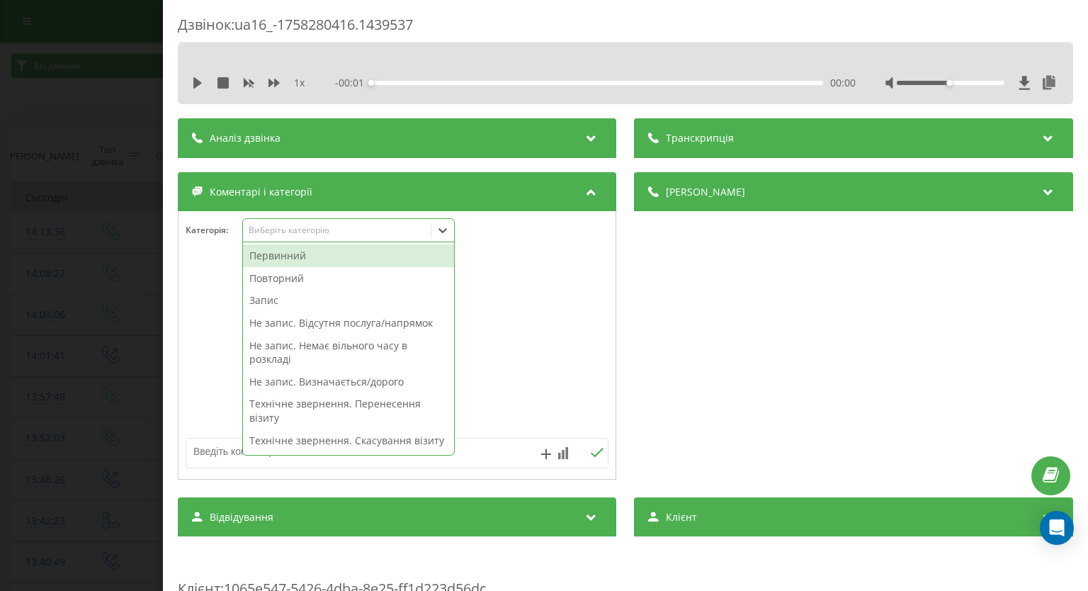
click at [408, 255] on div "Первинний" at bounding box center [348, 255] width 211 height 23
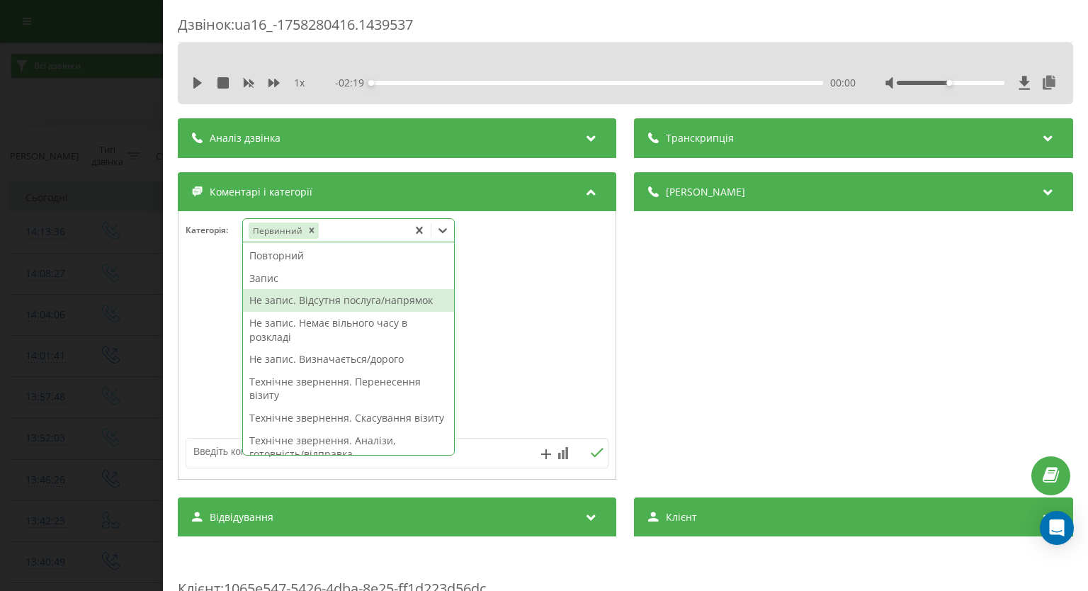
click at [363, 296] on div "Не запис. Відсутня послуга/напрямок" at bounding box center [348, 300] width 211 height 23
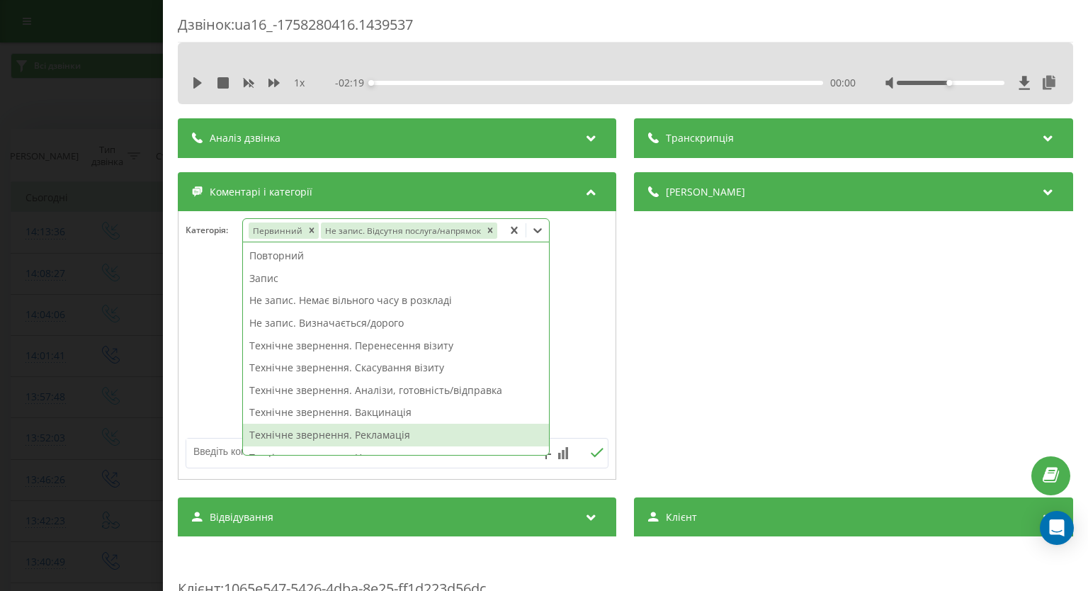
click at [580, 352] on div at bounding box center [396, 346] width 437 height 170
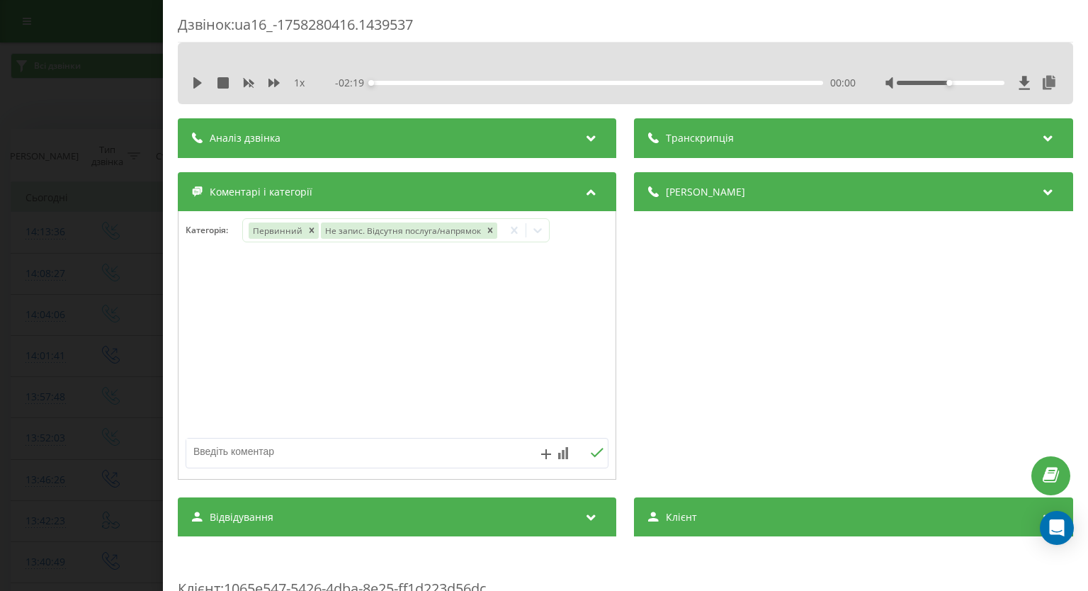
click at [487, 450] on textarea at bounding box center [354, 450] width 337 height 25
type textarea "епілептолог"
drag, startPoint x: 590, startPoint y: 454, endPoint x: 269, endPoint y: 380, distance: 329.2
click at [591, 455] on icon at bounding box center [597, 453] width 13 height 10
click at [8, 324] on div "Дзвінок : ua16_-1758280416.1439537 1 x - 02:19 00:00 00:00 Транскрипція Для AI-…" at bounding box center [544, 295] width 1088 height 591
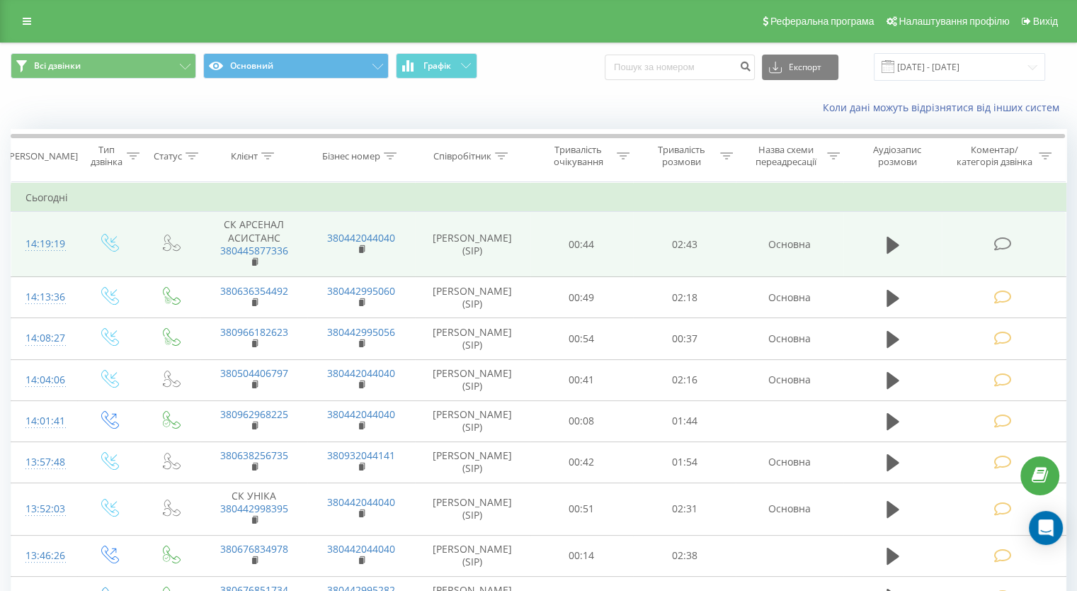
click at [1000, 244] on icon at bounding box center [1003, 244] width 18 height 15
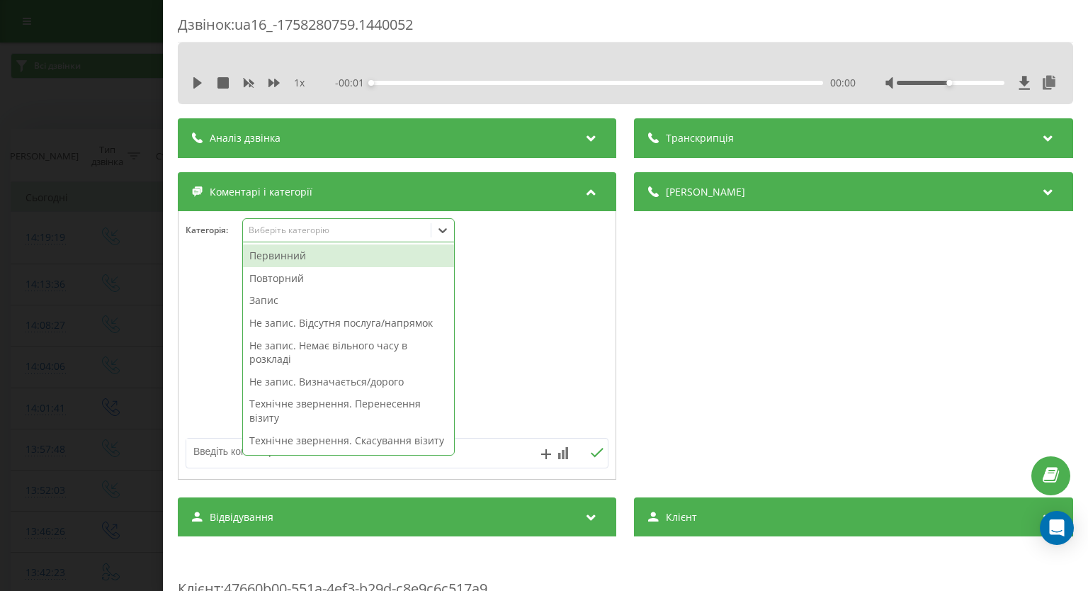
click at [446, 226] on icon at bounding box center [443, 230] width 14 height 14
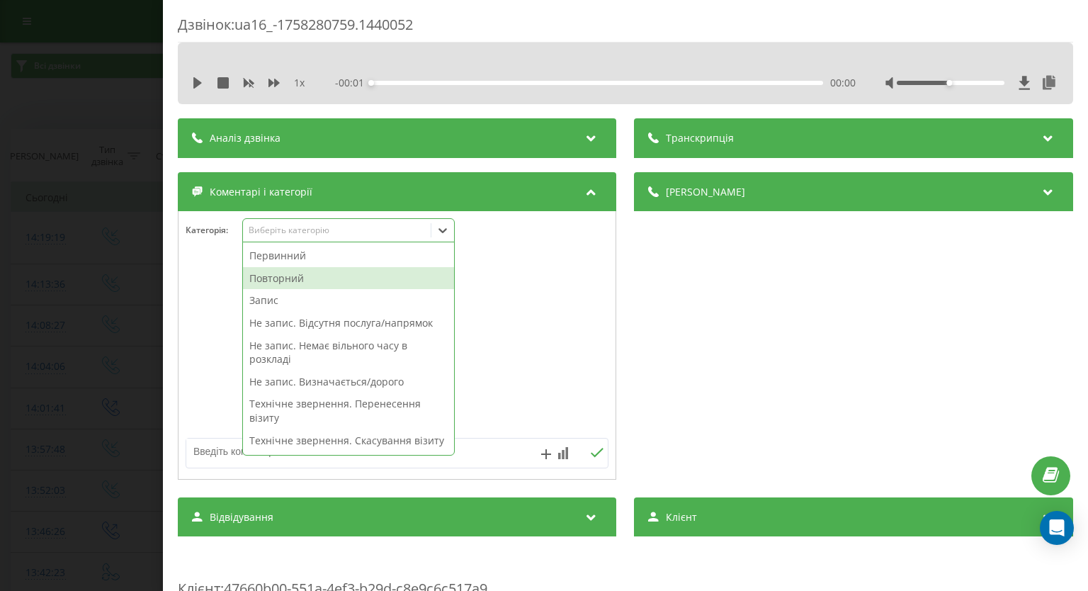
click at [337, 278] on div "Повторний" at bounding box center [348, 278] width 211 height 23
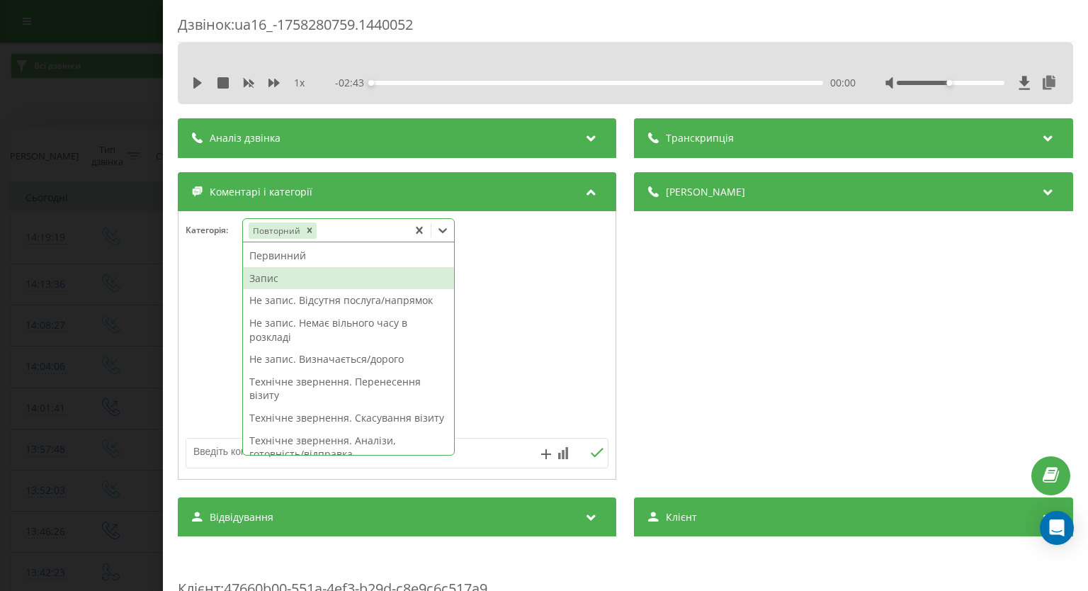
click at [273, 277] on div "Запис" at bounding box center [348, 278] width 211 height 23
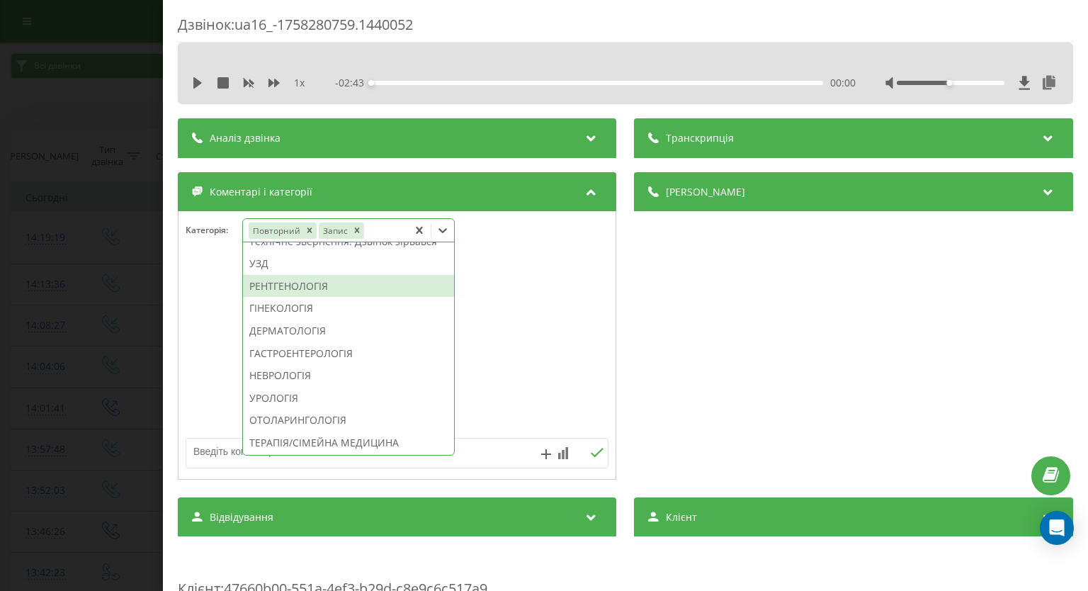
scroll to position [637, 0]
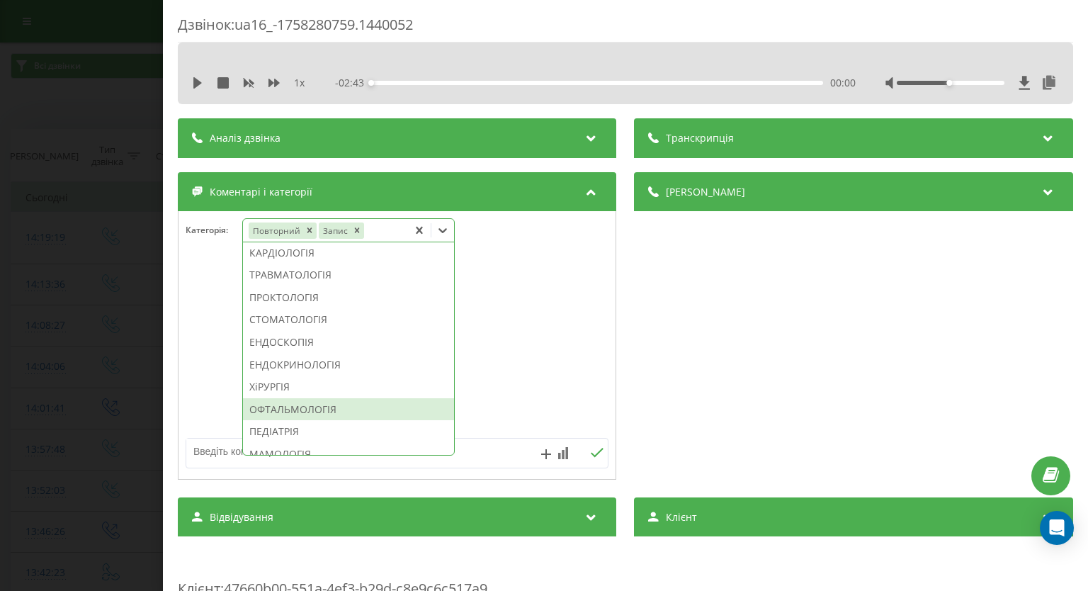
click at [300, 421] on div "ОФТАЛЬМОЛОГІЯ" at bounding box center [348, 409] width 211 height 23
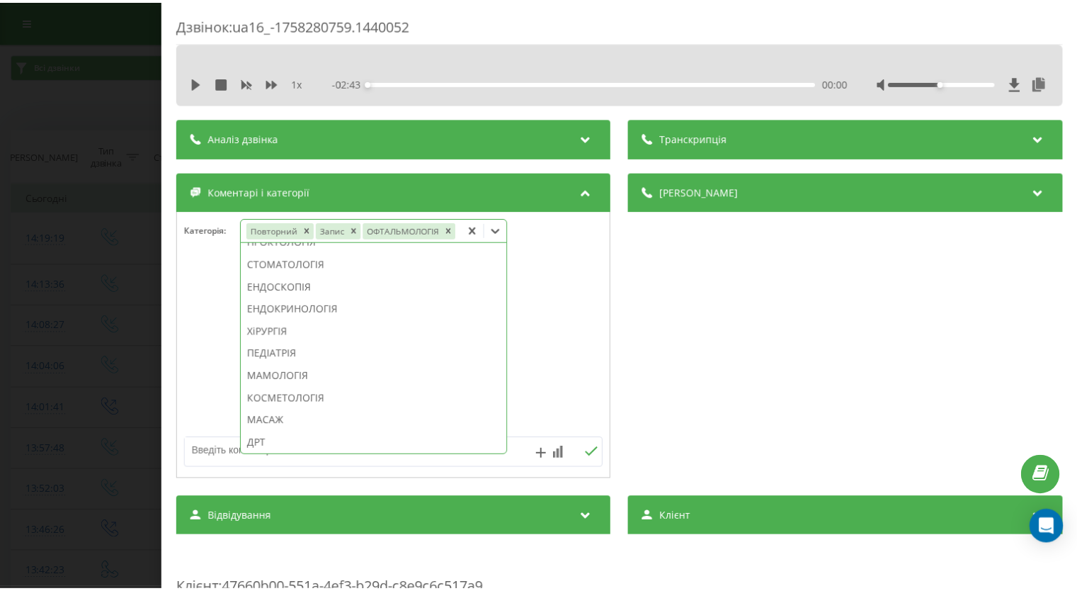
scroll to position [554, 0]
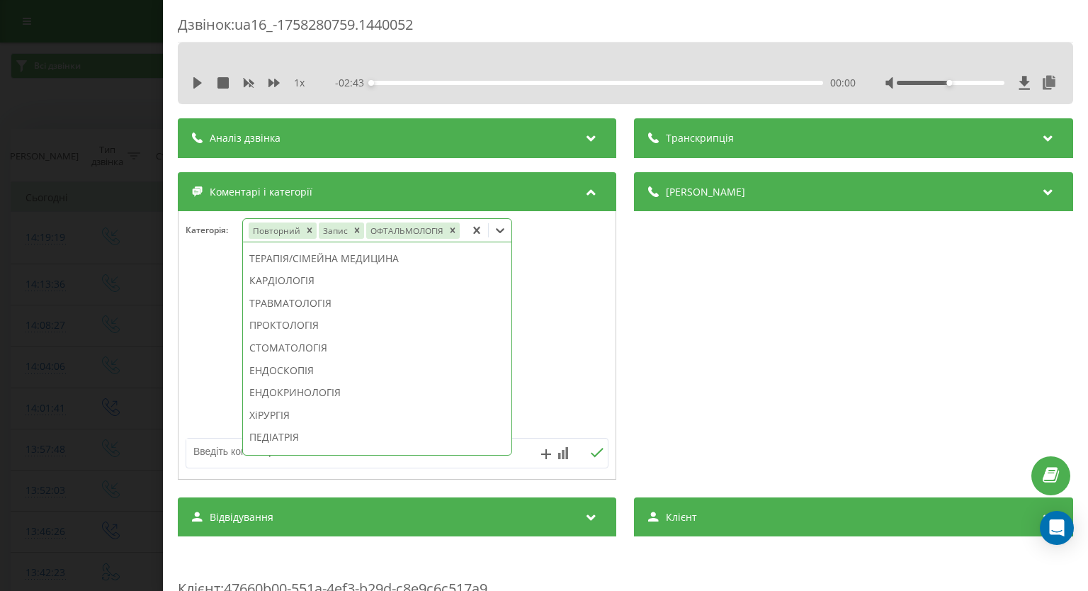
click at [8, 312] on div "Дзвінок : ua16_-1758280759.1440052 1 x - 02:43 00:00 00:00 Транскрипція Для AI-…" at bounding box center [544, 295] width 1088 height 591
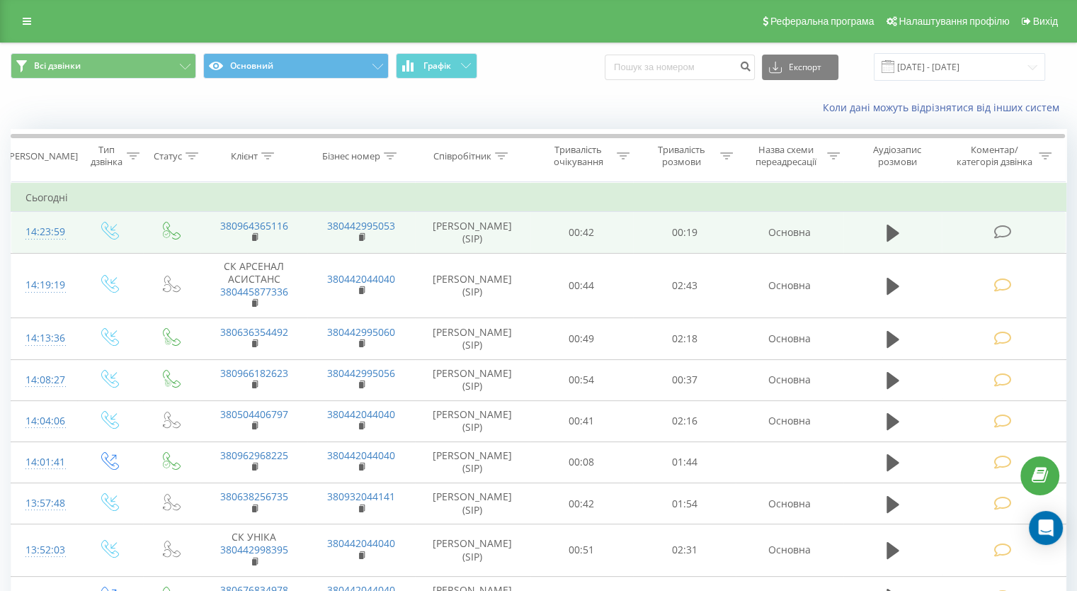
click at [998, 237] on icon at bounding box center [1003, 231] width 18 height 15
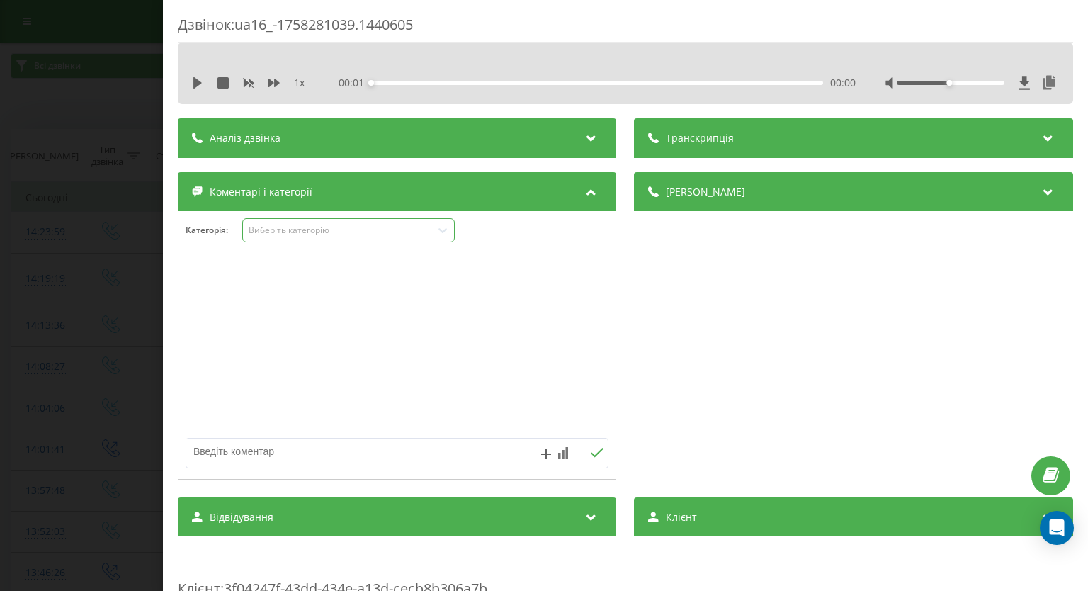
click at [439, 230] on icon at bounding box center [443, 230] width 14 height 14
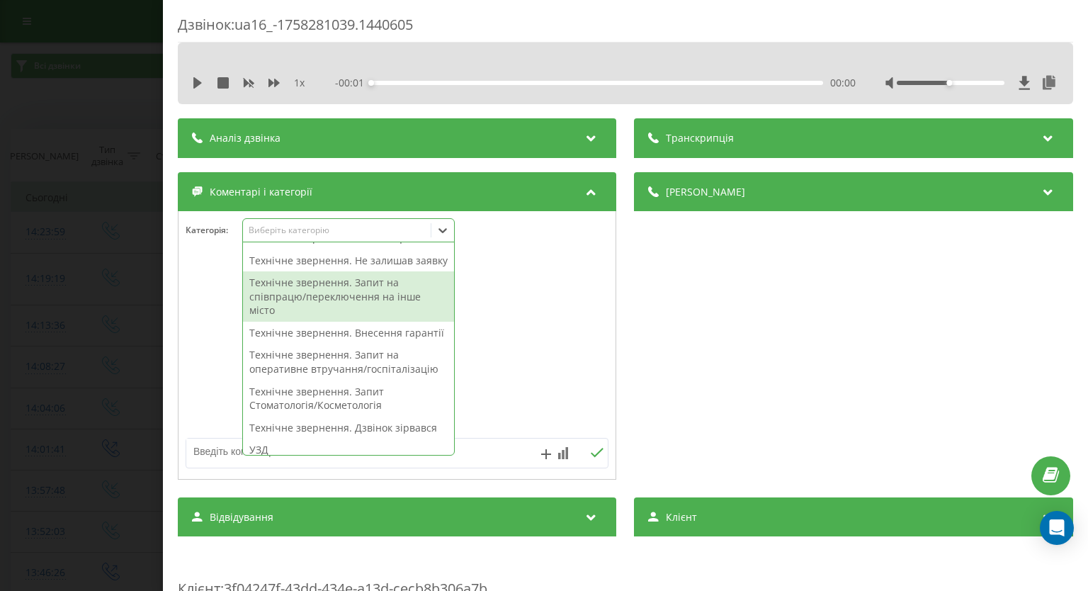
scroll to position [496, 0]
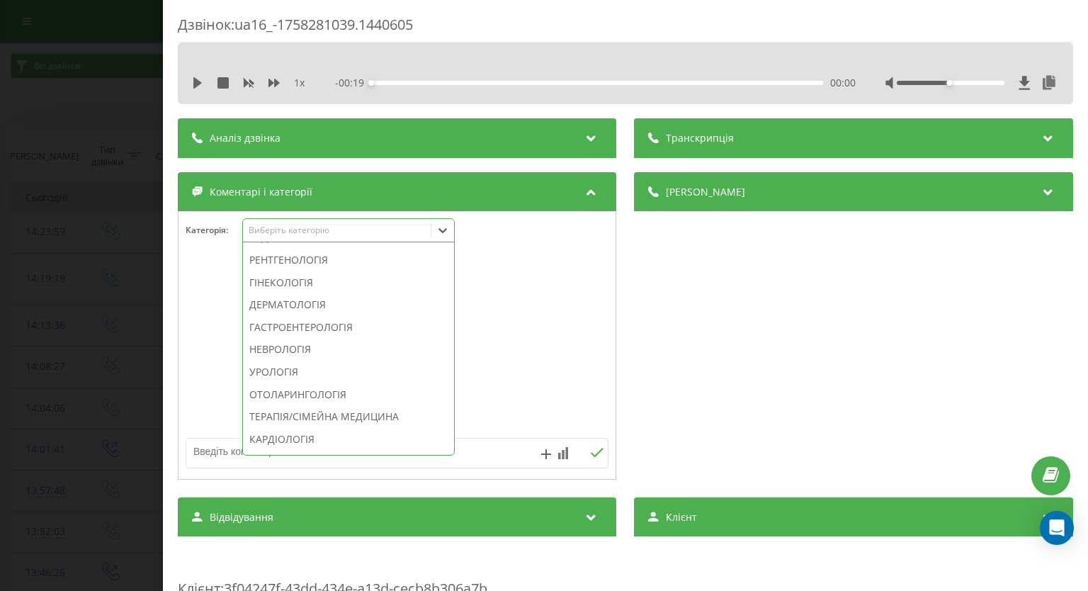
click at [369, 227] on div "Технічне звернення. Дзвінок зірвався" at bounding box center [348, 215] width 211 height 23
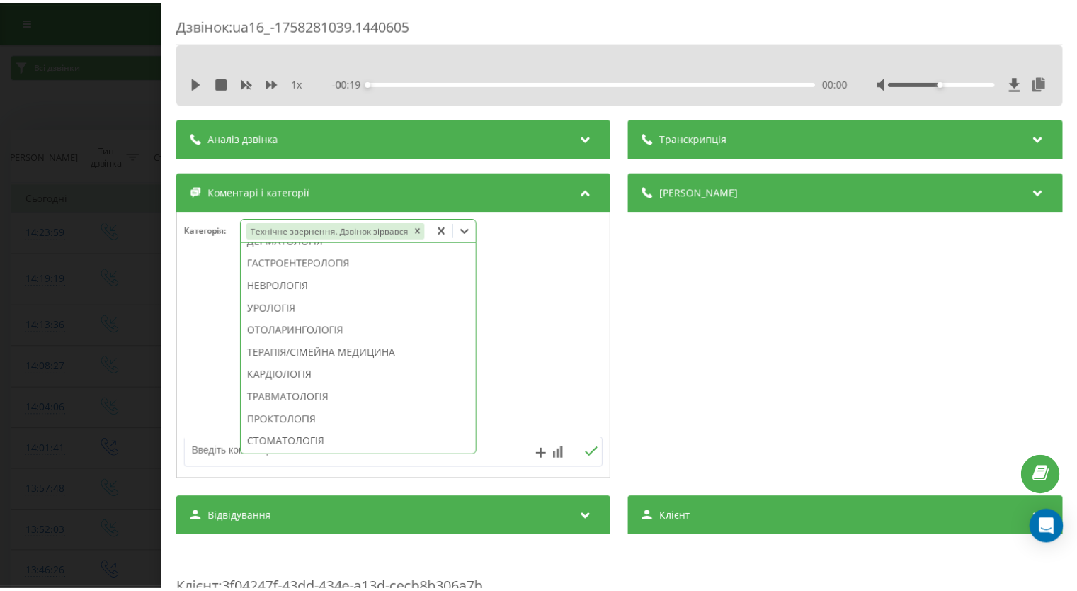
scroll to position [412, 0]
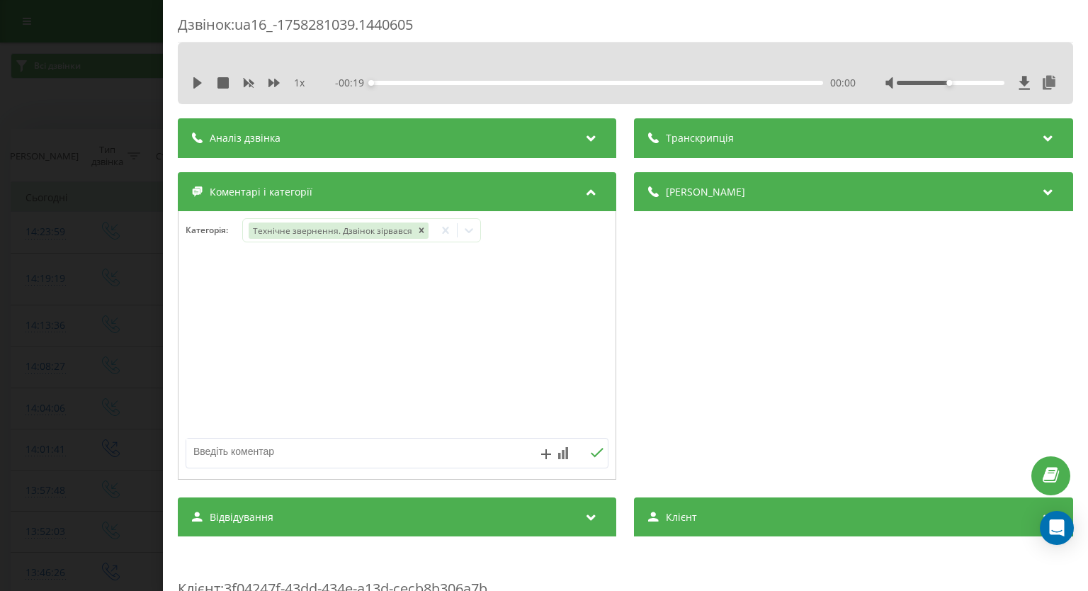
click at [6, 198] on div "Дзвінок : ua16_-1758281039.1440605 1 x - 00:19 00:00 00:00 Транскрипція Для AI-…" at bounding box center [544, 295] width 1088 height 591
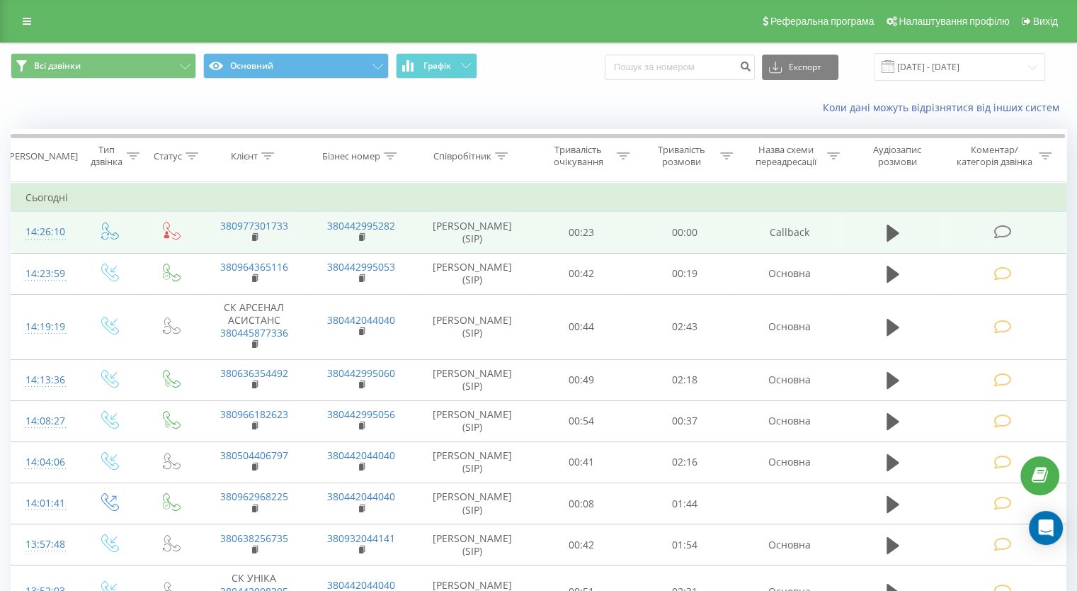
click at [1003, 233] on icon at bounding box center [1003, 231] width 18 height 15
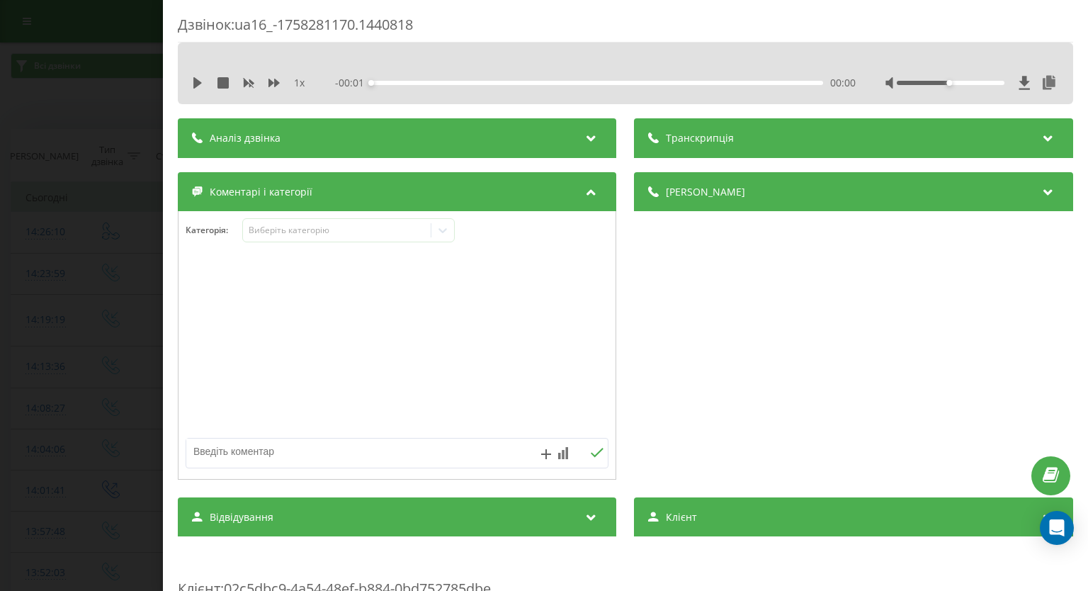
click at [275, 445] on textarea at bounding box center [354, 450] width 337 height 25
type textarea "r"
type textarea "колбек недозвон"
click at [591, 451] on icon at bounding box center [597, 453] width 13 height 10
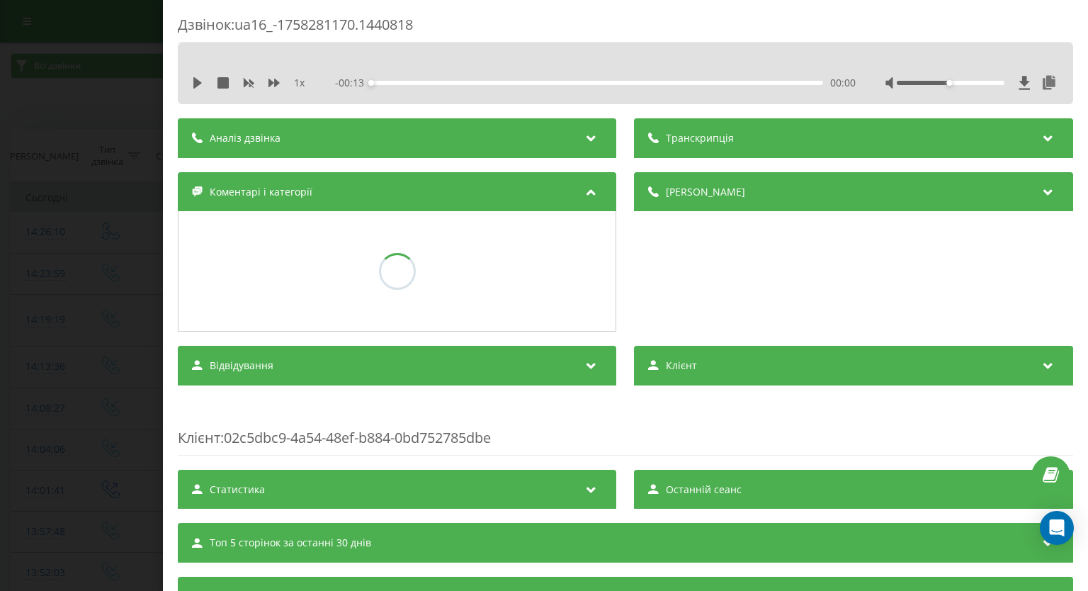
click at [62, 205] on div "Дзвінок : ua16_-1758281170.1440818 1 x - 00:13 00:00 00:00 Транскрипція Для AI-…" at bounding box center [544, 295] width 1088 height 591
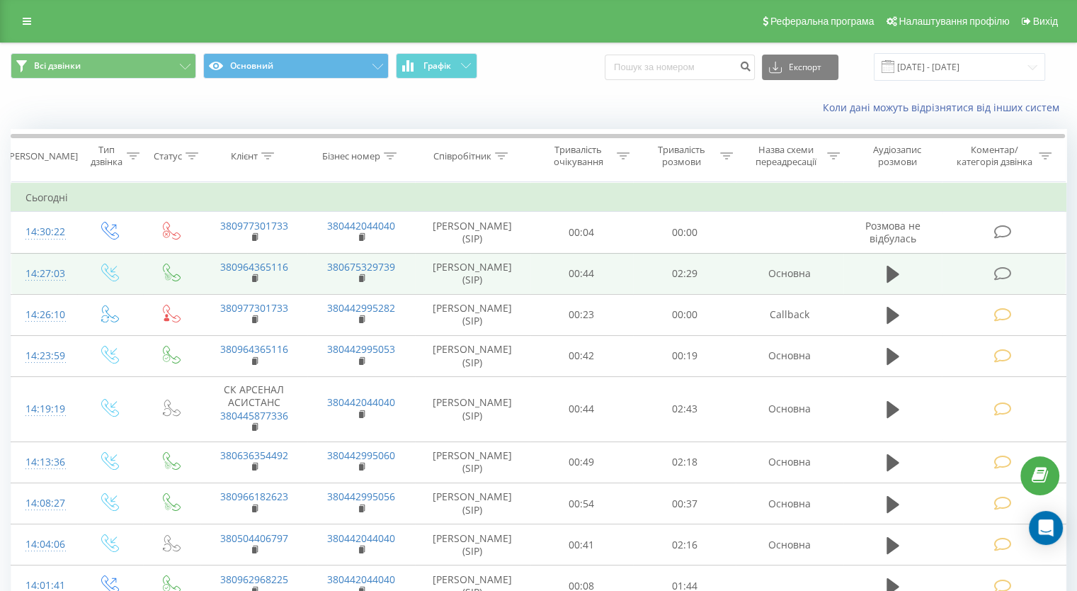
click at [1003, 272] on icon at bounding box center [1003, 273] width 18 height 15
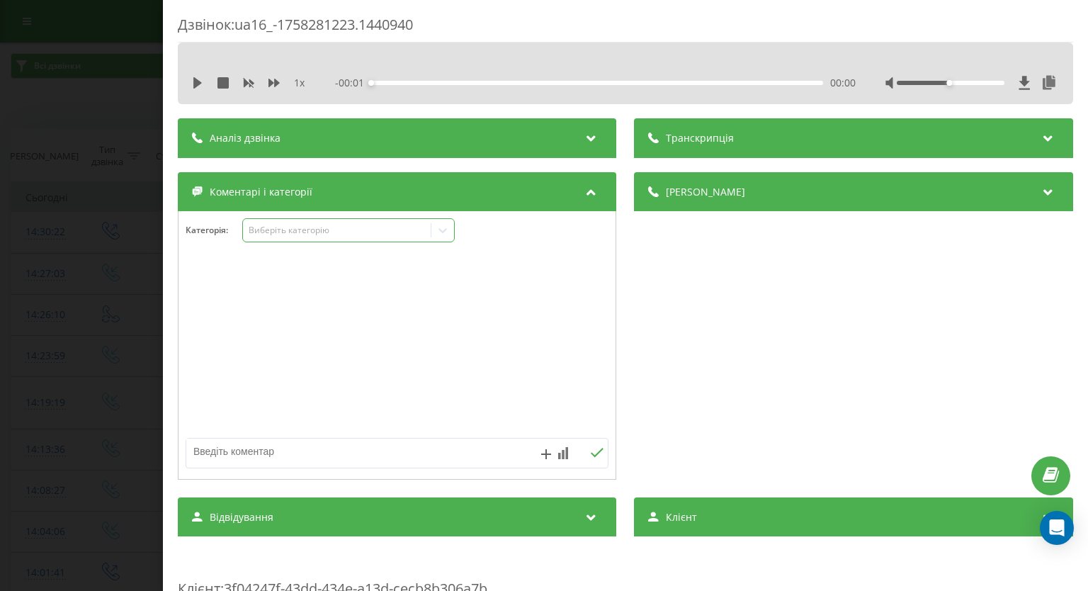
click at [440, 231] on icon at bounding box center [443, 230] width 14 height 14
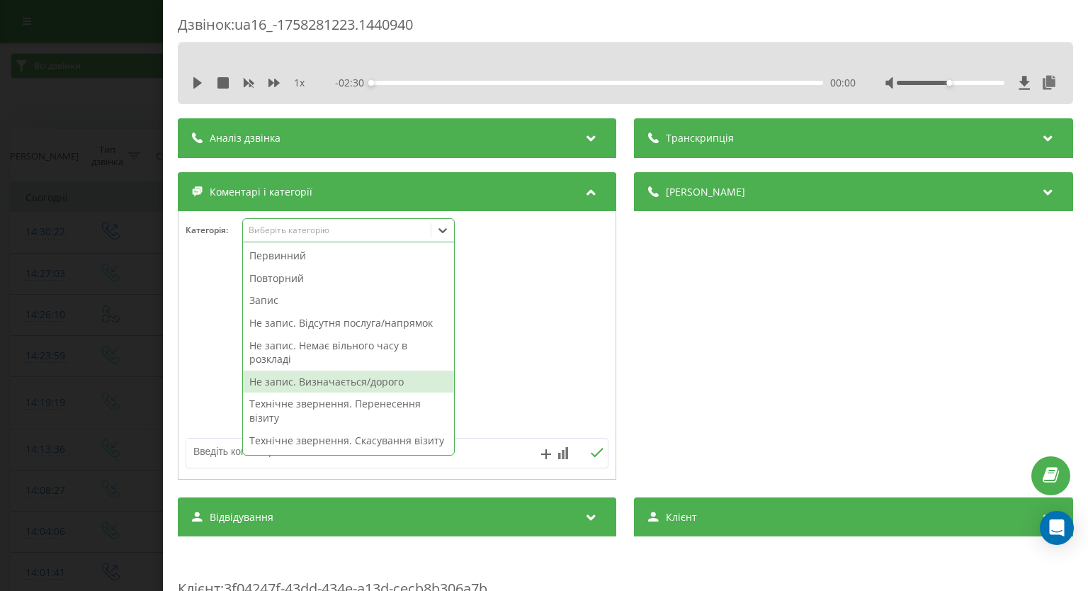
scroll to position [142, 0]
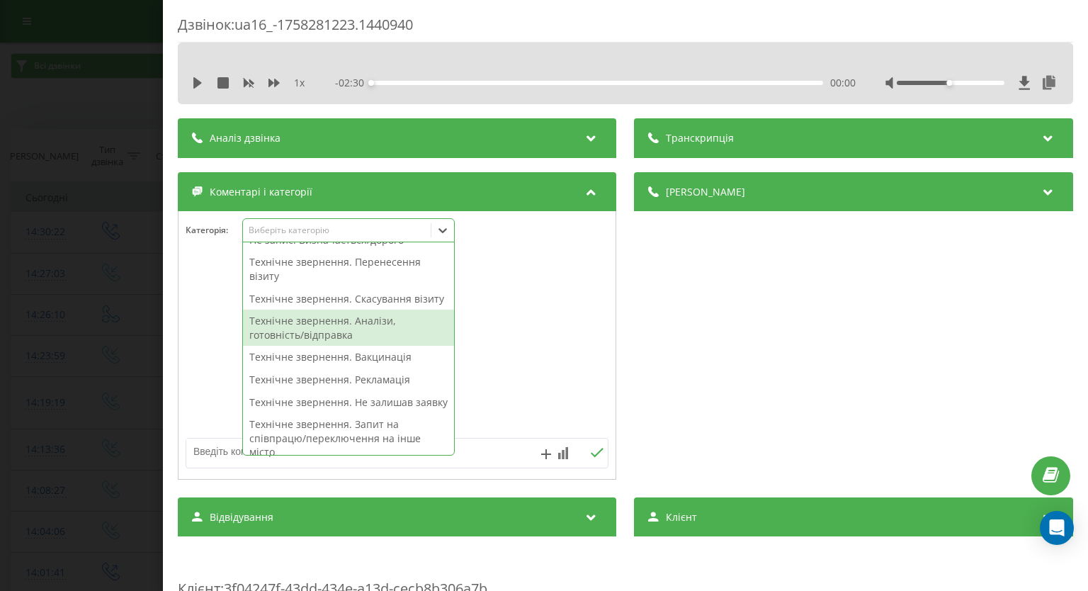
click at [340, 338] on div "Технічне звернення. Аналізи, готовність/відправка" at bounding box center [348, 327] width 211 height 36
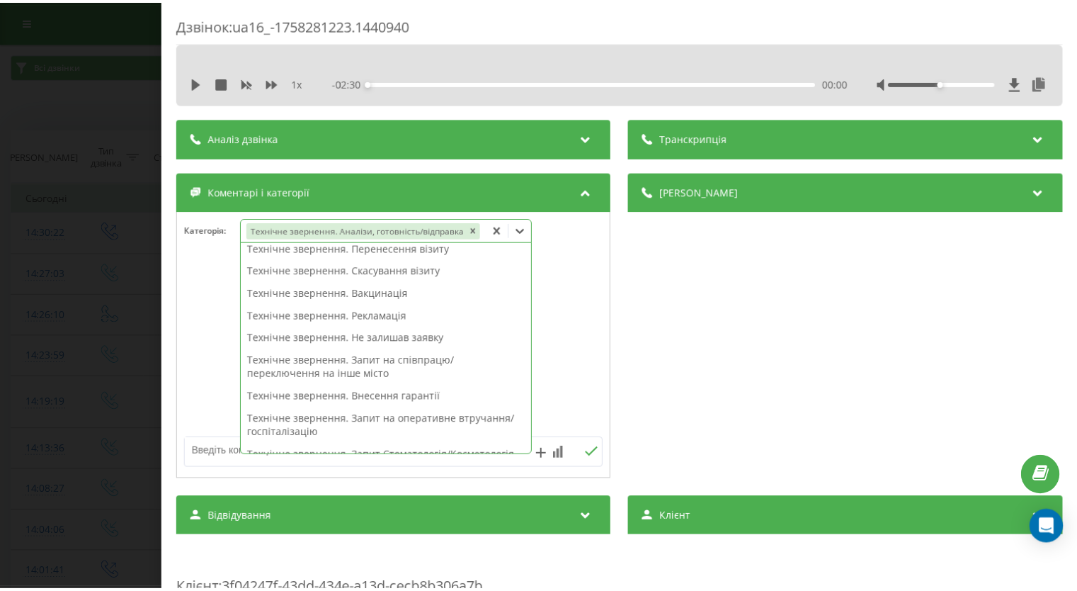
scroll to position [127, 0]
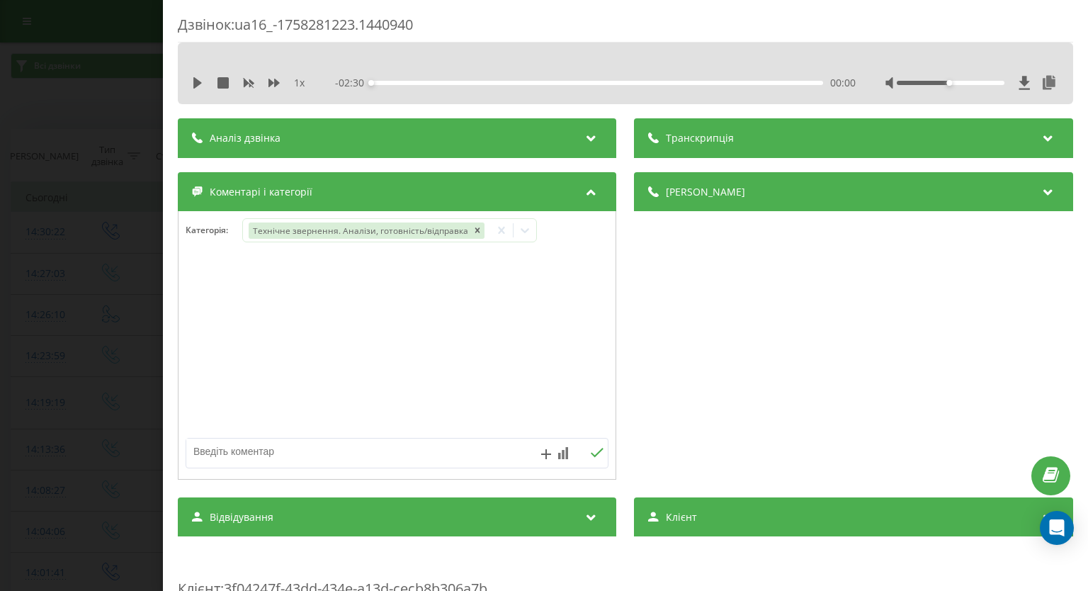
click at [26, 323] on div "Дзвінок : ua16_-1758281223.1440940 1 x - 02:30 00:00 00:00 Транскрипція Для AI-…" at bounding box center [544, 295] width 1088 height 591
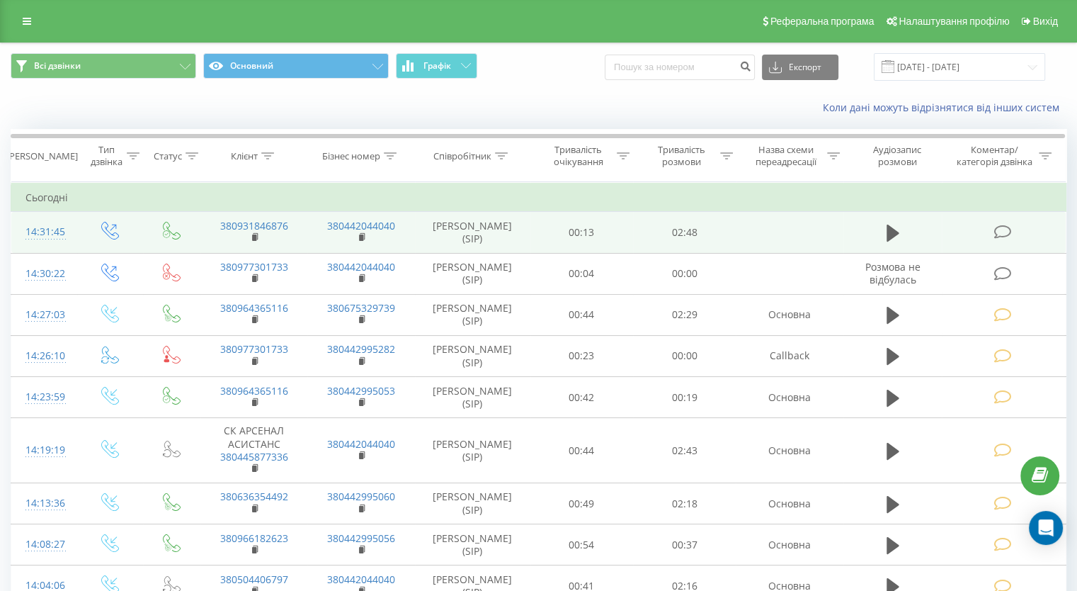
click at [999, 233] on icon at bounding box center [1003, 231] width 18 height 15
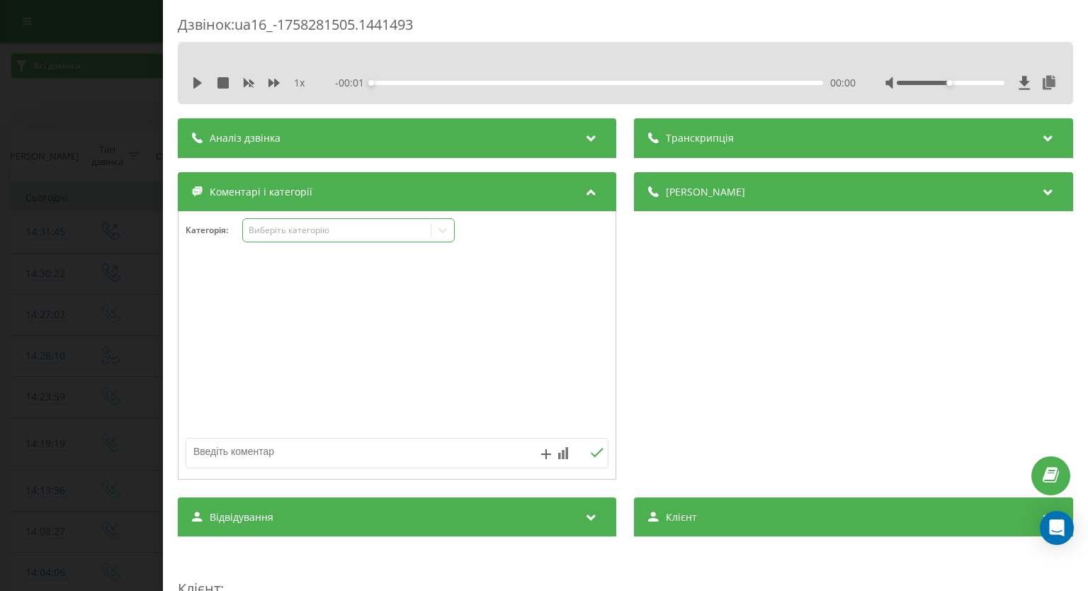
click at [441, 231] on icon at bounding box center [443, 230] width 14 height 14
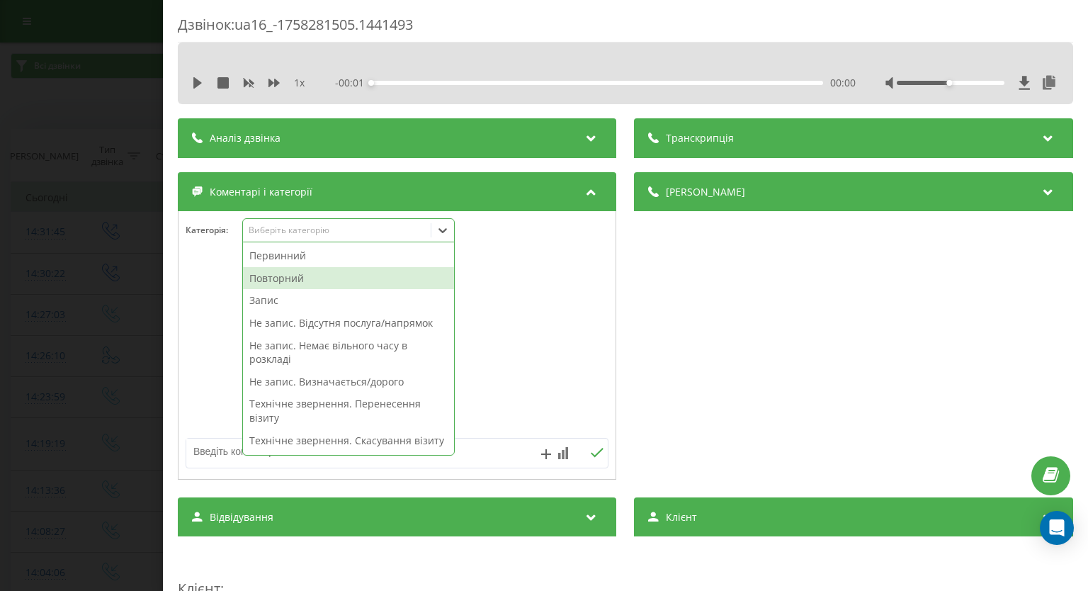
click at [295, 271] on div "Повторний" at bounding box center [348, 278] width 211 height 23
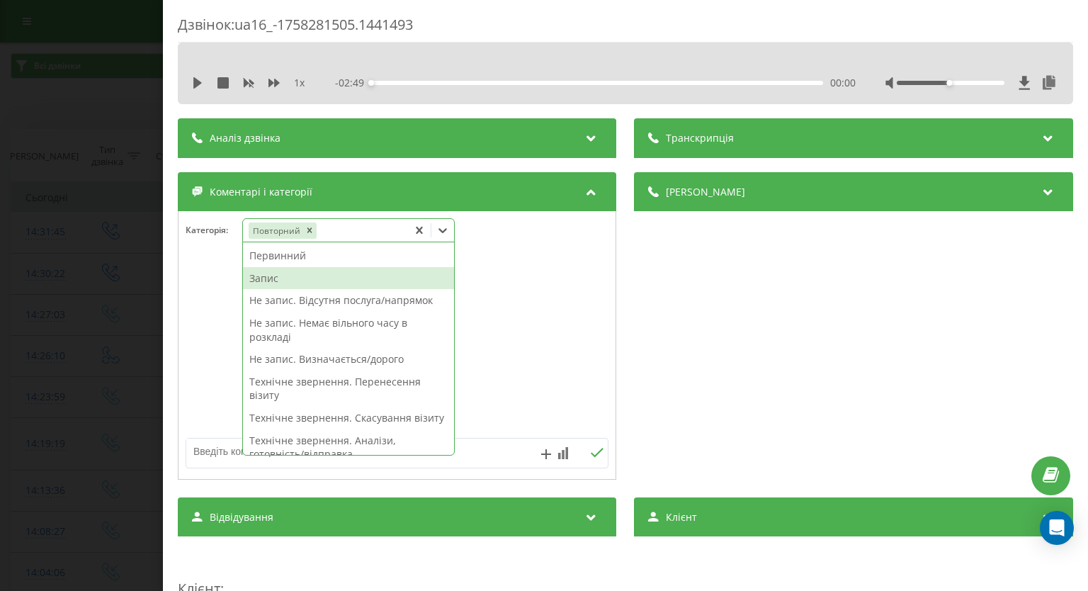
click at [285, 281] on div "Запис" at bounding box center [348, 278] width 211 height 23
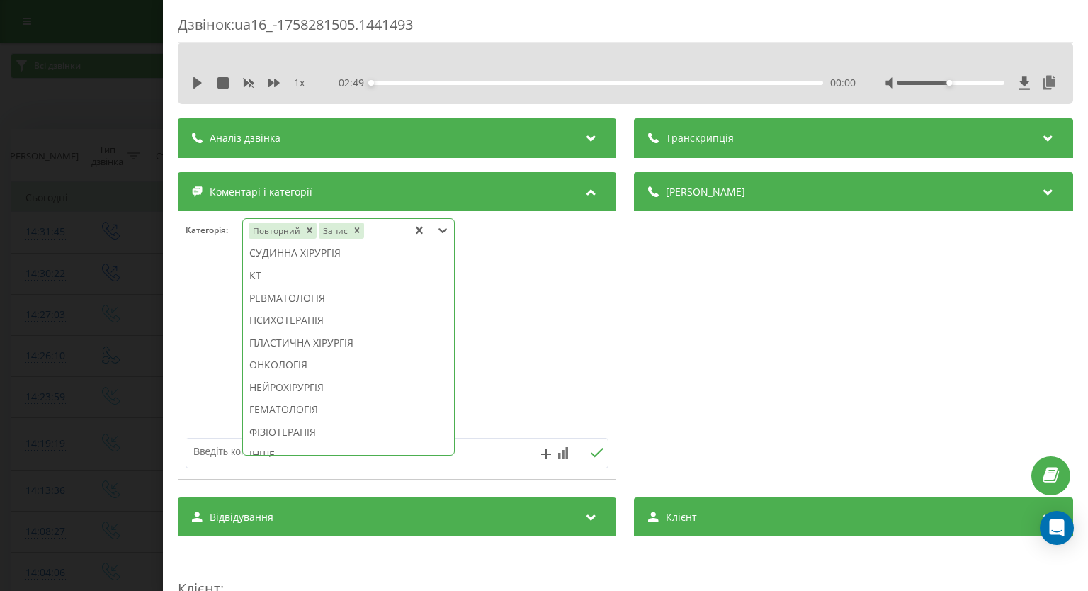
scroll to position [956, 0]
click at [361, 408] on div "ГЕМАТОЛОГІЯ" at bounding box center [348, 396] width 211 height 23
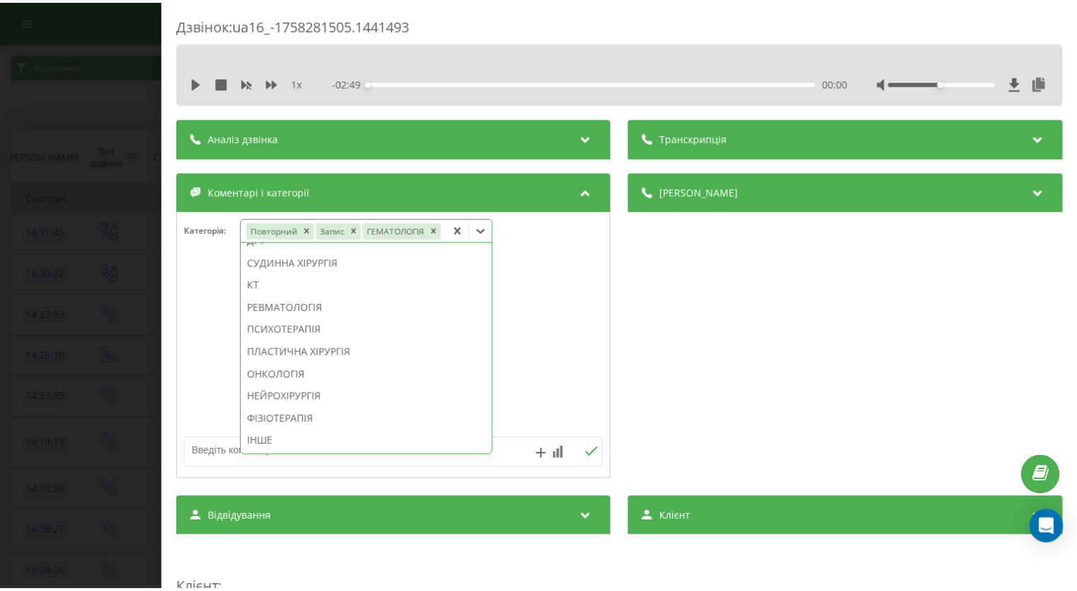
scroll to position [872, 0]
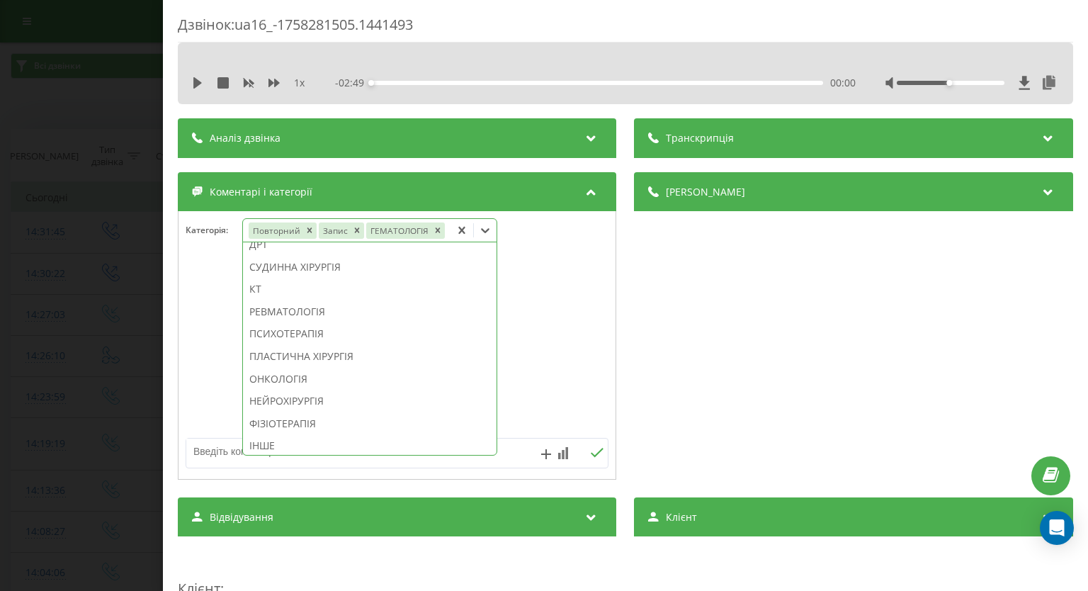
click at [0, 329] on div "Дзвінок : ua16_-1758281505.1441493 1 x - 02:49 00:00 00:00 Транскрипція Для AI-…" at bounding box center [544, 295] width 1088 height 591
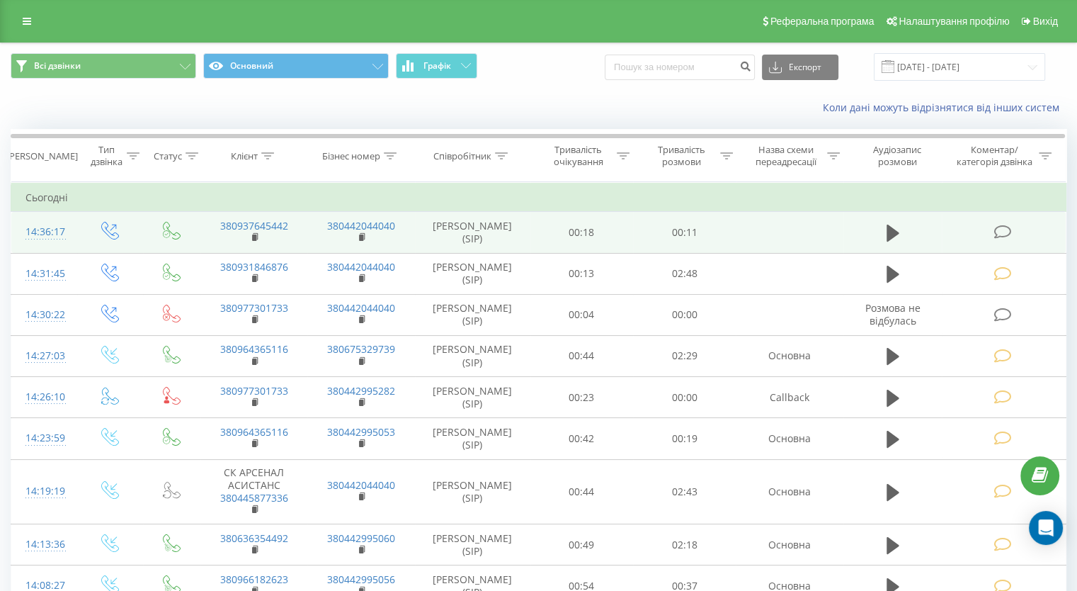
click at [1005, 227] on icon at bounding box center [1003, 231] width 18 height 15
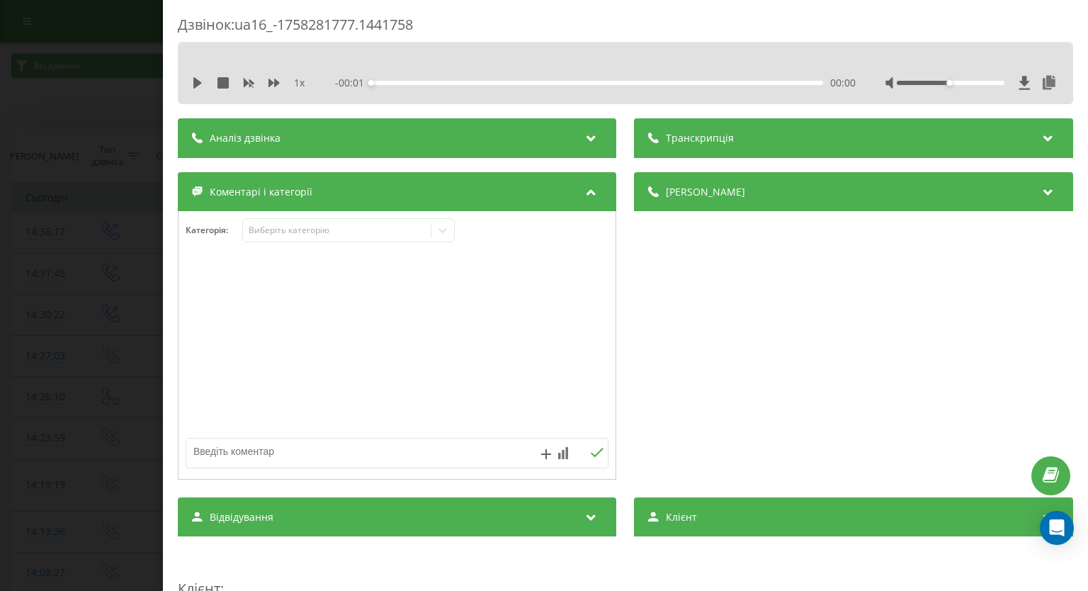
click at [410, 454] on textarea at bounding box center [354, 450] width 337 height 25
paste textarea "вже телефонували"
type textarea "вже телефонували"
click at [591, 454] on icon at bounding box center [597, 453] width 13 height 10
click at [55, 185] on div "Дзвінок : ua16_-1758281777.1441758 1 x - 00:12 00:00 00:00 Транскрипція Для AI-…" at bounding box center [544, 295] width 1088 height 591
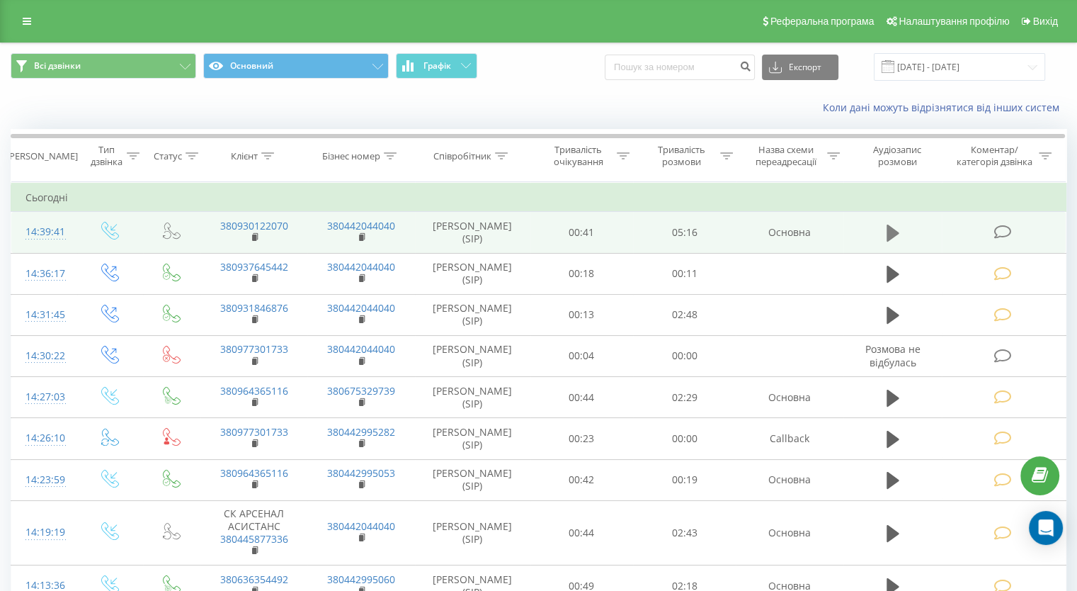
click at [1006, 232] on icon at bounding box center [1003, 231] width 18 height 15
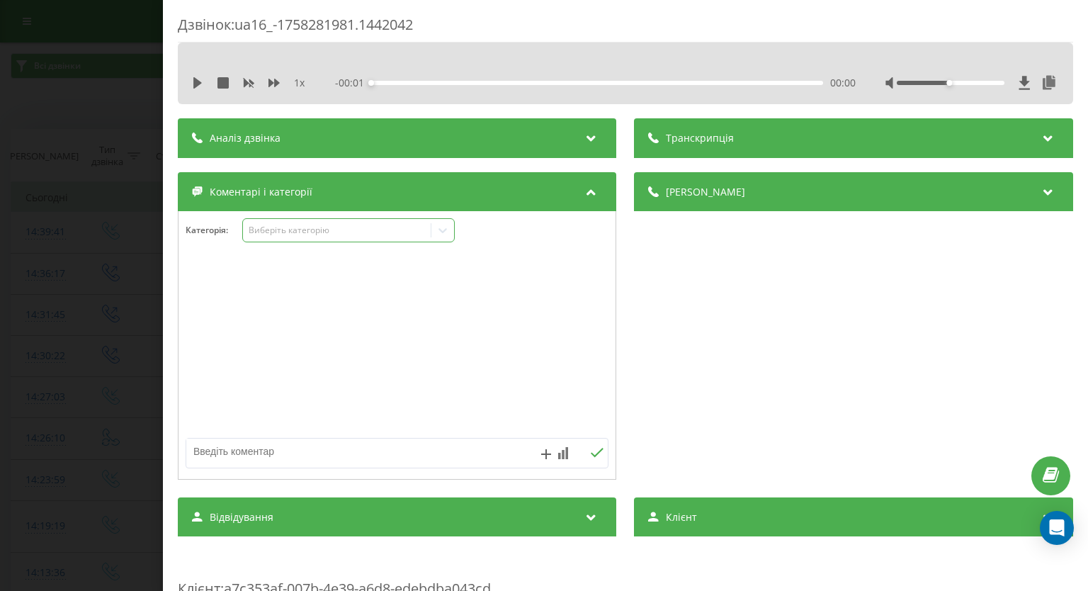
click at [445, 236] on icon at bounding box center [443, 230] width 14 height 14
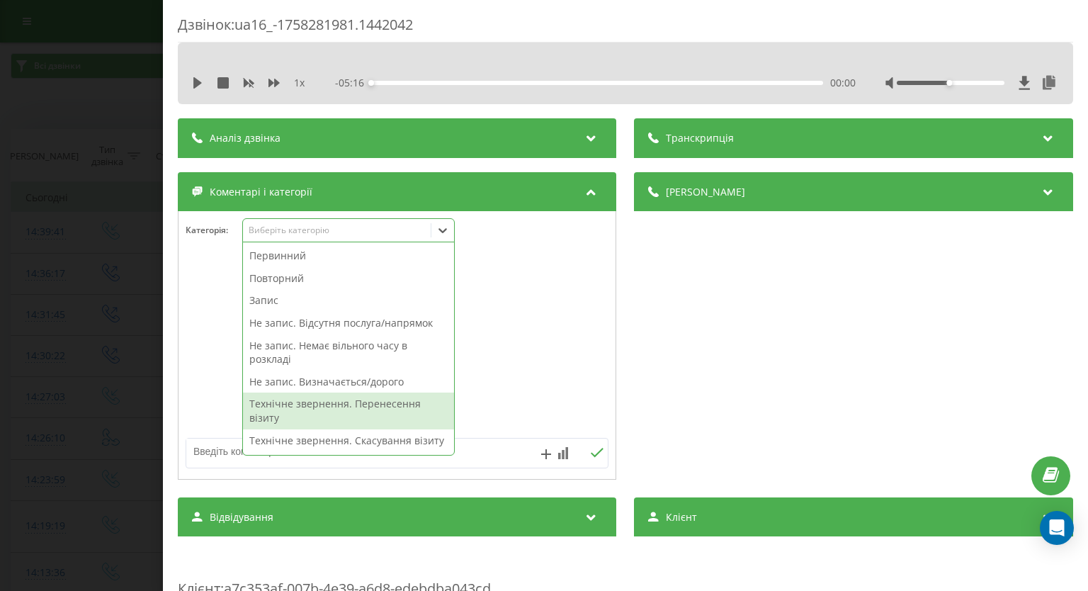
click at [334, 416] on div "Технічне звернення. Перенесення візиту" at bounding box center [348, 410] width 211 height 36
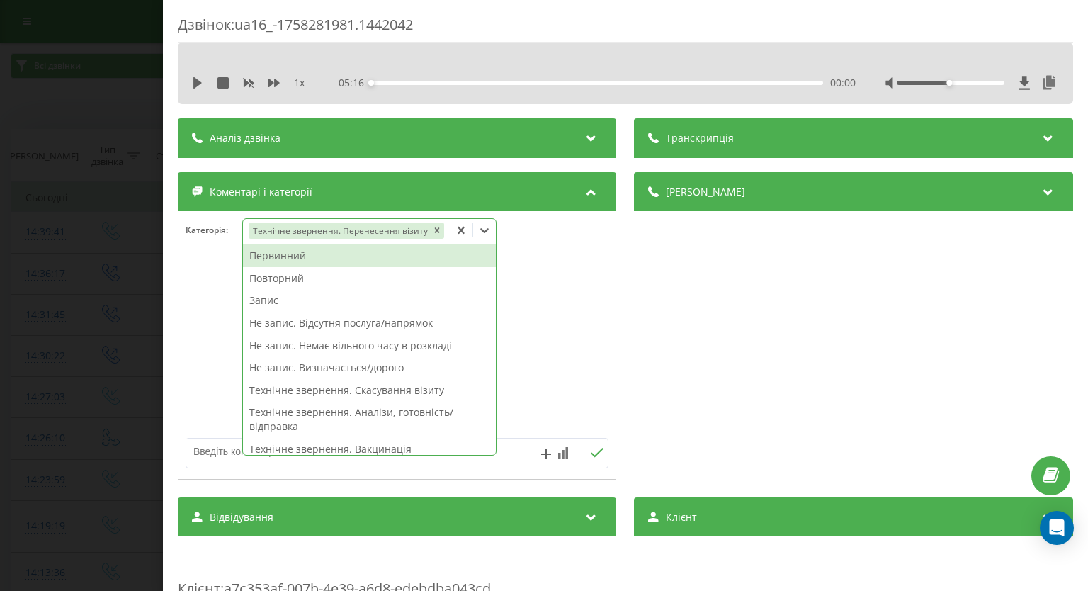
click at [69, 322] on div "Дзвінок : ua16_-1758281981.1442042 1 x - 05:16 00:00 00:00 Транскрипція Для AI-…" at bounding box center [544, 295] width 1088 height 591
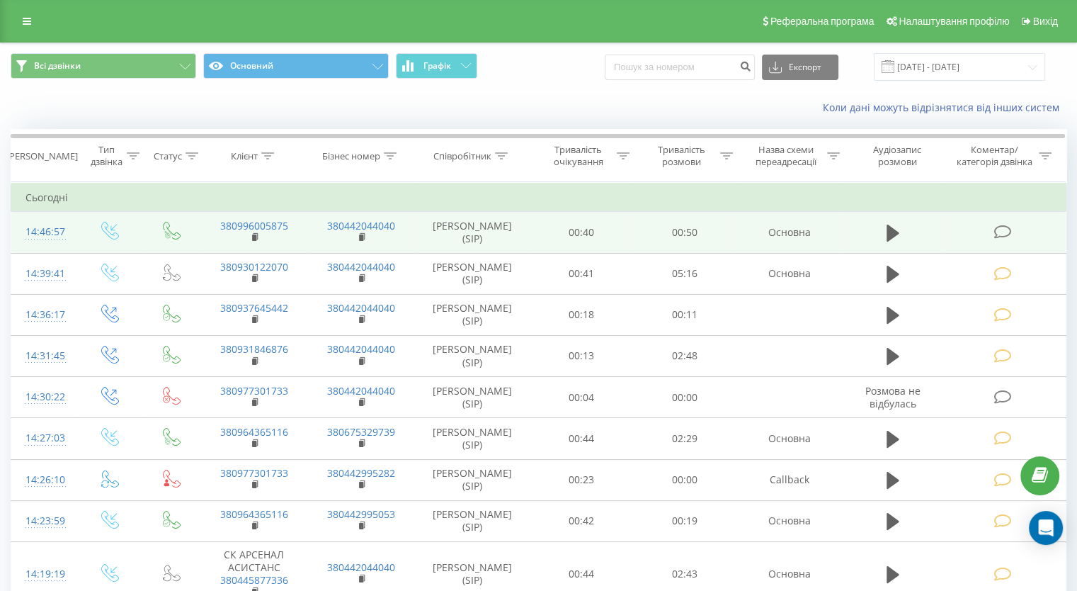
click at [1004, 225] on icon at bounding box center [1003, 231] width 18 height 15
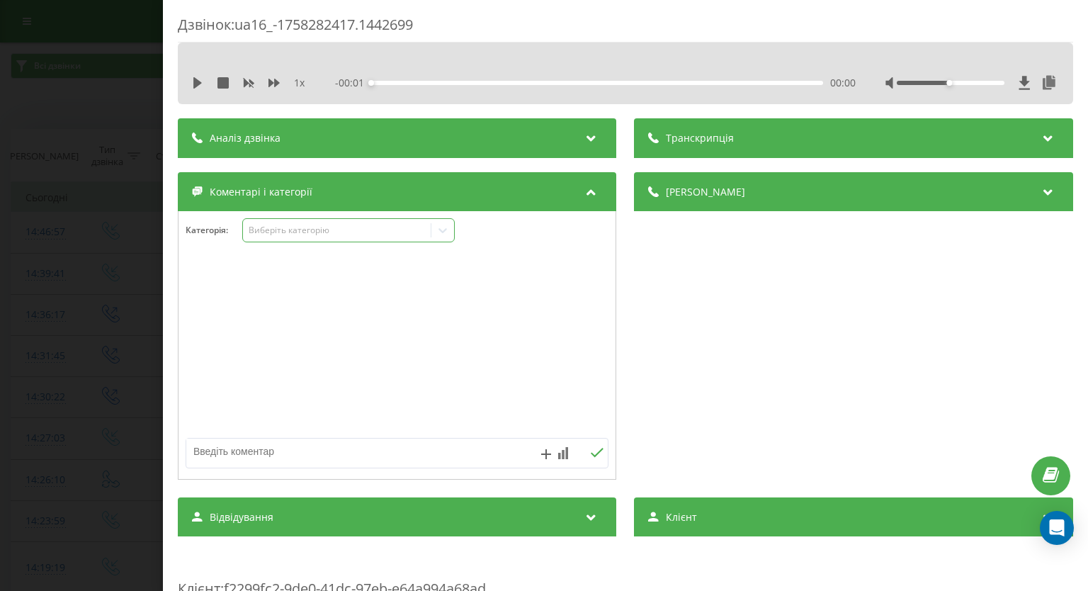
click at [448, 232] on icon at bounding box center [443, 230] width 14 height 14
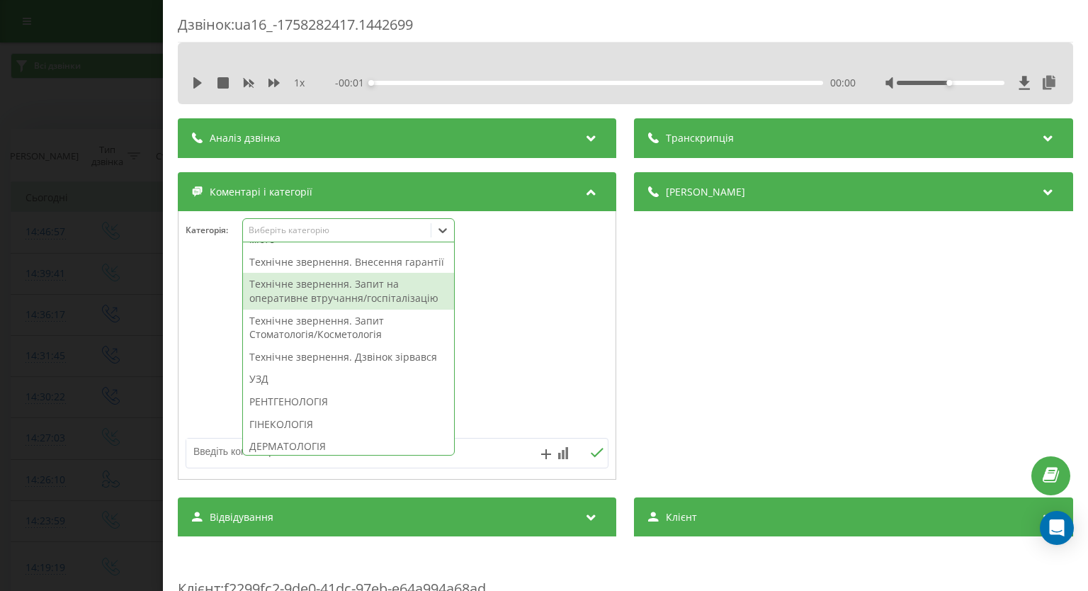
scroll to position [567, 0]
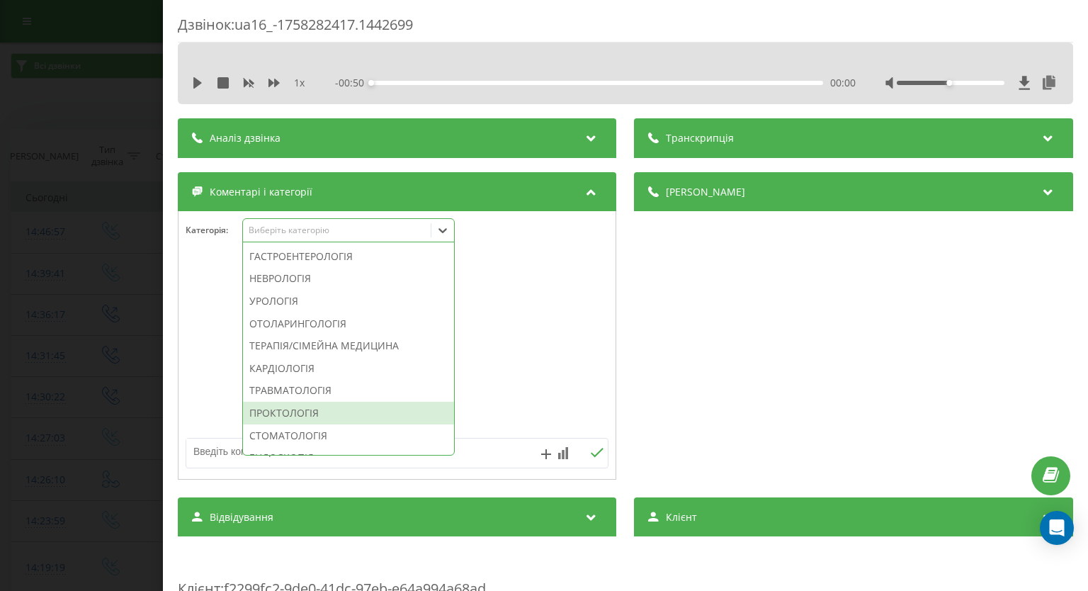
click at [443, 424] on div "ПРОКТОЛОГІЯ" at bounding box center [348, 413] width 211 height 23
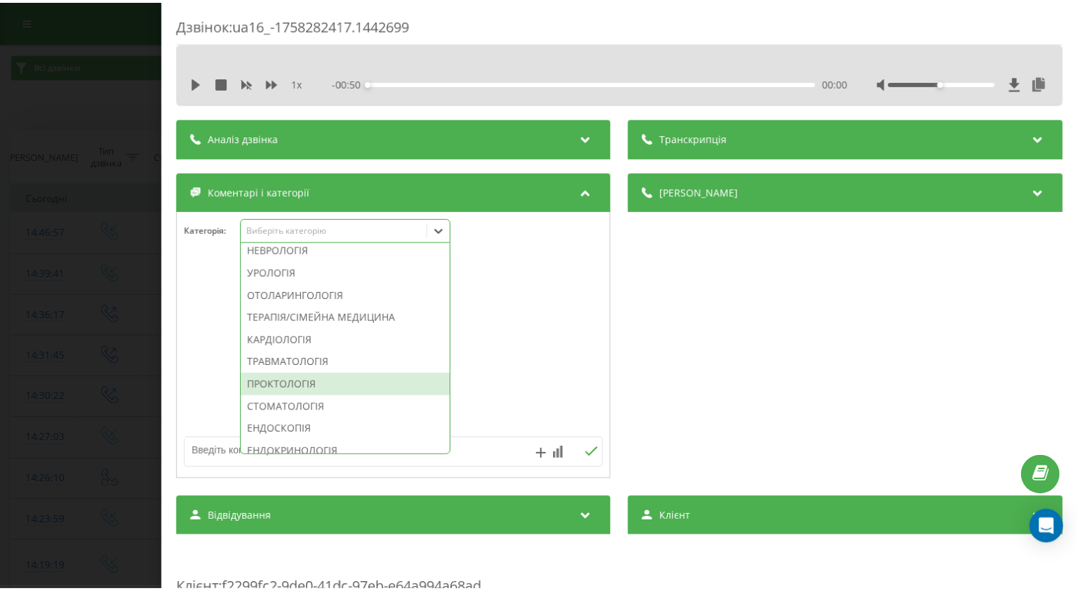
scroll to position [623, 0]
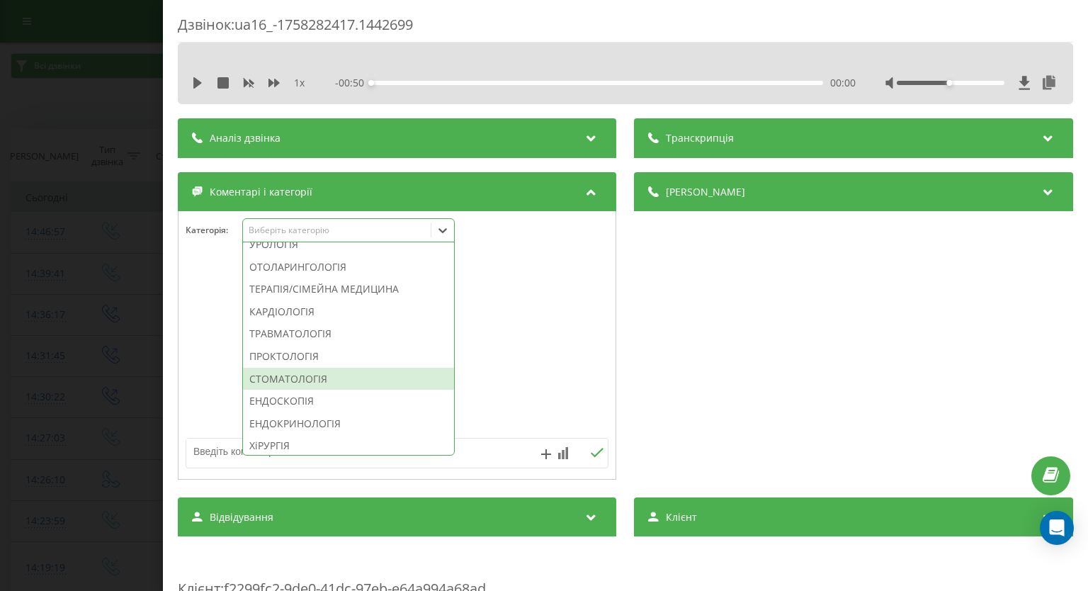
click at [401, 390] on div "СТОМАТОЛОГІЯ" at bounding box center [348, 379] width 211 height 23
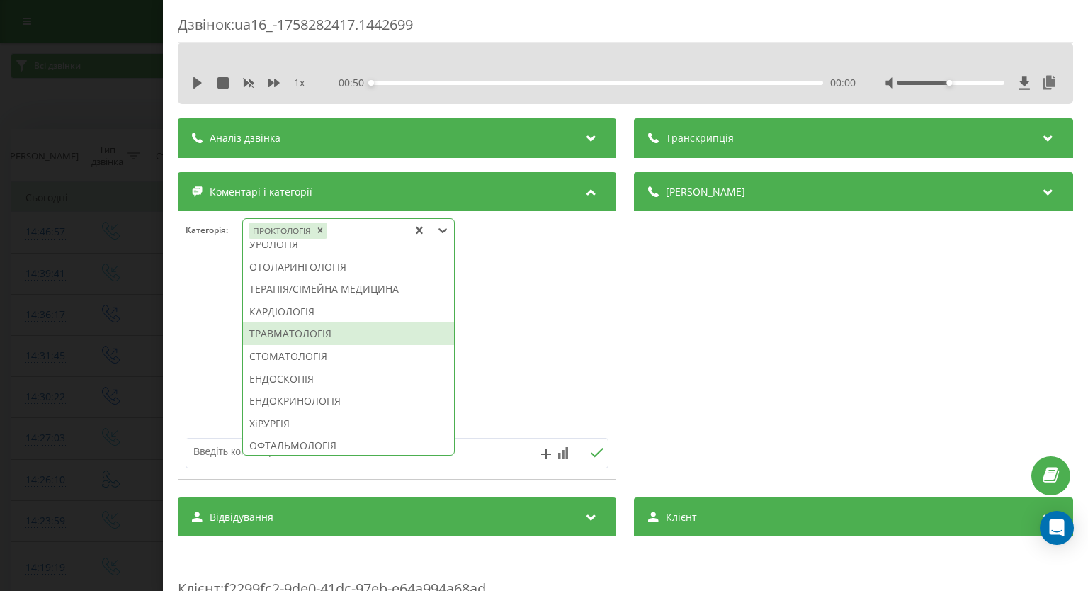
click at [559, 336] on div at bounding box center [396, 346] width 437 height 170
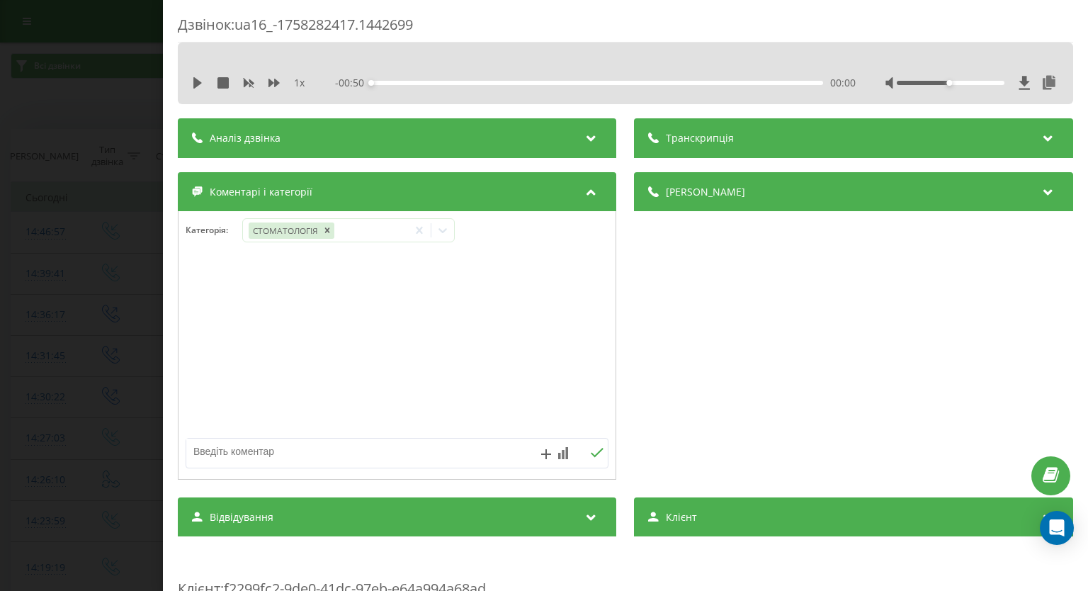
click at [260, 448] on textarea at bounding box center [354, 450] width 337 height 25
type textarea "підтвердження візиту"
click at [591, 450] on icon at bounding box center [597, 453] width 13 height 10
click at [33, 267] on div "Дзвінок : ua16_-1758282417.1442699 1 x - 00:50 00:00 00:00 Транскрипція Для AI-…" at bounding box center [544, 295] width 1088 height 591
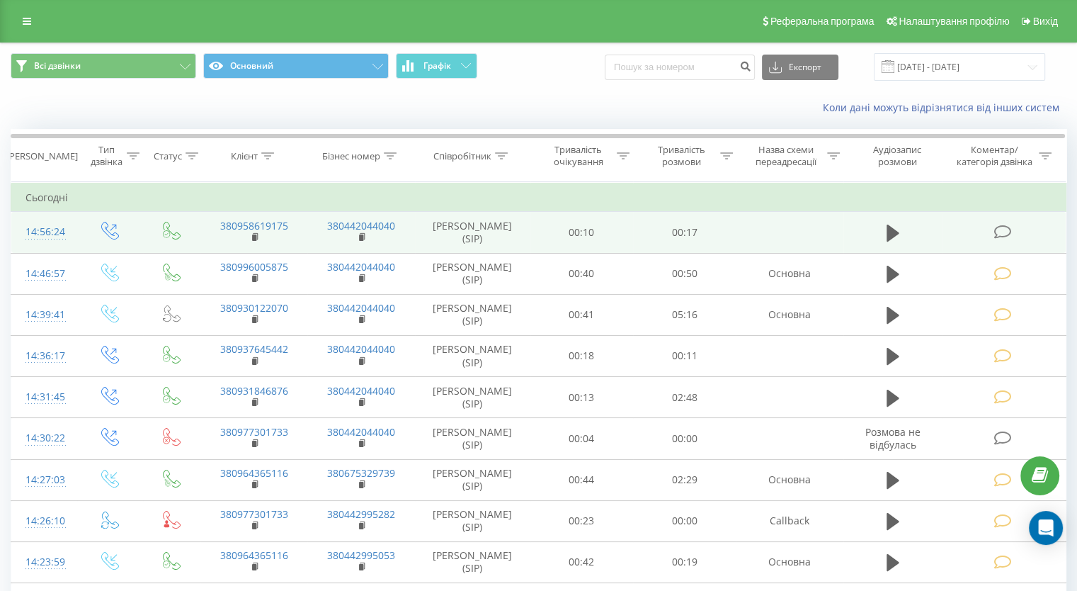
click at [994, 227] on icon at bounding box center [1003, 231] width 18 height 15
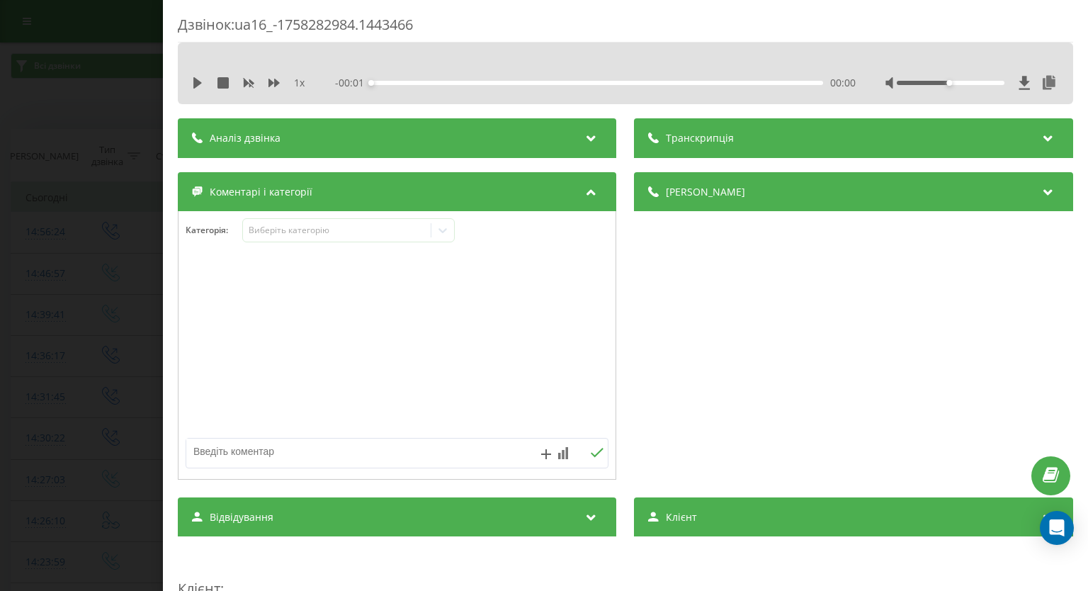
click at [249, 457] on textarea at bounding box center [354, 450] width 337 height 25
paste textarea "вже телефонували"
type textarea "вже телефонували"
click at [591, 456] on icon at bounding box center [597, 453] width 13 height 10
click at [72, 284] on div "Дзвінок : ua16_-1758282984.1443466 1 x - 00:17 00:00 00:00 Транскрипція Для AI-…" at bounding box center [544, 295] width 1088 height 591
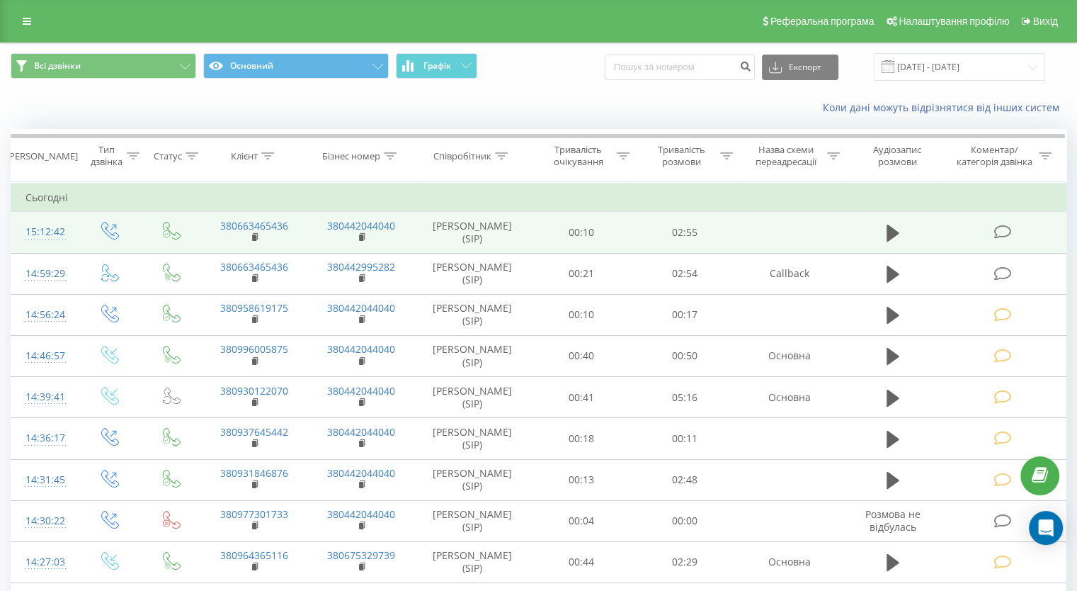
click at [993, 231] on td at bounding box center [1004, 232] width 124 height 41
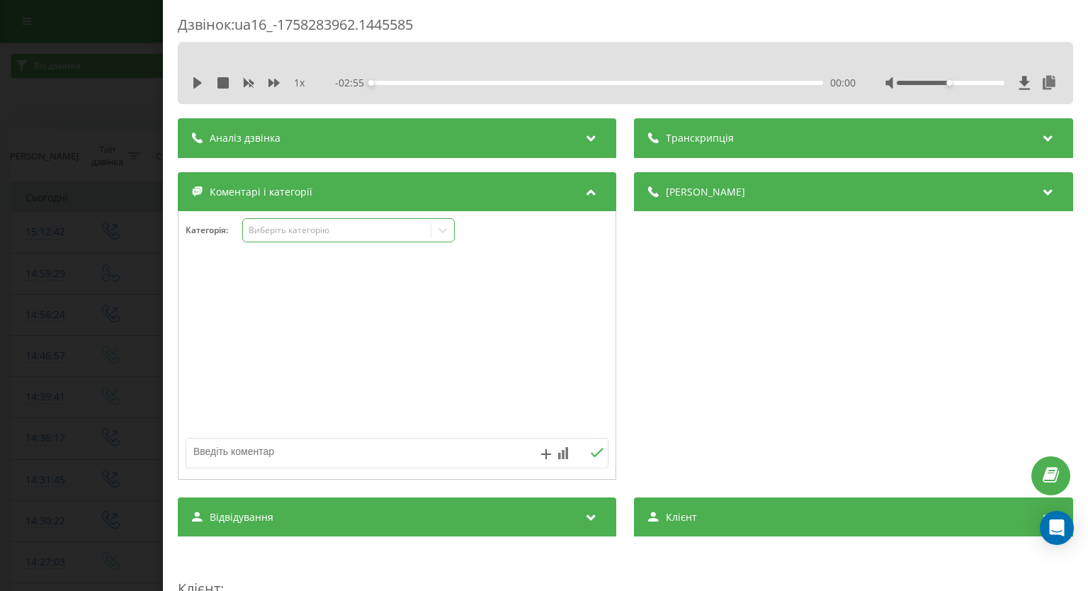
click at [440, 237] on icon at bounding box center [443, 230] width 14 height 14
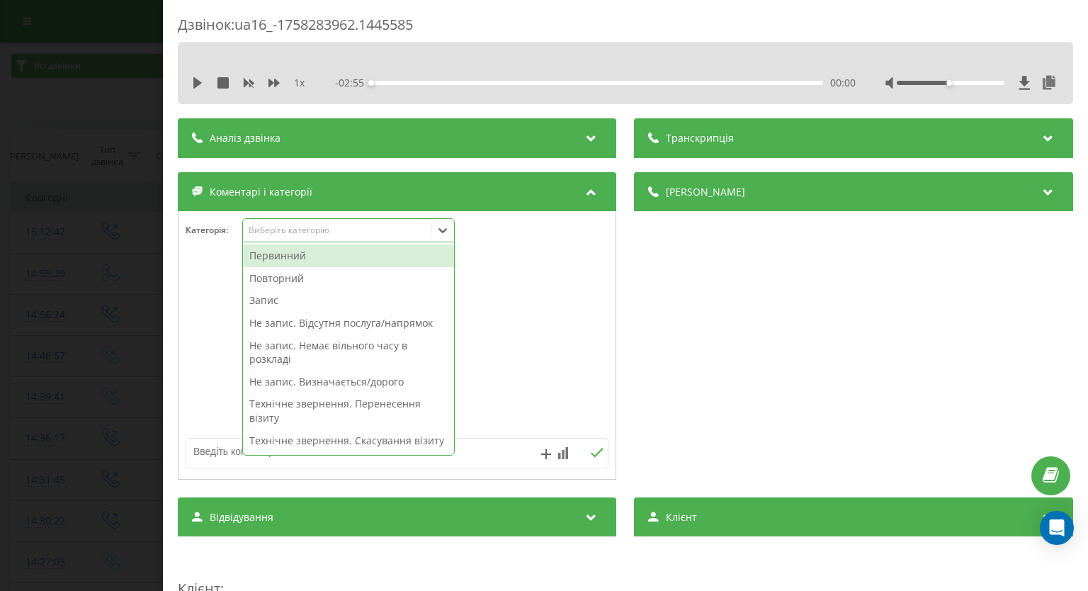
click at [409, 257] on div "Первинний" at bounding box center [348, 255] width 211 height 23
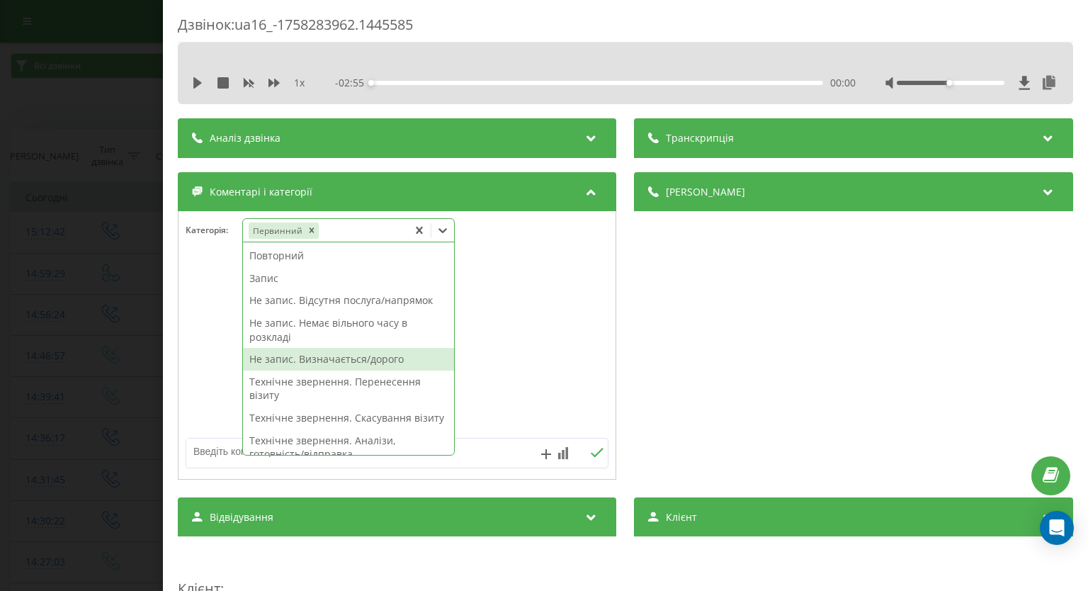
click at [343, 355] on div "Не запис. Визначається/дорого" at bounding box center [348, 359] width 211 height 23
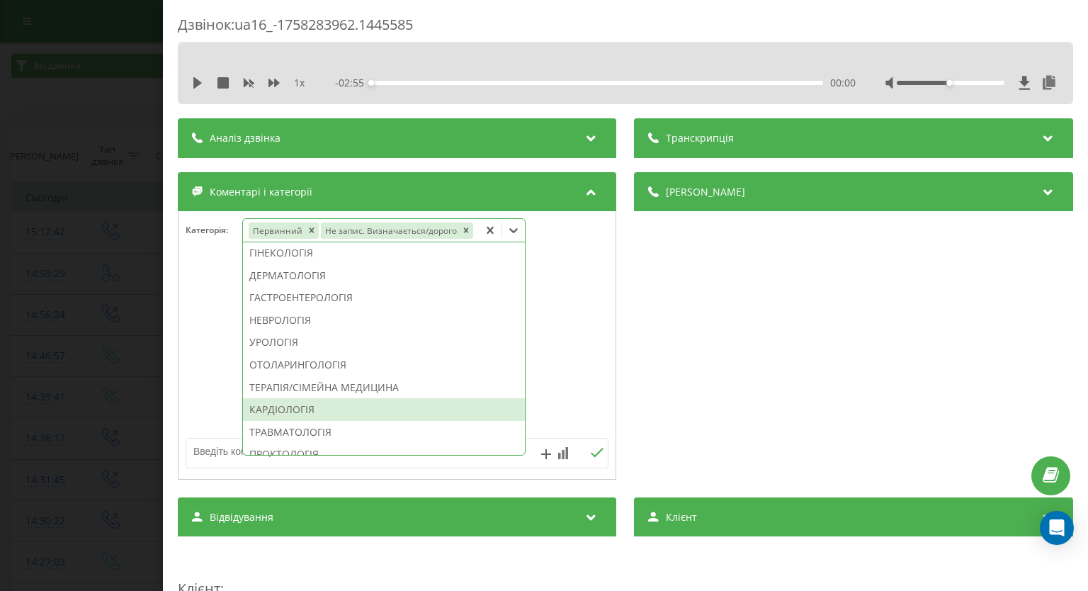
scroll to position [496, 0]
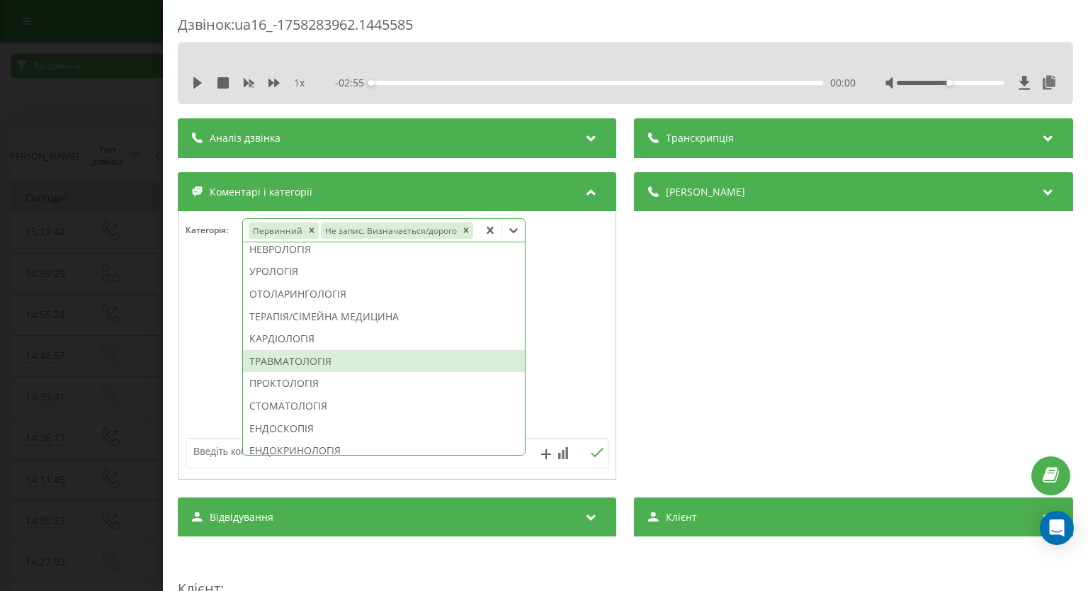
click at [326, 356] on div "ТРАВМАТОЛОГІЯ" at bounding box center [384, 361] width 282 height 23
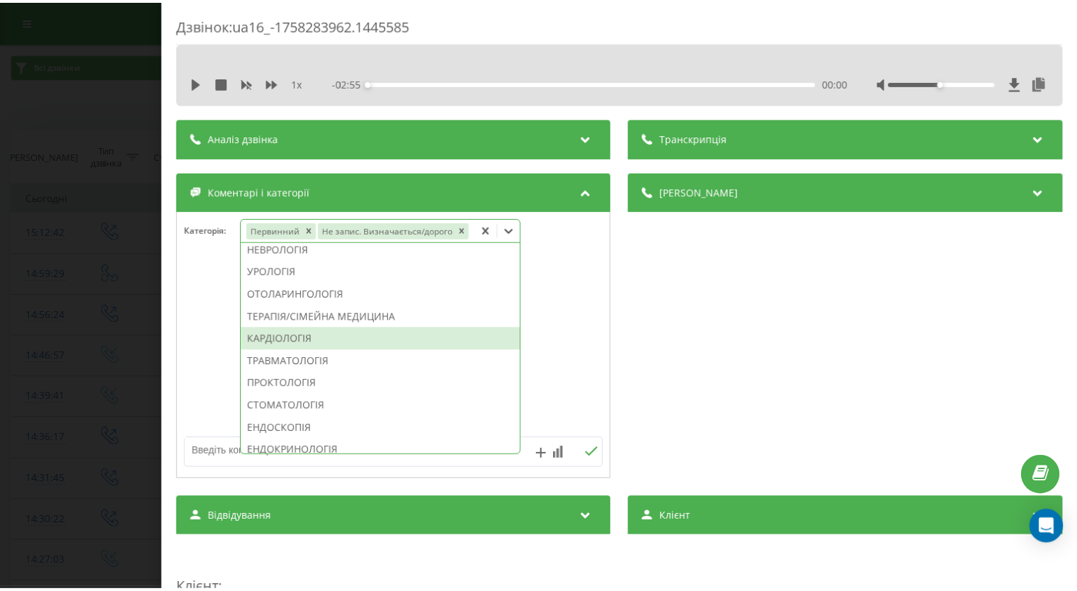
scroll to position [482, 0]
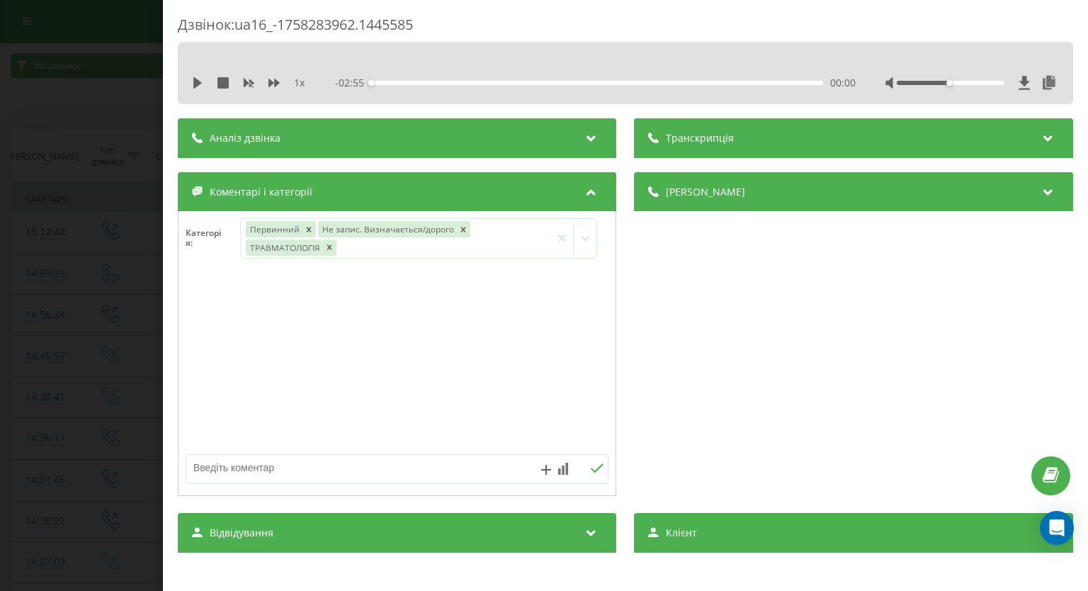
click at [18, 292] on div "Дзвінок : ua16_-1758283962.1445585 1 x - 02:55 00:00 00:00 Транскрипція Для AI-…" at bounding box center [544, 295] width 1088 height 591
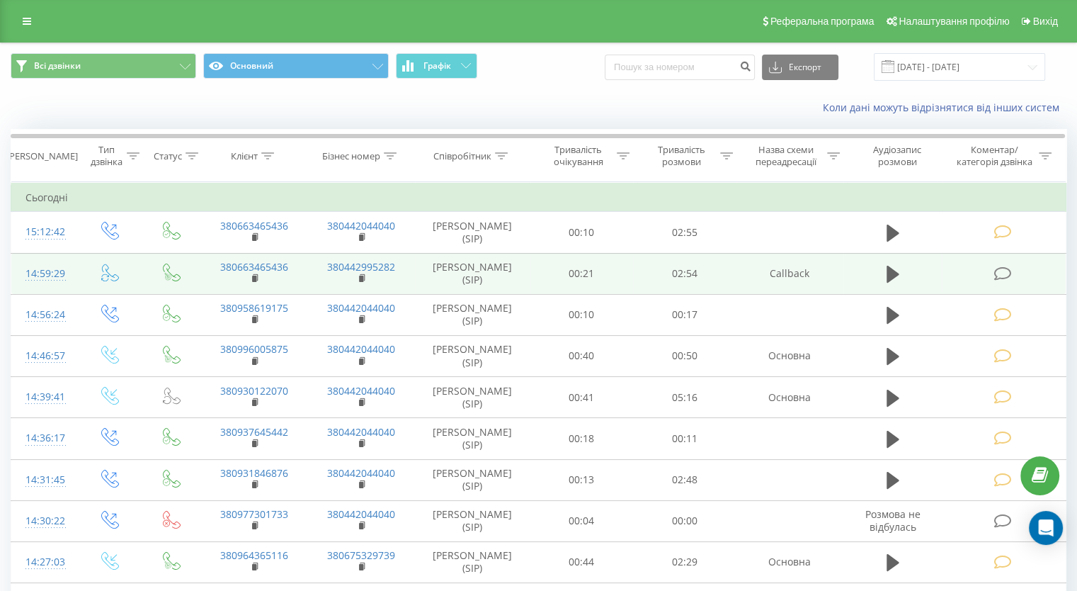
click at [998, 268] on icon at bounding box center [1003, 273] width 18 height 15
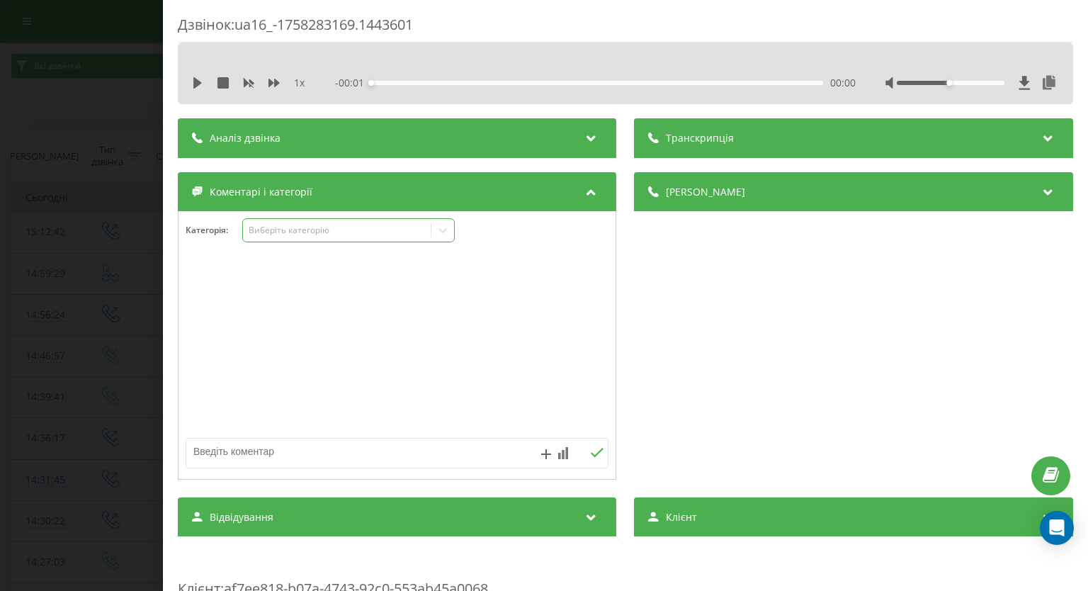
click at [444, 230] on icon at bounding box center [443, 230] width 14 height 14
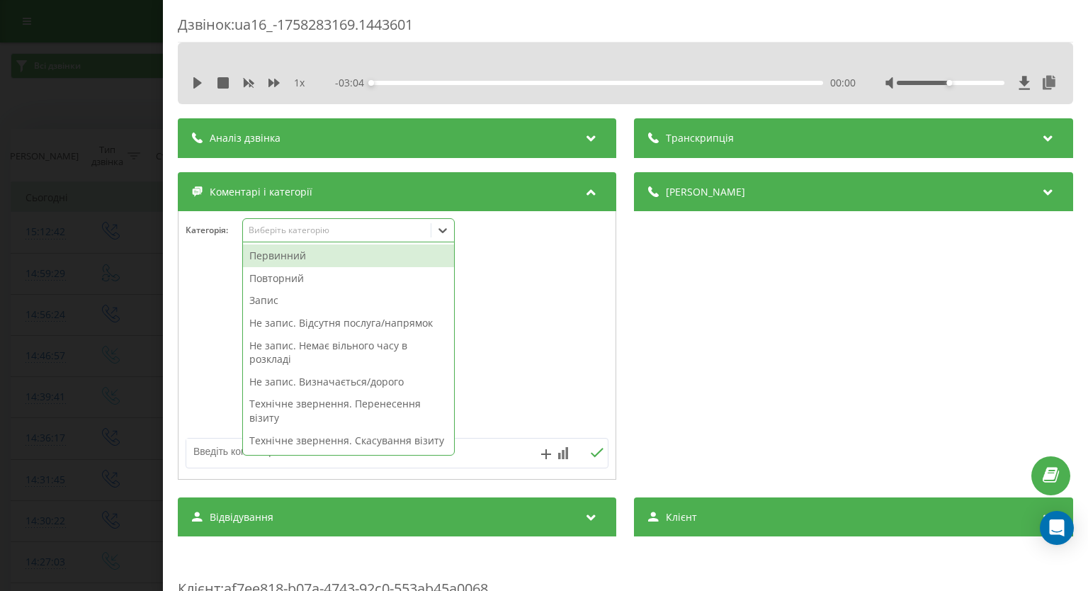
click at [354, 256] on div "Первинний" at bounding box center [348, 255] width 211 height 23
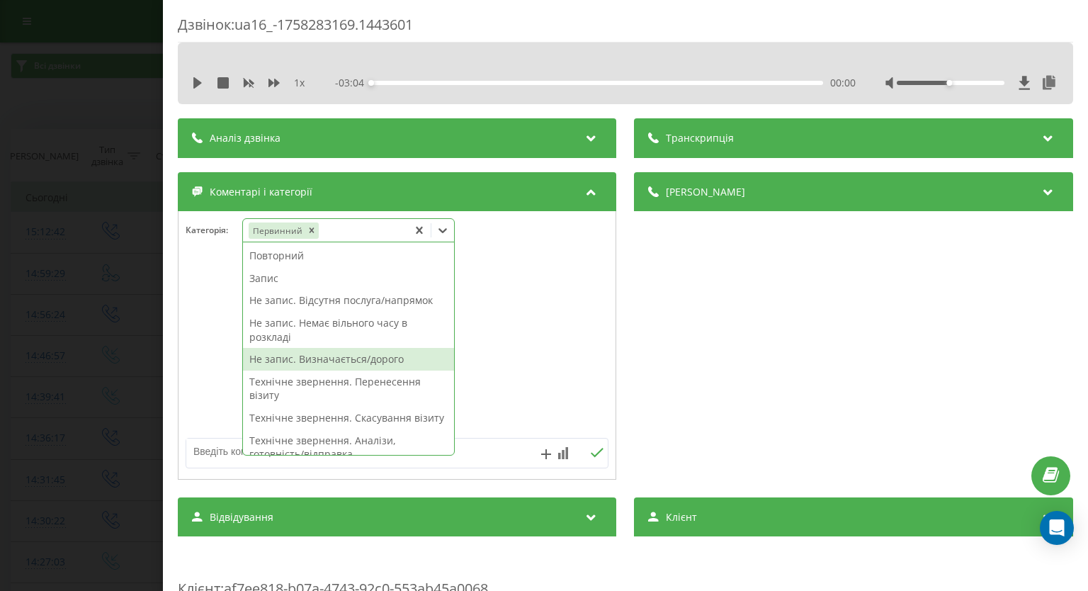
click at [333, 353] on div "Не запис. Визначається/дорого" at bounding box center [348, 359] width 211 height 23
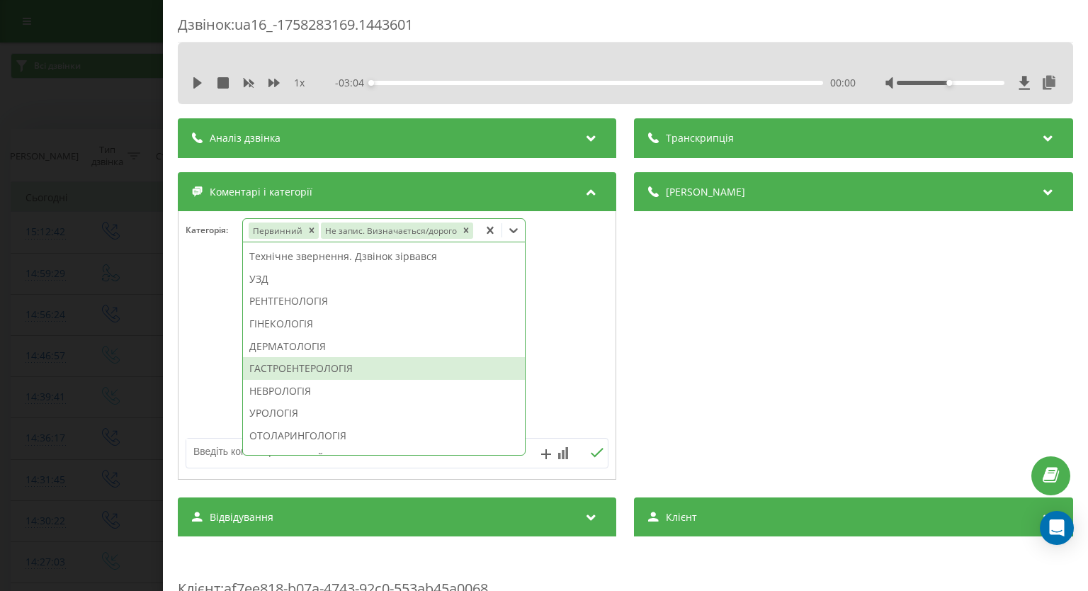
scroll to position [496, 0]
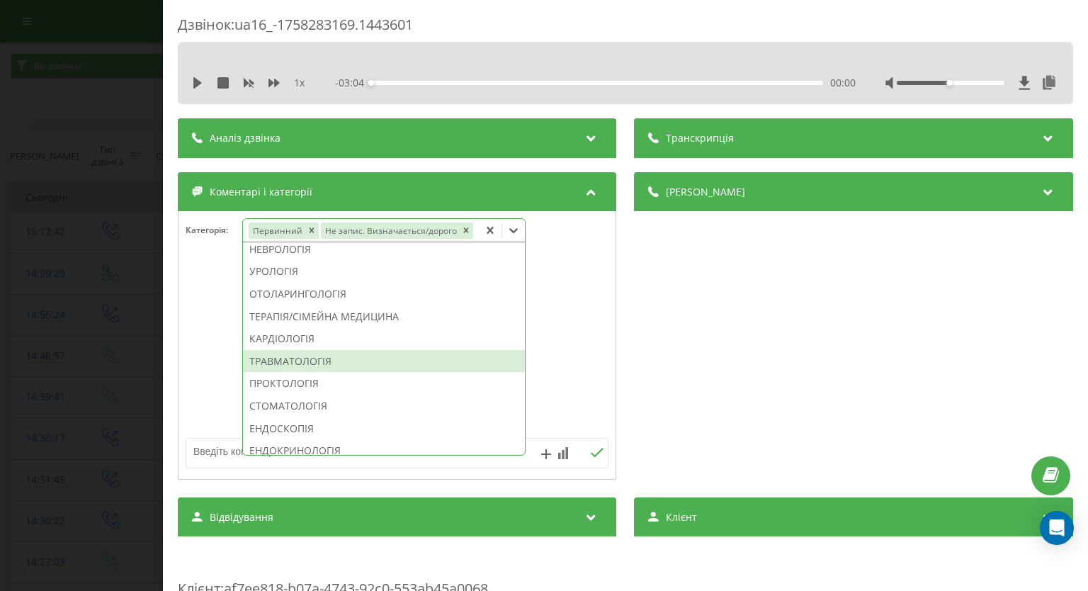
click at [392, 358] on div "ТРАВМАТОЛОГІЯ" at bounding box center [384, 361] width 282 height 23
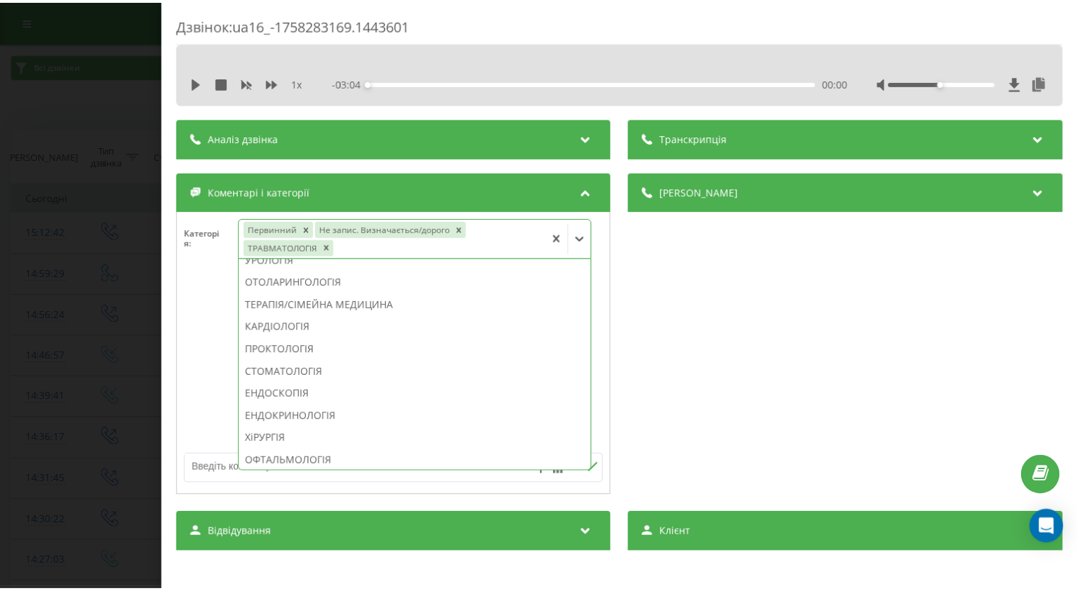
scroll to position [482, 0]
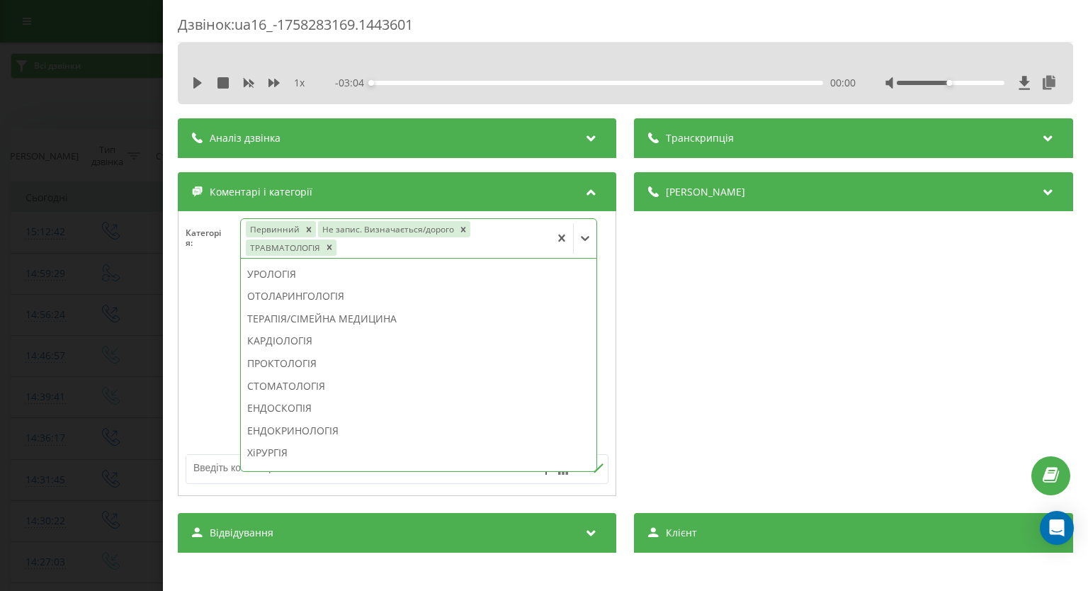
click at [0, 314] on div "Дзвінок : ua16_-1758283169.1443601 1 x - 03:04 00:00 00:00 Транскрипція Для AI-…" at bounding box center [544, 295] width 1088 height 591
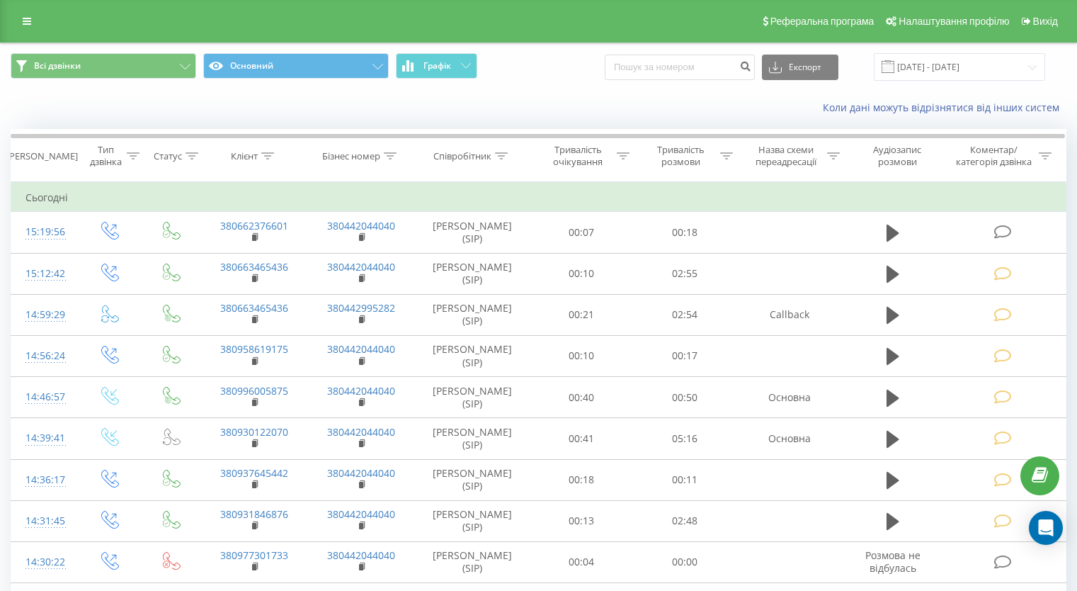
click at [991, 224] on td at bounding box center [1004, 232] width 124 height 41
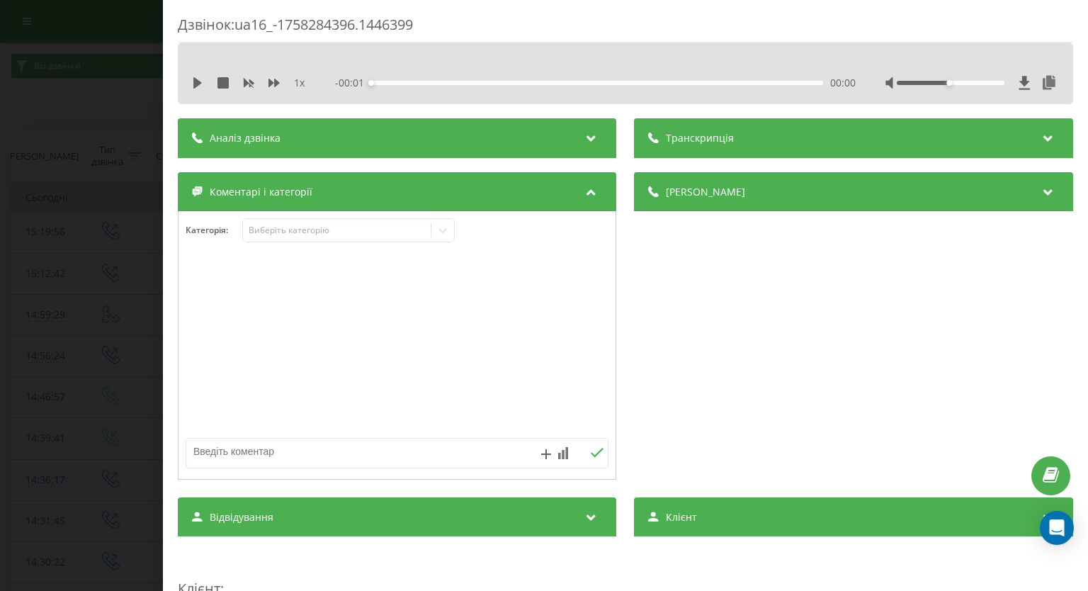
click at [243, 454] on textarea at bounding box center [354, 450] width 337 height 25
paste textarea "вже телефонували"
type textarea "вже телефонували"
click at [586, 453] on button at bounding box center [597, 453] width 22 height 12
click at [38, 342] on div "Дзвінок : ua16_-1758284396.1446399 1 x - 00:18 00:00 00:00 Транскрипція Для AI-…" at bounding box center [544, 295] width 1088 height 591
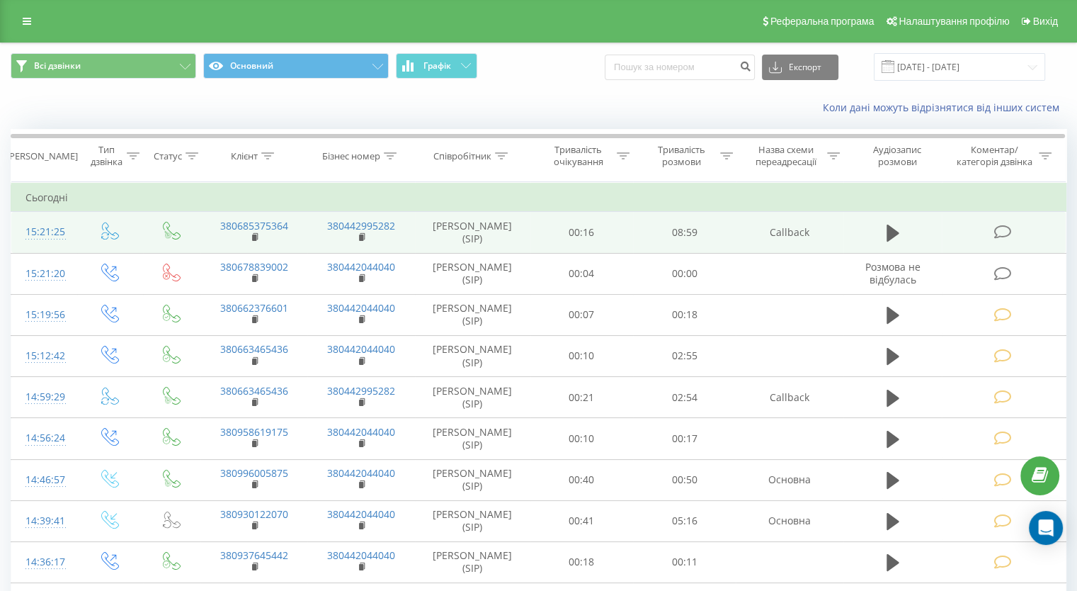
click at [1010, 229] on icon at bounding box center [1003, 231] width 18 height 15
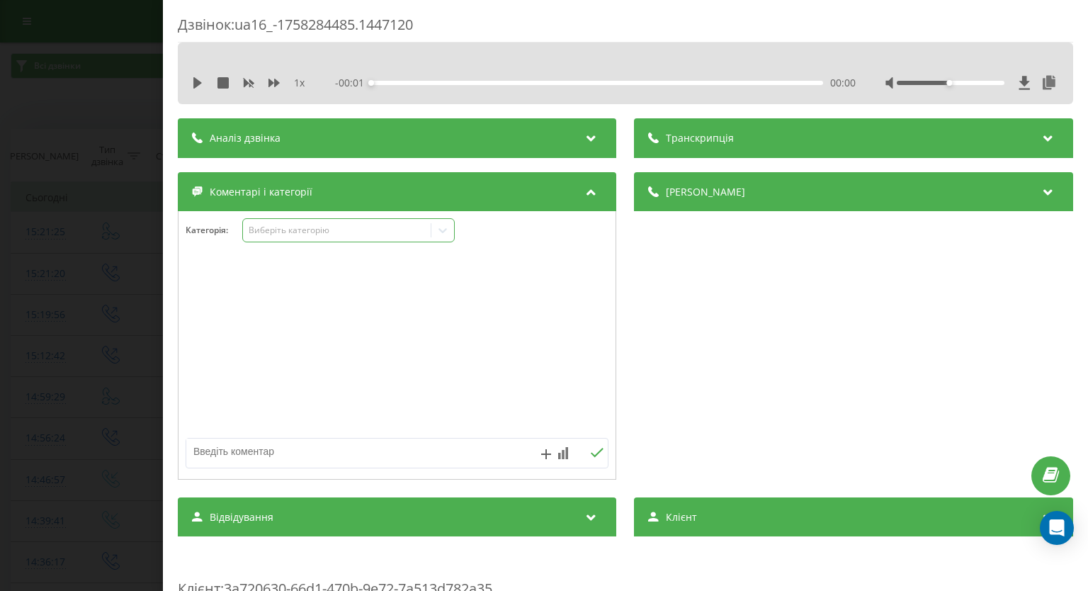
click at [445, 227] on icon at bounding box center [443, 230] width 14 height 14
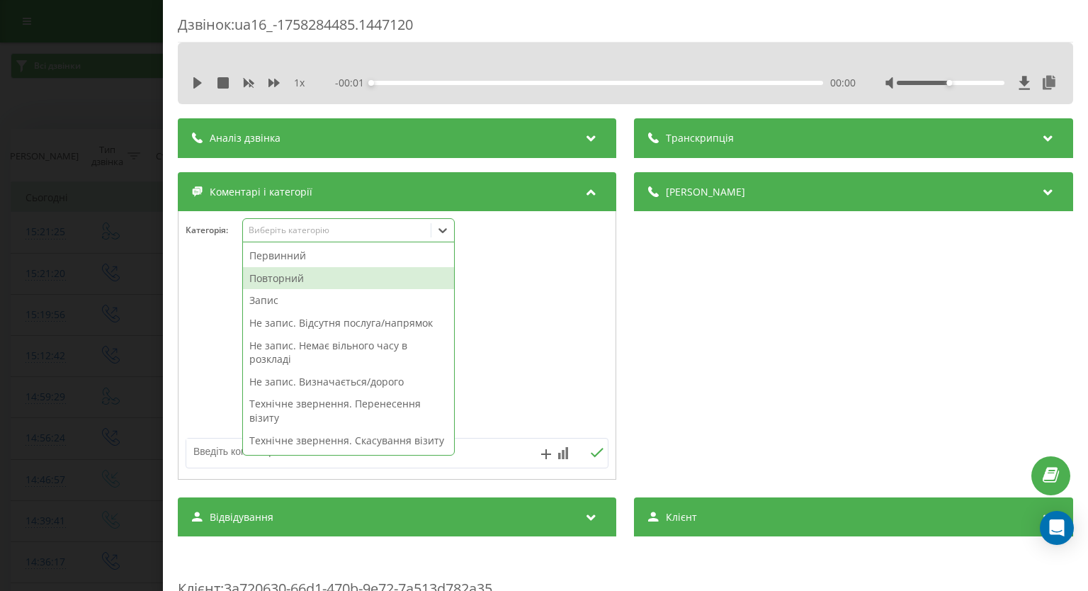
click at [332, 273] on div "Повторний" at bounding box center [348, 278] width 211 height 23
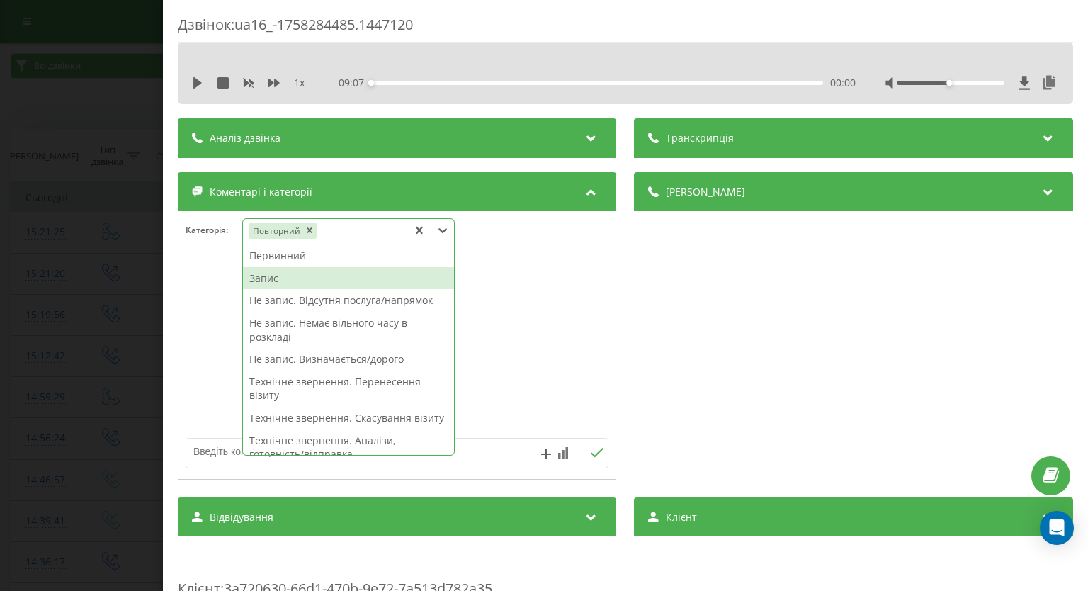
click at [272, 281] on div "Запис" at bounding box center [348, 278] width 211 height 23
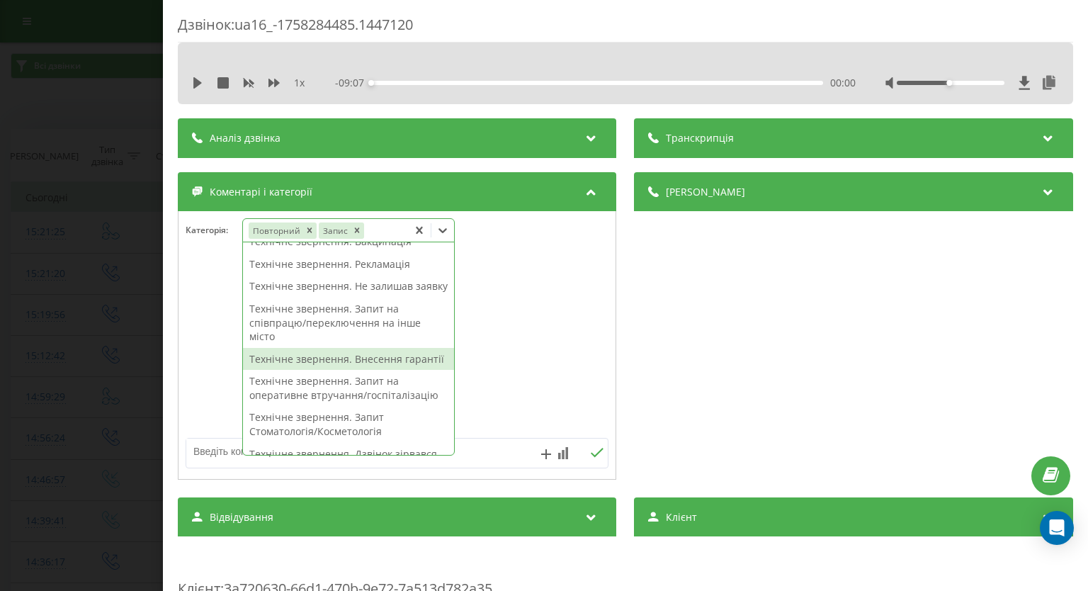
scroll to position [425, 0]
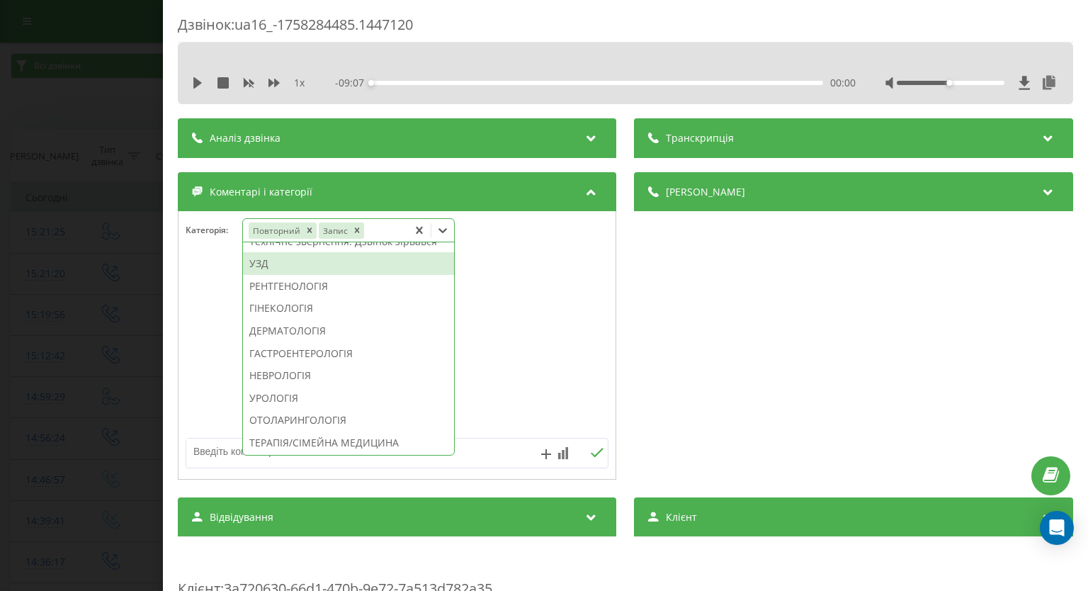
click at [319, 275] on div "УЗД" at bounding box center [348, 263] width 211 height 23
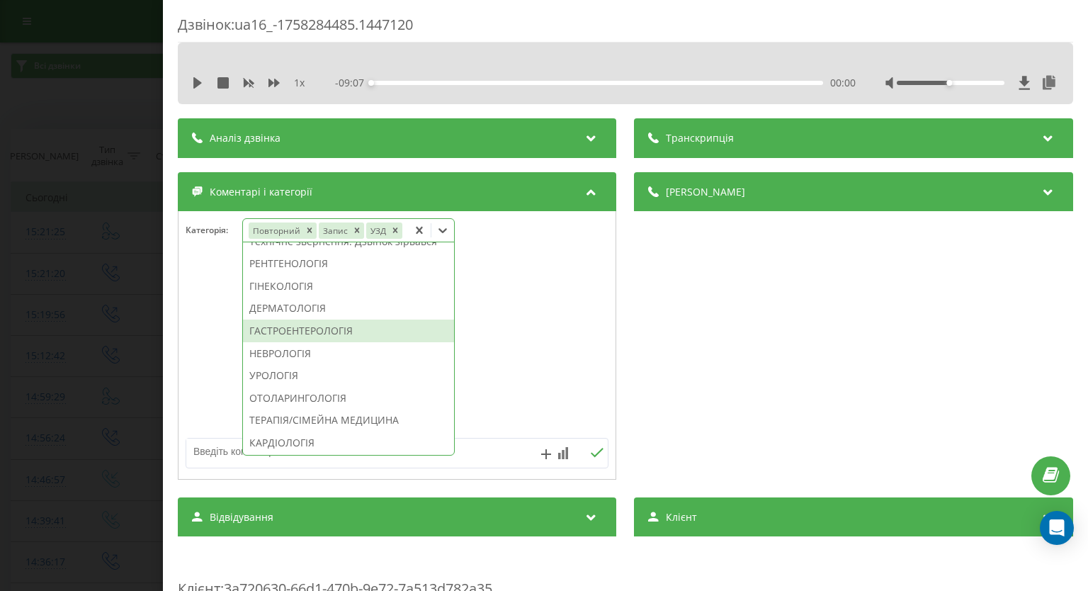
click at [351, 342] on div "ГАСТРОЕНТЕРОЛОГІЯ" at bounding box center [348, 330] width 211 height 23
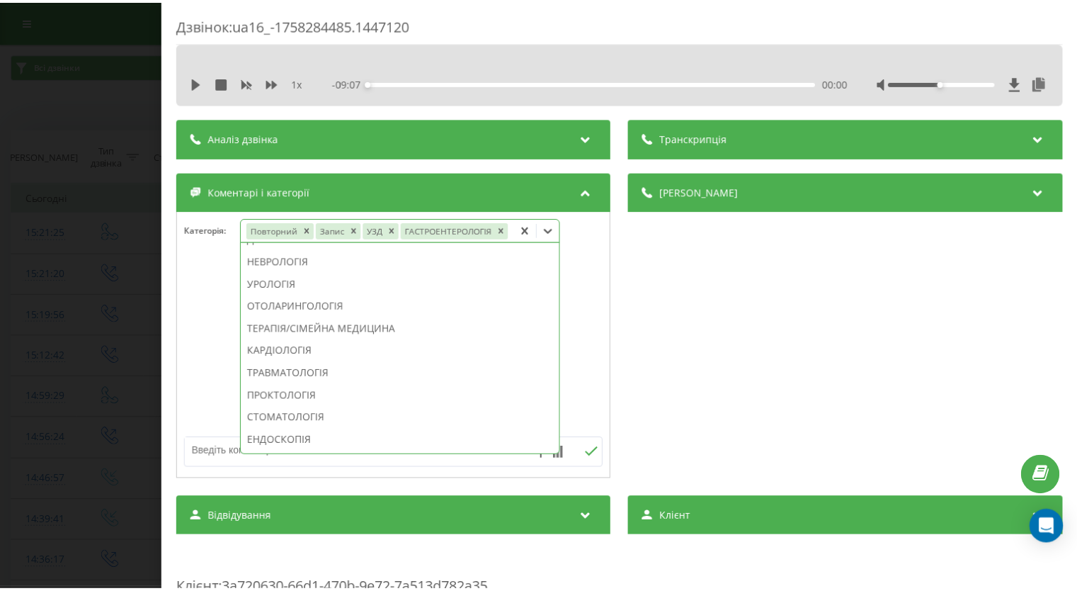
scroll to position [328, 0]
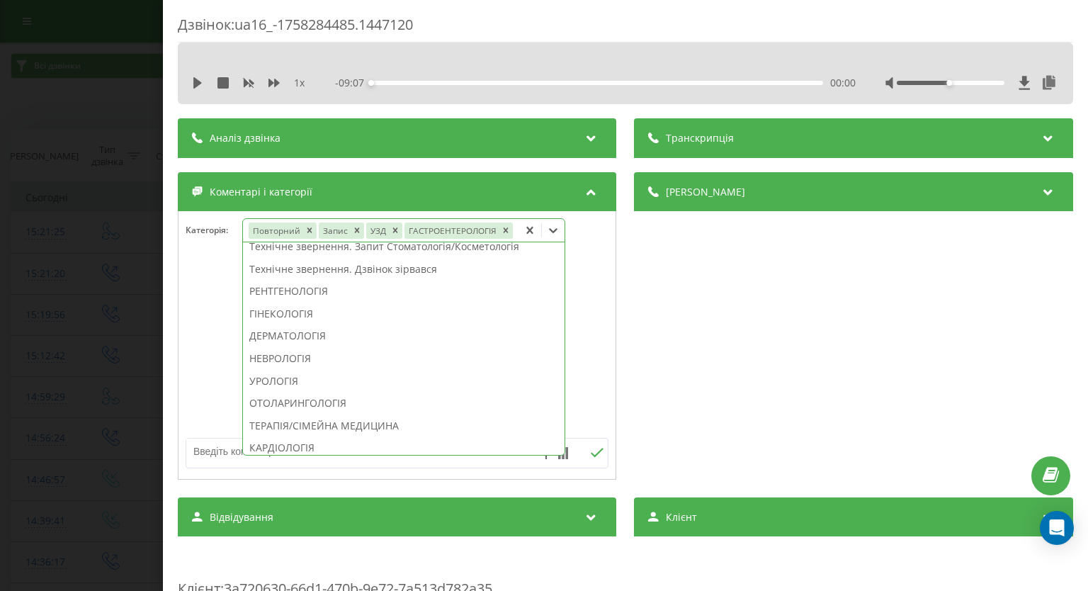
click at [38, 326] on div "Дзвінок : ua16_-1758284485.1447120 1 x - 09:07 00:00 00:00 Транскрипція Для AI-…" at bounding box center [544, 295] width 1088 height 591
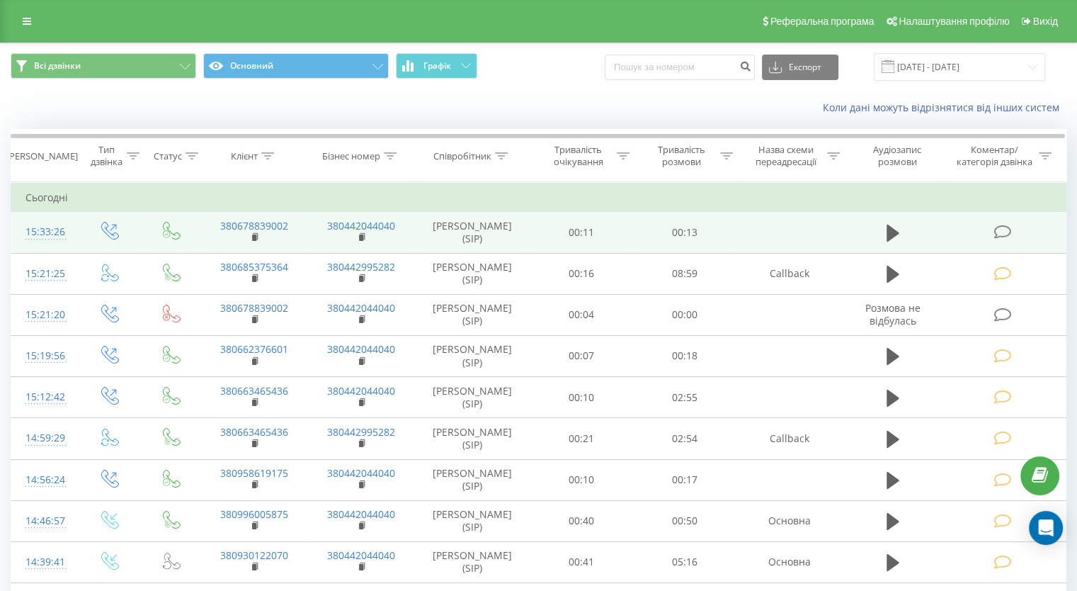
click at [997, 227] on icon at bounding box center [1003, 231] width 18 height 15
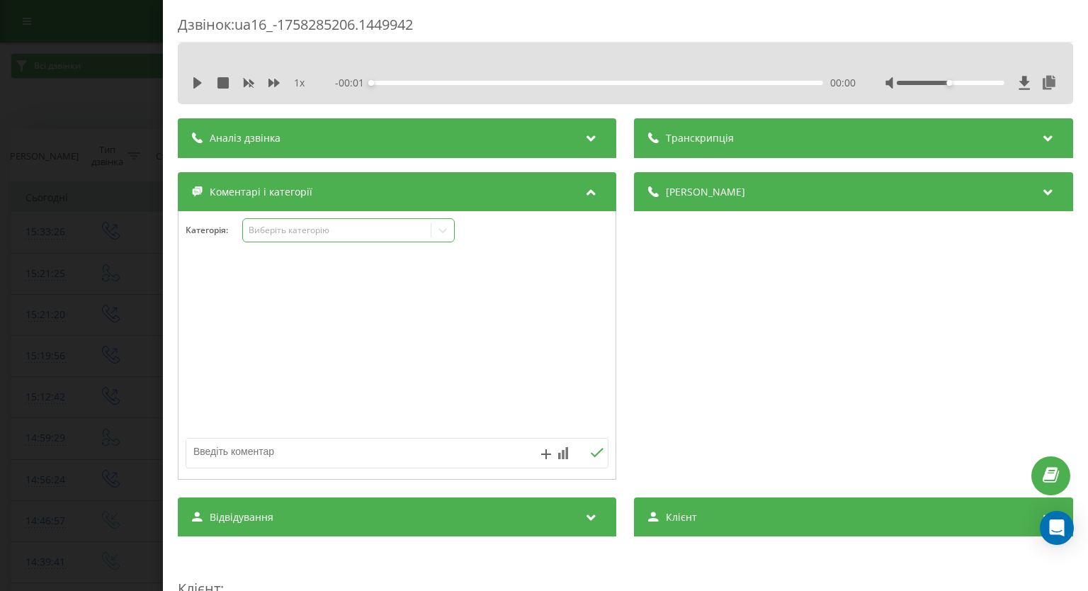
click at [444, 235] on icon at bounding box center [443, 230] width 14 height 14
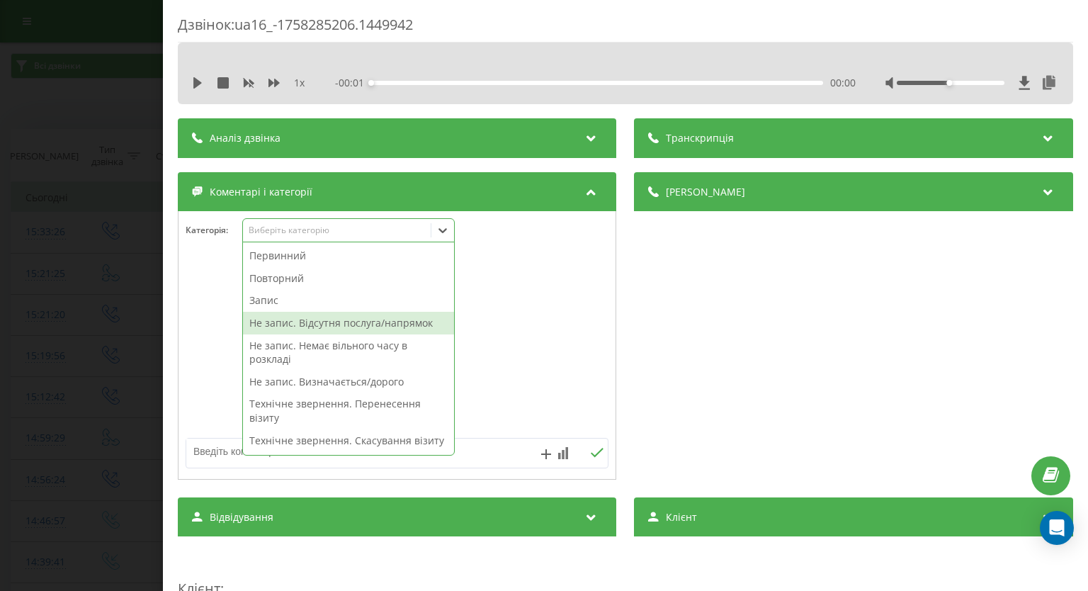
click at [542, 339] on div at bounding box center [396, 346] width 437 height 170
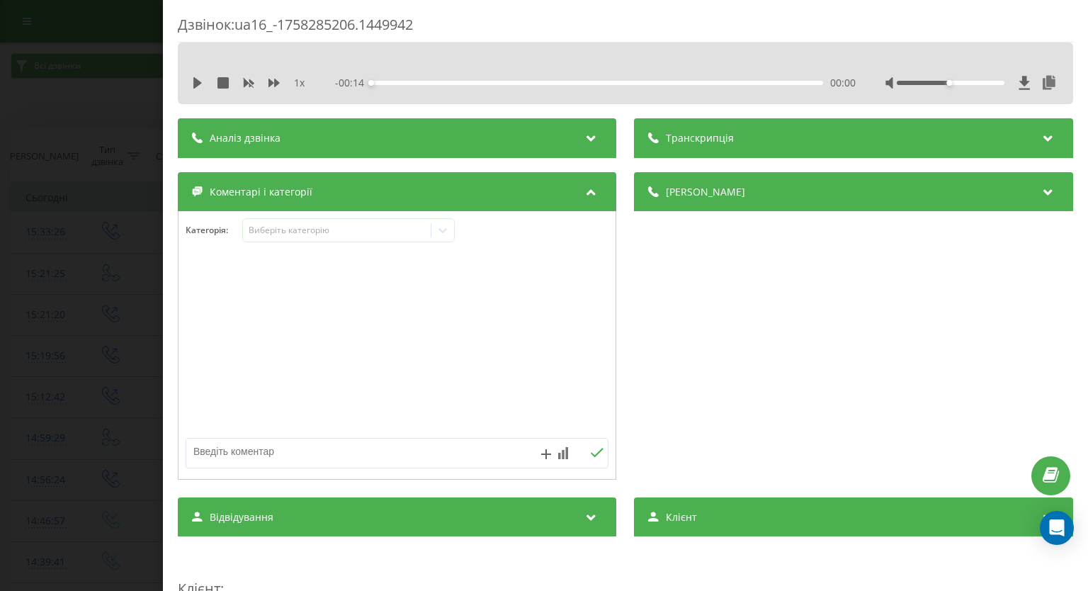
click at [457, 443] on textarea at bounding box center [354, 450] width 337 height 25
paste textarea "вже телефонували"
type textarea "вже телефонували"
click at [591, 453] on icon at bounding box center [597, 453] width 13 height 10
click at [31, 229] on div "Дзвінок : ua16_-1758285206.1449942 1 x - 00:14 00:00 00:00 Транскрипція Для AI-…" at bounding box center [544, 295] width 1088 height 591
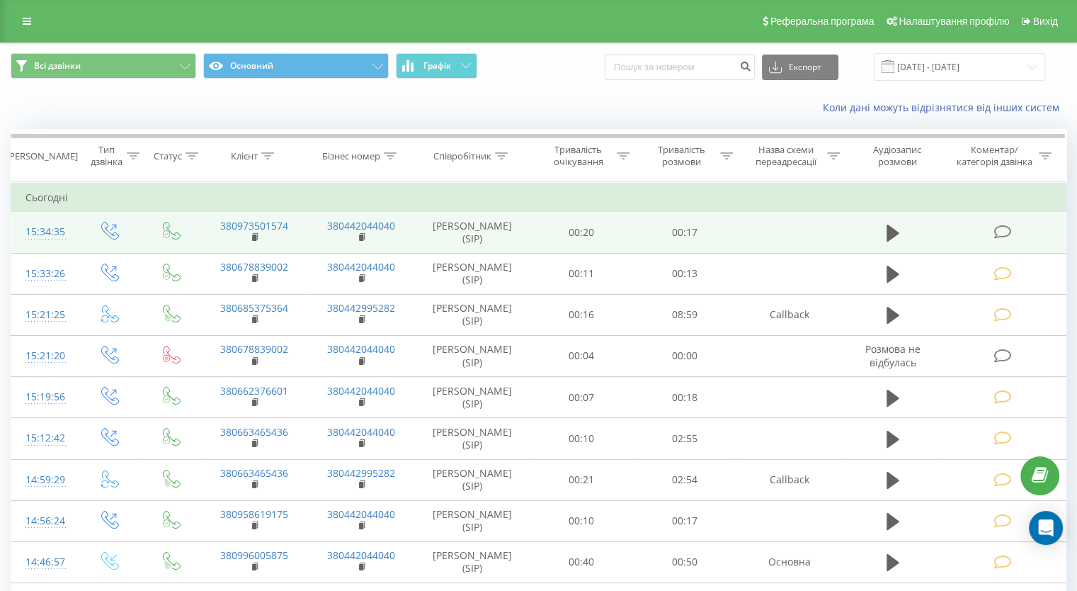
click at [1001, 224] on span at bounding box center [1004, 230] width 20 height 13
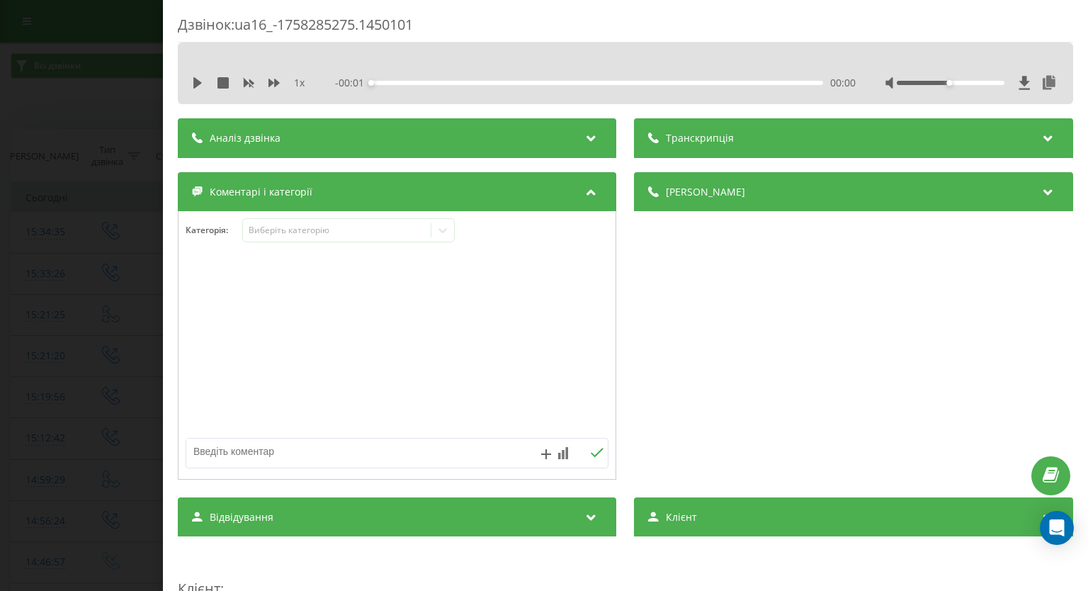
click at [280, 457] on textarea at bounding box center [354, 450] width 337 height 25
paste textarea "вже телефонували"
type textarea "вже телефонували"
click at [591, 457] on icon at bounding box center [597, 453] width 13 height 10
click at [35, 330] on div "Дзвінок : ua16_-1758285275.1450101 1 x - 00:17 00:00 00:00 Транскрипція Для AI-…" at bounding box center [544, 295] width 1088 height 591
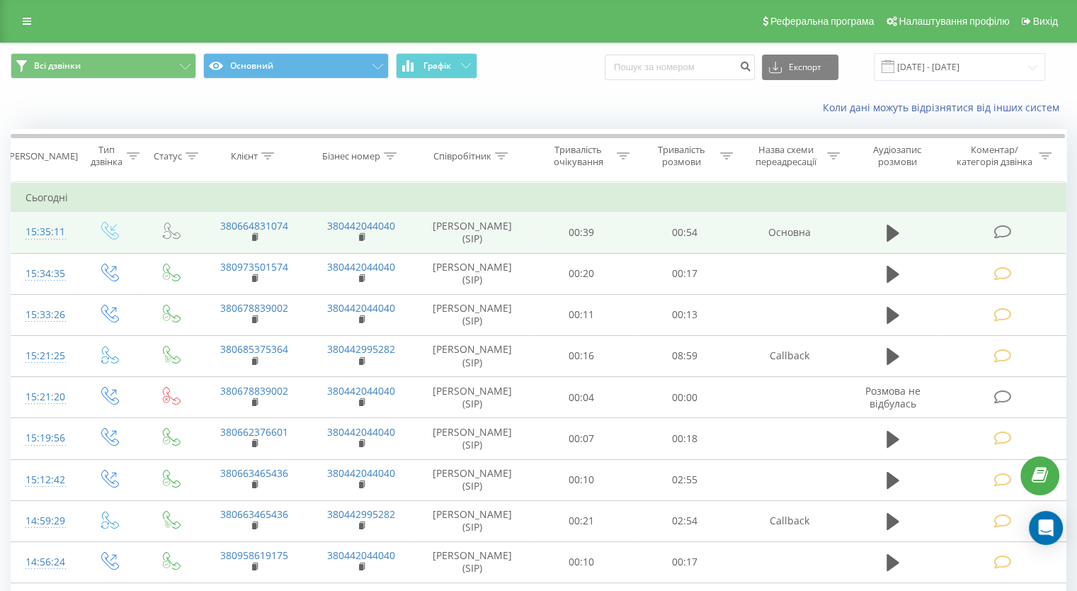
click at [1011, 232] on icon at bounding box center [1003, 231] width 18 height 15
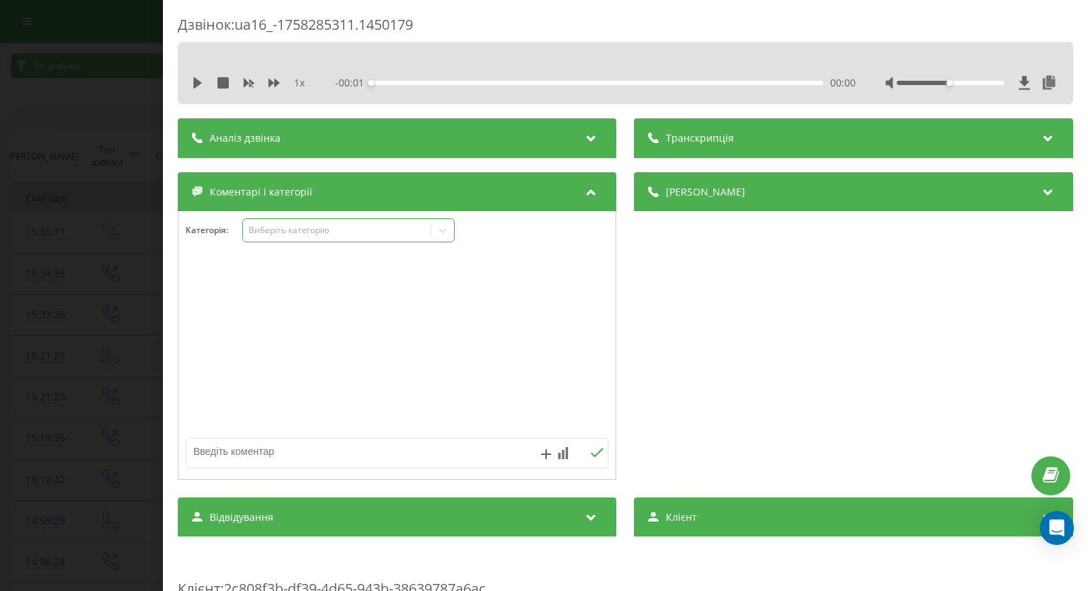
click at [441, 234] on icon at bounding box center [443, 230] width 14 height 14
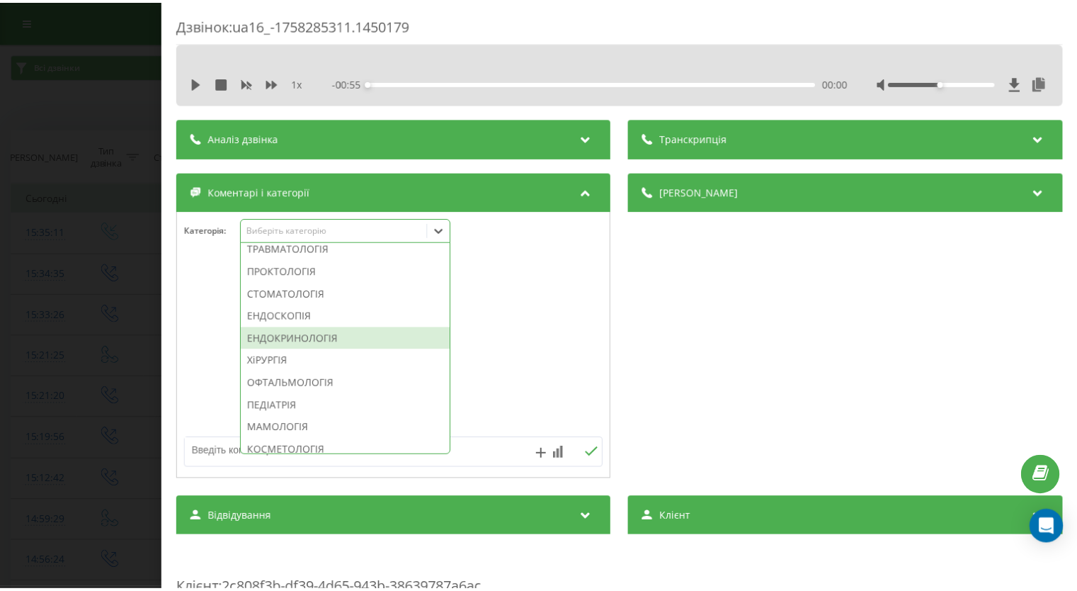
scroll to position [779, 0]
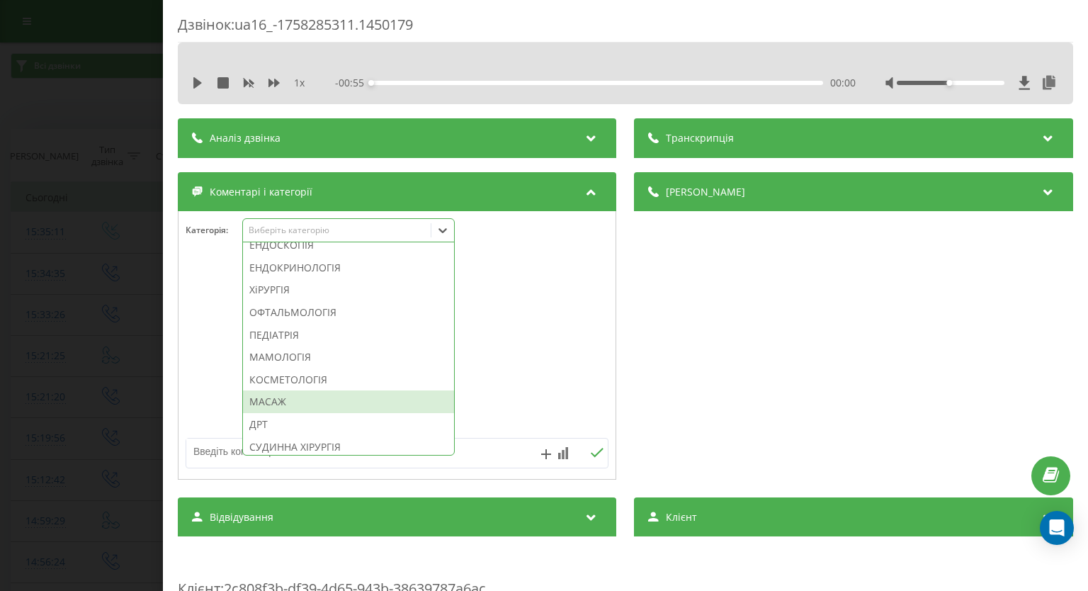
click at [294, 413] on div "МАСАЖ" at bounding box center [348, 401] width 211 height 23
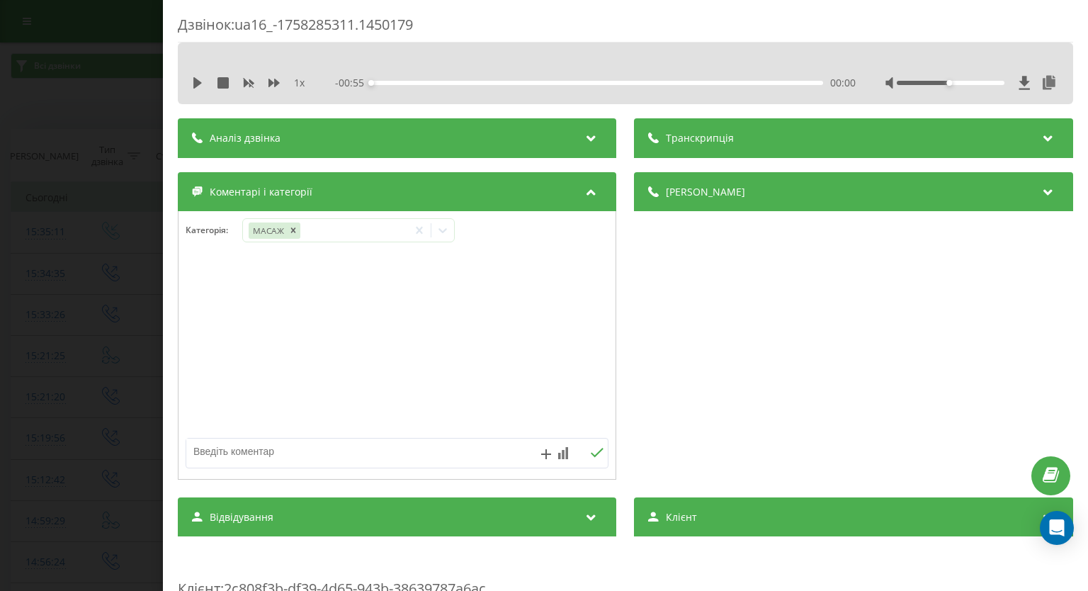
click at [484, 451] on textarea at bounding box center [354, 450] width 337 height 25
type textarea "уточнення по візиту"
click at [594, 453] on icon at bounding box center [597, 453] width 13 height 10
click at [40, 312] on div "Дзвінок : ua16_-1758285311.1450179 1 x - 00:55 00:00 00:00 Транскрипція Для AI-…" at bounding box center [544, 295] width 1088 height 591
click at [438, 233] on icon at bounding box center [443, 230] width 14 height 14
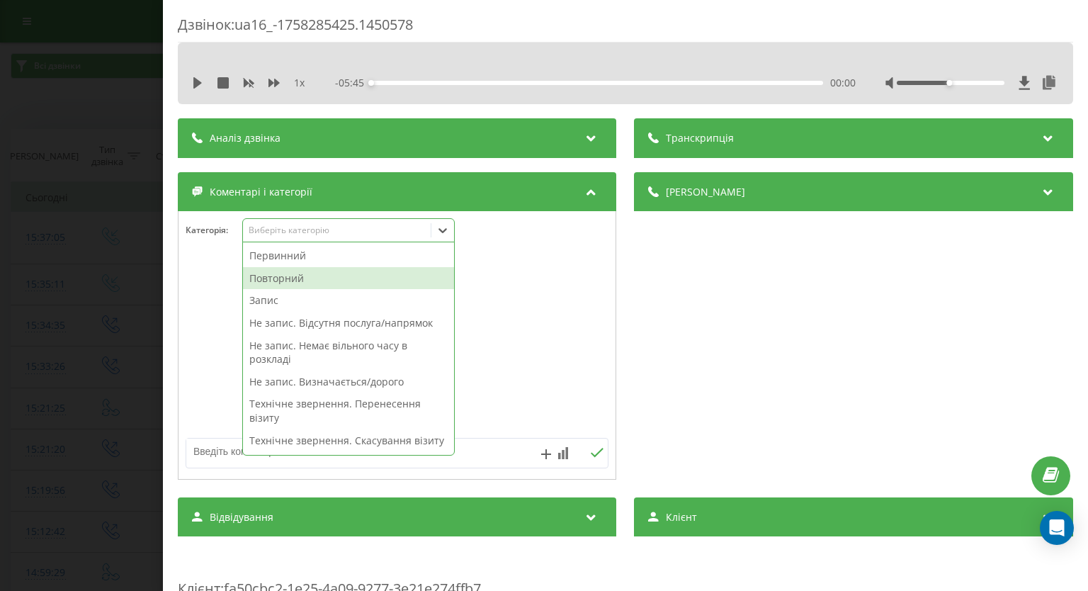
click at [334, 281] on div "Повторний" at bounding box center [348, 278] width 211 height 23
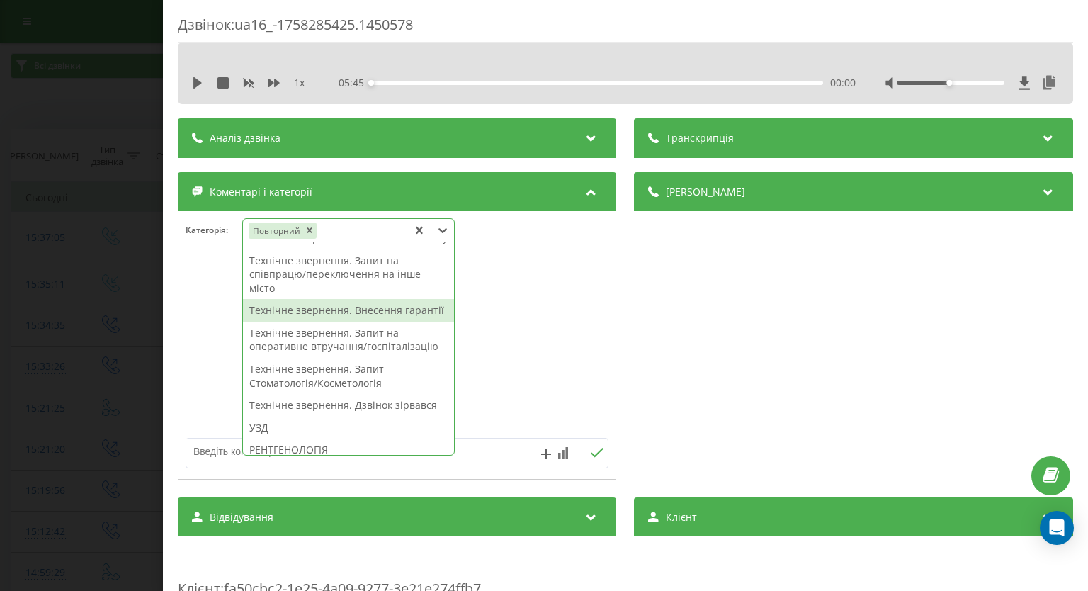
scroll to position [496, 0]
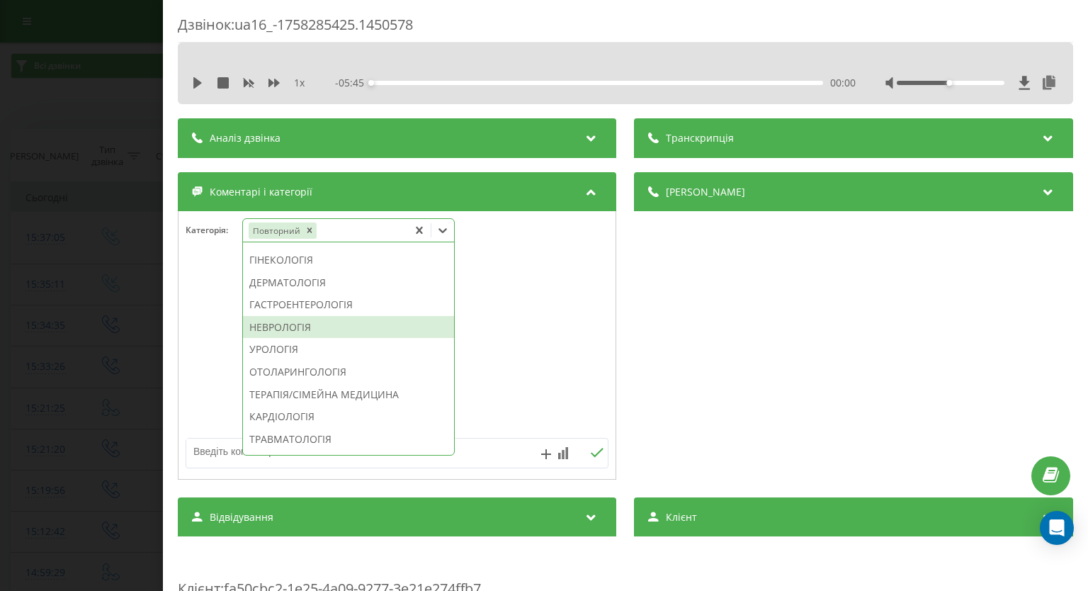
click at [331, 339] on div "НЕВРОЛОГІЯ" at bounding box center [348, 327] width 211 height 23
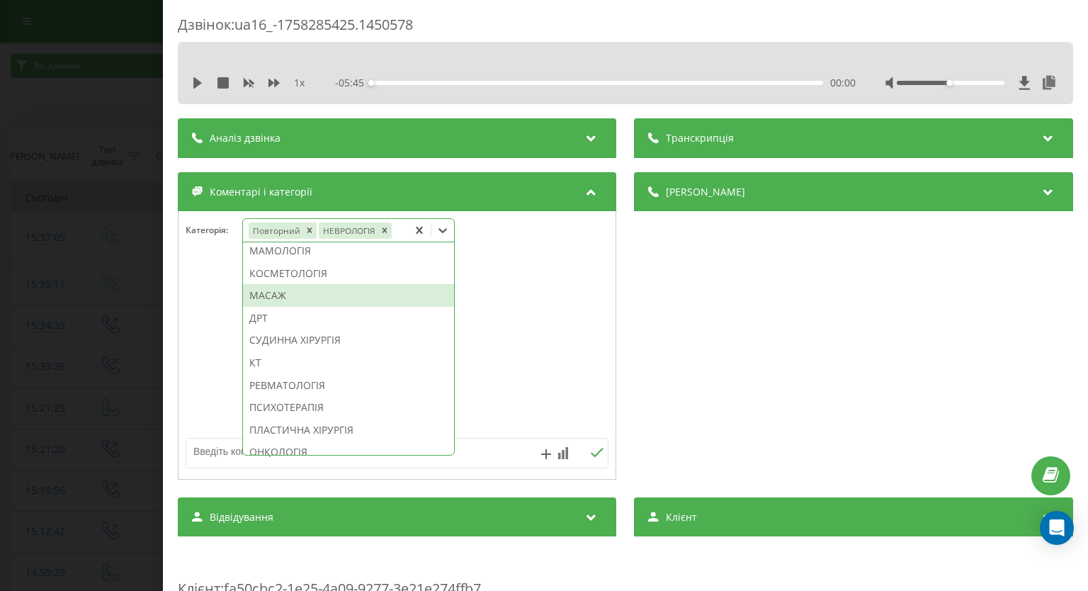
scroll to position [770, 0]
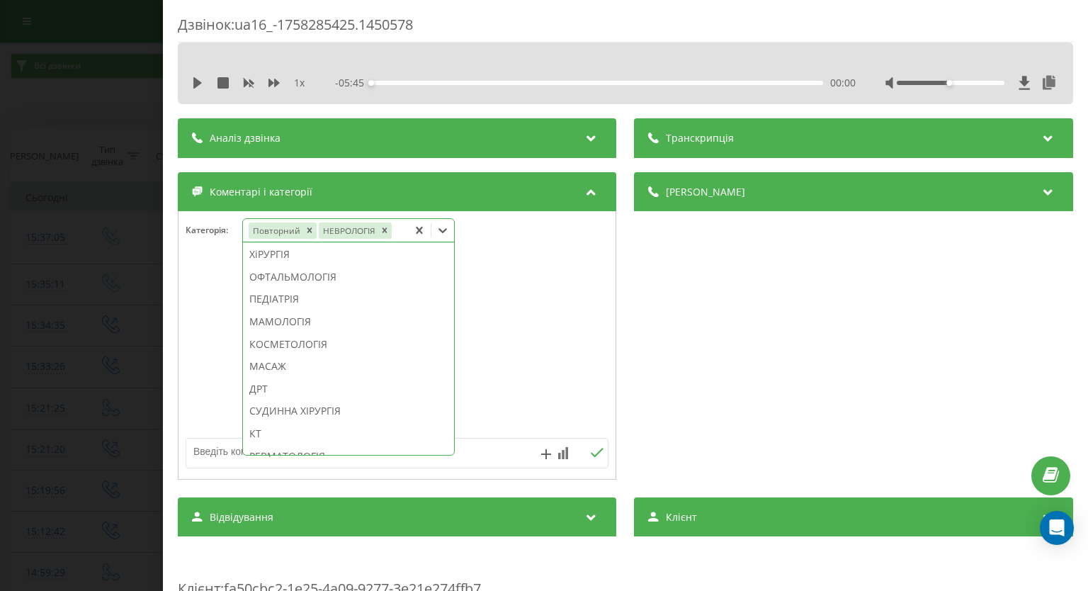
click at [320, 244] on div "ЕНДОКРИНОЛОГІЯ" at bounding box center [348, 232] width 211 height 23
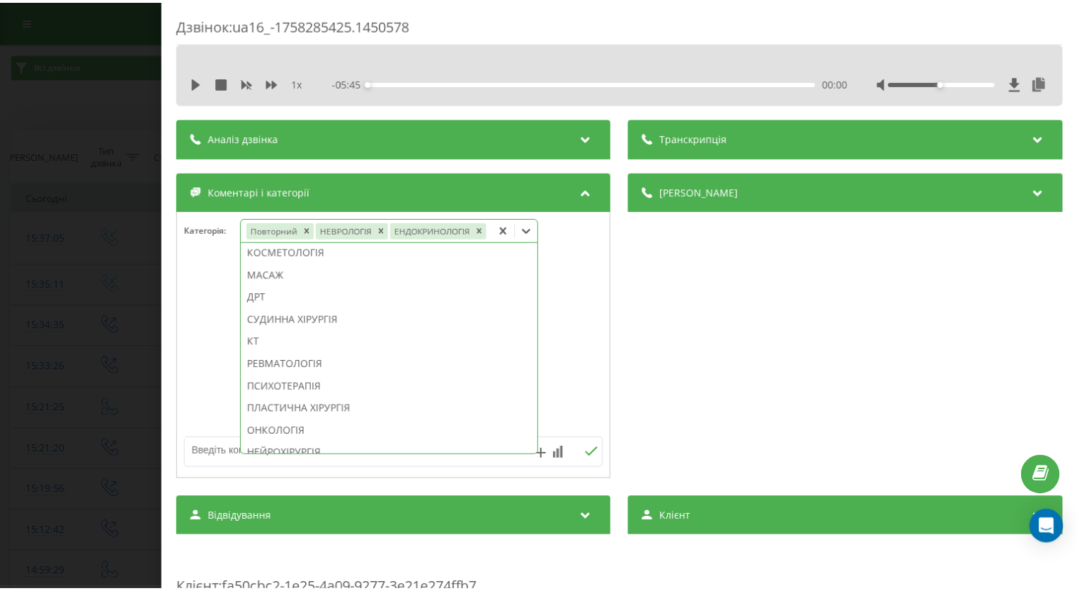
scroll to position [659, 0]
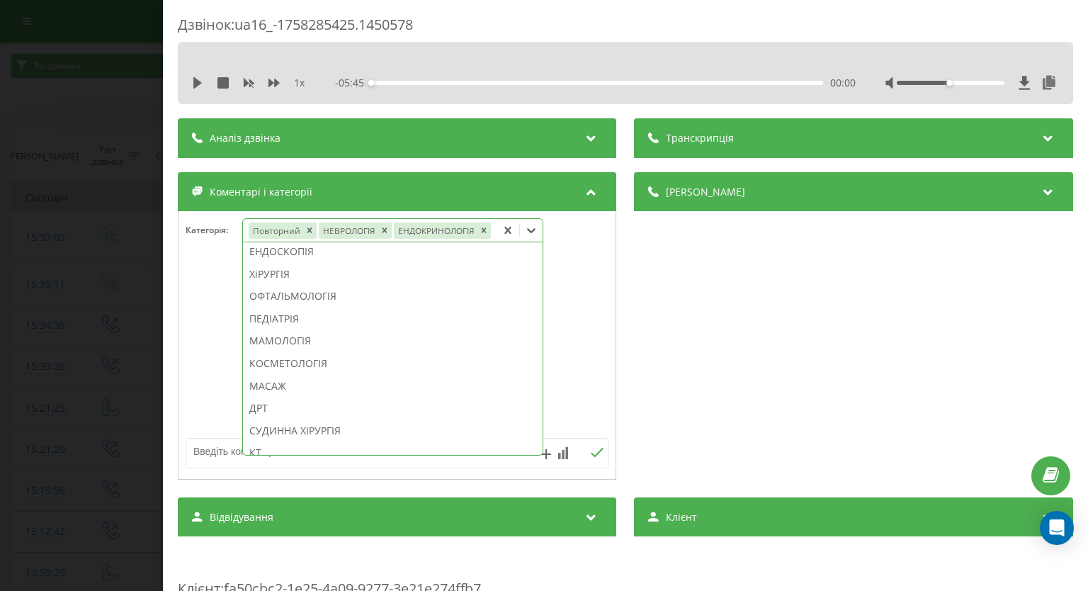
click at [50, 261] on div "Дзвінок : ua16_-1758285425.1450578 1 x - 05:45 00:00 00:00 Транскрипція Для AI-…" at bounding box center [544, 295] width 1088 height 591
drag, startPoint x: 50, startPoint y: 261, endPoint x: 211, endPoint y: 180, distance: 180.5
click at [52, 258] on div "Дзвінок : ua16_-1758285425.1450578 1 x - 05:45 00:00 00:00 Транскрипція Для AI-…" at bounding box center [544, 295] width 1088 height 591
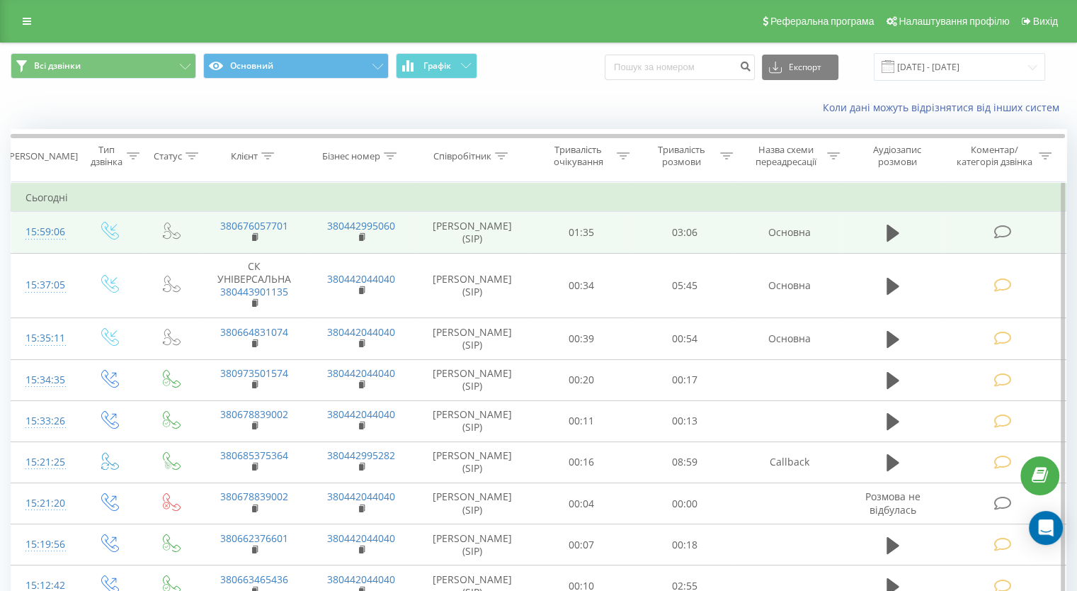
click at [1001, 233] on icon at bounding box center [1003, 231] width 18 height 15
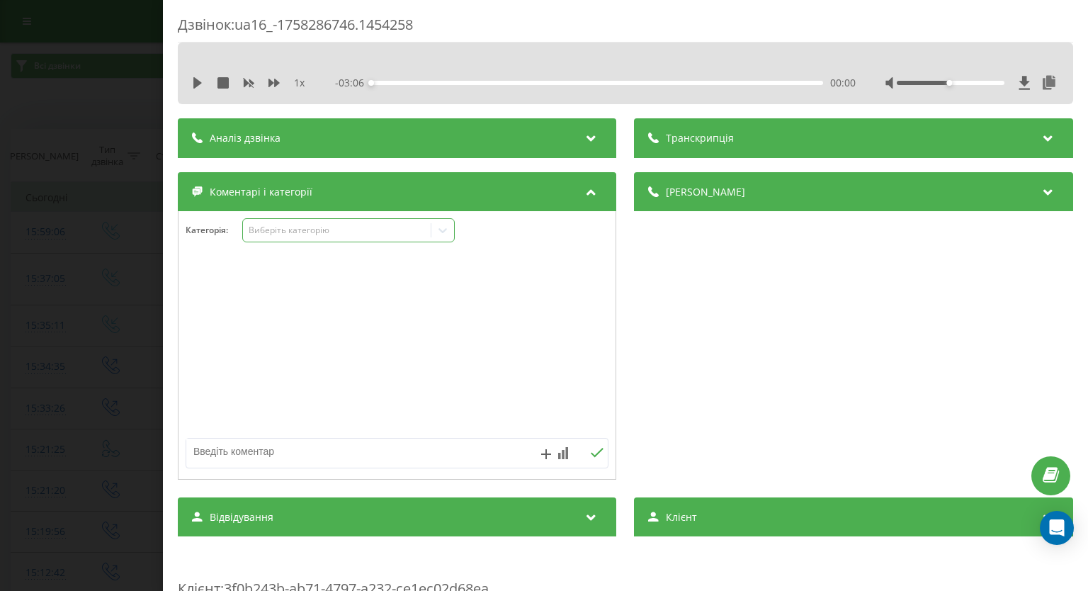
click at [447, 239] on div at bounding box center [442, 230] width 23 height 23
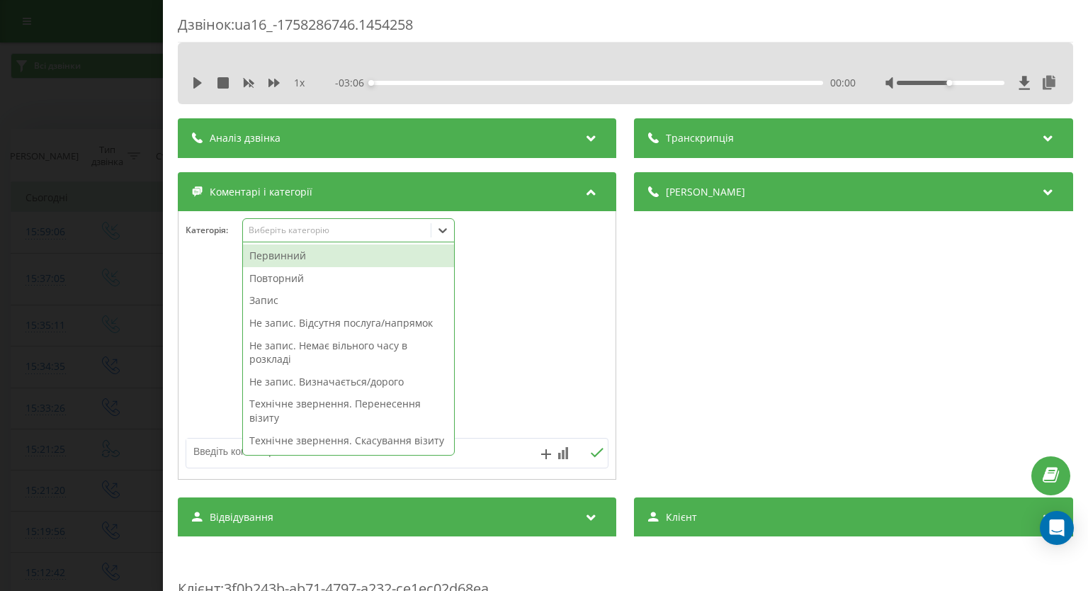
click at [375, 262] on div "Первинний" at bounding box center [348, 255] width 211 height 23
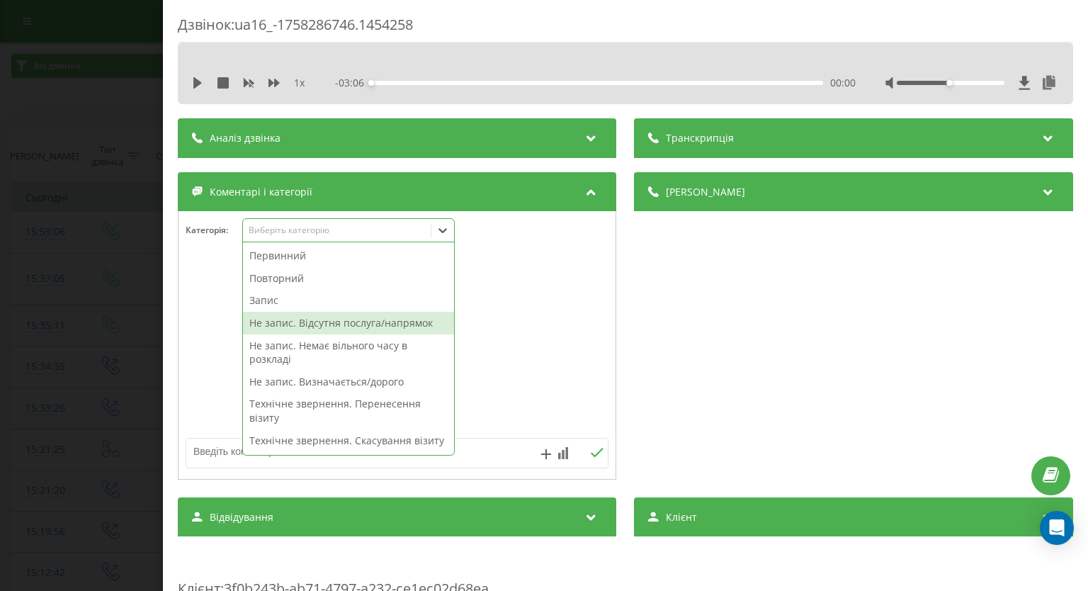
click at [363, 321] on div "Не запис. Відсутня послуга/напрямок" at bounding box center [348, 323] width 211 height 23
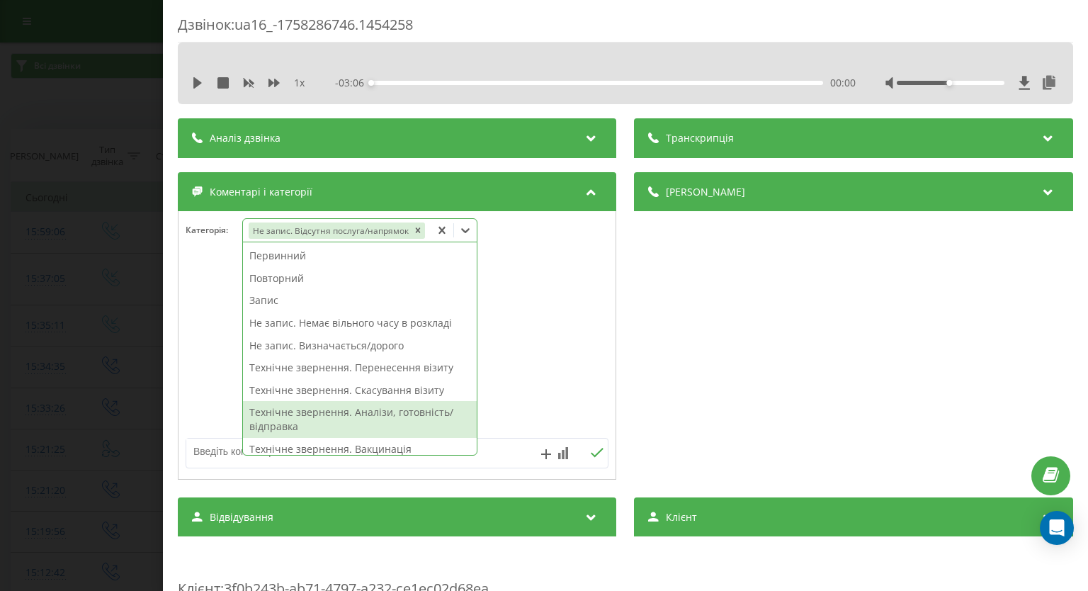
click at [470, 229] on div at bounding box center [465, 230] width 23 height 23
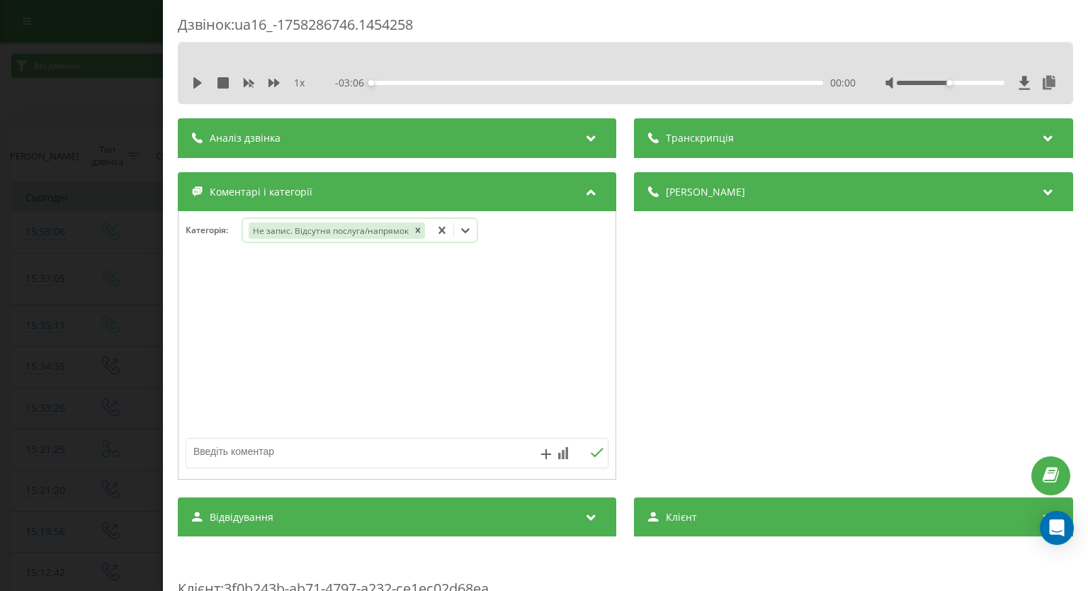
click at [465, 233] on icon at bounding box center [465, 230] width 14 height 14
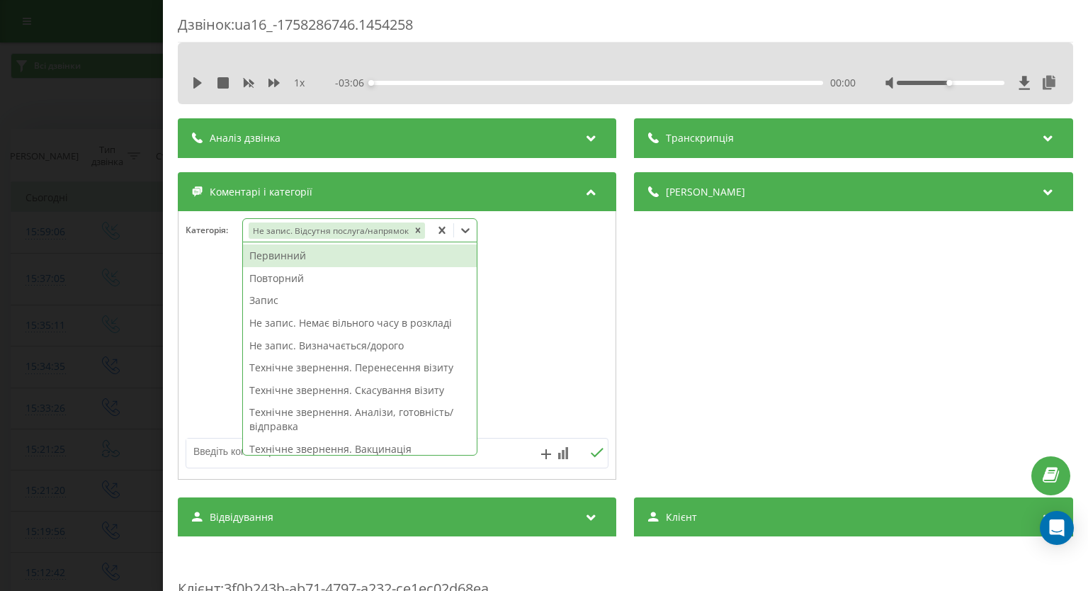
click at [357, 258] on div "Первинний" at bounding box center [360, 255] width 234 height 23
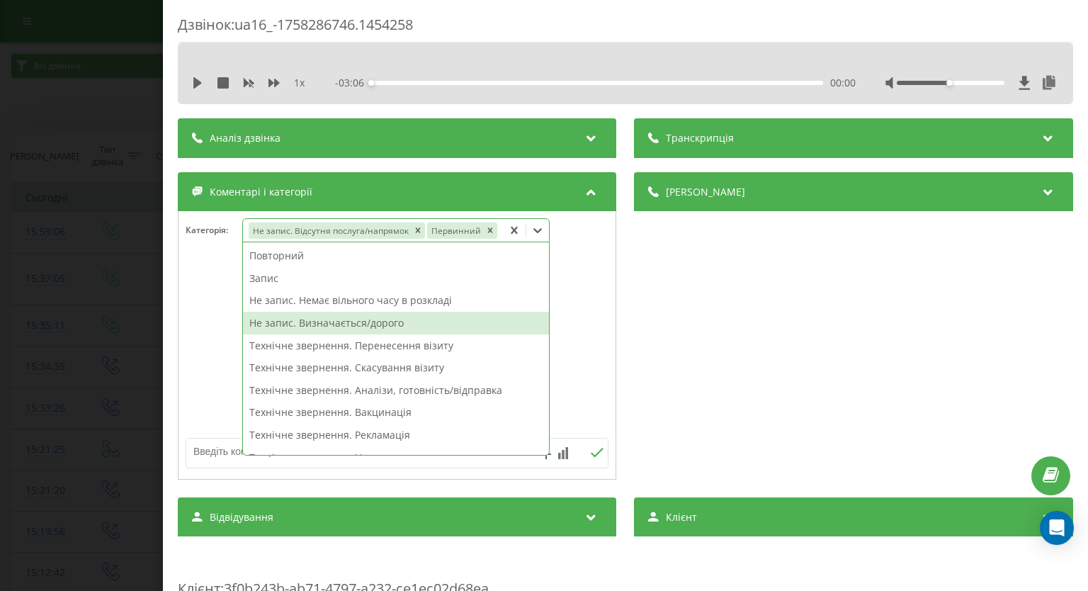
scroll to position [283, 0]
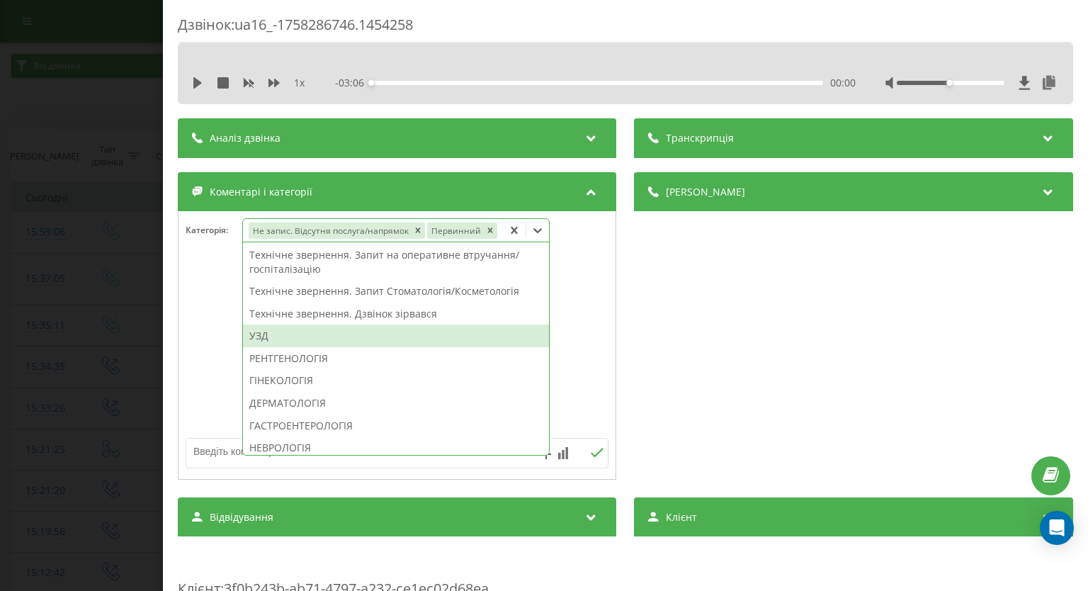
click at [401, 329] on div "УЗД" at bounding box center [396, 335] width 306 height 23
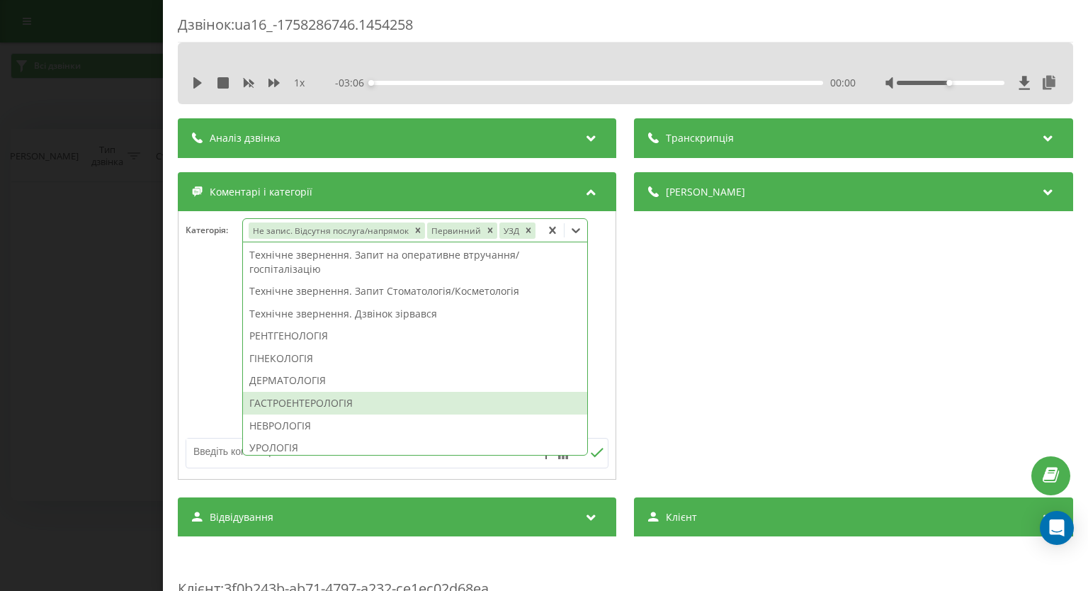
click at [195, 358] on div at bounding box center [396, 346] width 437 height 170
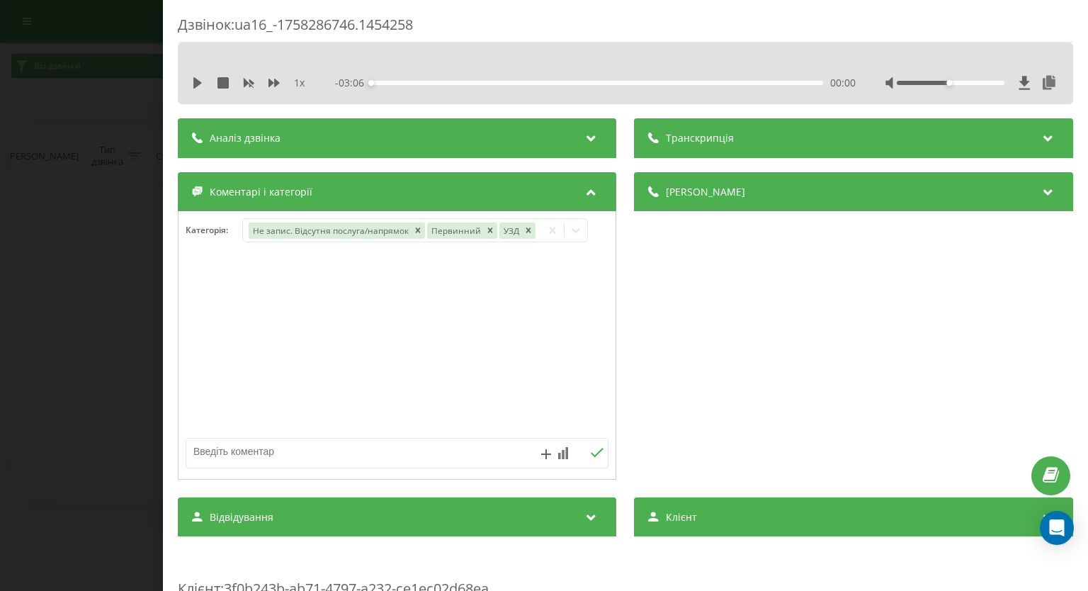
click at [317, 450] on textarea at bounding box center [354, 450] width 337 height 25
type textarea "сугл, Крамського"
click at [591, 457] on button at bounding box center [597, 453] width 22 height 12
click at [42, 334] on div "Дзвінок : ua16_-1758286746.1454258 1 x - 03:06 00:00 00:00 Транскрипція Для AI-…" at bounding box center [544, 295] width 1088 height 591
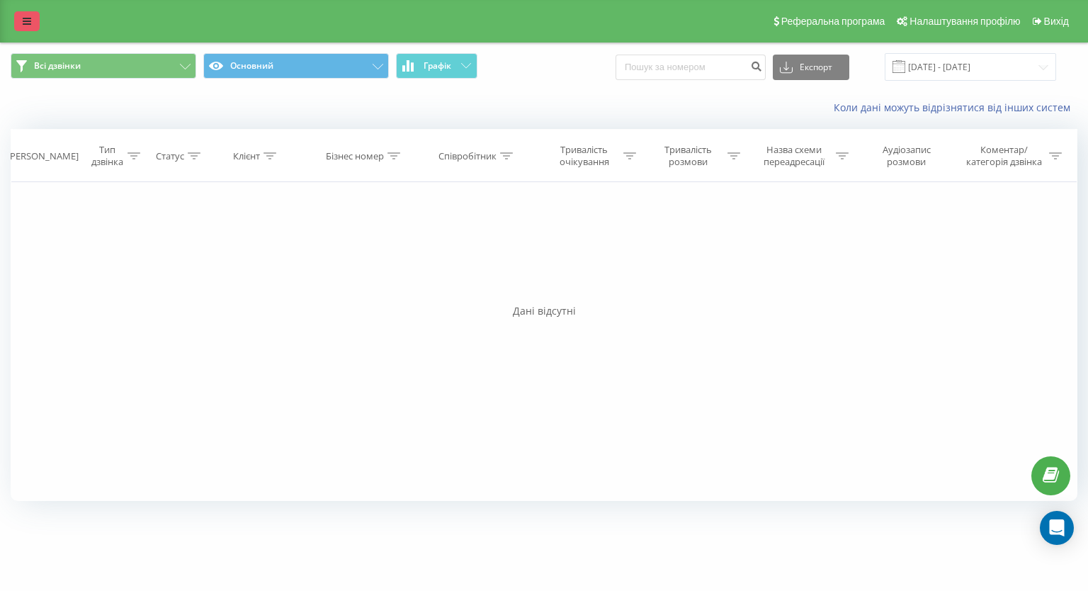
click at [23, 18] on icon at bounding box center [27, 21] width 8 height 10
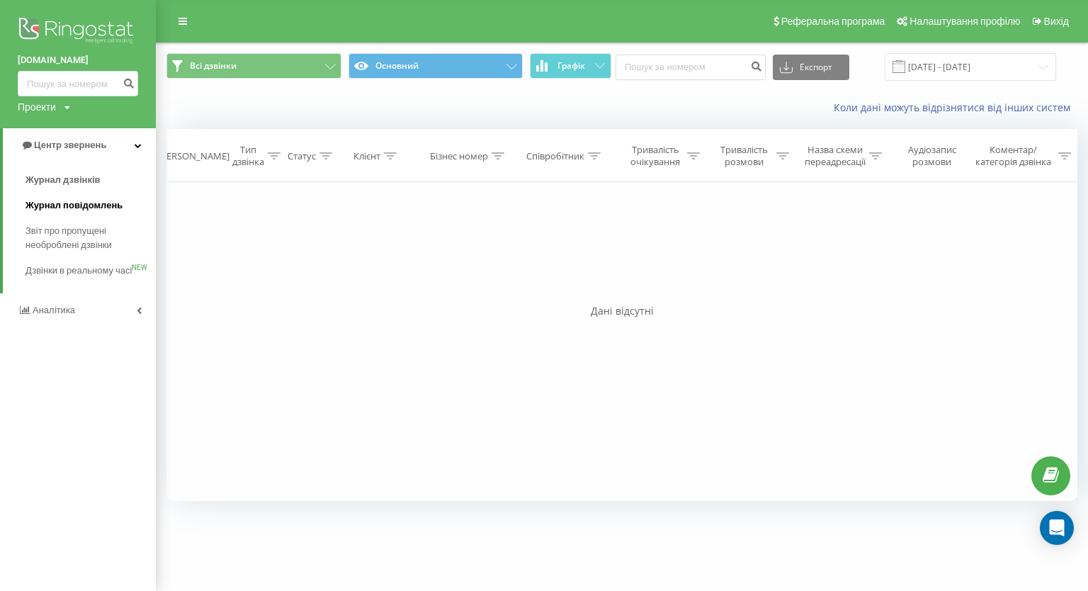
click at [45, 207] on span "Журнал повідомлень" at bounding box center [73, 205] width 97 height 14
click at [76, 179] on span "Журнал дзвінків" at bounding box center [62, 180] width 75 height 14
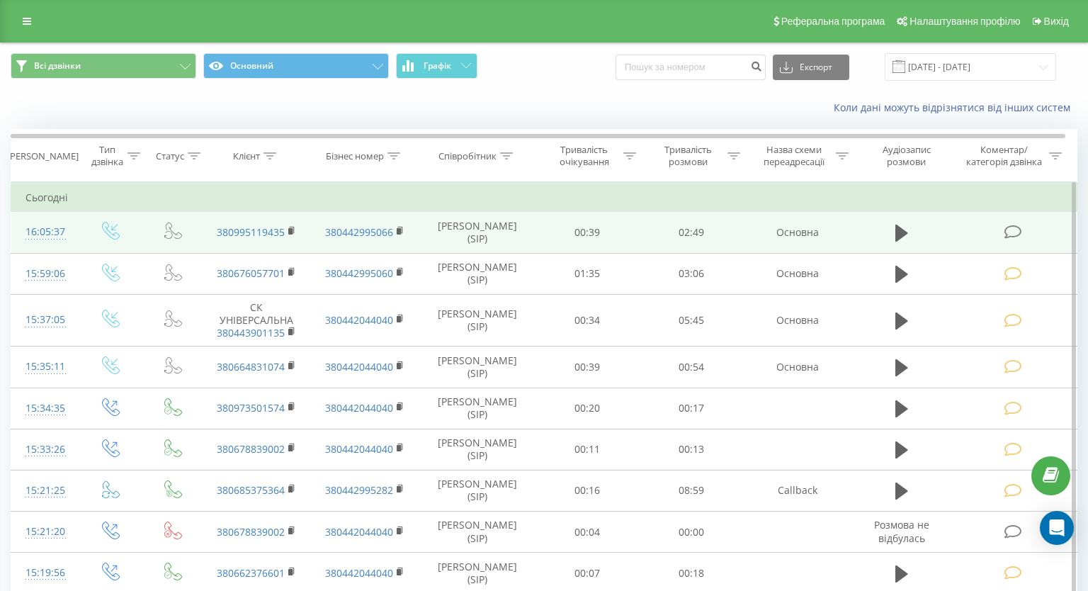
click at [1003, 232] on icon at bounding box center [1012, 231] width 18 height 15
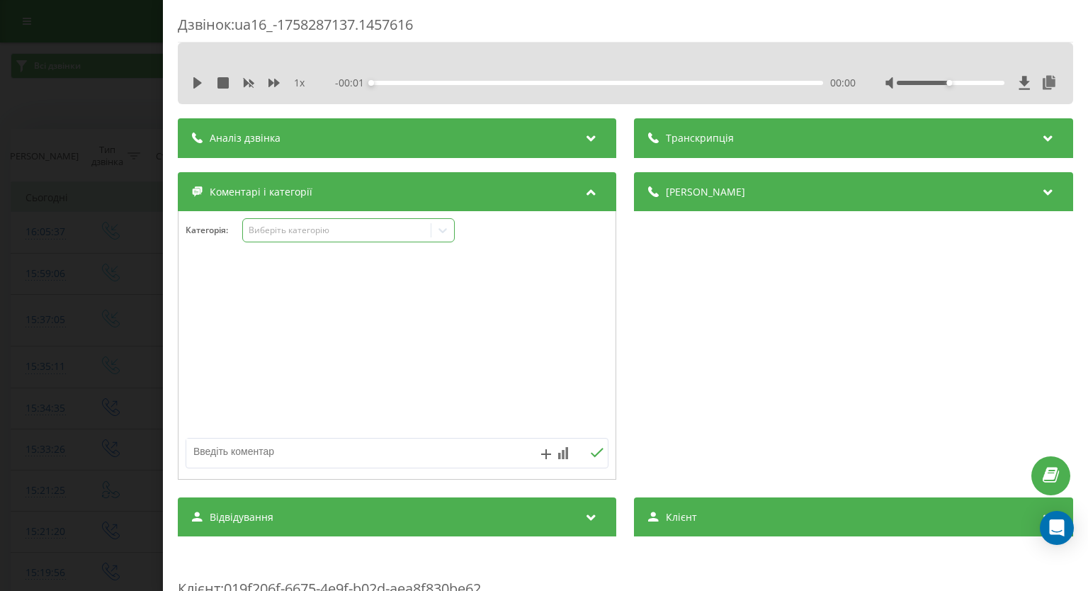
click at [444, 228] on icon at bounding box center [443, 230] width 14 height 14
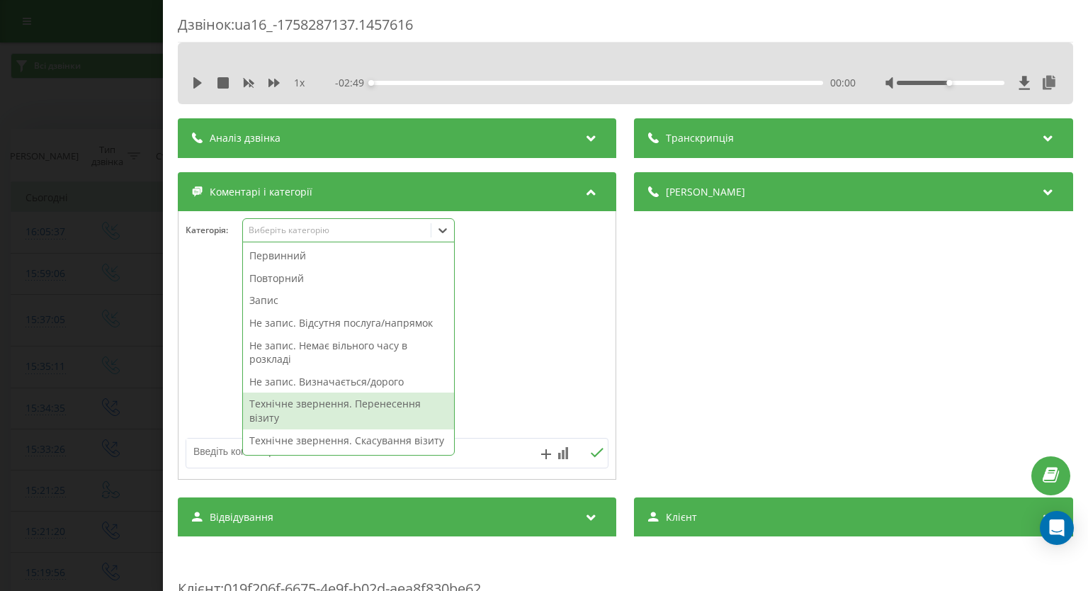
click at [392, 410] on div "Технічне звернення. Перенесення візиту" at bounding box center [348, 410] width 211 height 36
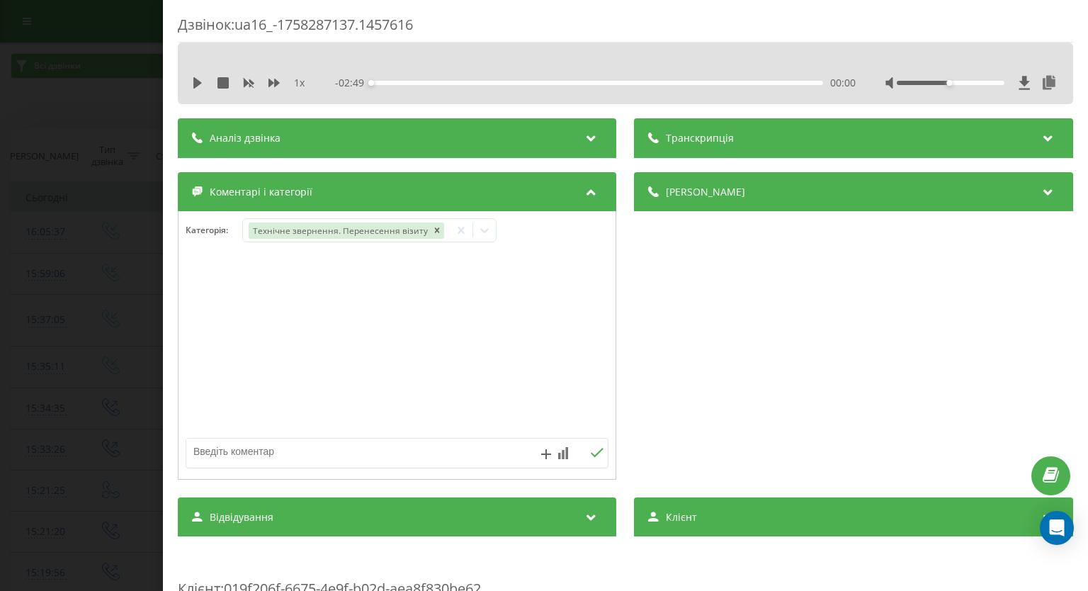
click at [45, 370] on div "Дзвінок : ua16_-1758287137.1457616 1 x - 02:49 00:00 00:00 Транскрипція Для AI-…" at bounding box center [544, 295] width 1088 height 591
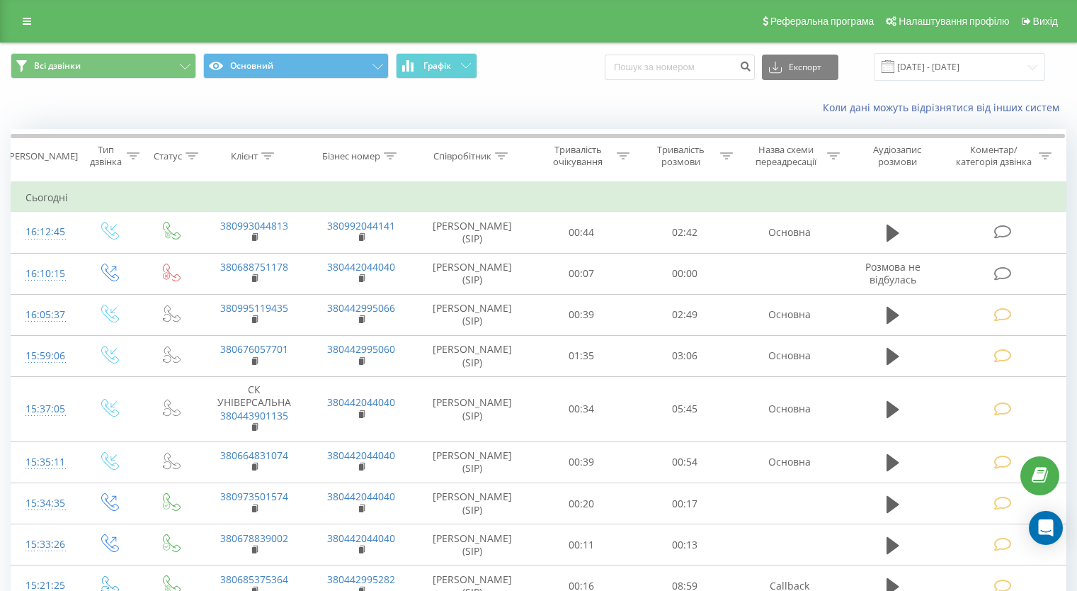
click at [1002, 227] on icon at bounding box center [1003, 231] width 18 height 15
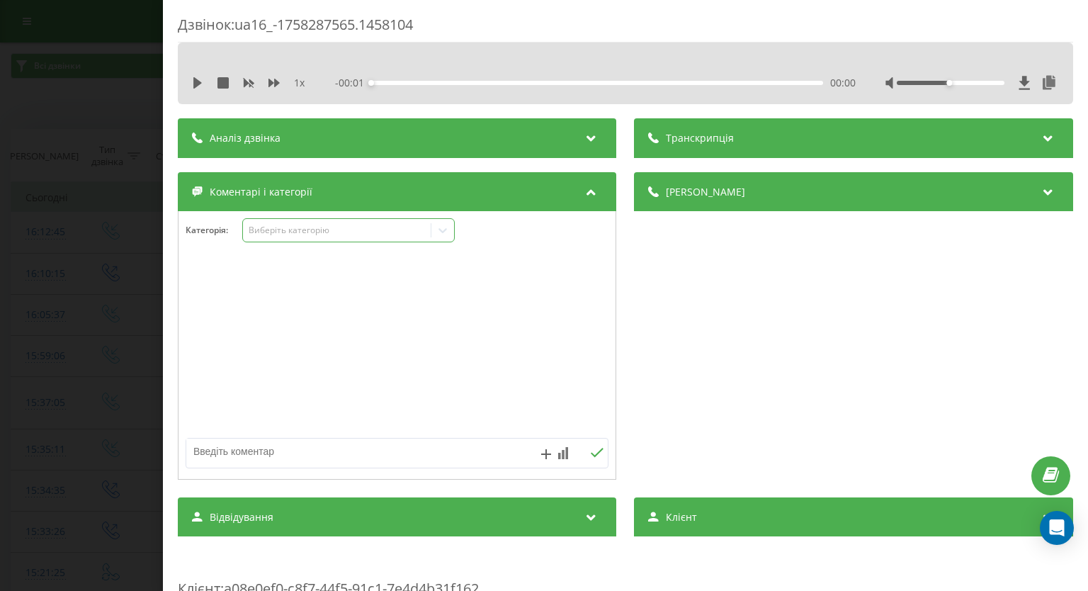
click at [448, 232] on icon at bounding box center [443, 230] width 14 height 14
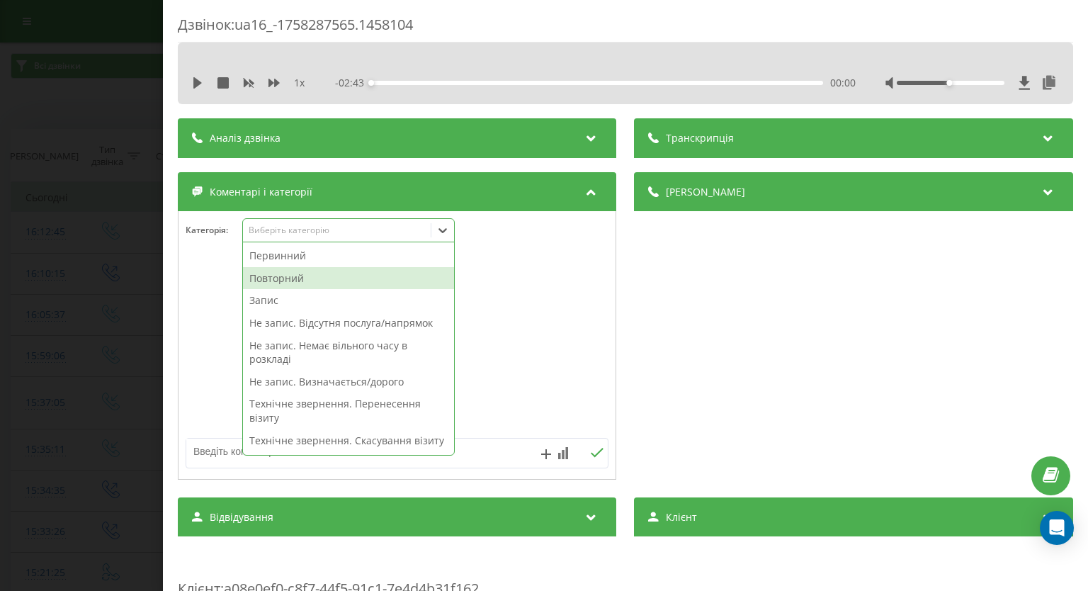
click at [390, 273] on div "Повторний" at bounding box center [348, 278] width 211 height 23
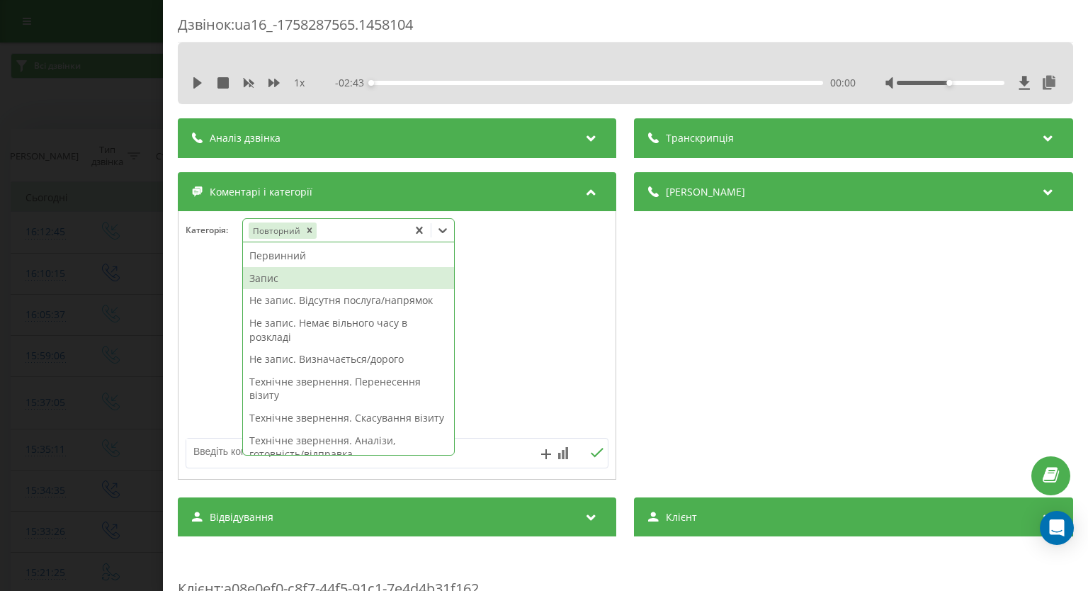
click at [283, 278] on div "Запис" at bounding box center [348, 278] width 211 height 23
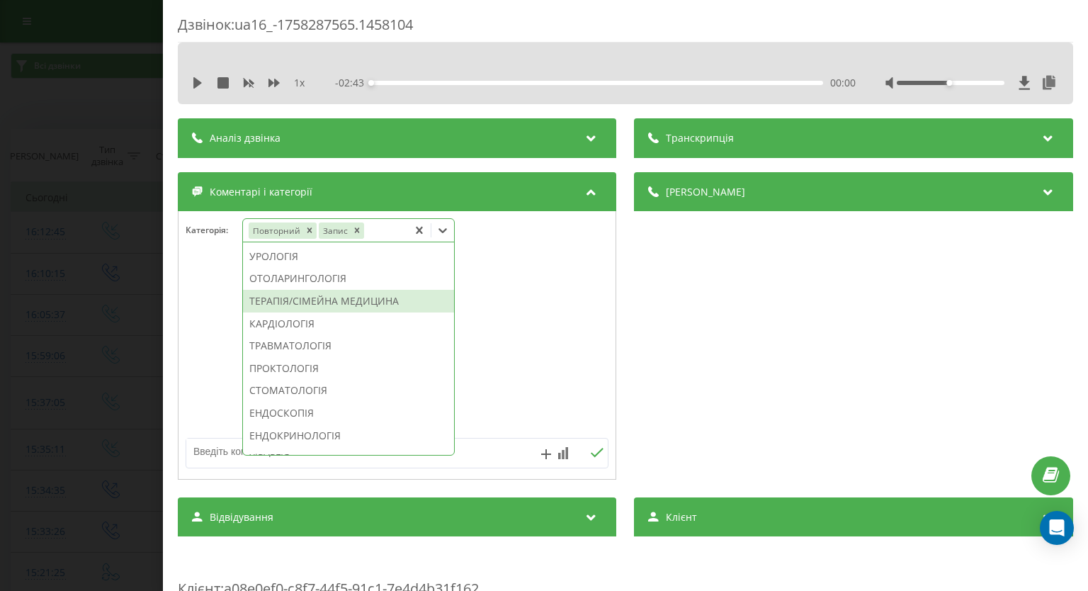
scroll to position [708, 0]
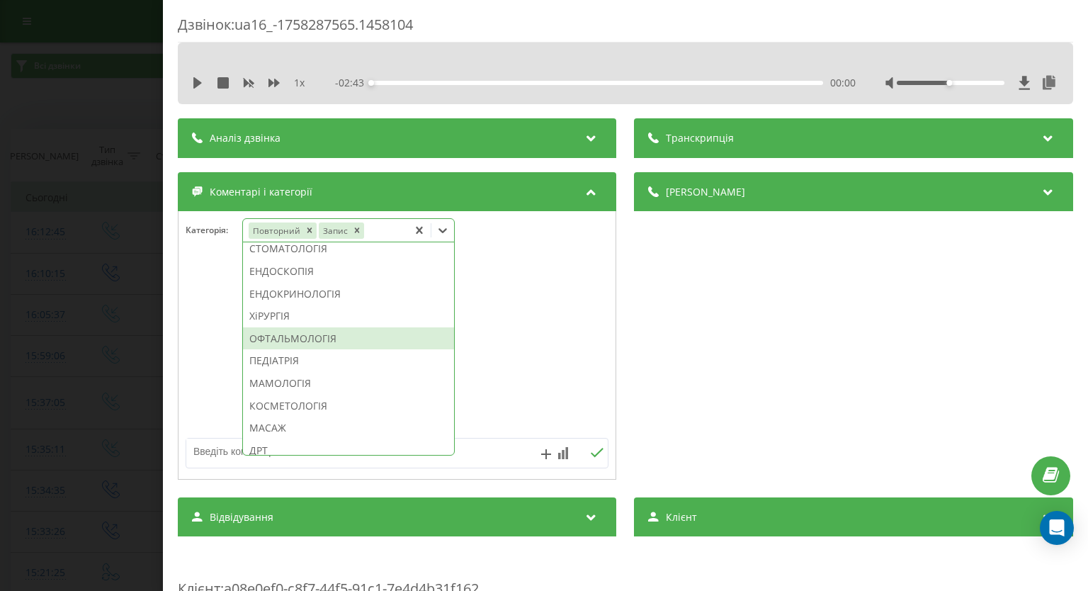
click at [297, 350] on div "ОФТАЛЬМОЛОГІЯ" at bounding box center [348, 338] width 211 height 23
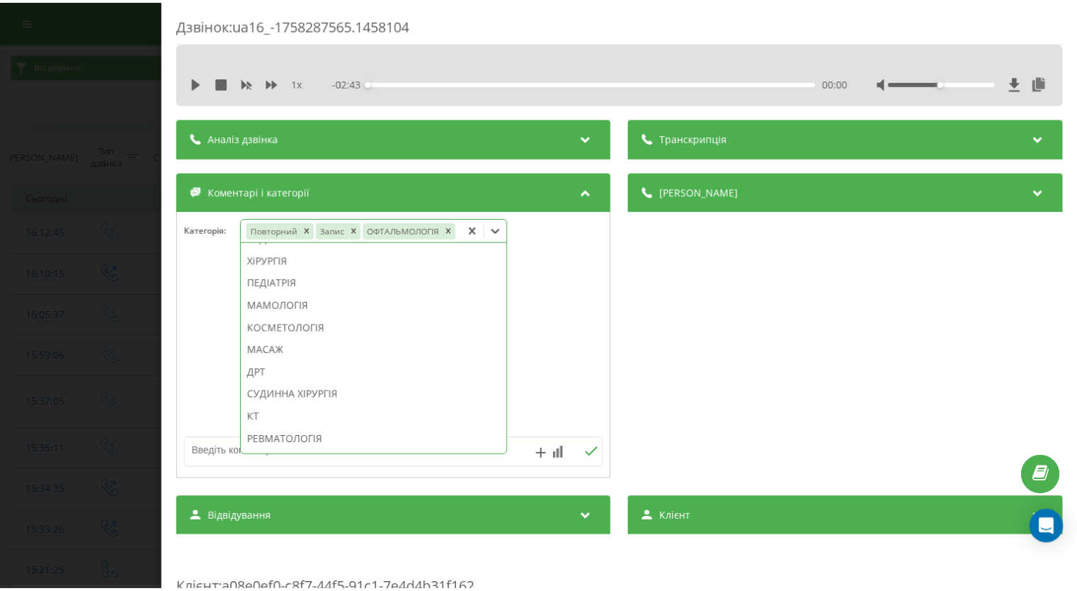
scroll to position [625, 0]
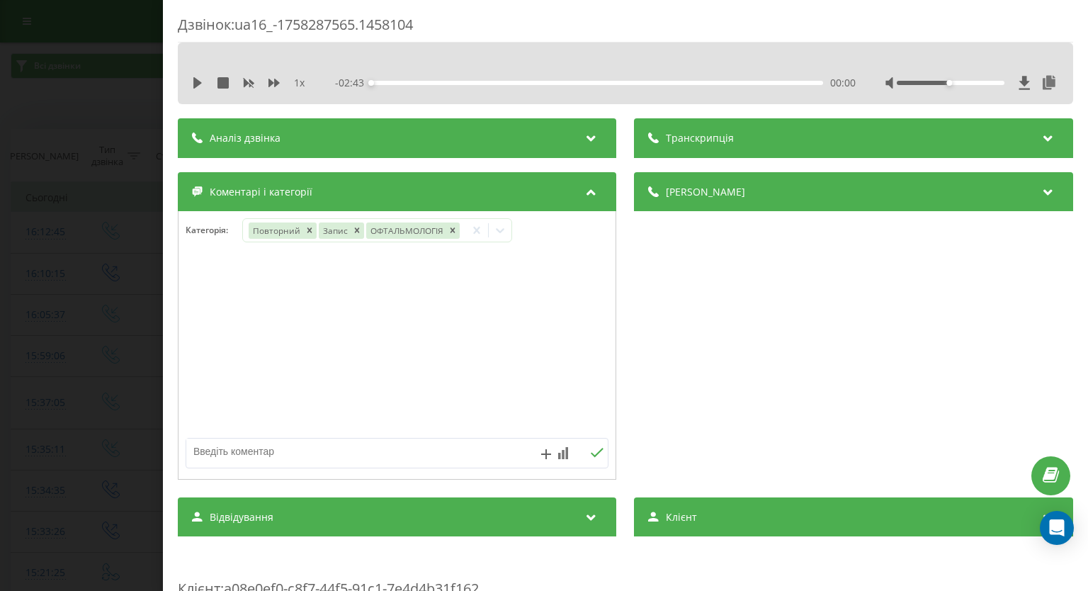
click at [39, 262] on div "Дзвінок : ua16_-1758287565.1458104 1 x - 02:43 00:00 00:00 Транскрипція Для AI-…" at bounding box center [544, 295] width 1088 height 591
drag, startPoint x: 39, startPoint y: 262, endPoint x: 105, endPoint y: 119, distance: 157.5
click at [39, 259] on div "Дзвінок : ua16_-1758287565.1458104 1 x - 02:43 00:00 00:00 Транскрипція Для AI-…" at bounding box center [544, 295] width 1088 height 591
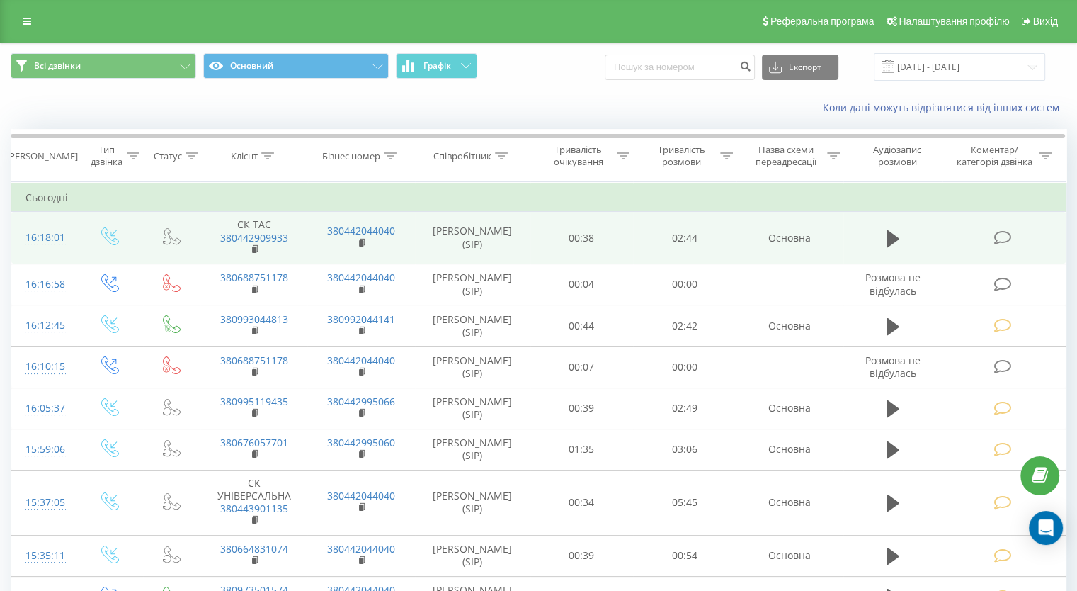
click at [997, 241] on icon at bounding box center [1003, 237] width 18 height 15
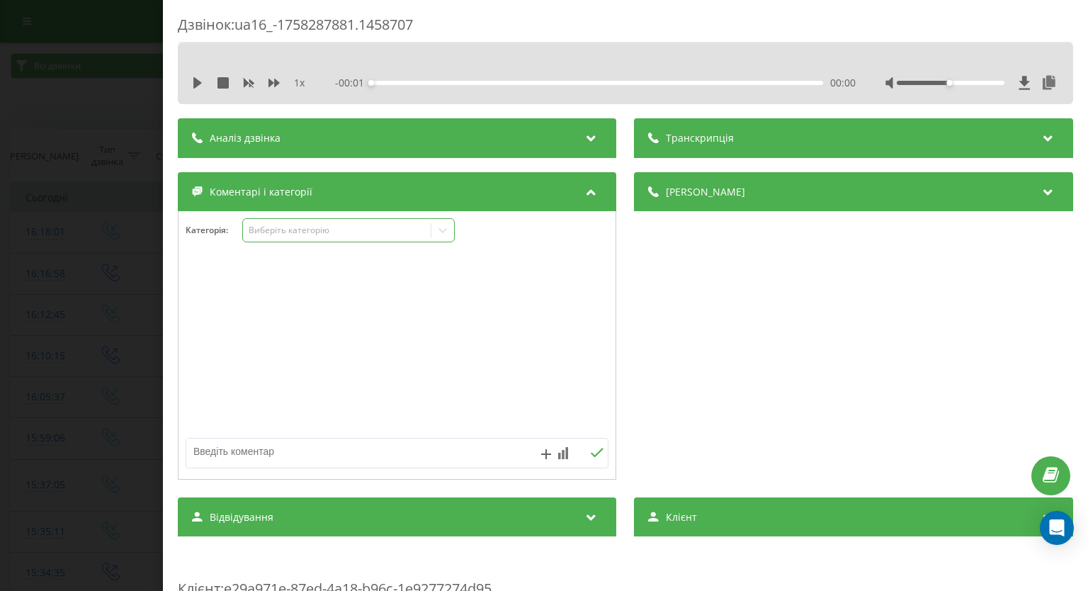
click at [448, 240] on div at bounding box center [442, 230] width 23 height 23
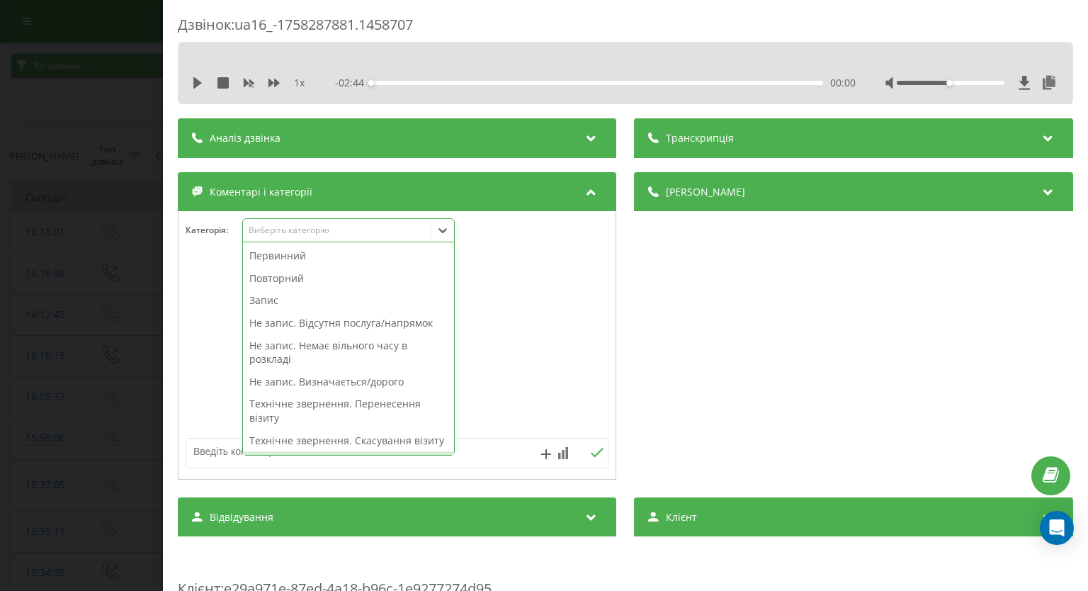
scroll to position [212, 0]
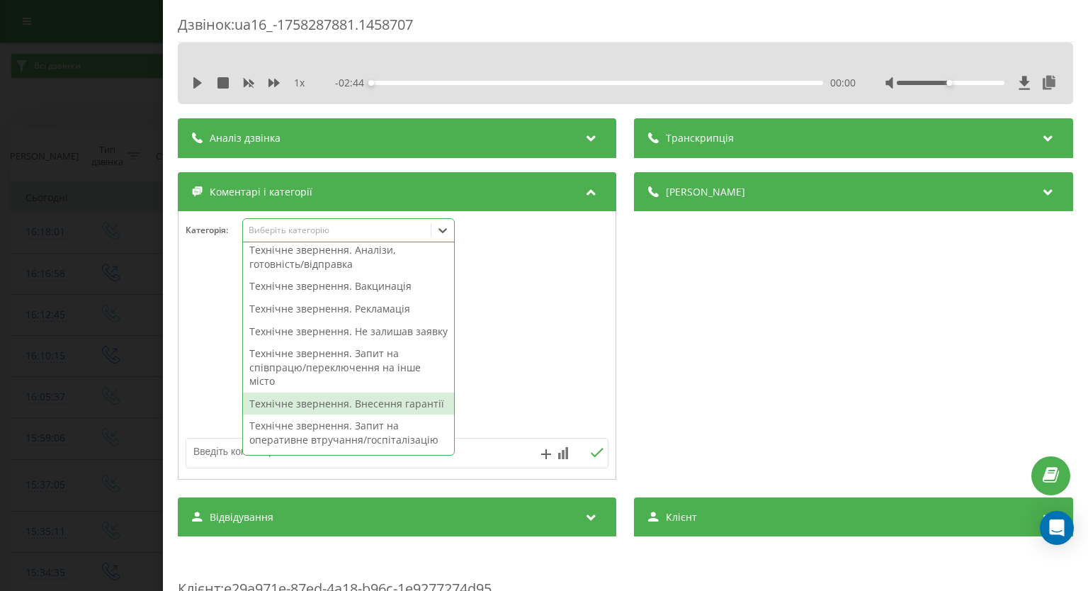
click at [336, 415] on div "Технічне звернення. Внесення гарантії" at bounding box center [348, 403] width 211 height 23
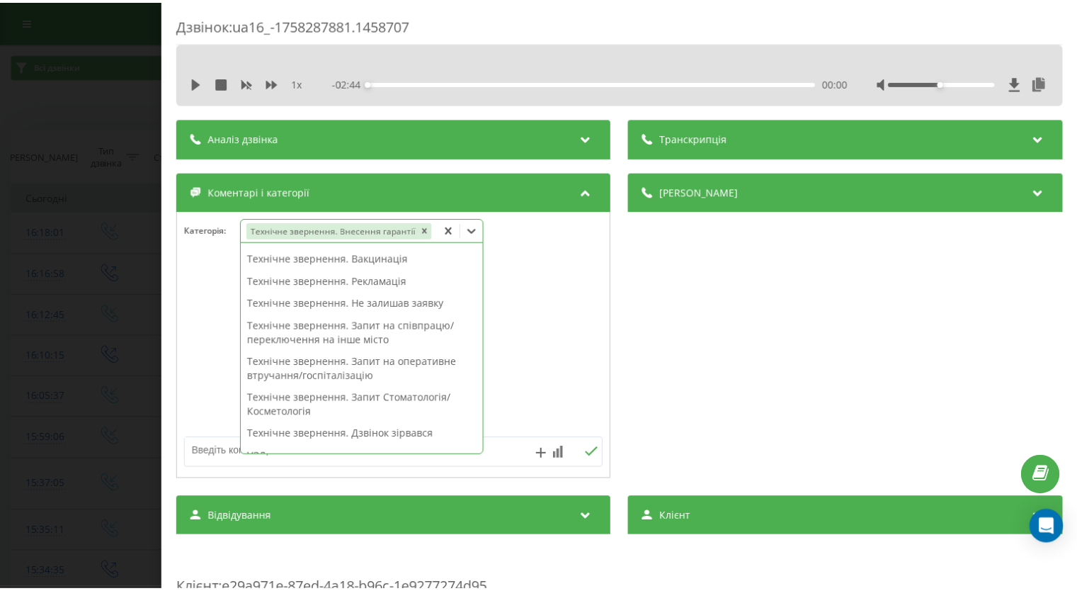
scroll to position [184, 0]
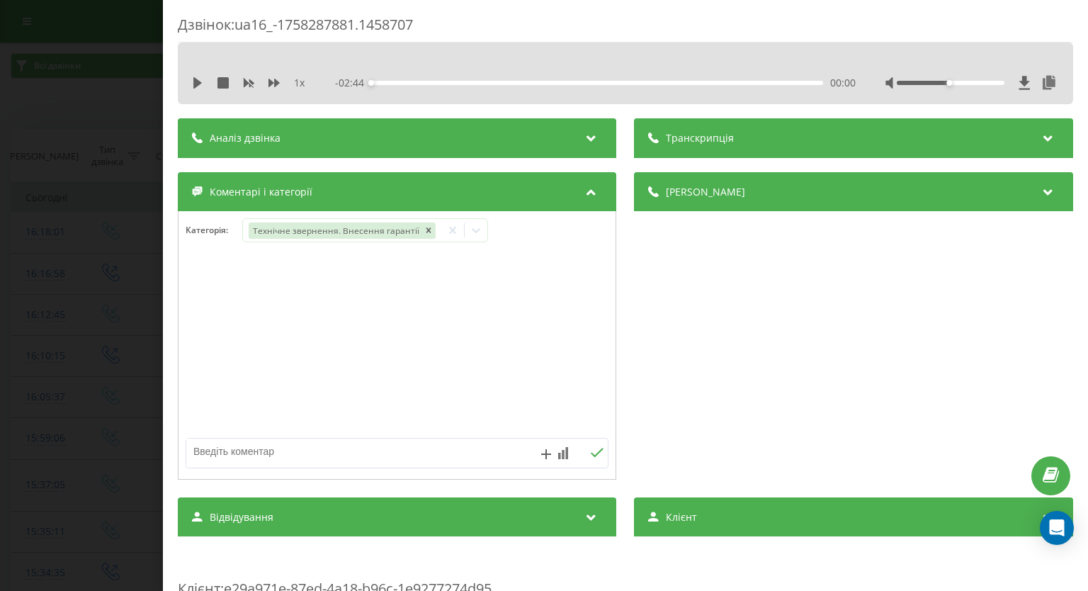
click at [1, 285] on div "Дзвінок : ua16_-1758287881.1458707 1 x - 02:44 00:00 00:00 Транскрипція Для AI-…" at bounding box center [544, 295] width 1088 height 591
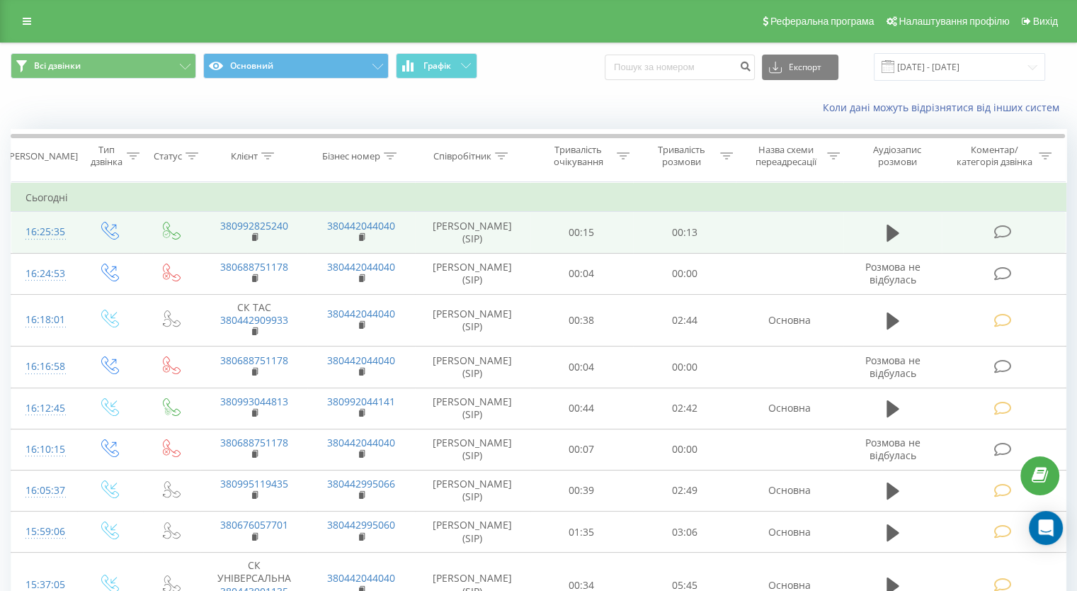
click at [996, 225] on icon at bounding box center [1003, 231] width 18 height 15
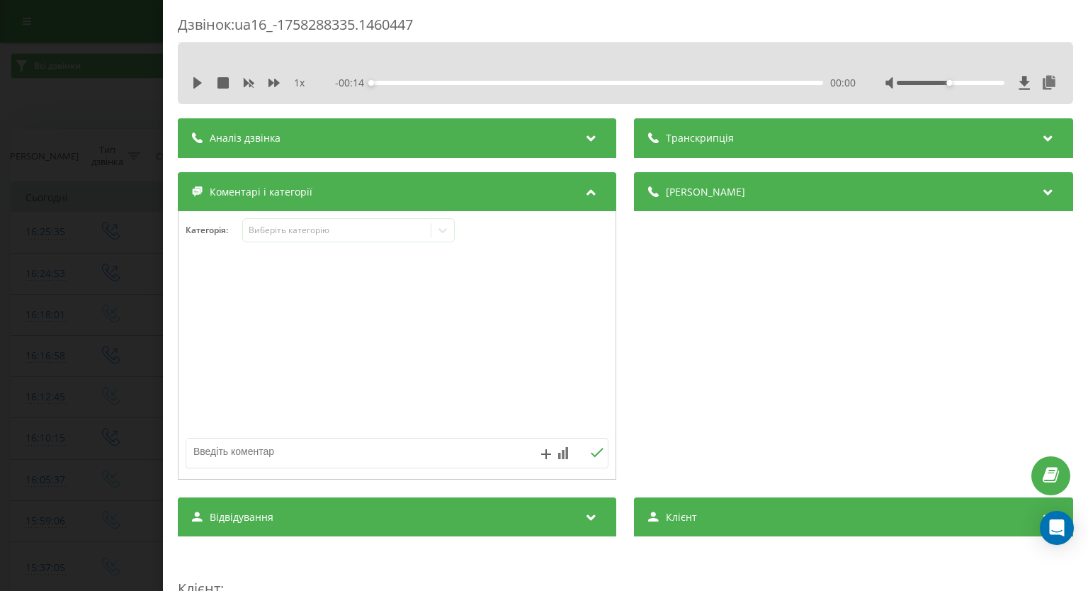
click at [275, 445] on textarea at bounding box center [354, 450] width 337 height 25
paste textarea "вже записалась"
type textarea "вже записалась"
click at [591, 457] on icon at bounding box center [597, 453] width 13 height 10
click at [33, 164] on div "Дзвінок : ua16_-1758288335.1460447 1 x - 00:14 00:00 00:00 Транскрипція Для AI-…" at bounding box center [544, 295] width 1088 height 591
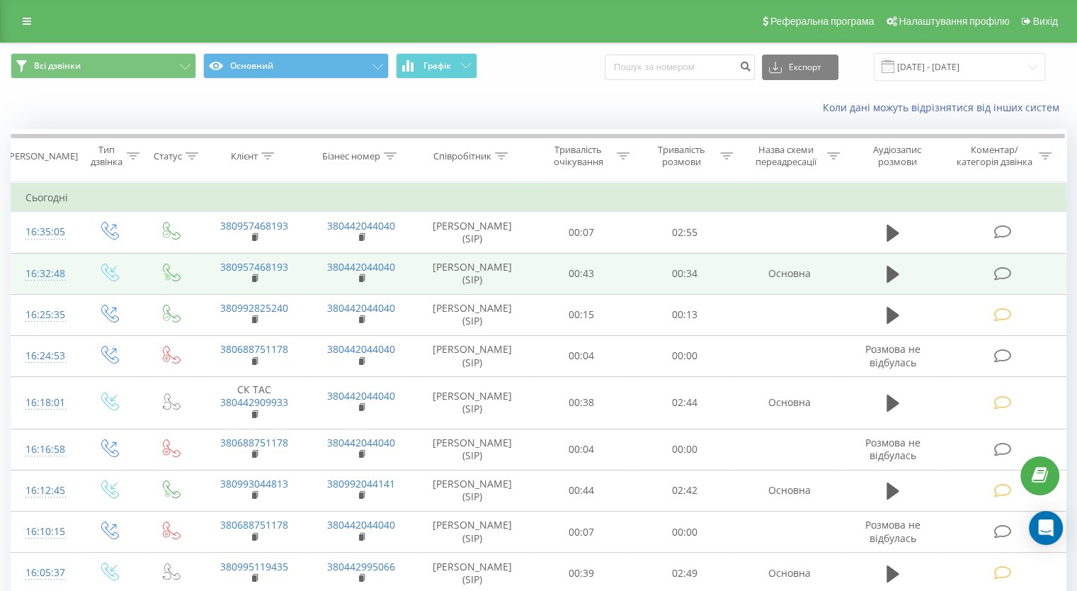
click at [1004, 271] on icon at bounding box center [1003, 273] width 18 height 15
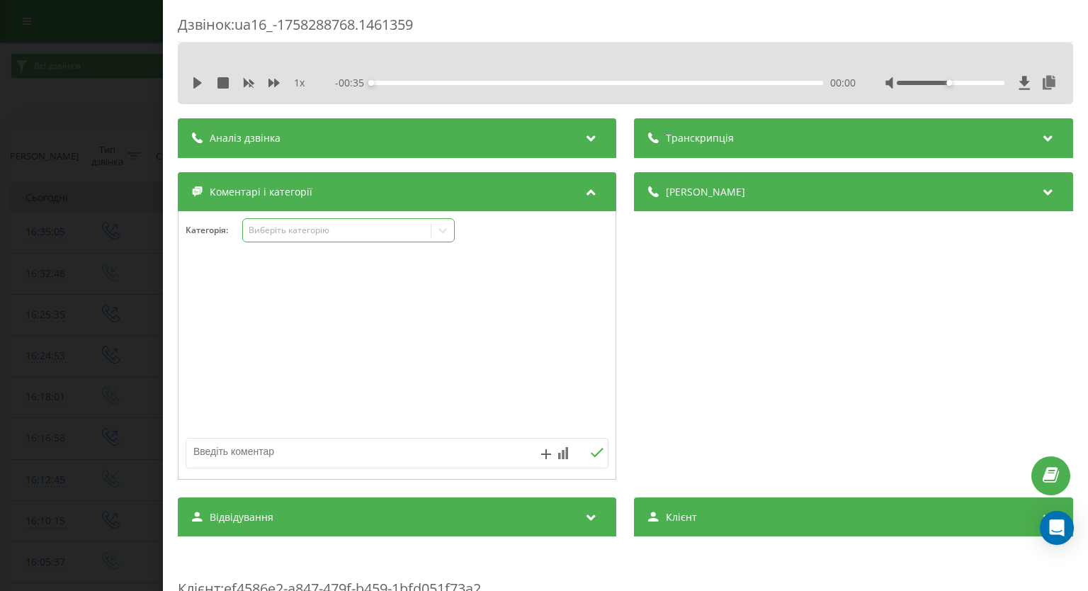
click at [445, 234] on icon at bounding box center [443, 230] width 14 height 14
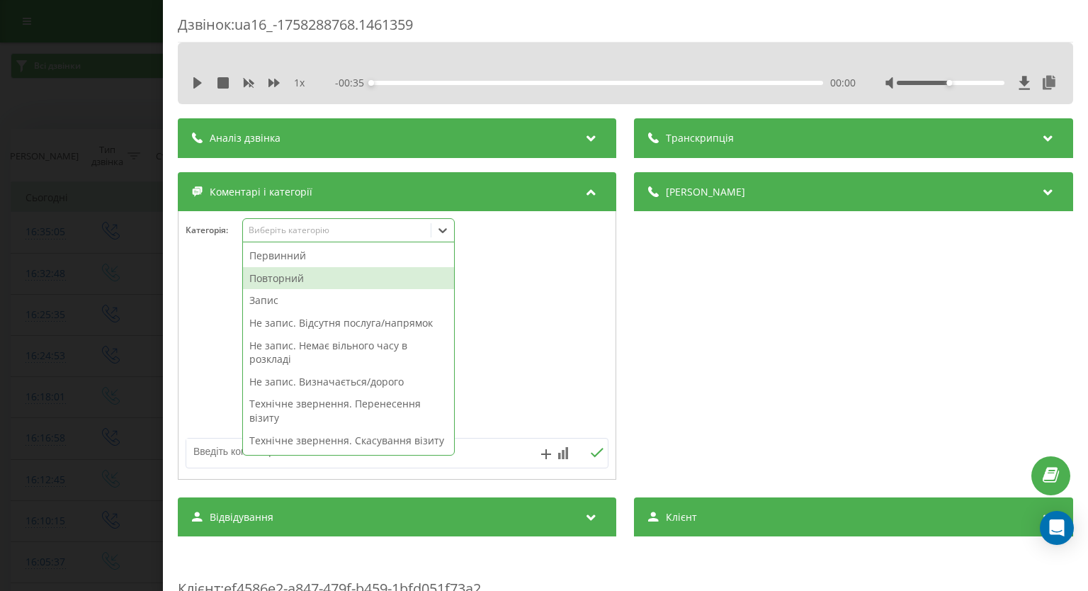
click at [367, 282] on div "Повторний" at bounding box center [348, 278] width 211 height 23
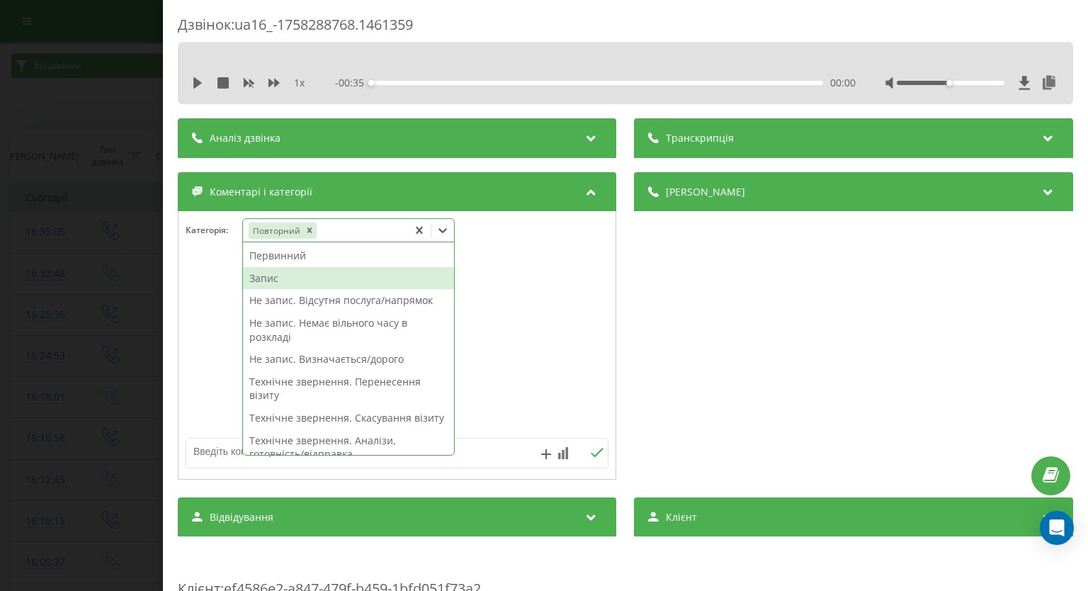
click at [311, 281] on div "Запис" at bounding box center [348, 278] width 211 height 23
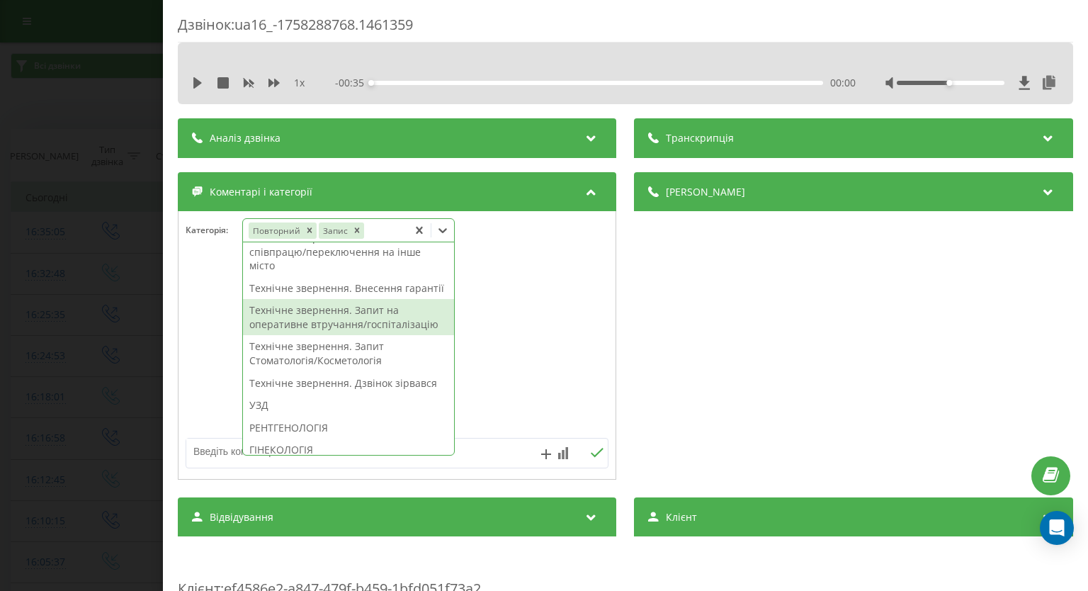
scroll to position [496, 0]
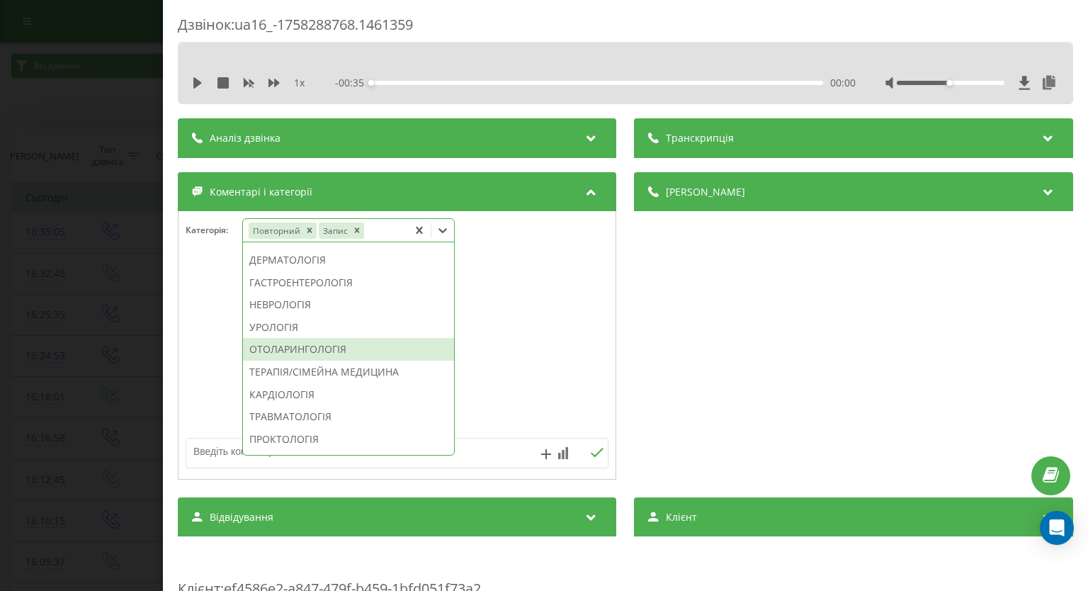
click at [309, 360] on div "ОТОЛАРИНГОЛОГІЯ" at bounding box center [348, 349] width 211 height 23
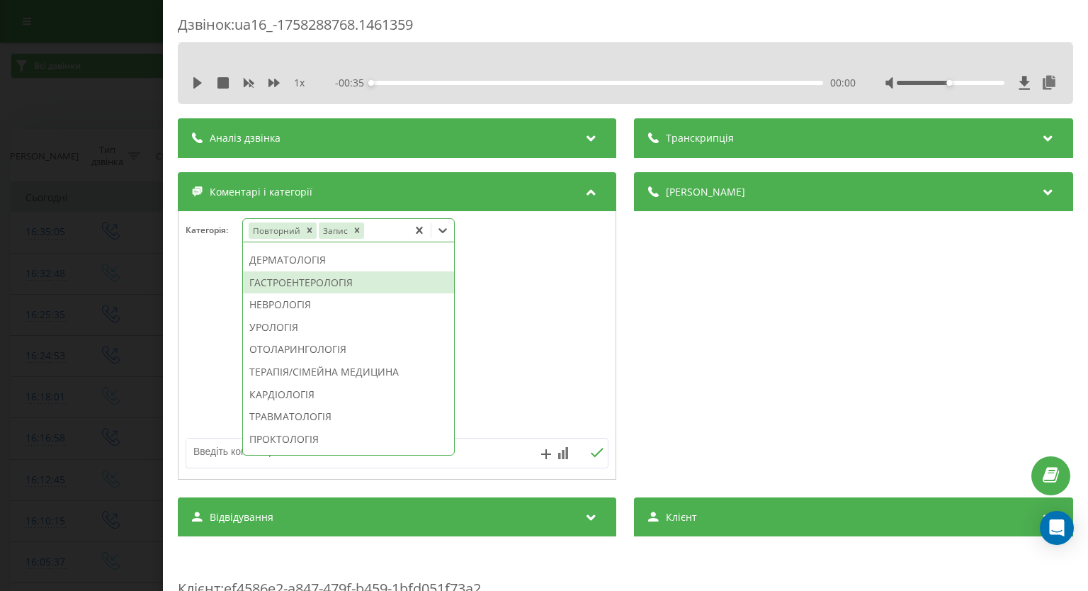
scroll to position [399, 0]
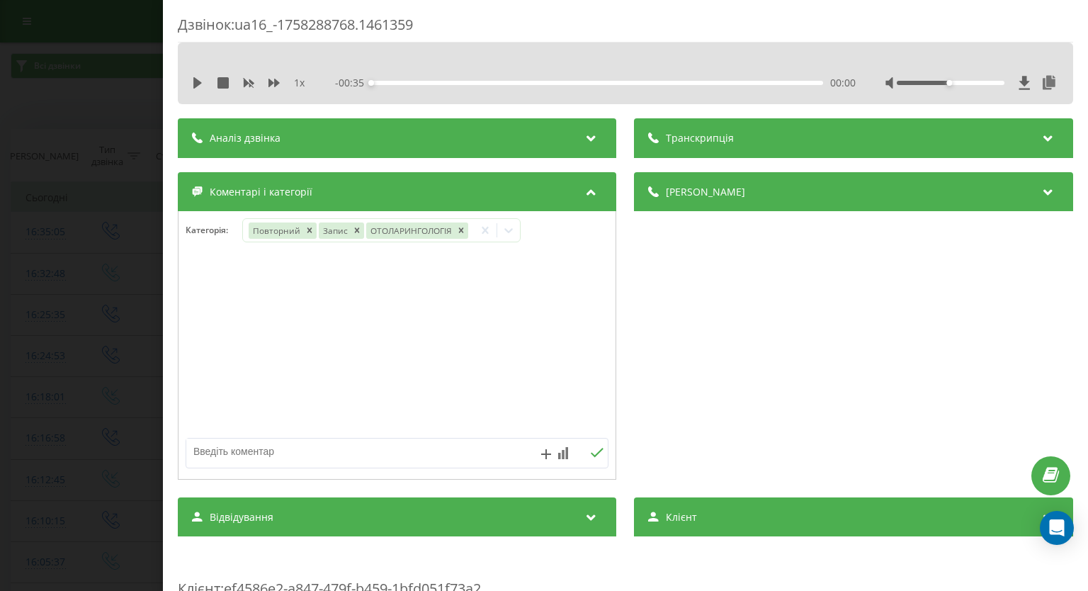
click at [62, 285] on div "Дзвінок : ua16_-1758288768.1461359 1 x - 00:35 00:00 00:00 Транскрипція Для AI-…" at bounding box center [544, 295] width 1088 height 591
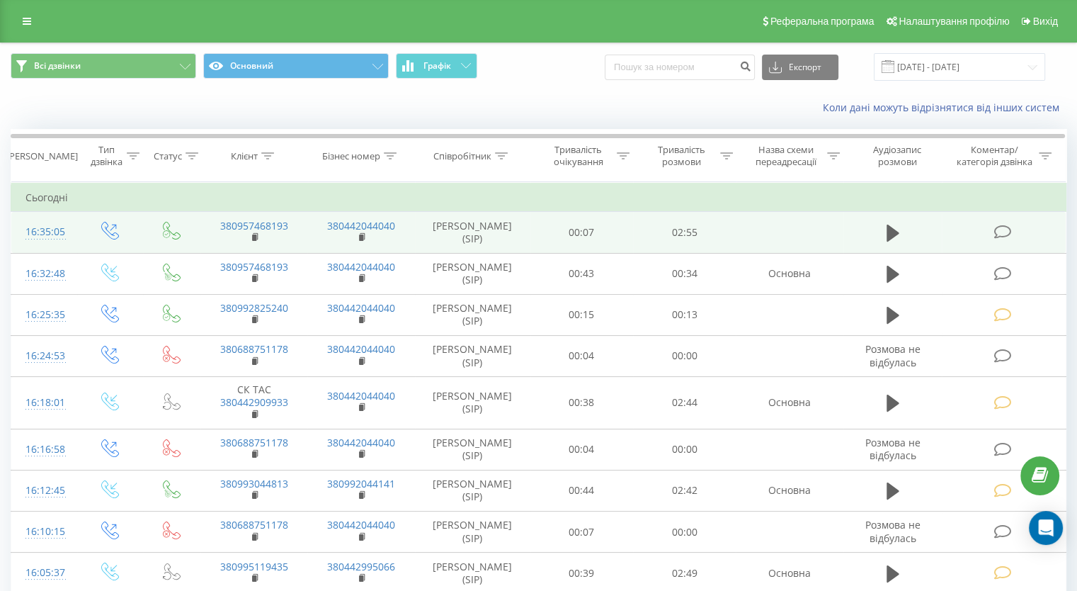
click at [1003, 226] on icon at bounding box center [1003, 231] width 18 height 15
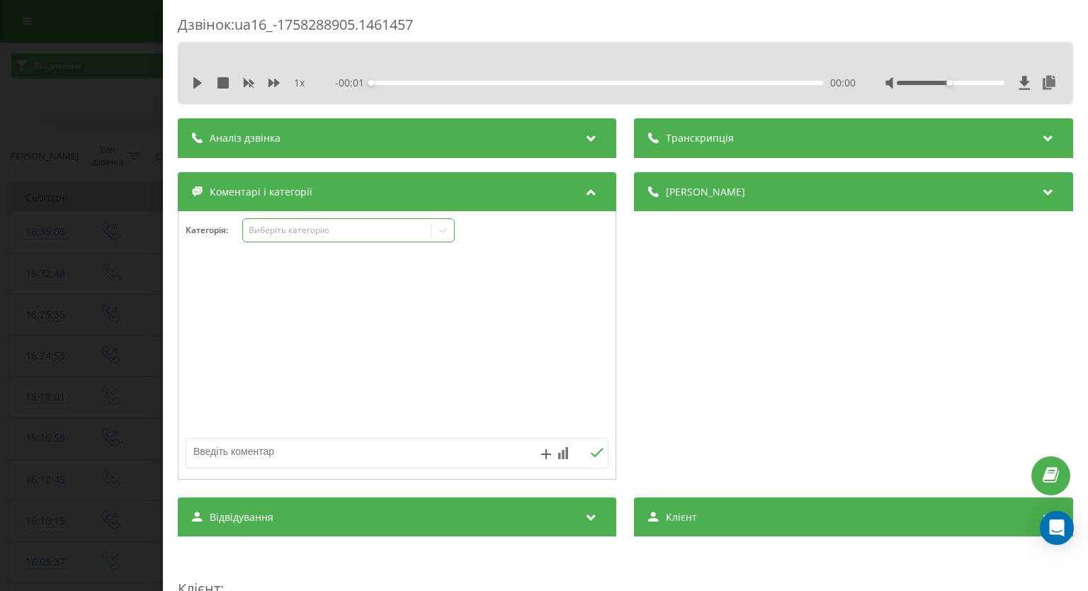
click at [442, 229] on icon at bounding box center [443, 230] width 8 height 5
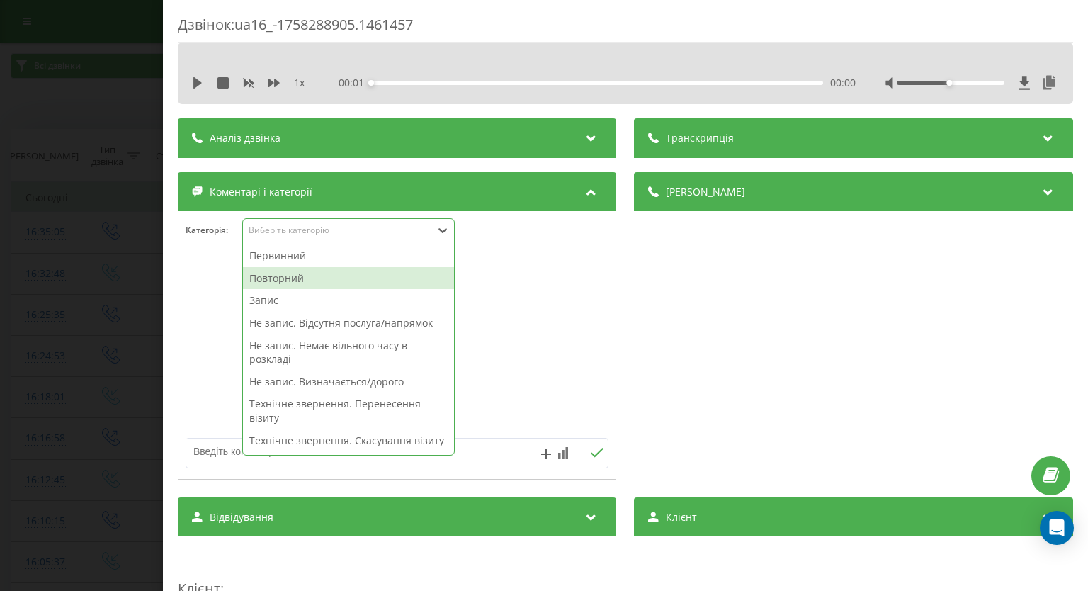
click at [365, 273] on div "Повторний" at bounding box center [348, 278] width 211 height 23
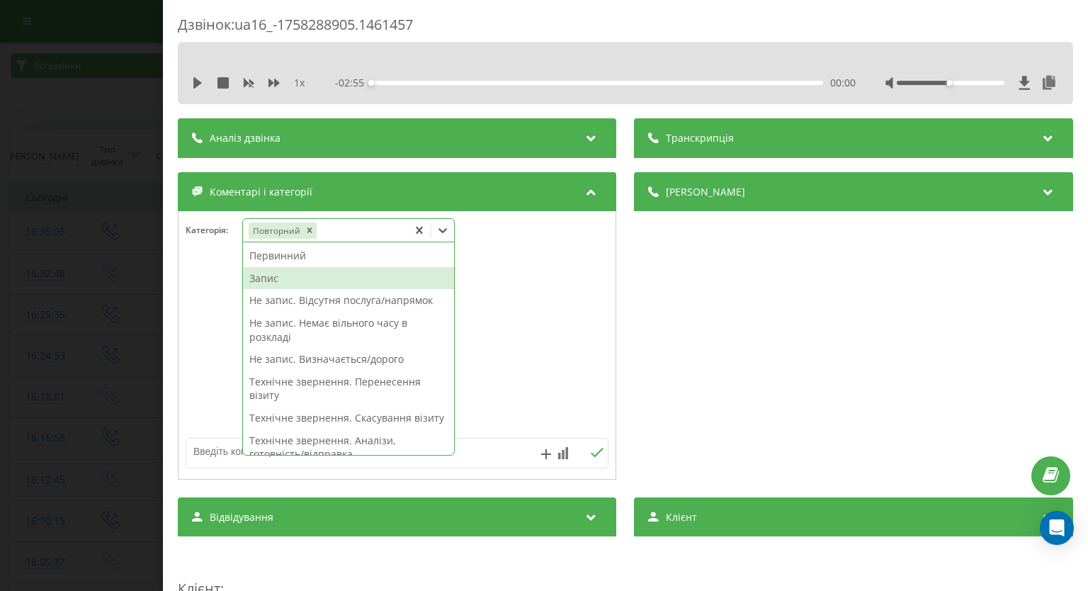
click at [292, 278] on div "Запис" at bounding box center [348, 278] width 211 height 23
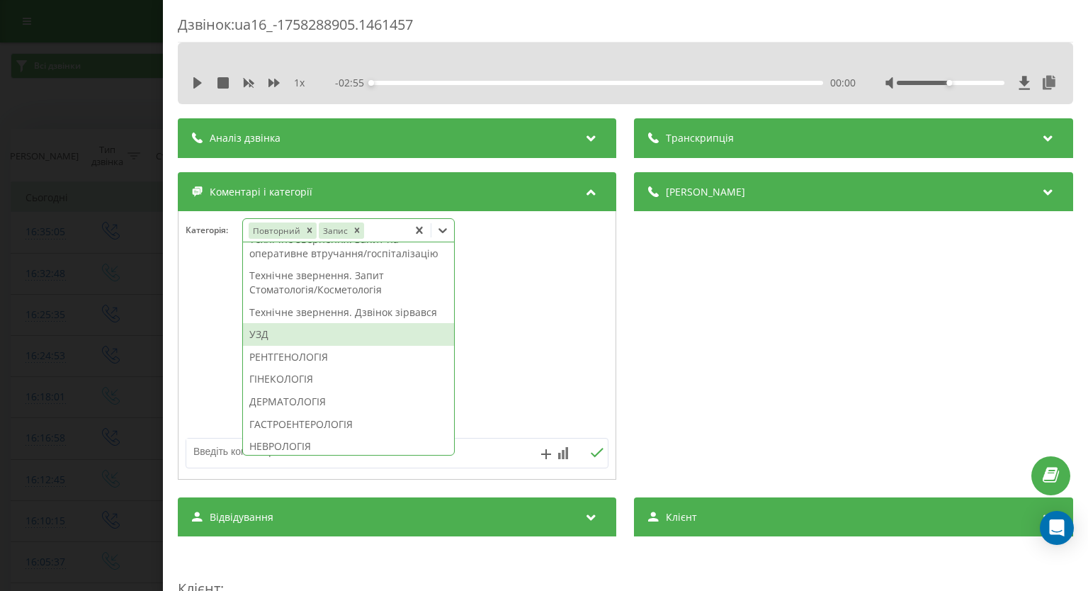
scroll to position [496, 0]
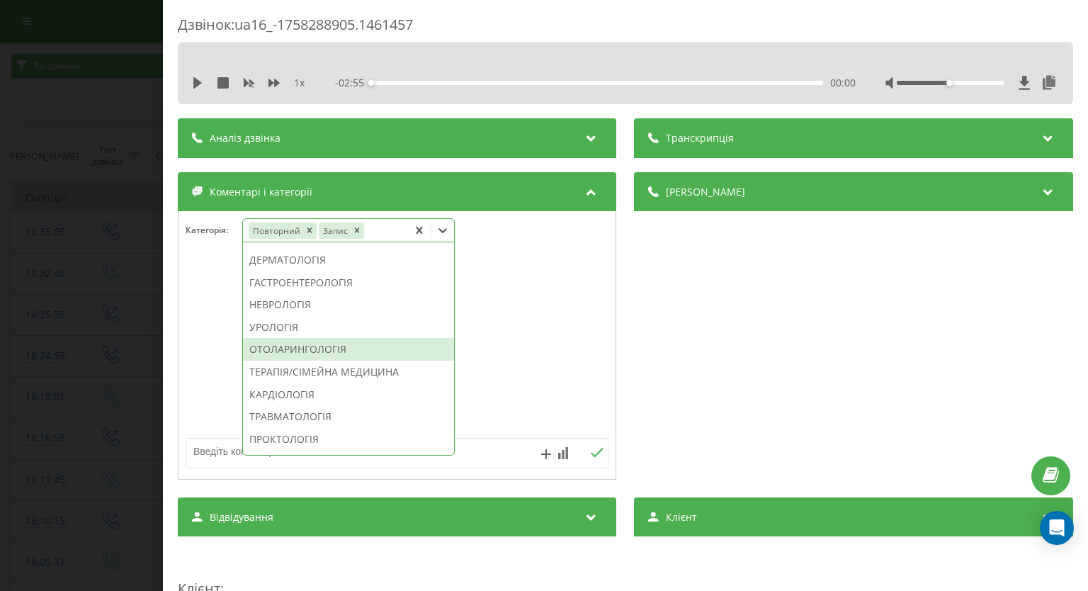
click at [319, 360] on div "ОТОЛАРИНГОЛОГІЯ" at bounding box center [348, 349] width 211 height 23
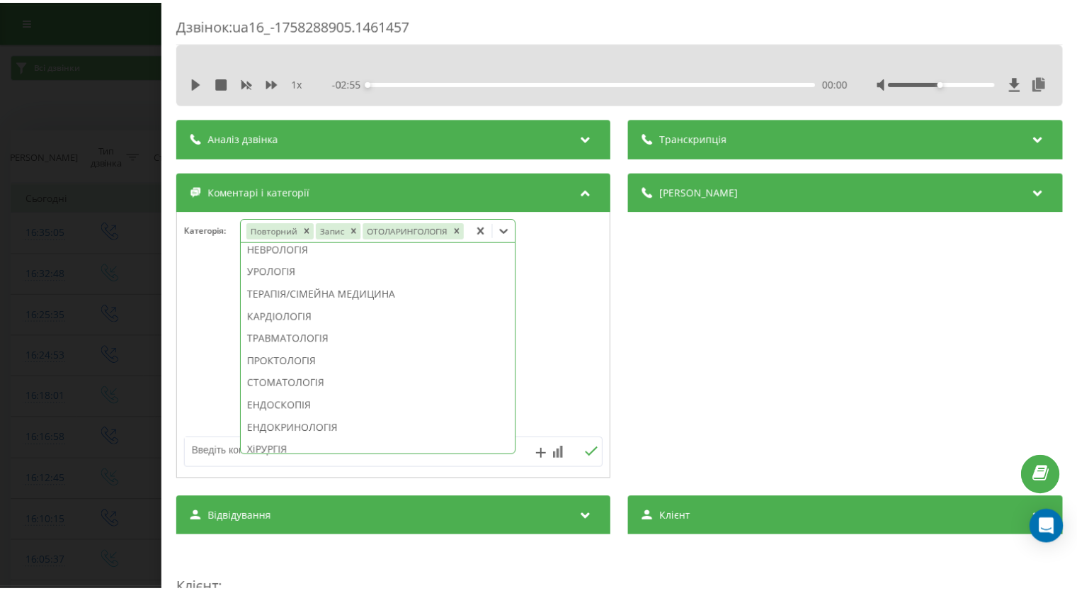
scroll to position [399, 0]
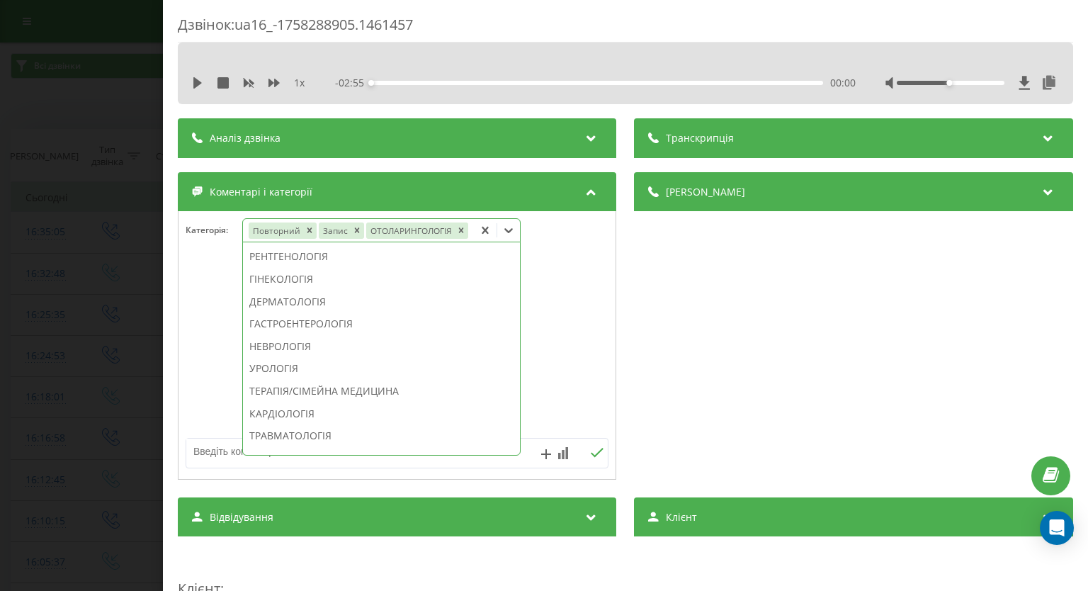
click at [30, 307] on div "Дзвінок : ua16_-1758288905.1461457 1 x - 02:55 00:00 00:00 Транскрипція Для AI-…" at bounding box center [544, 295] width 1088 height 591
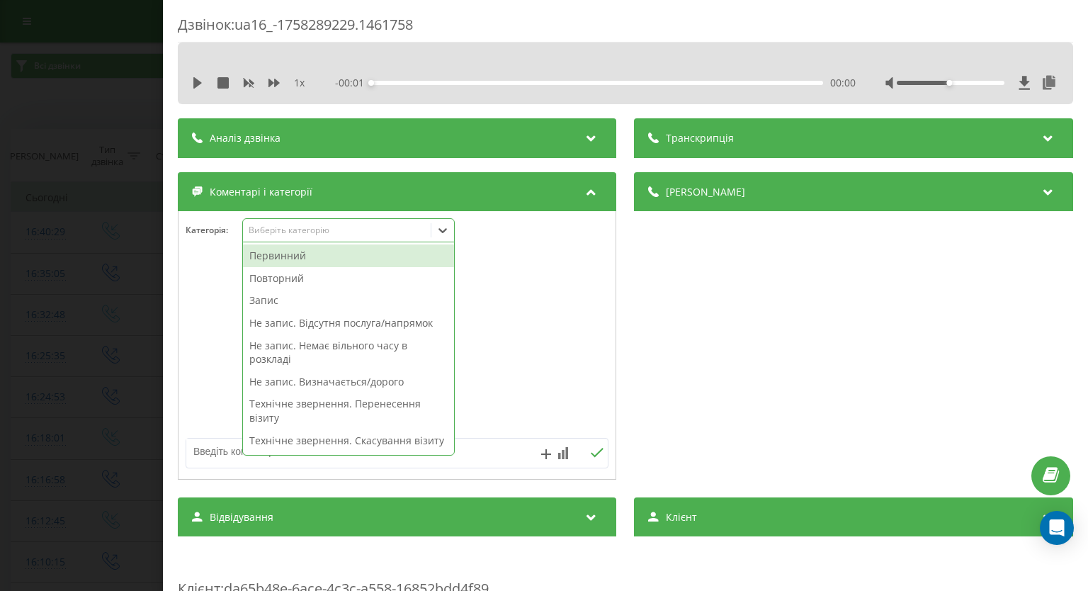
click at [440, 233] on icon at bounding box center [443, 230] width 14 height 14
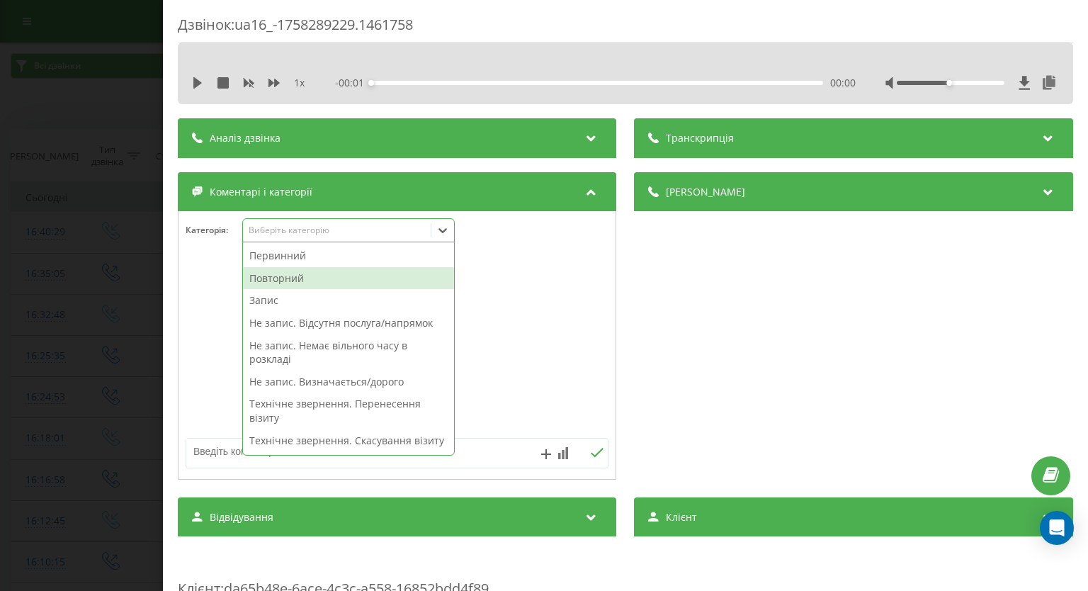
click at [289, 275] on div "Повторний" at bounding box center [348, 278] width 211 height 23
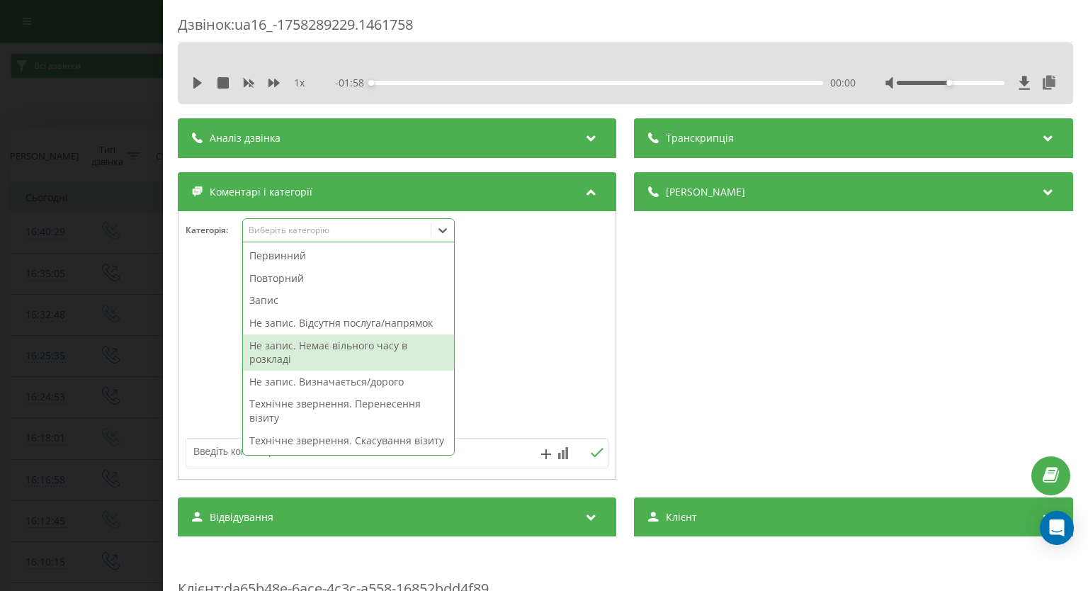
click at [297, 346] on div "Не запис. Немає вільного часу в розкладі" at bounding box center [348, 352] width 211 height 36
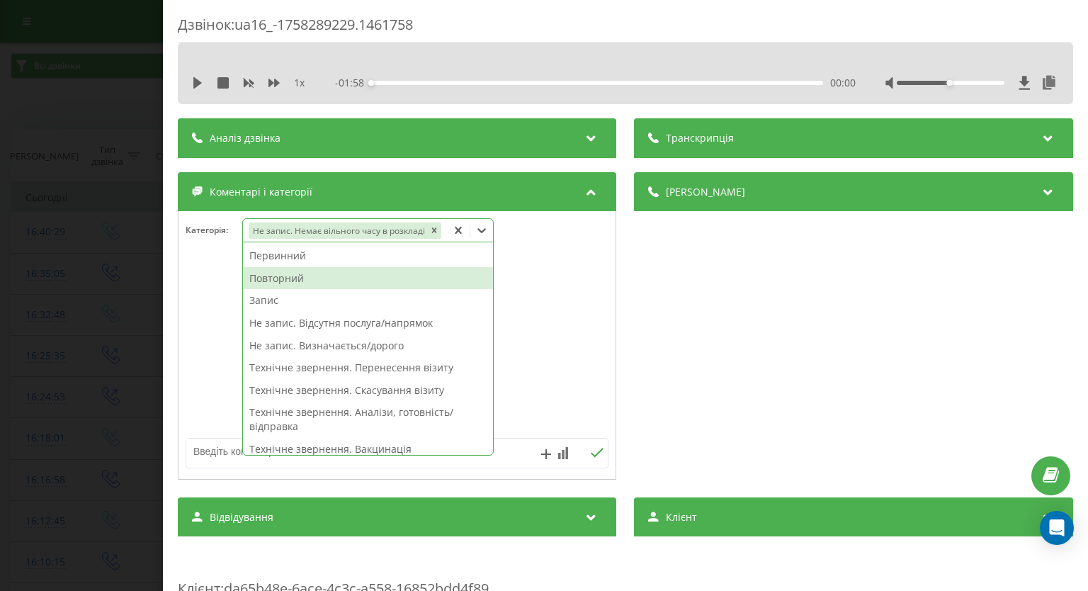
click at [368, 276] on div "Повторний" at bounding box center [368, 278] width 250 height 23
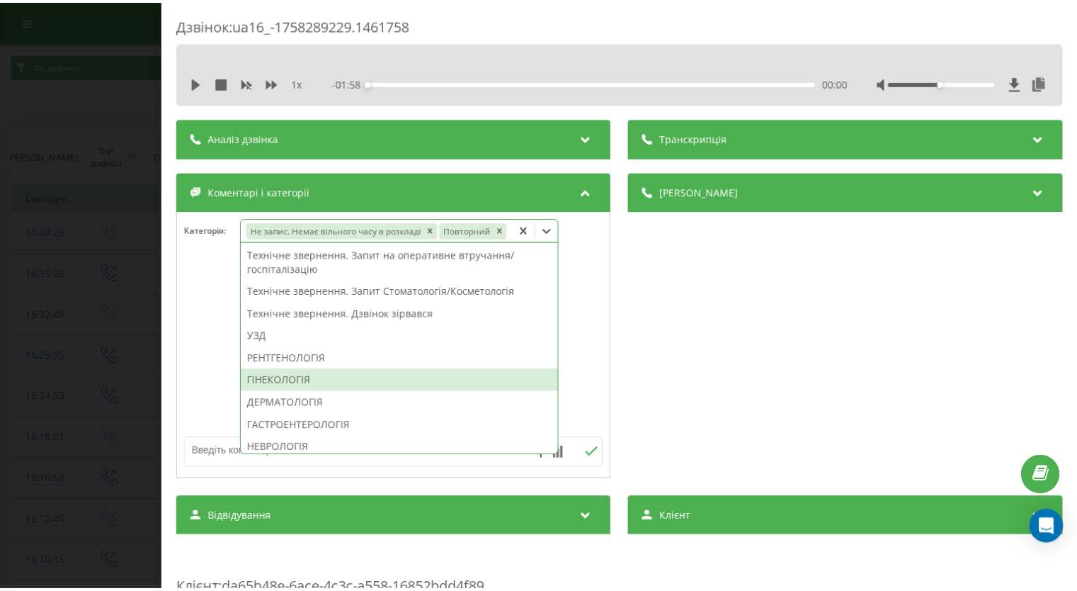
scroll to position [567, 0]
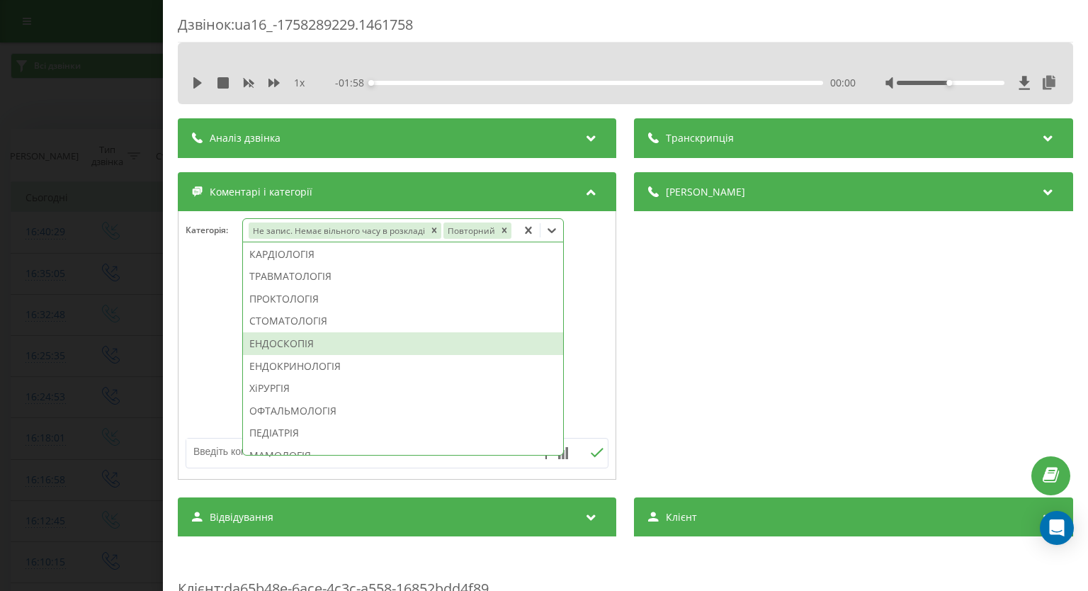
click at [316, 344] on div "ЕНДОСКОПІЯ" at bounding box center [403, 343] width 320 height 23
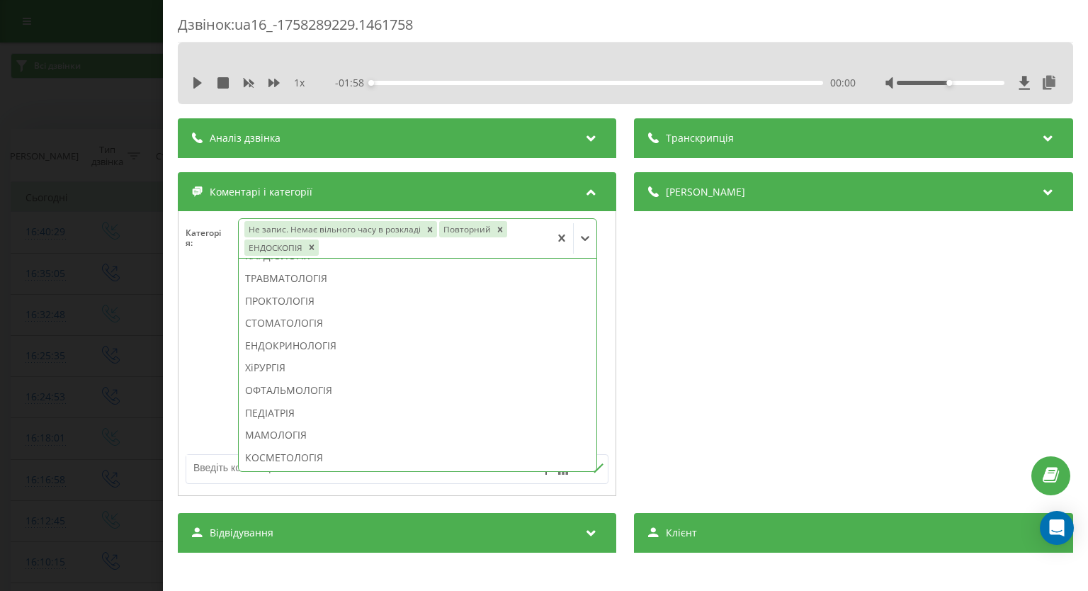
click at [0, 254] on div "Дзвінок : ua16_-1758289229.1461758 1 x - 01:58 00:00 00:00 Транскрипція Для AI-…" at bounding box center [544, 295] width 1088 height 591
drag, startPoint x: 0, startPoint y: 254, endPoint x: 500, endPoint y: 86, distance: 527.4
click at [0, 254] on div "Дзвінок : ua16_-1758289229.1461758 1 x - 01:58 00:00 00:00 Транскрипція Для AI-…" at bounding box center [544, 295] width 1088 height 591
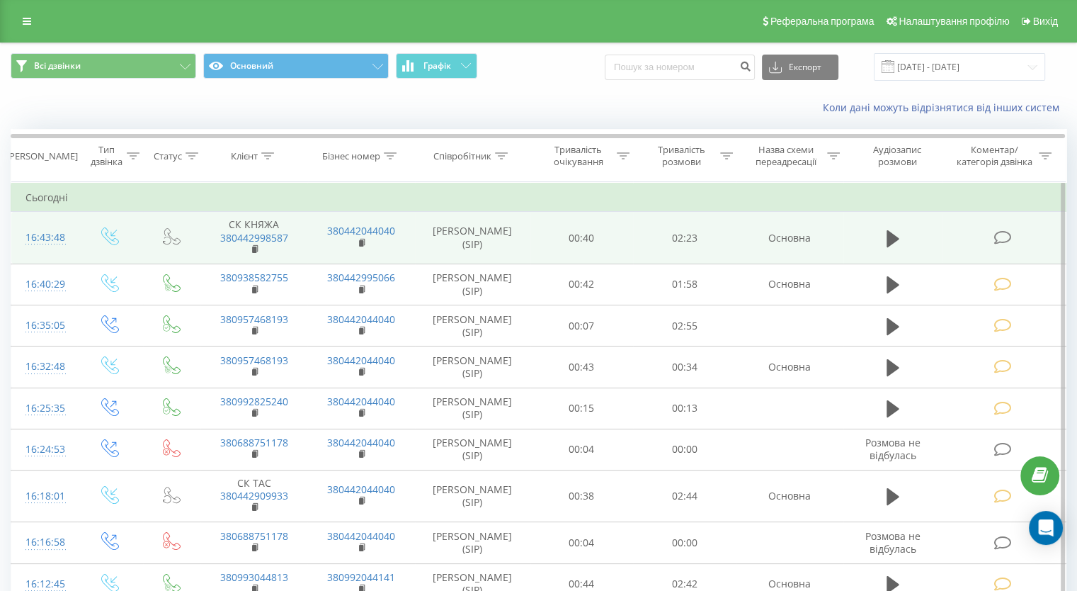
click at [1011, 234] on span at bounding box center [1004, 235] width 20 height 13
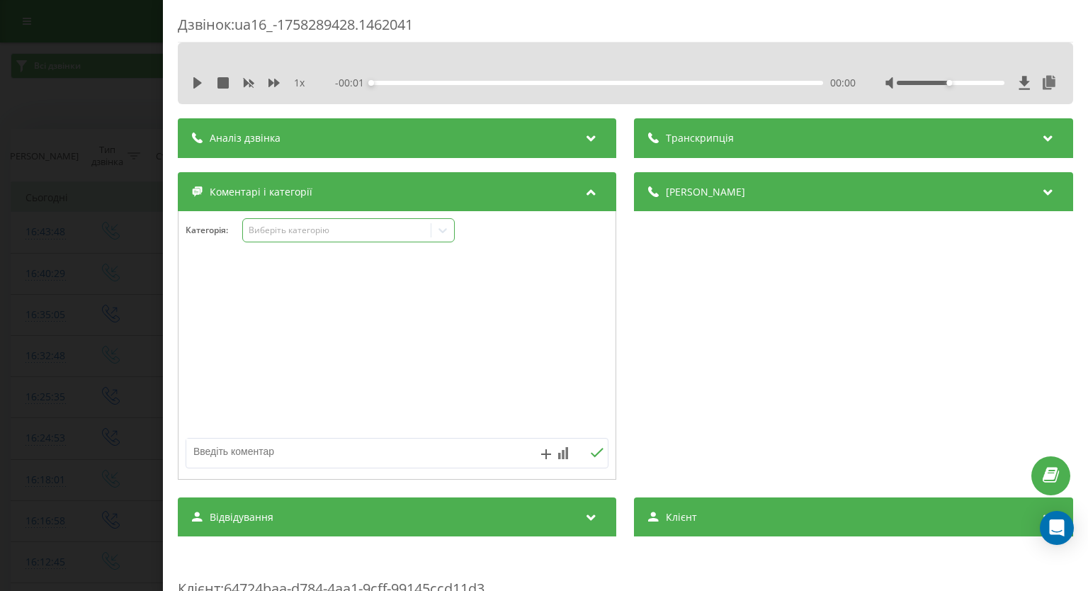
click at [439, 230] on icon at bounding box center [443, 230] width 14 height 14
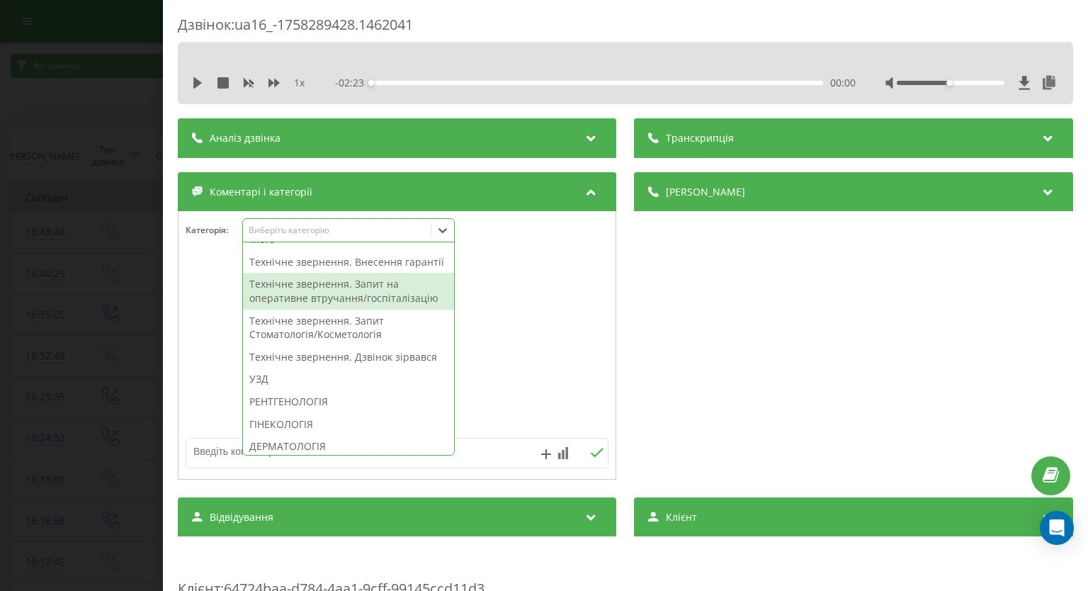
scroll to position [496, 0]
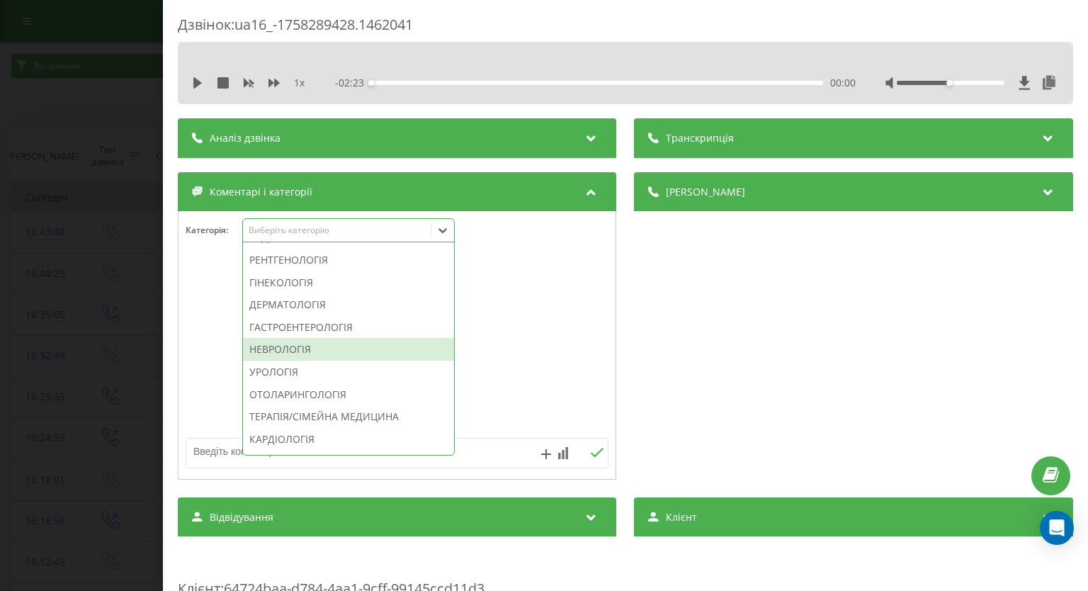
click at [277, 360] on div "НЕВРОЛОГІЯ" at bounding box center [348, 349] width 211 height 23
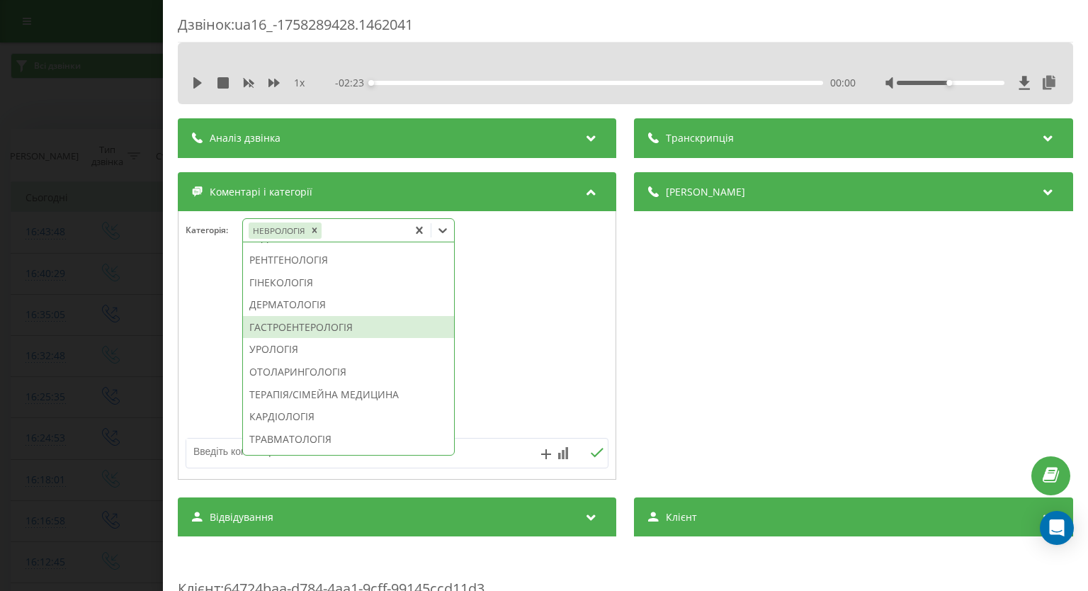
click at [305, 339] on div "ГАСТРОЕНТЕРОЛОГІЯ" at bounding box center [348, 327] width 211 height 23
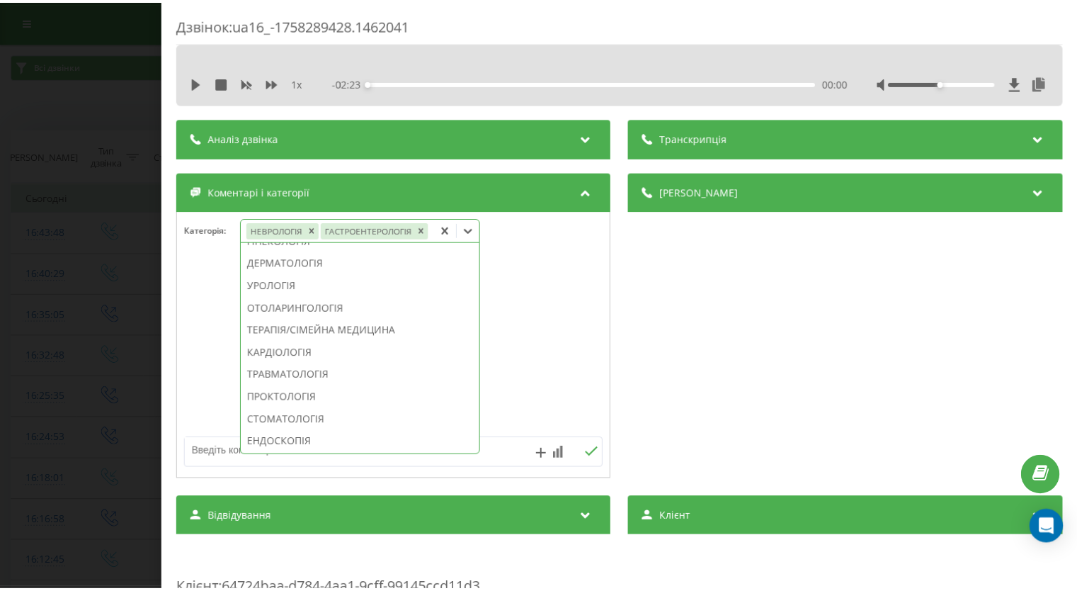
scroll to position [412, 0]
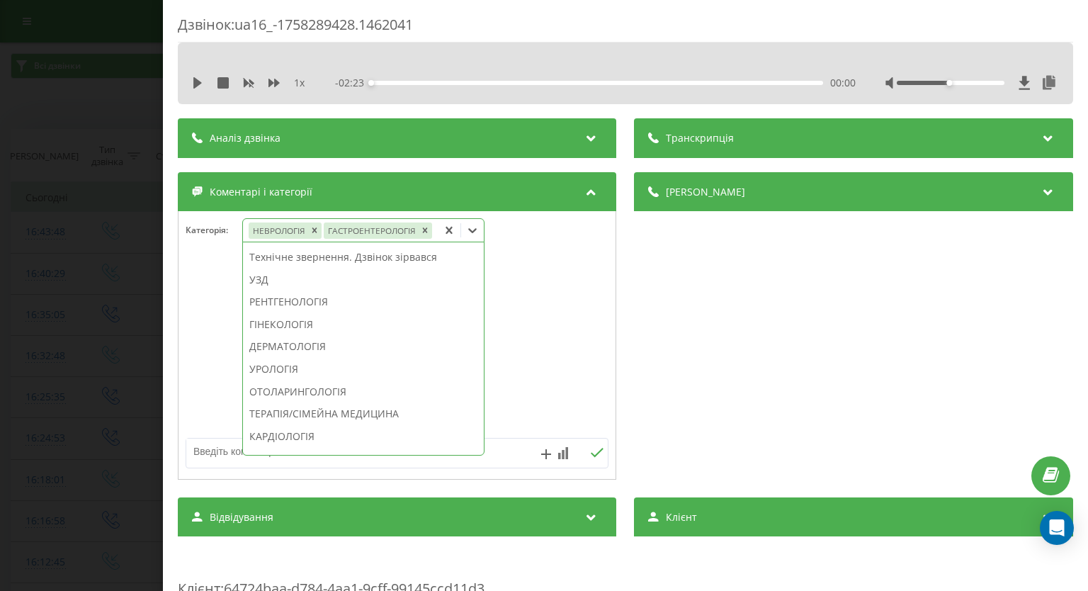
click at [555, 359] on div at bounding box center [396, 346] width 437 height 170
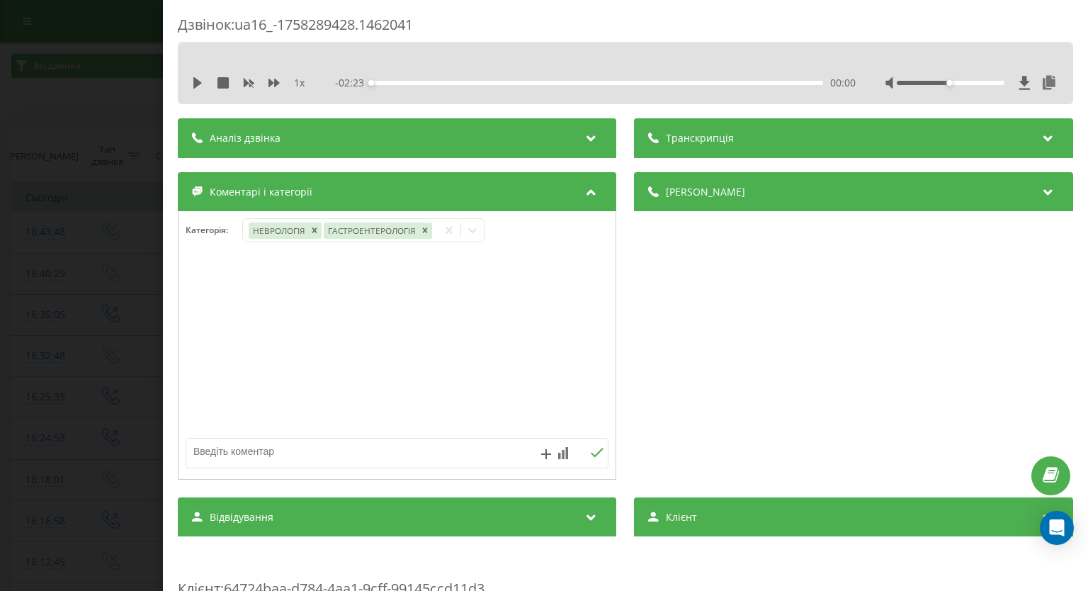
click at [426, 447] on textarea at bounding box center [354, 450] width 337 height 25
type textarea "СК погоджуватиме"
click at [598, 457] on icon at bounding box center [597, 453] width 13 height 10
click at [34, 205] on div "Дзвінок : ua16_-1758289428.1462041 1 x - 02:23 00:00 00:00 Транскрипція Для AI-…" at bounding box center [544, 295] width 1088 height 591
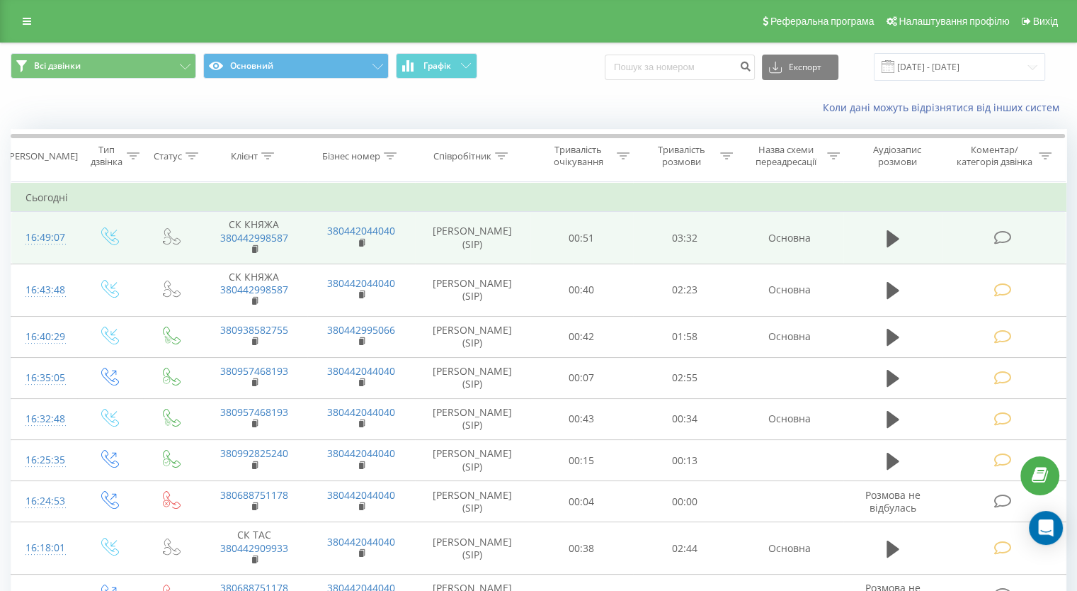
click at [994, 238] on icon at bounding box center [1003, 237] width 18 height 15
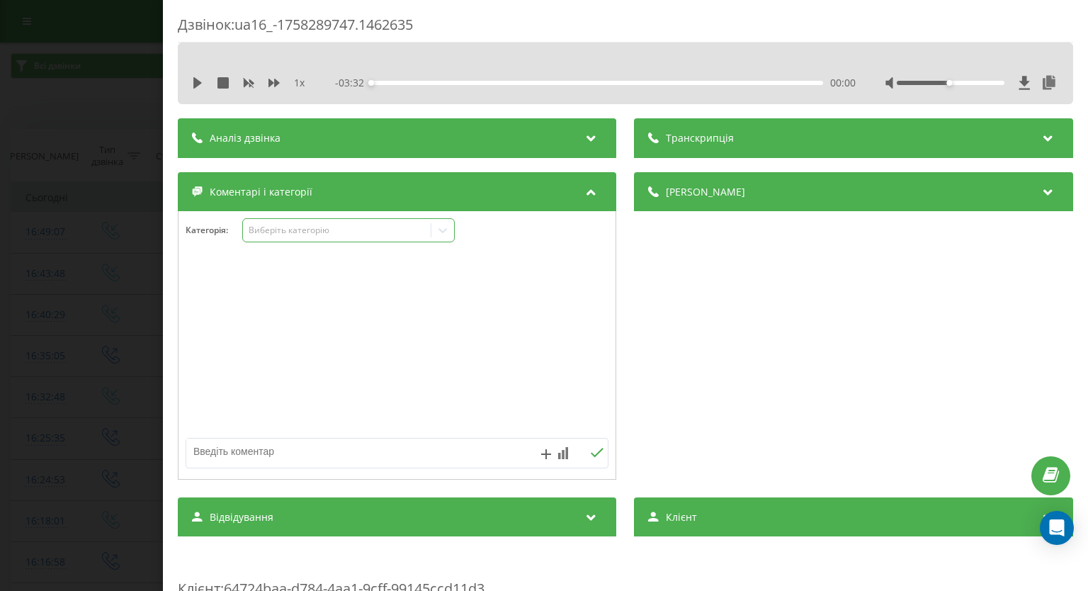
click at [438, 228] on icon at bounding box center [443, 230] width 14 height 14
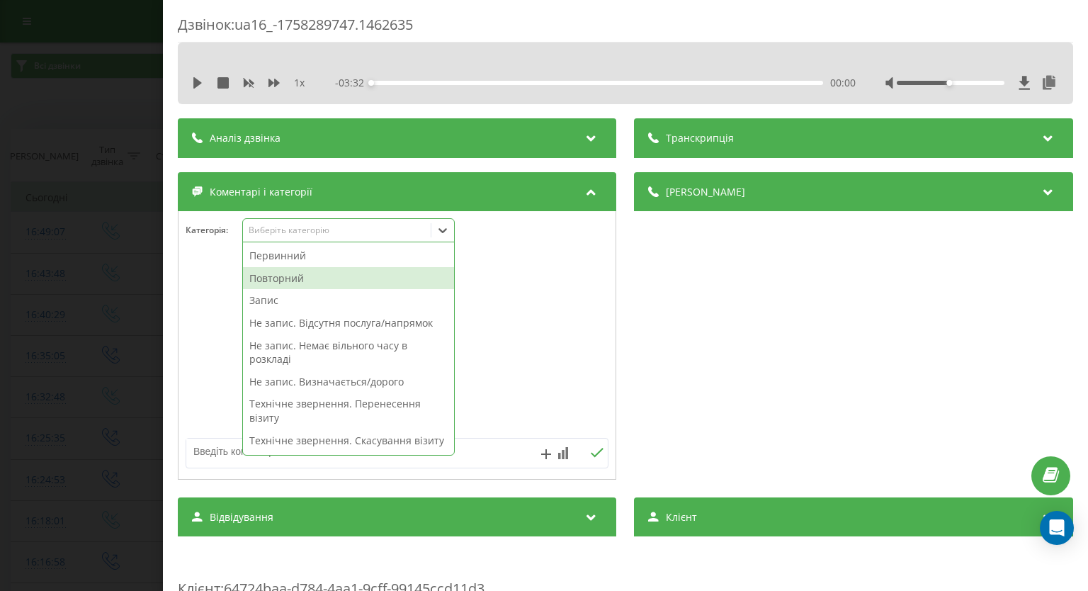
click at [354, 273] on div "Повторний" at bounding box center [348, 278] width 211 height 23
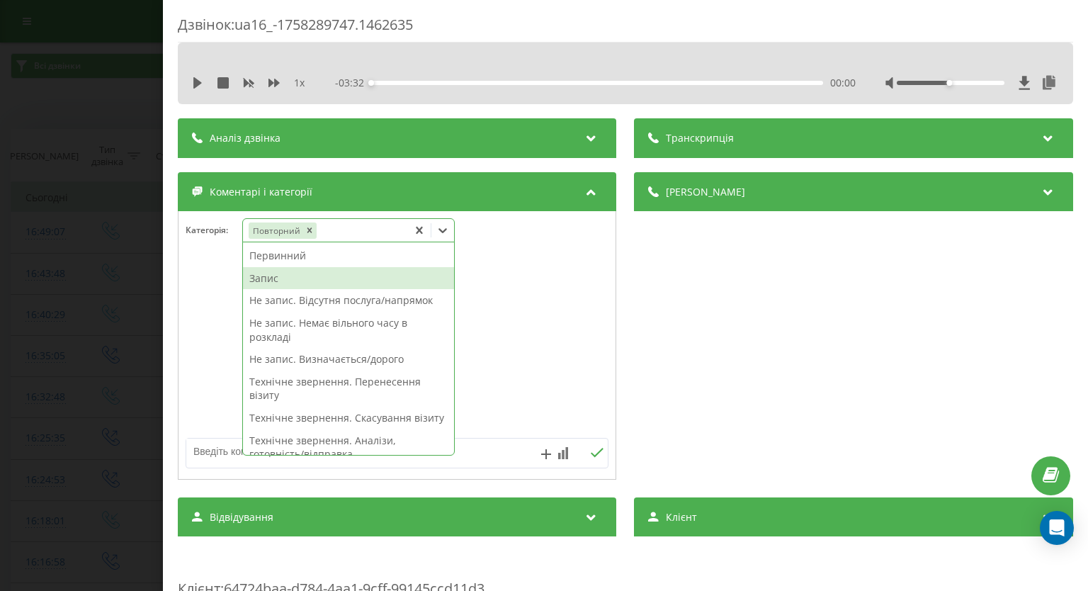
click at [283, 275] on div "Запис" at bounding box center [348, 278] width 211 height 23
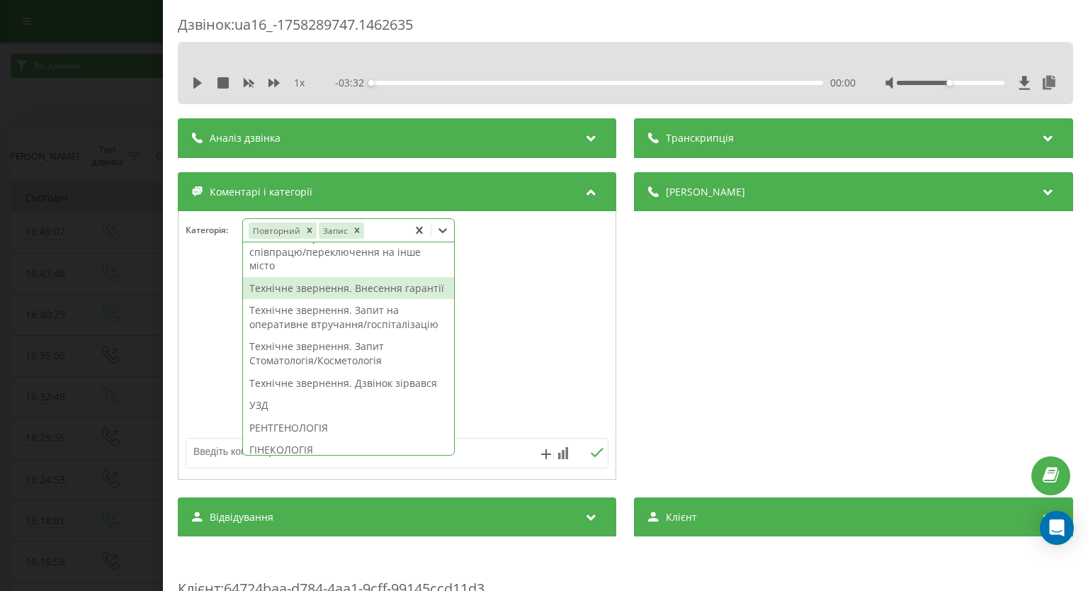
scroll to position [496, 0]
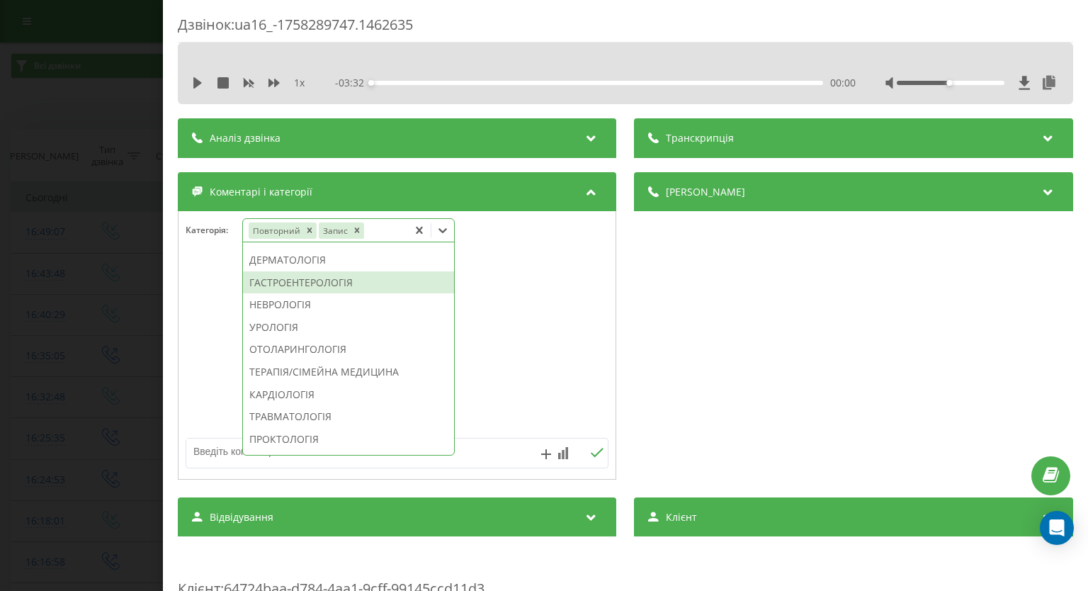
click at [297, 294] on div "ГАСТРОЕНТЕРОЛОГІЯ" at bounding box center [348, 282] width 211 height 23
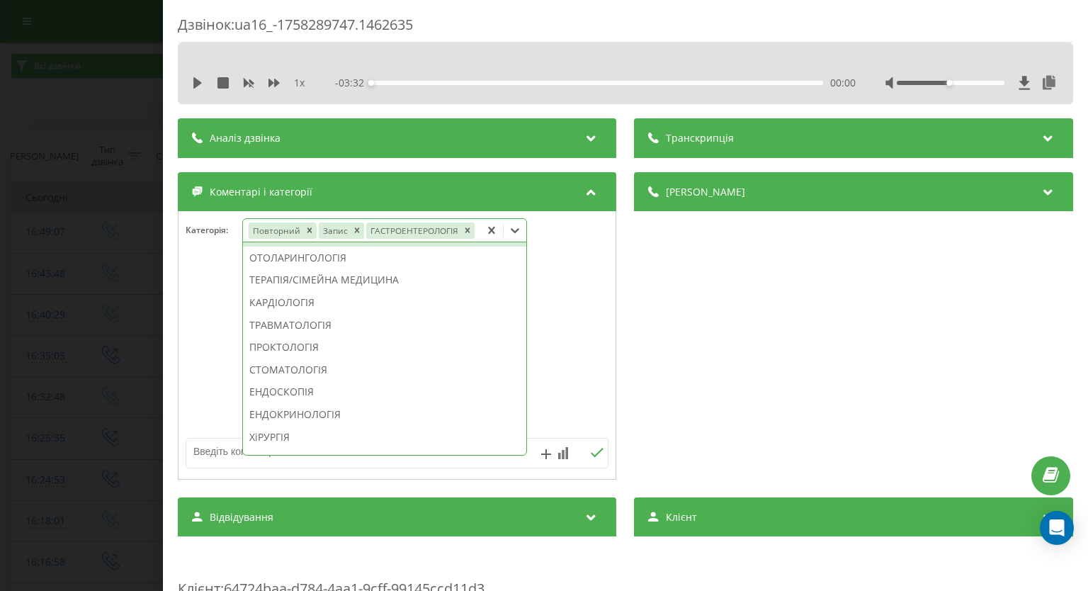
scroll to position [399, 0]
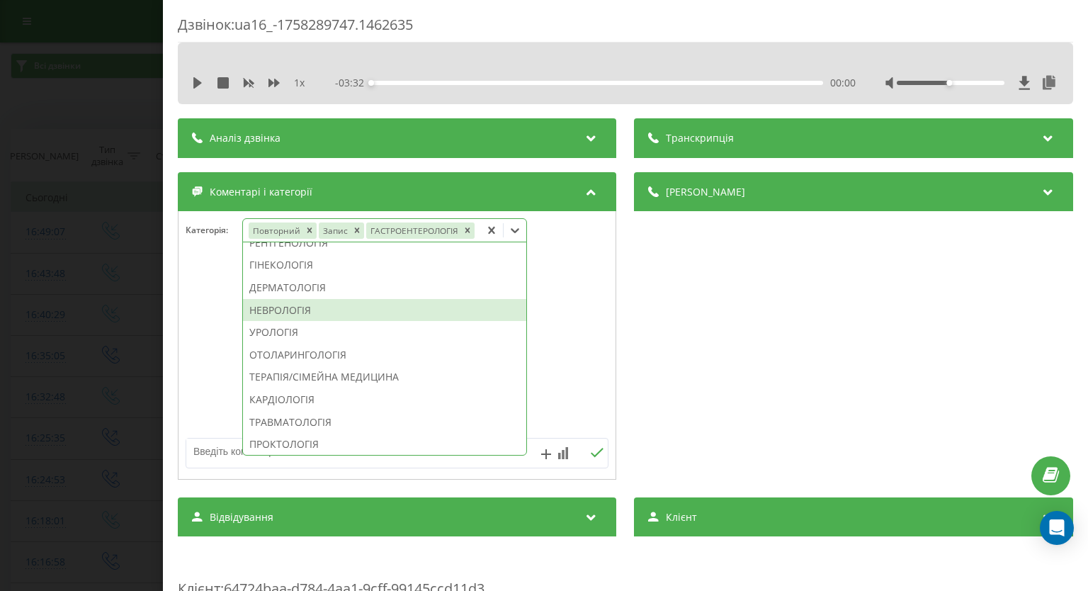
click at [343, 322] on div "НЕВРОЛОГІЯ" at bounding box center [384, 310] width 283 height 23
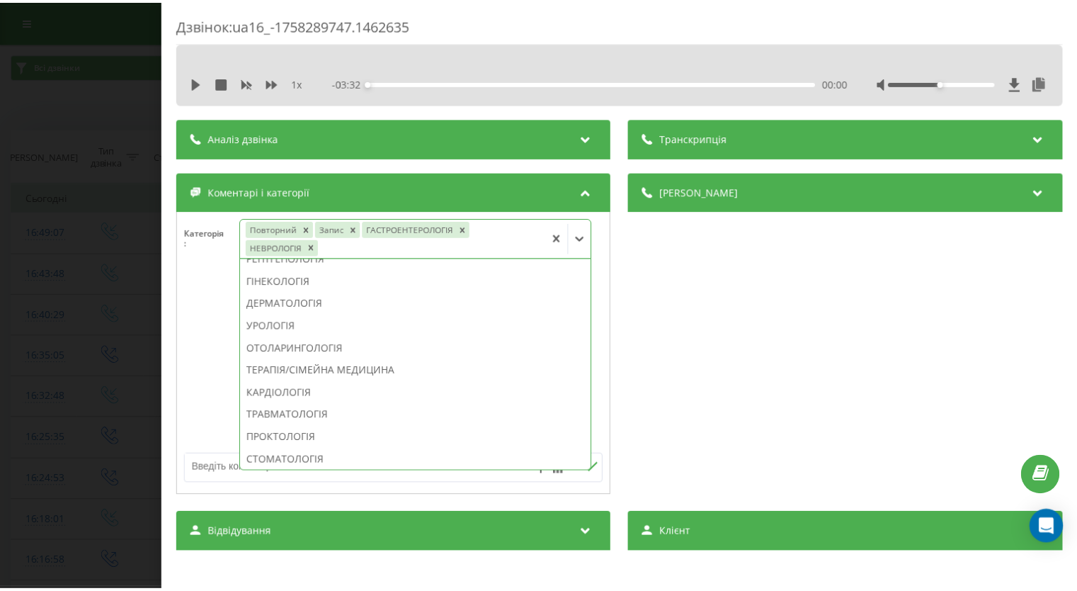
scroll to position [385, 0]
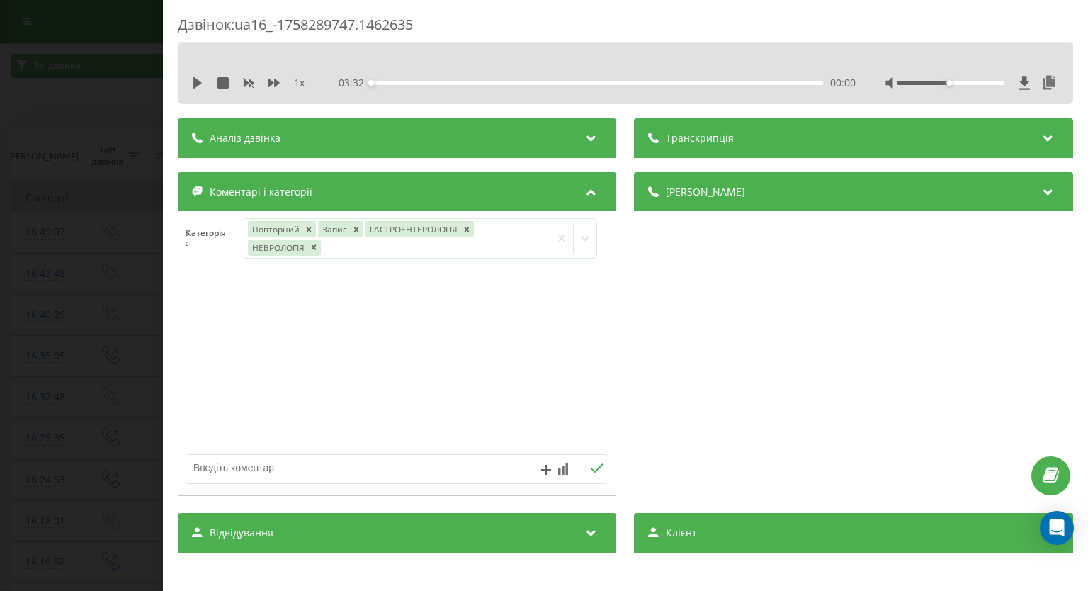
click at [79, 314] on div "Дзвінок : ua16_-1758289747.1462635 1 x - 03:32 00:00 00:00 Транскрипція Для AI-…" at bounding box center [544, 295] width 1088 height 591
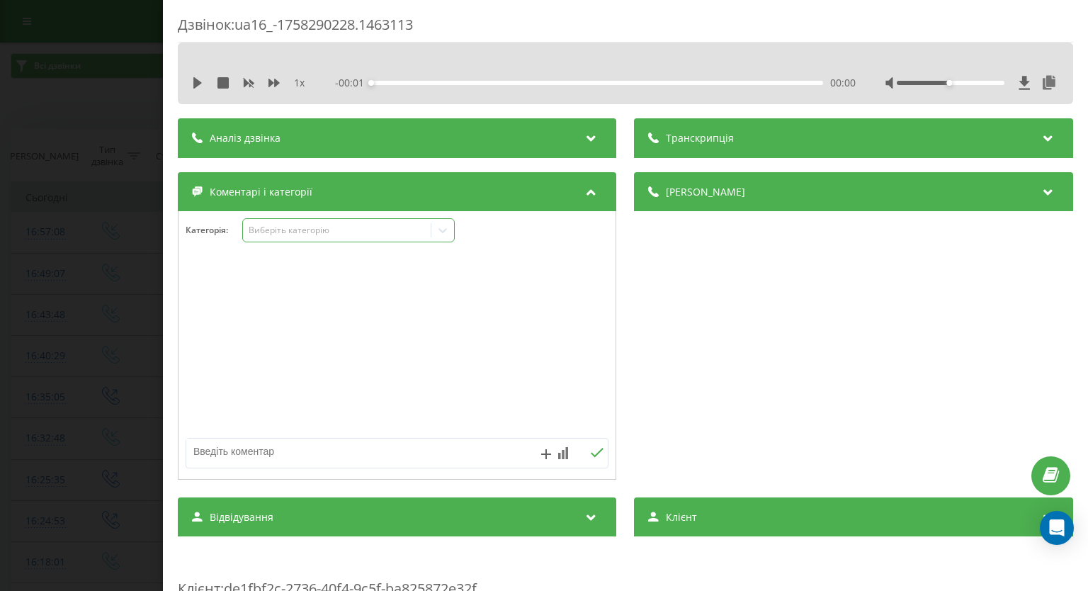
click at [443, 233] on icon at bounding box center [443, 230] width 8 height 5
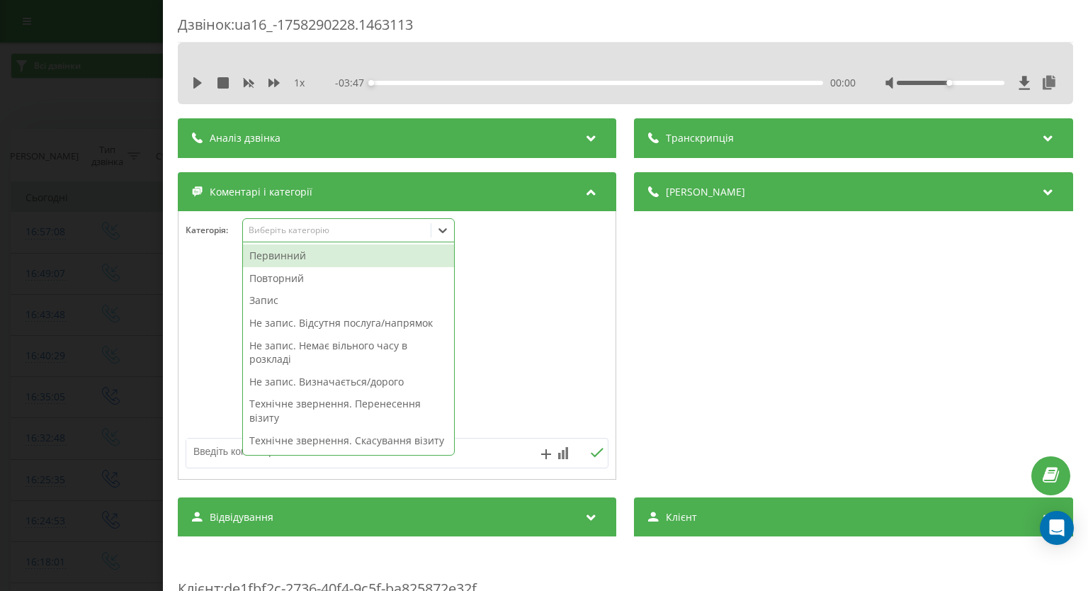
click at [355, 250] on div "Первинний" at bounding box center [348, 255] width 211 height 23
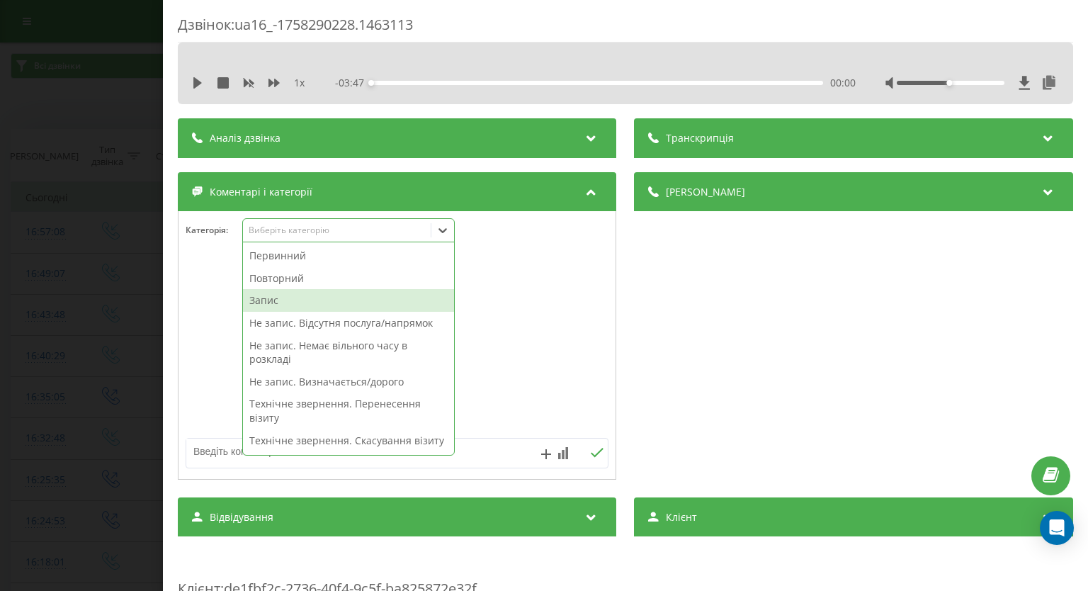
click at [307, 290] on div "Запис" at bounding box center [348, 300] width 211 height 23
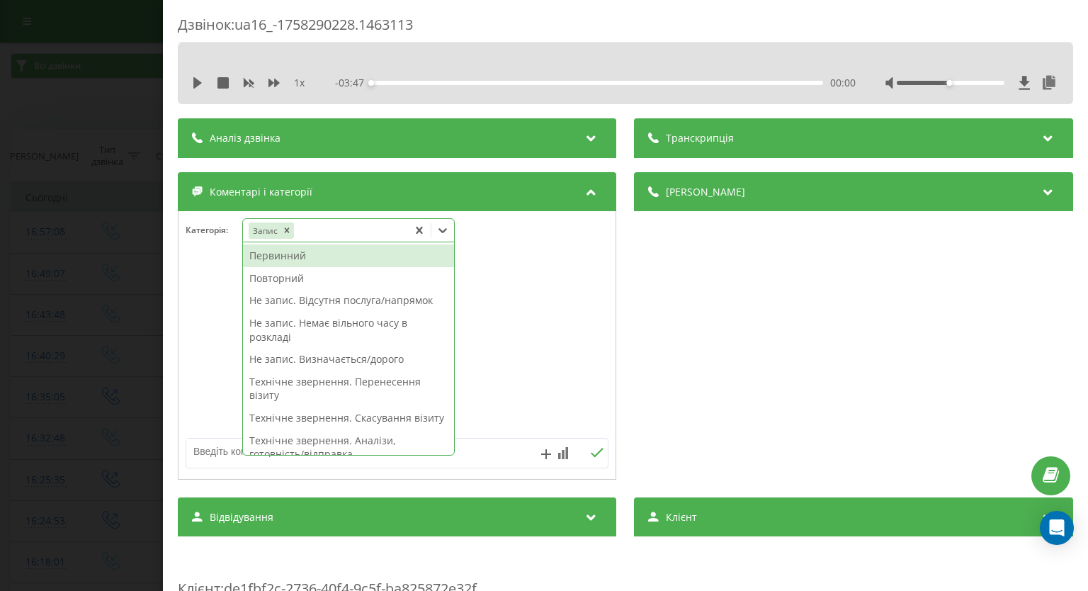
click at [324, 264] on div "Первинний" at bounding box center [348, 255] width 211 height 23
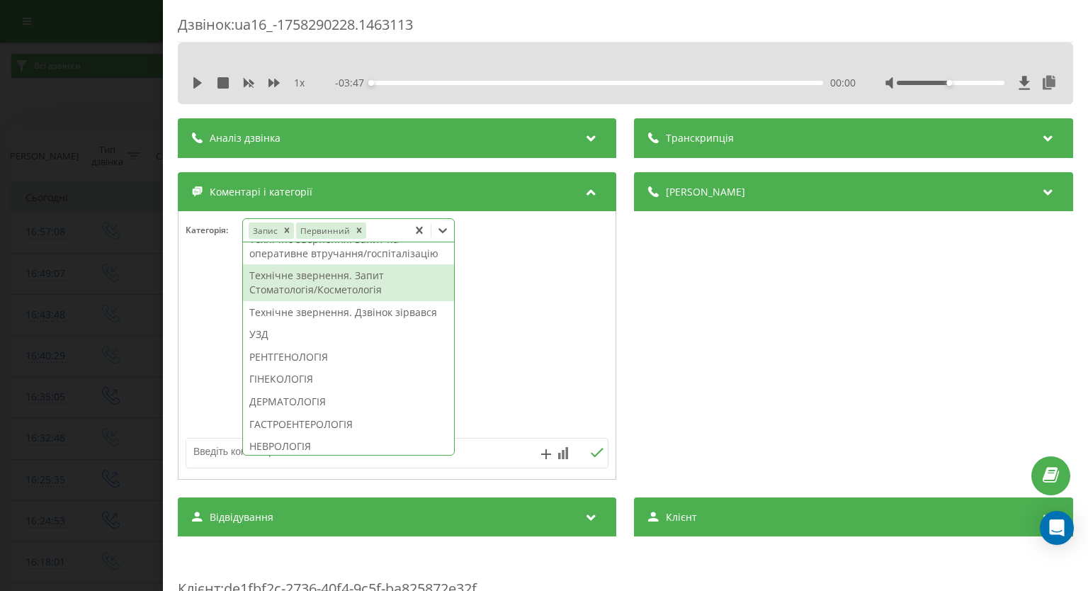
scroll to position [567, 0]
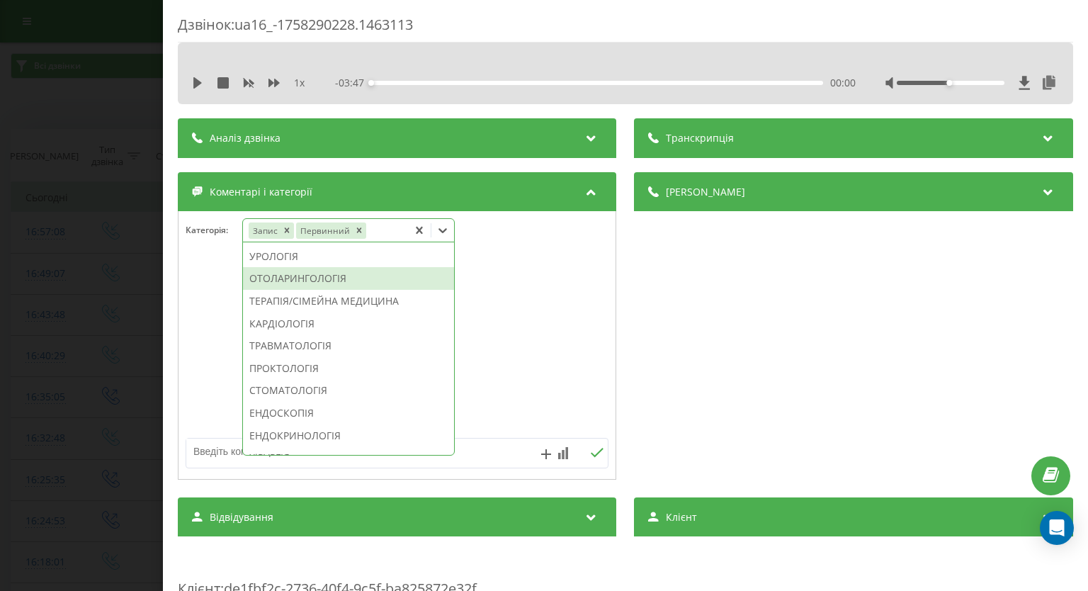
click at [321, 290] on div "ОТОЛАРИНГОЛОГІЯ" at bounding box center [348, 278] width 211 height 23
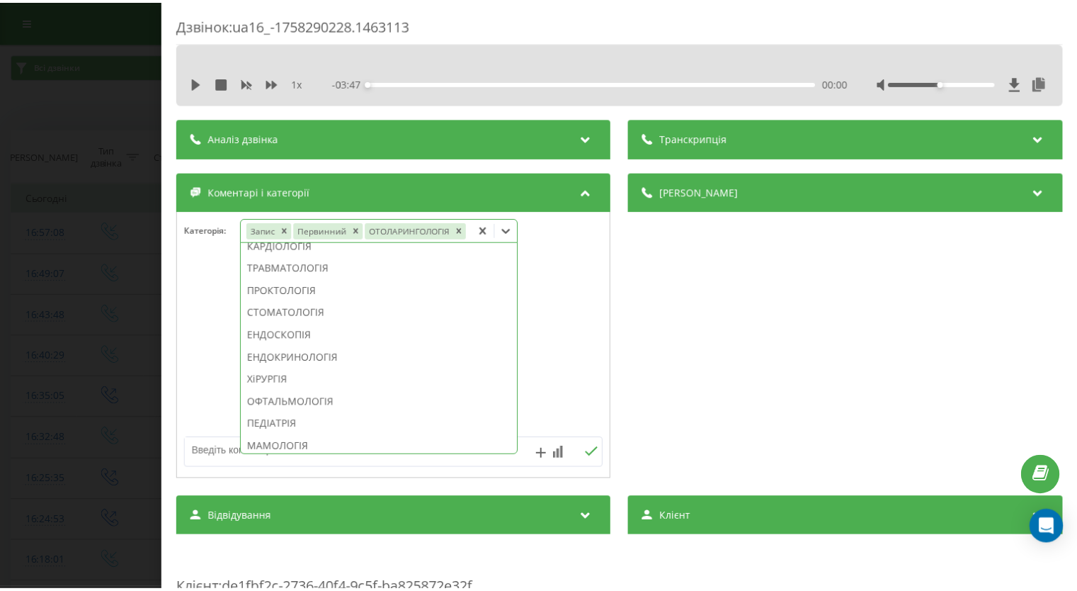
scroll to position [469, 0]
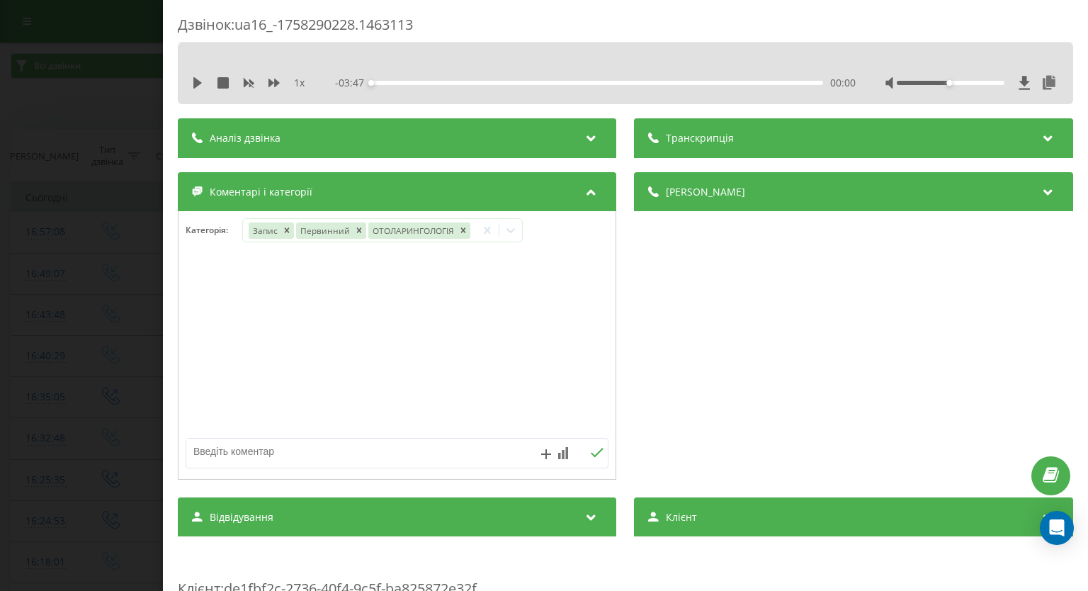
click at [97, 290] on div "Дзвінок : ua16_-1758290228.1463113 1 x - 03:47 00:00 00:00 Транскрипція Для AI-…" at bounding box center [544, 295] width 1088 height 591
click at [444, 228] on icon at bounding box center [443, 230] width 14 height 14
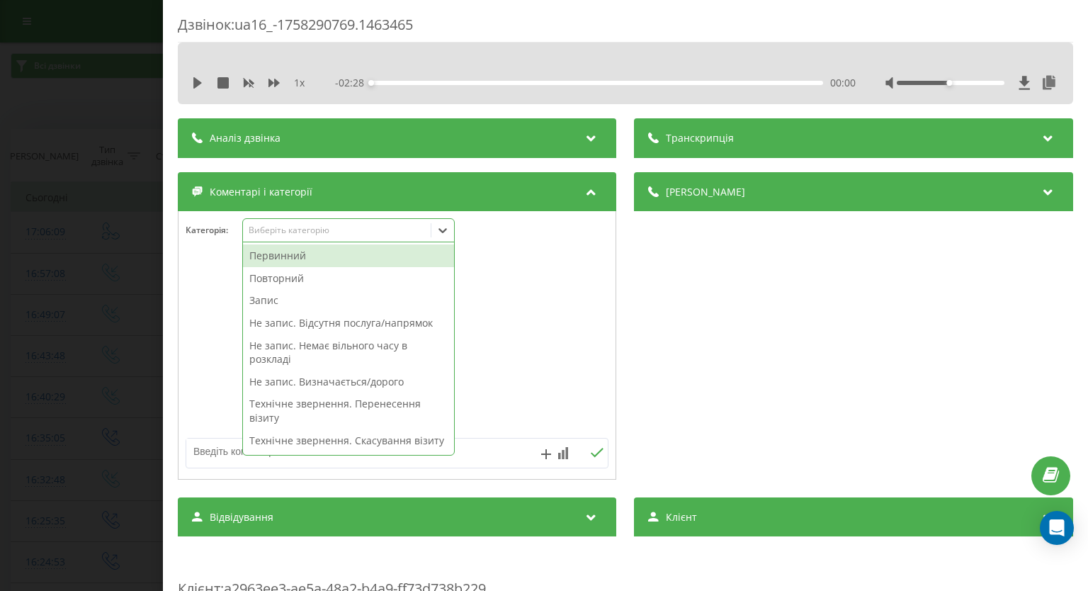
click at [369, 258] on div "Первинний" at bounding box center [348, 255] width 211 height 23
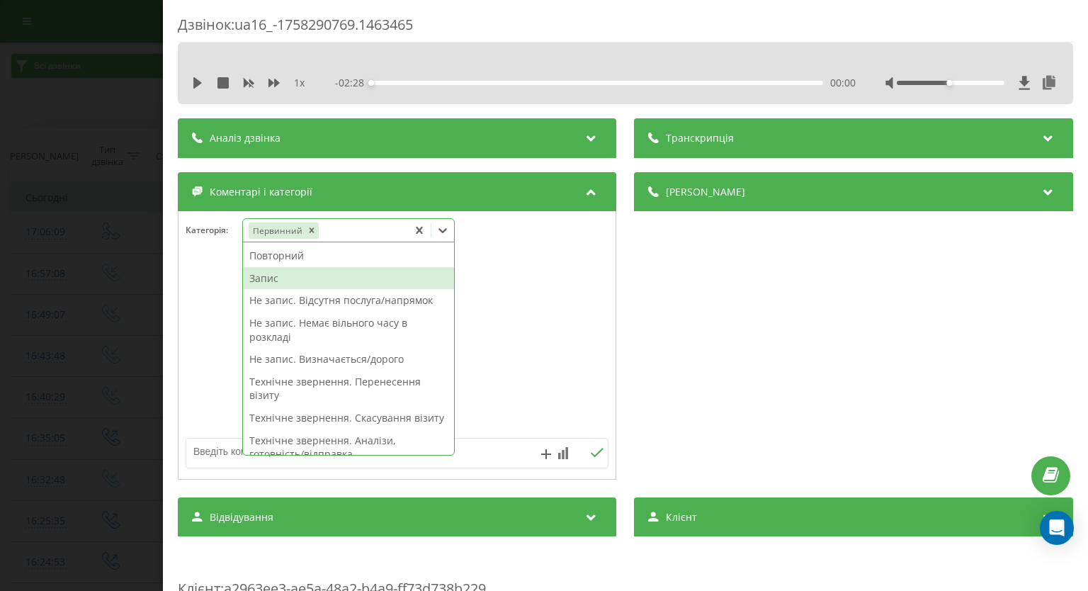
click at [322, 281] on div "Запис" at bounding box center [348, 278] width 211 height 23
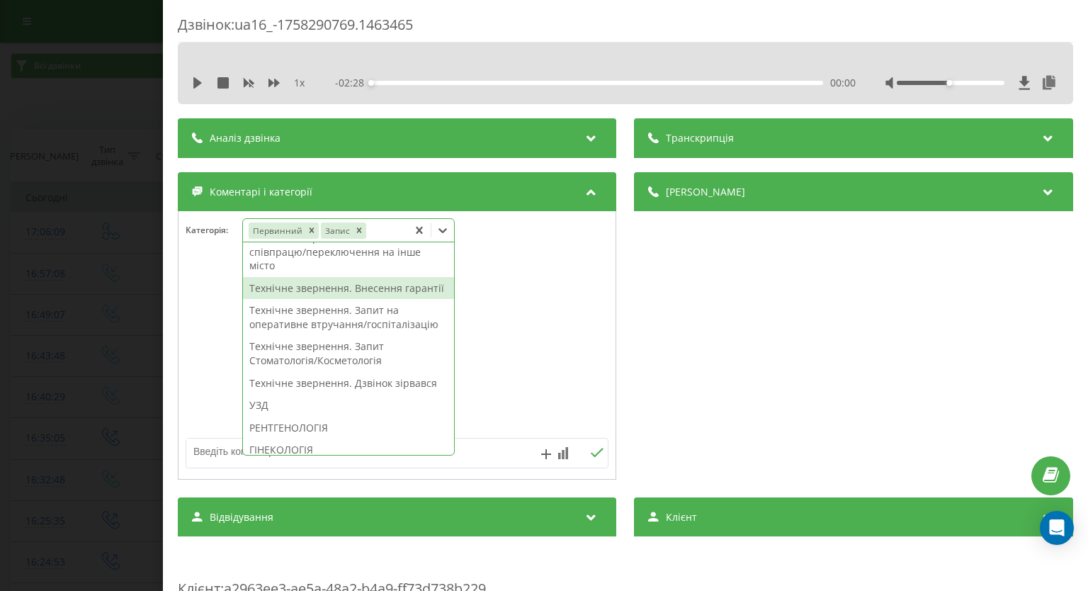
scroll to position [425, 0]
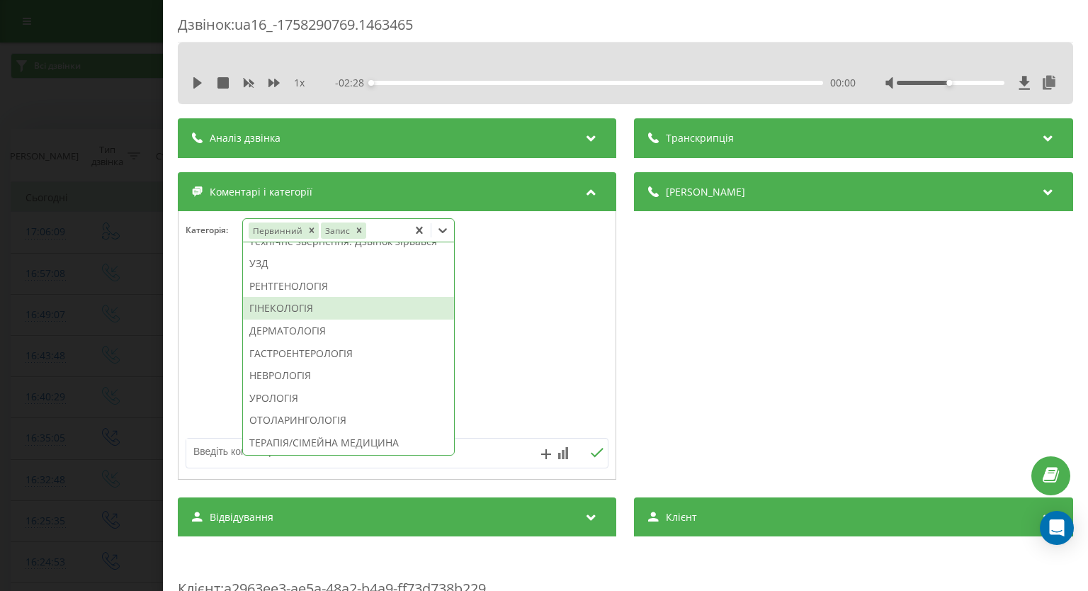
click at [316, 319] on div "ГІНЕКОЛОГІЯ" at bounding box center [348, 308] width 211 height 23
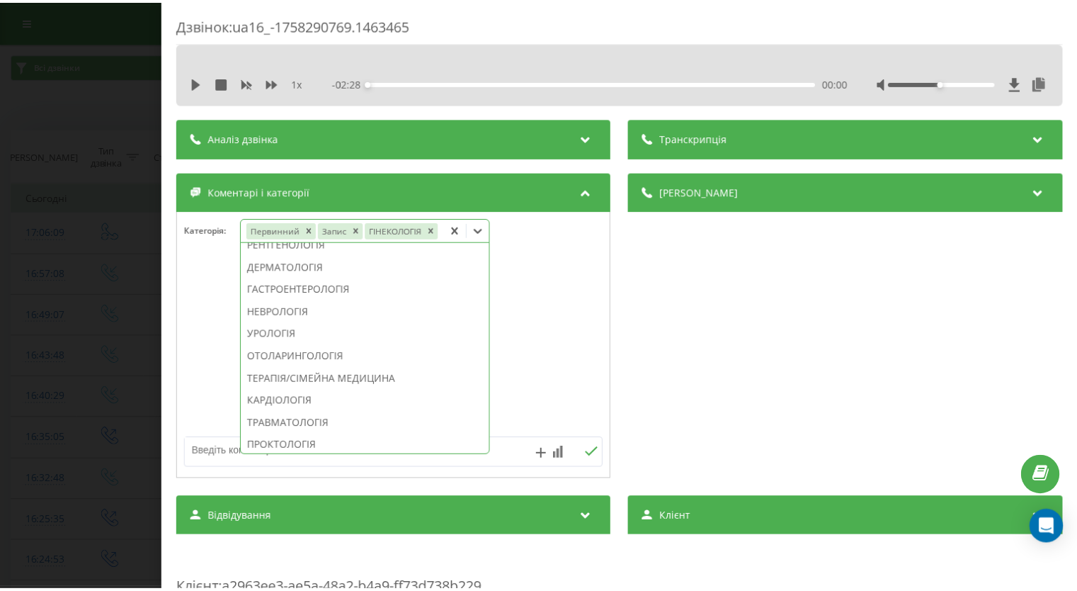
scroll to position [341, 0]
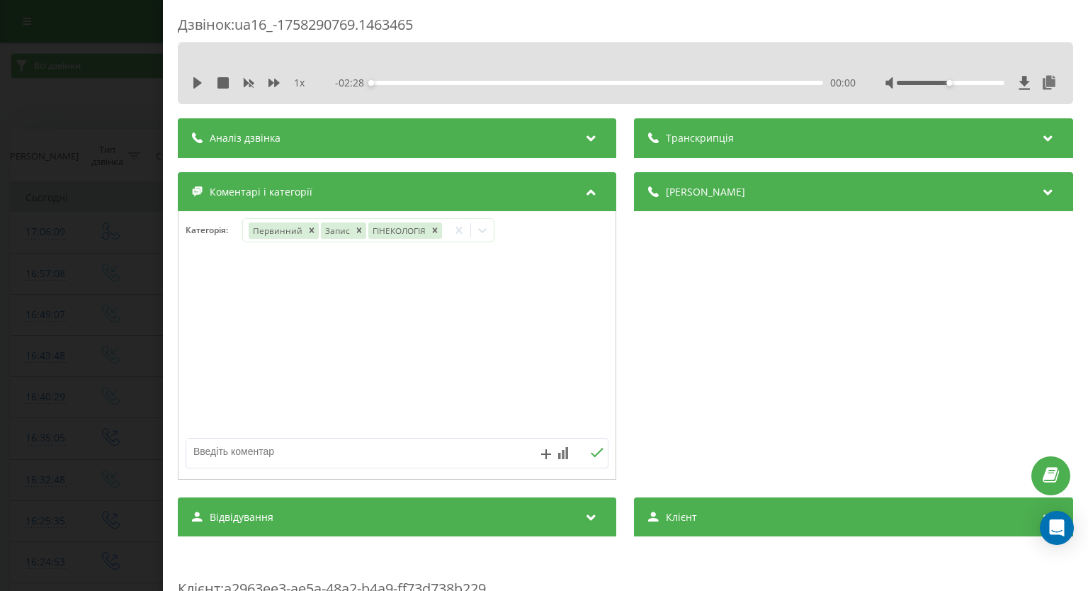
click at [0, 278] on div "Дзвінок : ua16_-1758290769.1463465 1 x - 02:28 00:00 00:00 Транскрипція Для AI-…" at bounding box center [544, 295] width 1088 height 591
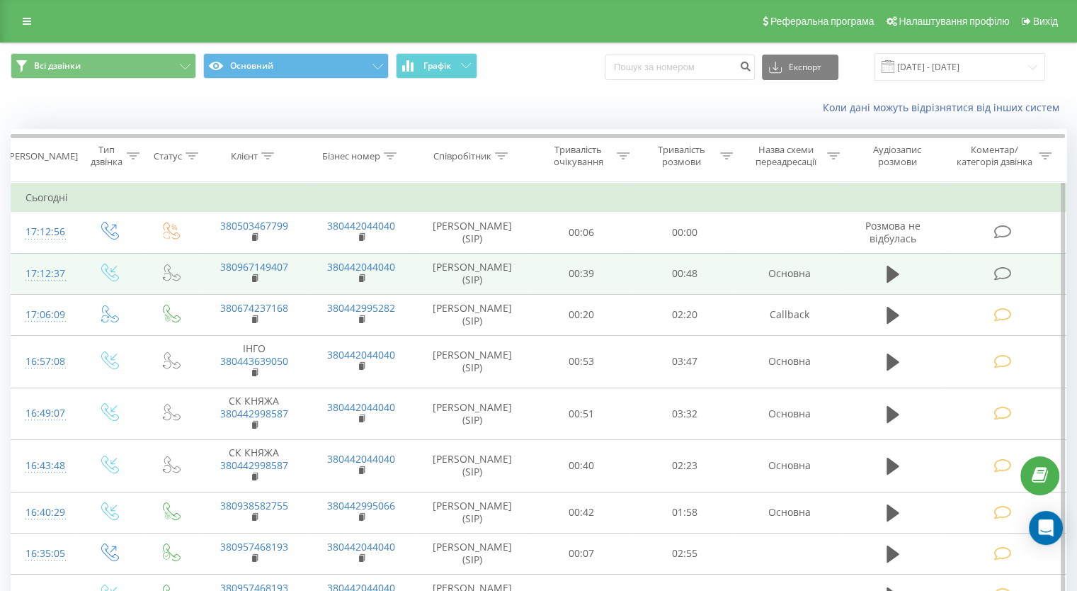
click at [1004, 273] on icon at bounding box center [1003, 273] width 18 height 15
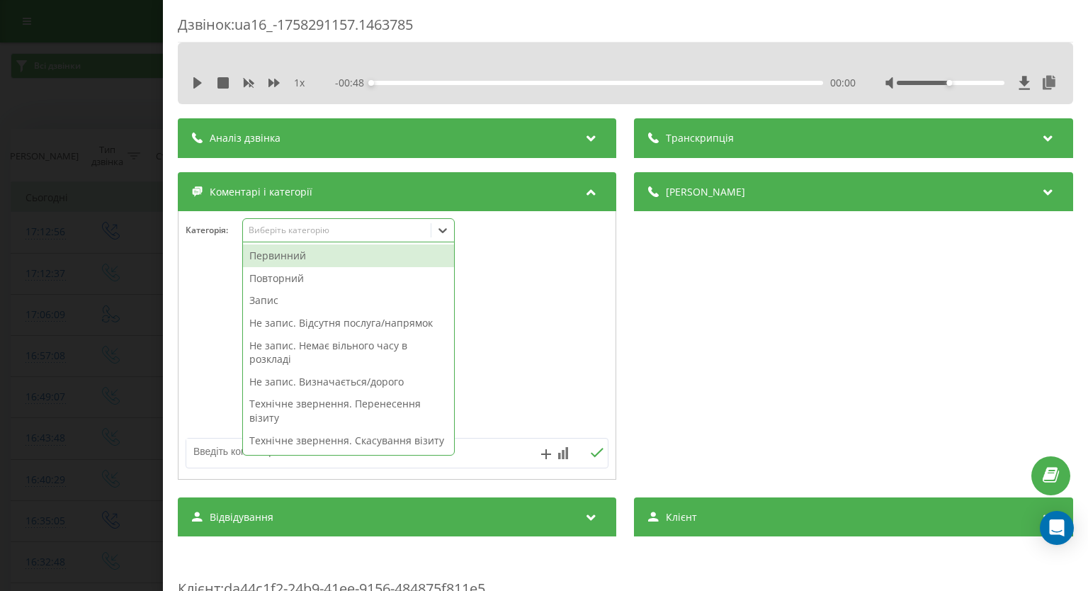
click at [450, 230] on icon at bounding box center [443, 230] width 14 height 14
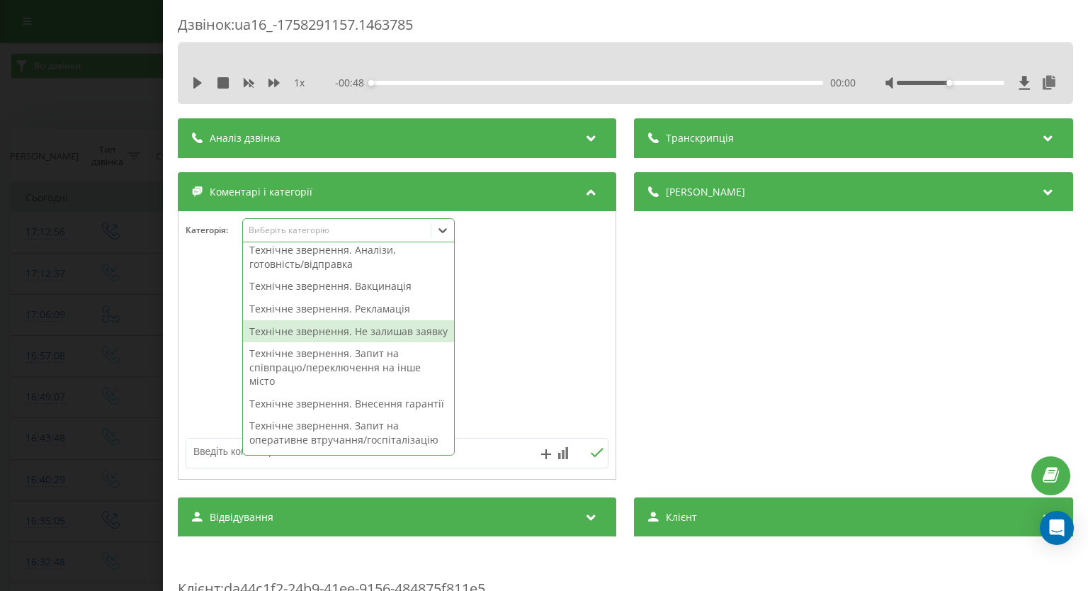
scroll to position [142, 0]
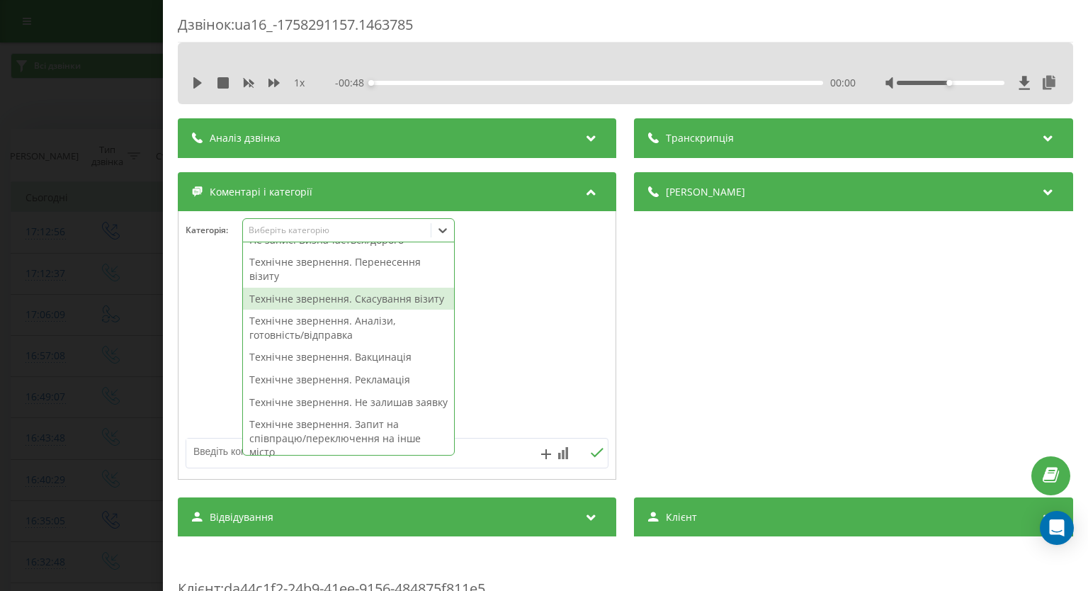
click at [379, 301] on div "Технічне звернення. Скасування візиту" at bounding box center [348, 299] width 211 height 23
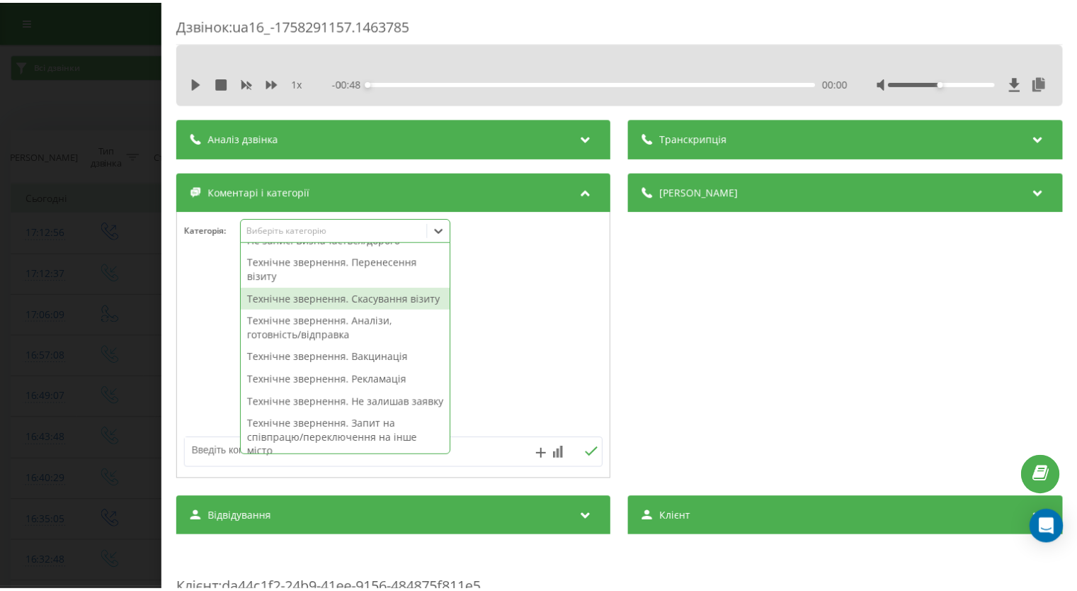
scroll to position [127, 0]
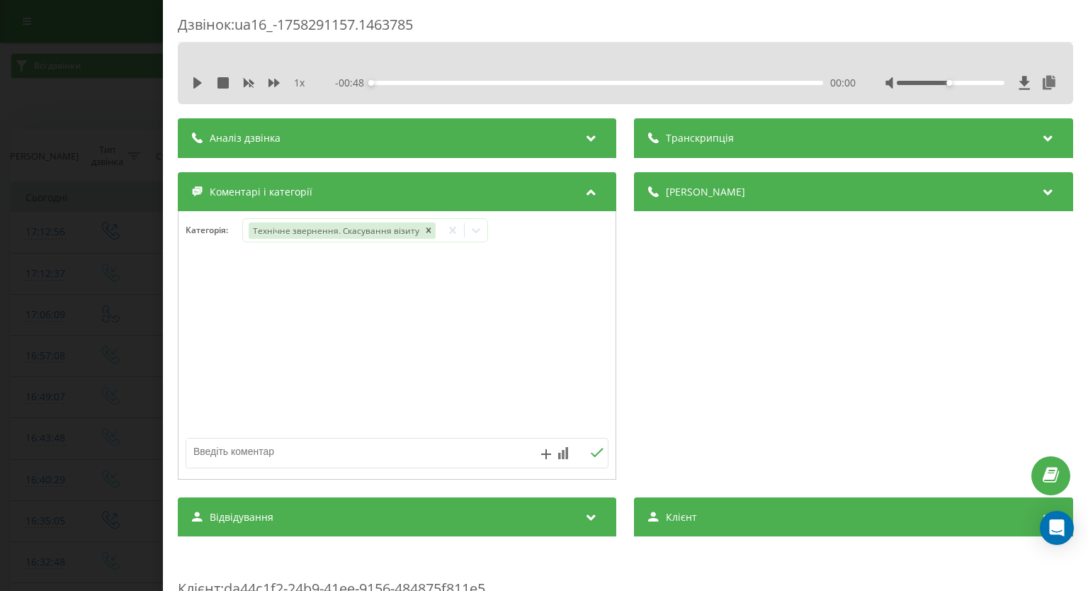
click at [37, 275] on div "Дзвінок : ua16_-1758291157.1463785 1 x - 00:48 00:00 00:00 Транскрипція Для AI-…" at bounding box center [544, 295] width 1088 height 591
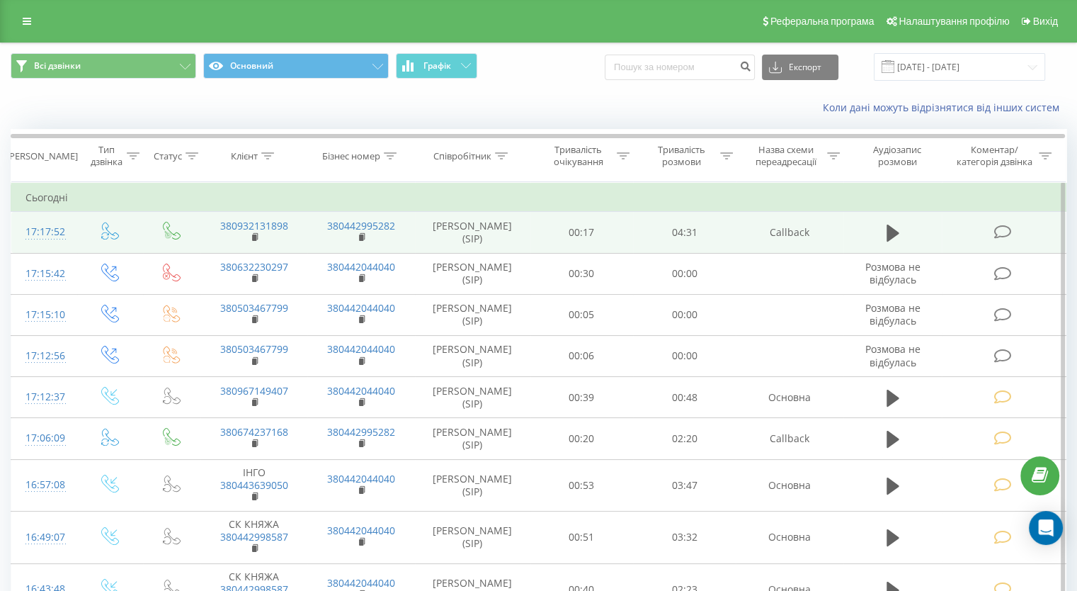
click at [1003, 237] on icon at bounding box center [1003, 231] width 18 height 15
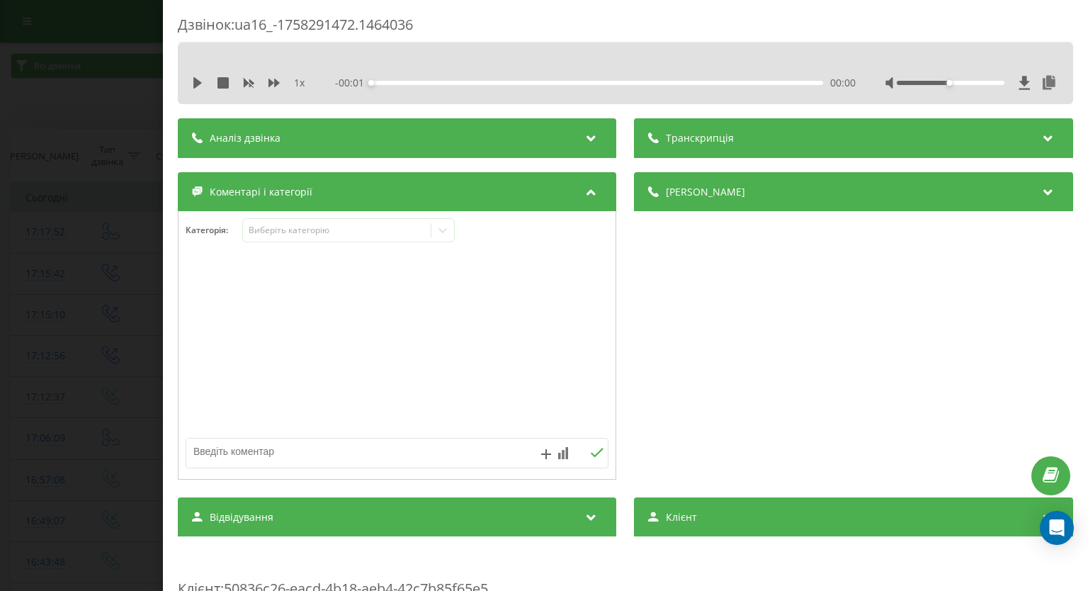
click at [446, 243] on div "Категорія : Виберіть категорію" at bounding box center [396, 239] width 437 height 42
click at [447, 230] on icon at bounding box center [443, 230] width 8 height 5
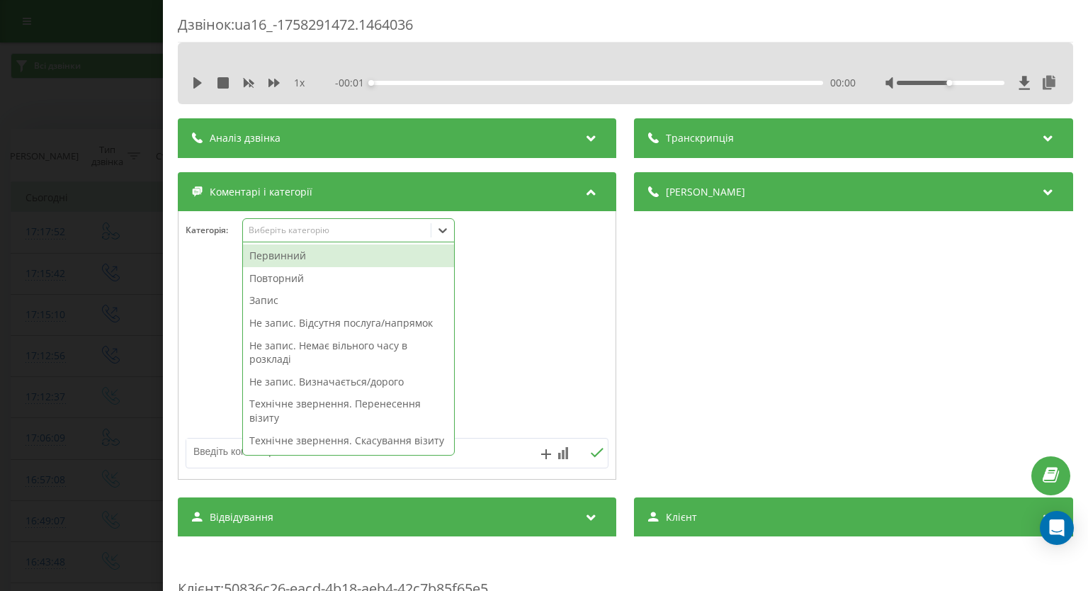
click at [394, 250] on div "Первинний" at bounding box center [348, 255] width 211 height 23
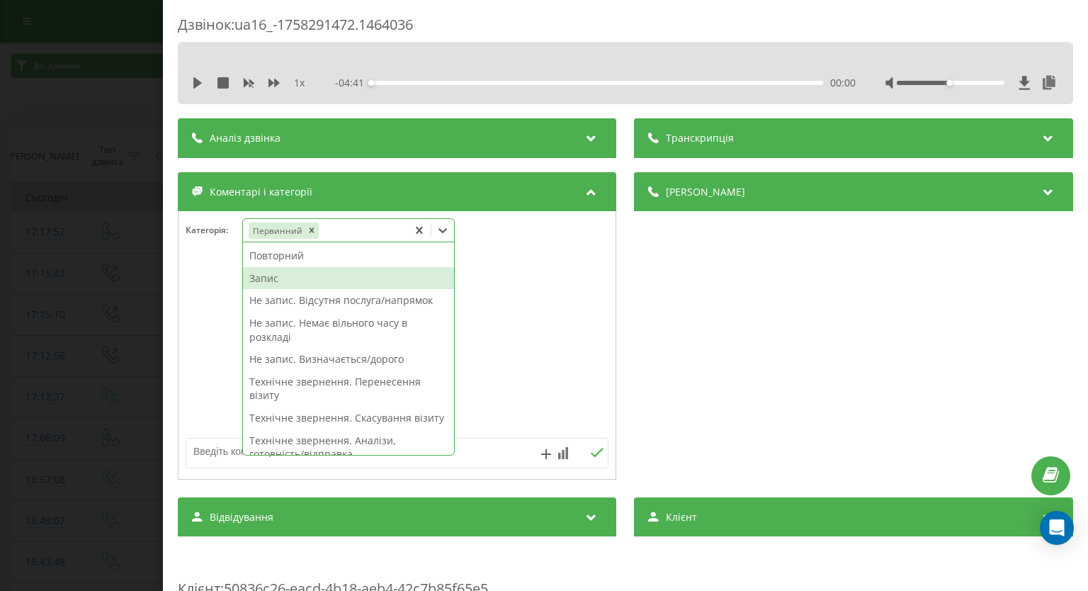
click at [317, 275] on div "Запис" at bounding box center [348, 278] width 211 height 23
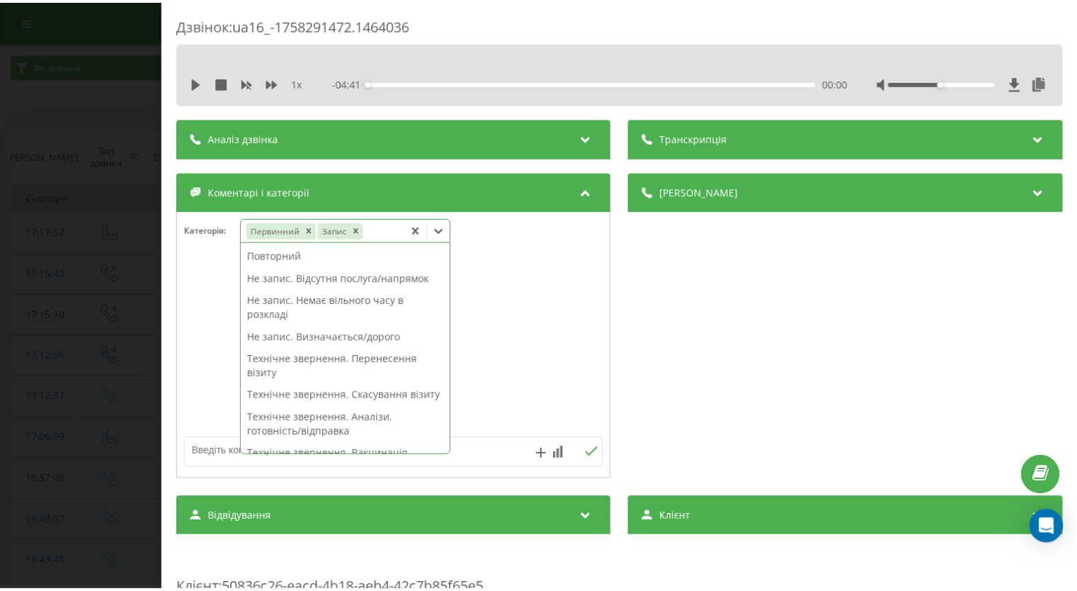
scroll to position [283, 0]
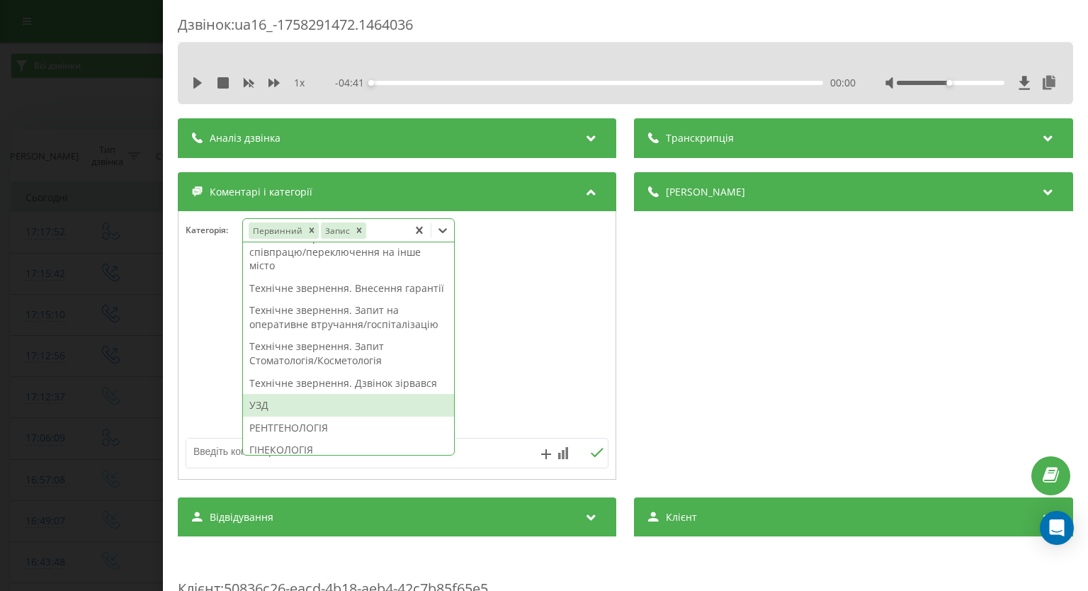
click at [291, 416] on div "УЗД" at bounding box center [348, 405] width 211 height 23
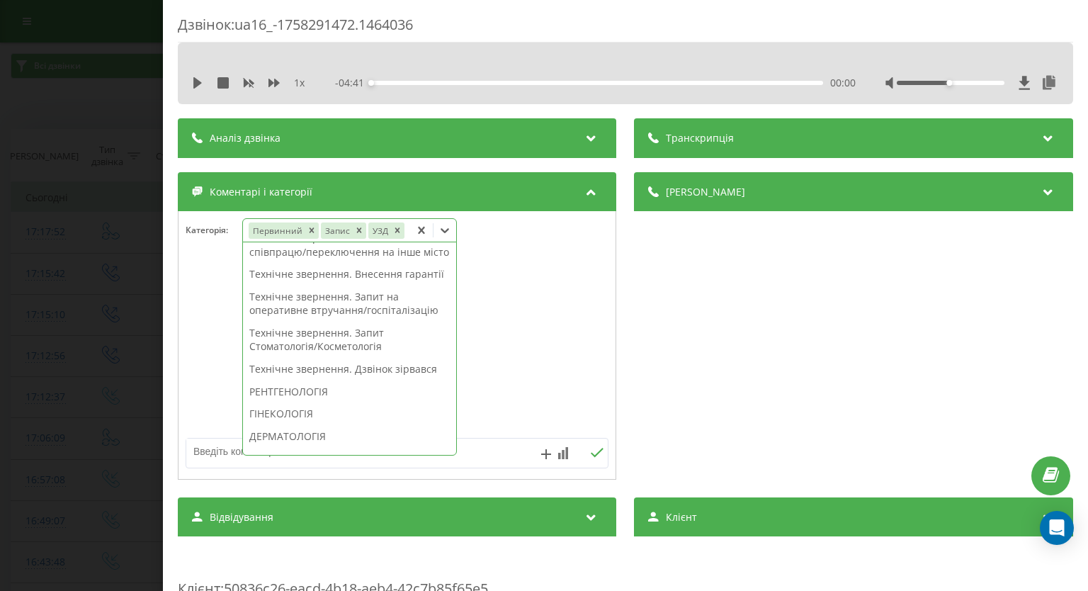
click at [0, 141] on div "Дзвінок : ua16_-1758291472.1464036 1 x - 04:41 00:00 00:00 Транскрипція Для AI-…" at bounding box center [544, 295] width 1088 height 591
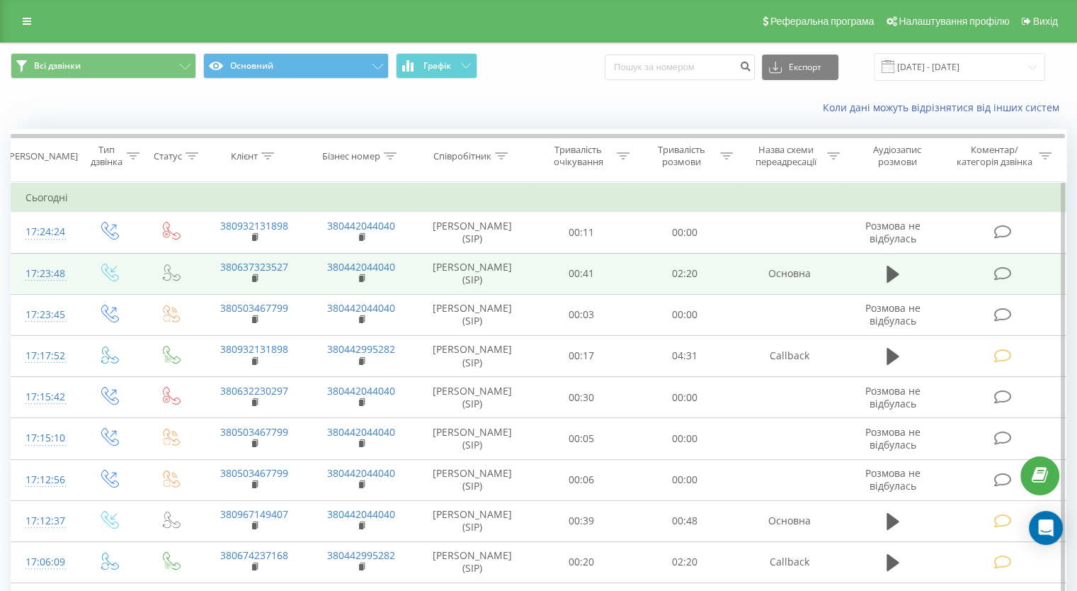
click at [997, 270] on icon at bounding box center [1003, 273] width 18 height 15
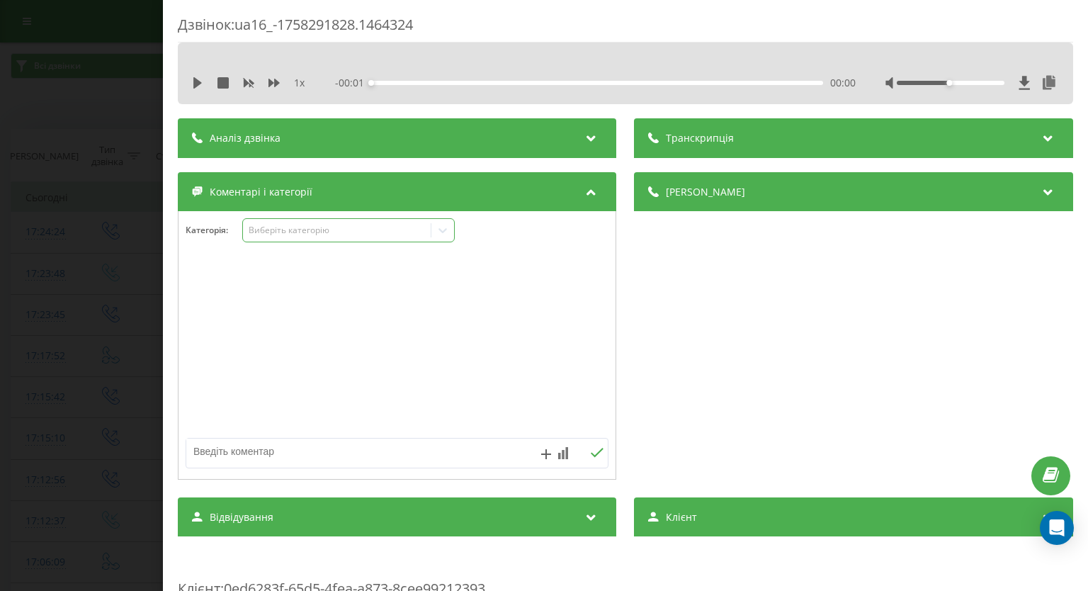
click at [437, 233] on icon at bounding box center [443, 230] width 14 height 14
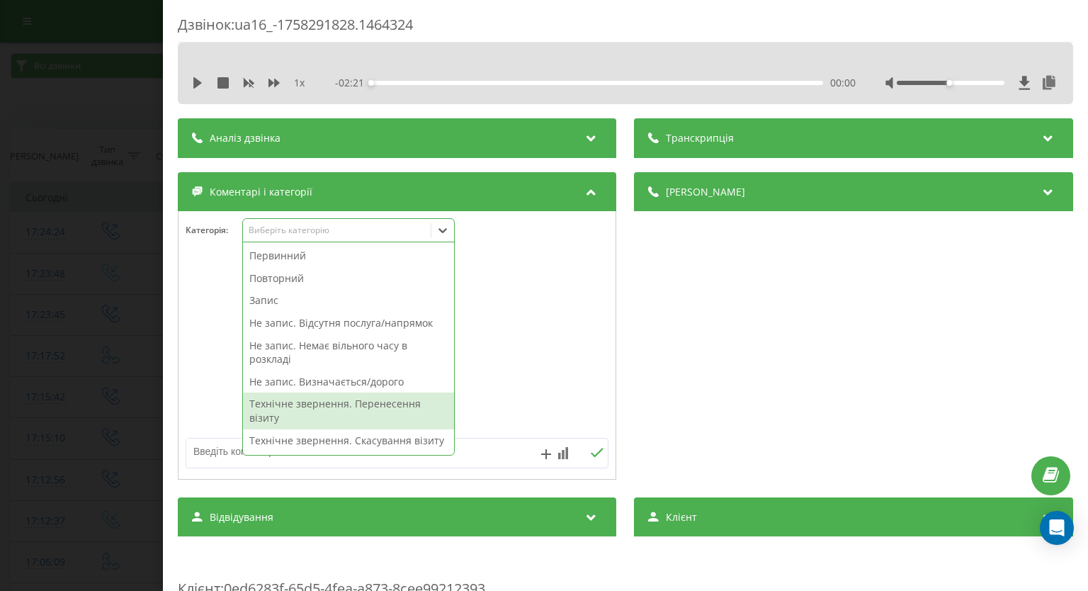
click at [348, 408] on div "Технічне звернення. Перенесення візиту" at bounding box center [348, 410] width 211 height 36
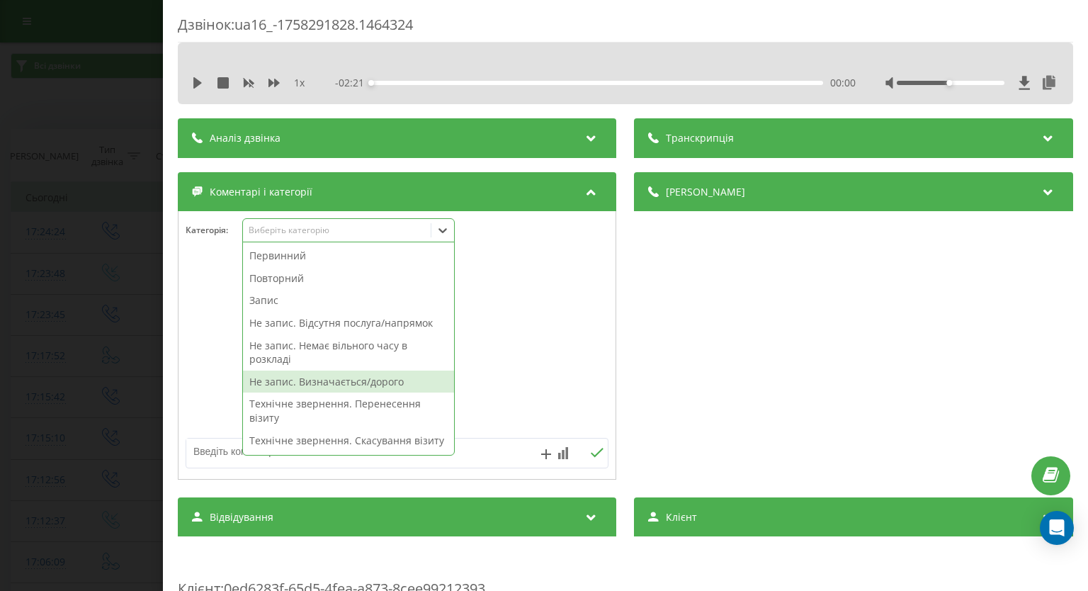
click at [0, 287] on div "Дзвінок : ua16_-1758291828.1464324 1 x - 02:21 00:00 00:00 Транскрипція Для AI-…" at bounding box center [544, 295] width 1088 height 591
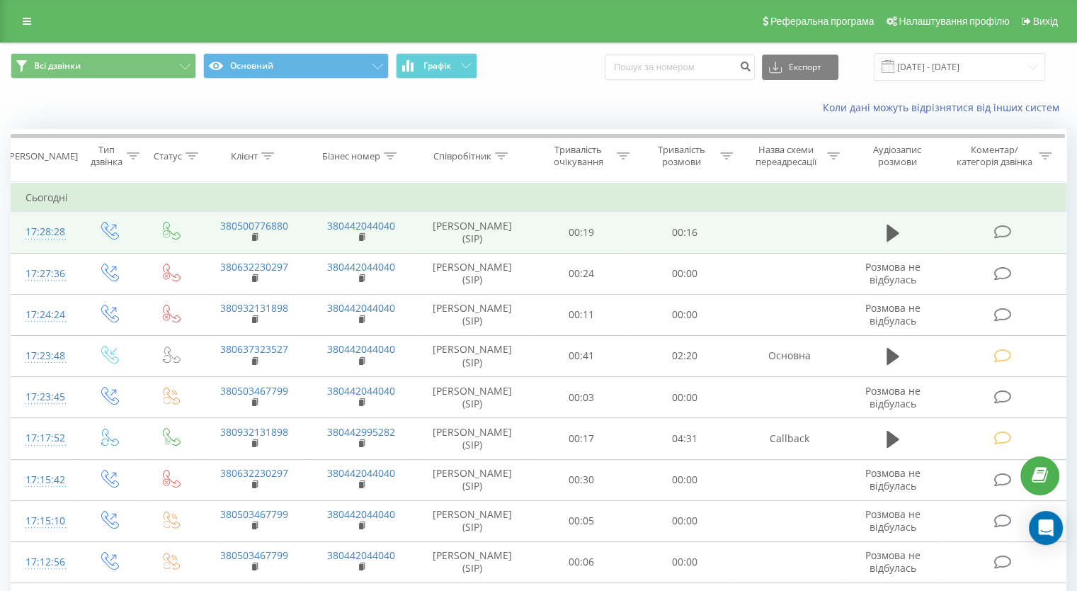
click at [1004, 234] on icon at bounding box center [1003, 231] width 18 height 15
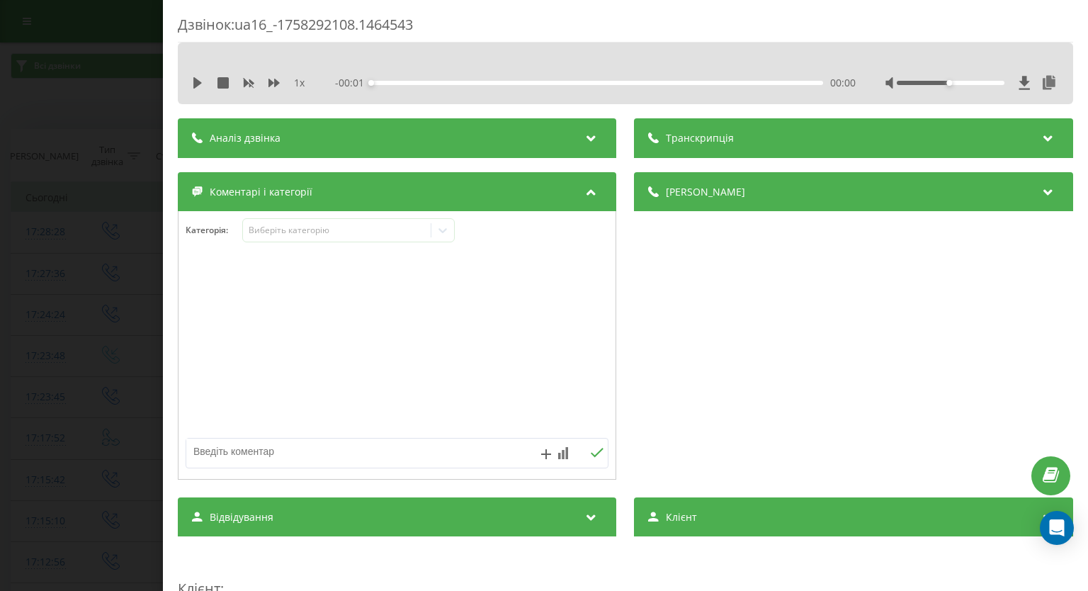
click at [306, 457] on textarea at bounding box center [354, 450] width 337 height 25
paste textarea "вже телефонували"
type textarea "вже телефонували"
click at [586, 452] on button at bounding box center [597, 453] width 22 height 12
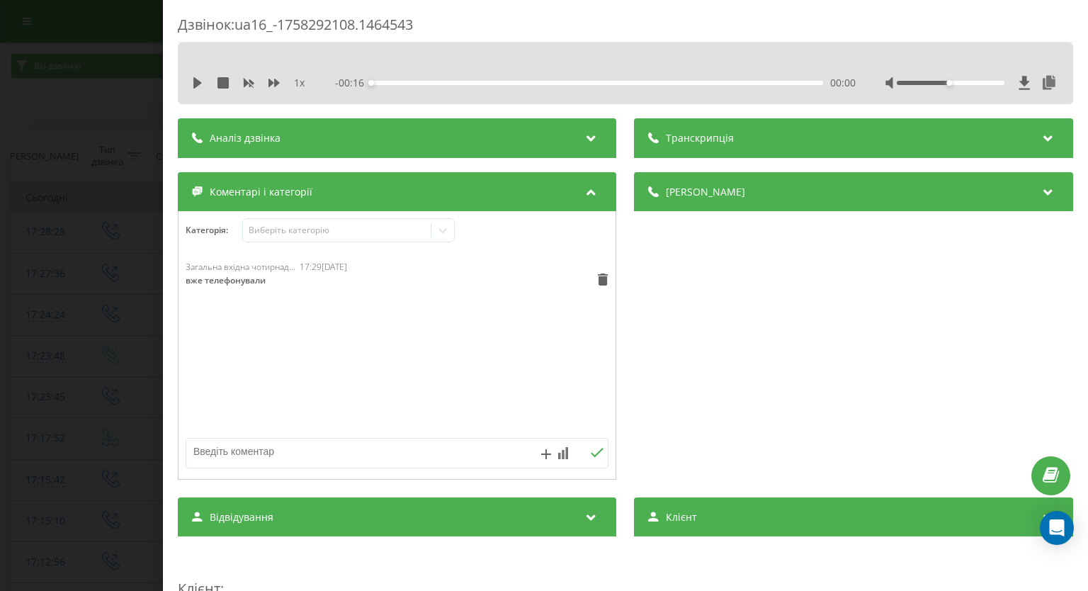
click at [86, 346] on div "Дзвінок : ua16_-1758292108.1464543 1 x - 00:16 00:00 00:00 Транскрипція Для AI-…" at bounding box center [544, 295] width 1088 height 591
click at [438, 232] on icon at bounding box center [443, 230] width 14 height 14
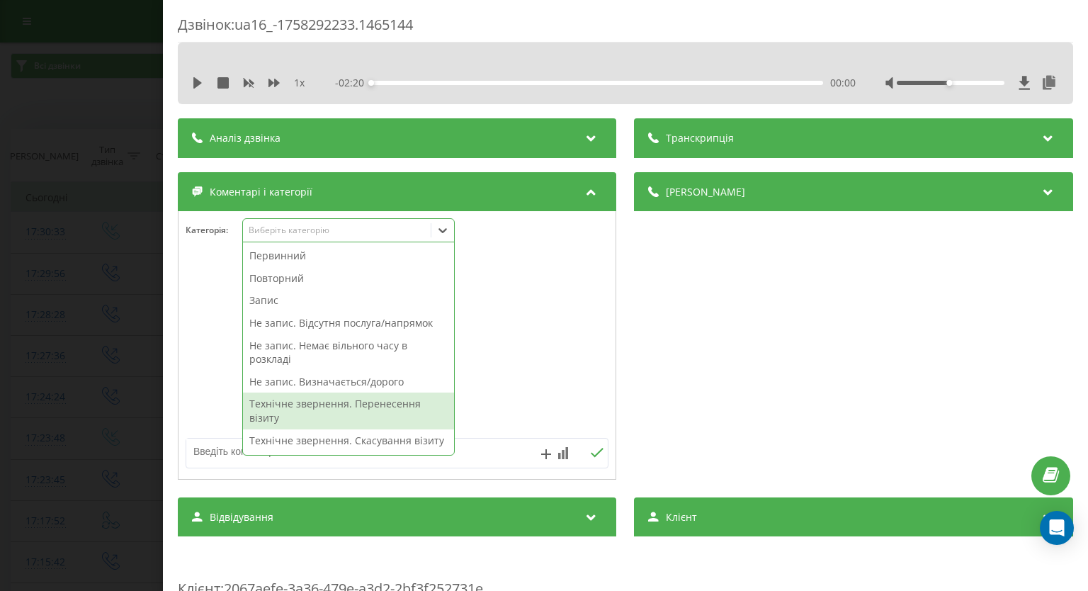
click at [314, 402] on div "Технічне звернення. Перенесення візиту" at bounding box center [348, 410] width 211 height 36
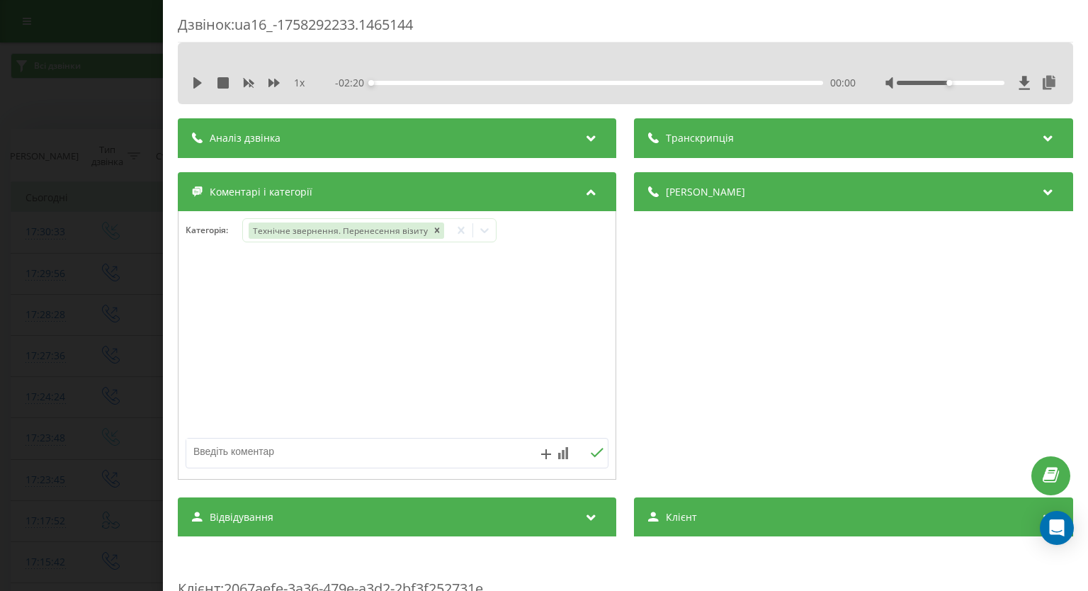
click at [52, 312] on div "Дзвінок : ua16_-1758292233.1465144 1 x - 02:20 00:00 00:00 Транскрипція Для AI-…" at bounding box center [544, 295] width 1088 height 591
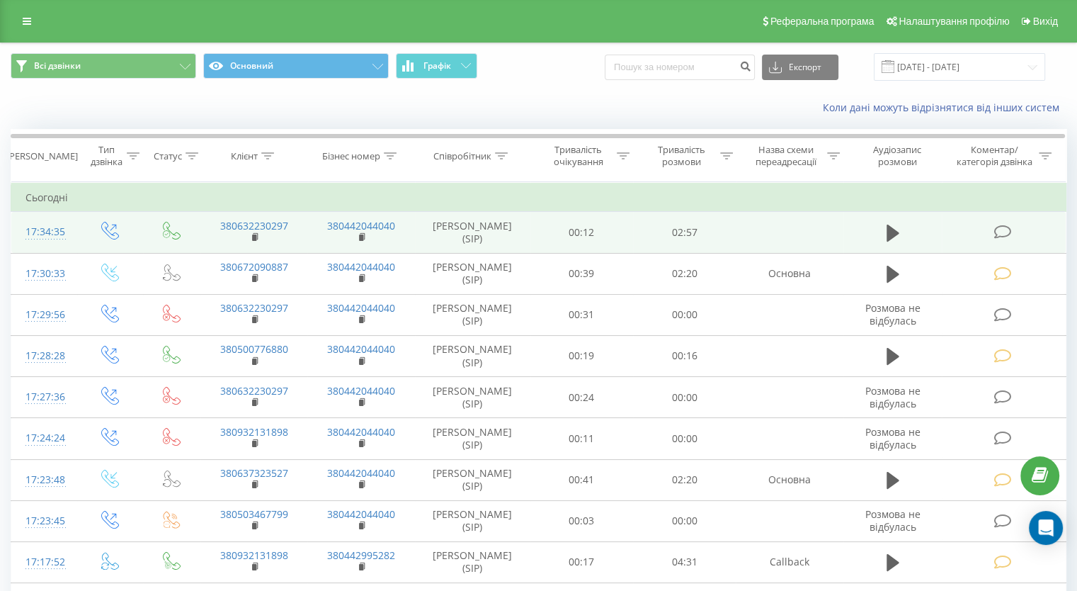
click at [1001, 224] on icon at bounding box center [1003, 231] width 18 height 15
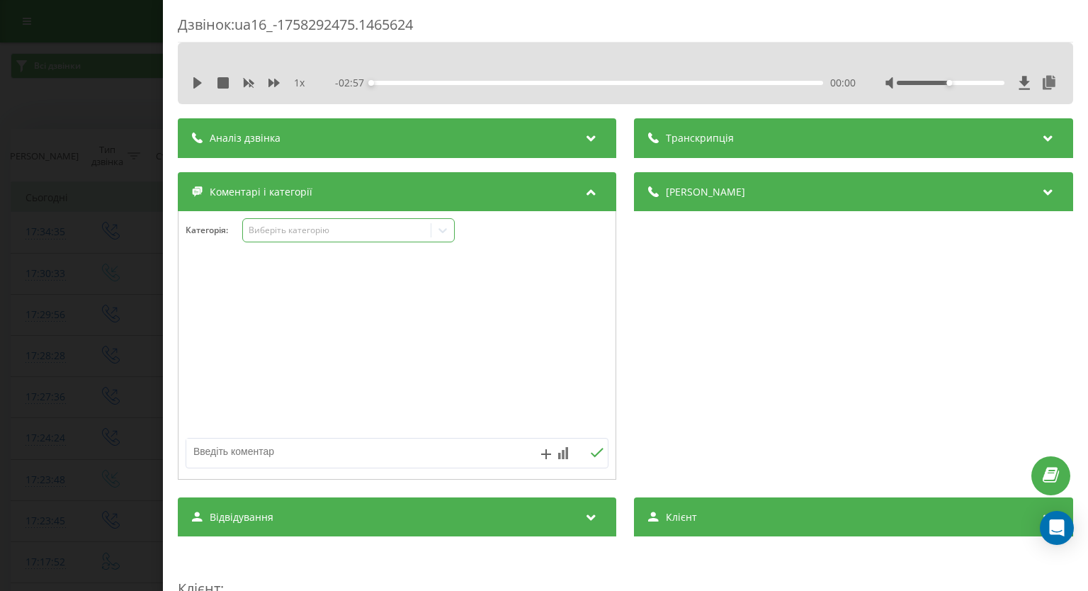
click at [443, 234] on icon at bounding box center [443, 230] width 14 height 14
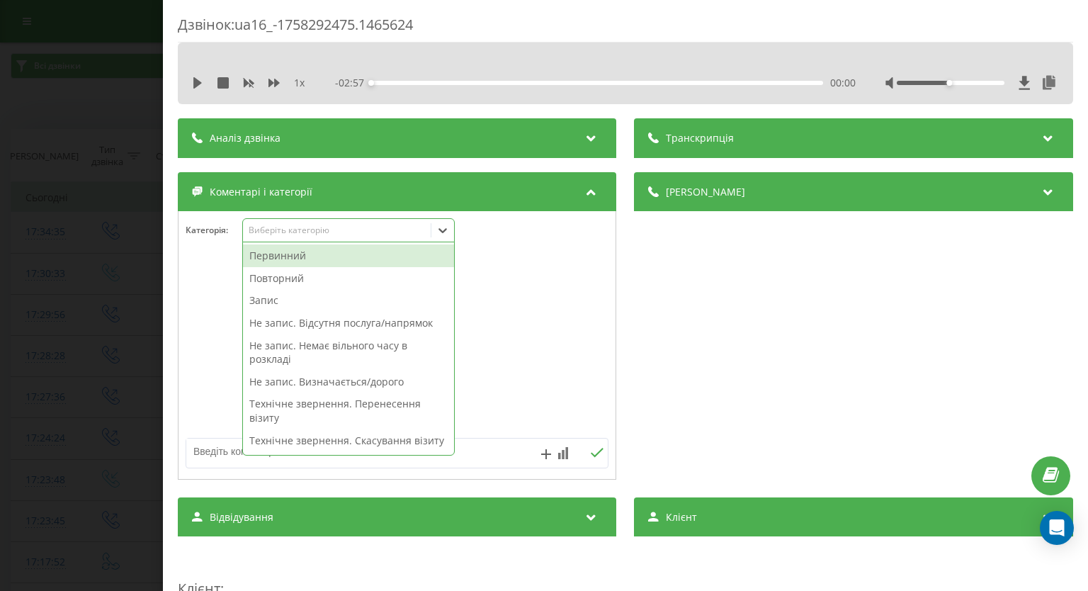
click at [385, 261] on div "Первинний" at bounding box center [348, 255] width 211 height 23
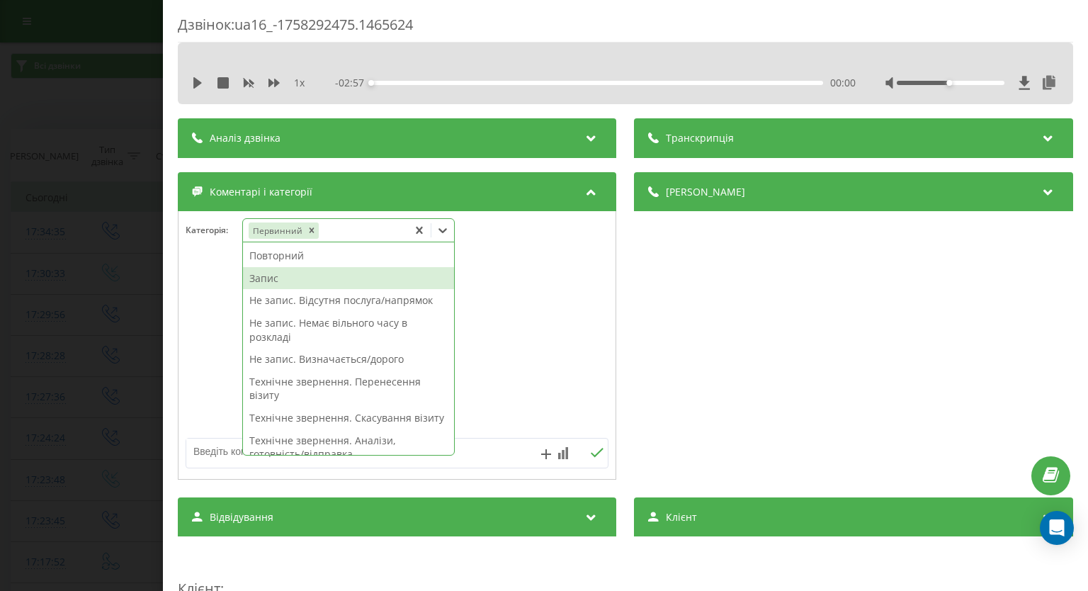
click at [309, 280] on div "Запис" at bounding box center [348, 278] width 211 height 23
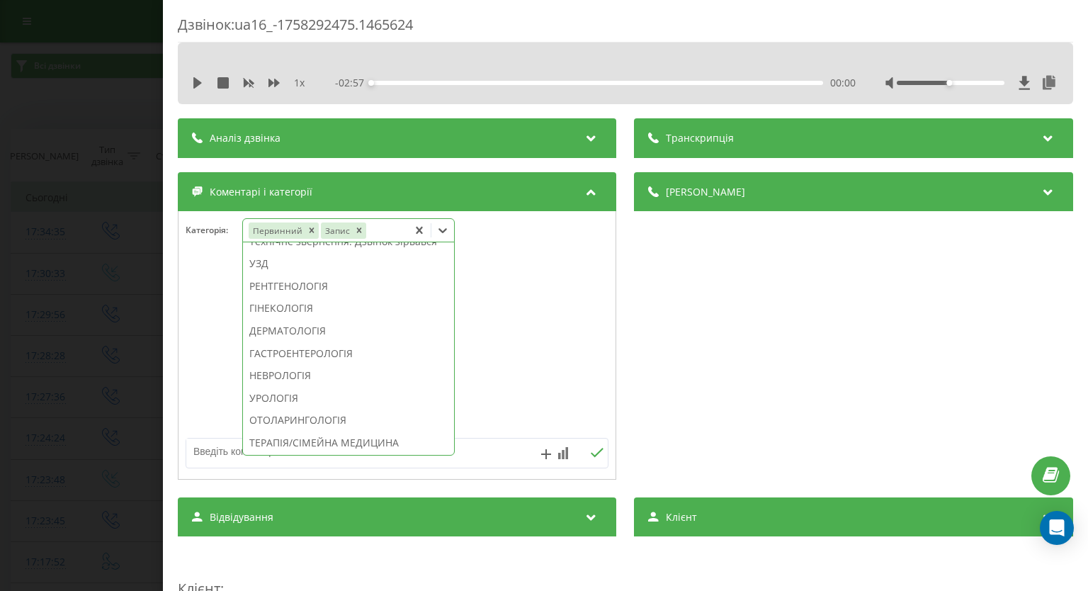
scroll to position [637, 0]
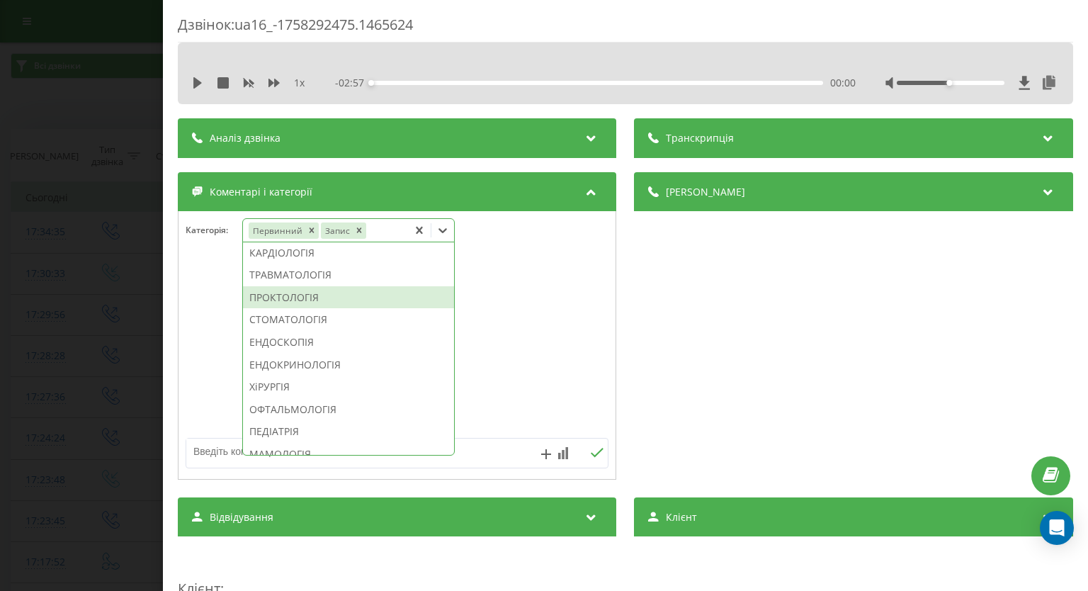
click at [335, 309] on div "ПРОКТОЛОГІЯ" at bounding box center [348, 297] width 211 height 23
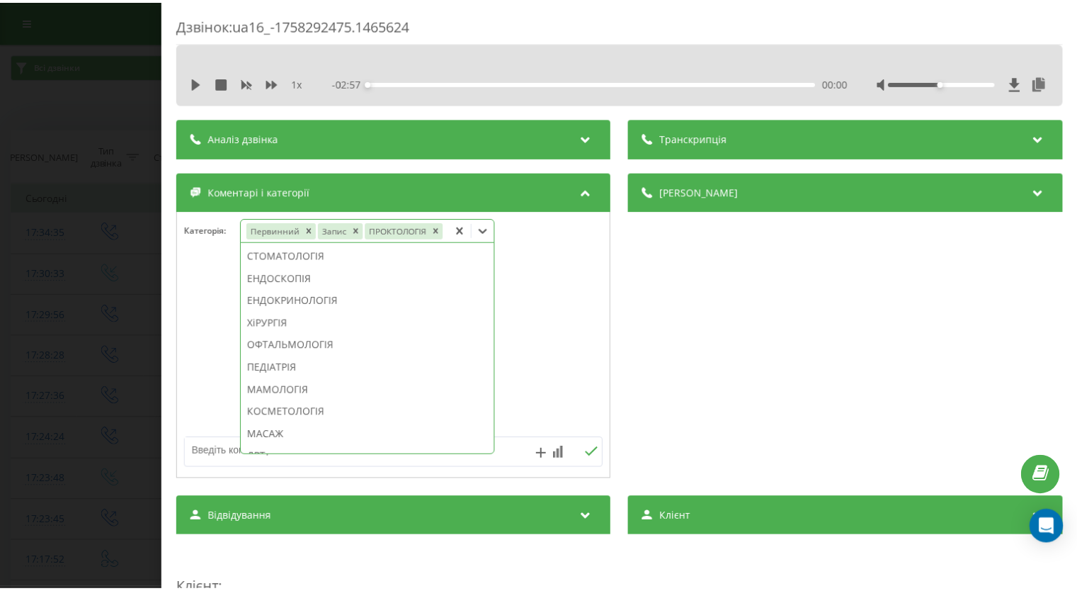
scroll to position [554, 0]
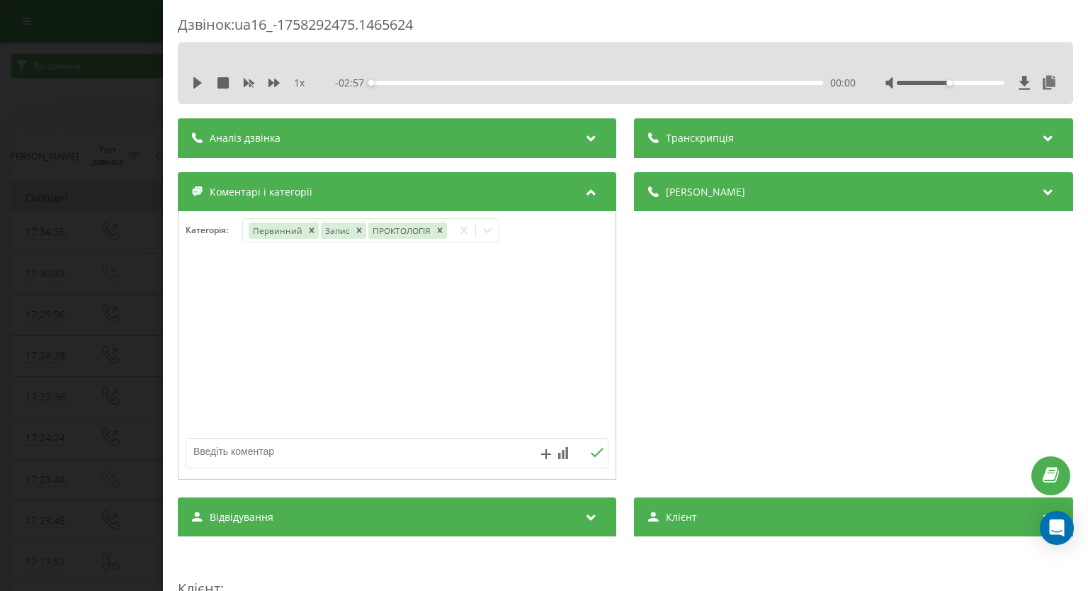
click at [48, 292] on div "Дзвінок : ua16_-1758292475.1465624 1 x - 02:57 00:00 00:00 Транскрипція Для AI-…" at bounding box center [544, 295] width 1088 height 591
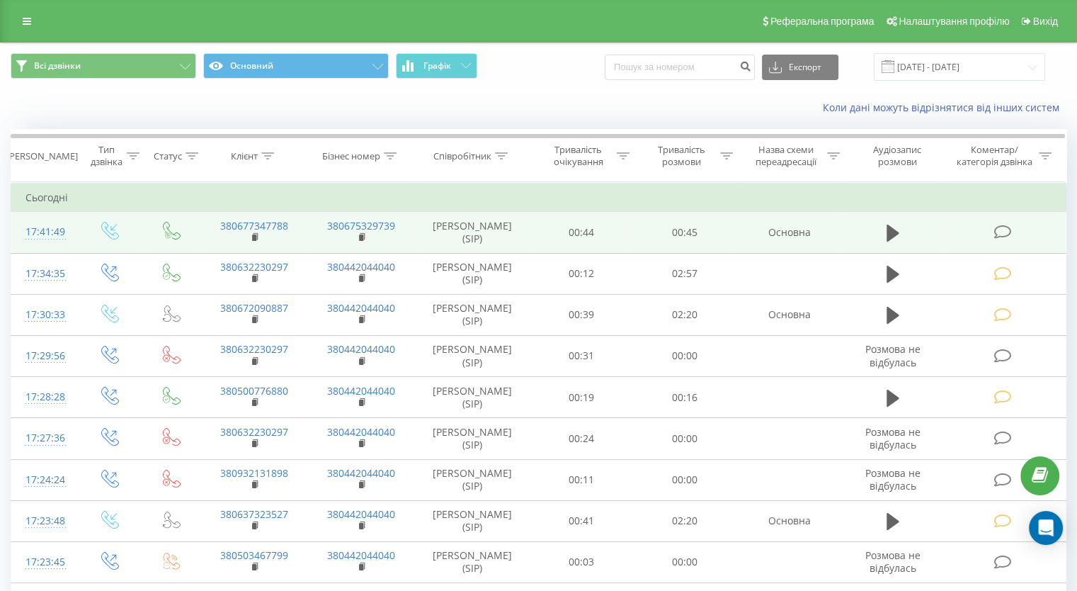
click at [1000, 229] on icon at bounding box center [1003, 231] width 18 height 15
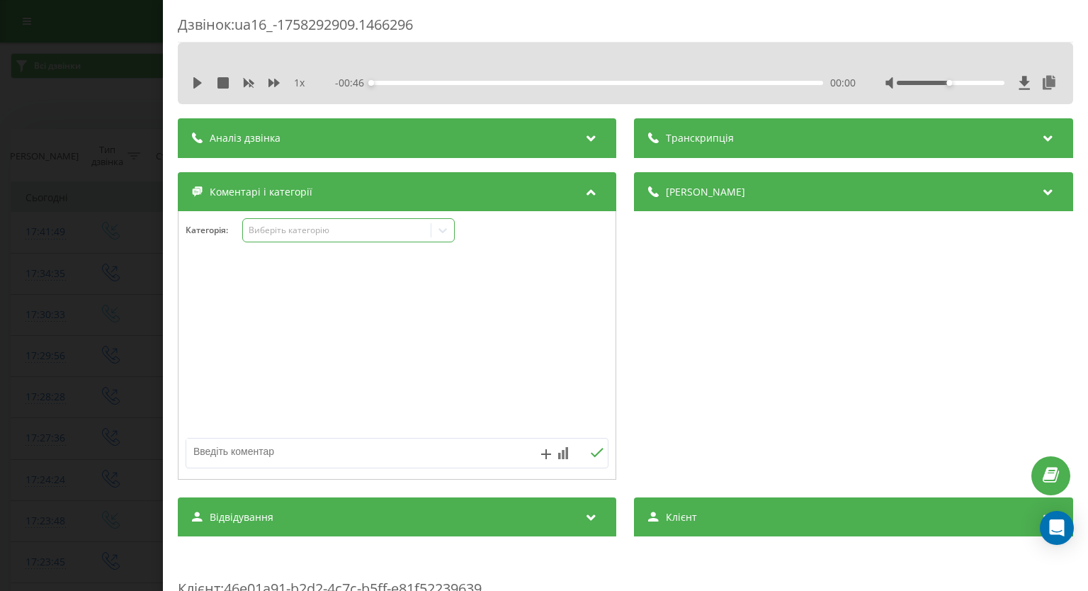
click at [440, 234] on icon at bounding box center [443, 230] width 14 height 14
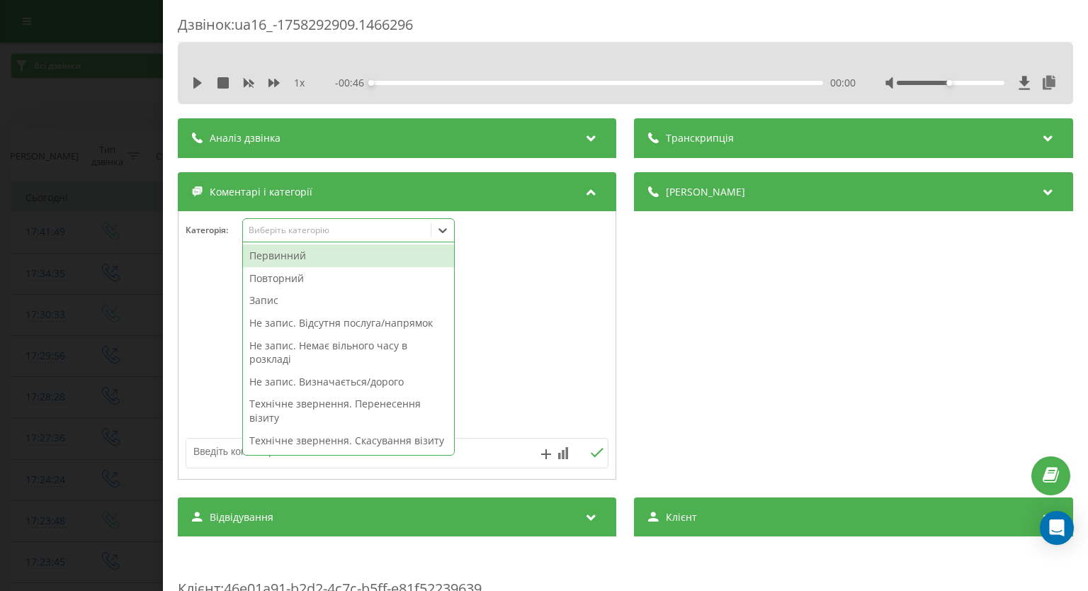
click at [380, 264] on div "Первинний" at bounding box center [348, 255] width 211 height 23
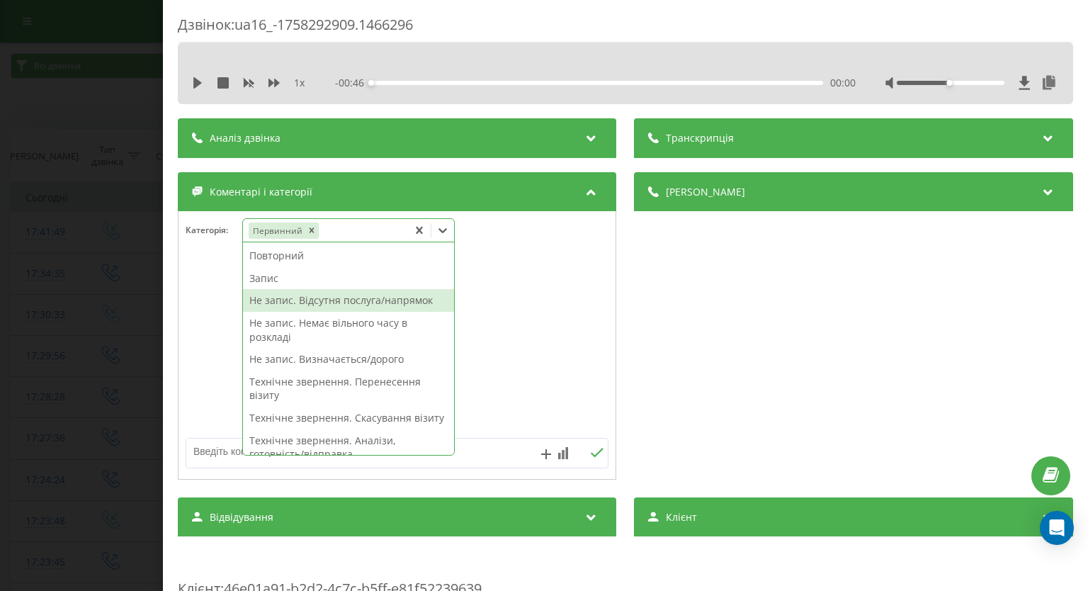
click at [355, 307] on div "Не запис. Відсутня послуга/напрямок" at bounding box center [348, 300] width 211 height 23
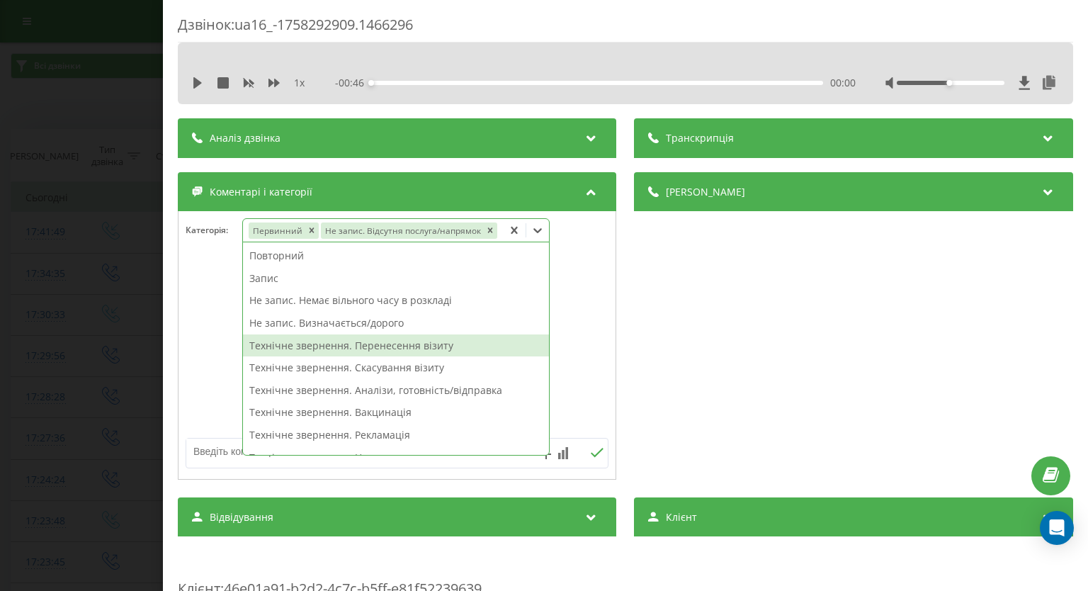
click at [195, 314] on div at bounding box center [396, 346] width 437 height 170
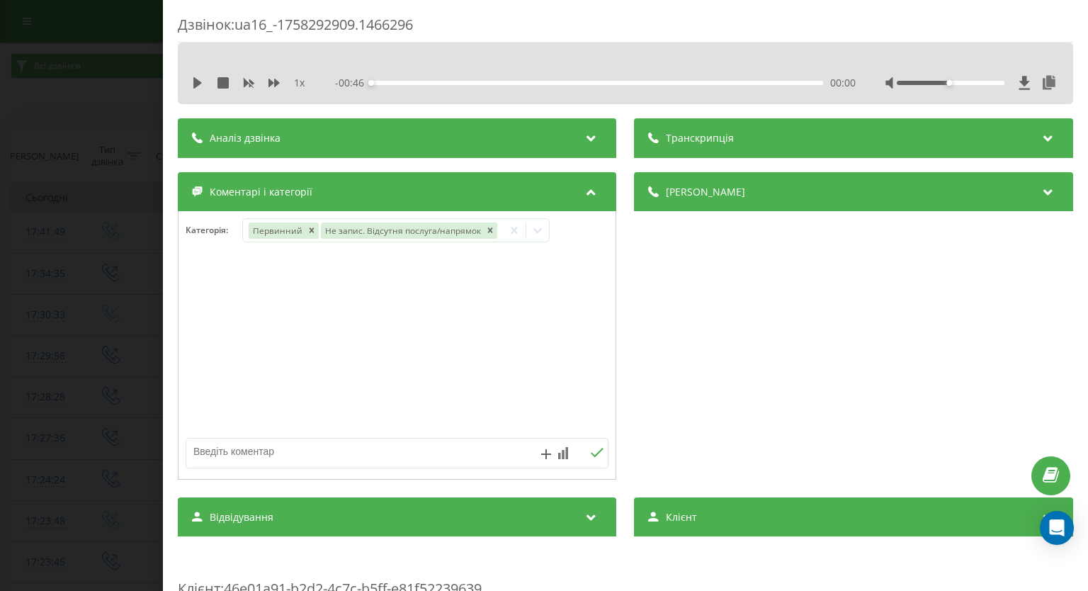
click at [253, 446] on textarea at bounding box center [354, 450] width 337 height 25
type textarea "вакцина від грипу"
click at [591, 451] on icon at bounding box center [597, 453] width 13 height 10
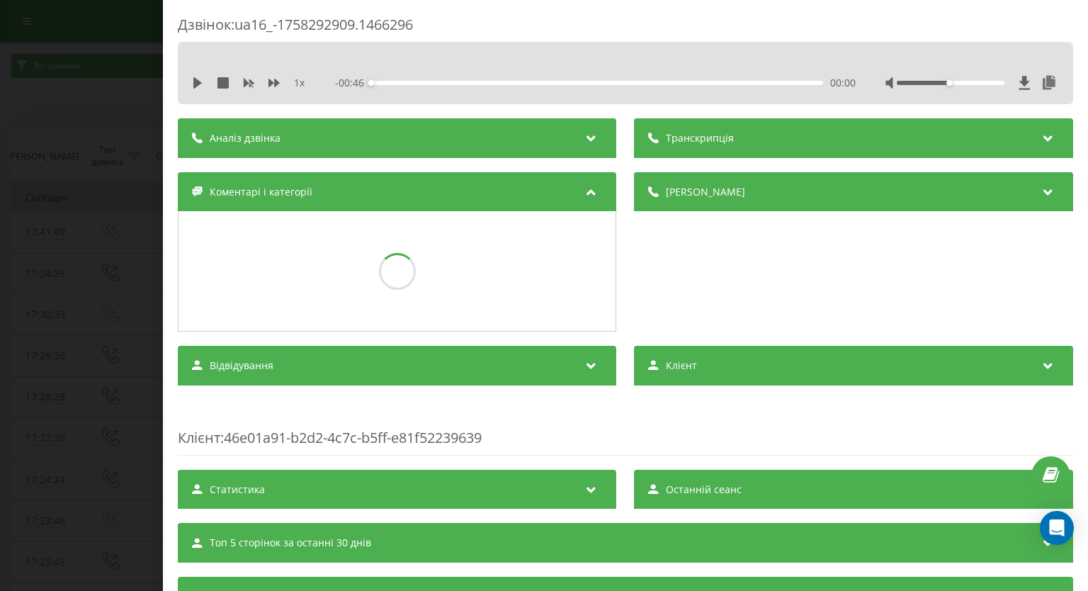
click at [55, 283] on div "Дзвінок : ua16_-1758292909.1466296 1 x - 00:46 00:00 00:00 Транскрипція Для AI-…" at bounding box center [544, 295] width 1088 height 591
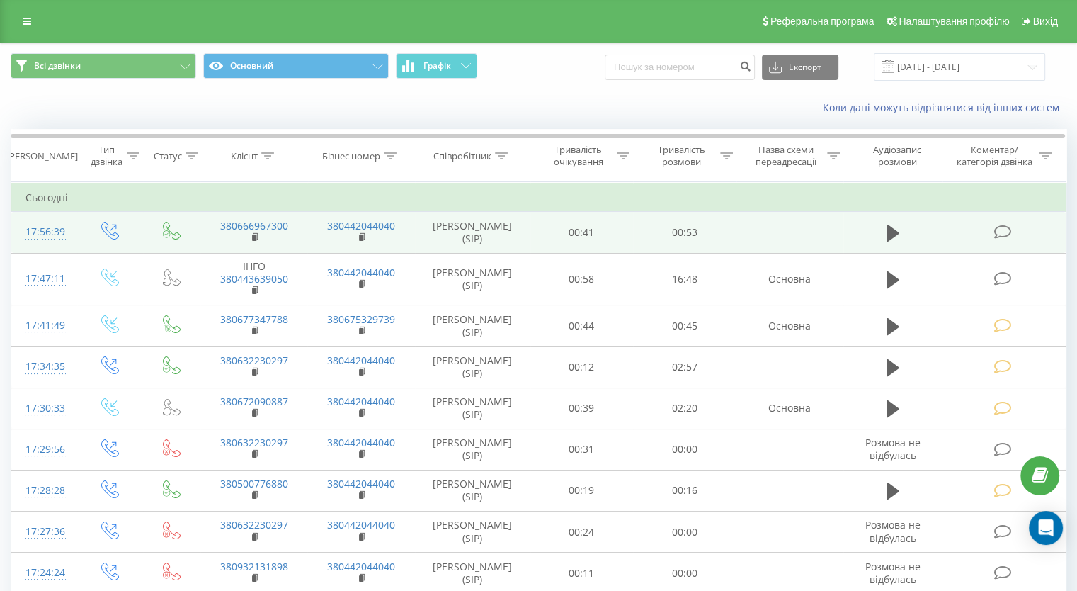
click at [1001, 230] on icon at bounding box center [1003, 231] width 18 height 15
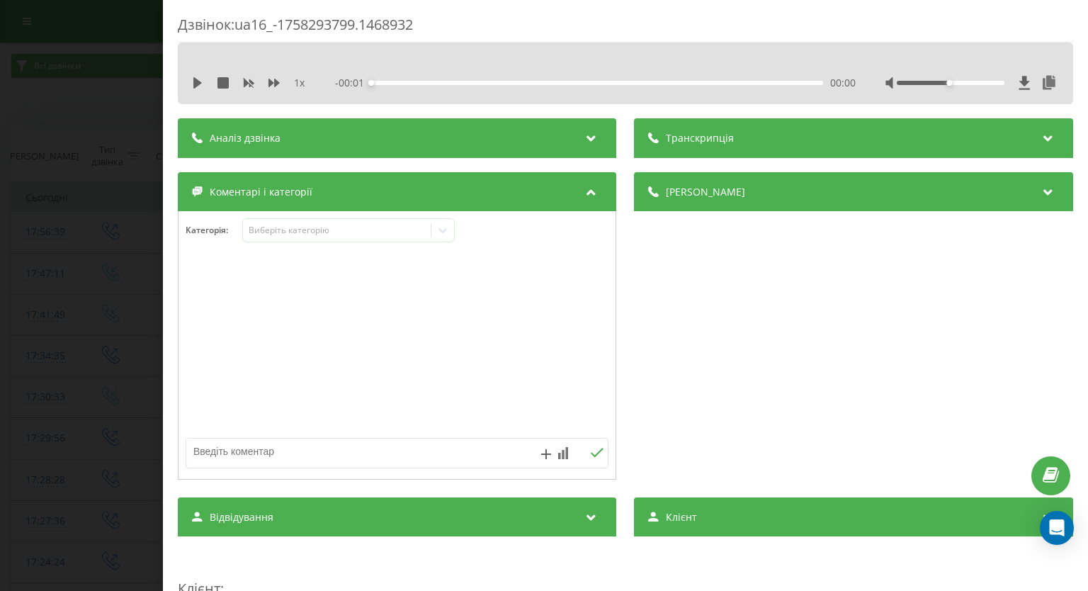
click at [273, 450] on textarea at bounding box center [354, 450] width 337 height 25
type textarea "внутрішній"
click at [587, 458] on button at bounding box center [597, 453] width 22 height 12
click at [89, 321] on div "Дзвінок : ua16_-1758293799.1468932 1 x - 00:54 00:00 00:00 Транскрипція Для AI-…" at bounding box center [544, 295] width 1088 height 591
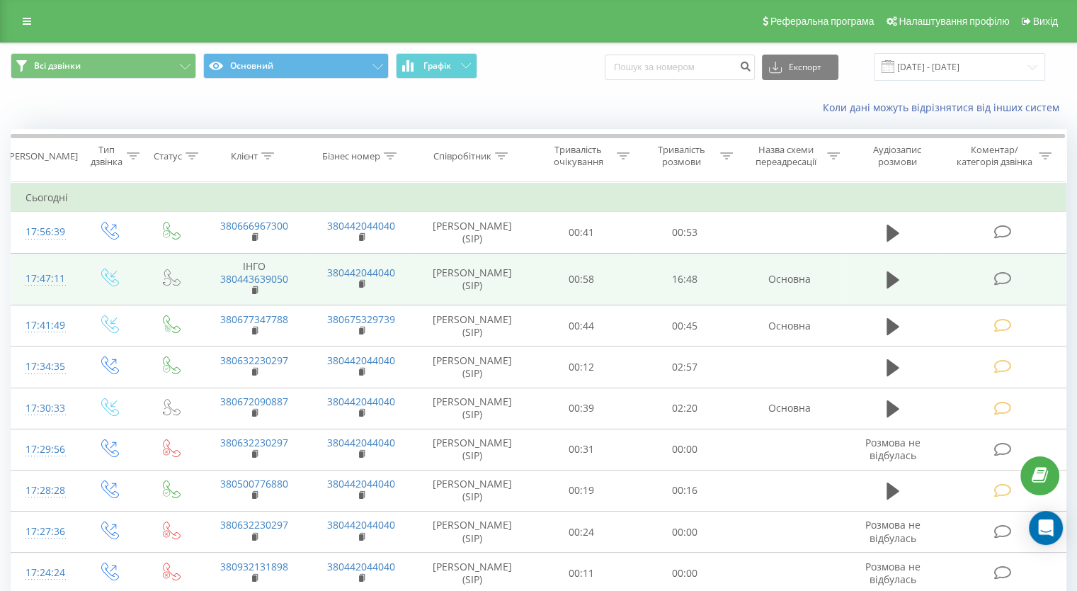
click at [1003, 277] on icon at bounding box center [1003, 278] width 18 height 15
click at [1003, 277] on body "[DOMAIN_NAME] Проекти [DOMAIN_NAME] Центр звернень Журнал дзвінків Журнал повід…" at bounding box center [538, 295] width 1077 height 591
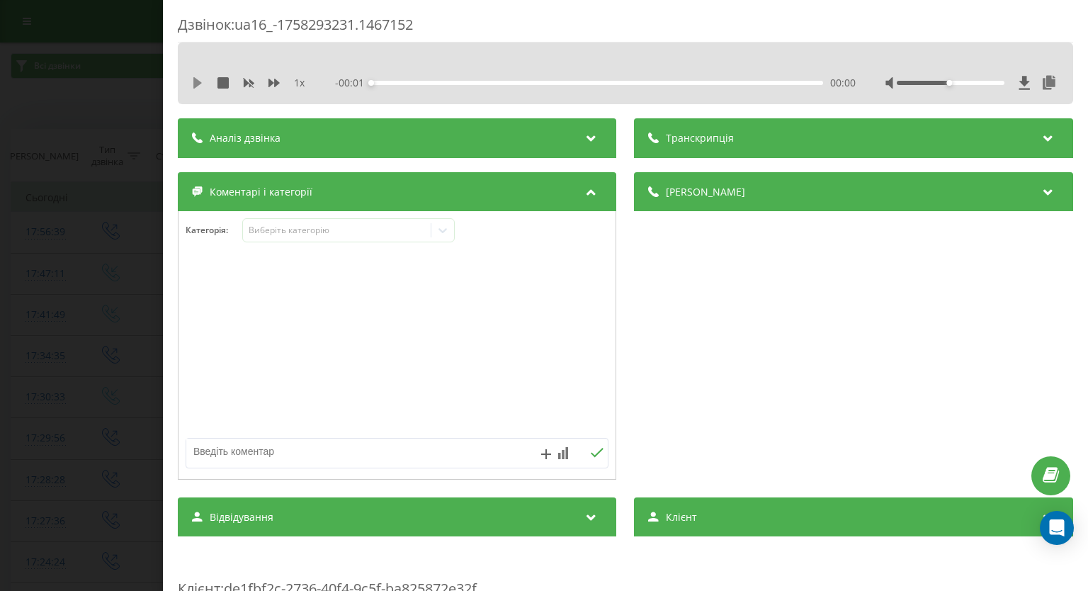
click at [195, 81] on icon at bounding box center [197, 82] width 8 height 11
click at [273, 85] on icon at bounding box center [273, 82] width 11 height 11
click at [538, 81] on div "00:00" at bounding box center [597, 83] width 451 height 4
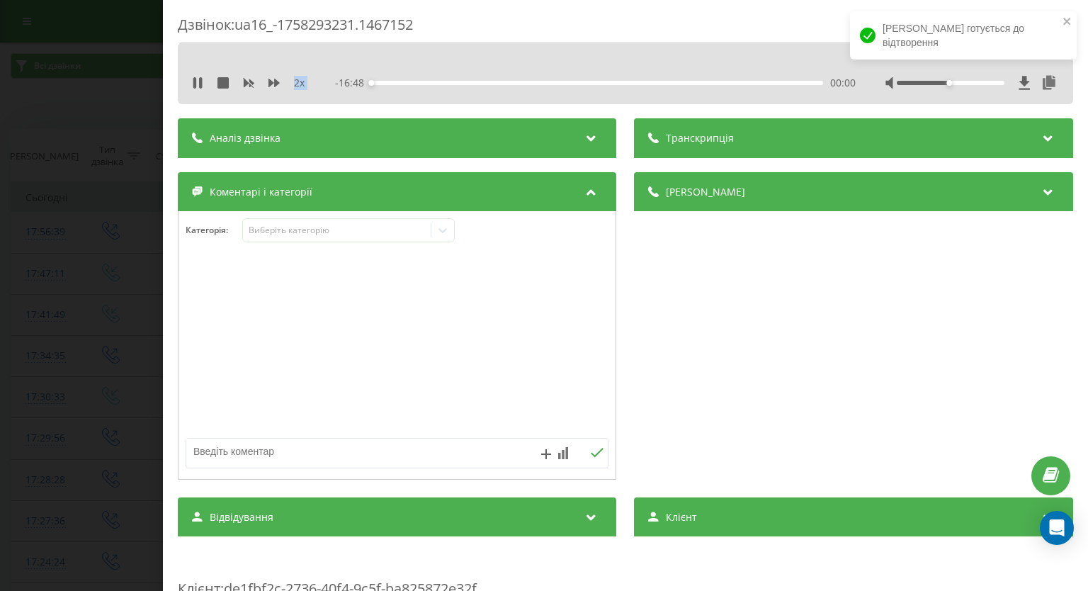
click at [566, 84] on div "00:00" at bounding box center [597, 83] width 451 height 4
click at [596, 83] on div "00:00" at bounding box center [597, 83] width 451 height 4
click at [619, 83] on div "08:30" at bounding box center [597, 83] width 451 height 4
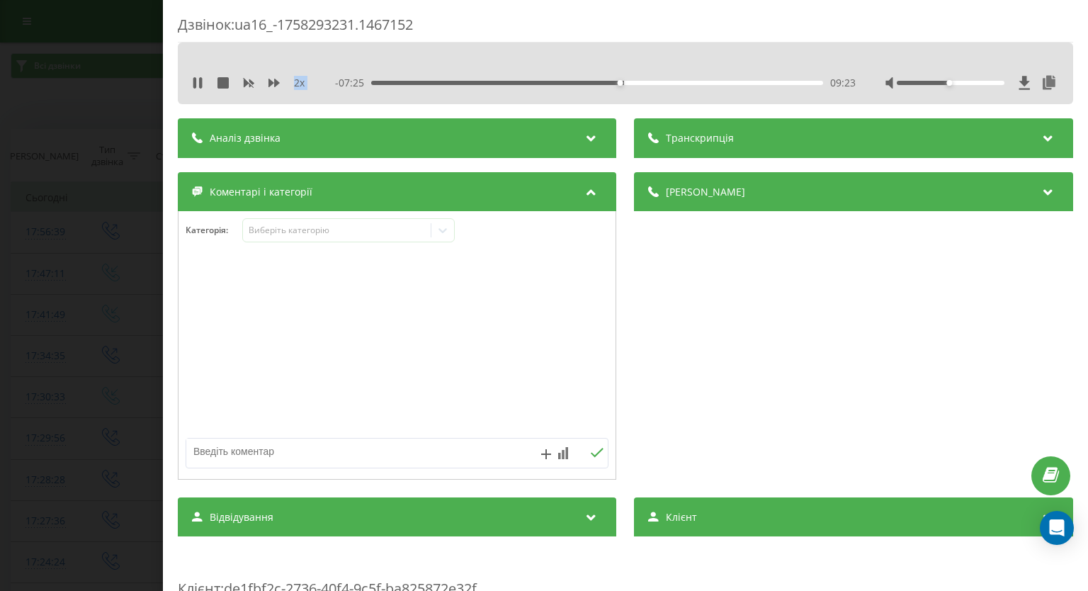
click at [657, 82] on div "09:23" at bounding box center [597, 83] width 451 height 4
click at [687, 81] on div "11:57" at bounding box center [597, 83] width 451 height 4
click at [248, 85] on icon at bounding box center [248, 82] width 11 height 11
click at [270, 84] on icon at bounding box center [273, 83] width 11 height 8
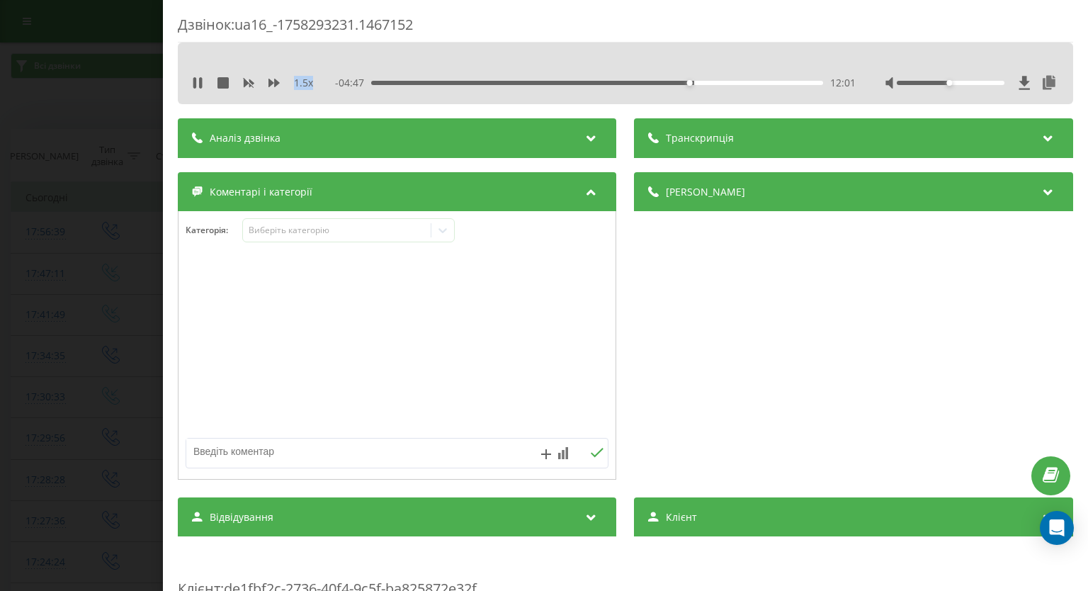
drag, startPoint x: 699, startPoint y: 84, endPoint x: 717, endPoint y: 80, distance: 18.1
click at [700, 83] on div "12:01" at bounding box center [597, 83] width 451 height 4
click at [725, 81] on div "12:26" at bounding box center [597, 83] width 451 height 4
click at [744, 81] on div "00:00" at bounding box center [597, 83] width 451 height 4
click at [759, 80] on div "- 02:42 14:06 14:06" at bounding box center [596, 83] width 520 height 14
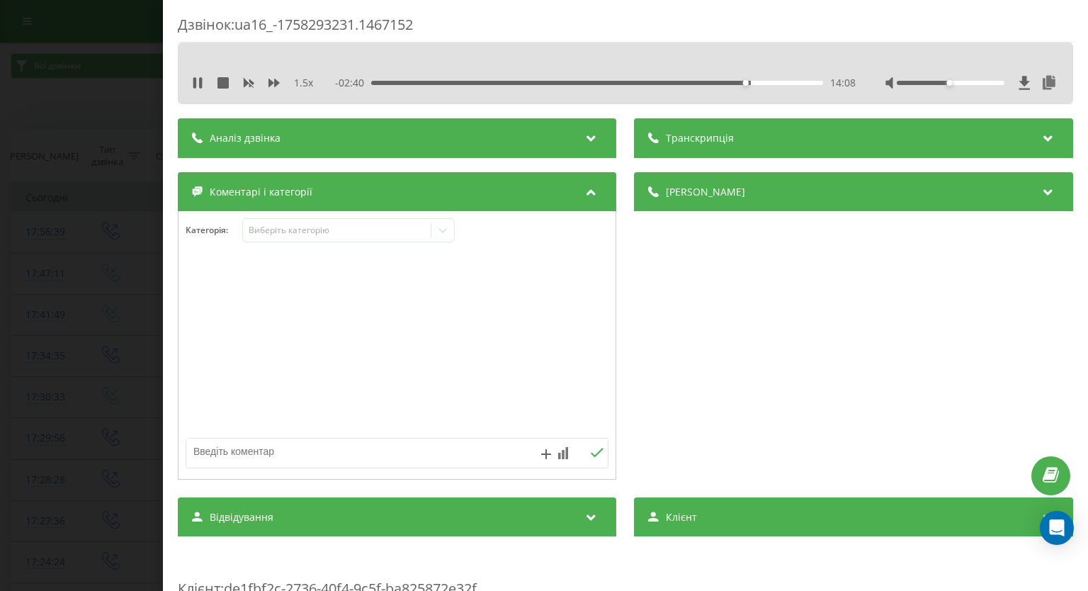
click at [762, 81] on div "14:08" at bounding box center [597, 83] width 451 height 4
click at [768, 81] on div "00:00" at bounding box center [597, 83] width 451 height 4
click at [776, 81] on div "15:02" at bounding box center [597, 83] width 451 height 4
click at [785, 81] on div "15:21" at bounding box center [597, 83] width 451 height 4
click at [796, 81] on div "15:40" at bounding box center [597, 83] width 451 height 4
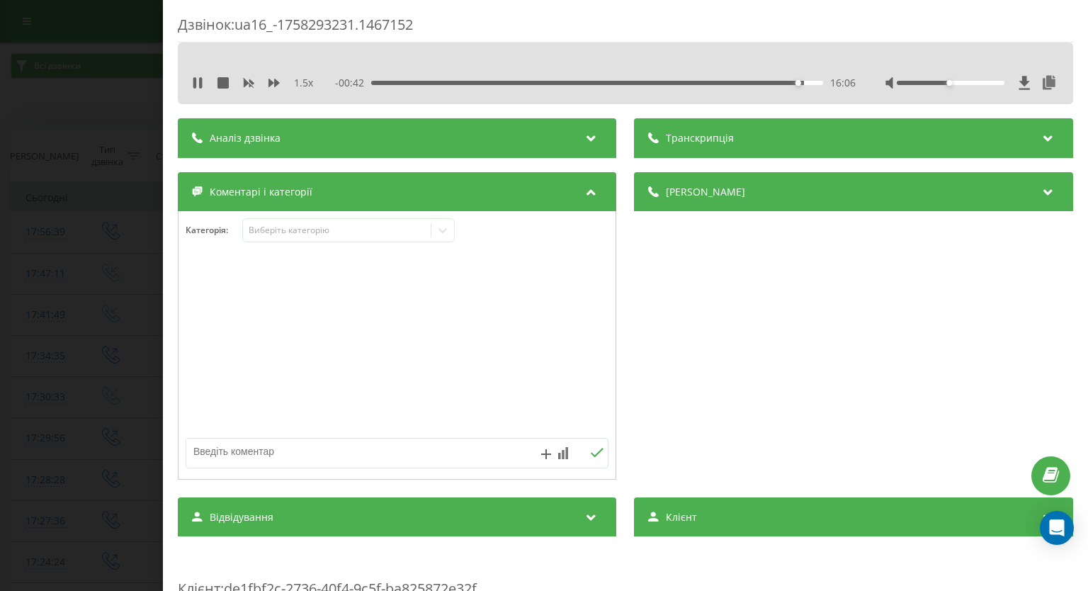
click at [725, 83] on div "16:06" at bounding box center [597, 83] width 451 height 4
click at [679, 83] on div "13:24" at bounding box center [597, 83] width 451 height 4
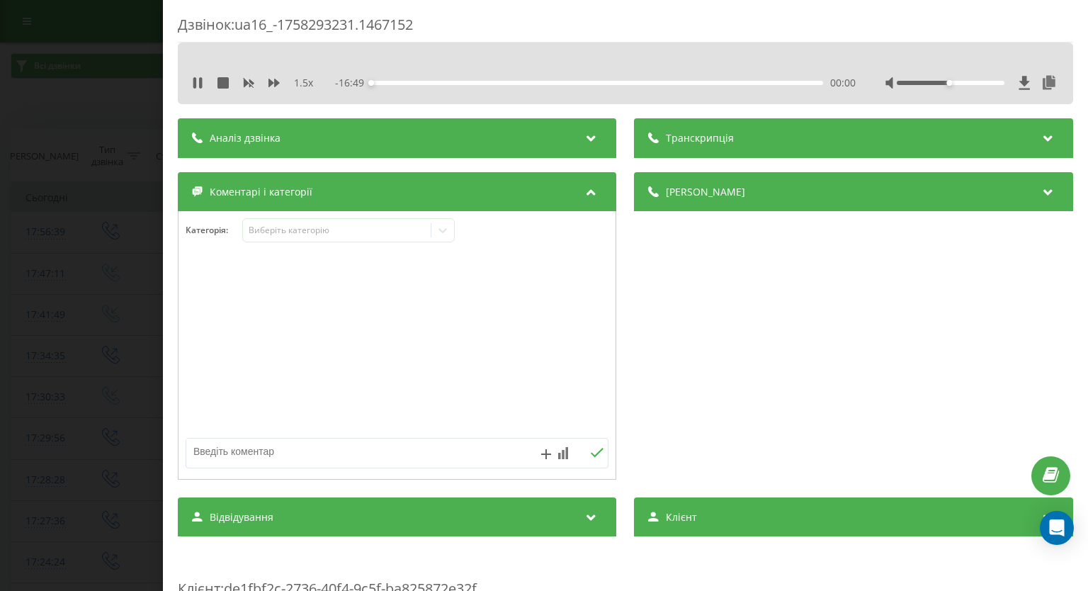
click at [620, 80] on div "- 16:49 00:00 00:00" at bounding box center [596, 83] width 520 height 14
click at [379, 81] on div "11:42" at bounding box center [597, 83] width 451 height 4
click at [439, 233] on icon at bounding box center [443, 230] width 14 height 14
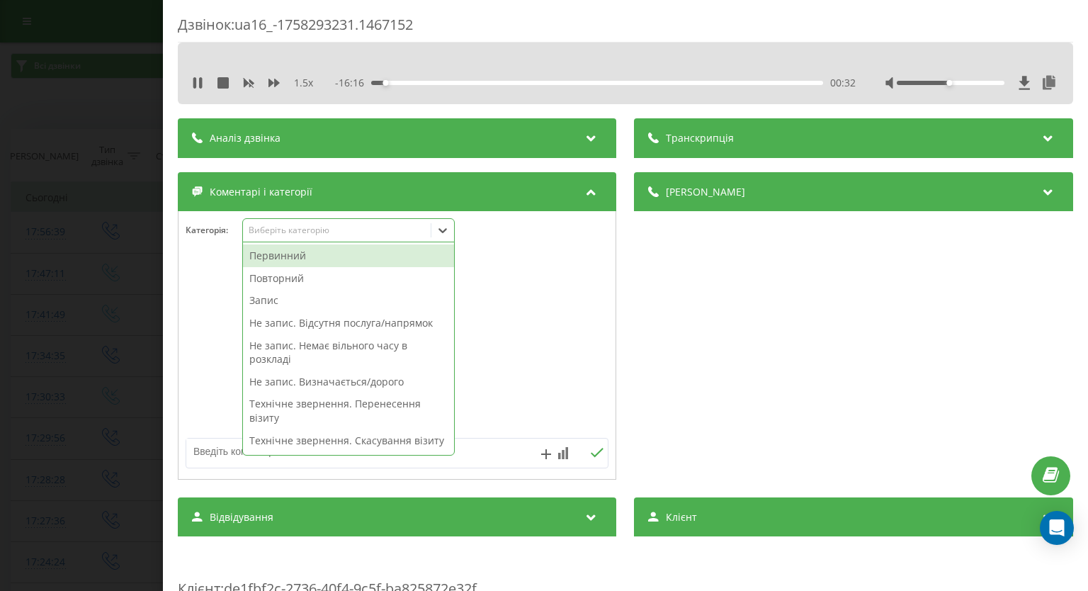
click at [339, 261] on div "Первинний" at bounding box center [348, 255] width 211 height 23
click at [269, 298] on div "Запис" at bounding box center [348, 300] width 211 height 23
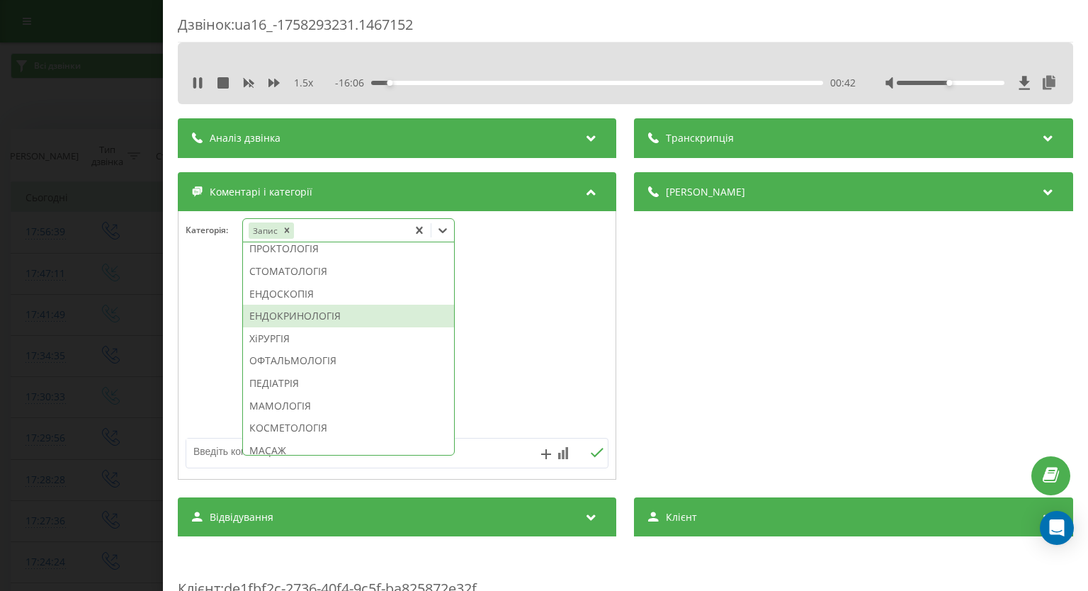
scroll to position [850, 0]
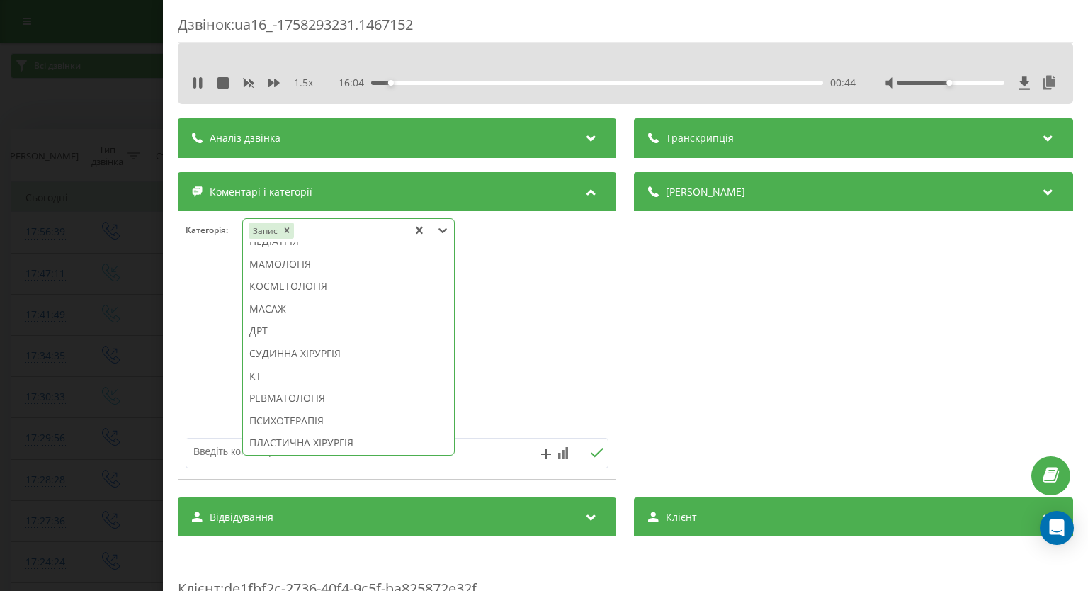
click at [280, 253] on div "ПЕДІАТРІЯ" at bounding box center [348, 241] width 211 height 23
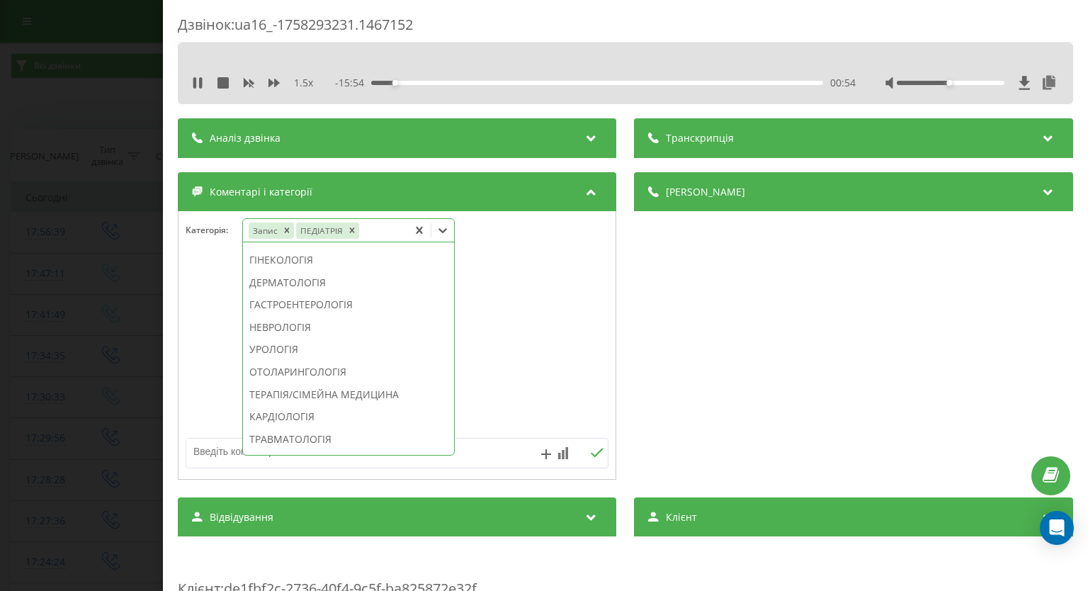
scroll to position [0, 0]
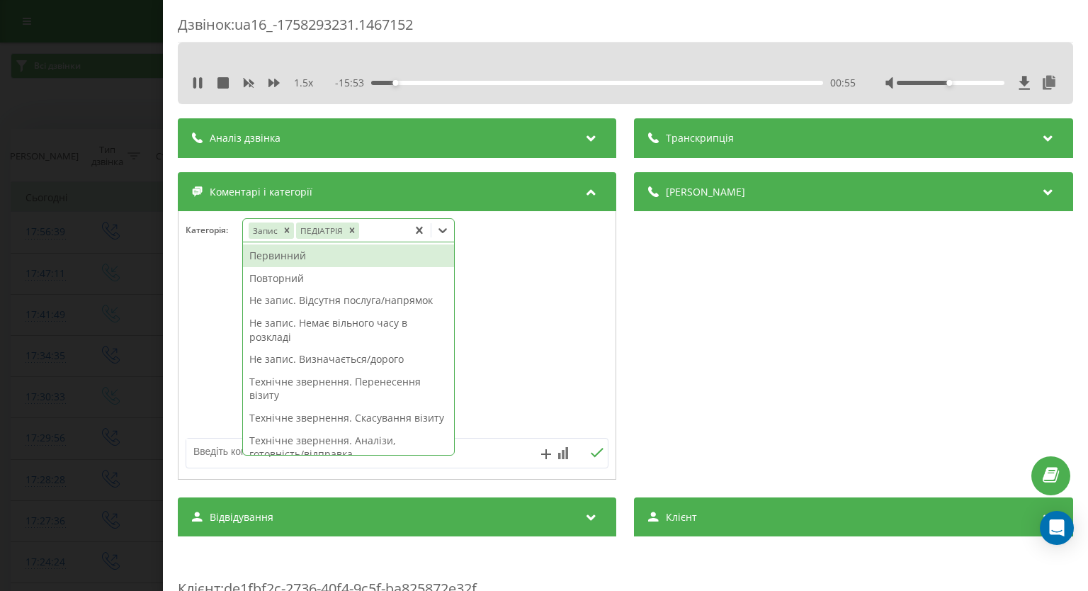
click at [286, 255] on div "Первинний" at bounding box center [348, 255] width 211 height 23
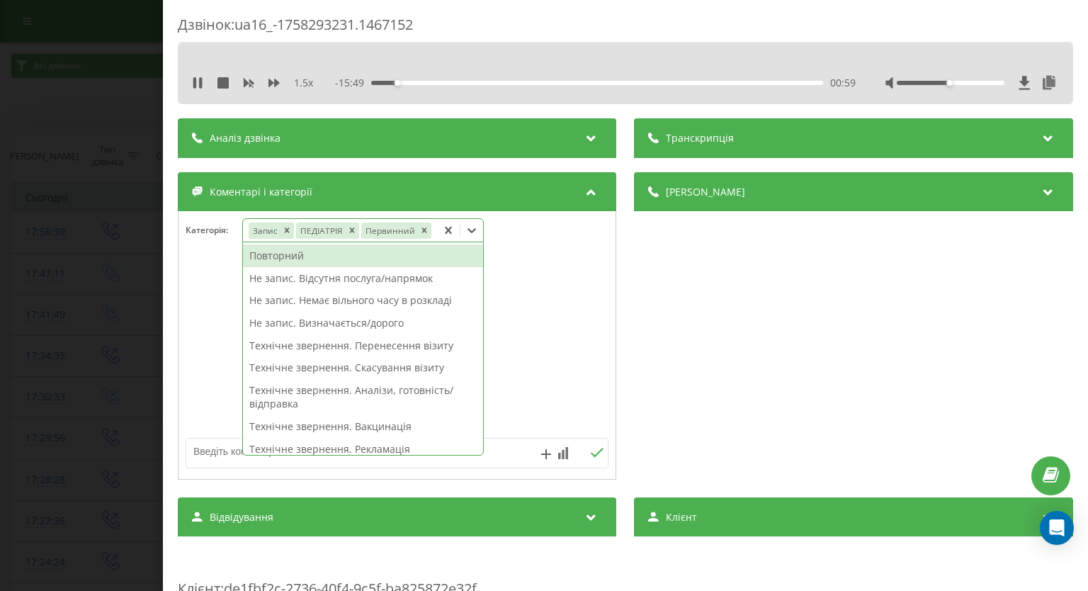
click at [91, 309] on div "Дзвінок : ua16_-1758293231.1467152 1.5 x - 15:49 00:59 00:59 Транскрипція Для A…" at bounding box center [544, 295] width 1088 height 591
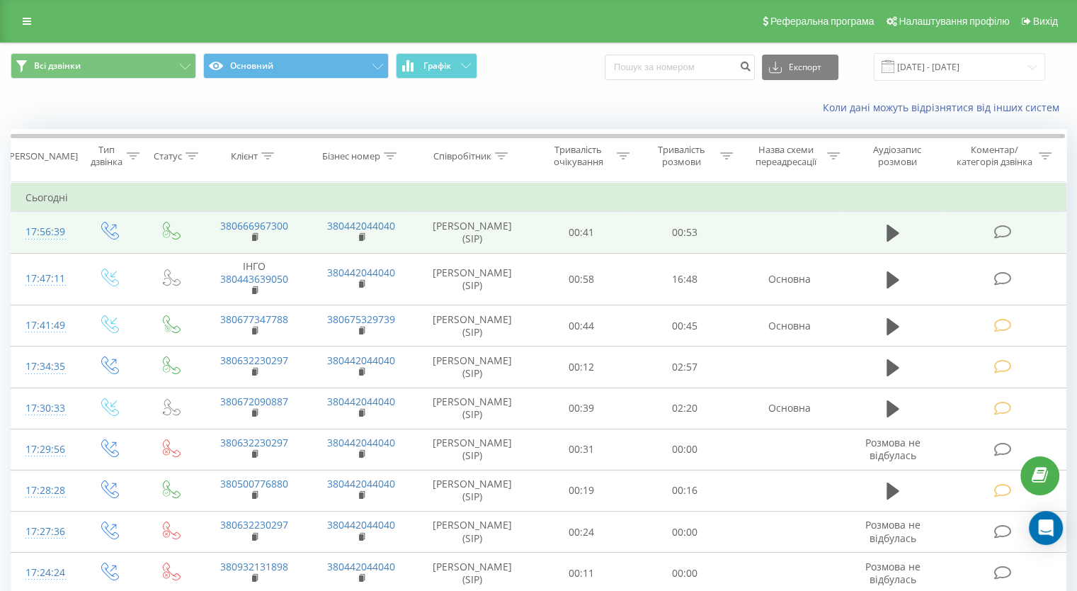
click at [999, 227] on icon at bounding box center [1003, 231] width 18 height 15
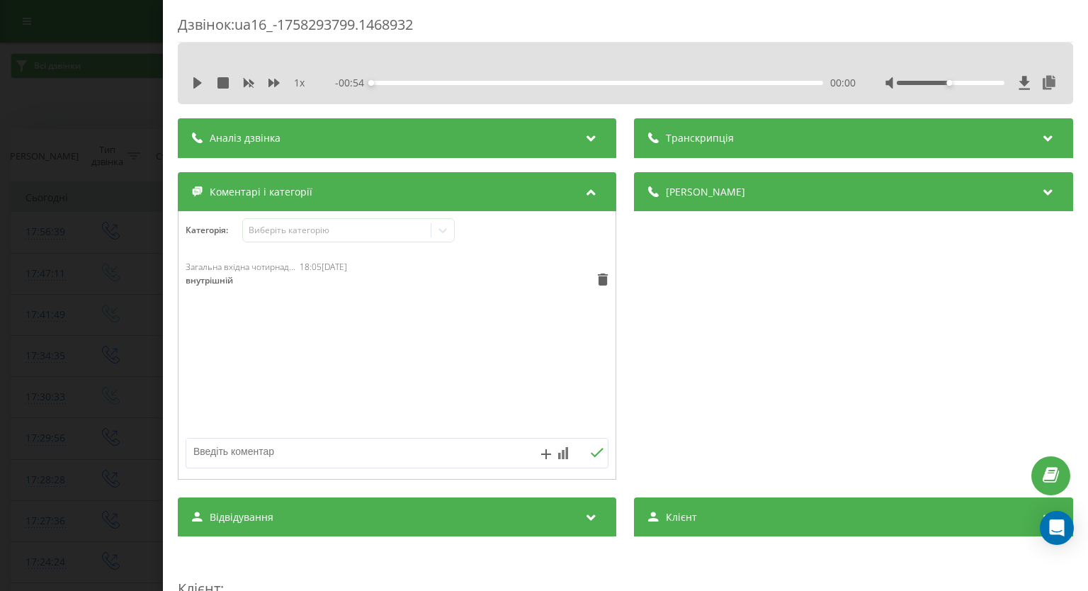
click at [196, 74] on div "1 x - 00:54 00:00 00:00" at bounding box center [625, 82] width 874 height 21
click at [275, 83] on icon at bounding box center [273, 82] width 11 height 11
click at [275, 83] on icon at bounding box center [273, 83] width 11 height 8
click at [197, 79] on icon at bounding box center [197, 82] width 11 height 11
click at [606, 85] on div "00:03" at bounding box center [597, 83] width 451 height 4
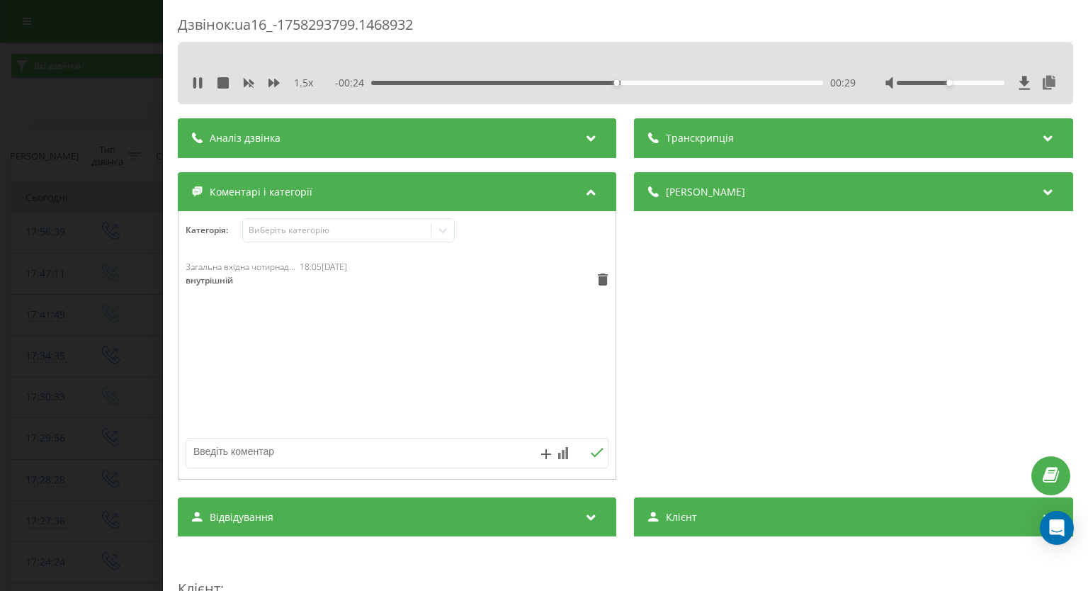
click at [690, 81] on div "00:29" at bounding box center [597, 83] width 451 height 4
click at [741, 84] on div "00:40" at bounding box center [597, 83] width 451 height 4
click at [790, 81] on div "00:51" at bounding box center [597, 83] width 451 height 4
click at [48, 140] on div "Дзвінок : ua16_-1758293799.1468932 1.5 x 00:00 00:54 00:54 Транскрипція Для AI-…" at bounding box center [544, 295] width 1088 height 591
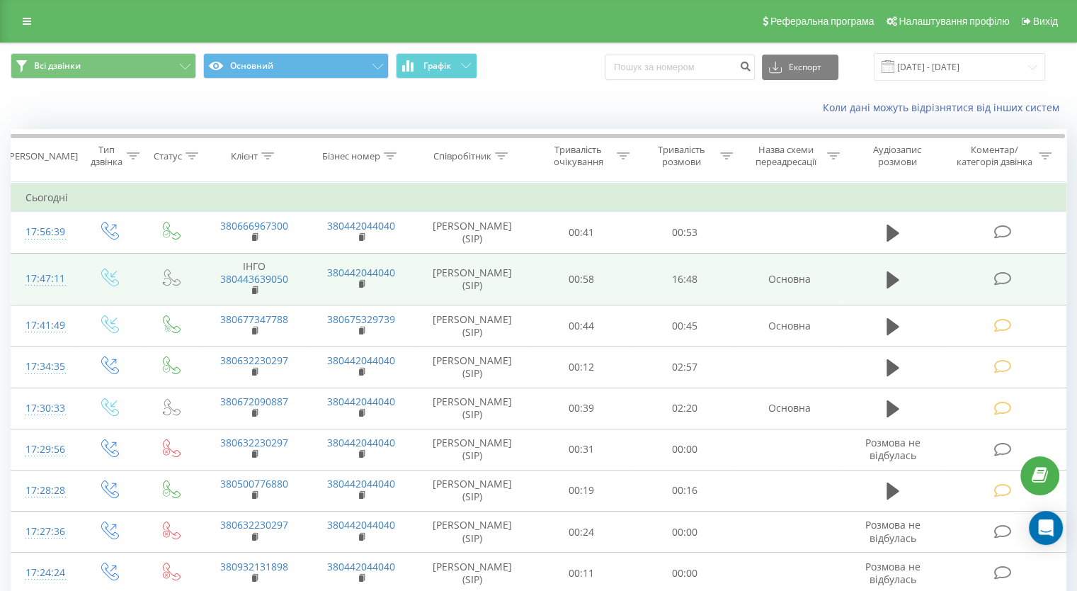
click at [999, 268] on td at bounding box center [1004, 279] width 124 height 52
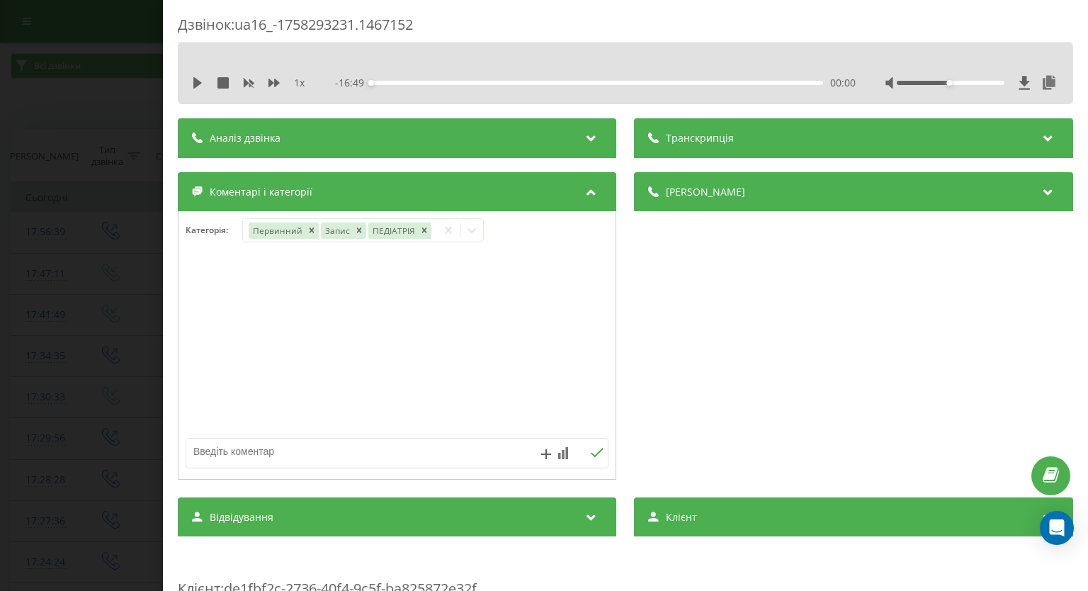
click at [191, 81] on div "1 x - 16:49 00:00 00:00" at bounding box center [625, 82] width 874 height 21
click at [198, 82] on icon at bounding box center [197, 82] width 8 height 11
click at [272, 84] on icon at bounding box center [273, 83] width 11 height 8
click at [246, 84] on icon at bounding box center [249, 83] width 11 height 8
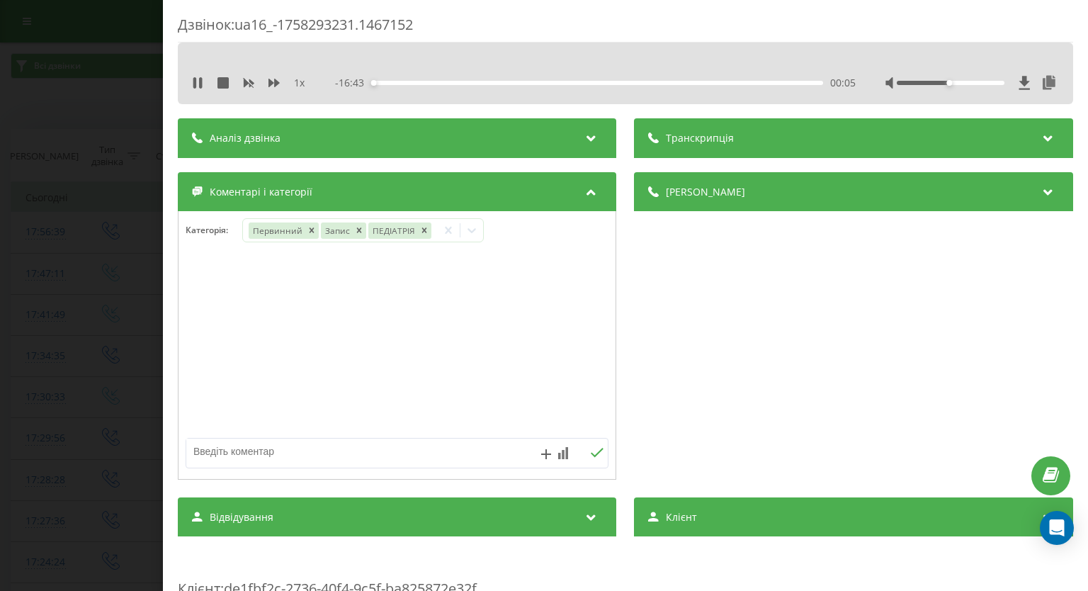
click at [488, 84] on div "00:05" at bounding box center [597, 83] width 451 height 4
click at [443, 82] on div "00:00" at bounding box center [597, 83] width 451 height 4
click at [465, 81] on div "02:46" at bounding box center [597, 83] width 451 height 4
click at [477, 81] on div "03:34" at bounding box center [597, 83] width 451 height 4
click at [493, 81] on div "04:04" at bounding box center [597, 83] width 451 height 4
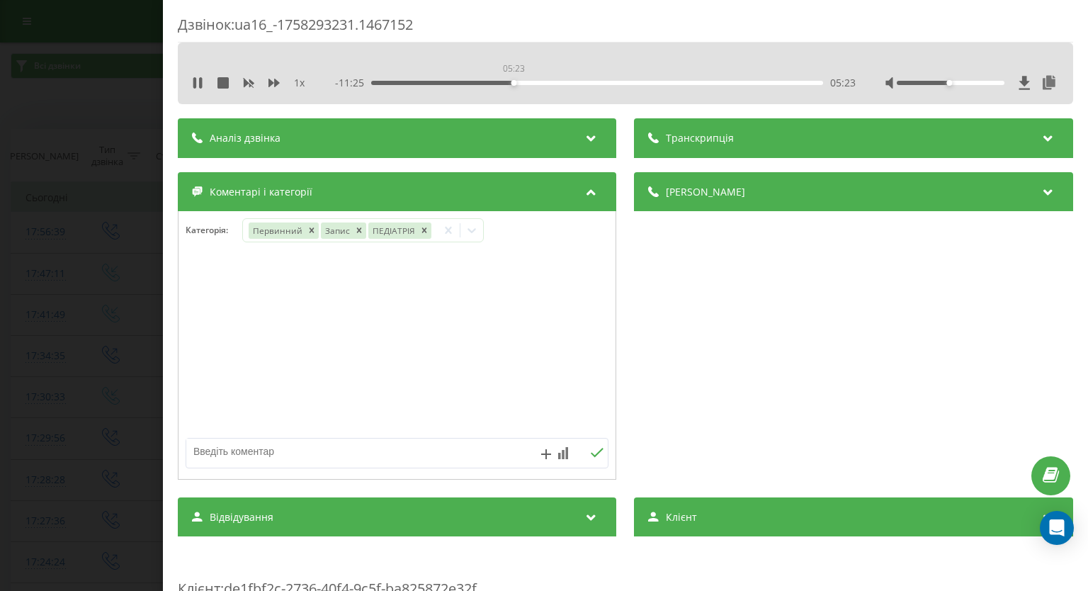
click at [513, 81] on div "05:23" at bounding box center [597, 83] width 451 height 4
click at [541, 81] on div "05:25" at bounding box center [597, 83] width 451 height 4
click at [585, 81] on div "06:29" at bounding box center [597, 83] width 451 height 4
click at [630, 81] on div "08:09" at bounding box center [597, 83] width 451 height 4
click at [661, 83] on div "09:48" at bounding box center [597, 83] width 451 height 4
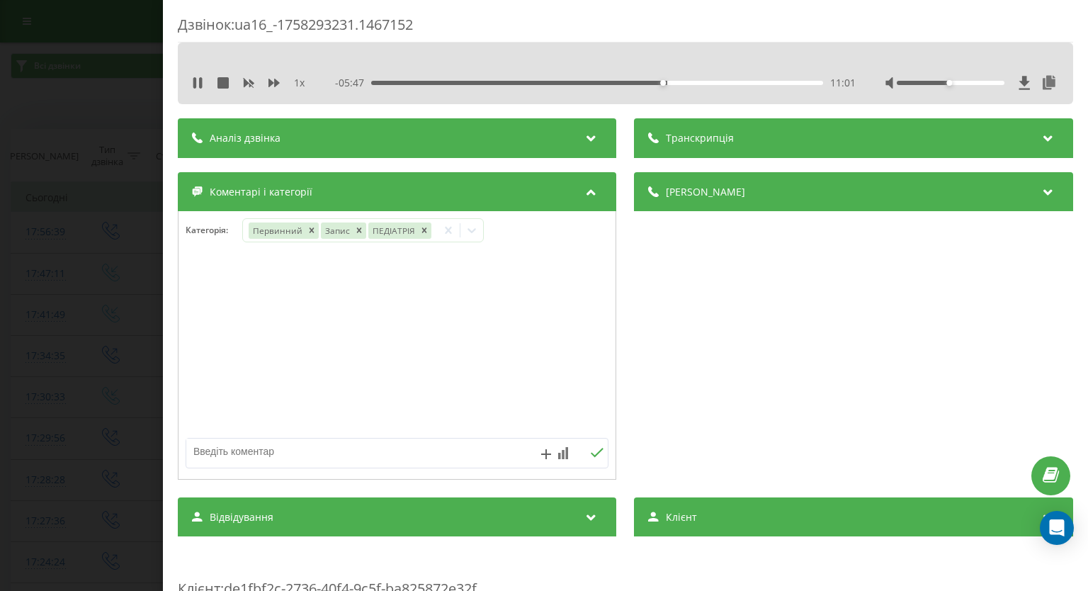
click at [691, 84] on div "11:01" at bounding box center [597, 83] width 451 height 4
click at [706, 83] on div "12:41" at bounding box center [597, 83] width 451 height 4
click at [725, 83] on div "12:41" at bounding box center [597, 83] width 451 height 4
click at [737, 83] on div "13:24" at bounding box center [597, 83] width 451 height 4
click at [768, 83] on div "13:51" at bounding box center [597, 83] width 451 height 4
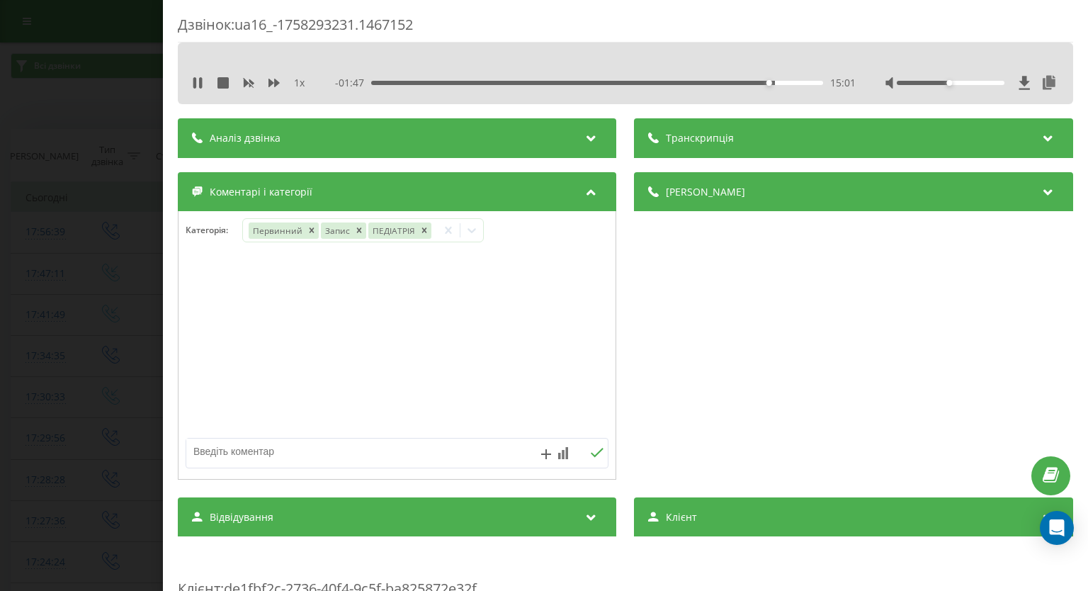
click at [789, 81] on div "15:01" at bounding box center [597, 83] width 451 height 4
click at [805, 84] on div "15:49" at bounding box center [597, 83] width 451 height 4
